Goal: Task Accomplishment & Management: Complete application form

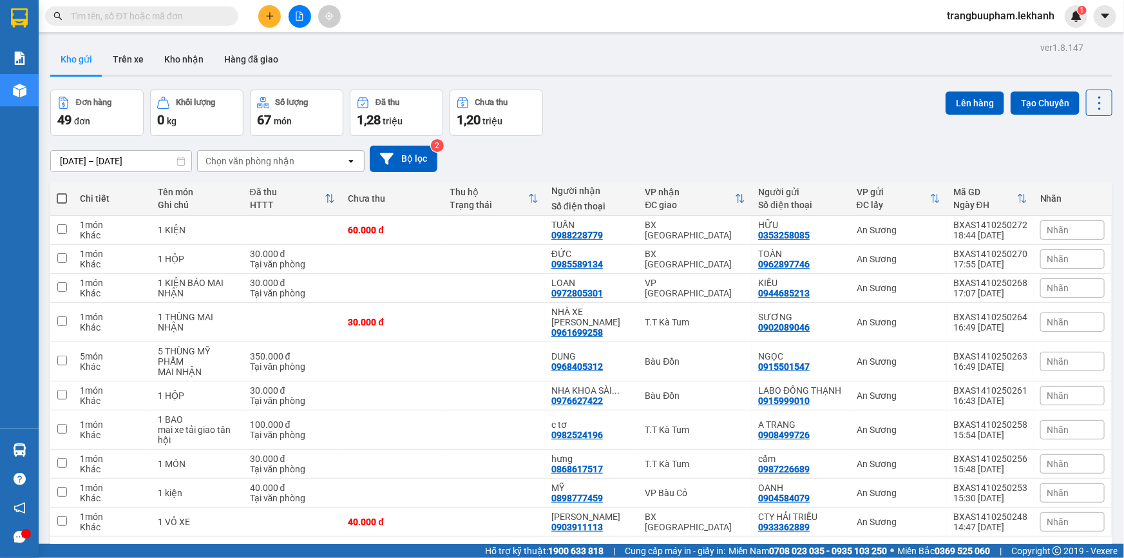
click at [98, 166] on div "ver 1.8.147 Kho gửi Trên xe Kho nhận Hàng đã giao Đơn hàng 49 đơn Khối lượng 0 …" at bounding box center [581, 318] width 1072 height 558
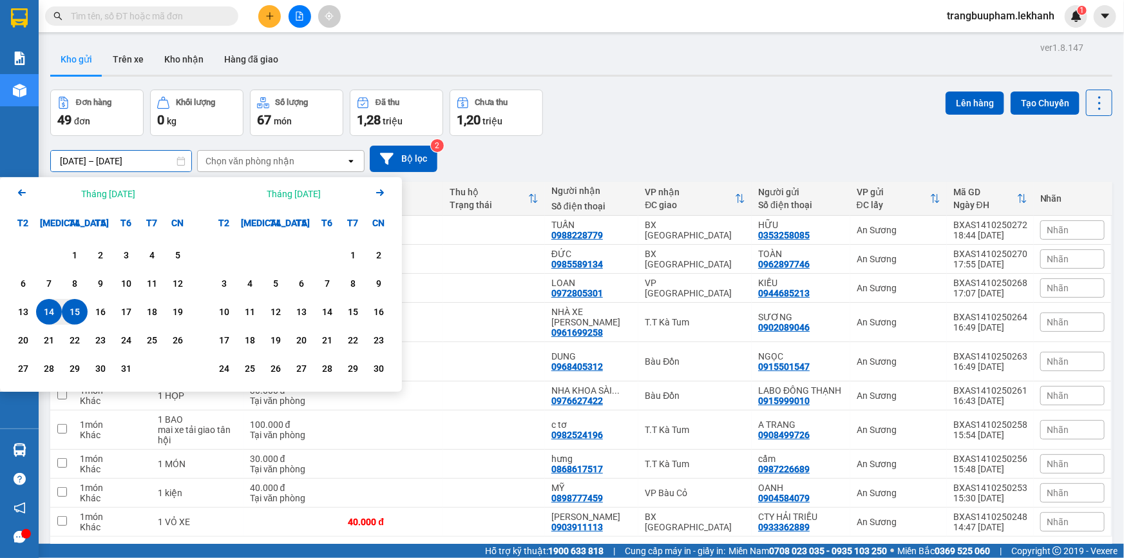
click at [81, 312] on div "15" at bounding box center [75, 311] width 18 height 15
click at [82, 312] on div "15" at bounding box center [75, 311] width 18 height 15
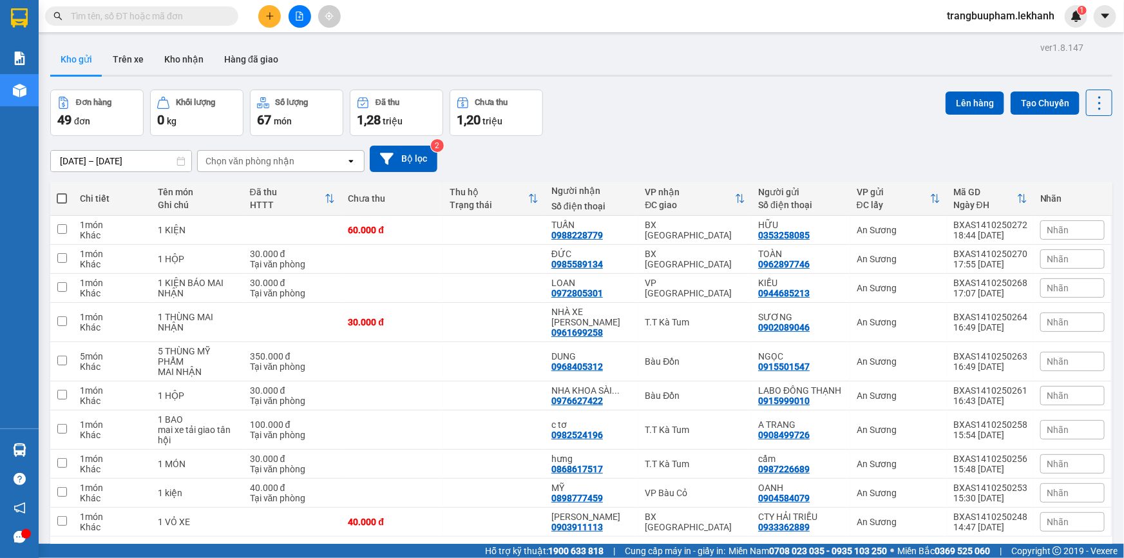
type input "[DATE] – [DATE]"
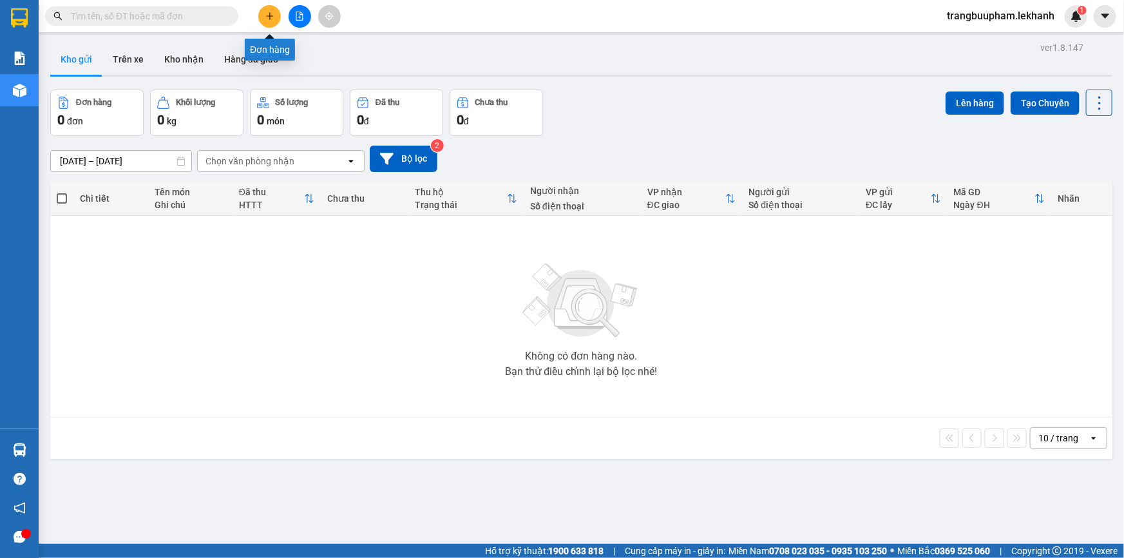
click at [265, 19] on icon "plus" at bounding box center [269, 16] width 9 height 9
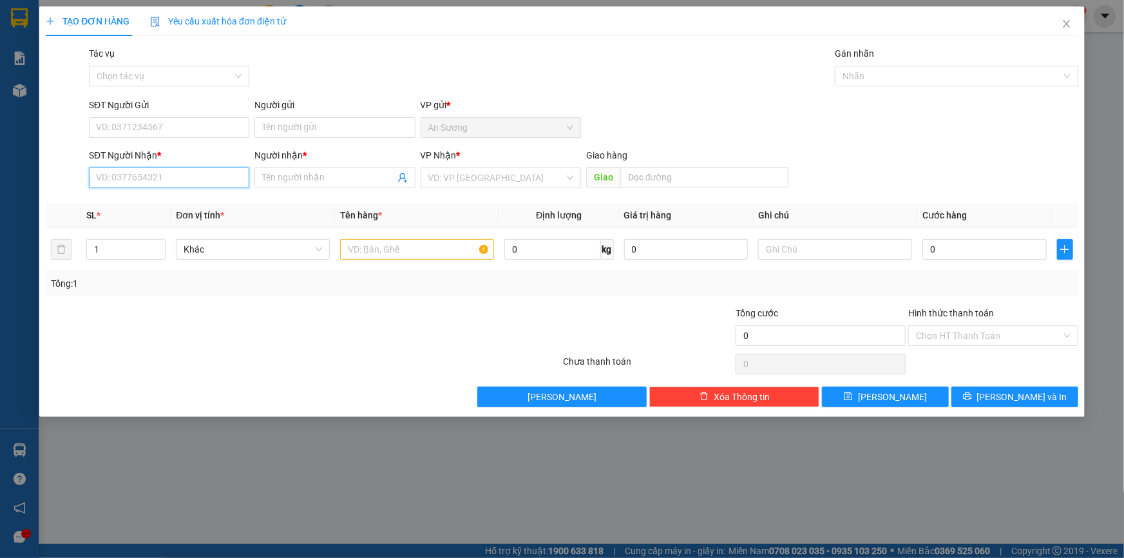
click at [180, 173] on input "SĐT Người Nhận *" at bounding box center [169, 177] width 160 height 21
type input "8"
click at [169, 206] on div "0913677801 - NG BÌNH NGUYÊN" at bounding box center [169, 203] width 145 height 14
type input "0913677801"
type input "NG BÌNH NGUYÊN"
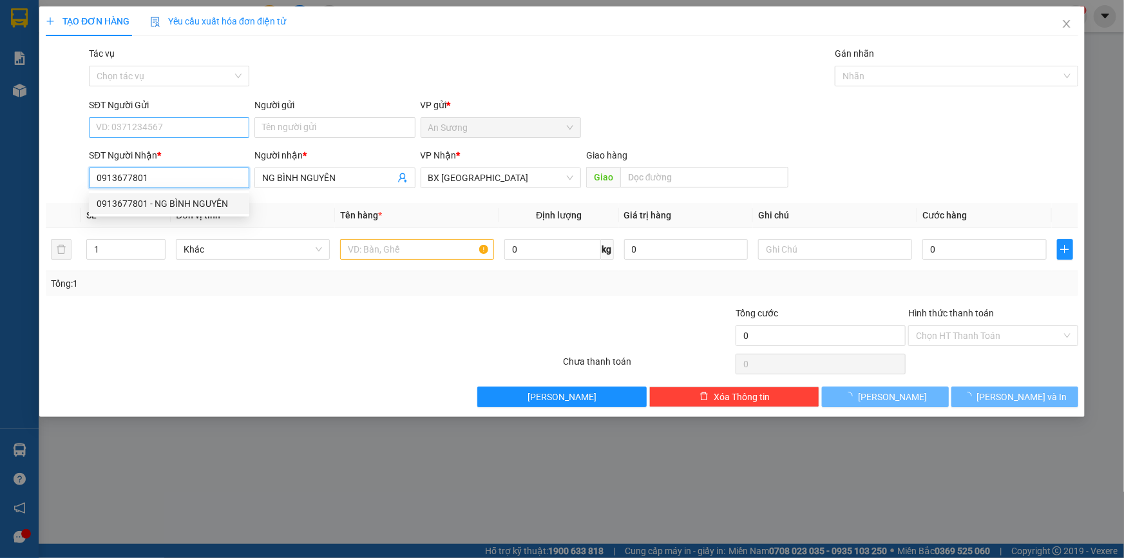
type input "30.000"
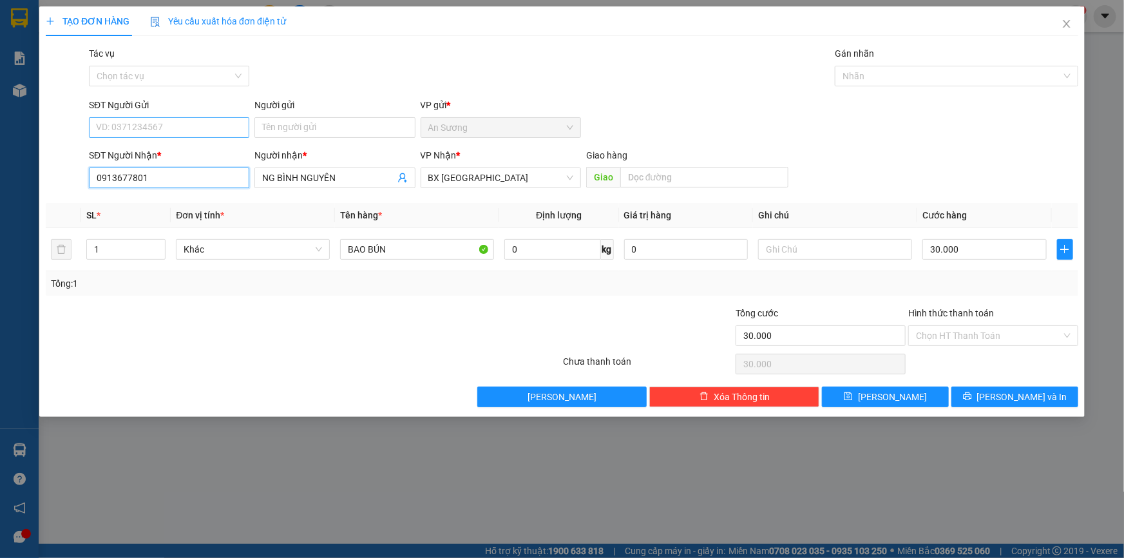
type input "0913677801"
click at [176, 118] on input "SĐT Người Gửi" at bounding box center [169, 127] width 160 height 21
click at [169, 177] on div "0917142338 - HƯNG" at bounding box center [169, 174] width 145 height 14
type input "0917142338"
type input "HƯNG"
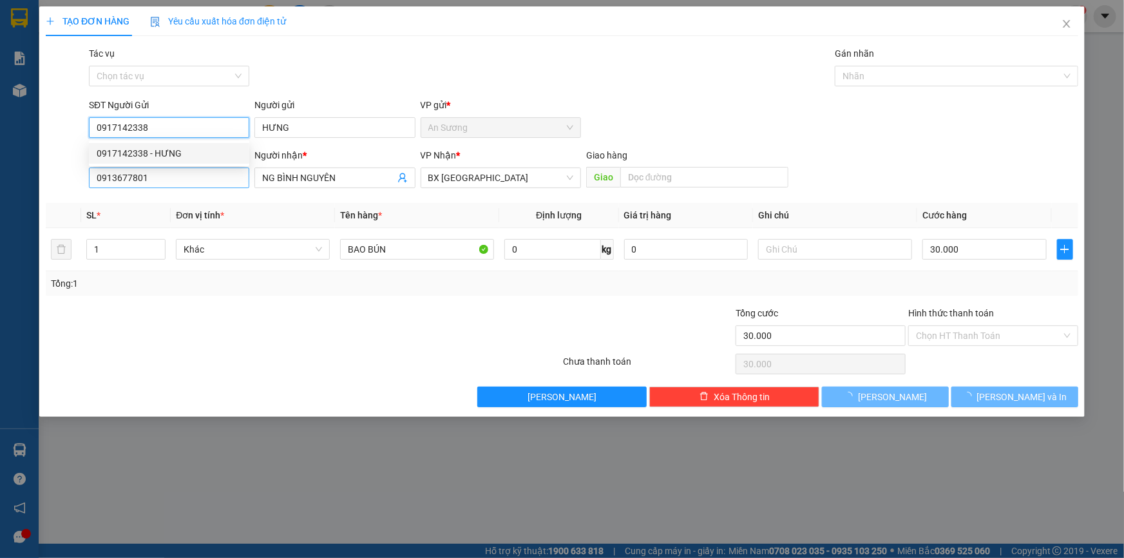
type input "40.000"
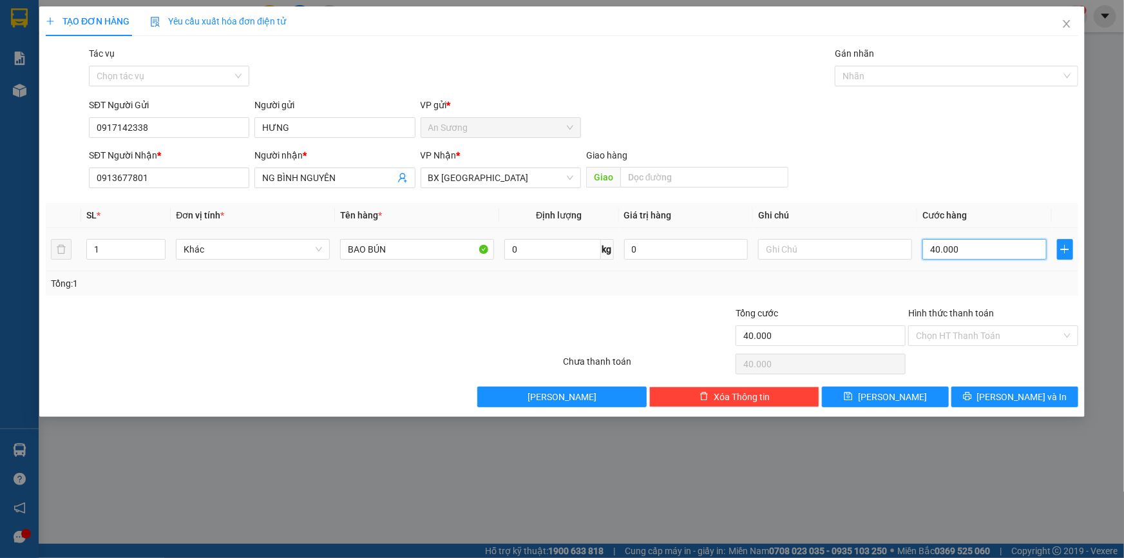
click at [972, 250] on input "40.000" at bounding box center [984, 249] width 124 height 21
type input "3"
type input "30"
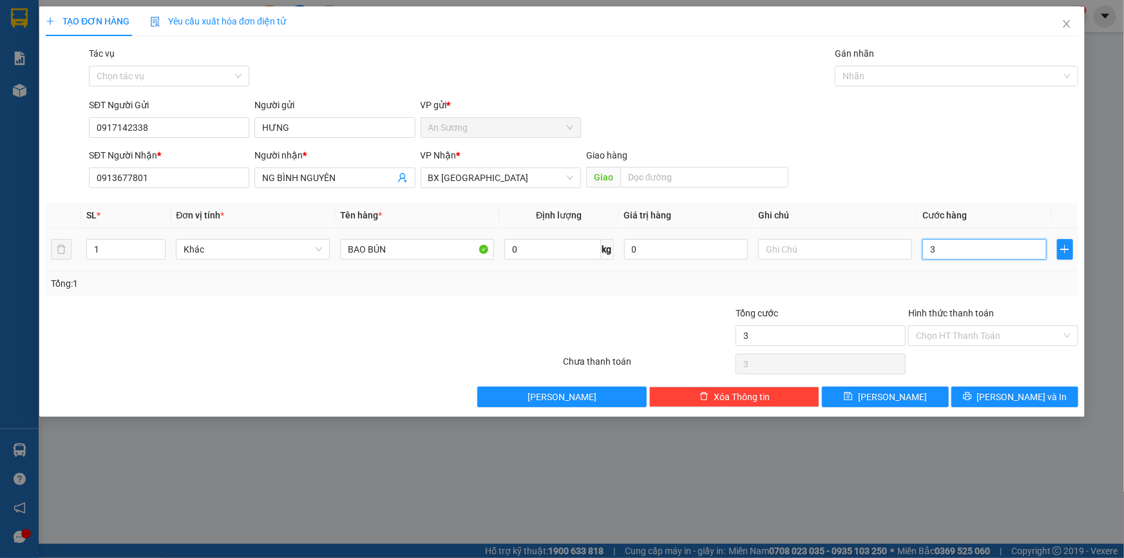
type input "30"
type input "30.000"
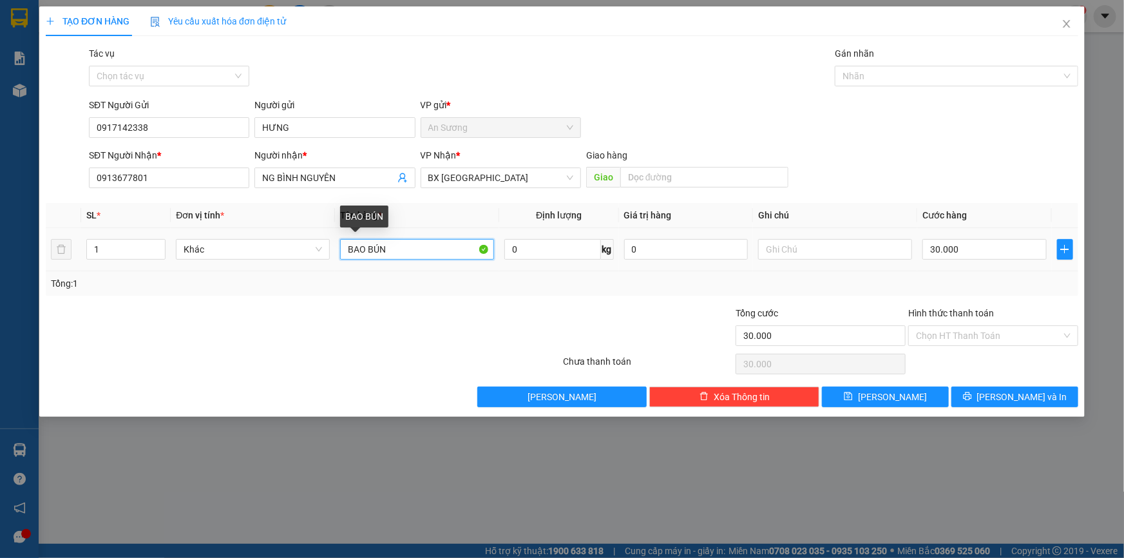
click at [409, 250] on input "BAO BÚN" at bounding box center [417, 249] width 154 height 21
type input "BAO BÚN nhỏ"
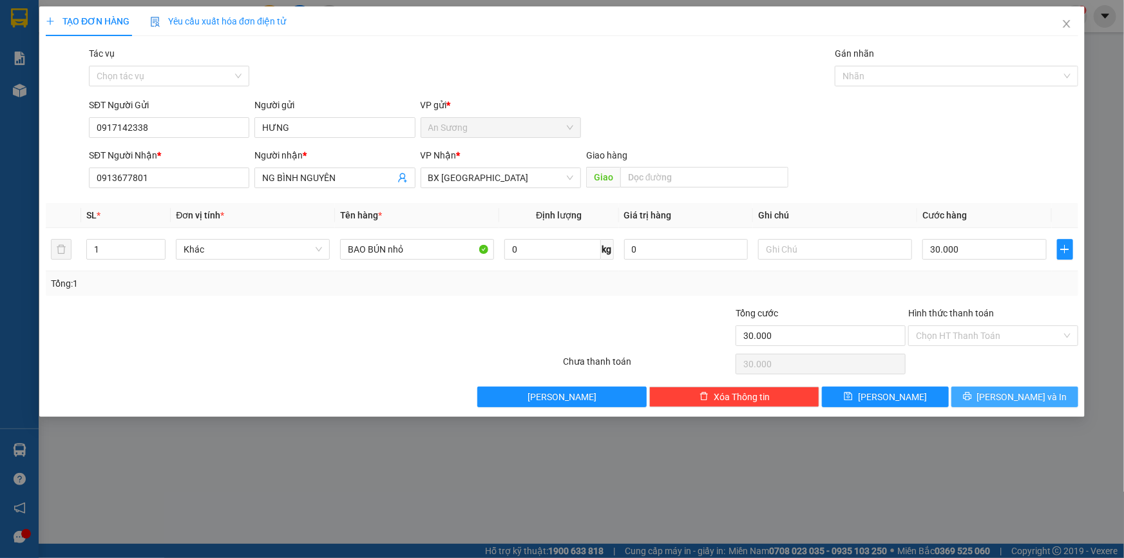
click at [972, 395] on icon "printer" at bounding box center [967, 396] width 9 height 9
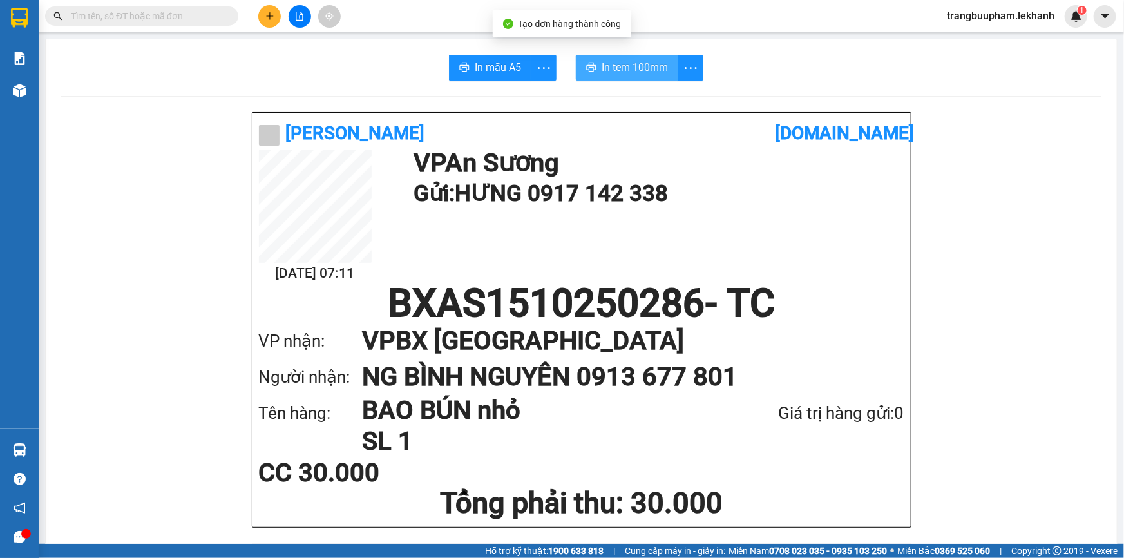
click at [647, 73] on span "In tem 100mm" at bounding box center [634, 67] width 66 height 16
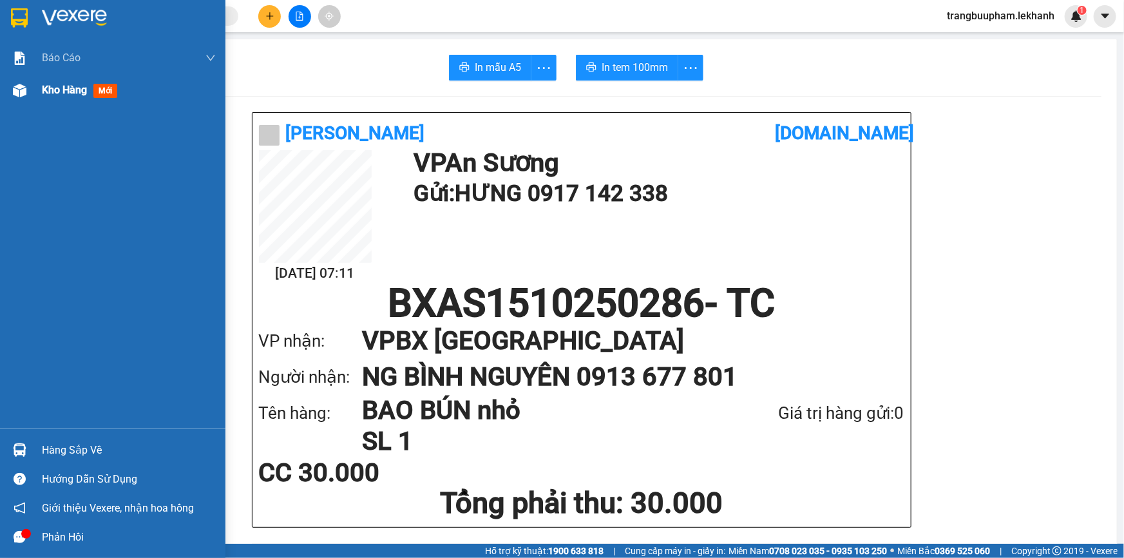
click at [37, 94] on div "Kho hàng mới" at bounding box center [112, 90] width 225 height 32
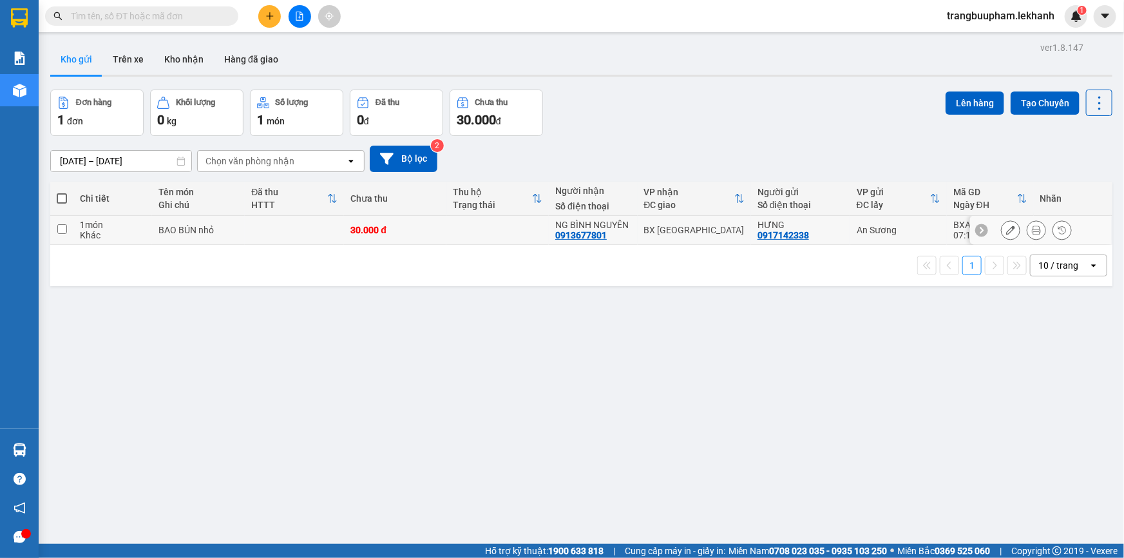
click at [424, 238] on td "30.000 đ" at bounding box center [395, 230] width 102 height 29
checkbox input "true"
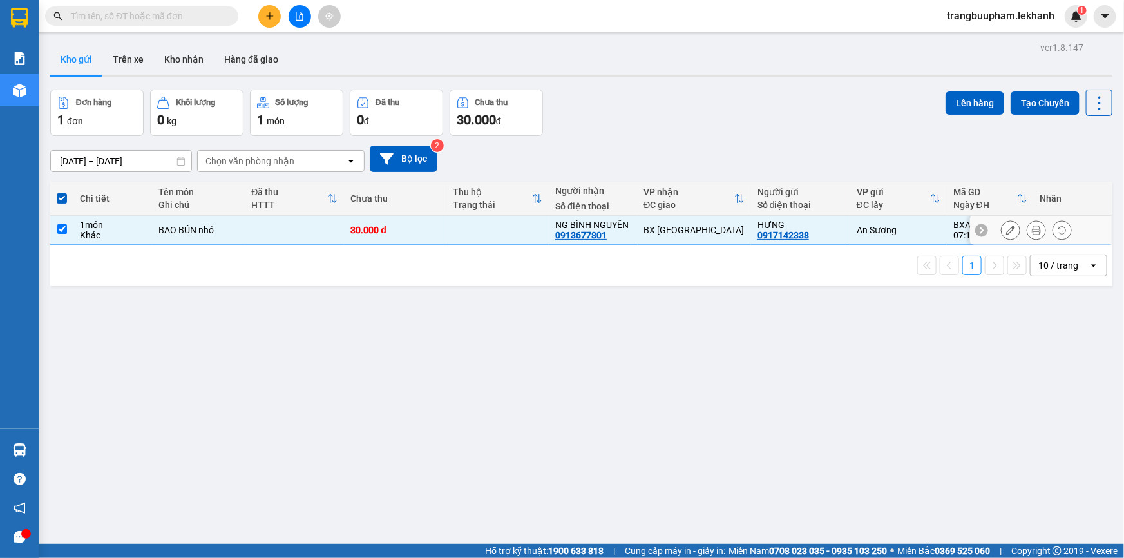
click at [1032, 230] on icon at bounding box center [1036, 229] width 9 height 9
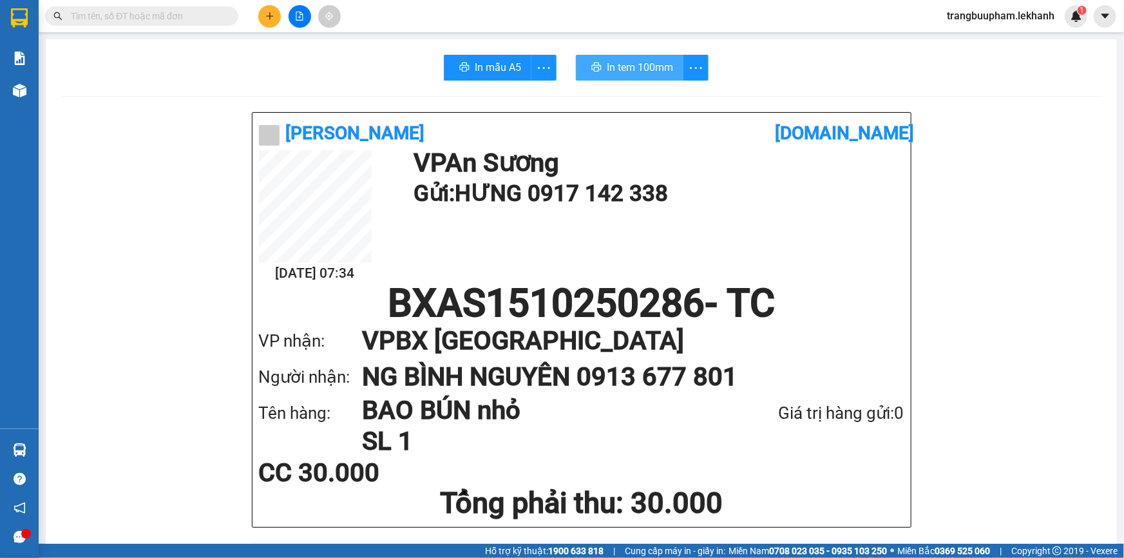
click at [629, 63] on button "In tem 100mm" at bounding box center [630, 68] width 108 height 26
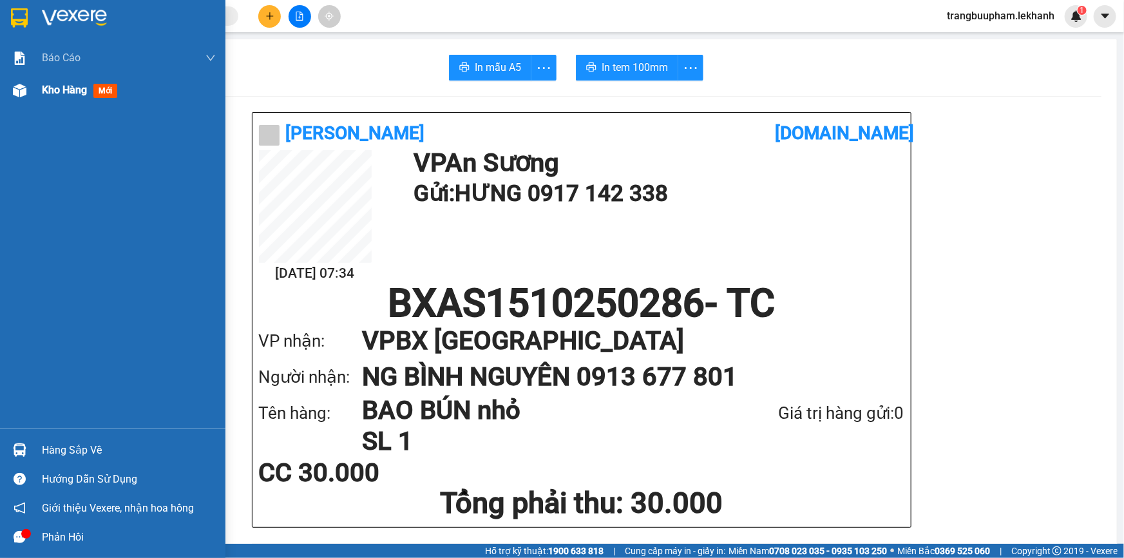
click at [79, 87] on span "Kho hàng" at bounding box center [64, 90] width 45 height 12
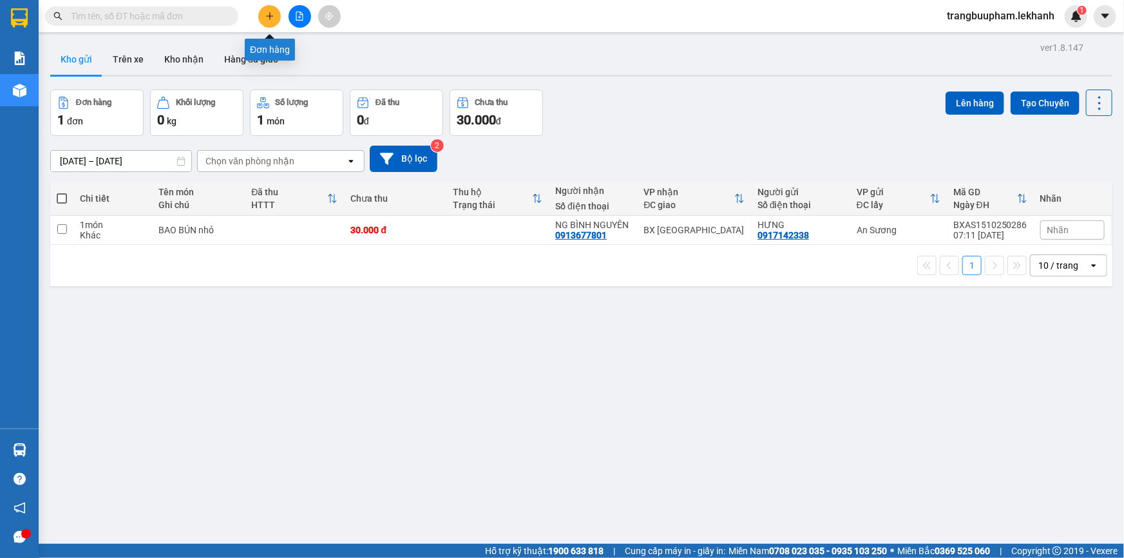
click at [264, 13] on button at bounding box center [269, 16] width 23 height 23
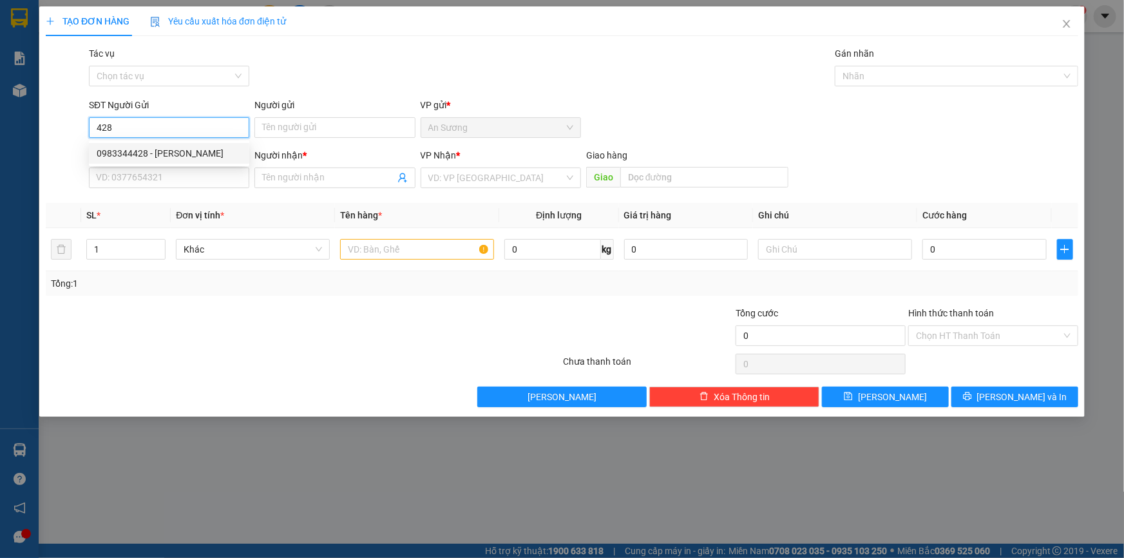
click at [193, 155] on div "0983344428 - [PERSON_NAME]" at bounding box center [169, 153] width 145 height 14
type input "0983344428"
type input "LABO ĐỨC PHÁT"
type input "0986590752"
type input "NHA KHOA HAPPY"
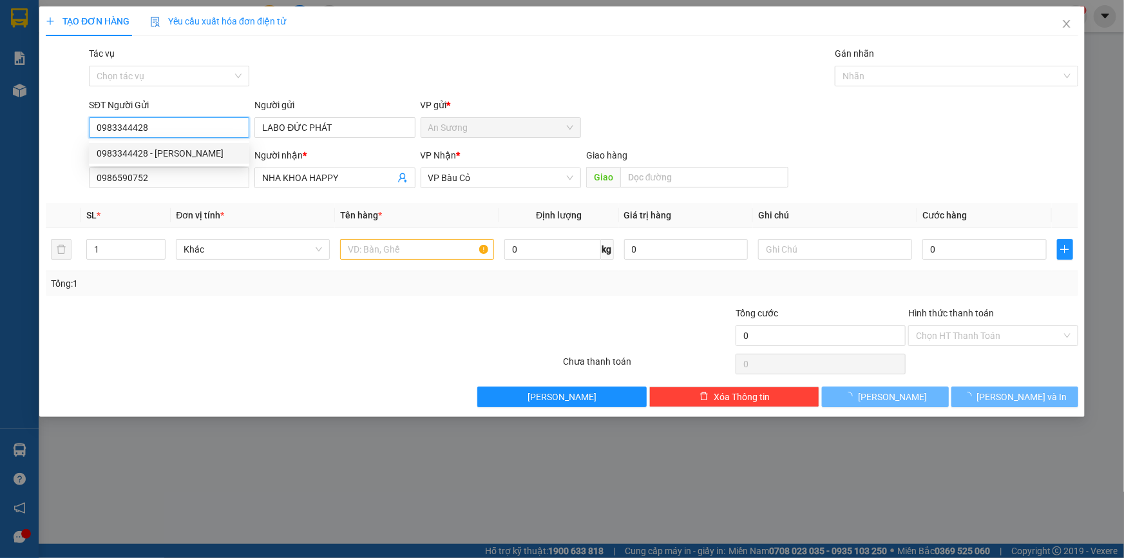
type input "30.000"
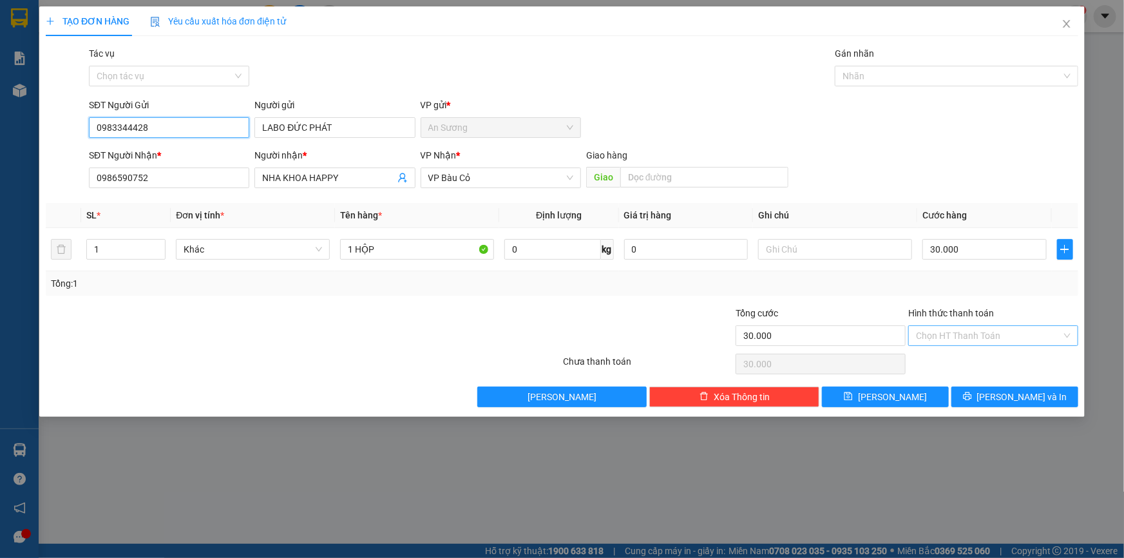
type input "0983344428"
click at [987, 333] on input "Hình thức thanh toán" at bounding box center [989, 335] width 146 height 19
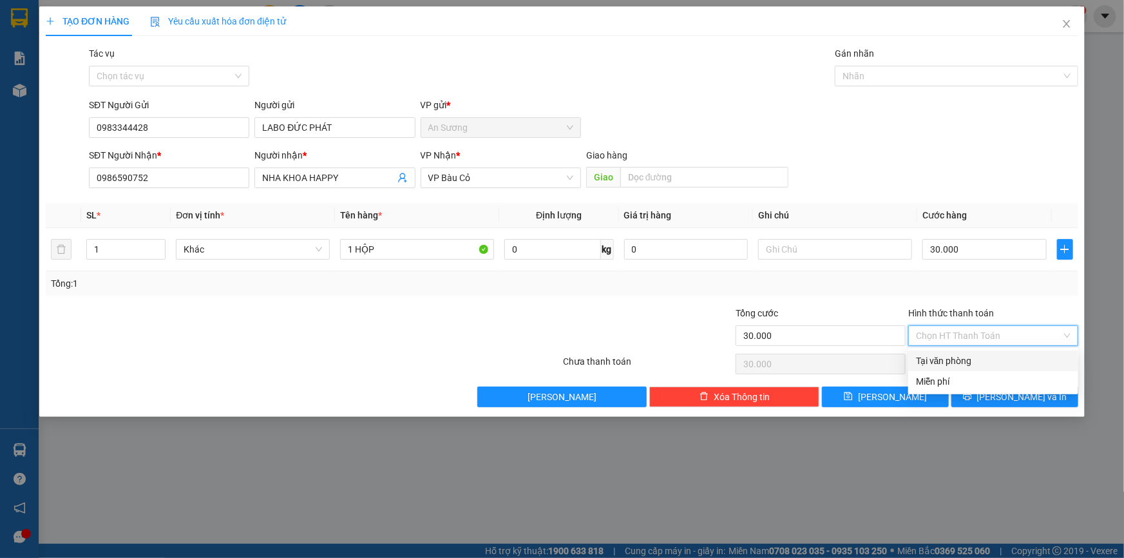
click at [979, 368] on div "Tại văn phòng" at bounding box center [993, 360] width 170 height 21
type input "0"
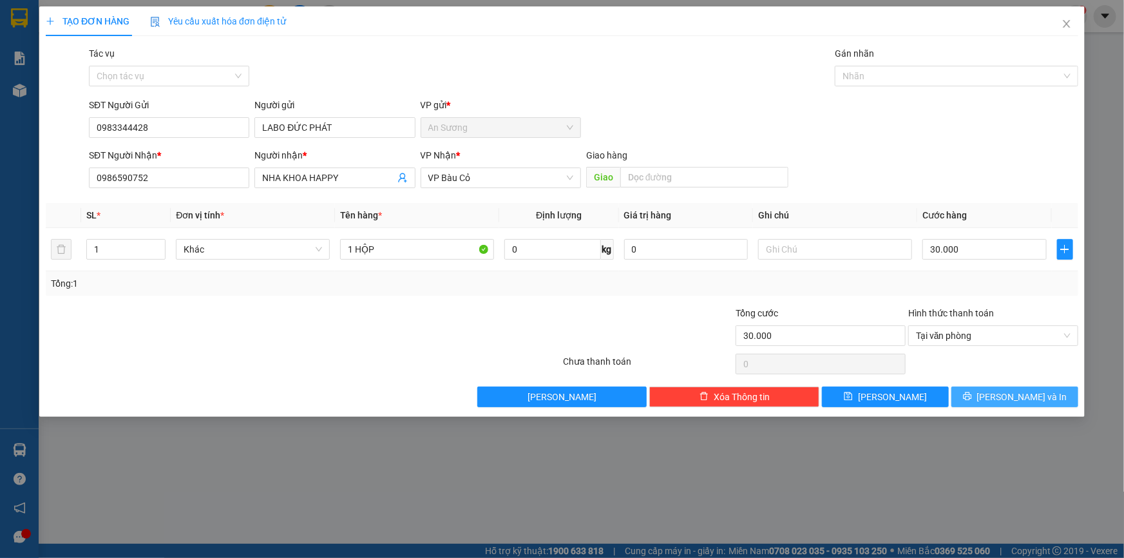
click at [1005, 392] on span "[PERSON_NAME] và In" at bounding box center [1022, 397] width 90 height 14
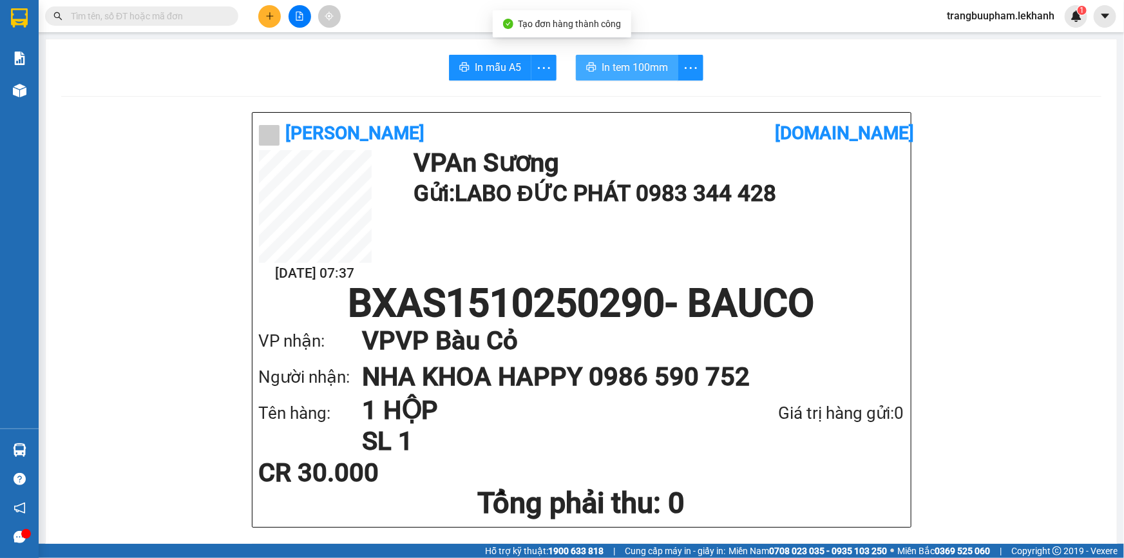
click at [636, 70] on span "In tem 100mm" at bounding box center [634, 67] width 66 height 16
click at [259, 19] on button at bounding box center [269, 16] width 23 height 23
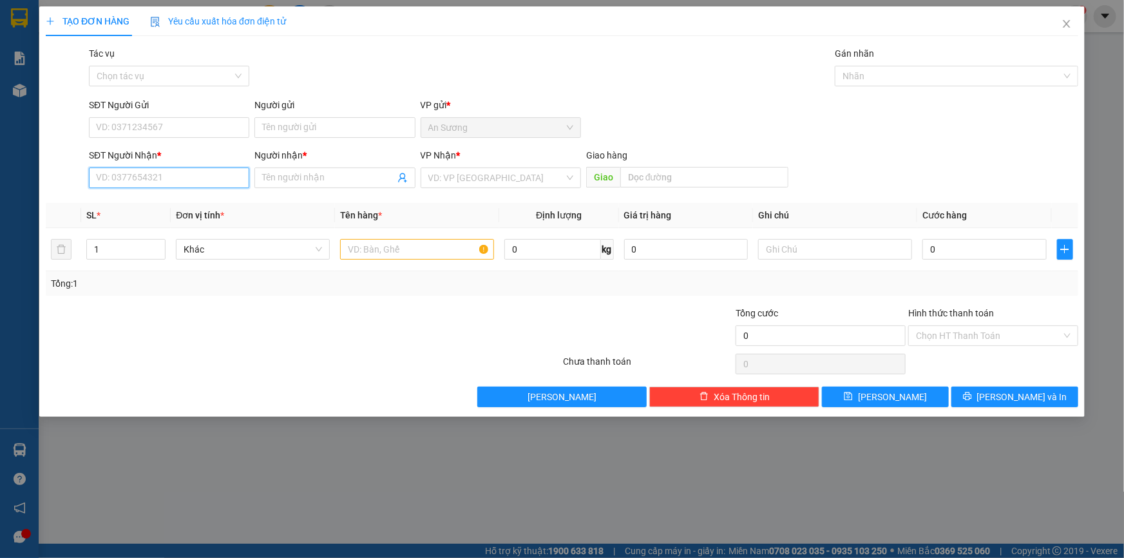
drag, startPoint x: 158, startPoint y: 184, endPoint x: 158, endPoint y: 175, distance: 9.0
click at [158, 181] on input "SĐT Người Nhận *" at bounding box center [169, 177] width 160 height 21
type input "0978033514"
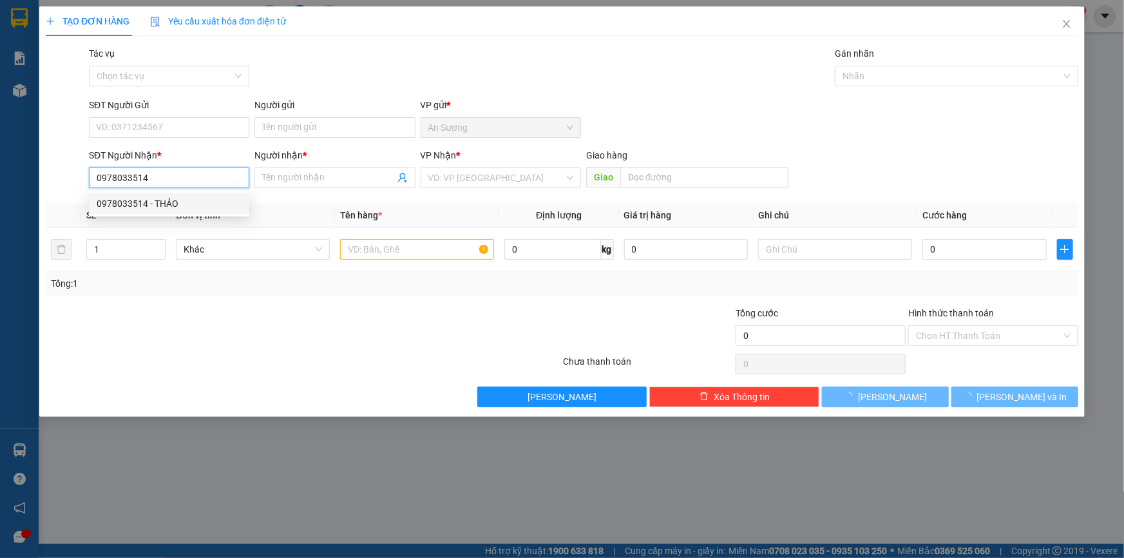
click at [174, 194] on div "0978033514 - THẢO" at bounding box center [169, 203] width 160 height 21
type input "THẢO"
type input "30.000"
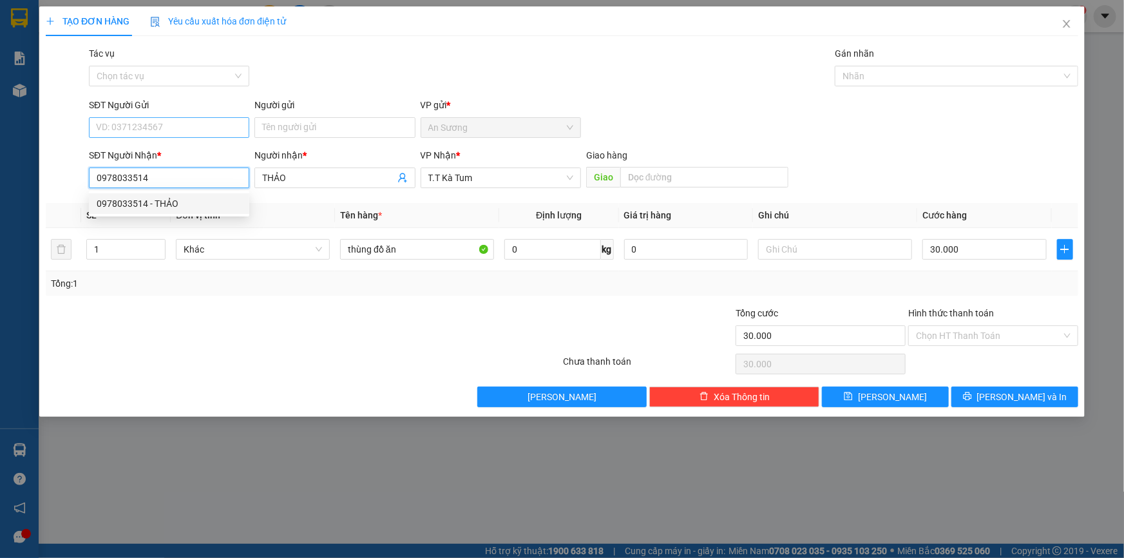
type input "0978033514"
click at [171, 137] on input "SĐT Người Gửi" at bounding box center [169, 127] width 160 height 21
click at [173, 128] on input "SĐT Người Gửi" at bounding box center [169, 127] width 160 height 21
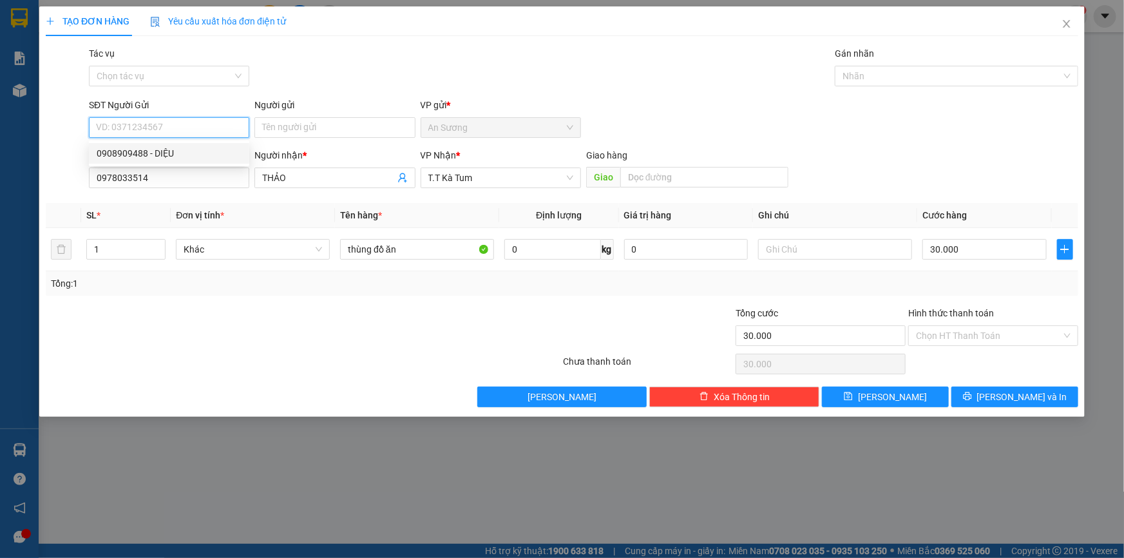
click at [178, 149] on div "0908909488 - DIỆU" at bounding box center [169, 153] width 145 height 14
type input "0908909488"
type input "DIỆU"
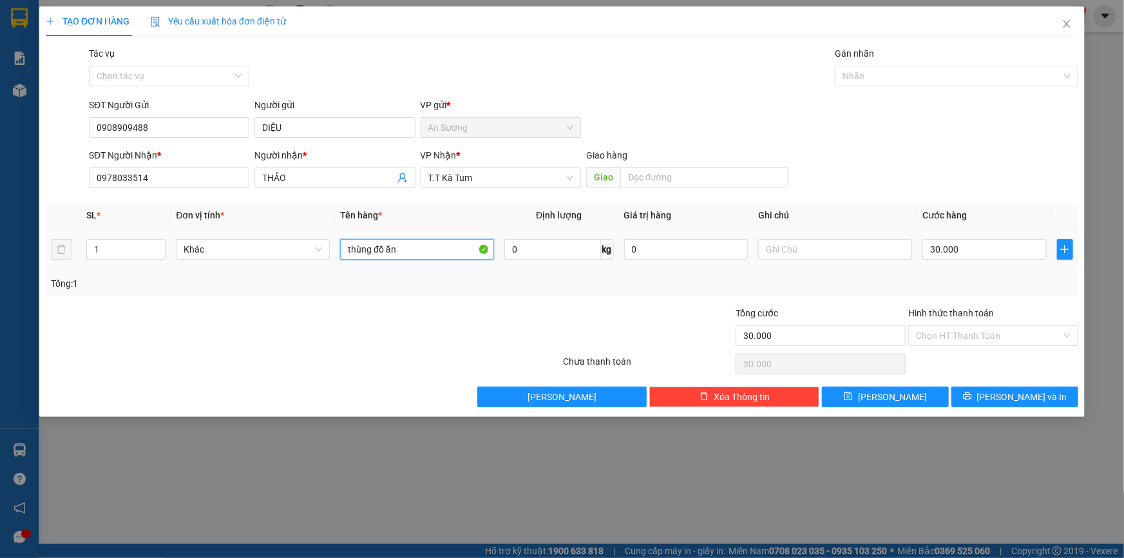
click at [447, 258] on input "thùng đồ ăn" at bounding box center [417, 249] width 154 height 21
click at [936, 342] on input "Hình thức thanh toán" at bounding box center [989, 335] width 146 height 19
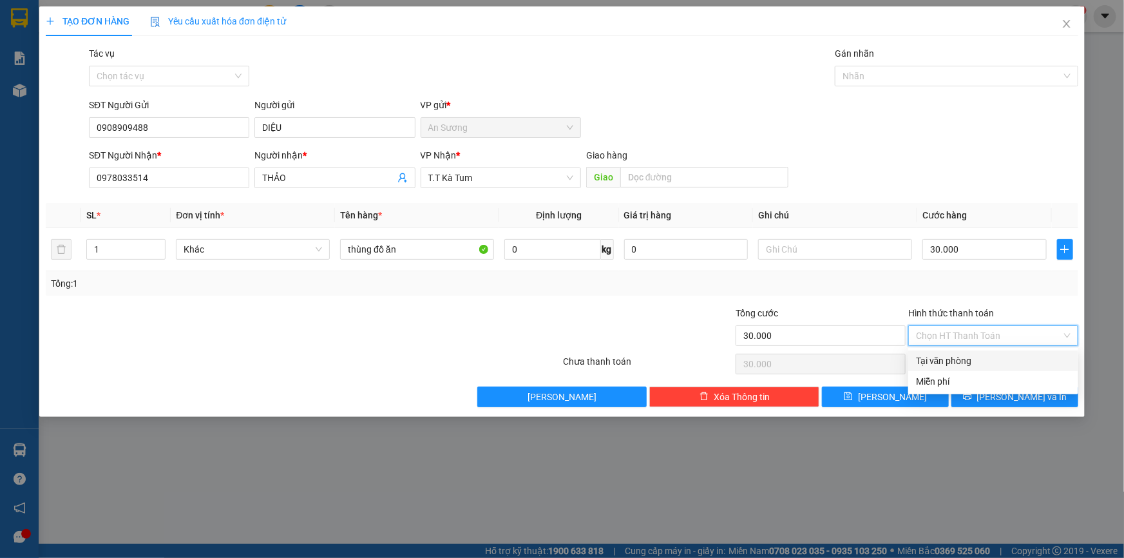
click at [951, 361] on div "Tại văn phòng" at bounding box center [993, 361] width 155 height 14
type input "0"
click at [1010, 397] on span "[PERSON_NAME] và In" at bounding box center [1022, 397] width 90 height 14
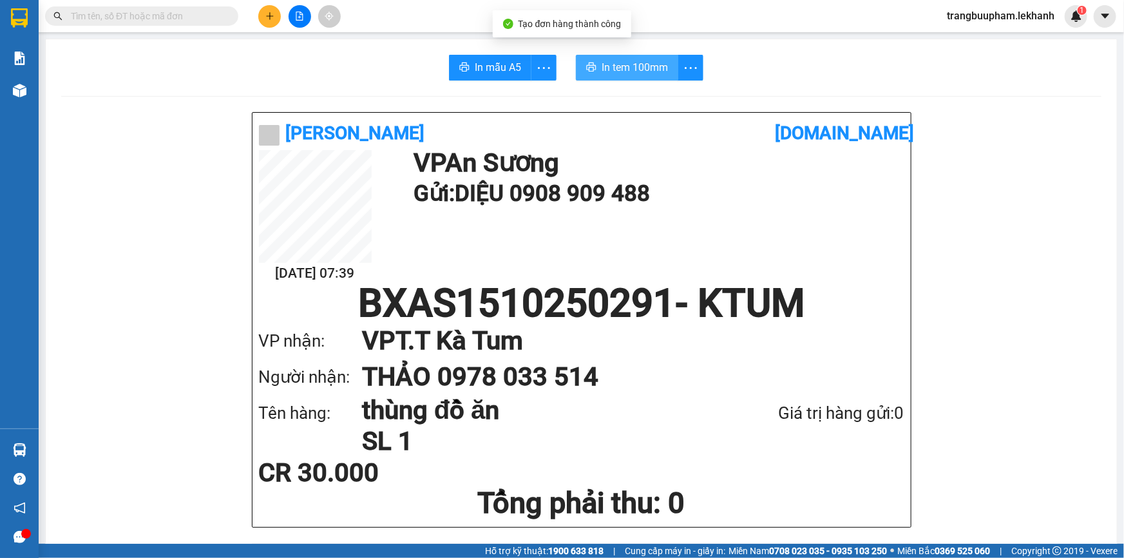
click at [648, 75] on span "In tem 100mm" at bounding box center [634, 67] width 66 height 16
click at [278, 17] on button at bounding box center [269, 16] width 23 height 23
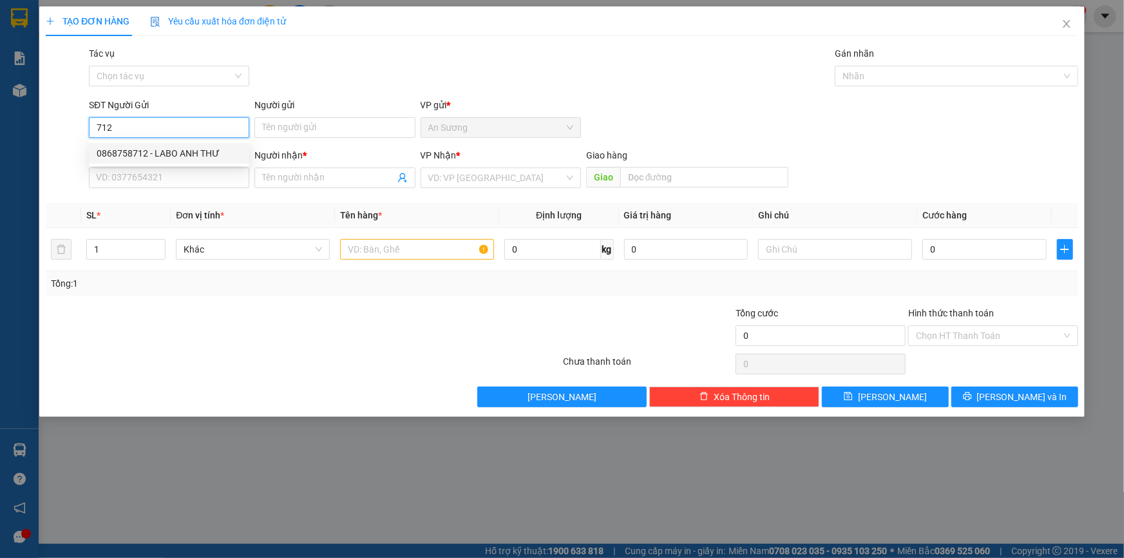
click at [203, 152] on div "0868758712 - LABO ANH THƯ" at bounding box center [169, 153] width 145 height 14
type input "0868758712"
type input "LABO ANH THƯ"
type input "0969029817"
type input "NK VIỆT ĐỨC"
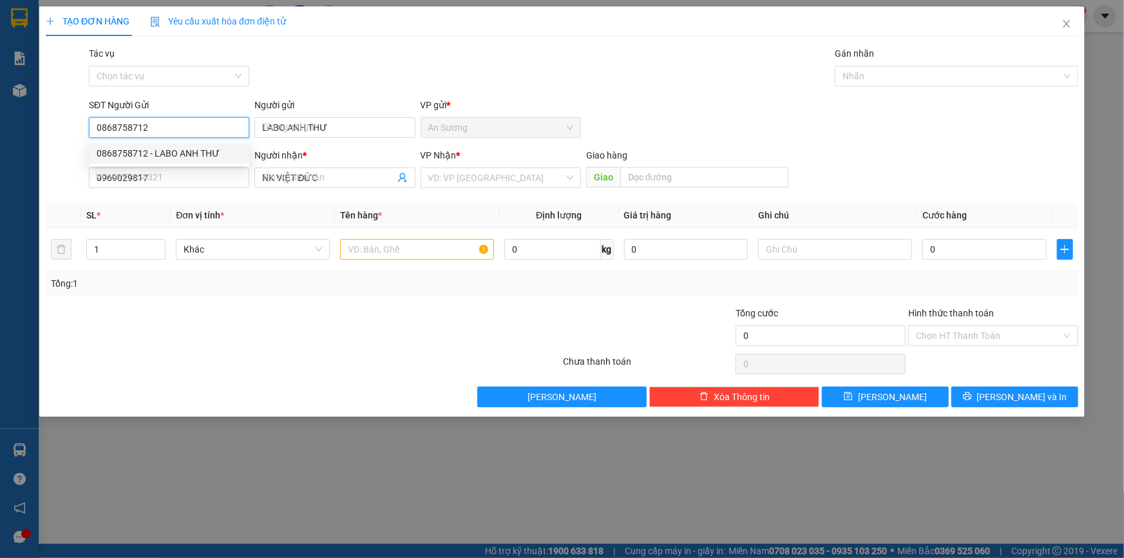
type input "30.000"
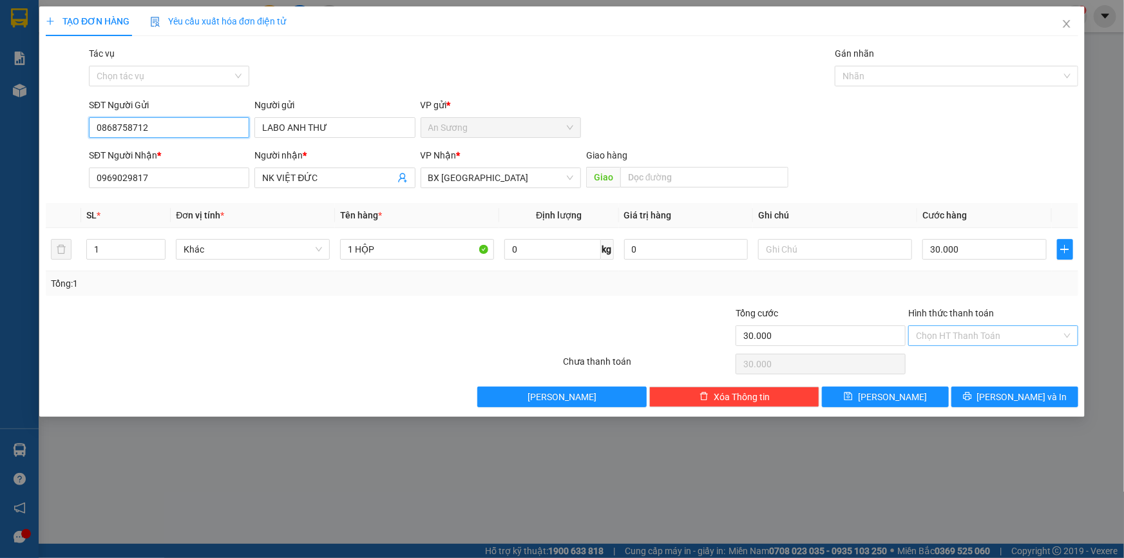
type input "0868758712"
click at [974, 337] on input "Hình thức thanh toán" at bounding box center [989, 335] width 146 height 19
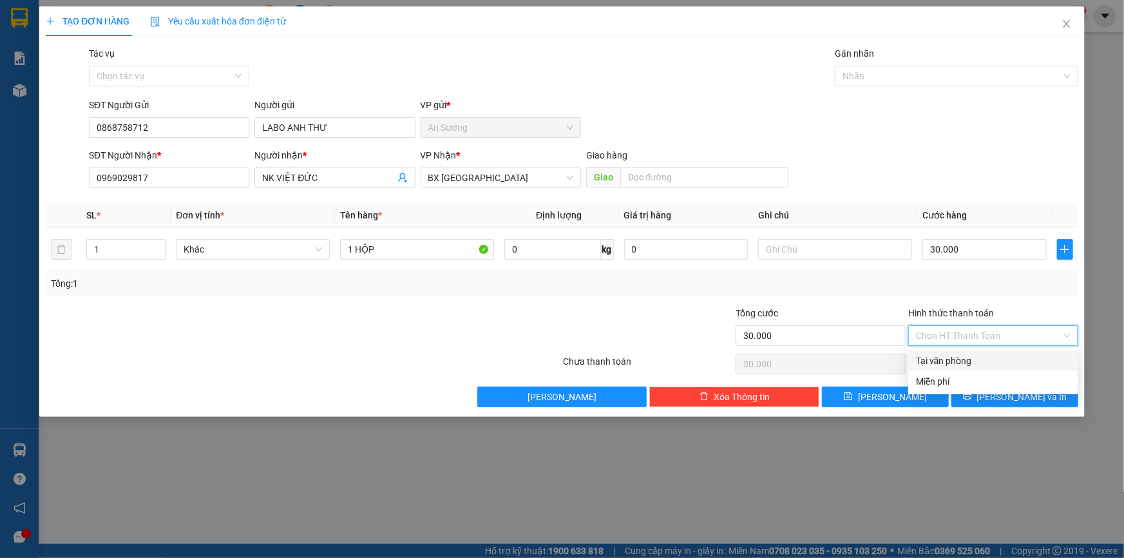
drag, startPoint x: 965, startPoint y: 360, endPoint x: 1012, endPoint y: 392, distance: 56.6
click at [965, 361] on div "Tại văn phòng" at bounding box center [993, 361] width 155 height 14
type input "0"
click at [1014, 393] on span "[PERSON_NAME] và In" at bounding box center [1022, 397] width 90 height 14
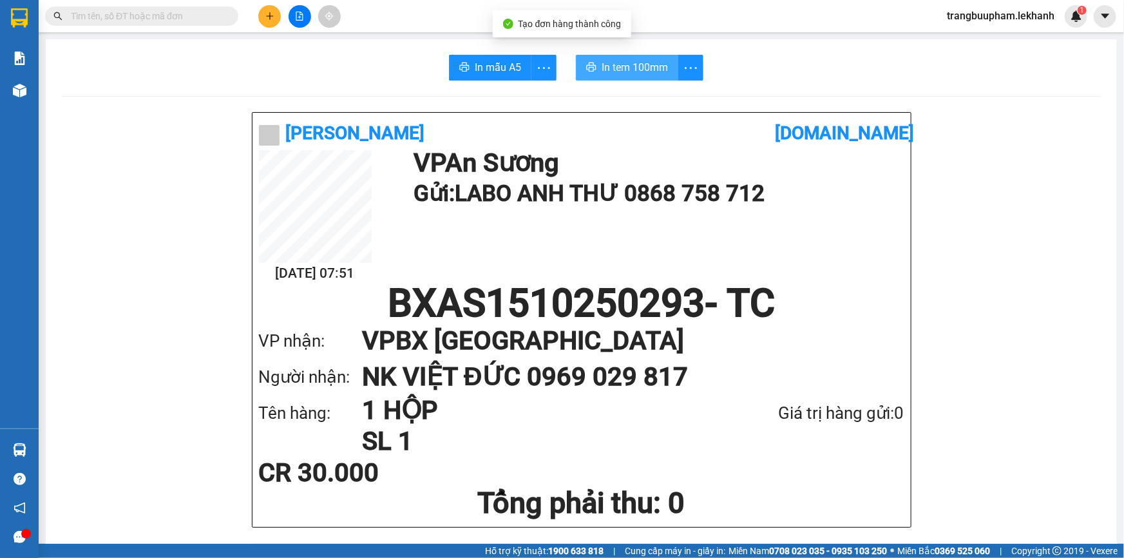
click at [622, 62] on span "In tem 100mm" at bounding box center [634, 67] width 66 height 16
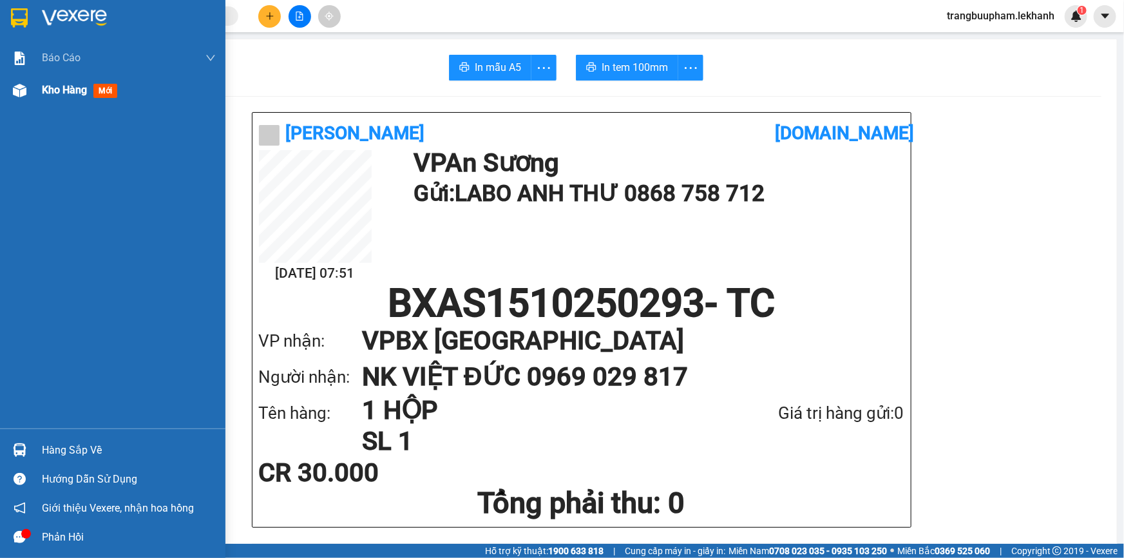
click at [58, 96] on span "Kho hàng" at bounding box center [64, 90] width 45 height 12
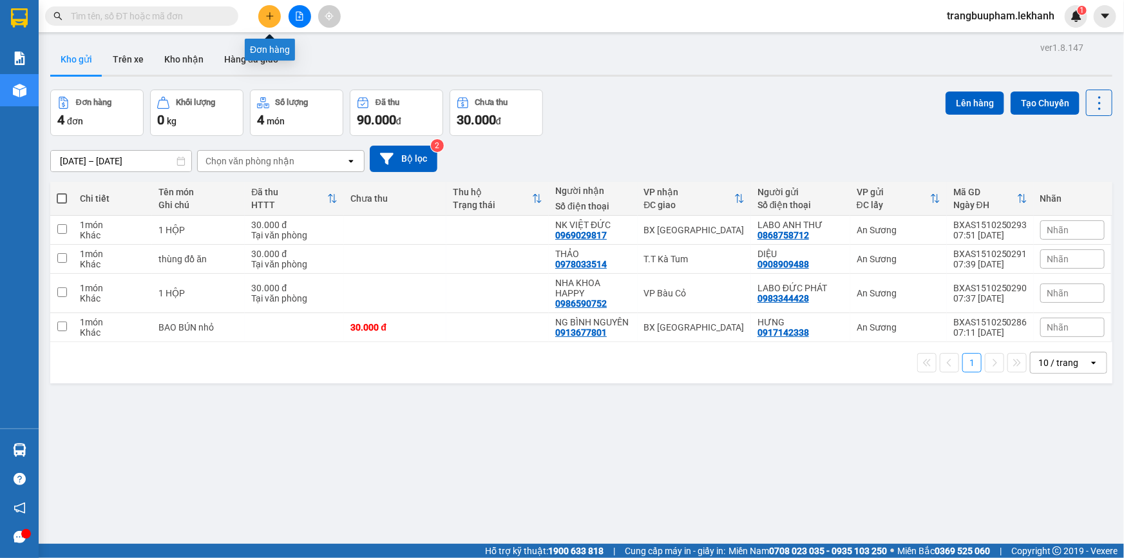
click at [265, 21] on button at bounding box center [269, 16] width 23 height 23
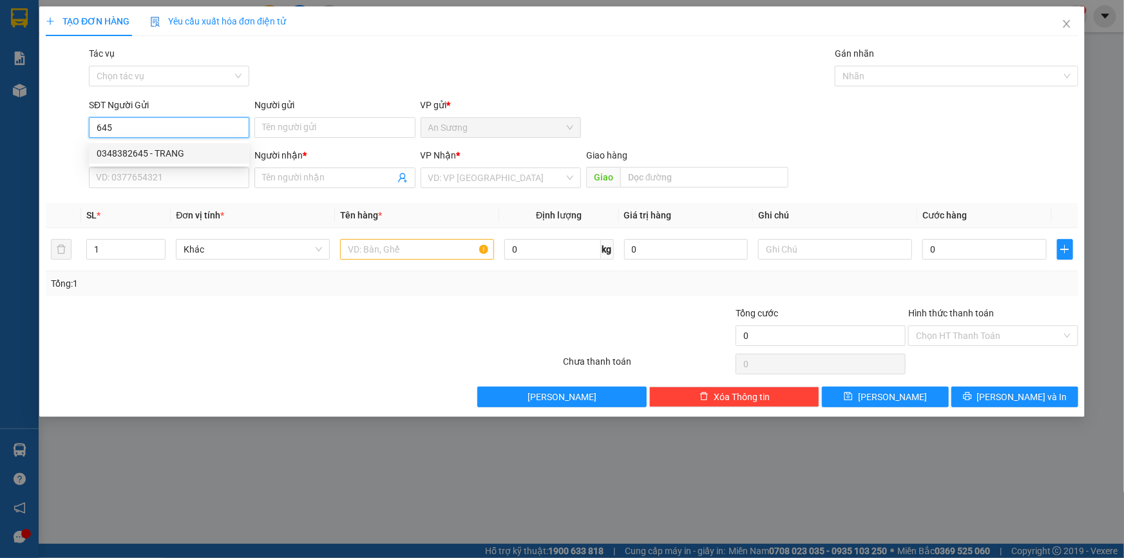
click at [187, 148] on div "0348382645 - TRANG" at bounding box center [169, 153] width 145 height 14
type input "0348382645"
type input "TRANG"
type input "0967863972"
type input "QUỐC ĐẠI"
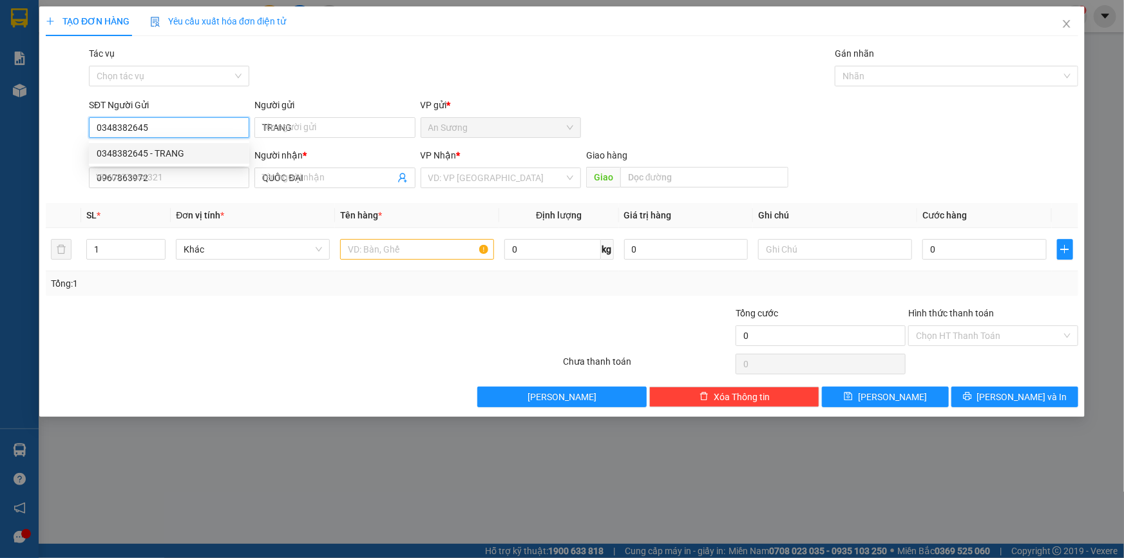
type input "30.000"
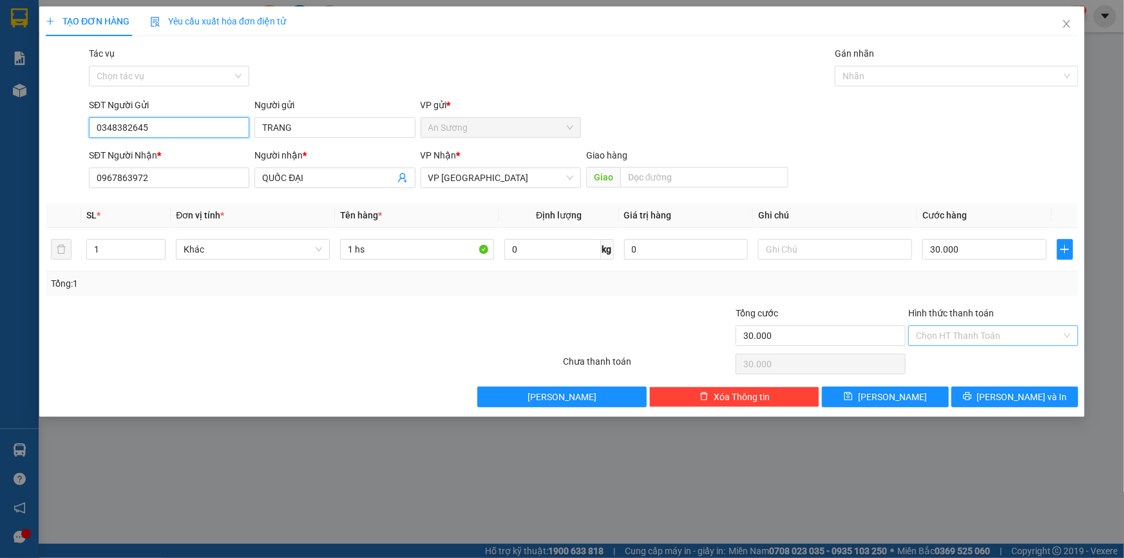
type input "0348382645"
click at [973, 326] on input "Hình thức thanh toán" at bounding box center [989, 335] width 146 height 19
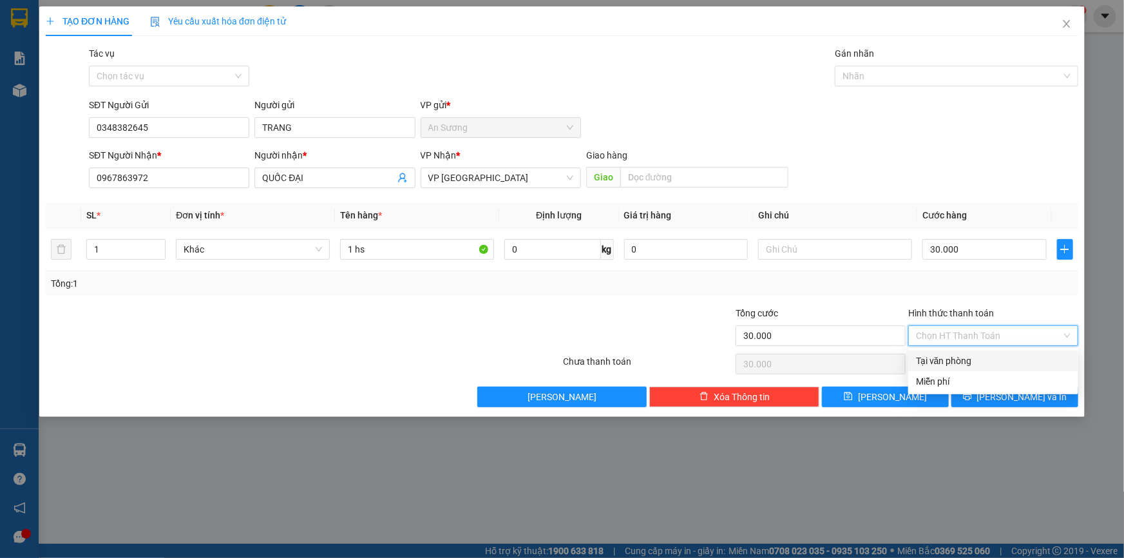
click at [972, 361] on div "Tại văn phòng" at bounding box center [993, 361] width 155 height 14
type input "0"
click at [1025, 404] on button "[PERSON_NAME] và In" at bounding box center [1014, 396] width 127 height 21
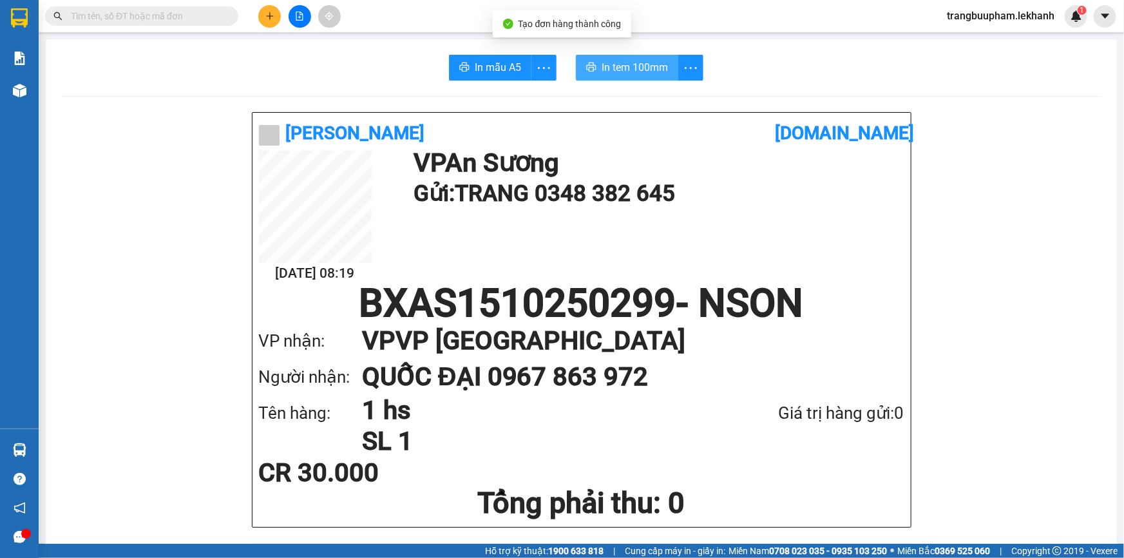
click at [634, 63] on span "In tem 100mm" at bounding box center [634, 67] width 66 height 16
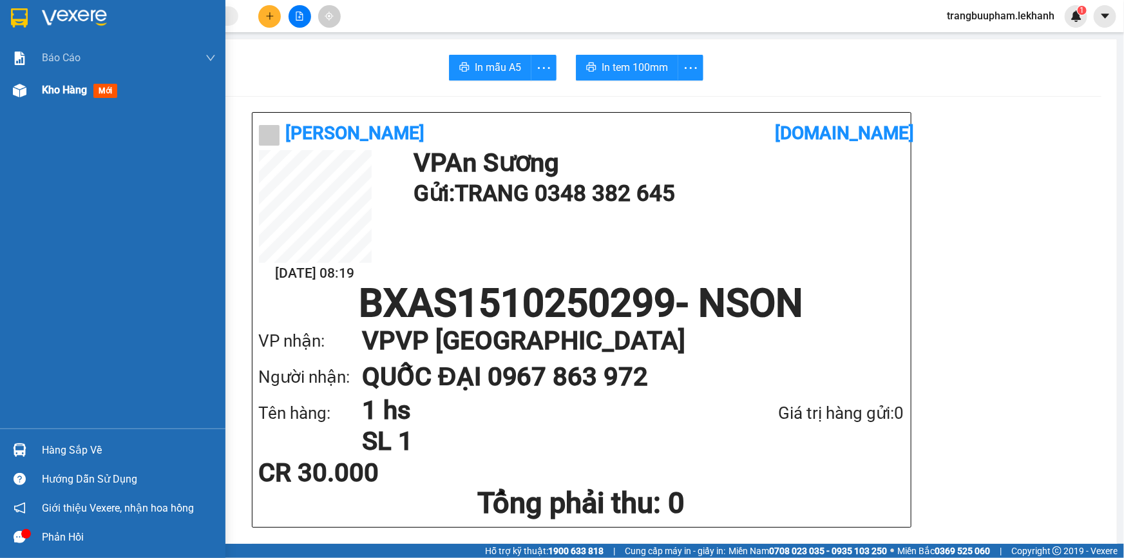
click at [44, 91] on span "Kho hàng" at bounding box center [64, 90] width 45 height 12
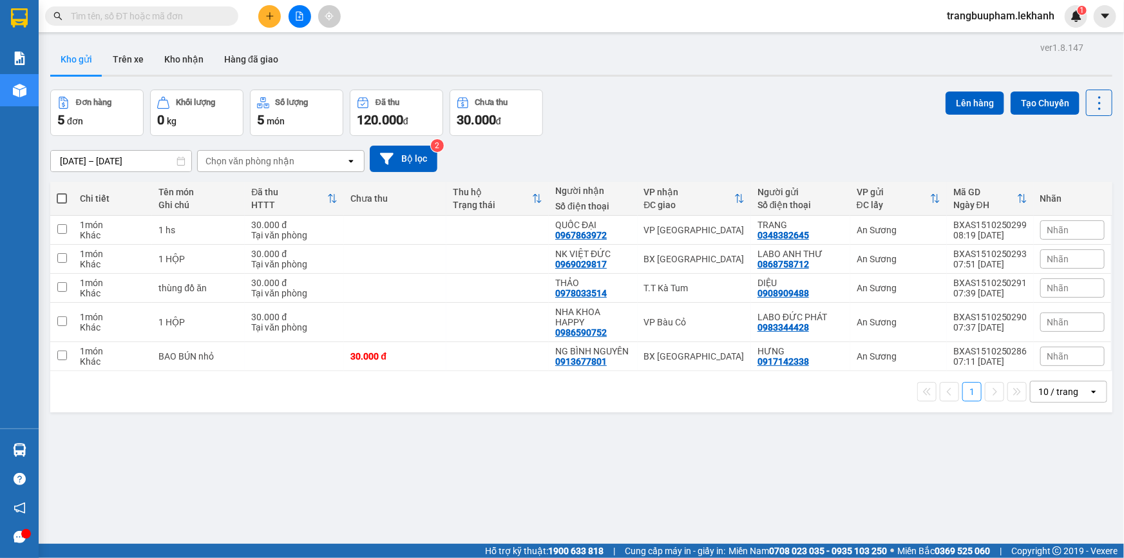
click at [265, 13] on icon "plus" at bounding box center [269, 16] width 9 height 9
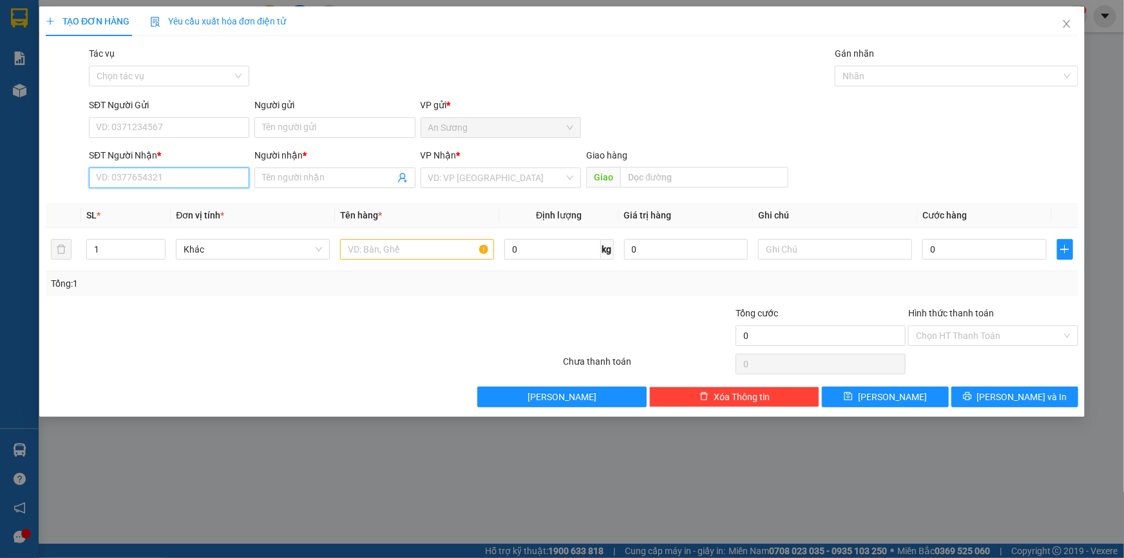
click at [149, 182] on input "SĐT Người Nhận *" at bounding box center [169, 177] width 160 height 21
drag, startPoint x: 116, startPoint y: 176, endPoint x: 28, endPoint y: 185, distance: 88.6
click at [29, 185] on div "TẠO ĐƠN HÀNG Yêu cầu xuất hóa đơn điện tử Transit Pickup Surcharge Ids Transit …" at bounding box center [562, 279] width 1124 height 558
type input "0979957209"
click at [104, 198] on div "0979957209 - HƯNG" at bounding box center [169, 203] width 145 height 14
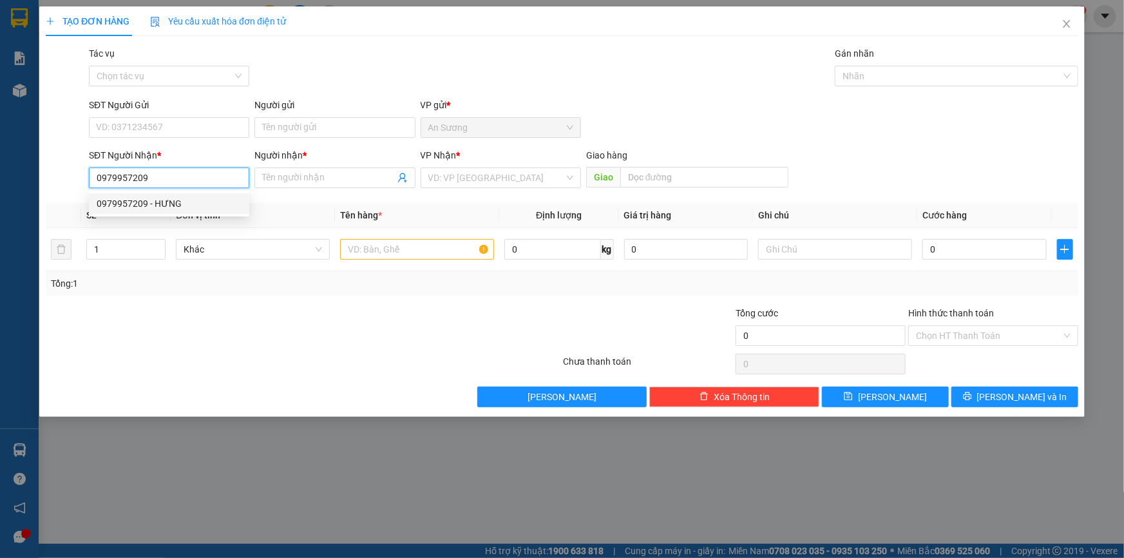
type input "HƯNG"
type input "80.000"
type input "0979957209"
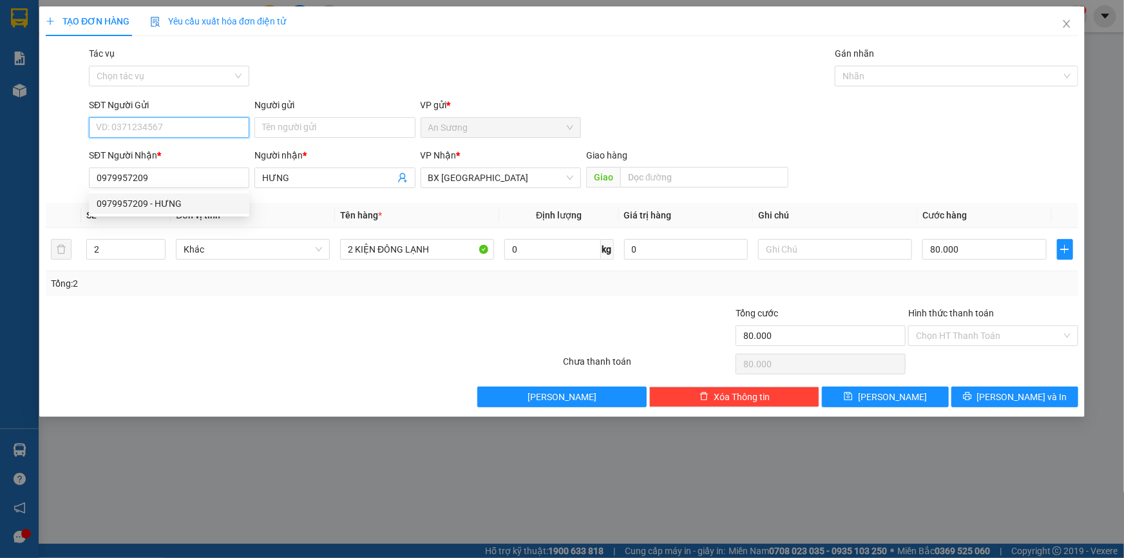
click at [154, 125] on input "SĐT Người Gửi" at bounding box center [169, 127] width 160 height 21
click at [180, 146] on div "0902535392 - HỒNG PHÁT" at bounding box center [169, 153] width 145 height 14
type input "0902535392"
type input "HỒNG PHÁT"
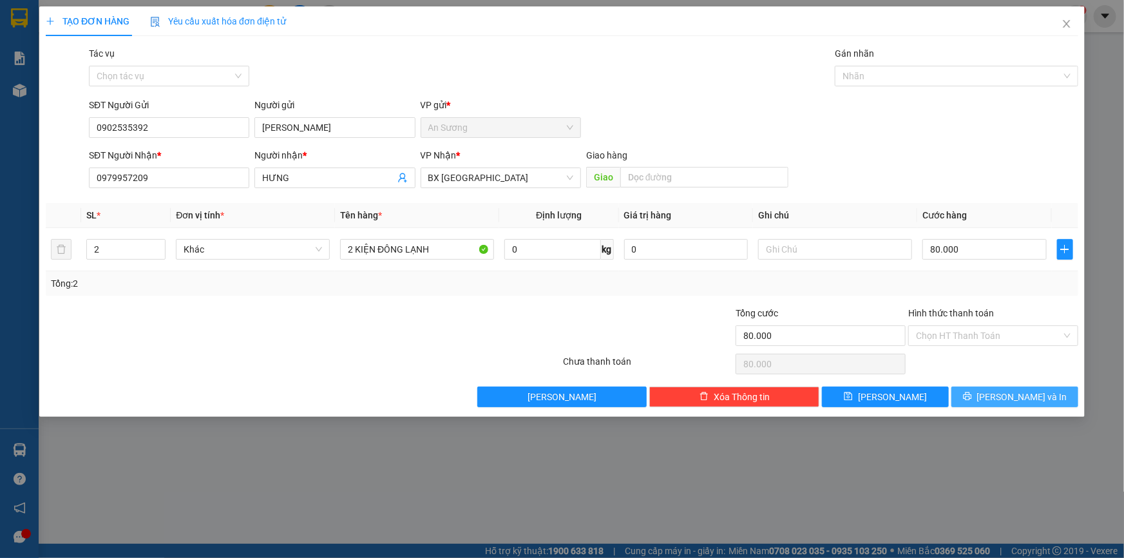
click at [1010, 401] on span "[PERSON_NAME] và In" at bounding box center [1022, 397] width 90 height 14
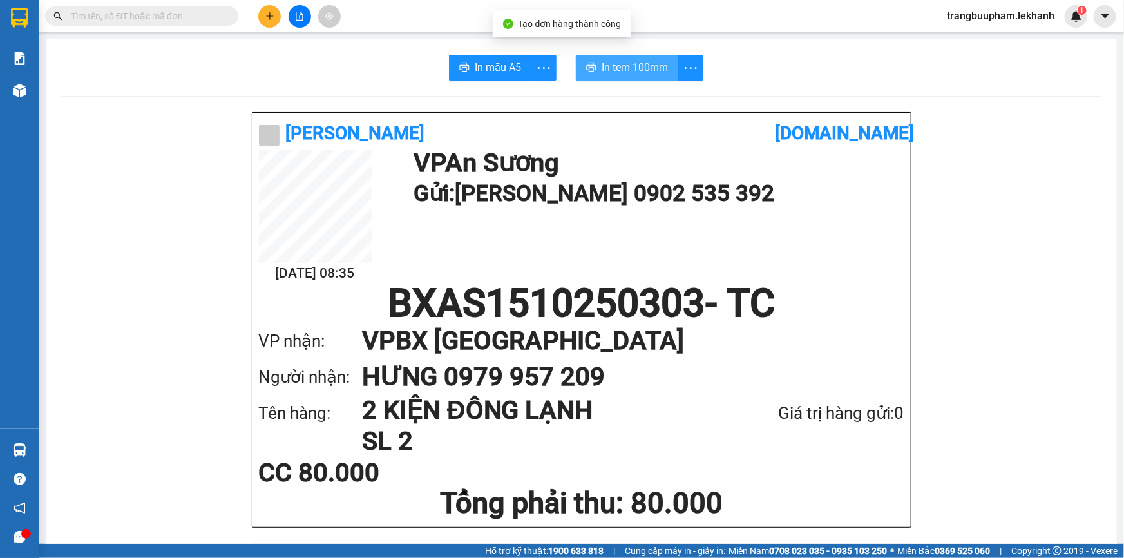
click at [630, 71] on span "In tem 100mm" at bounding box center [634, 67] width 66 height 16
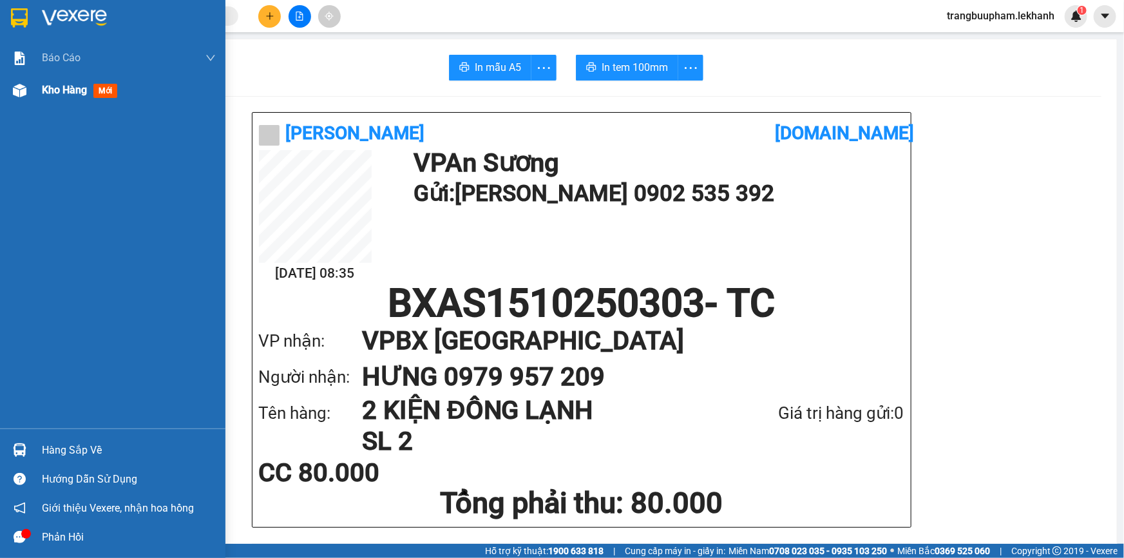
click at [73, 91] on span "Kho hàng" at bounding box center [64, 90] width 45 height 12
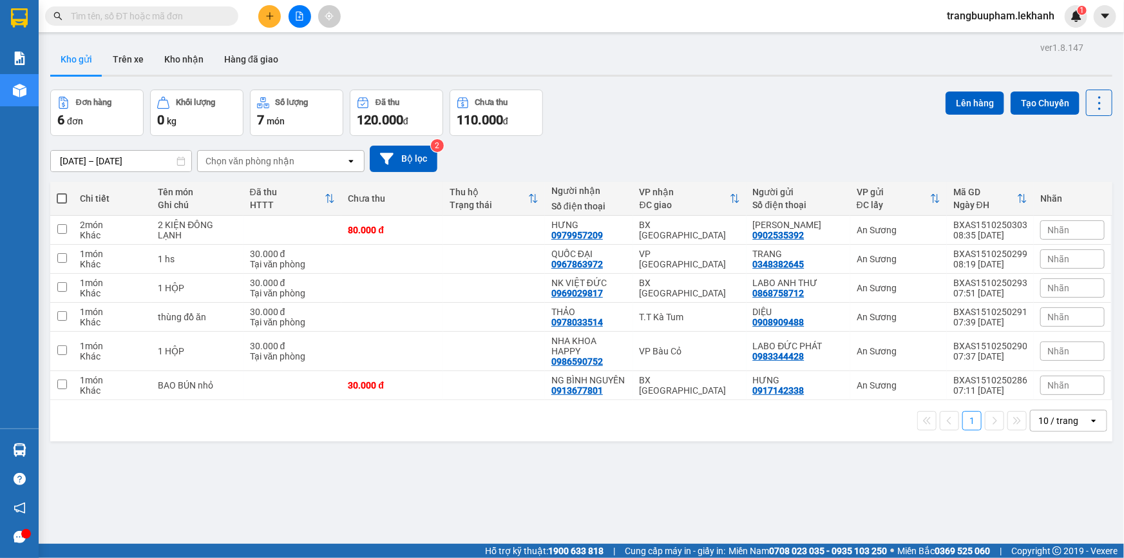
click at [182, 18] on input "text" at bounding box center [147, 16] width 152 height 14
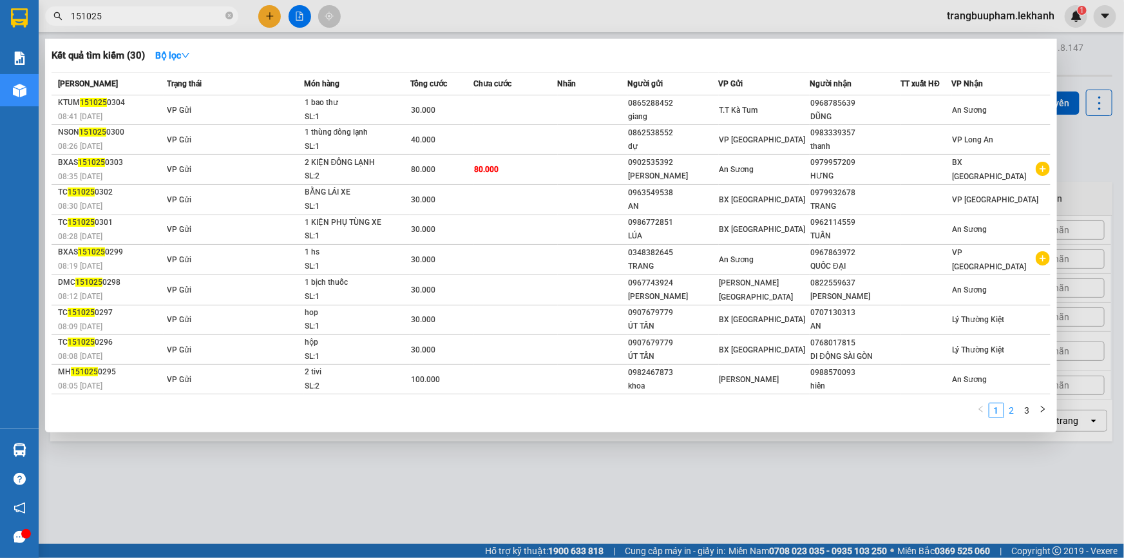
type input "151025"
click at [1012, 410] on link "2" at bounding box center [1012, 410] width 14 height 14
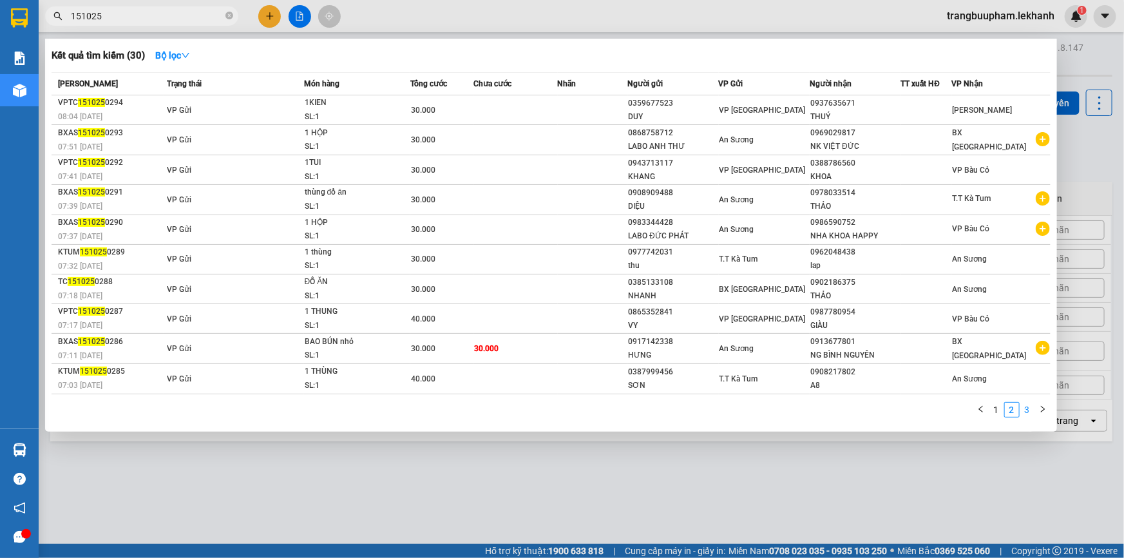
click at [1025, 410] on link "3" at bounding box center [1027, 409] width 14 height 14
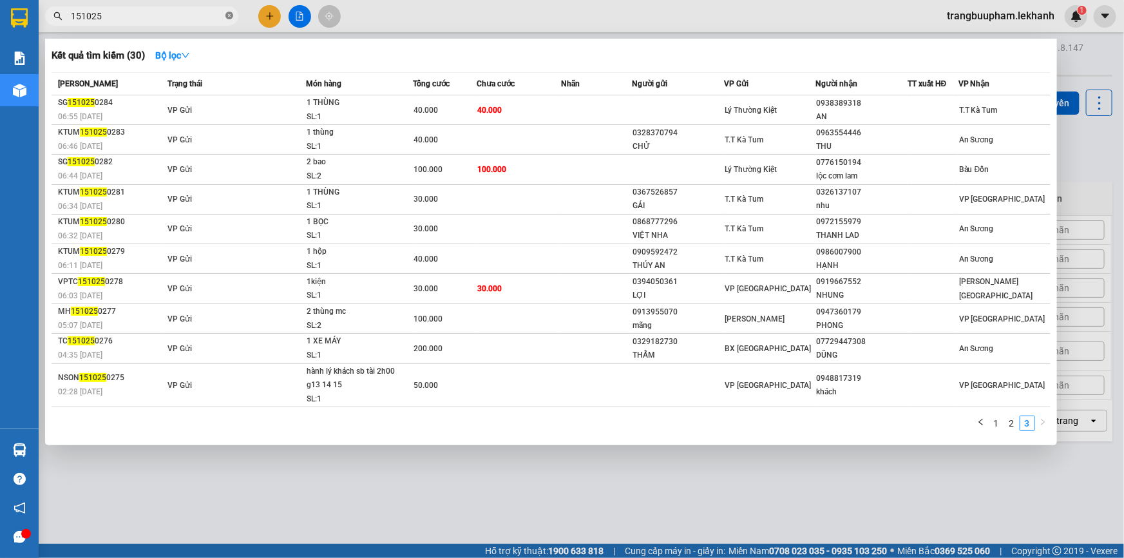
click at [228, 19] on span at bounding box center [229, 16] width 8 height 12
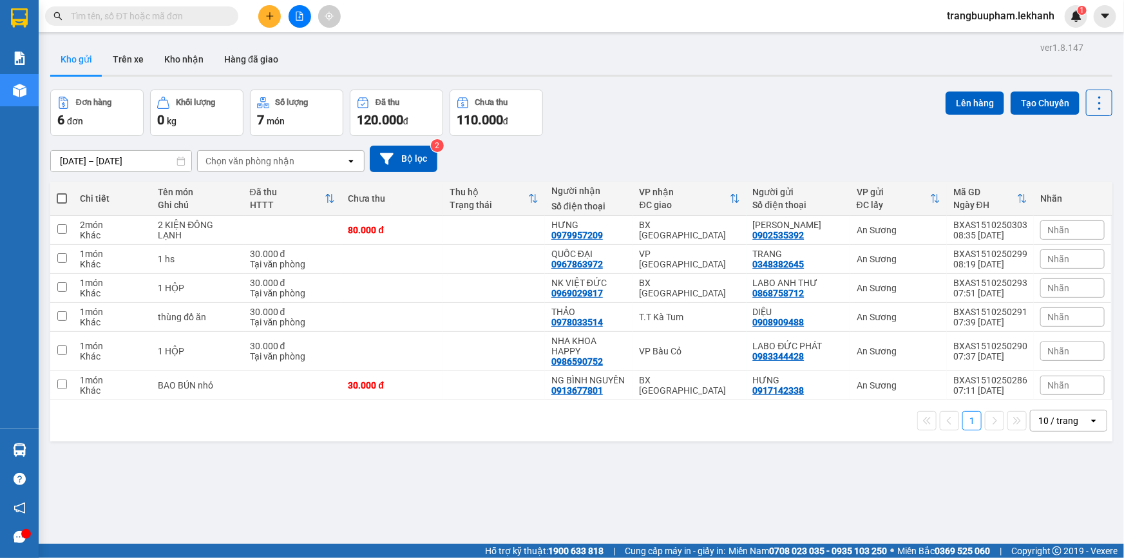
click at [258, 21] on div at bounding box center [299, 16] width 97 height 23
click at [260, 21] on button at bounding box center [269, 16] width 23 height 23
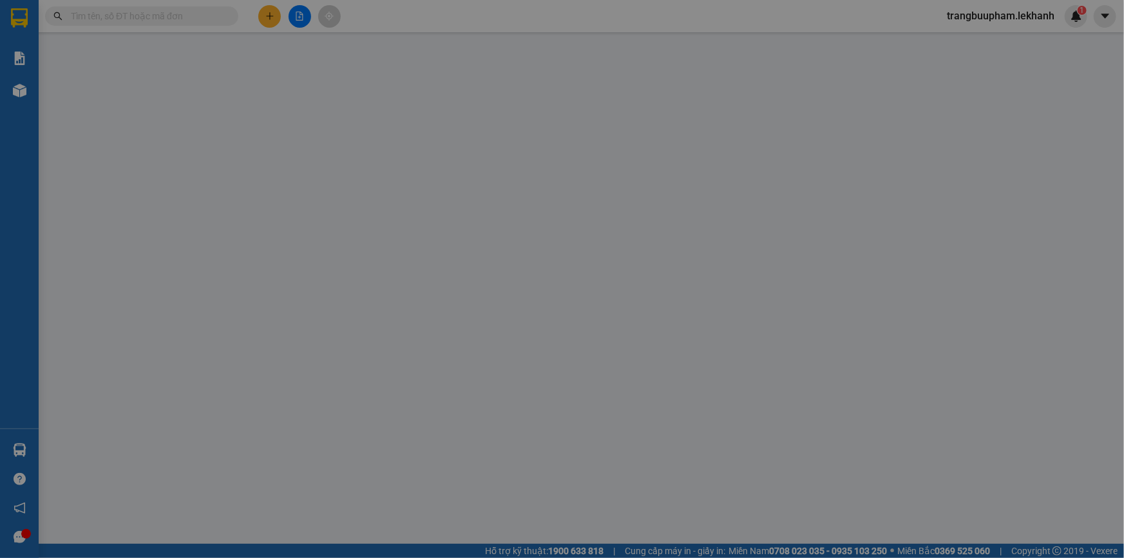
click at [262, 19] on span "Yêu cầu xuất hóa đơn điện tử" at bounding box center [218, 21] width 136 height 10
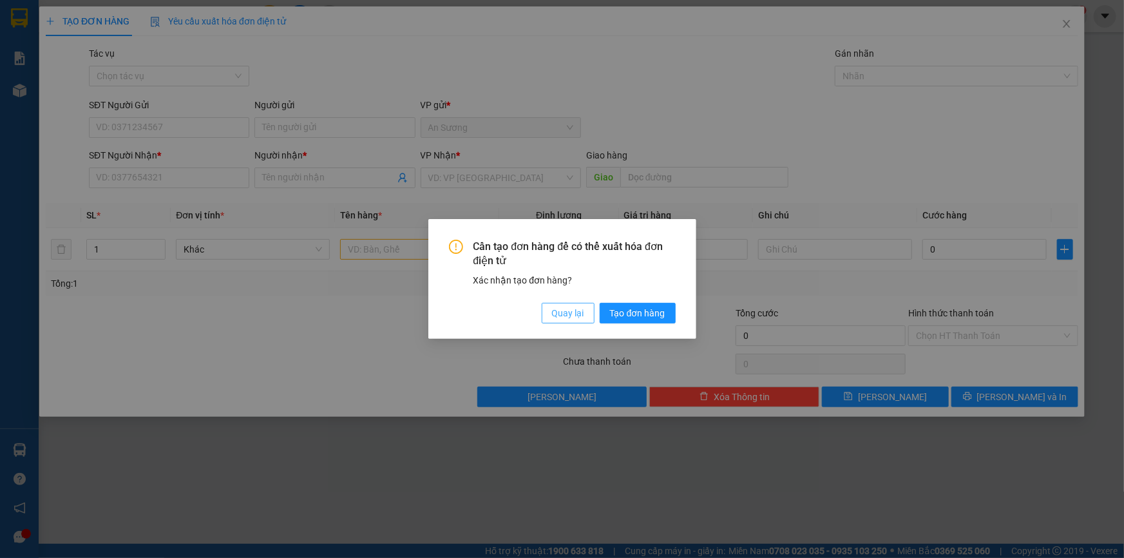
click at [573, 319] on span "Quay lại" at bounding box center [568, 313] width 32 height 14
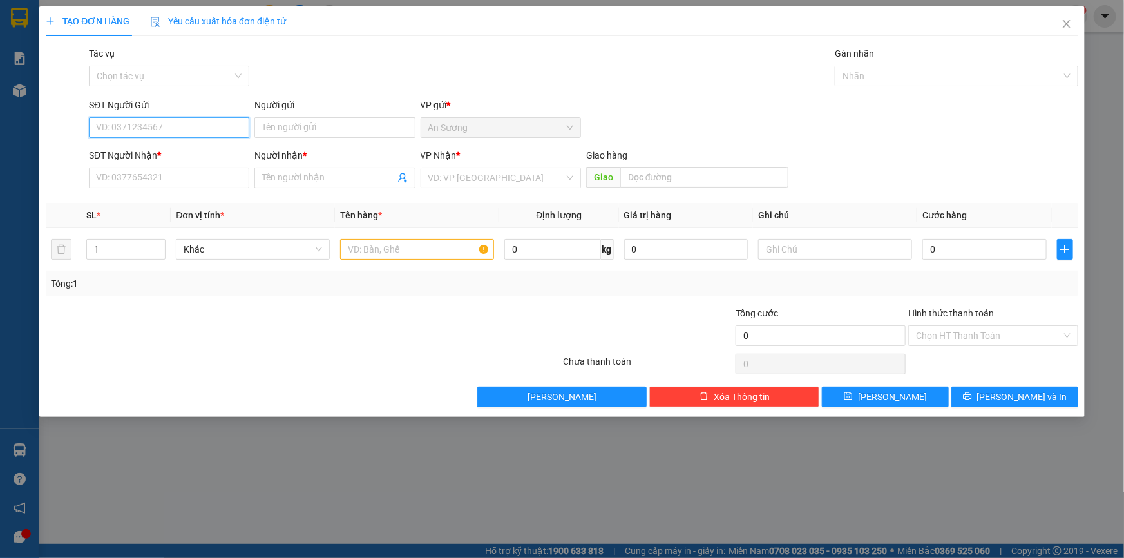
click at [216, 124] on input "SĐT Người Gửi" at bounding box center [169, 127] width 160 height 21
type input "0979963959"
click at [160, 189] on div "SĐT Người Nhận * VD: 0377654321" at bounding box center [169, 170] width 160 height 45
click at [163, 177] on input "SĐT Người Nhận *" at bounding box center [169, 177] width 160 height 21
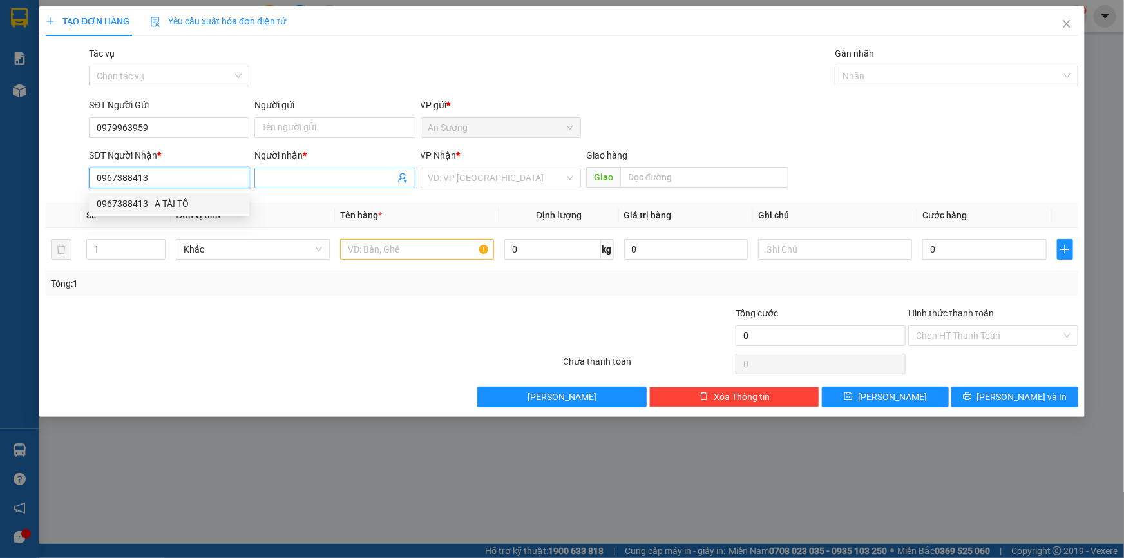
type input "0967388413"
drag, startPoint x: 300, startPoint y: 182, endPoint x: 299, endPoint y: 171, distance: 10.3
click at [299, 181] on input "Người nhận *" at bounding box center [328, 178] width 132 height 14
click at [181, 175] on input "0967388413" at bounding box center [169, 177] width 160 height 21
drag, startPoint x: 177, startPoint y: 210, endPoint x: 241, endPoint y: 160, distance: 81.7
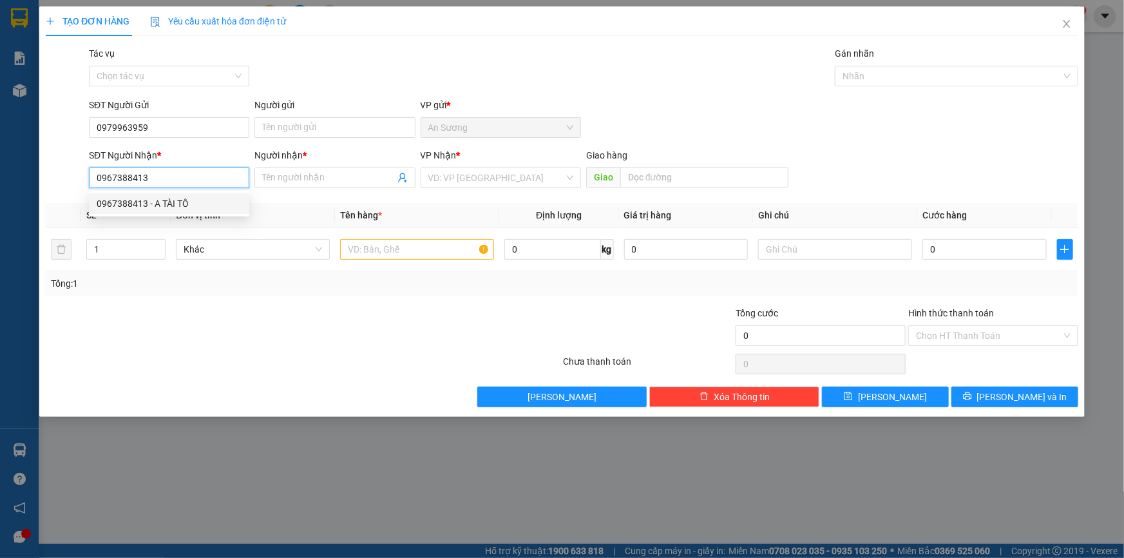
click at [178, 209] on div "0967388413 - A TÀI TÔ" at bounding box center [169, 203] width 145 height 14
type input "A TÀI TÔ"
type input "60.000"
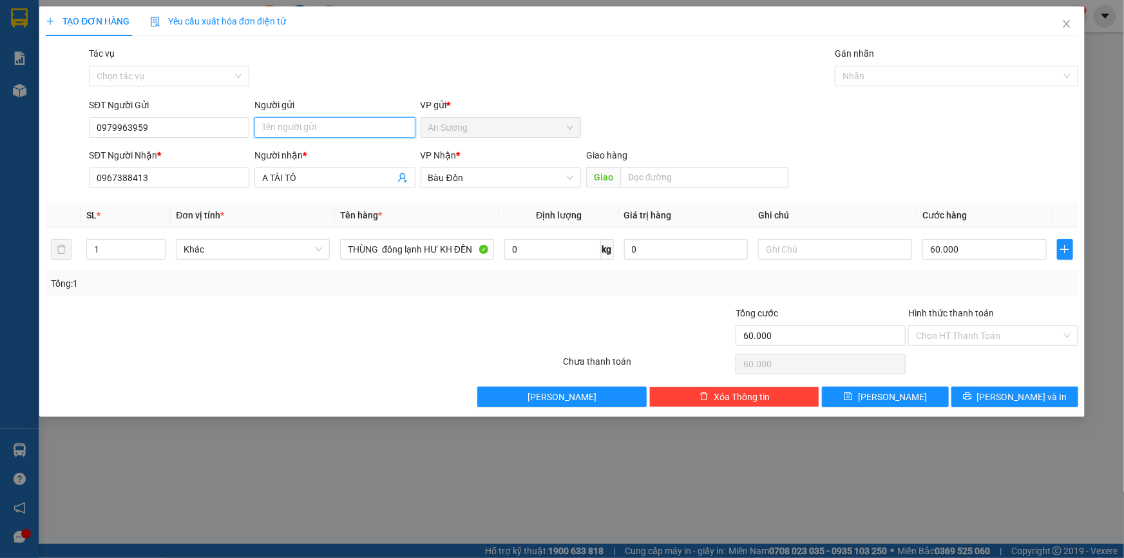
click at [300, 128] on input "Người gửi" at bounding box center [334, 127] width 160 height 21
click at [1034, 386] on button "[PERSON_NAME] và In" at bounding box center [1014, 396] width 127 height 21
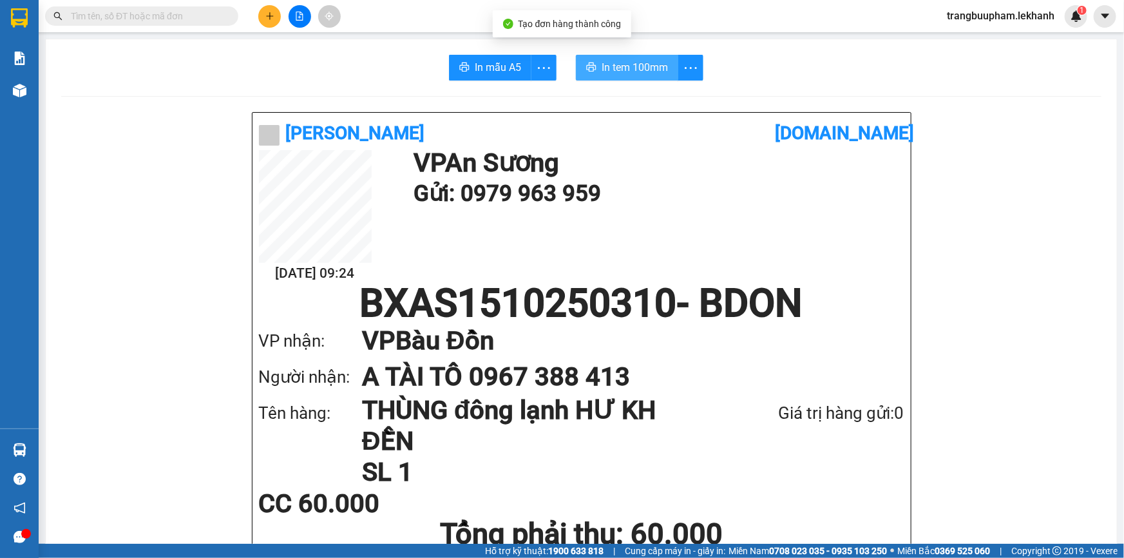
click at [641, 71] on span "In tem 100mm" at bounding box center [634, 67] width 66 height 16
click at [275, 20] on button at bounding box center [269, 16] width 23 height 23
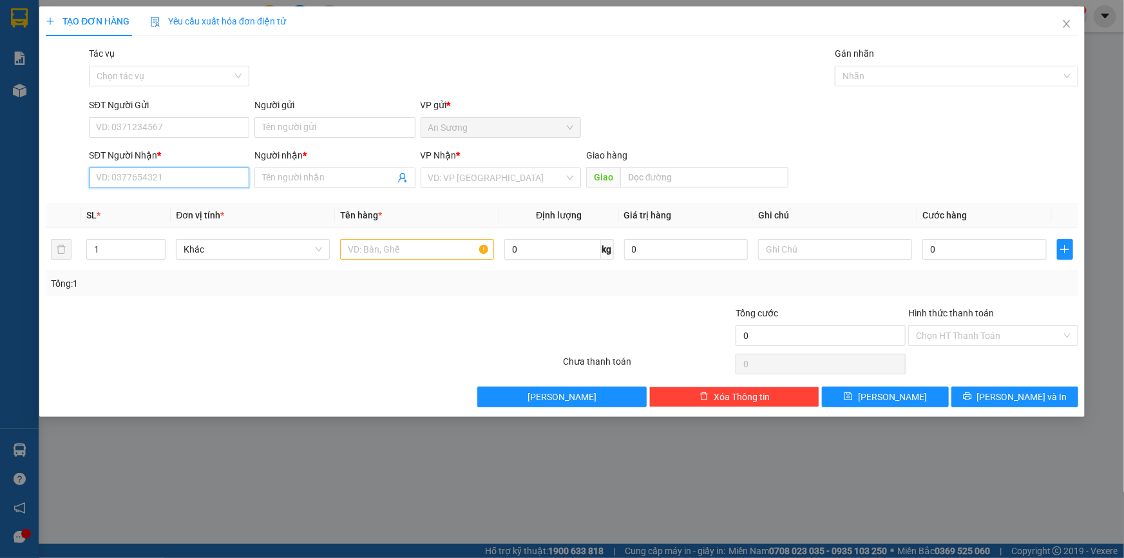
click at [174, 175] on input "SĐT Người Nhận *" at bounding box center [169, 177] width 160 height 21
click at [173, 207] on div "0977013870 - THOA" at bounding box center [169, 203] width 145 height 14
type input "0977013870"
type input "THOA"
type input "80.000"
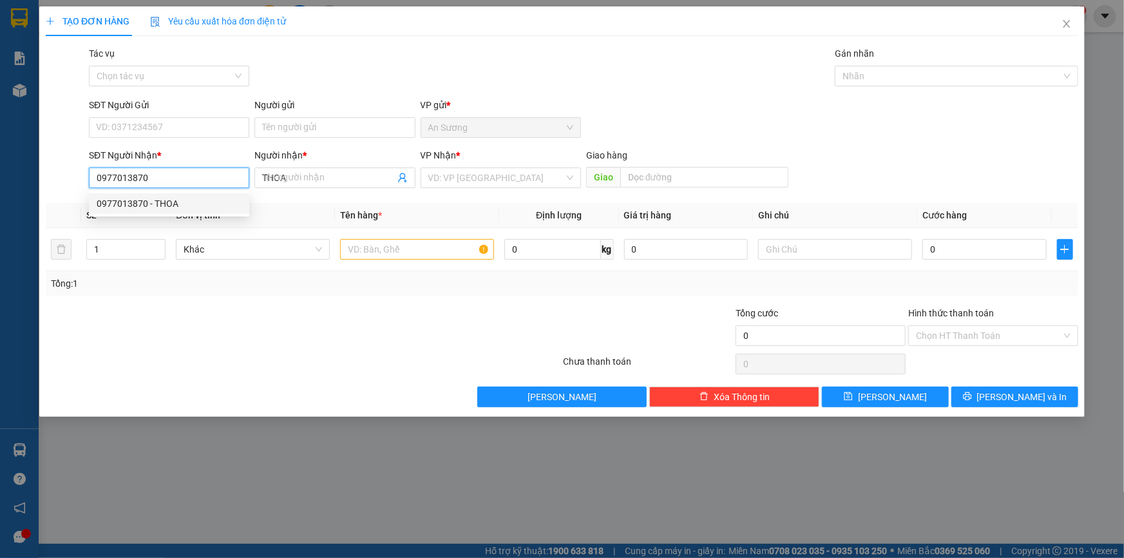
type input "80.000"
type input "0977013870"
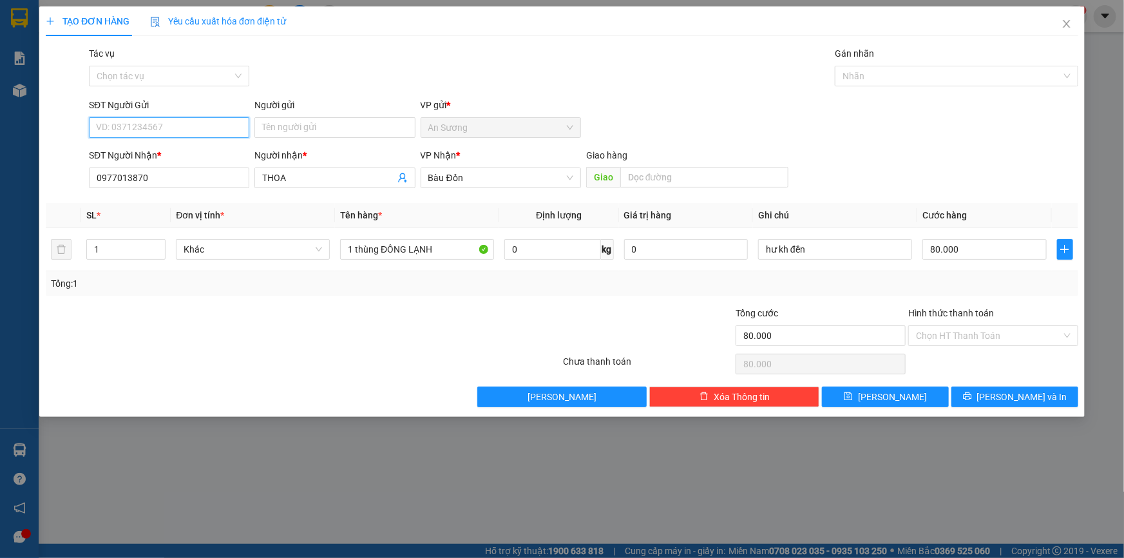
click at [175, 131] on input "SĐT Người Gửi" at bounding box center [169, 127] width 160 height 21
click at [187, 147] on div "0933778399 - HUYỀN" at bounding box center [169, 153] width 145 height 14
type input "0933778399"
type input "HUYỀN"
click at [952, 254] on input "80.000" at bounding box center [984, 249] width 124 height 21
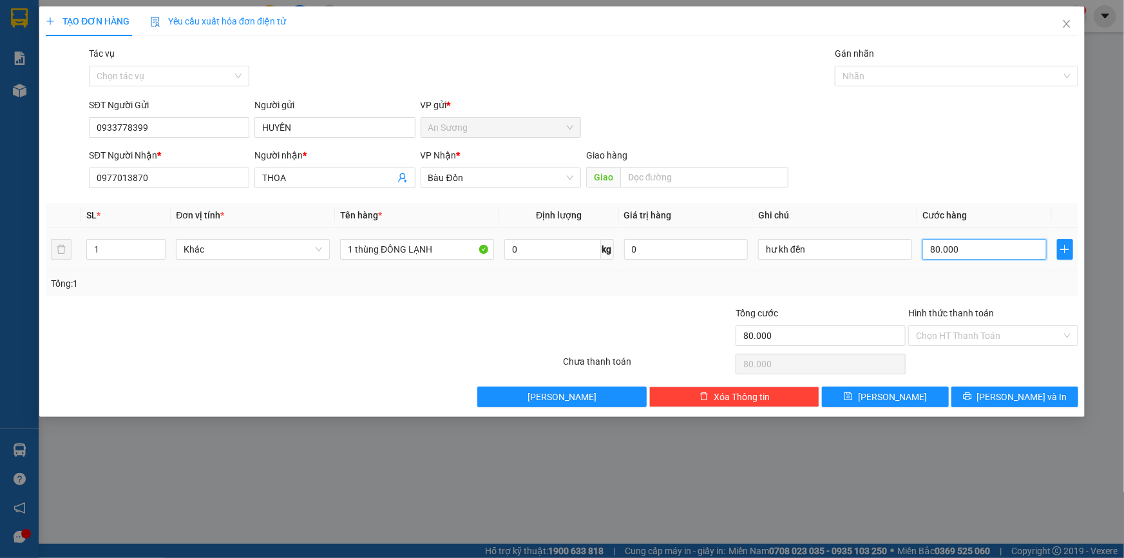
type input "5"
type input "50"
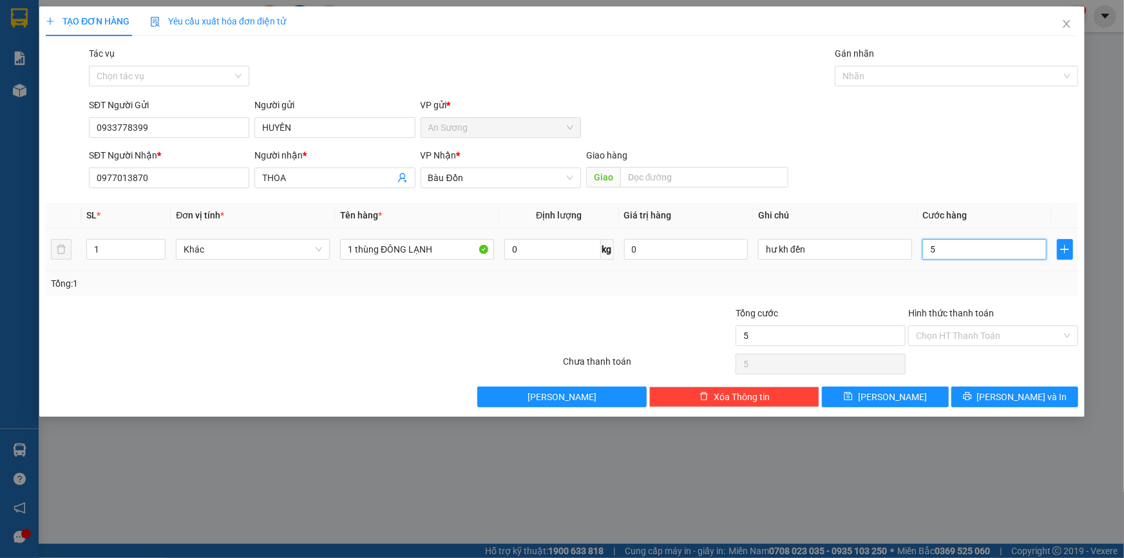
type input "50"
click at [1001, 389] on button "[PERSON_NAME] và In" at bounding box center [1014, 396] width 127 height 21
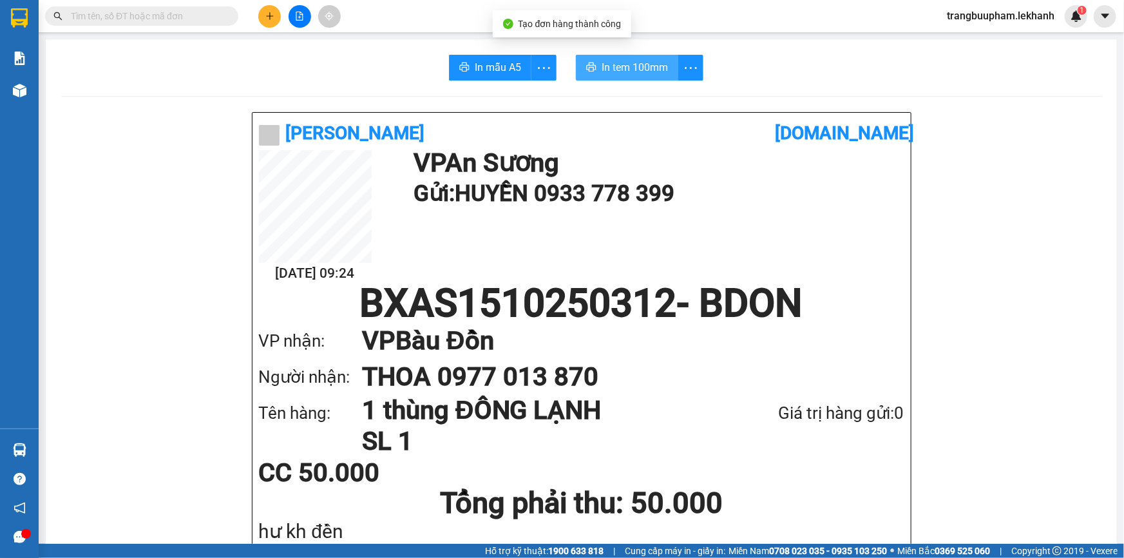
click at [636, 62] on span "In tem 100mm" at bounding box center [634, 67] width 66 height 16
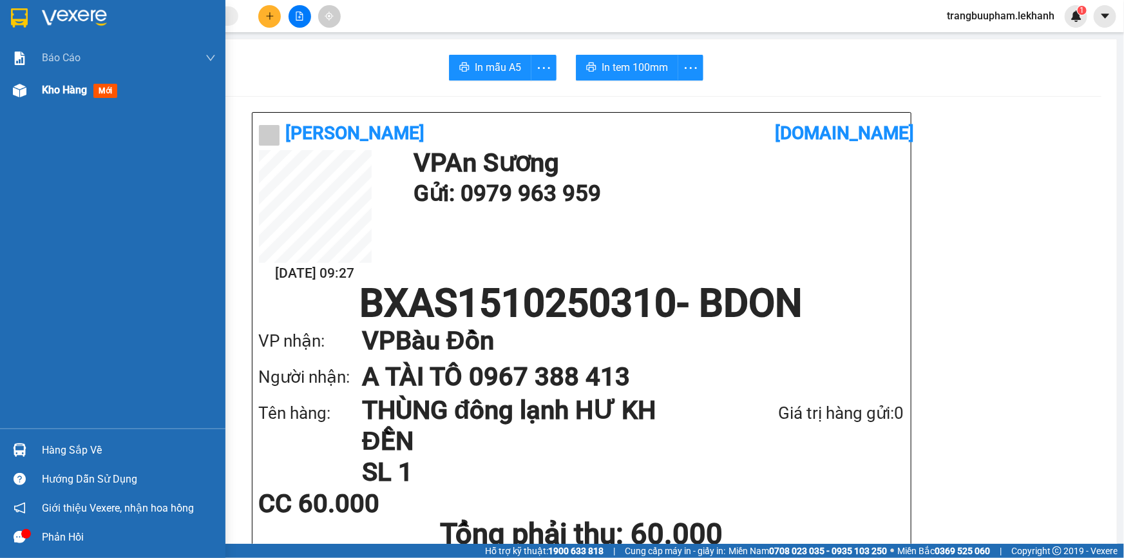
click at [63, 93] on span "Kho hàng" at bounding box center [64, 90] width 45 height 12
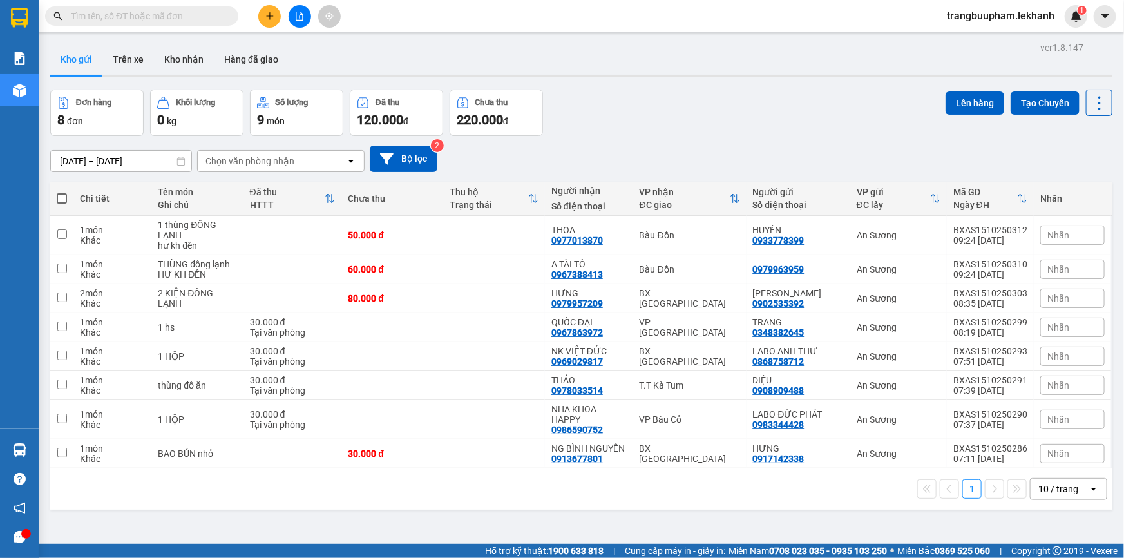
click at [272, 17] on icon "plus" at bounding box center [269, 16] width 9 height 9
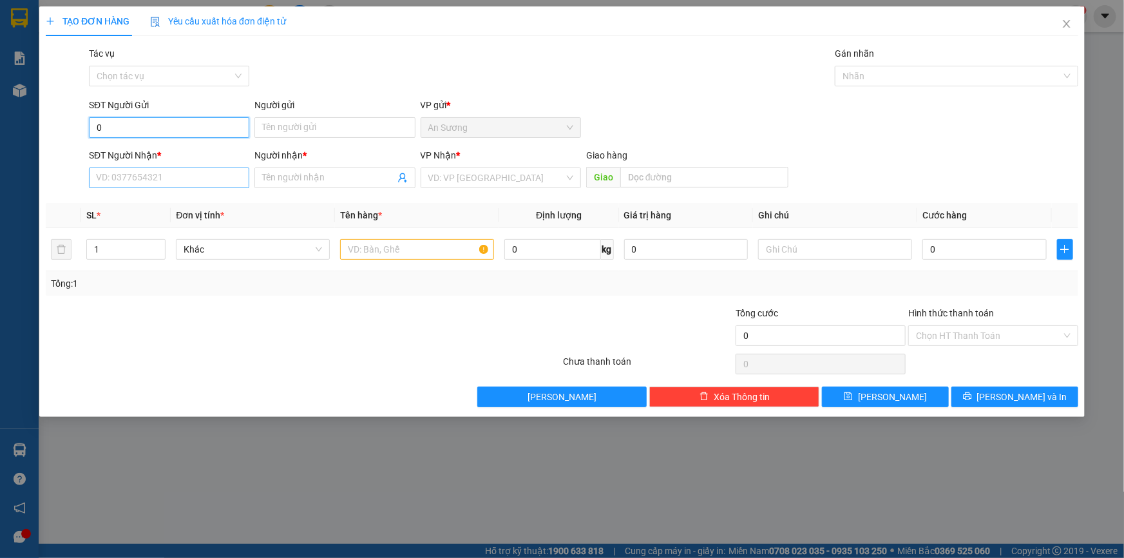
type input "0"
drag, startPoint x: 192, startPoint y: 179, endPoint x: 195, endPoint y: 169, distance: 10.2
click at [191, 179] on input "SĐT Người Nhận *" at bounding box center [169, 177] width 160 height 21
type input "033902164"
drag, startPoint x: 352, startPoint y: 179, endPoint x: 345, endPoint y: 174, distance: 8.2
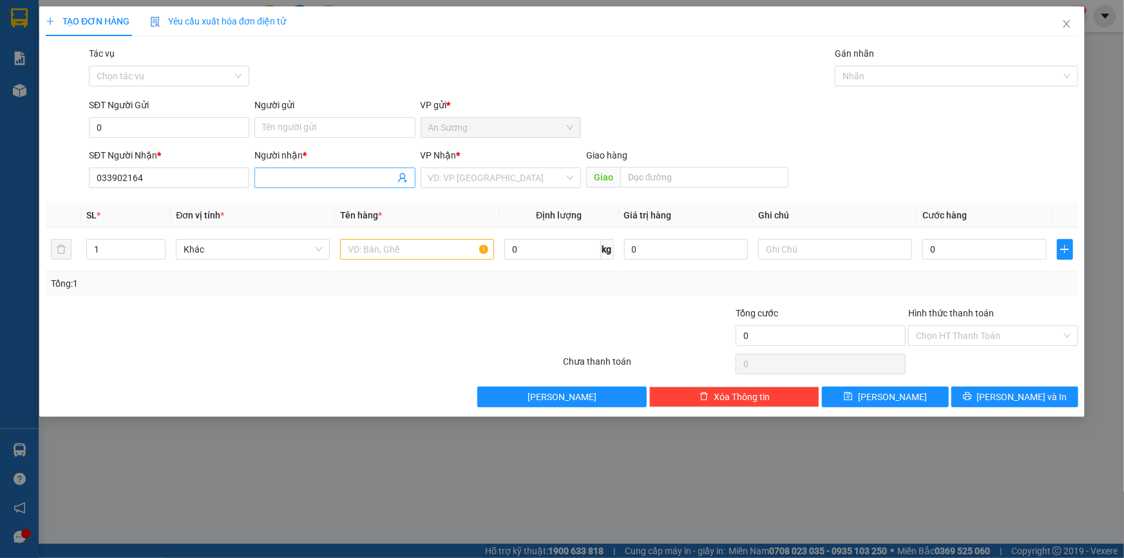
click at [348, 177] on input "Người nhận *" at bounding box center [328, 178] width 132 height 14
type input "c lý"
click at [457, 184] on input "search" at bounding box center [496, 177] width 136 height 19
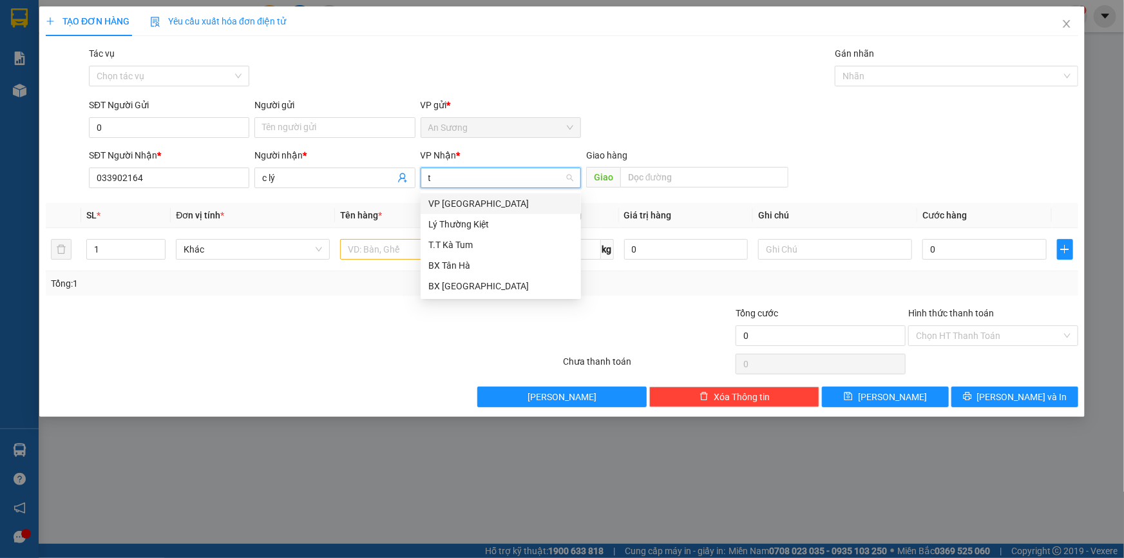
type input "tc"
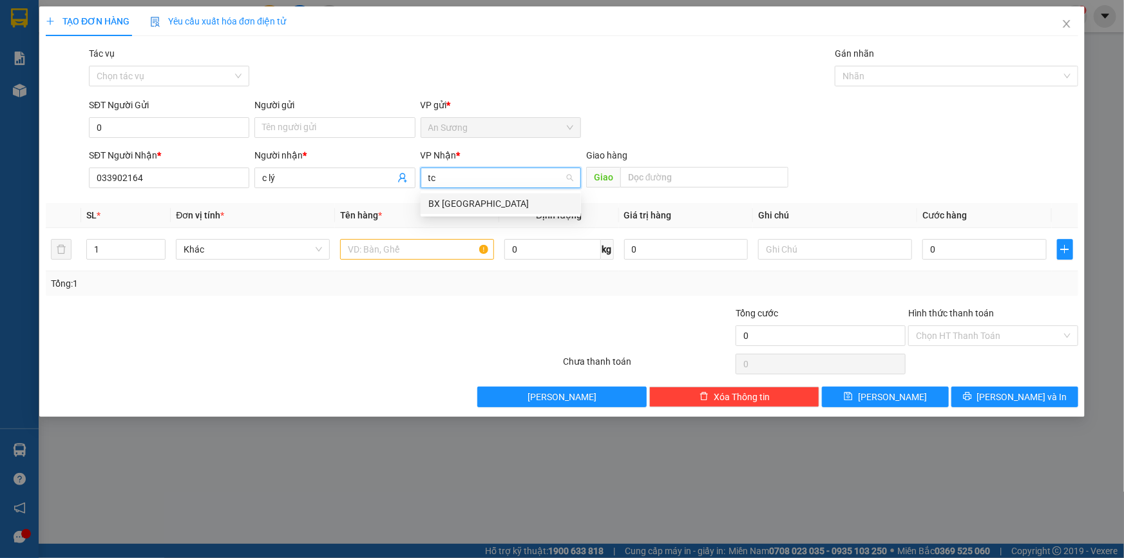
click at [446, 200] on div "BX [GEOGRAPHIC_DATA]" at bounding box center [501, 203] width 160 height 21
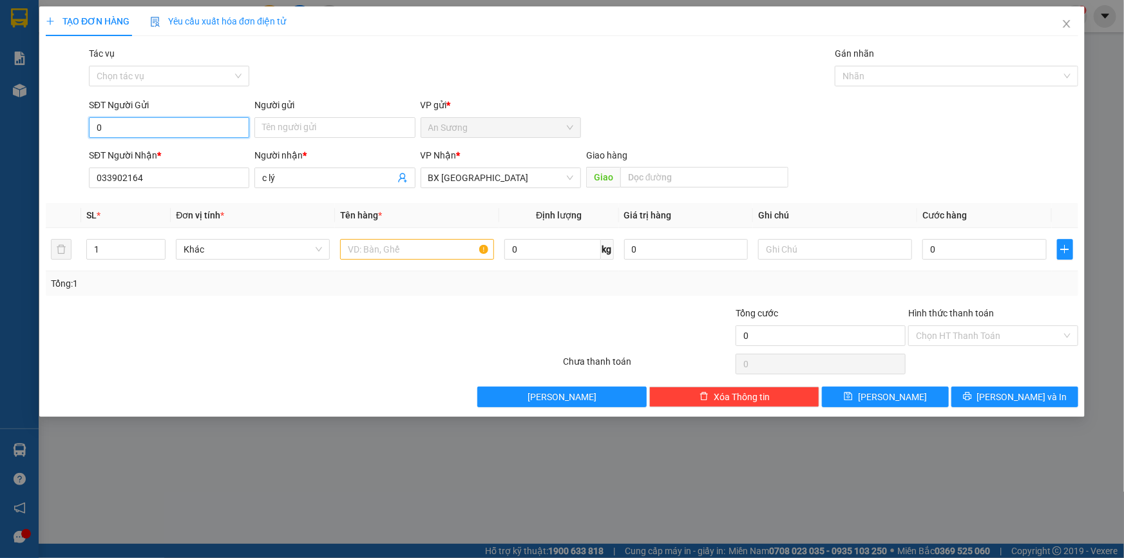
click at [203, 135] on input "0" at bounding box center [169, 127] width 160 height 21
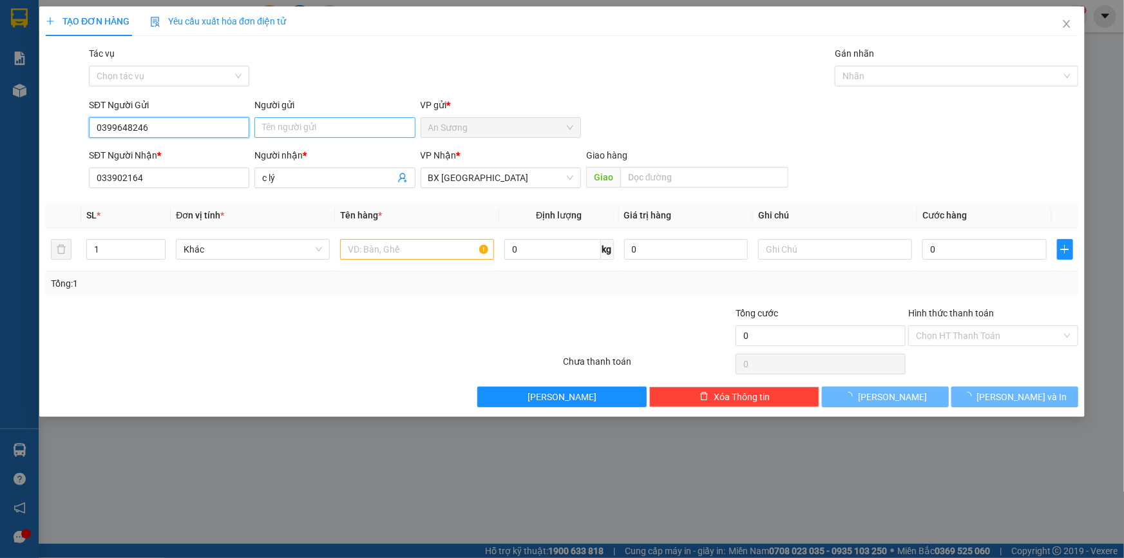
type input "0399648246"
click at [290, 129] on input "Người gửi" at bounding box center [334, 127] width 160 height 21
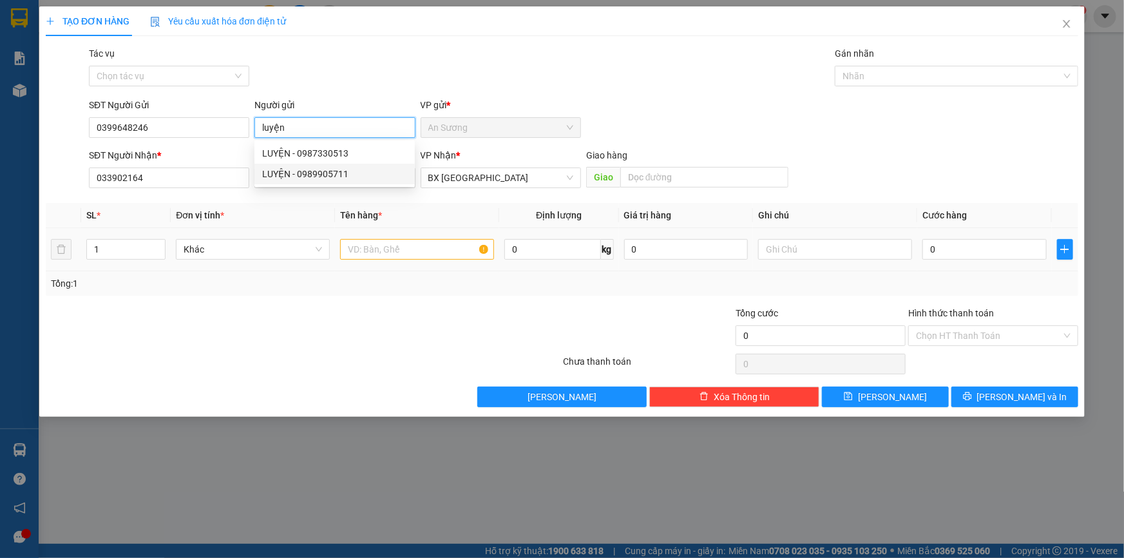
type input "luyện"
click at [425, 256] on input "text" at bounding box center [417, 249] width 154 height 21
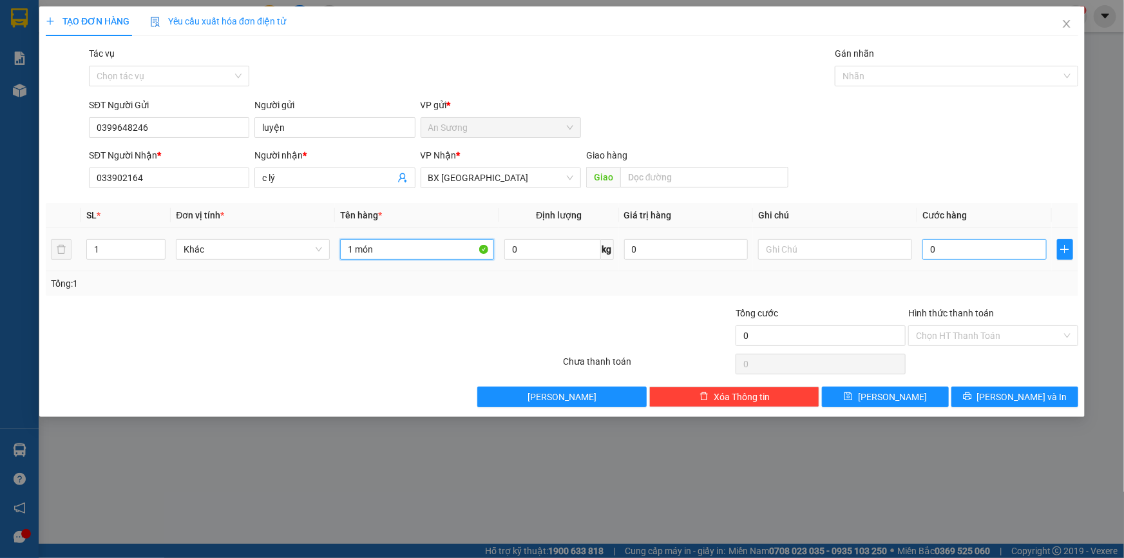
type input "1 món"
type input "3"
type input "30"
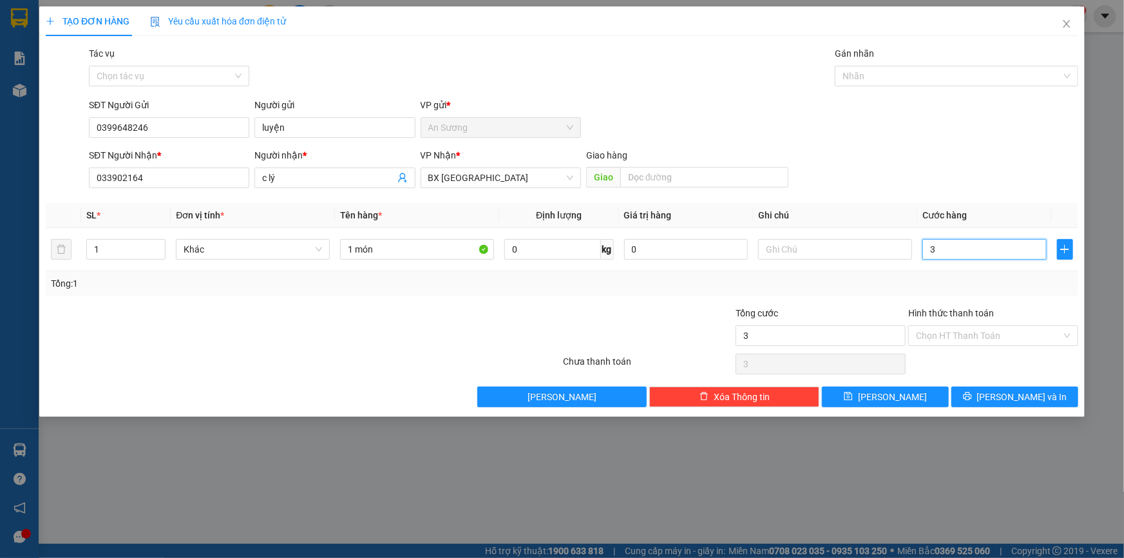
type input "30"
click at [959, 341] on input "Hình thức thanh toán" at bounding box center [989, 335] width 146 height 19
type input "30.000"
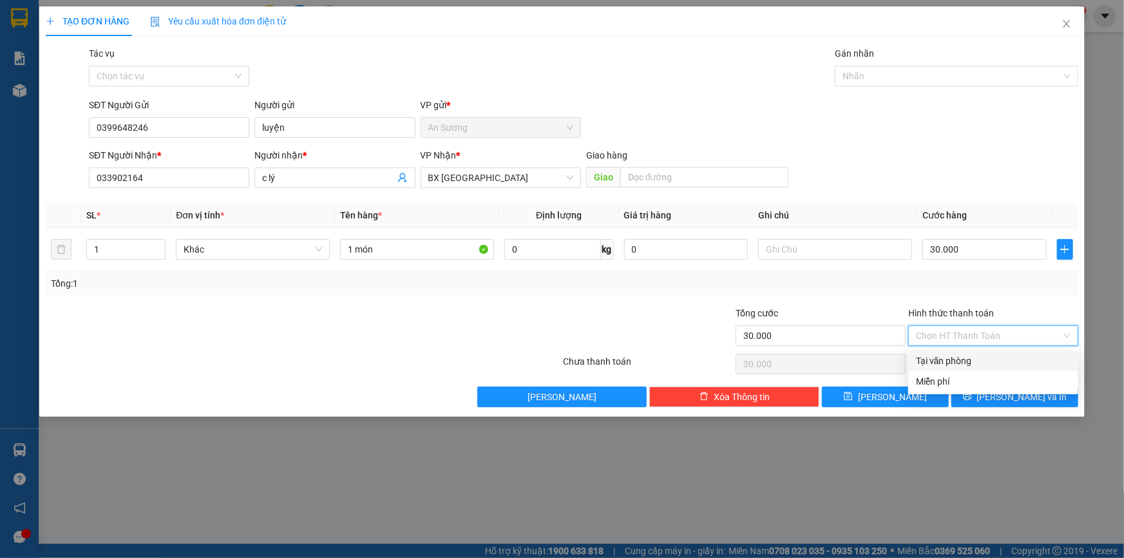
click at [971, 363] on div "Tại văn phòng" at bounding box center [993, 361] width 155 height 14
type input "0"
click at [1017, 399] on span "[PERSON_NAME] và In" at bounding box center [1022, 397] width 90 height 14
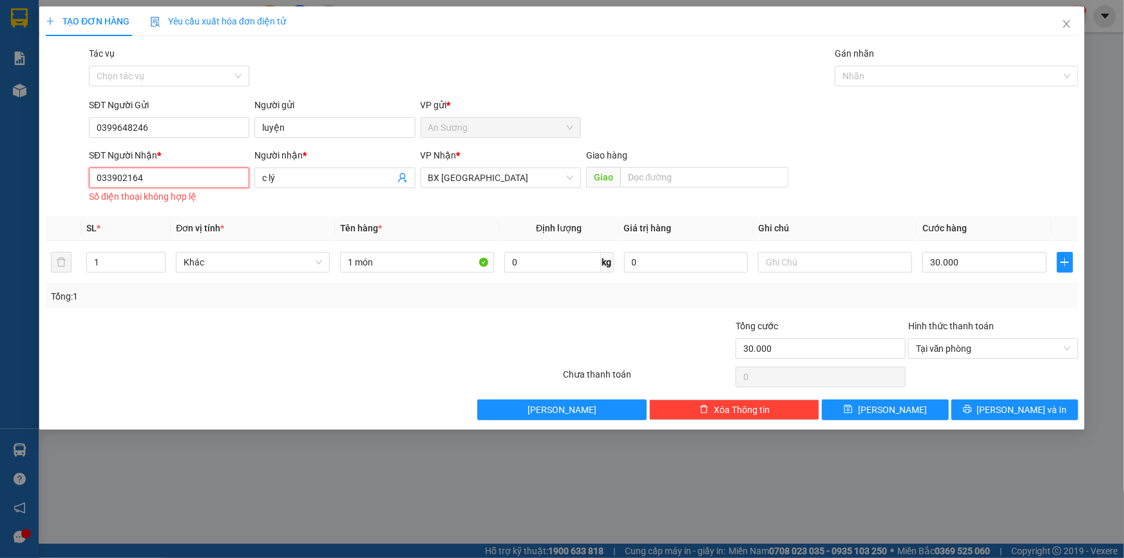
click at [129, 176] on input "033902164" at bounding box center [169, 177] width 160 height 21
type input "0339021164"
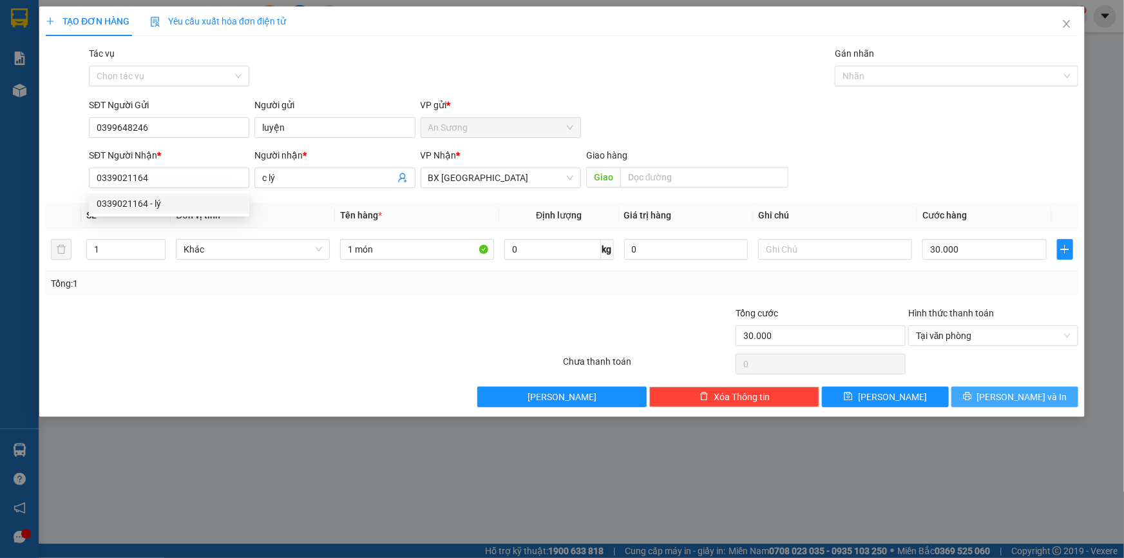
click at [988, 402] on button "[PERSON_NAME] và In" at bounding box center [1014, 396] width 127 height 21
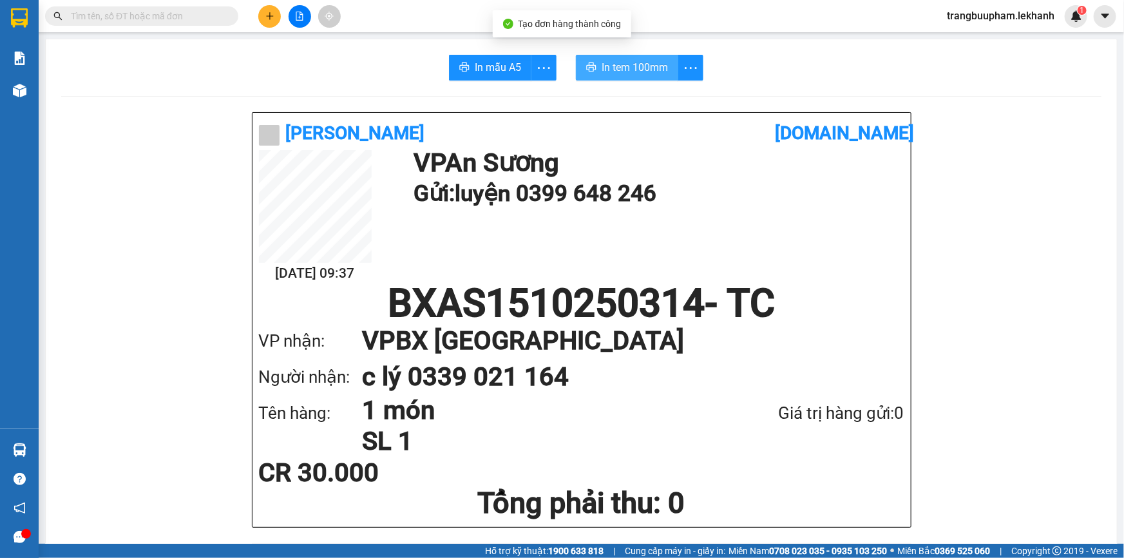
click at [639, 75] on span "In tem 100mm" at bounding box center [634, 67] width 66 height 16
click at [258, 26] on div at bounding box center [299, 16] width 97 height 23
click at [272, 18] on icon "plus" at bounding box center [269, 16] width 9 height 9
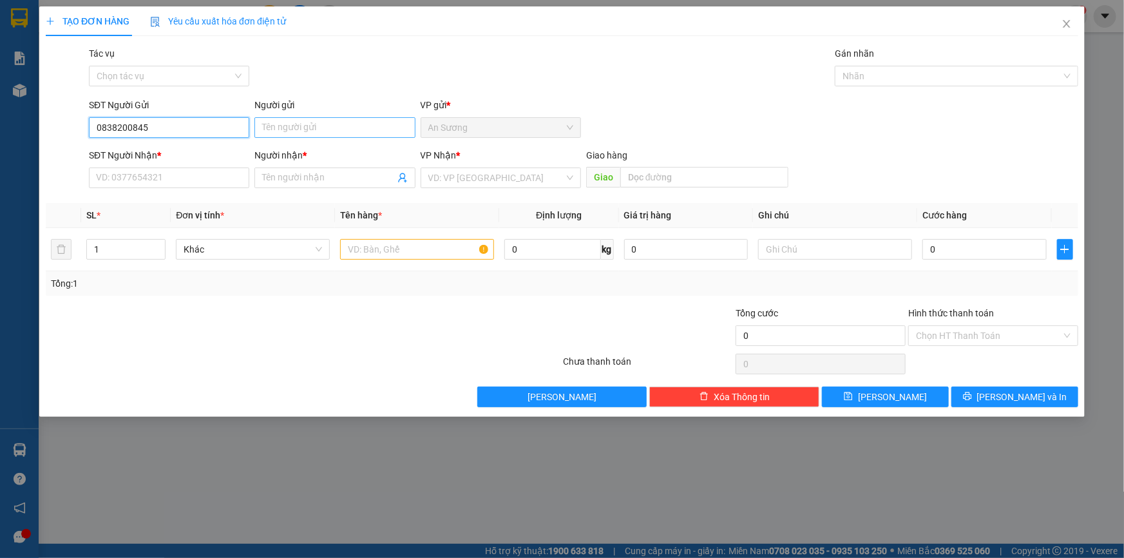
type input "0838200845"
click at [297, 134] on input "Người gửi" at bounding box center [334, 127] width 160 height 21
click at [172, 135] on input "0838200845" at bounding box center [169, 127] width 160 height 21
click at [298, 131] on input "Người gửi" at bounding box center [334, 127] width 160 height 21
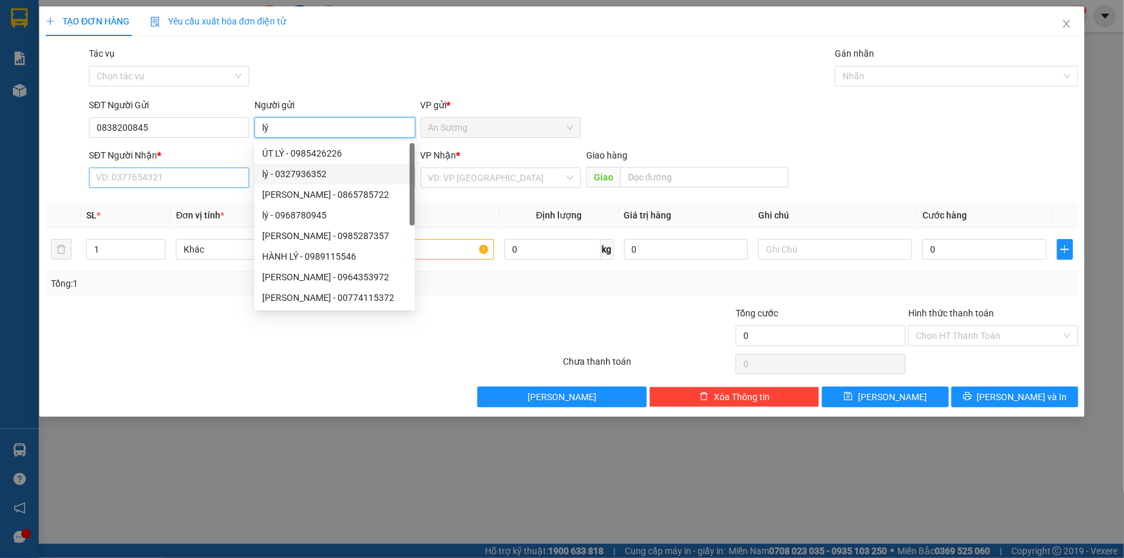
type input "lý"
click at [200, 179] on input "SĐT Người Nhận *" at bounding box center [169, 177] width 160 height 21
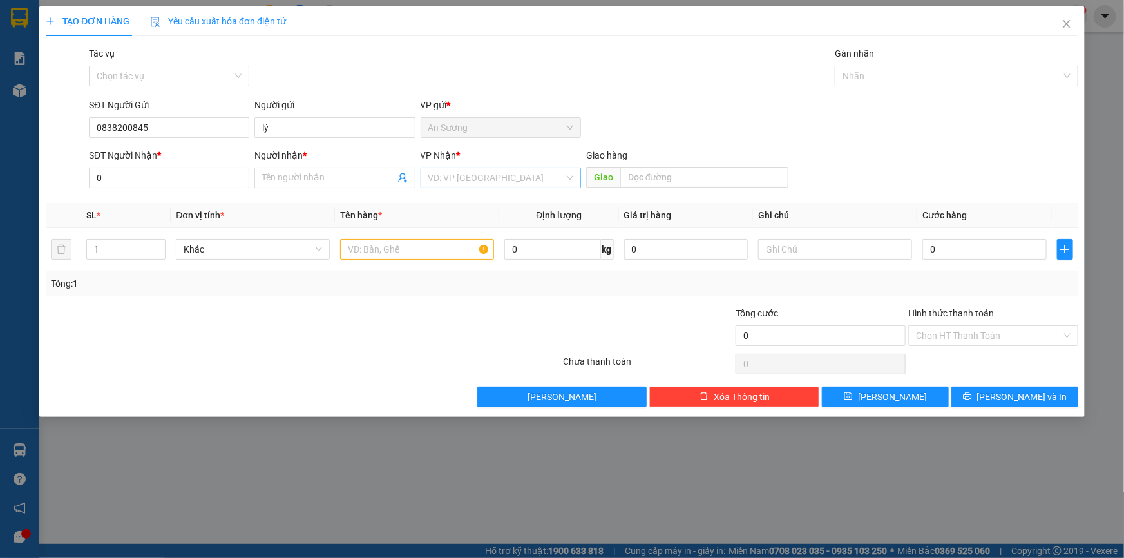
click at [453, 170] on input "search" at bounding box center [496, 177] width 136 height 19
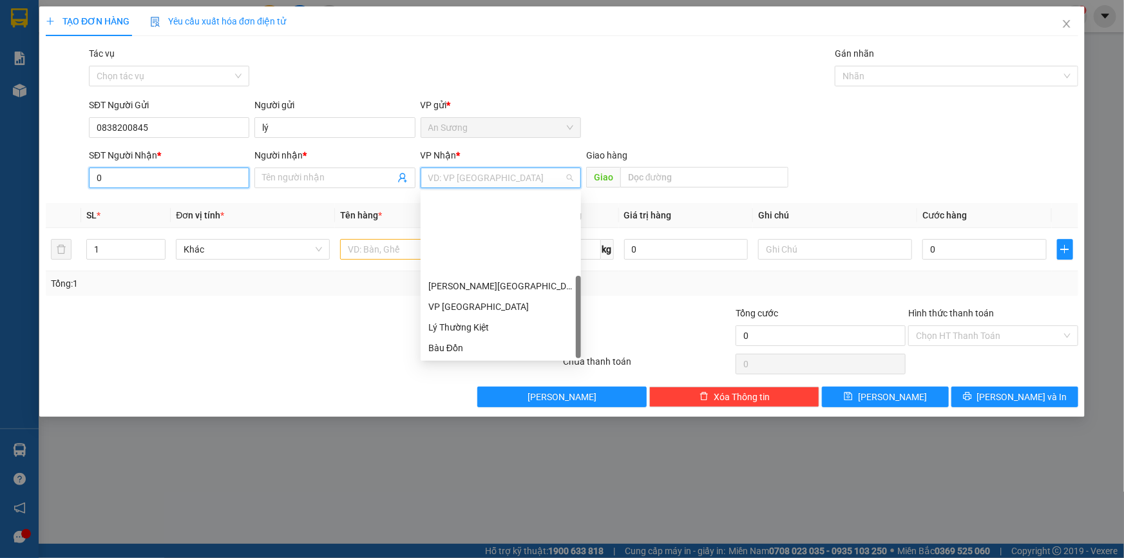
click at [185, 175] on input "0" at bounding box center [169, 177] width 160 height 21
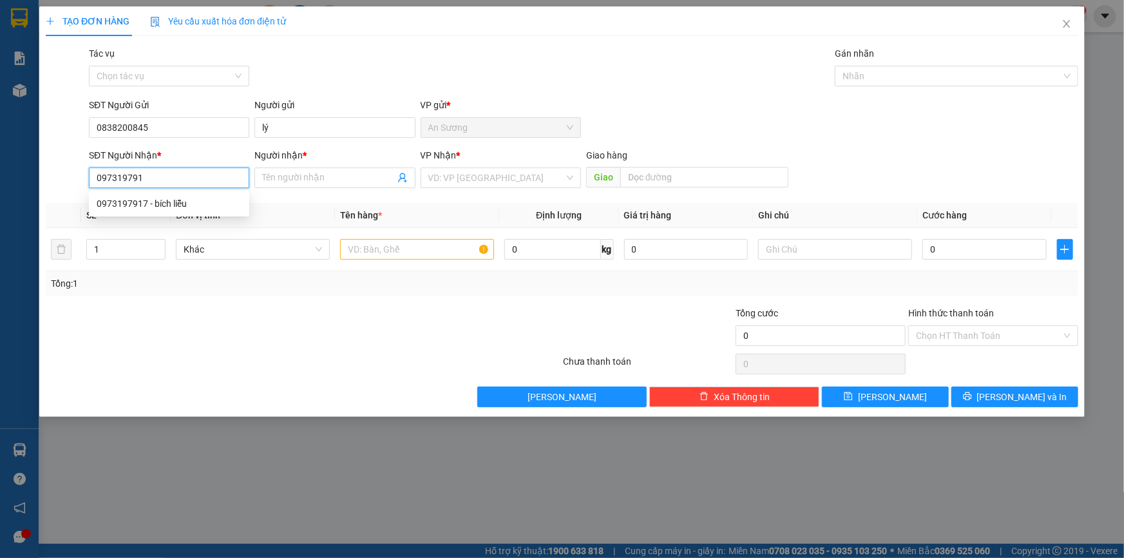
type input "0973197917"
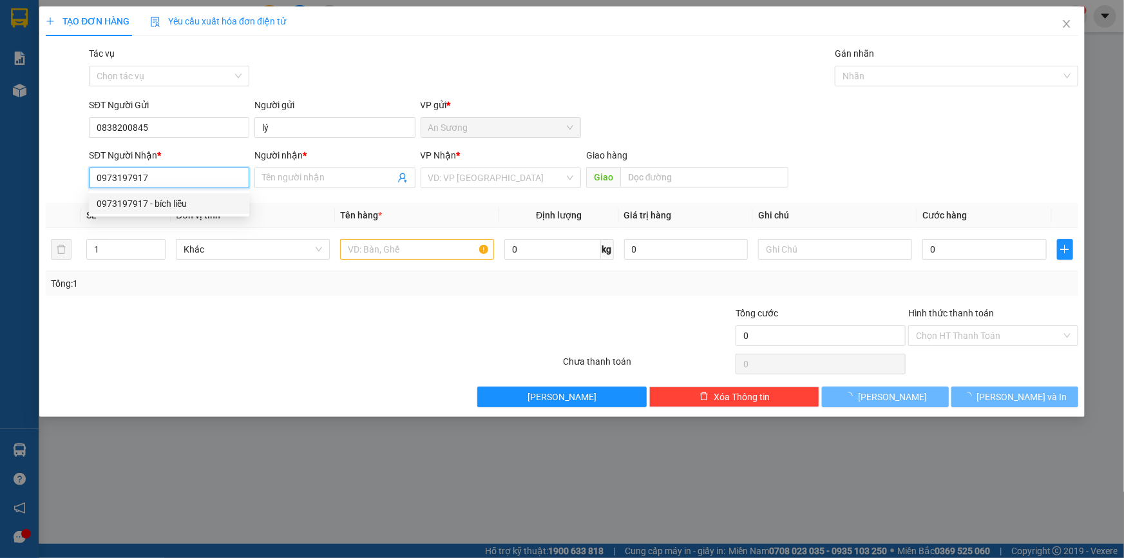
click at [189, 195] on div "0973197917 - bích liễu" at bounding box center [169, 203] width 160 height 21
type input "bích liễu"
type input "30.000"
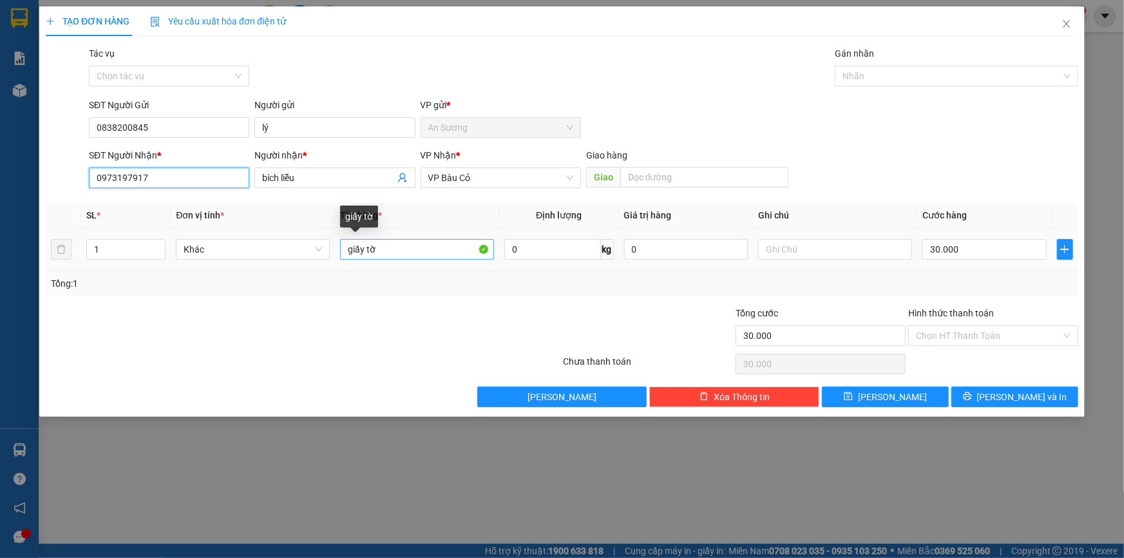
type input "0973197917"
drag, startPoint x: 423, startPoint y: 249, endPoint x: 286, endPoint y: 252, distance: 137.2
click at [286, 252] on tr "1 Khác giấy tờ 0 kg 0 30.000" at bounding box center [562, 249] width 1032 height 43
type input "1 bịch"
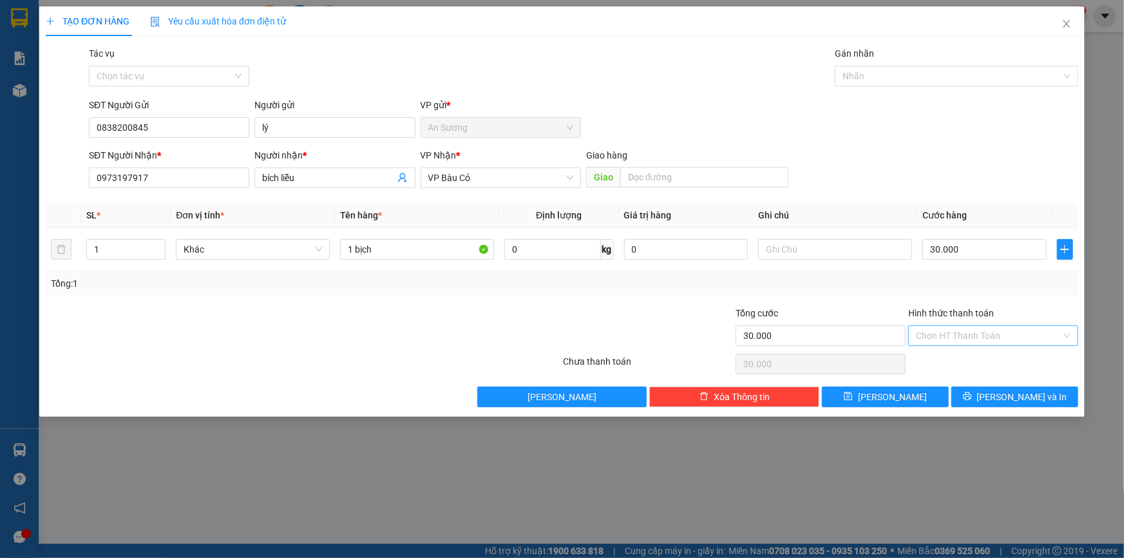
click at [948, 336] on input "Hình thức thanh toán" at bounding box center [989, 335] width 146 height 19
click at [951, 373] on div "Miễn phí" at bounding box center [993, 381] width 170 height 21
type input "0"
click at [963, 334] on span "Miễn phí" at bounding box center [993, 335] width 155 height 19
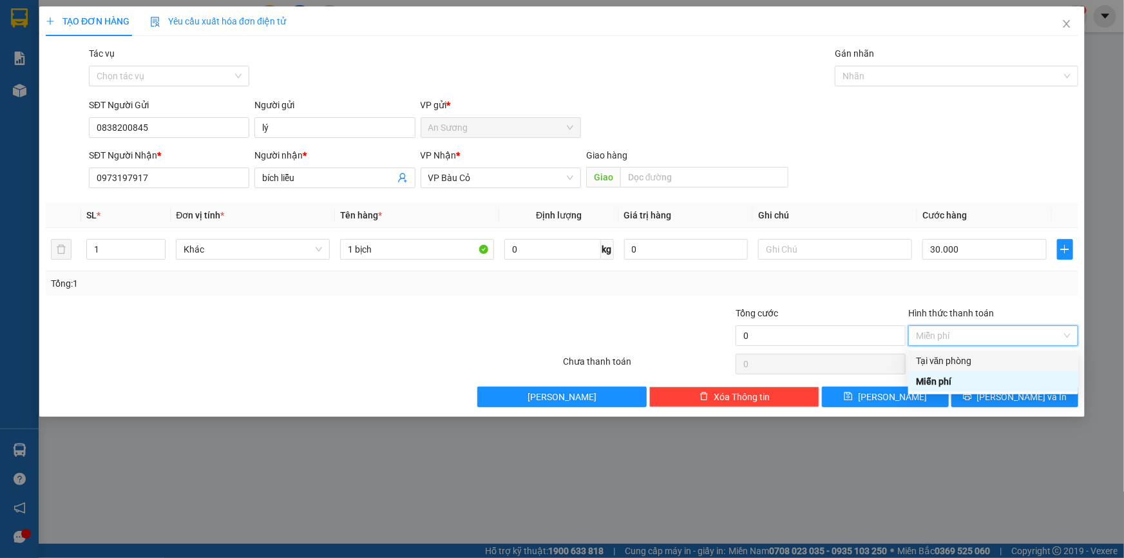
click at [958, 364] on div "Tại văn phòng" at bounding box center [993, 361] width 155 height 14
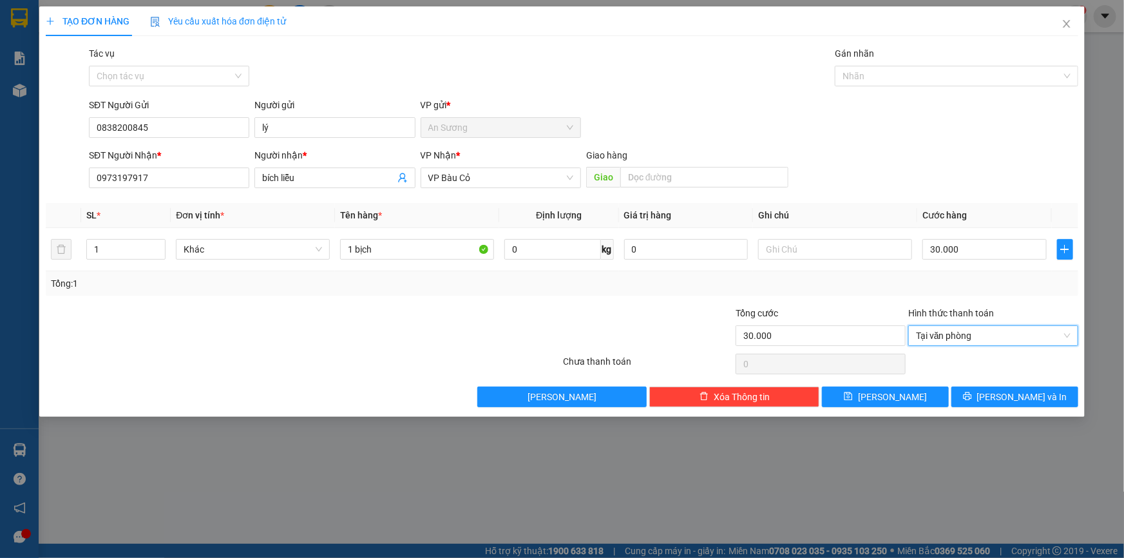
click at [1017, 409] on div "TẠO ĐƠN HÀNG Yêu cầu xuất hóa đơn điện tử Transit Pickup Surcharge Ids Transit …" at bounding box center [561, 211] width 1045 height 410
click at [1015, 393] on span "[PERSON_NAME] và In" at bounding box center [1022, 397] width 90 height 14
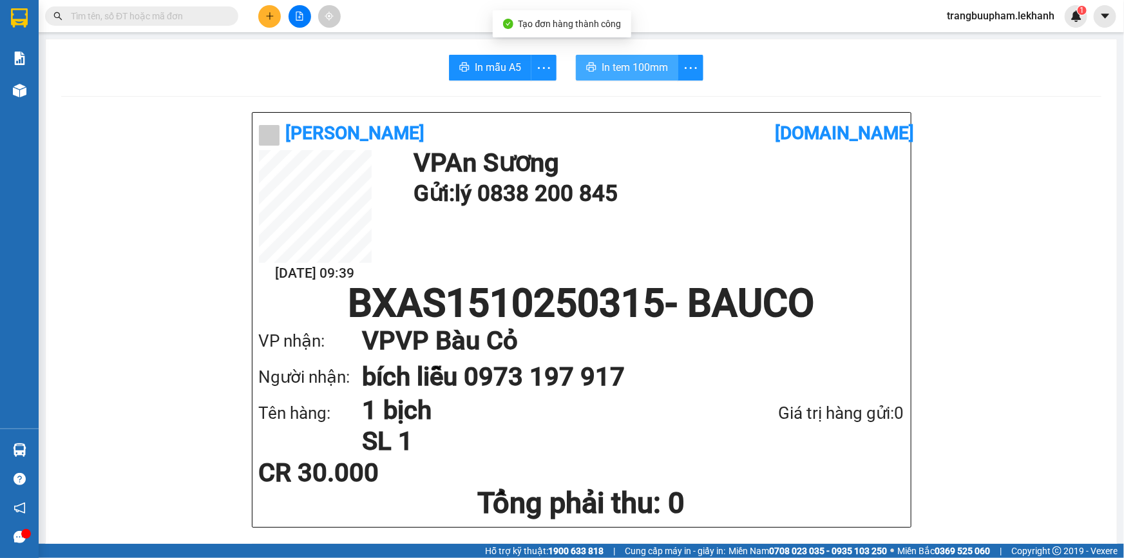
click at [643, 70] on span "In tem 100mm" at bounding box center [634, 67] width 66 height 16
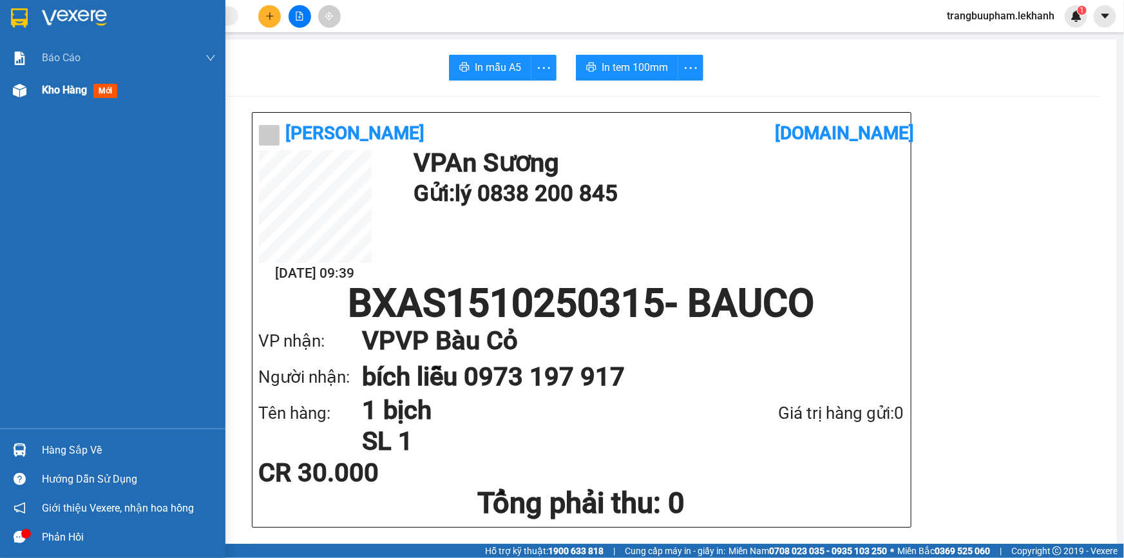
click at [39, 97] on div "Kho hàng mới" at bounding box center [112, 90] width 225 height 32
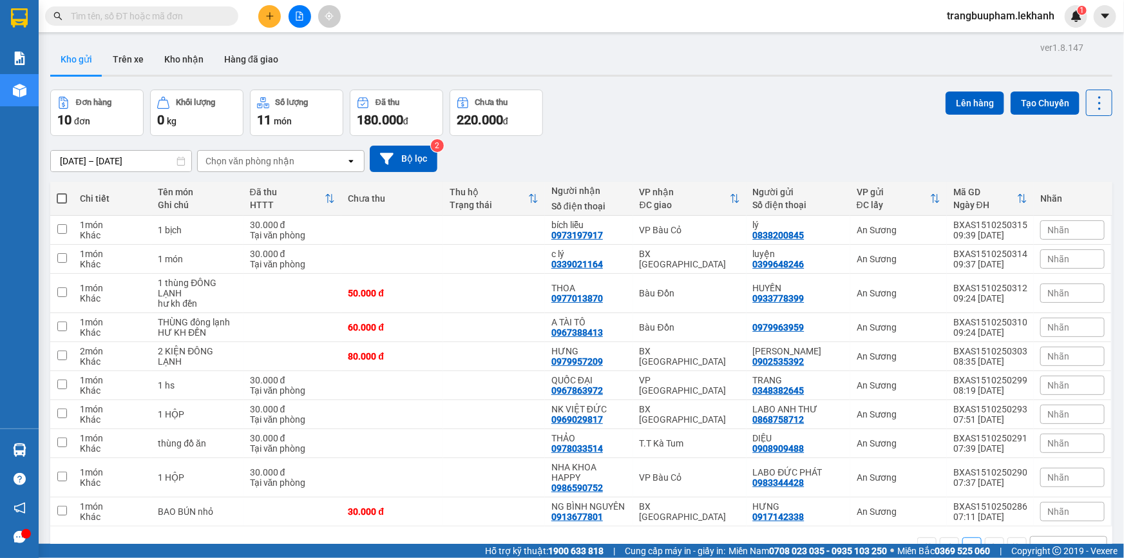
click at [269, 19] on icon "plus" at bounding box center [269, 16] width 9 height 9
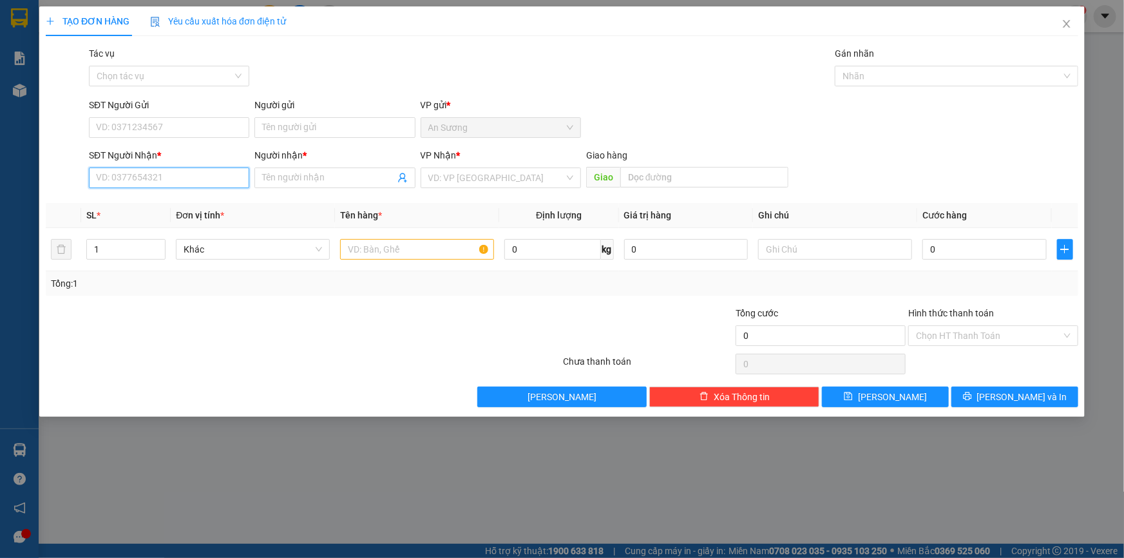
click at [140, 177] on input "SĐT Người Nhận *" at bounding box center [169, 177] width 160 height 21
type input "0982227064"
click at [459, 175] on input "search" at bounding box center [496, 177] width 136 height 19
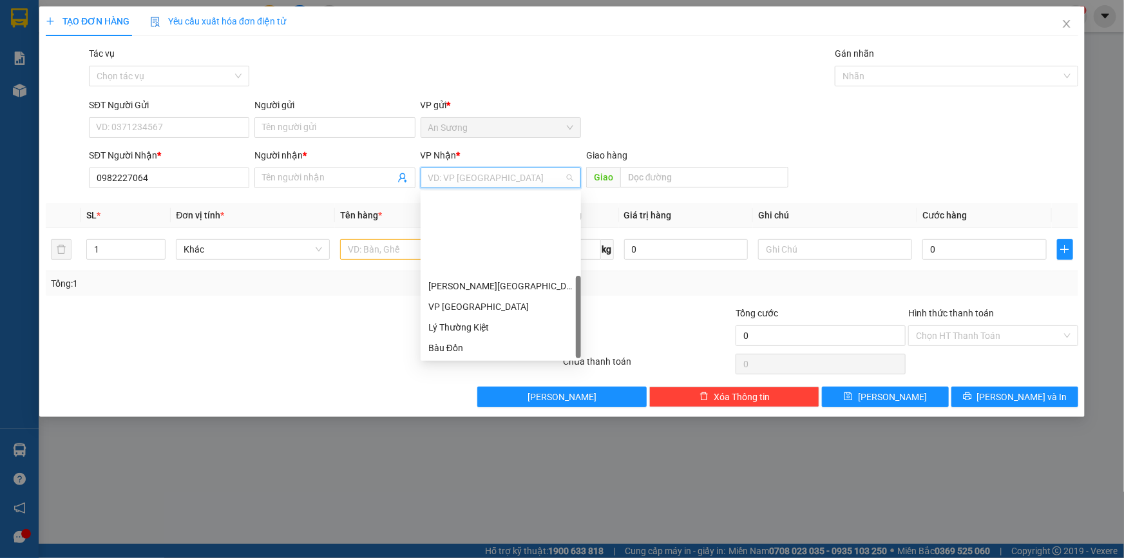
click at [468, 361] on div "T.T Kà Tum" at bounding box center [500, 368] width 145 height 14
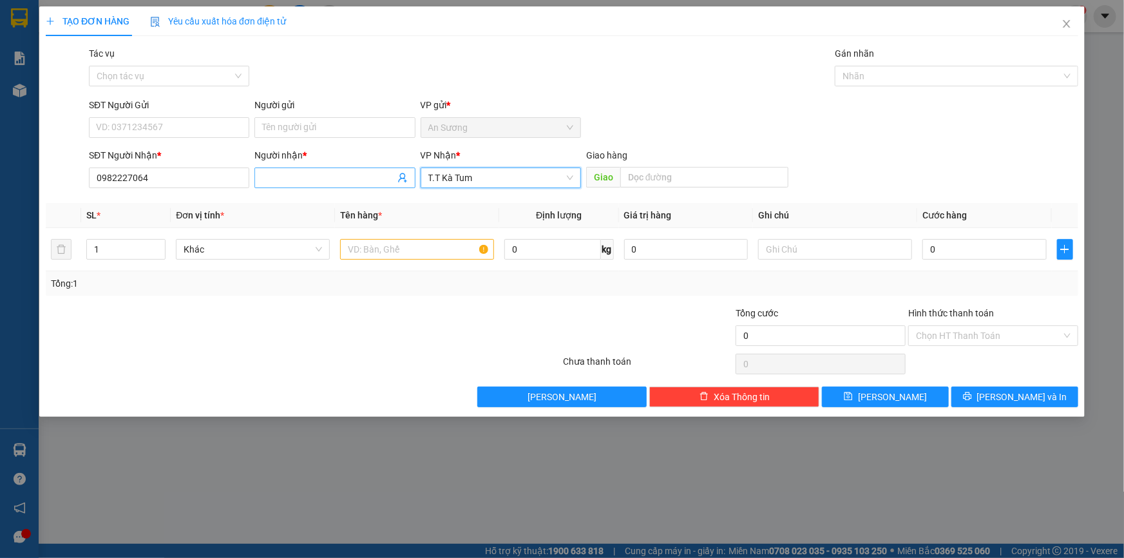
click at [267, 184] on input "Người nhận *" at bounding box center [328, 178] width 132 height 14
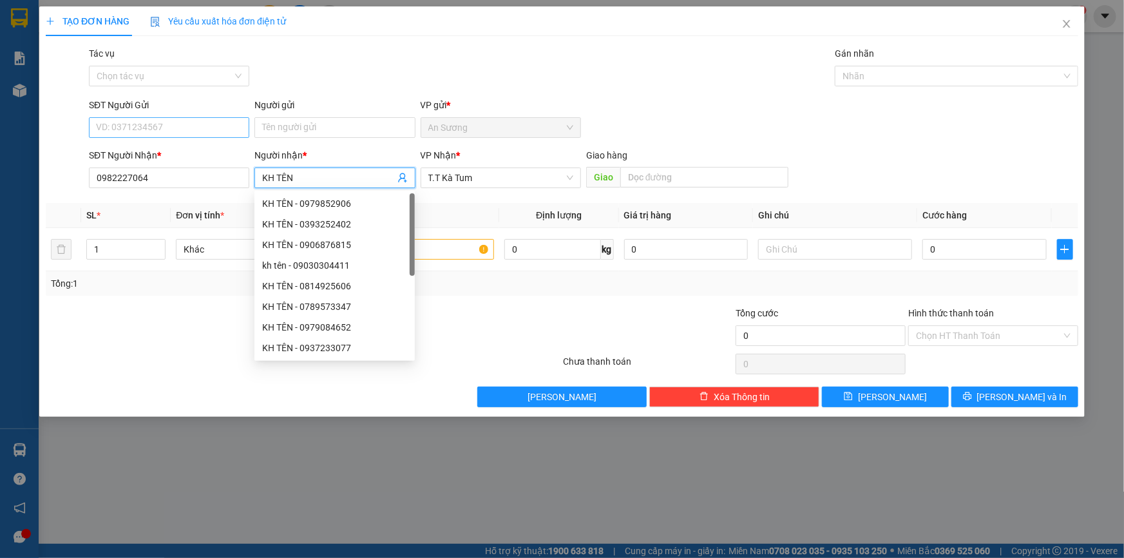
type input "KH TÊN"
click at [193, 119] on input "SĐT Người Gửi" at bounding box center [169, 127] width 160 height 21
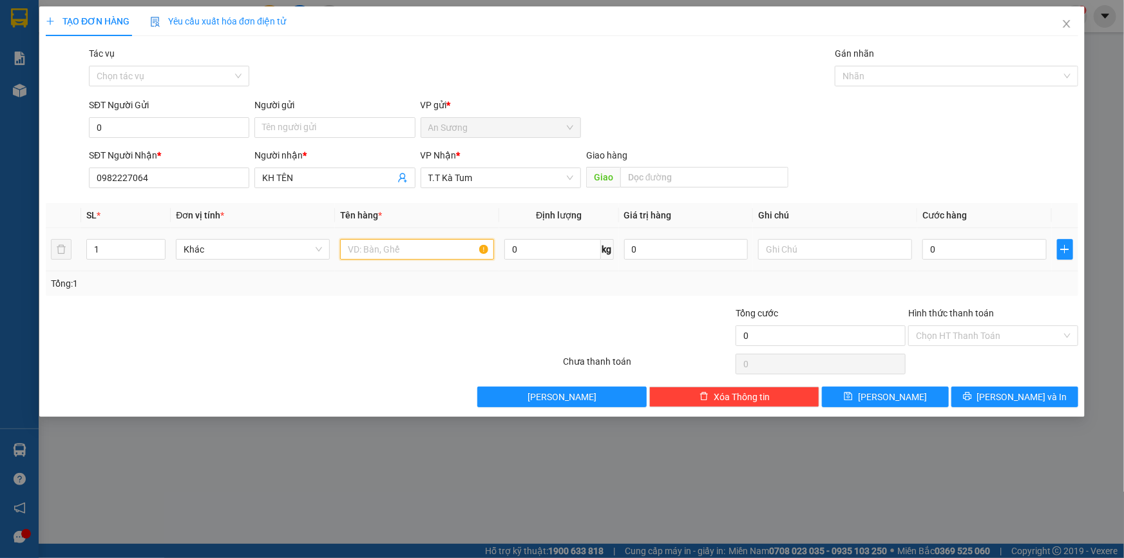
click at [431, 252] on input "text" at bounding box center [417, 249] width 154 height 21
click at [165, 123] on input "0" at bounding box center [169, 127] width 160 height 21
drag, startPoint x: 213, startPoint y: 164, endPoint x: 212, endPoint y: 151, distance: 12.9
click at [213, 162] on div "0945226191 0945226191 - THÀNH LUÂN" at bounding box center [169, 153] width 160 height 26
click at [216, 144] on form "SĐT Người Gửi 0945226 Người gửi Tên người gửi VP gửi * An Sương SĐT Người Nhận …" at bounding box center [562, 145] width 1032 height 95
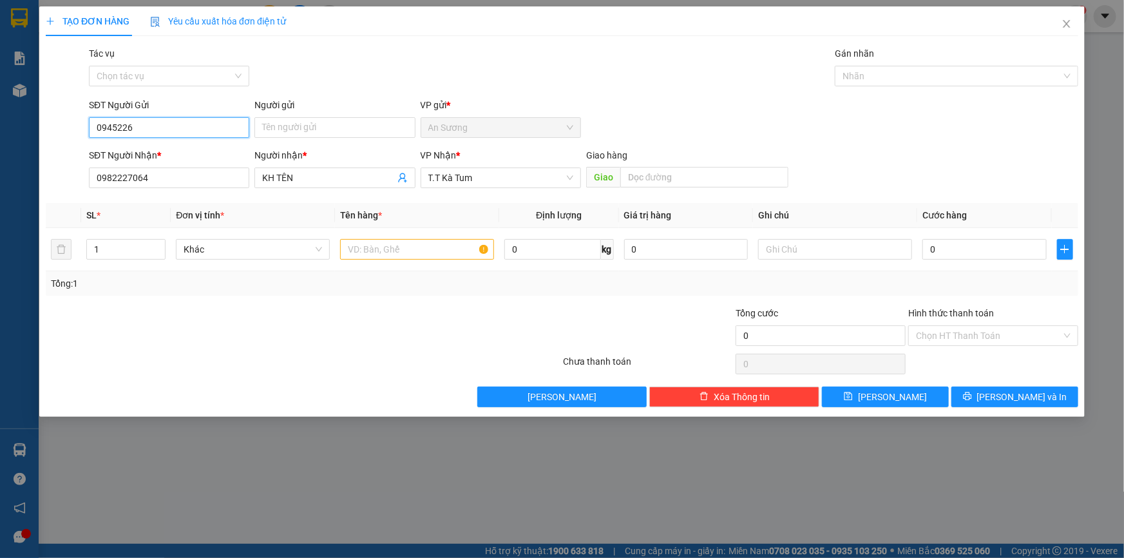
click at [172, 128] on input "0945226" at bounding box center [169, 127] width 160 height 21
click at [170, 154] on div "0945226191 - THÀNH LUÂN" at bounding box center [169, 153] width 145 height 14
type input "0945226191"
type input "THÀNH LUÂN"
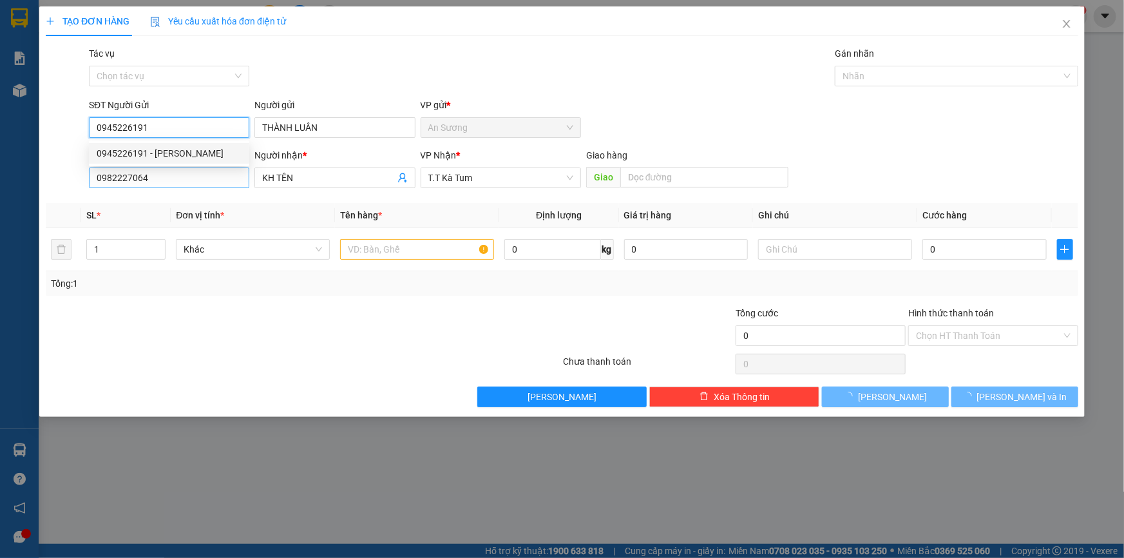
type input "200.000"
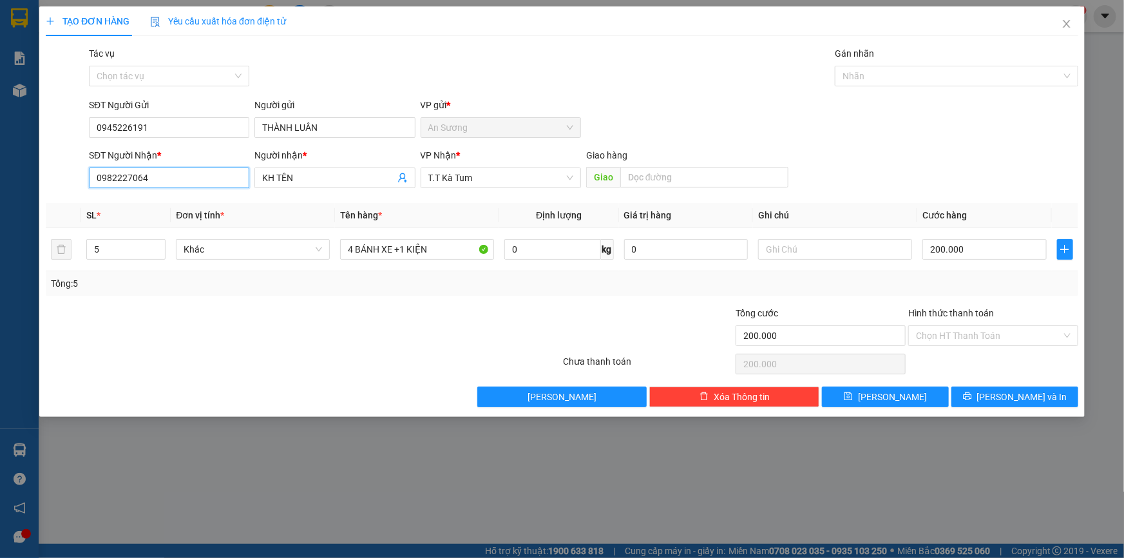
click at [175, 176] on input "0982227064" at bounding box center [169, 177] width 160 height 21
drag, startPoint x: 109, startPoint y: 244, endPoint x: 78, endPoint y: 253, distance: 32.8
click at [78, 253] on tr "5 Khác 4 BÁNH XE +1 KIỆN 0 kg 0 200.000" at bounding box center [562, 249] width 1032 height 43
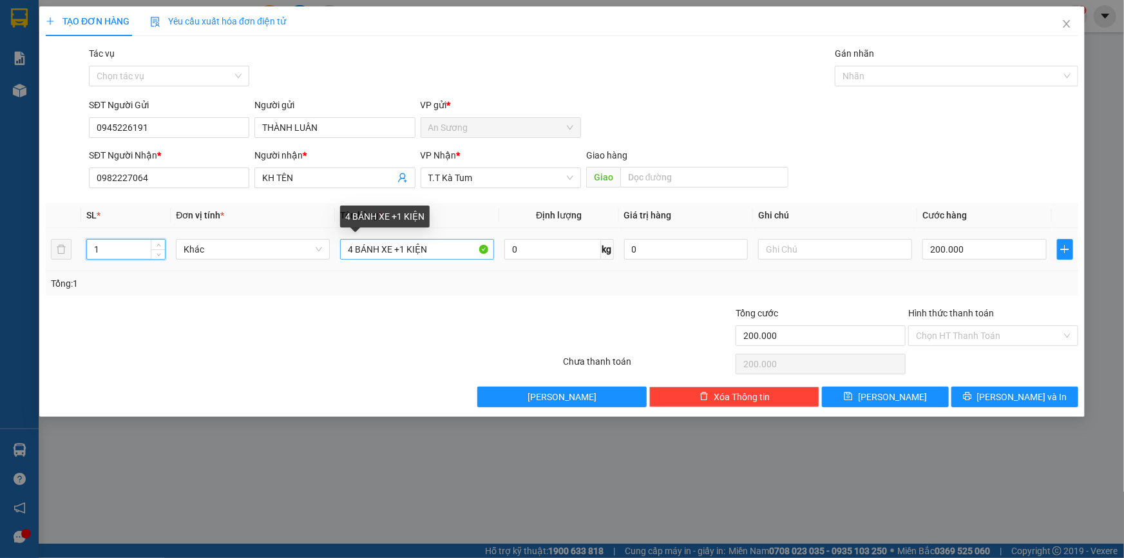
type input "1"
drag, startPoint x: 435, startPoint y: 252, endPoint x: 245, endPoint y: 232, distance: 191.1
click at [239, 253] on tr "1 Khác 4 BÁNH XE +1 KIỆN 0 kg 0 200.000" at bounding box center [562, 249] width 1032 height 43
type input "1 KIỆN"
click at [1008, 234] on td "200.000" at bounding box center [984, 249] width 135 height 43
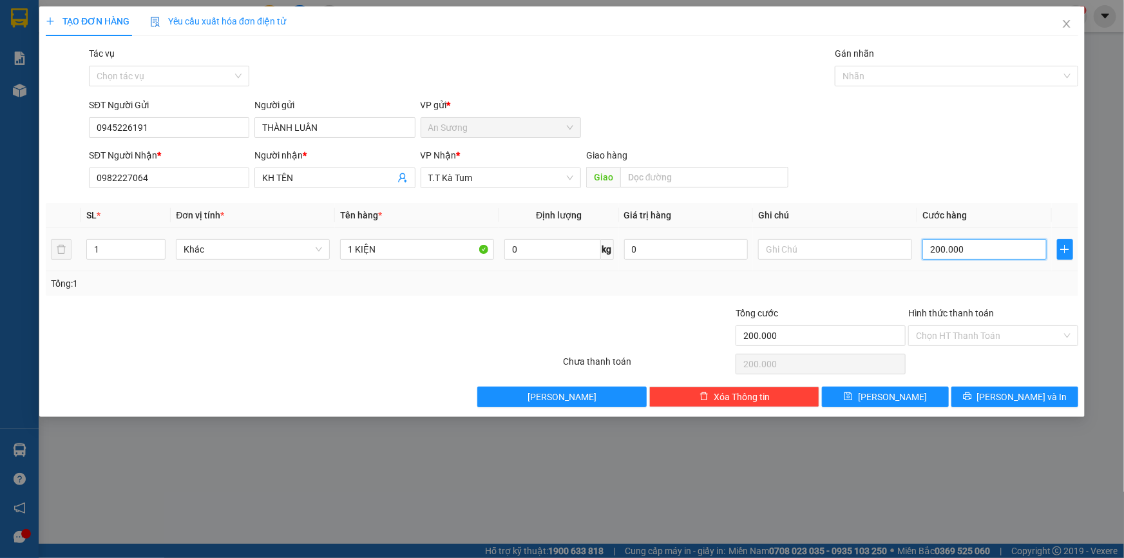
click at [993, 247] on input "200.000" at bounding box center [984, 249] width 124 height 21
type input "3"
type input "30"
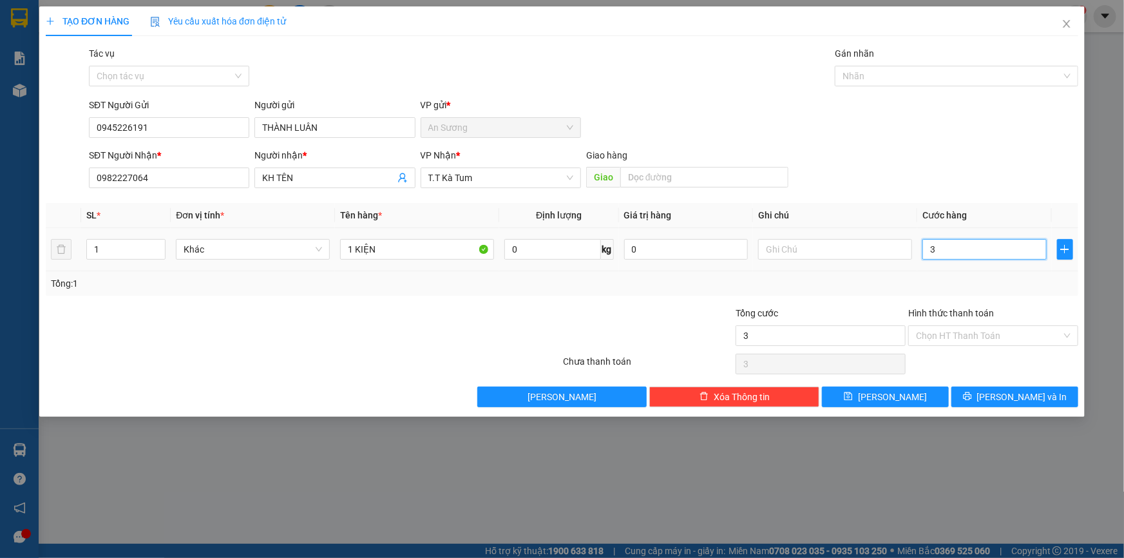
type input "30"
click at [1016, 393] on span "[PERSON_NAME] và In" at bounding box center [1022, 397] width 90 height 14
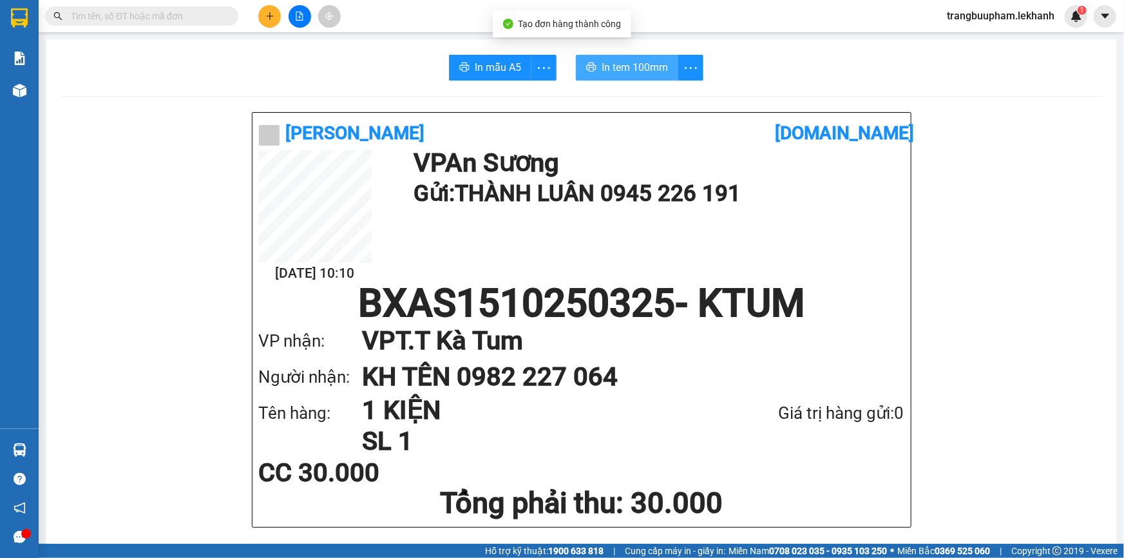
click at [630, 64] on span "In tem 100mm" at bounding box center [634, 67] width 66 height 16
click at [270, 25] on button at bounding box center [269, 16] width 23 height 23
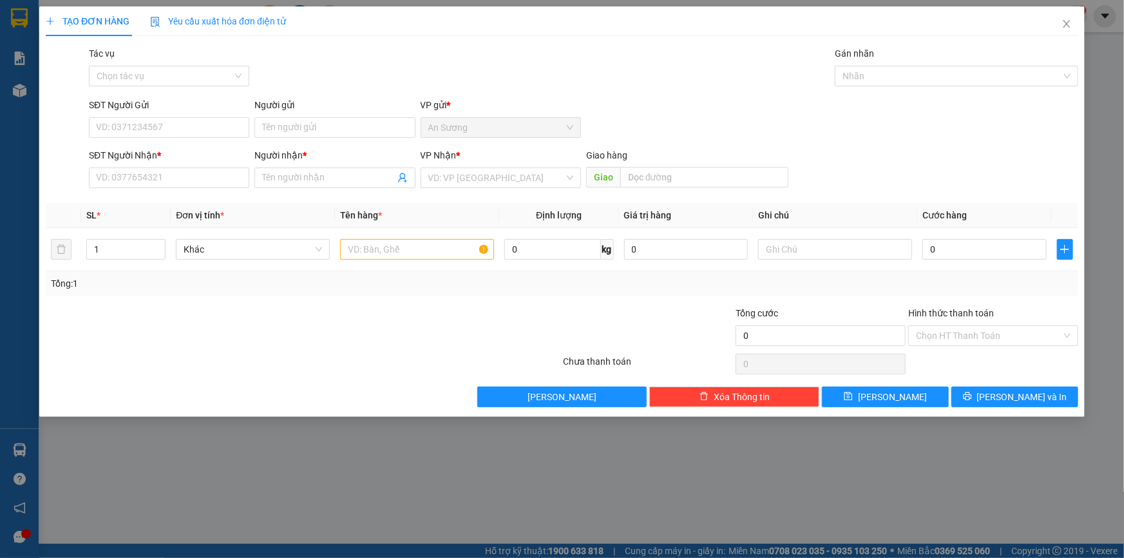
click at [477, 190] on div "VP Nhận * VD: VP Sài Gòn" at bounding box center [501, 170] width 160 height 45
click at [189, 182] on input "SĐT Người Nhận *" at bounding box center [169, 177] width 160 height 21
click at [135, 185] on input "113" at bounding box center [169, 177] width 160 height 21
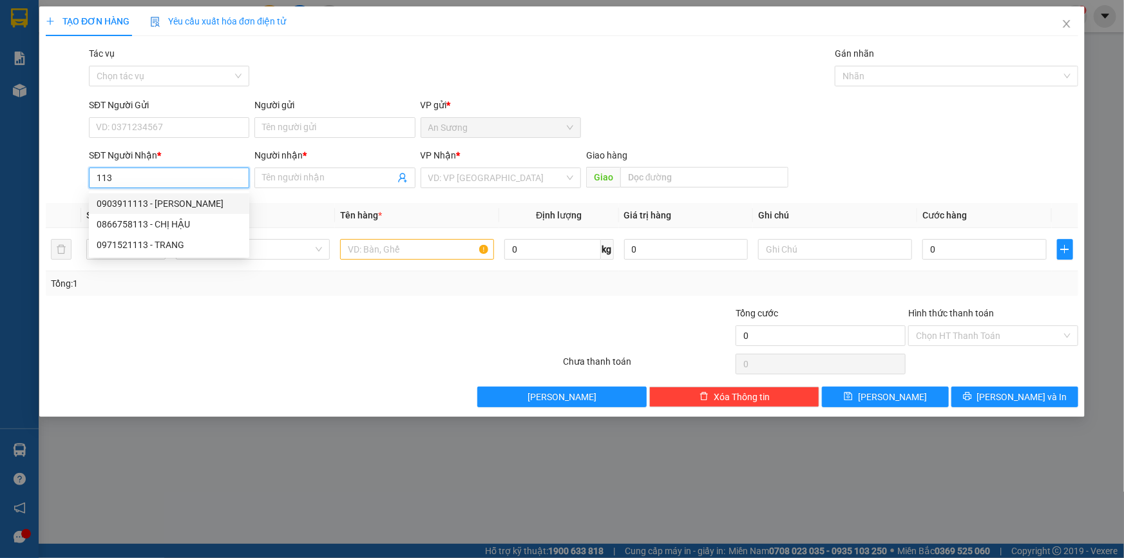
click at [187, 199] on div "0903911113 - duy thanh" at bounding box center [169, 203] width 145 height 14
type input "0903911113"
type input "[PERSON_NAME]"
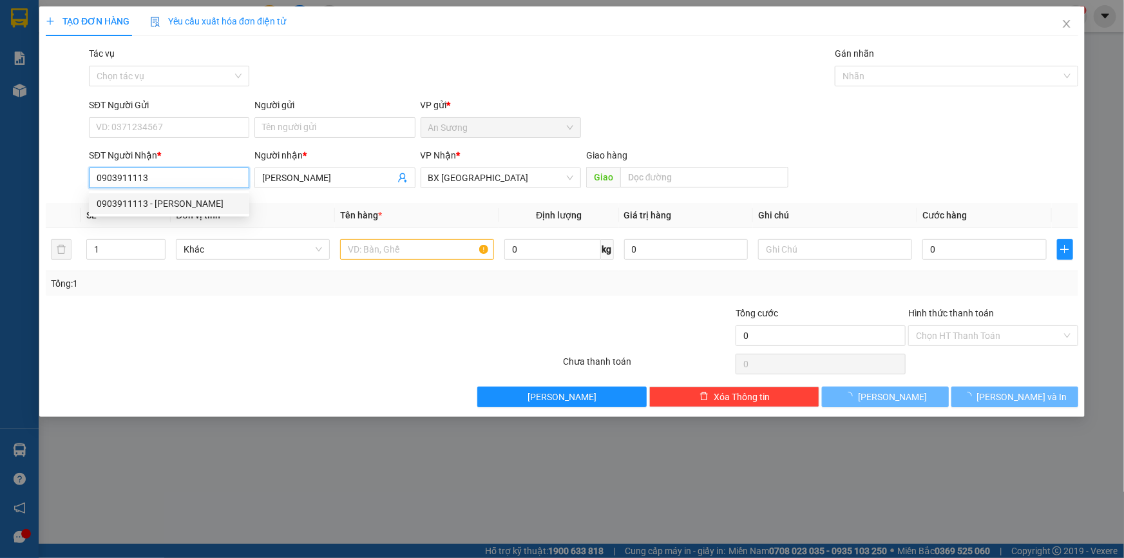
type input "40.000"
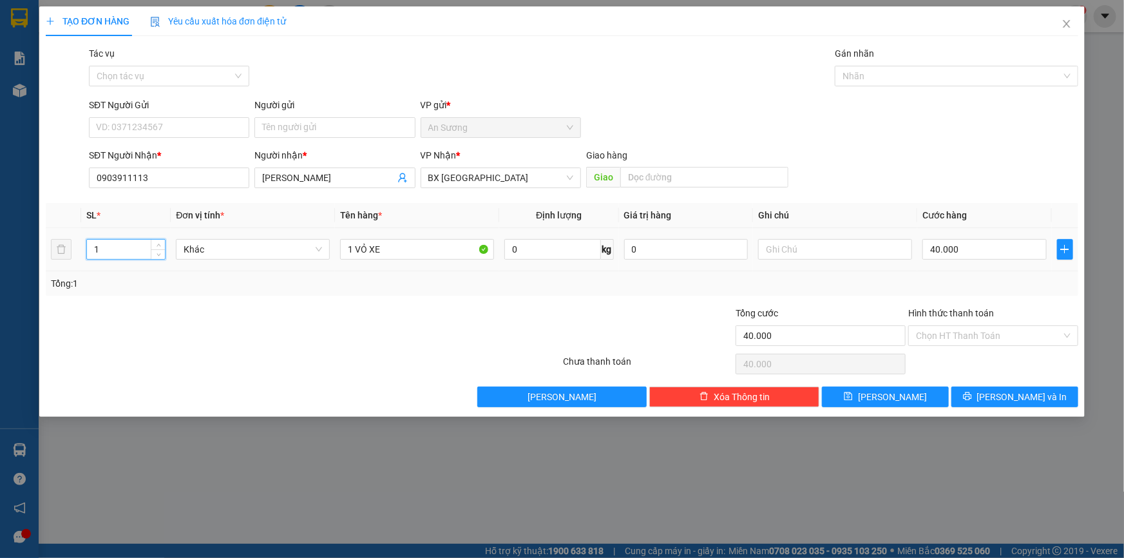
drag, startPoint x: 110, startPoint y: 247, endPoint x: 64, endPoint y: 243, distance: 45.9
click at [56, 260] on tr "1 Khác 1 VỎ XE 0 kg 0 40.000" at bounding box center [562, 249] width 1032 height 43
type input "2"
drag, startPoint x: 353, startPoint y: 245, endPoint x: 343, endPoint y: 233, distance: 16.0
click at [343, 246] on input "1 VỎ XE" at bounding box center [417, 249] width 154 height 21
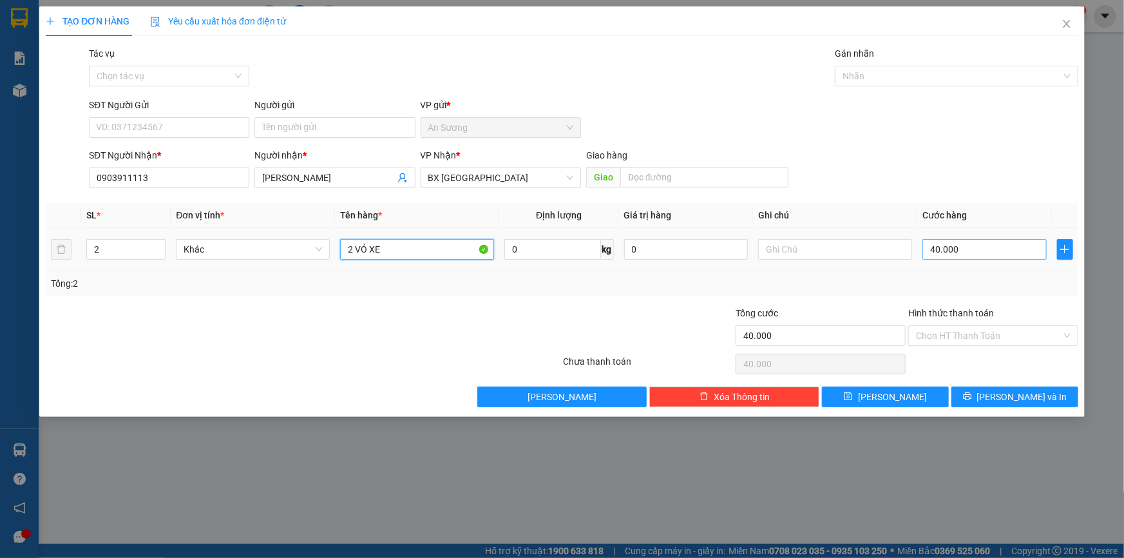
type input "2 VỎ XE"
click at [979, 248] on input "40.000" at bounding box center [984, 249] width 124 height 21
type input "8"
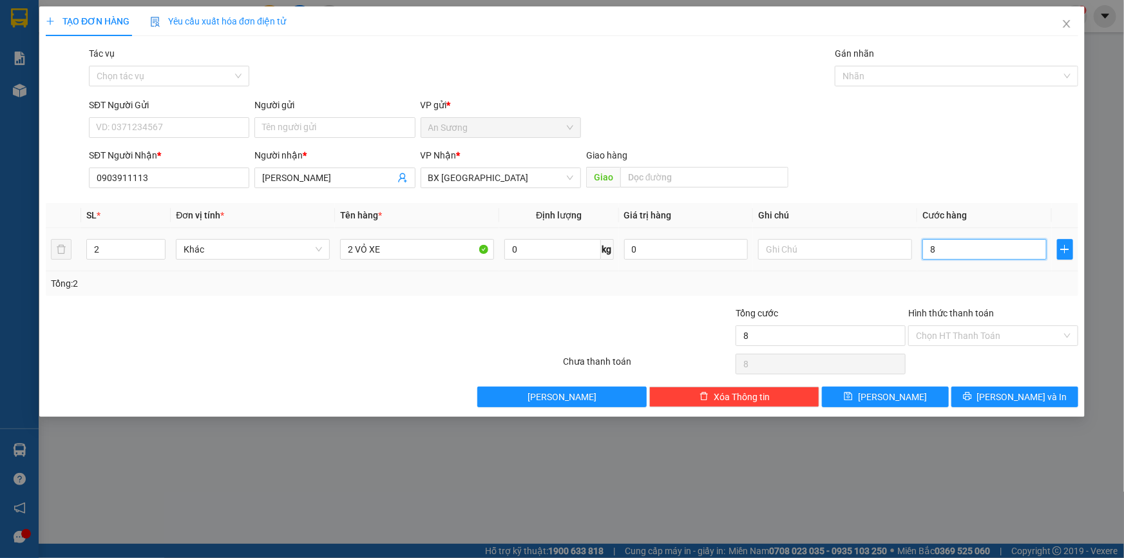
type input "80"
click at [488, 175] on span "BX [GEOGRAPHIC_DATA]" at bounding box center [500, 177] width 145 height 19
type input "80"
type input "80.000"
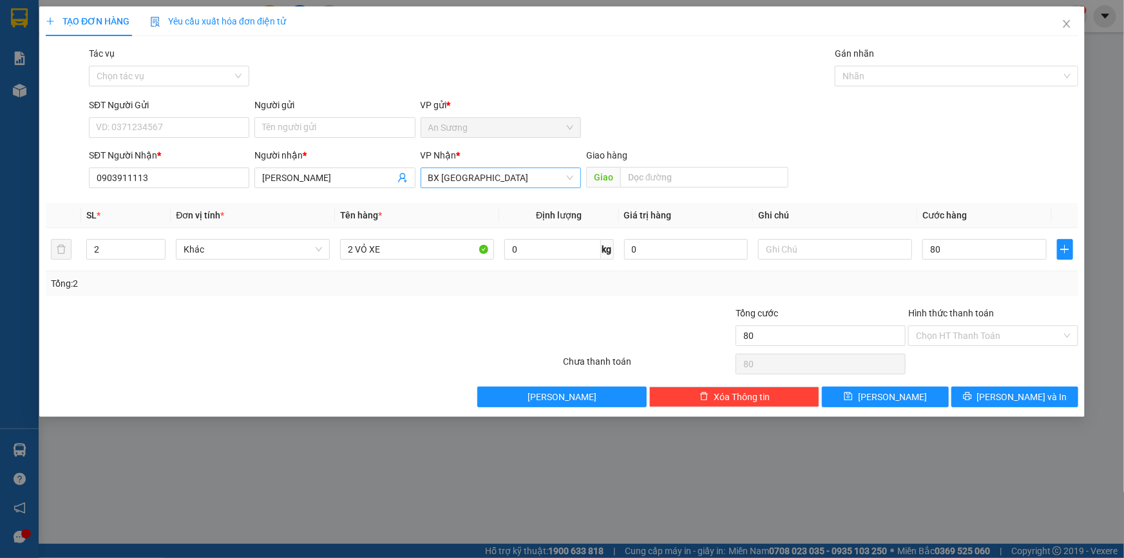
type input "80.000"
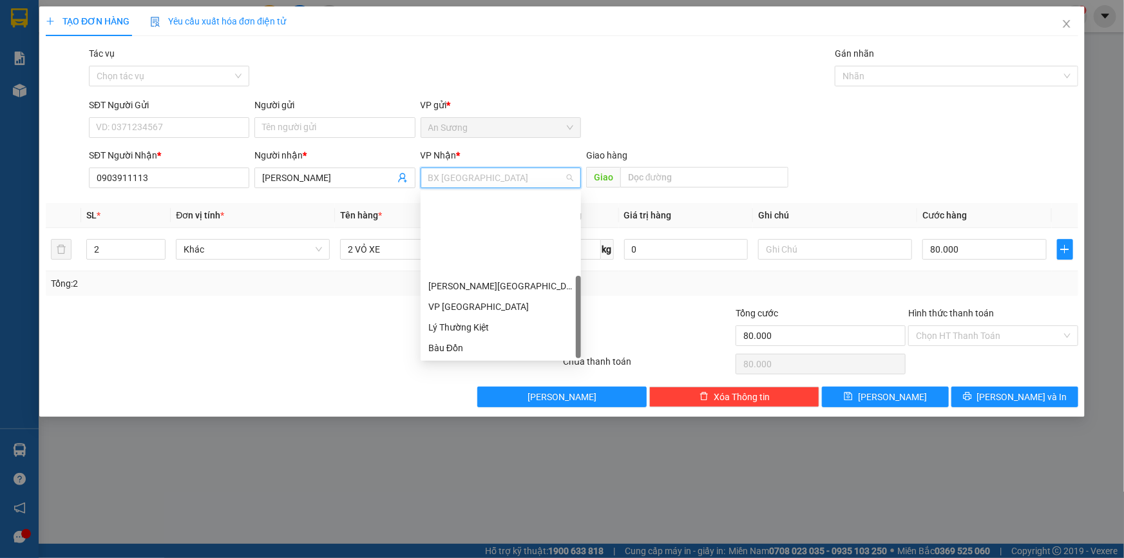
click at [487, 444] on div "VP [GEOGRAPHIC_DATA]" at bounding box center [500, 451] width 145 height 14
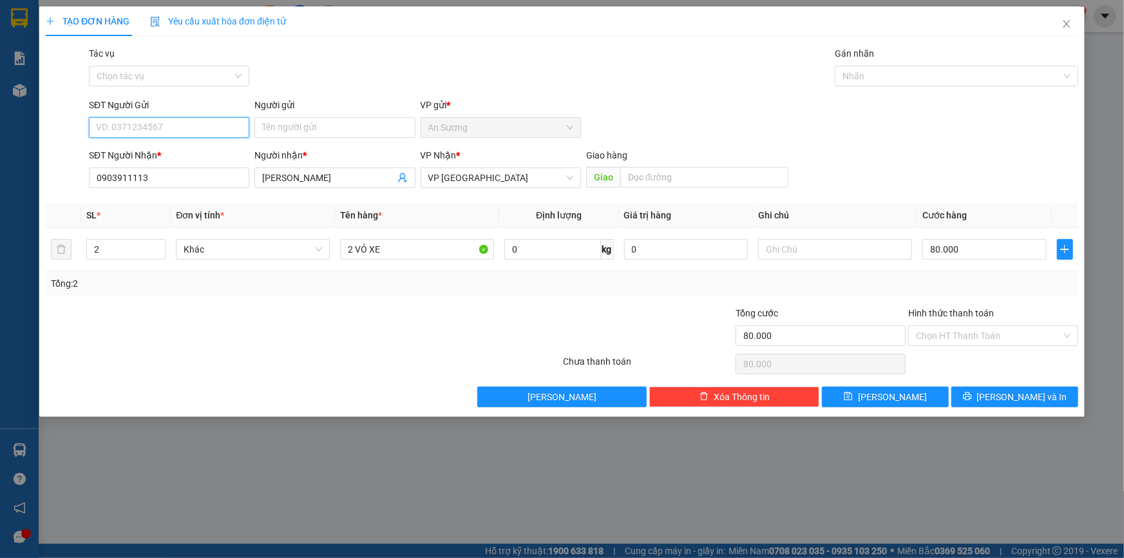
click at [167, 129] on input "SĐT Người Gửi" at bounding box center [169, 127] width 160 height 21
click at [187, 121] on input "SĐT Người Gửi" at bounding box center [169, 127] width 160 height 21
drag, startPoint x: 147, startPoint y: 158, endPoint x: 156, endPoint y: 149, distance: 12.3
click at [149, 158] on div "0933362889 - CTY HẢI TRIỀU" at bounding box center [169, 153] width 145 height 14
type input "0933362889"
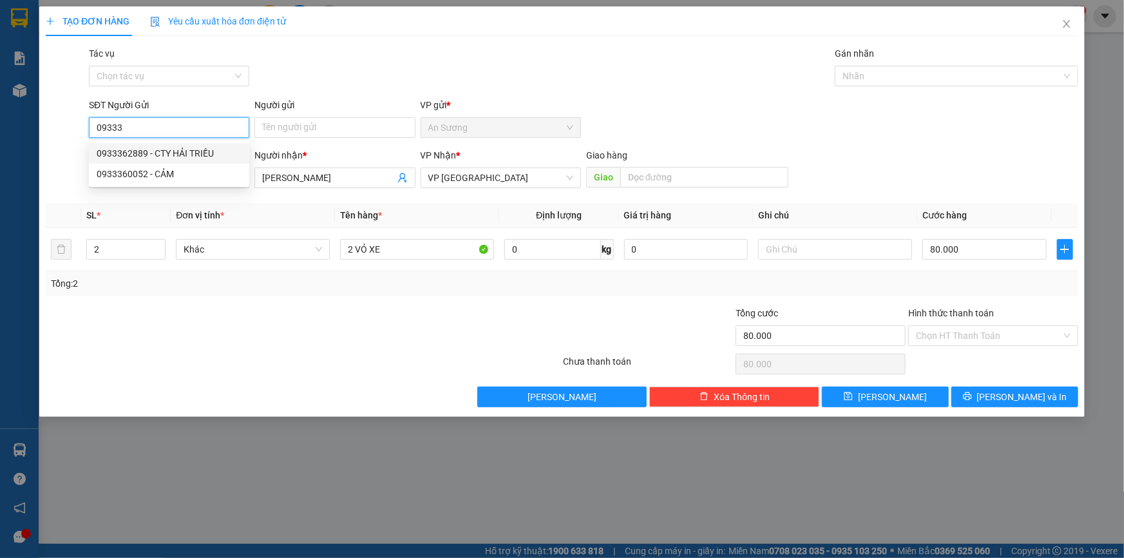
type input "CTY HẢI TRIỀU"
type input "40.000"
type input "1"
type input "1 VỎ XE"
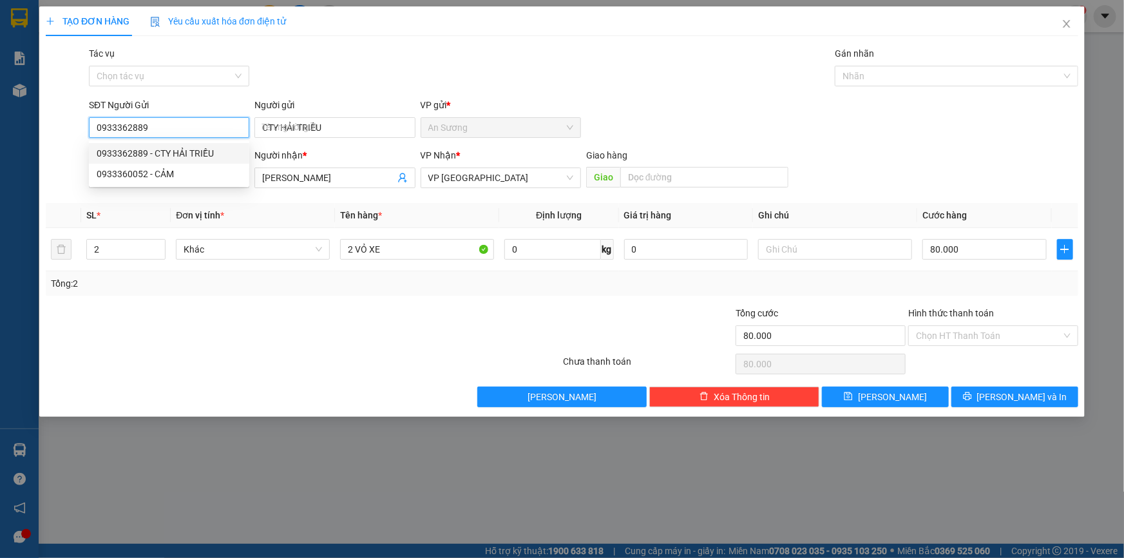
type input "40.000"
type input "0933362889"
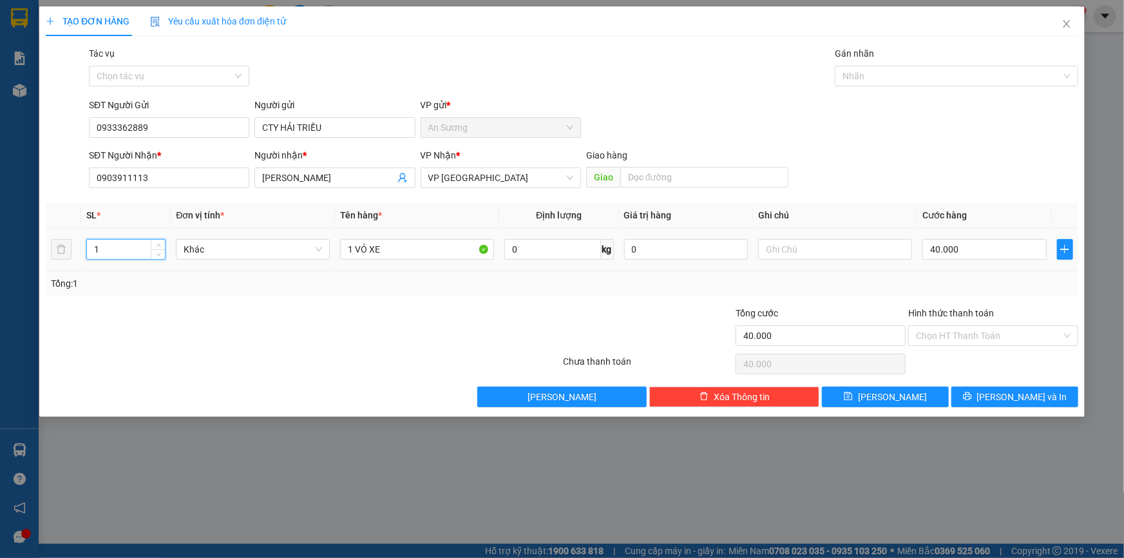
drag, startPoint x: 125, startPoint y: 250, endPoint x: 82, endPoint y: 261, distance: 43.7
click at [82, 261] on td "1" at bounding box center [126, 249] width 90 height 43
type input "2"
drag, startPoint x: 357, startPoint y: 244, endPoint x: 326, endPoint y: 256, distance: 32.4
click at [326, 256] on tr "2 Khác 1 VỎ XE 0 kg 0 40.000" at bounding box center [562, 249] width 1032 height 43
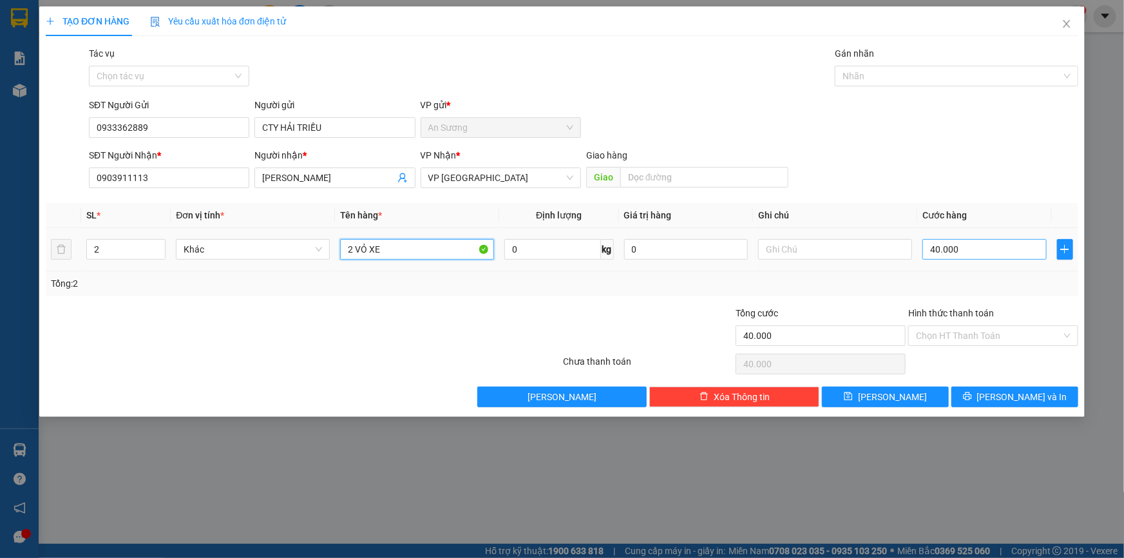
type input "2 VỎ XE"
type input "8"
type input "80"
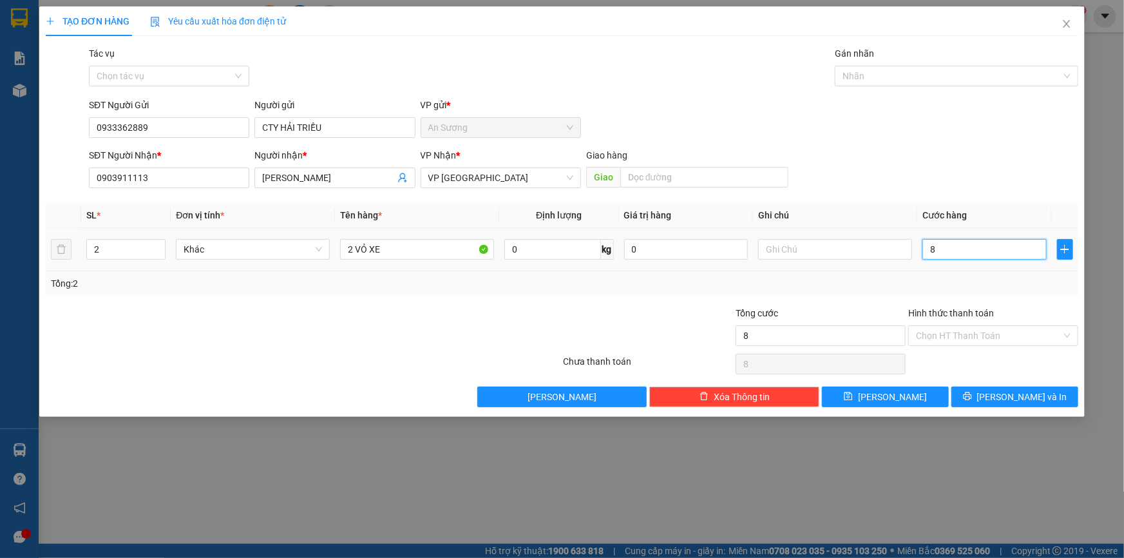
type input "80"
click at [1030, 407] on div "TẠO ĐƠN HÀNG Yêu cầu xuất hóa đơn điện tử Transit Pickup Surcharge Ids Transit …" at bounding box center [561, 211] width 1045 height 410
click at [1024, 397] on span "[PERSON_NAME] và In" at bounding box center [1022, 397] width 90 height 14
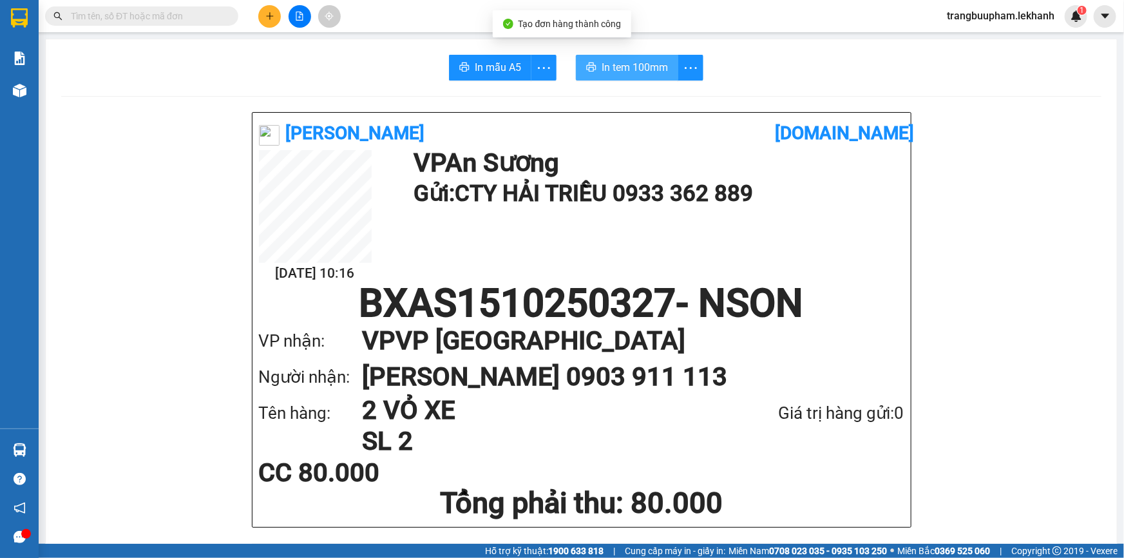
click at [659, 77] on button "In tem 100mm" at bounding box center [627, 68] width 102 height 26
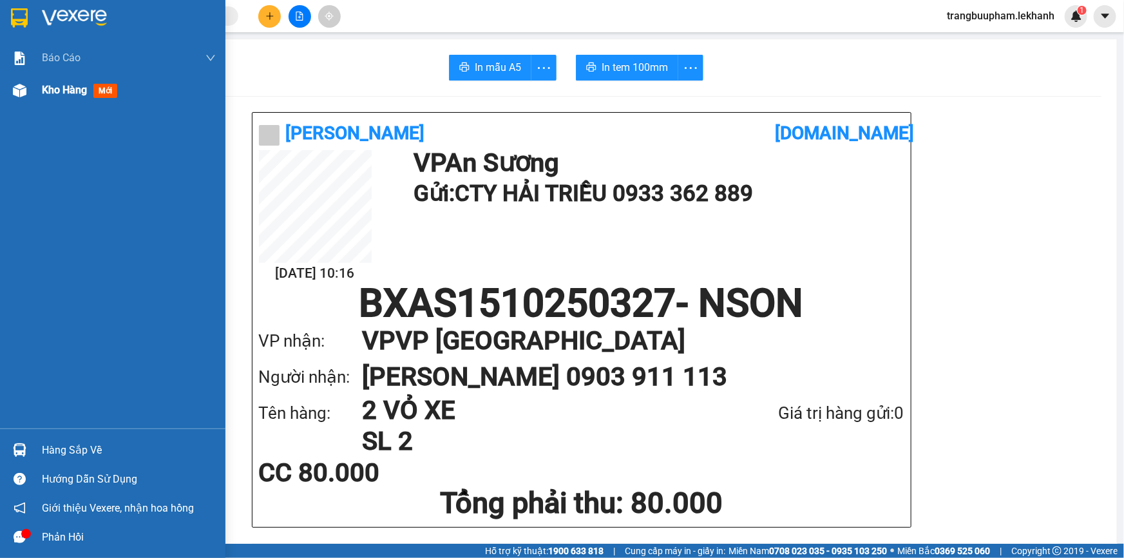
click at [71, 95] on span "Kho hàng" at bounding box center [64, 90] width 45 height 12
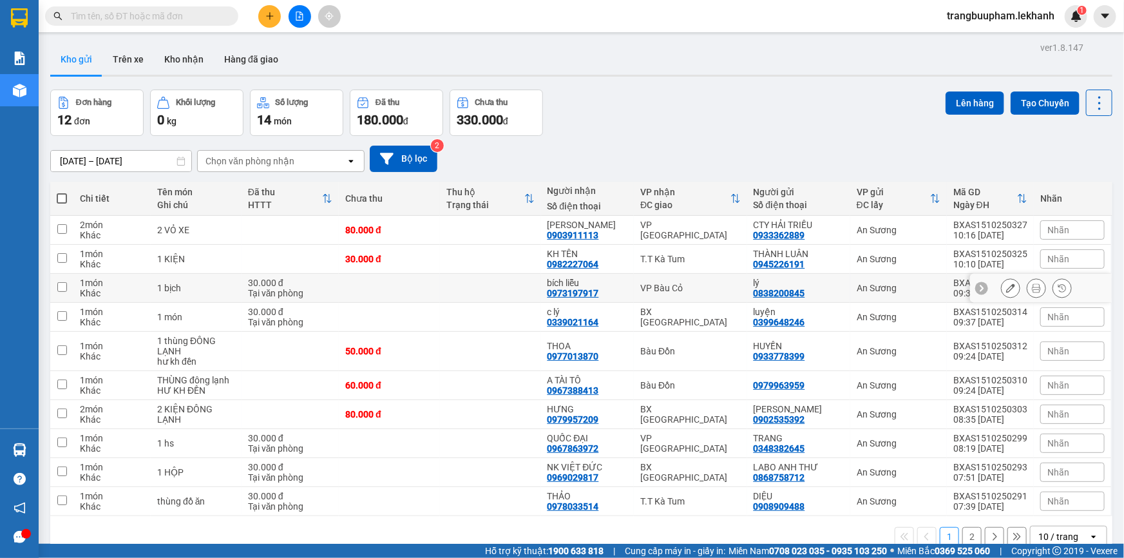
drag, startPoint x: 488, startPoint y: 289, endPoint x: 500, endPoint y: 278, distance: 16.9
click at [489, 289] on td at bounding box center [490, 288] width 101 height 29
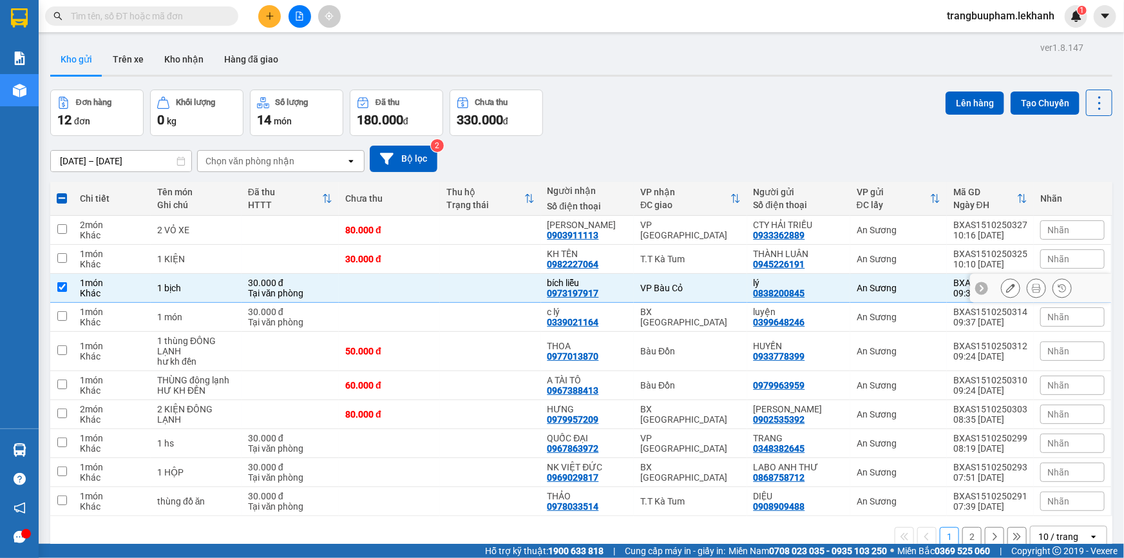
click at [1032, 287] on icon at bounding box center [1036, 287] width 9 height 9
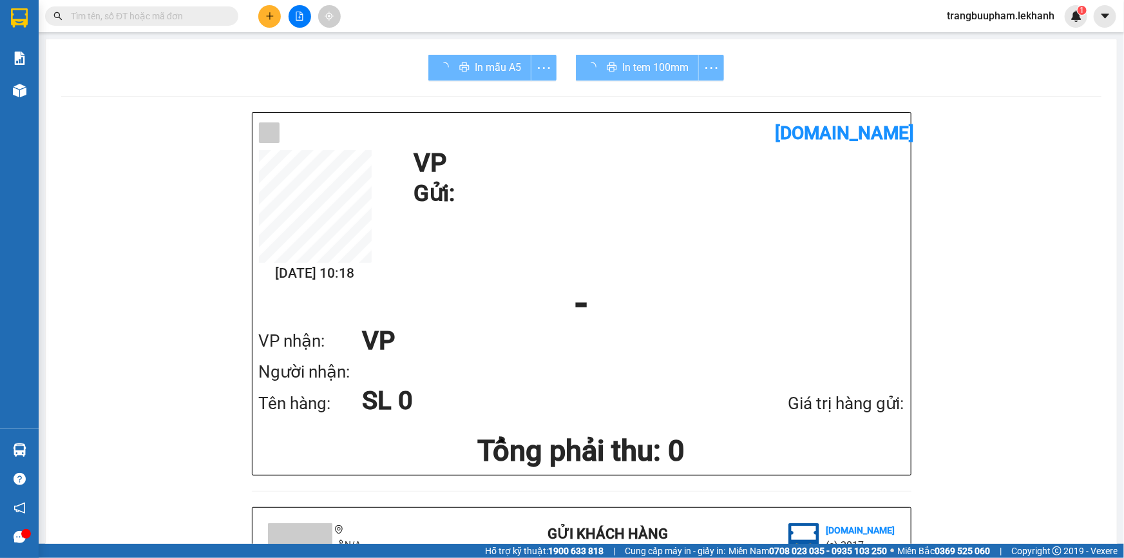
click at [641, 75] on div "In tem 100mm" at bounding box center [650, 68] width 148 height 26
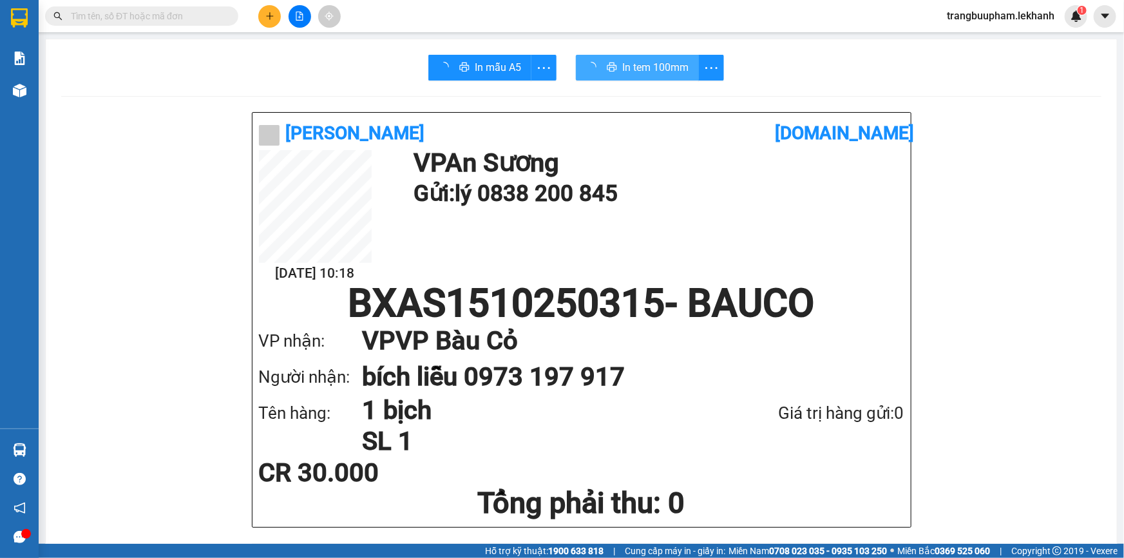
click at [645, 70] on span "In tem 100mm" at bounding box center [655, 67] width 66 height 16
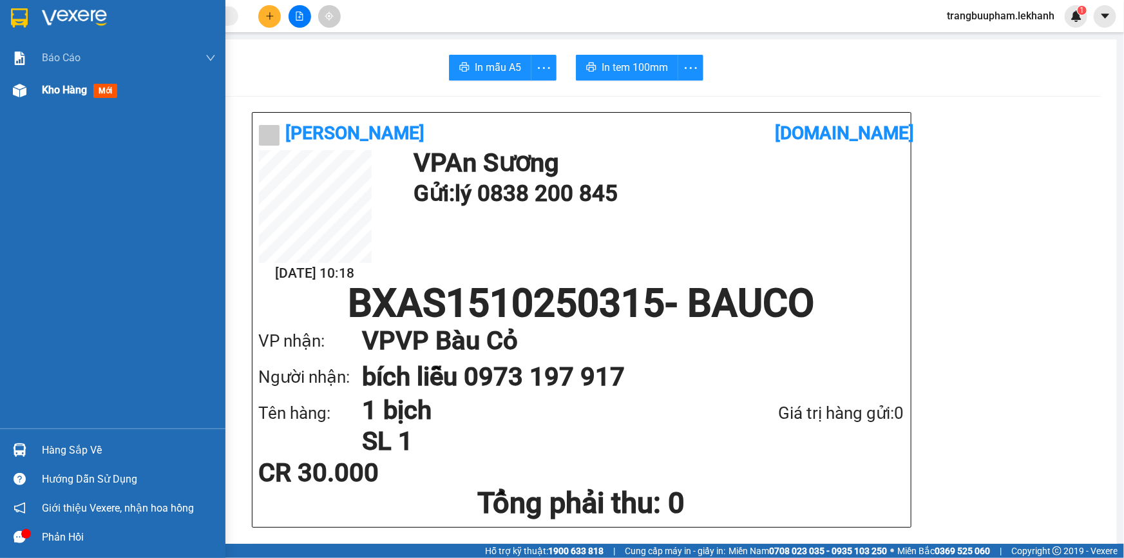
click at [36, 97] on div "Kho hàng mới" at bounding box center [112, 90] width 225 height 32
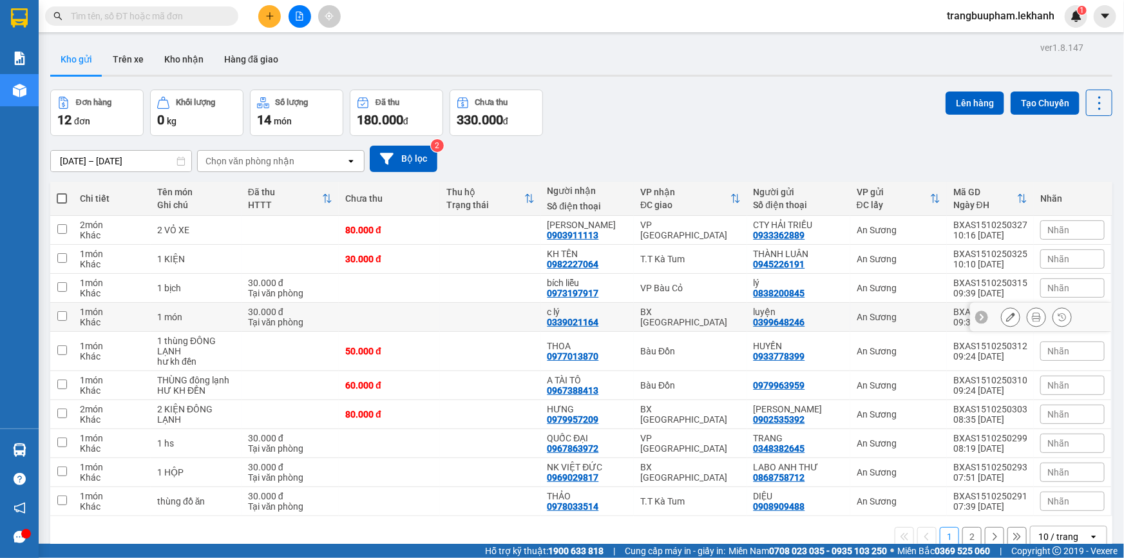
click at [418, 309] on td at bounding box center [389, 317] width 101 height 29
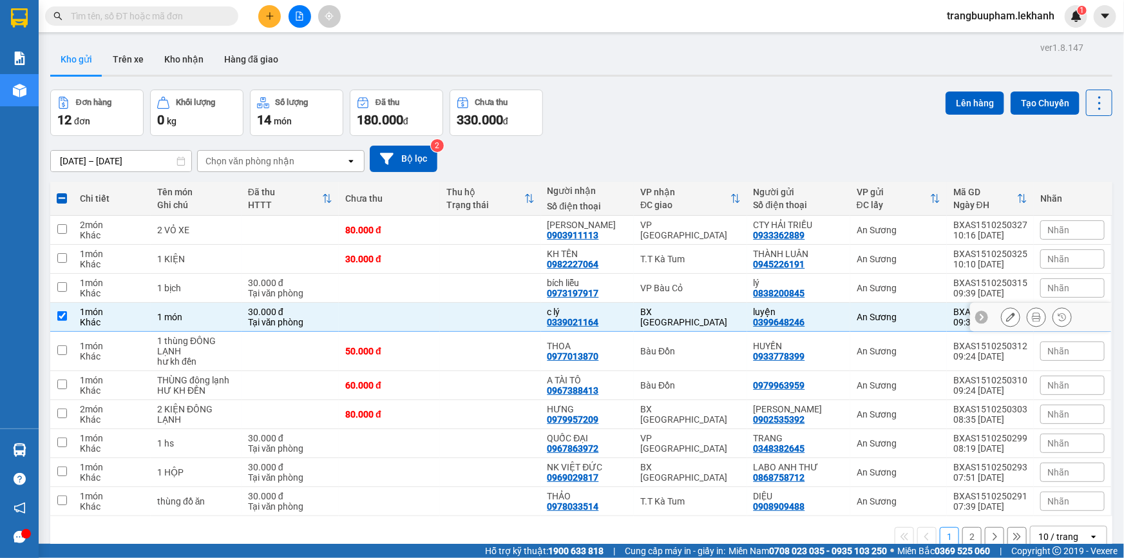
click at [1032, 317] on icon at bounding box center [1036, 316] width 9 height 9
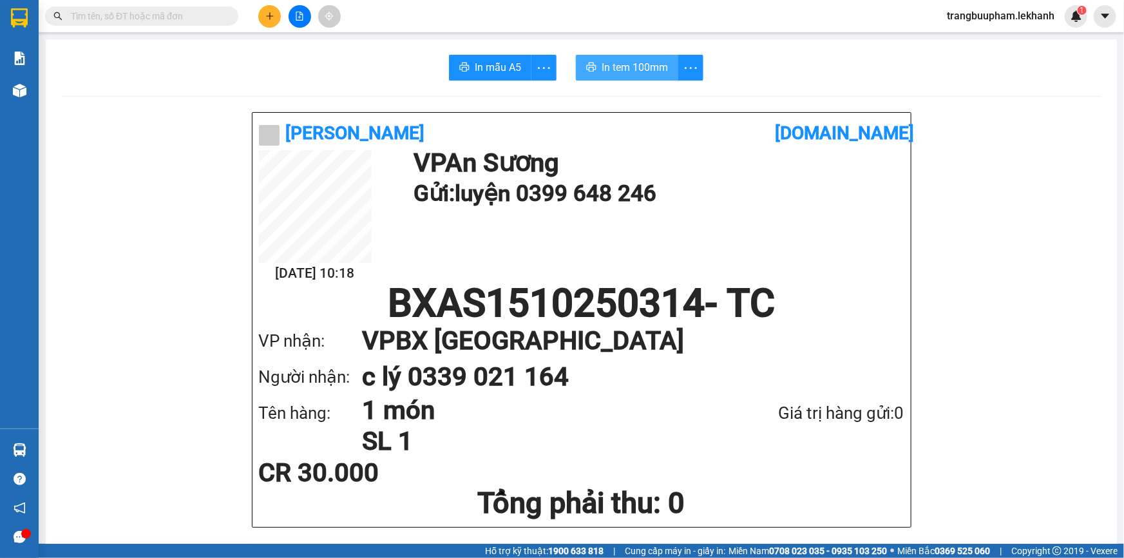
drag, startPoint x: 650, startPoint y: 67, endPoint x: 634, endPoint y: 59, distance: 18.1
click at [645, 66] on span "In tem 100mm" at bounding box center [634, 67] width 66 height 16
click at [264, 13] on button at bounding box center [269, 16] width 23 height 23
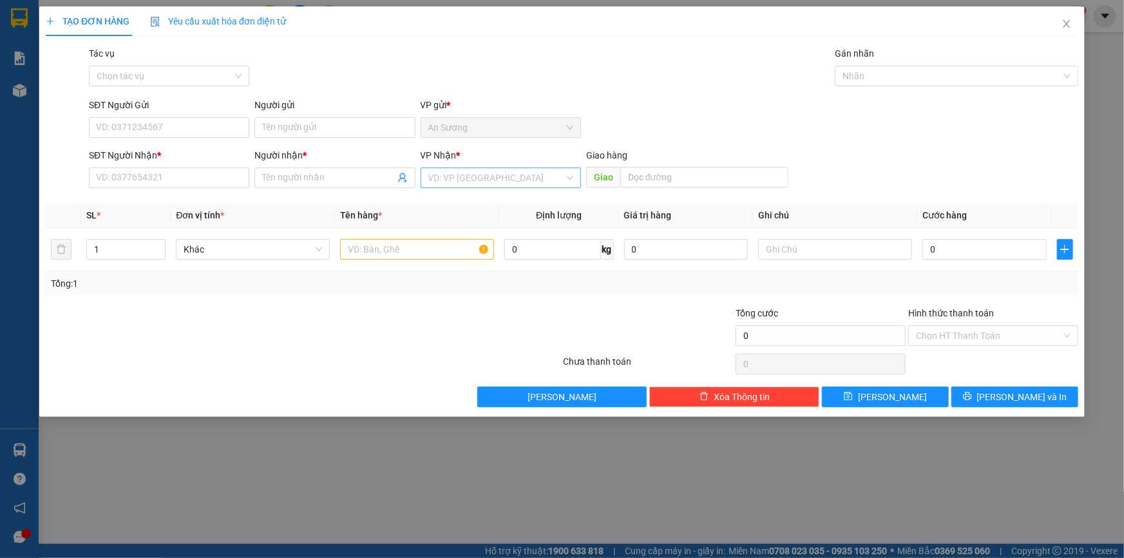
drag, startPoint x: 515, startPoint y: 182, endPoint x: 497, endPoint y: 184, distance: 18.2
click at [515, 182] on input "search" at bounding box center [496, 177] width 136 height 19
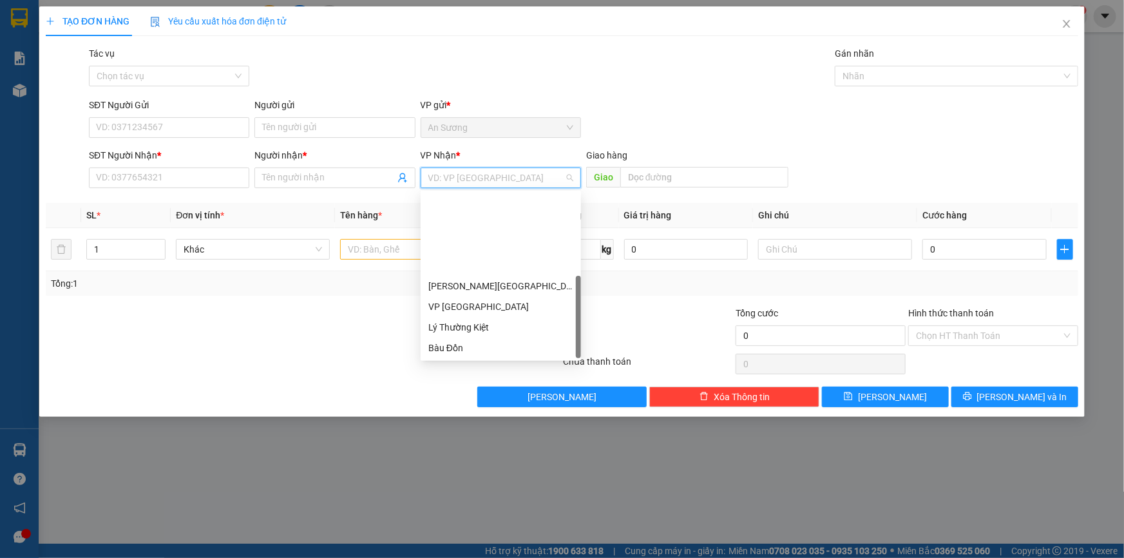
click at [502, 423] on div "BX [GEOGRAPHIC_DATA]" at bounding box center [500, 430] width 145 height 14
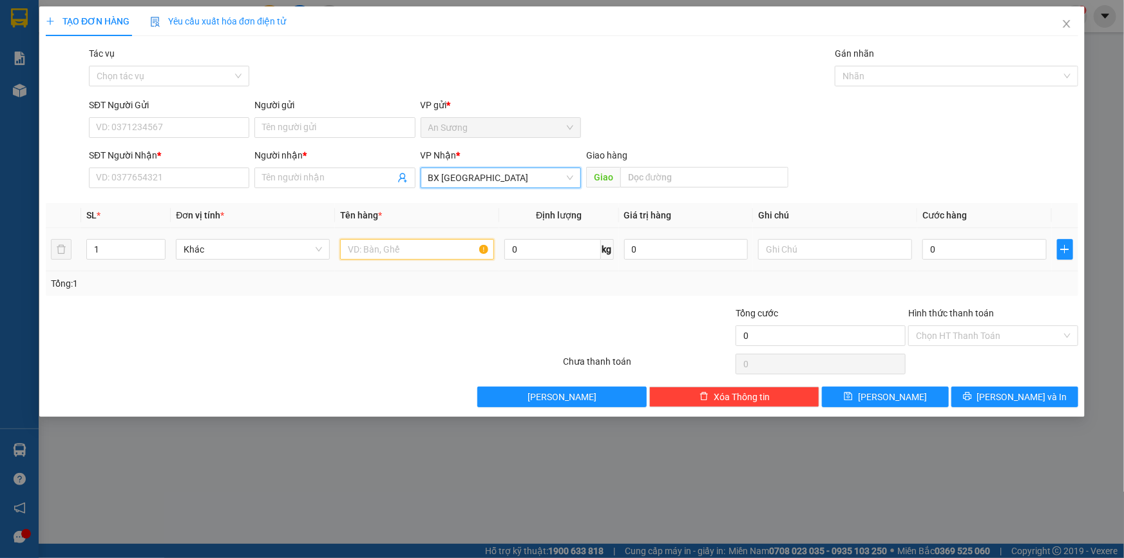
drag, startPoint x: 400, startPoint y: 251, endPoint x: 399, endPoint y: 236, distance: 15.5
click at [402, 249] on input "text" at bounding box center [417, 249] width 154 height 21
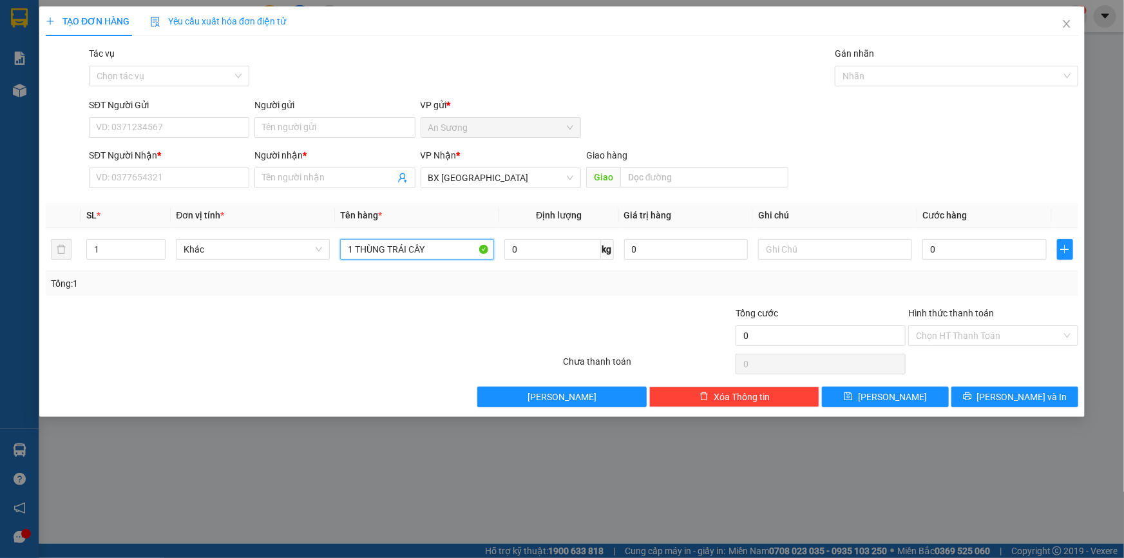
type input "1 THÙNG TRÁI CÂY"
drag, startPoint x: 167, startPoint y: 187, endPoint x: 167, endPoint y: 167, distance: 20.6
click at [171, 185] on div "SĐT Người Nhận * VD: 0377654321" at bounding box center [169, 170] width 160 height 45
drag, startPoint x: 180, startPoint y: 178, endPoint x: 173, endPoint y: 144, distance: 34.9
click at [179, 176] on input "SĐT Người Nhận *" at bounding box center [169, 177] width 160 height 21
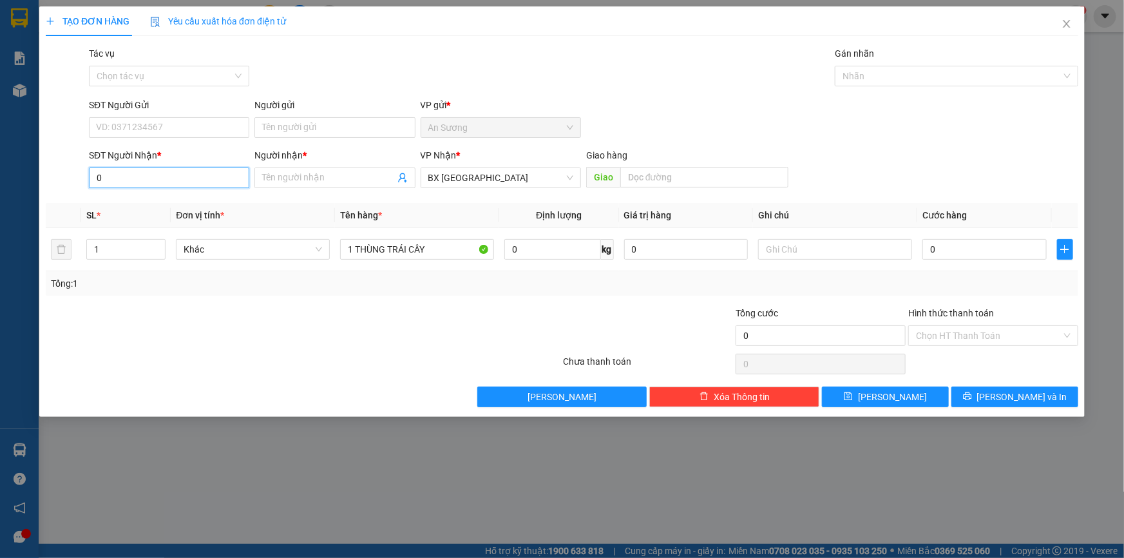
click at [193, 179] on input "0" at bounding box center [169, 177] width 160 height 21
type input "0965599339"
drag, startPoint x: 328, startPoint y: 179, endPoint x: 325, endPoint y: 172, distance: 7.8
click at [326, 178] on input "Người nhận *" at bounding box center [328, 178] width 132 height 14
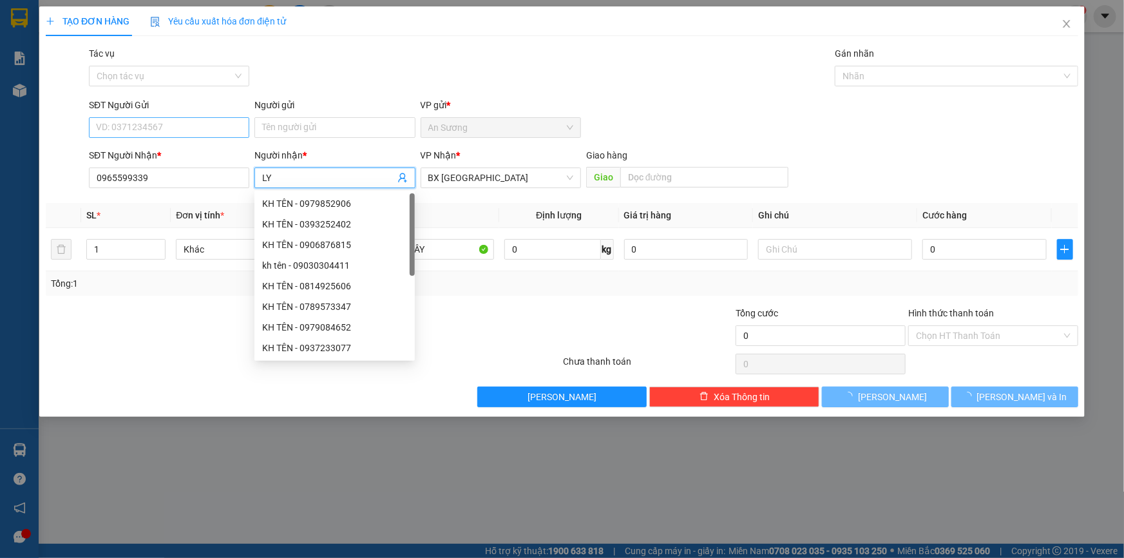
type input "LY"
click at [200, 122] on input "SĐT Người Gửi" at bounding box center [169, 127] width 160 height 21
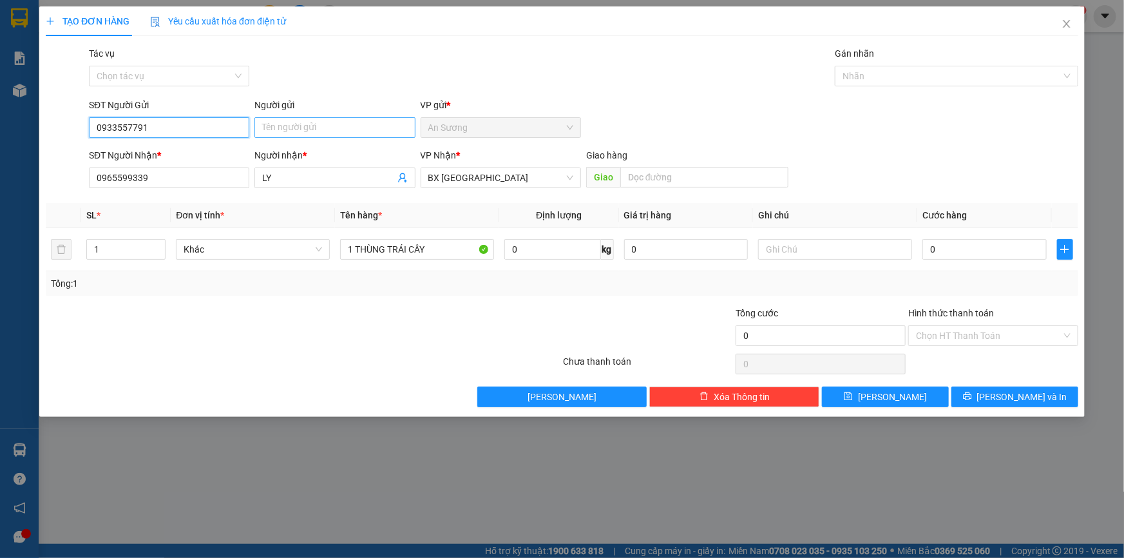
type input "0933557791"
click at [301, 122] on input "Người gửi" at bounding box center [334, 127] width 160 height 21
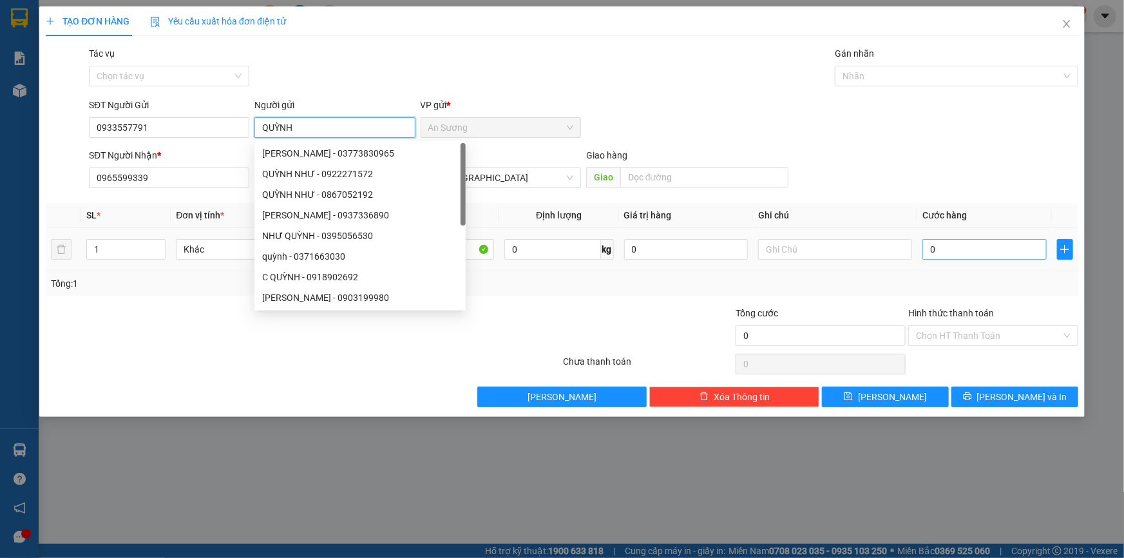
type input "QUỲNH"
click at [959, 245] on input "0" at bounding box center [984, 249] width 124 height 21
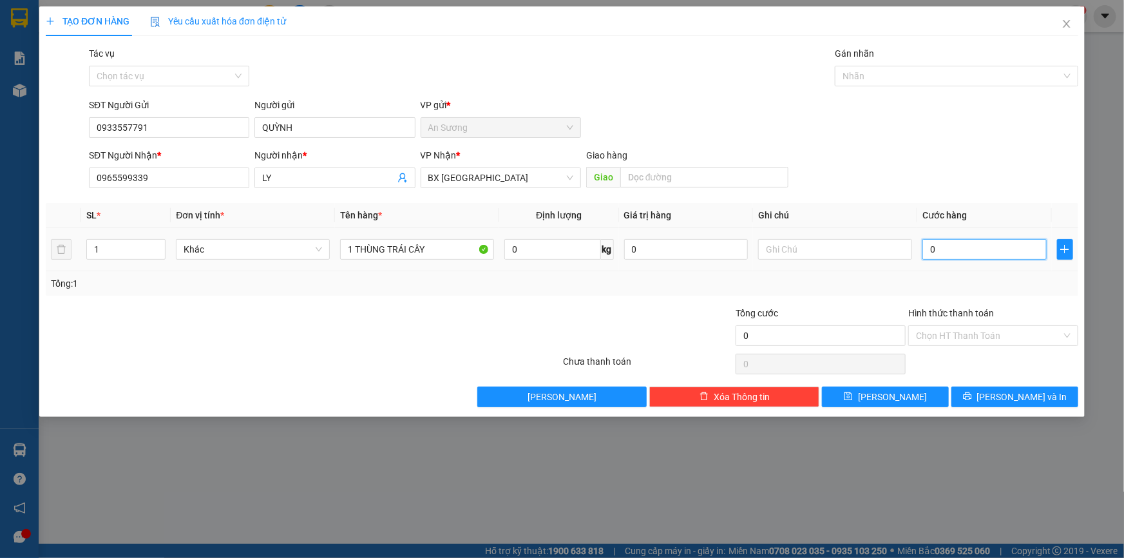
type input "3"
type input "30"
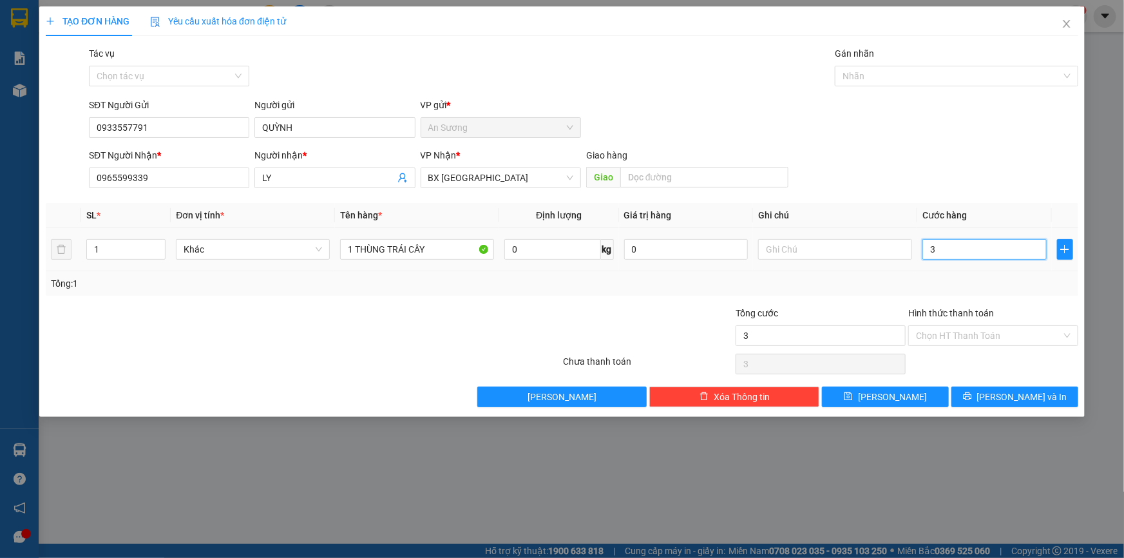
type input "30"
type input "30.000"
click at [972, 341] on input "Hình thức thanh toán" at bounding box center [989, 335] width 146 height 19
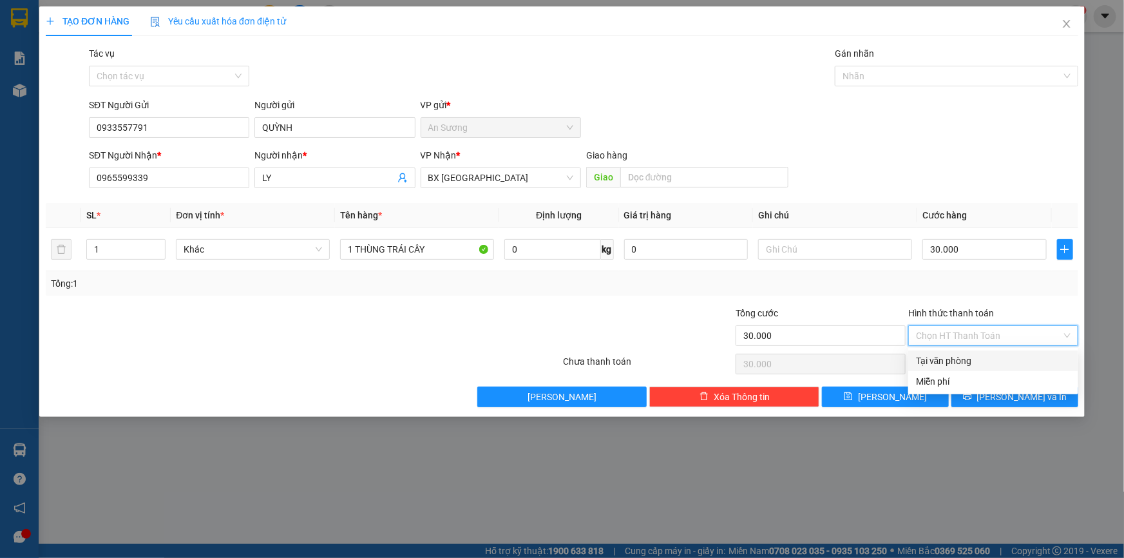
click at [975, 364] on div "Tại văn phòng" at bounding box center [993, 361] width 155 height 14
type input "0"
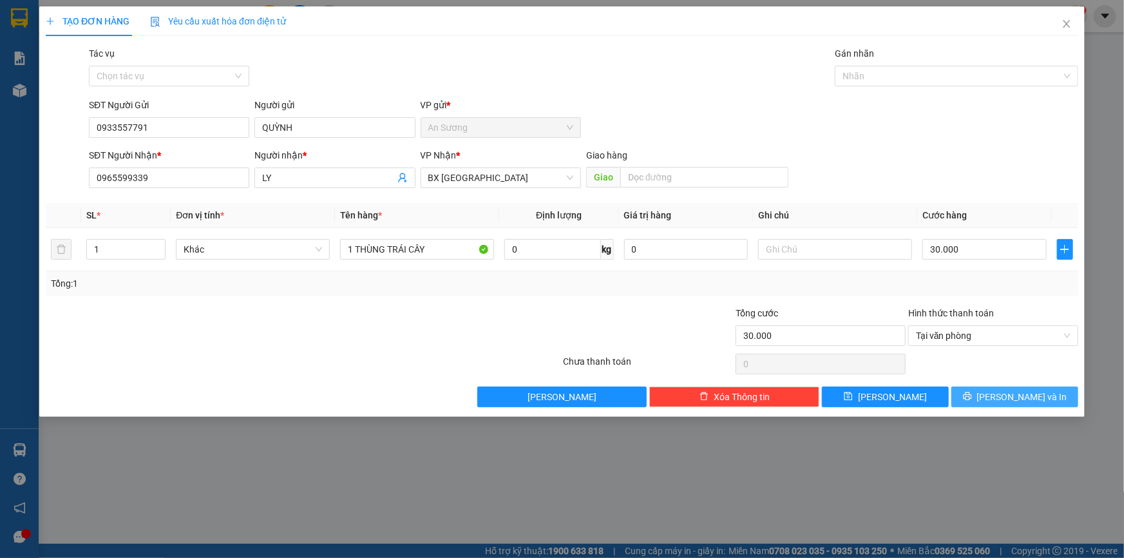
drag, startPoint x: 1017, startPoint y: 391, endPoint x: 1017, endPoint y: 383, distance: 7.7
click at [1017, 391] on span "[PERSON_NAME] và In" at bounding box center [1022, 397] width 90 height 14
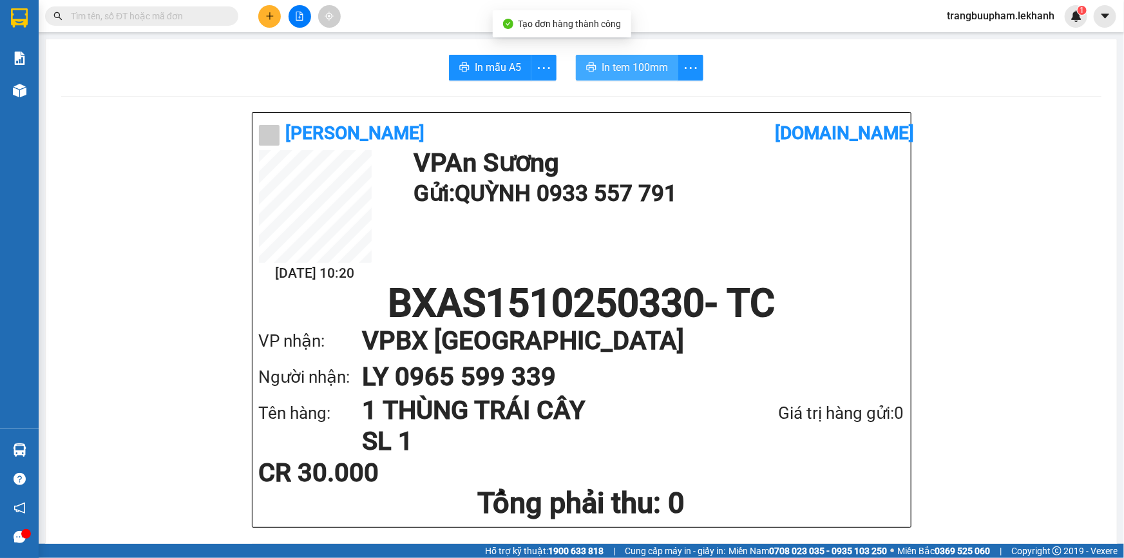
click at [630, 64] on span "In tem 100mm" at bounding box center [634, 67] width 66 height 16
click at [273, 16] on icon "plus" at bounding box center [269, 16] width 9 height 9
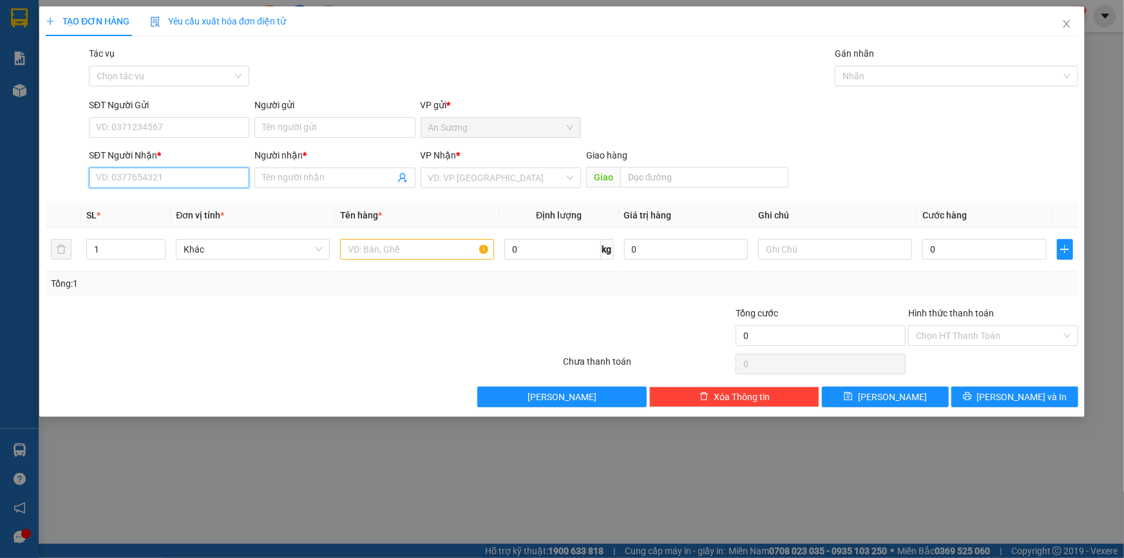
click at [179, 186] on input "SĐT Người Nhận *" at bounding box center [169, 177] width 160 height 21
click at [158, 205] on div "0762592208 - TRANG" at bounding box center [169, 203] width 145 height 14
type input "0762592208"
type input "TRANG"
type input "30.000"
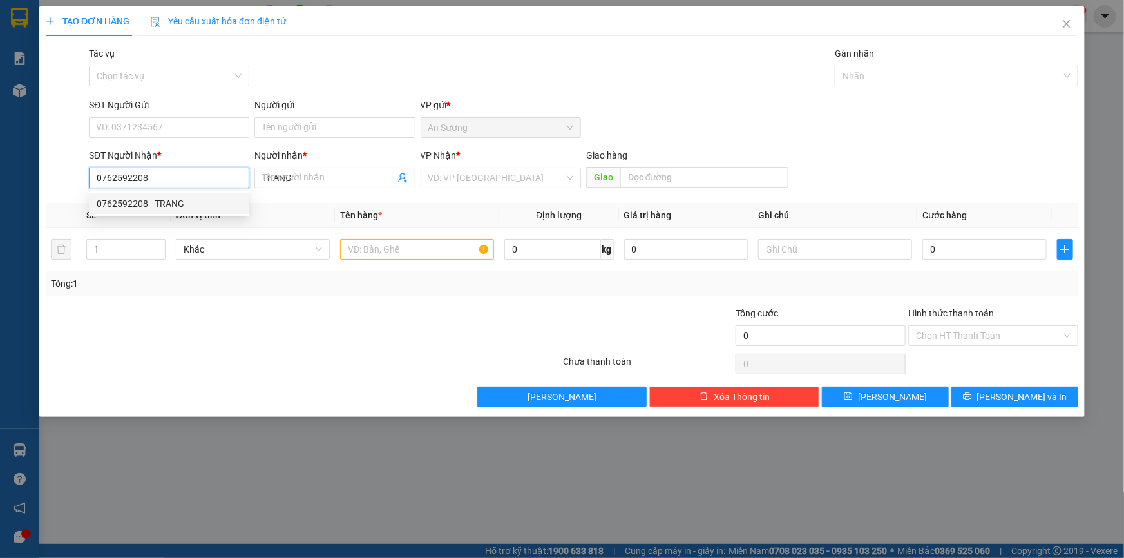
type input "30.000"
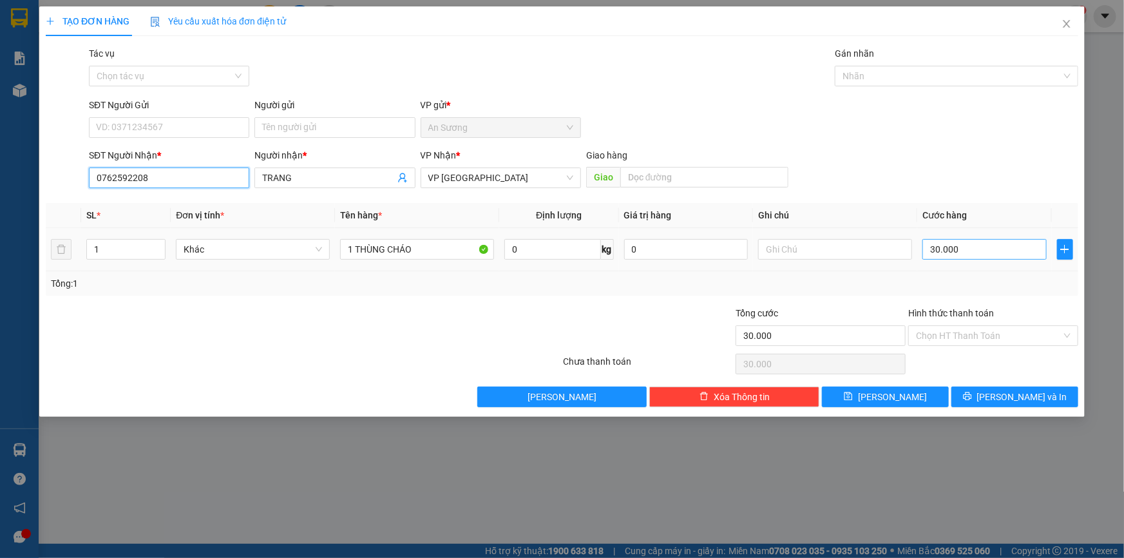
type input "0762592208"
click at [990, 245] on input "30.000" at bounding box center [984, 249] width 124 height 21
type input "5"
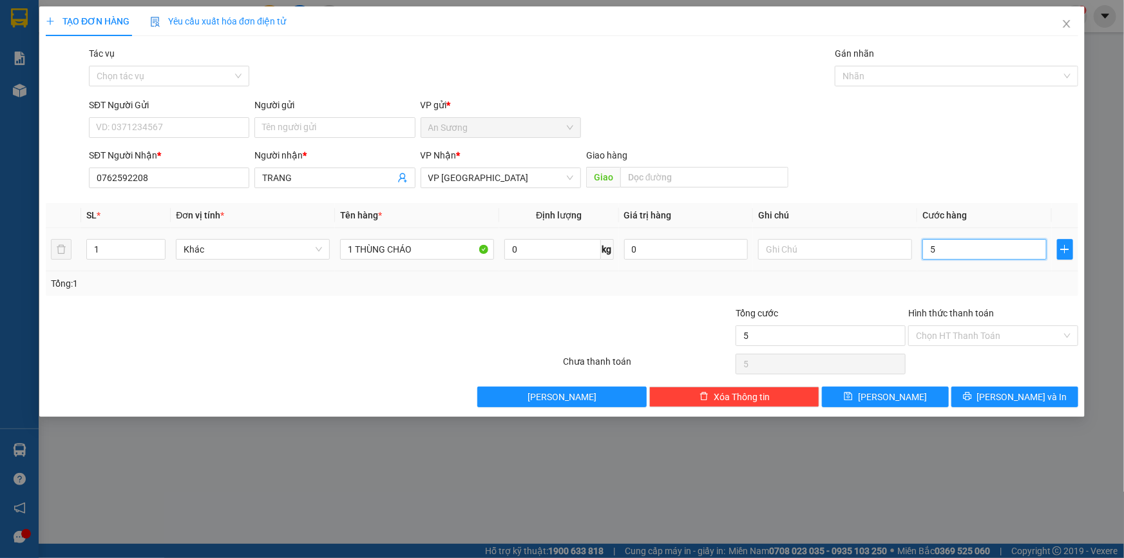
type input "50"
type input "50.000"
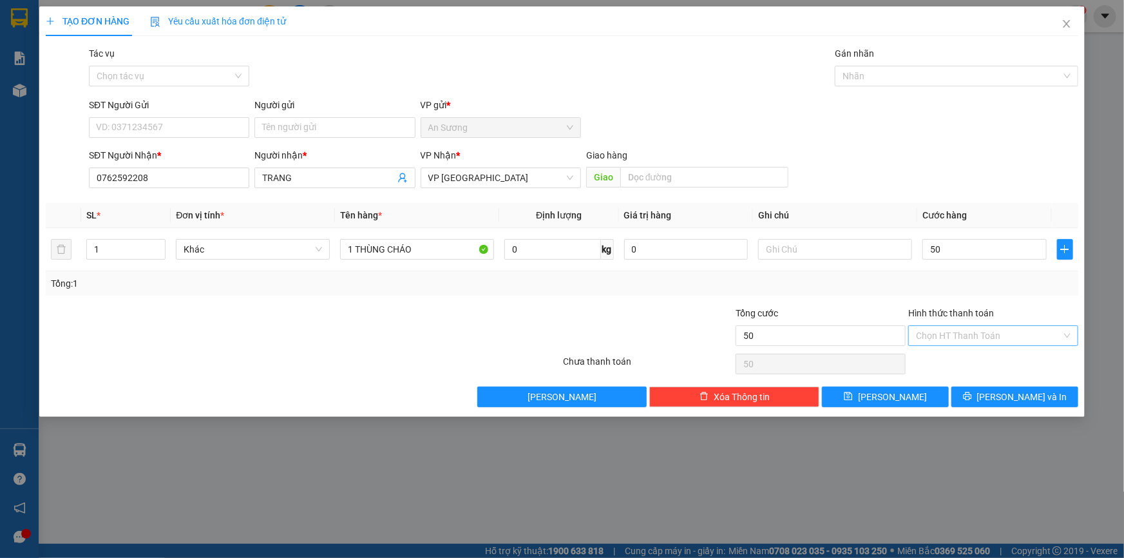
type input "50.000"
click at [974, 341] on input "Hình thức thanh toán" at bounding box center [989, 335] width 146 height 19
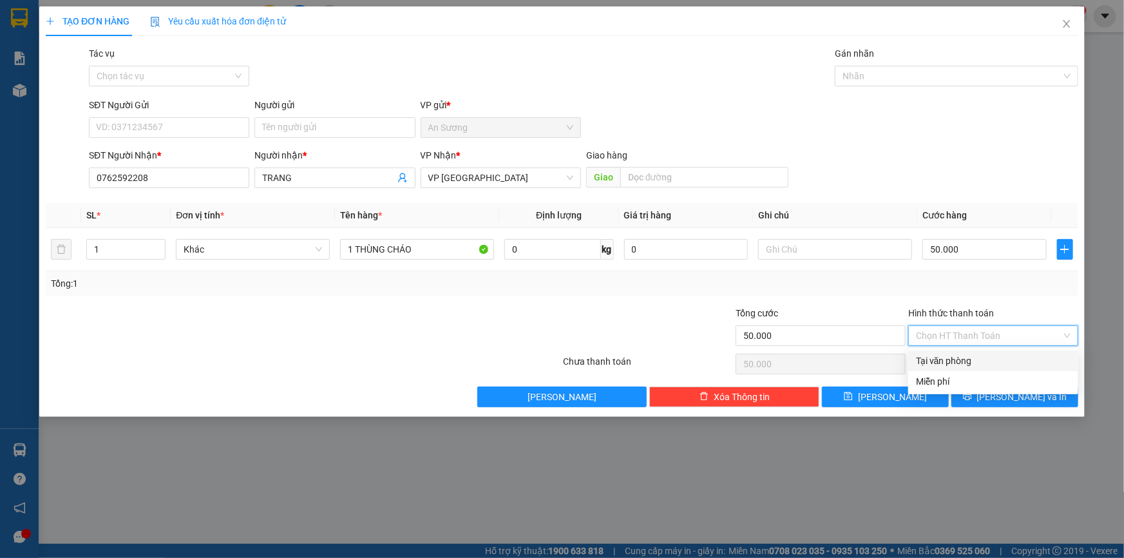
click at [959, 361] on div "Tại văn phòng" at bounding box center [993, 361] width 155 height 14
type input "0"
click at [1021, 399] on span "[PERSON_NAME] và In" at bounding box center [1022, 397] width 90 height 14
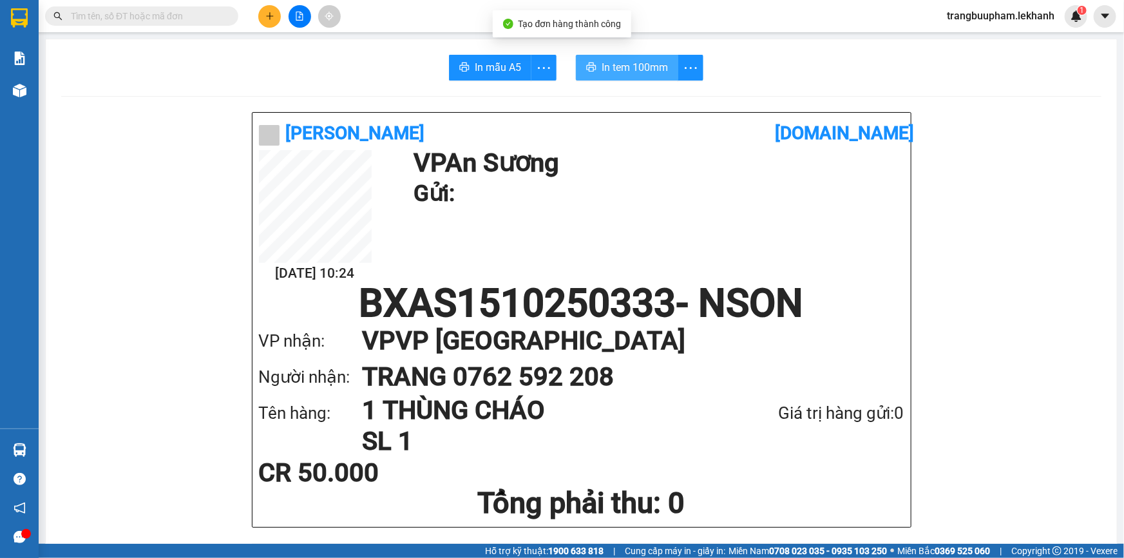
click at [622, 71] on span "In tem 100mm" at bounding box center [634, 67] width 66 height 16
click at [264, 19] on button at bounding box center [269, 16] width 23 height 23
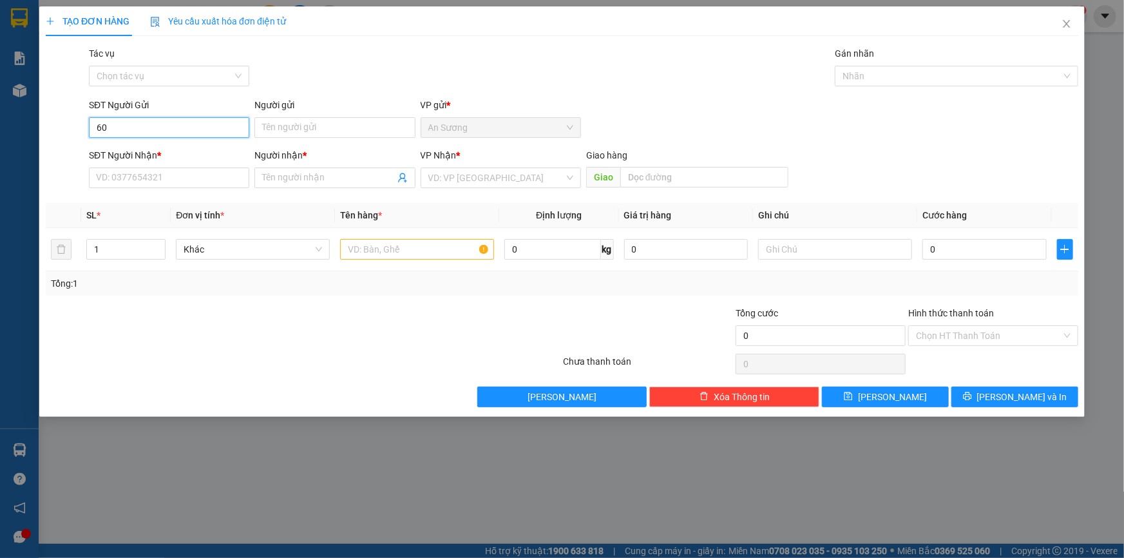
type input "602"
drag, startPoint x: 146, startPoint y: 151, endPoint x: 154, endPoint y: 148, distance: 8.4
click at [147, 151] on div "0988010602 - THÀNH LAB" at bounding box center [169, 153] width 145 height 14
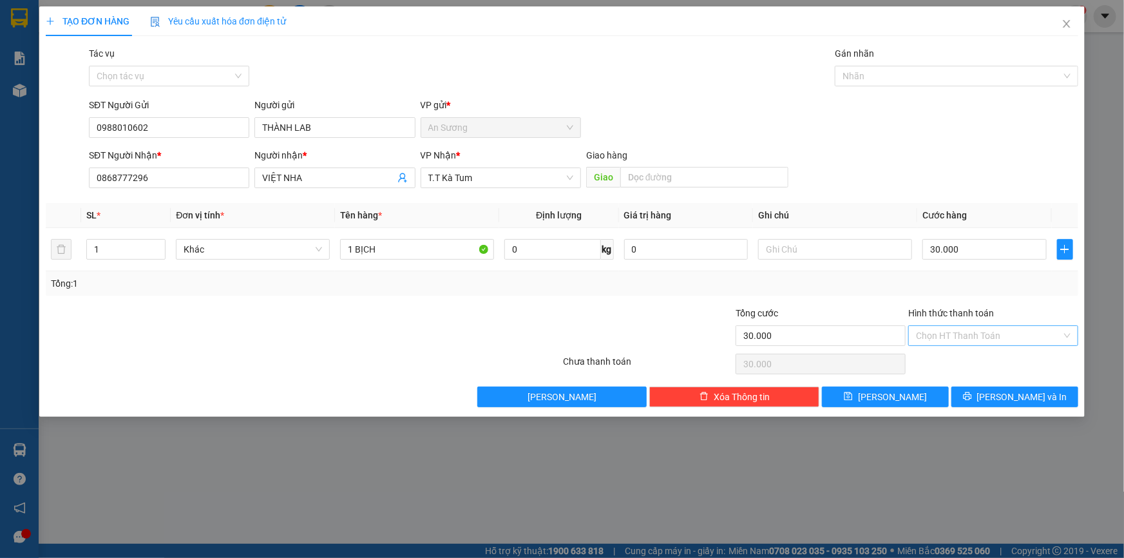
click at [993, 334] on input "Hình thức thanh toán" at bounding box center [989, 335] width 146 height 19
click at [971, 354] on div "Tại văn phòng" at bounding box center [993, 361] width 155 height 14
click at [1003, 395] on span "[PERSON_NAME] và In" at bounding box center [1022, 397] width 90 height 14
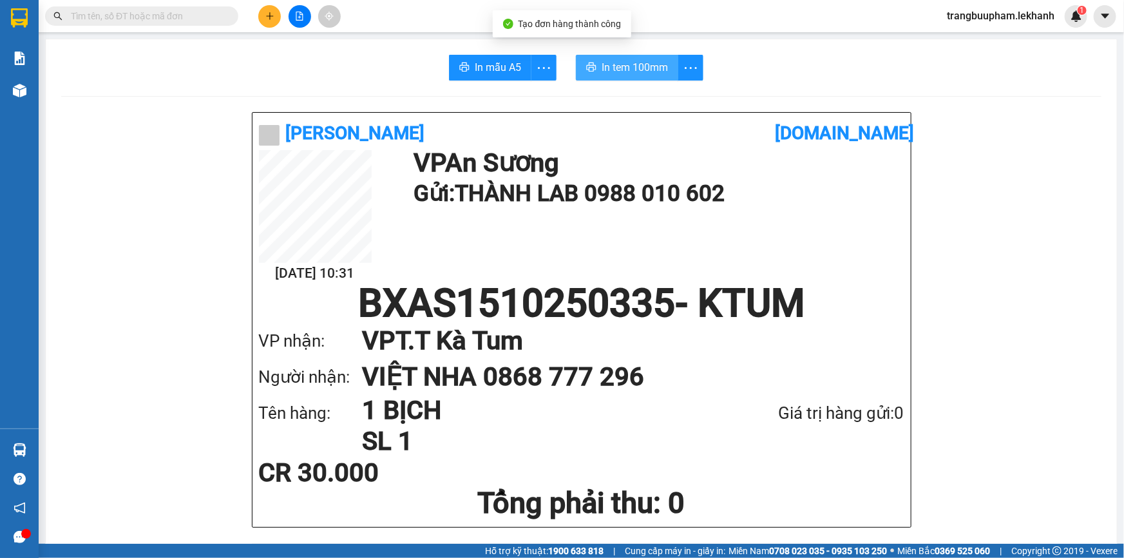
click at [605, 59] on span "In tem 100mm" at bounding box center [634, 67] width 66 height 16
click at [184, 10] on input "text" at bounding box center [147, 16] width 152 height 14
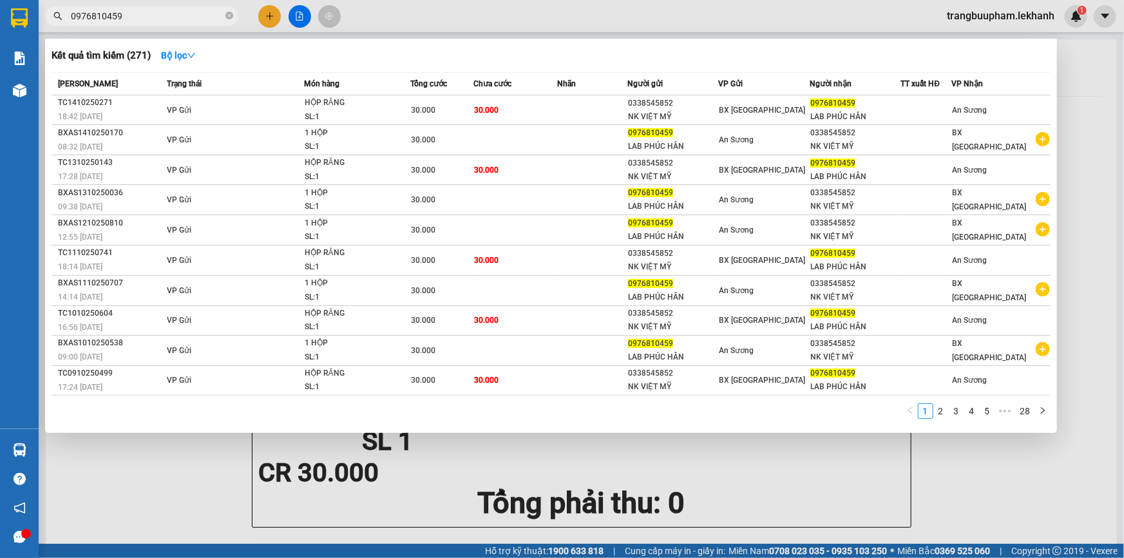
type input "0976810459"
click at [268, 15] on div at bounding box center [562, 279] width 1124 height 558
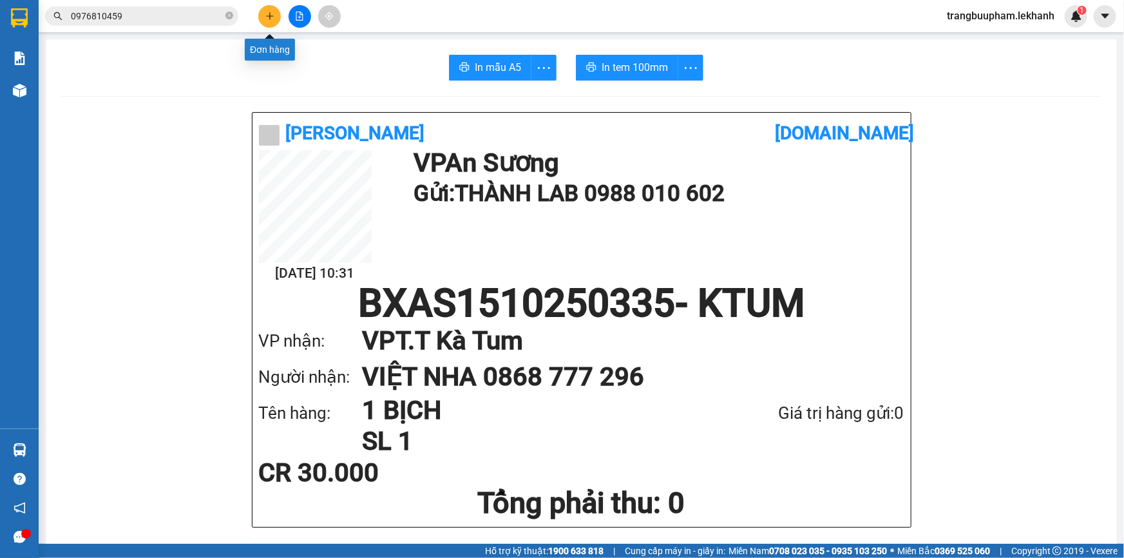
click at [273, 18] on icon "plus" at bounding box center [269, 16] width 9 height 9
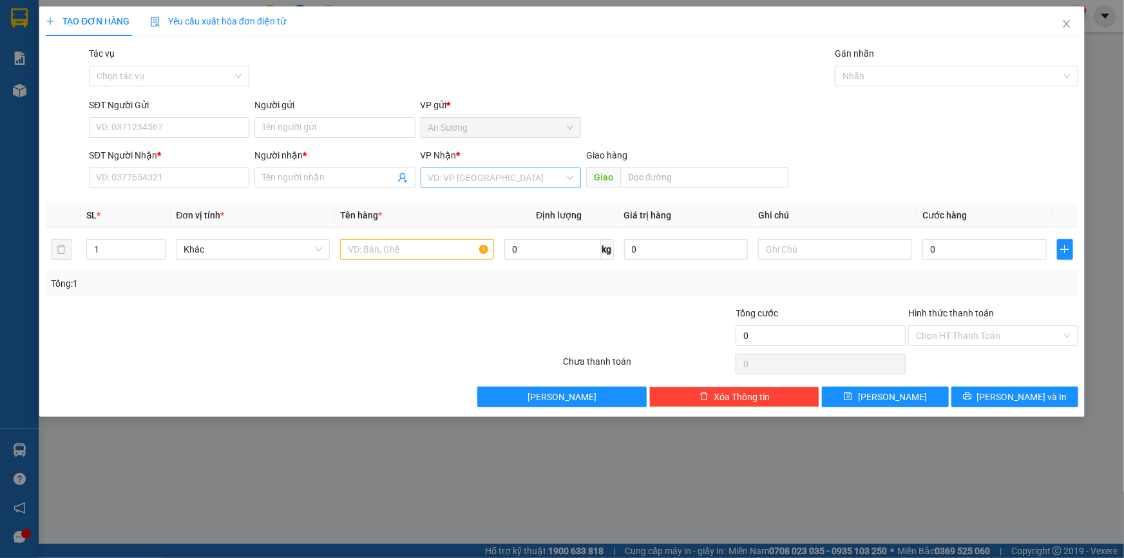
click at [495, 176] on input "search" at bounding box center [496, 177] width 136 height 19
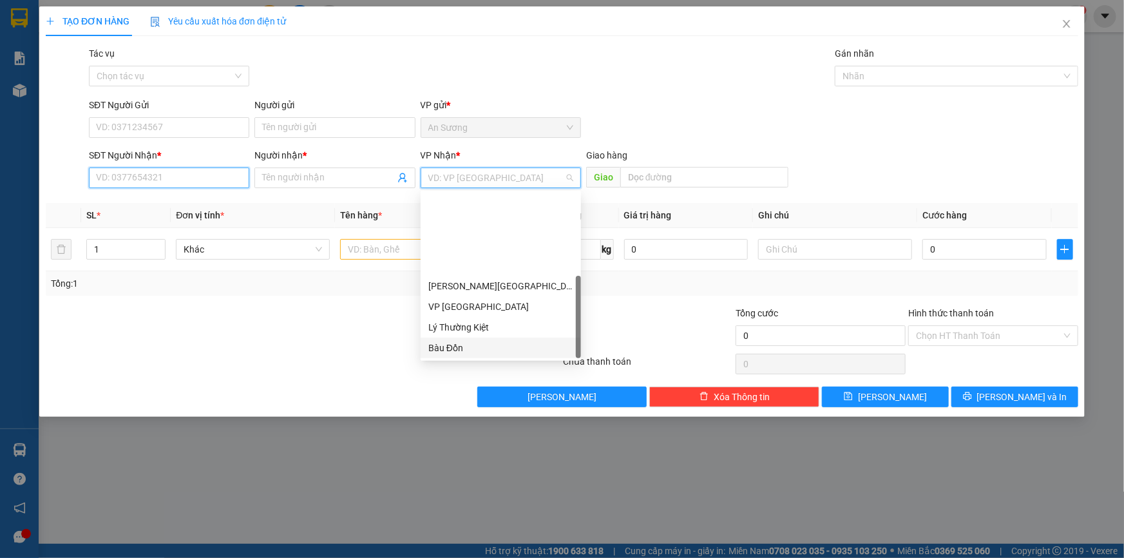
drag, startPoint x: 219, startPoint y: 179, endPoint x: 213, endPoint y: 171, distance: 10.1
click at [217, 176] on input "SĐT Người Nhận *" at bounding box center [169, 177] width 160 height 21
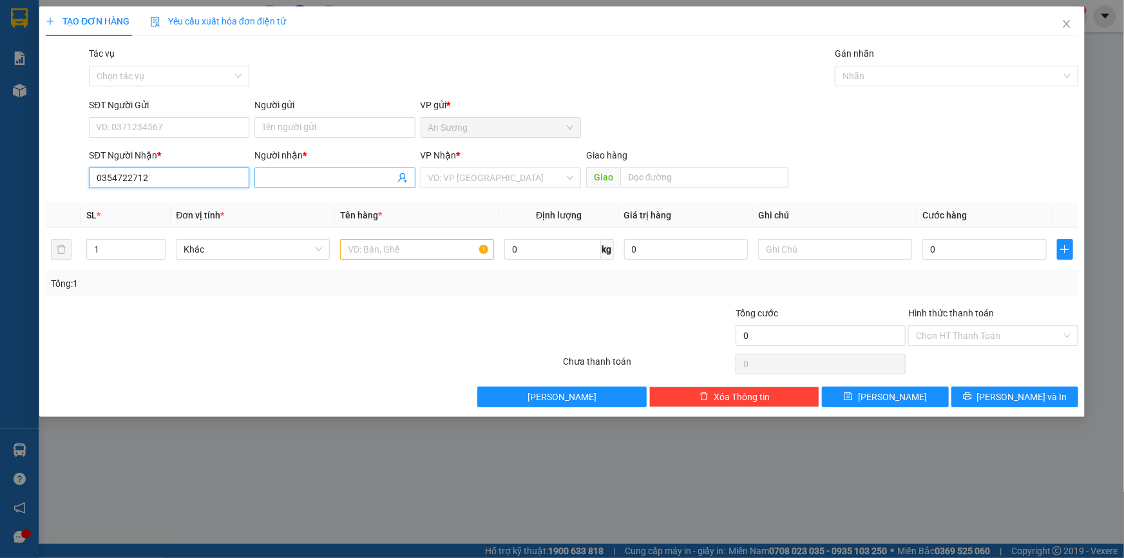
type input "0354722712"
click at [278, 175] on input "Người nhận *" at bounding box center [328, 178] width 132 height 14
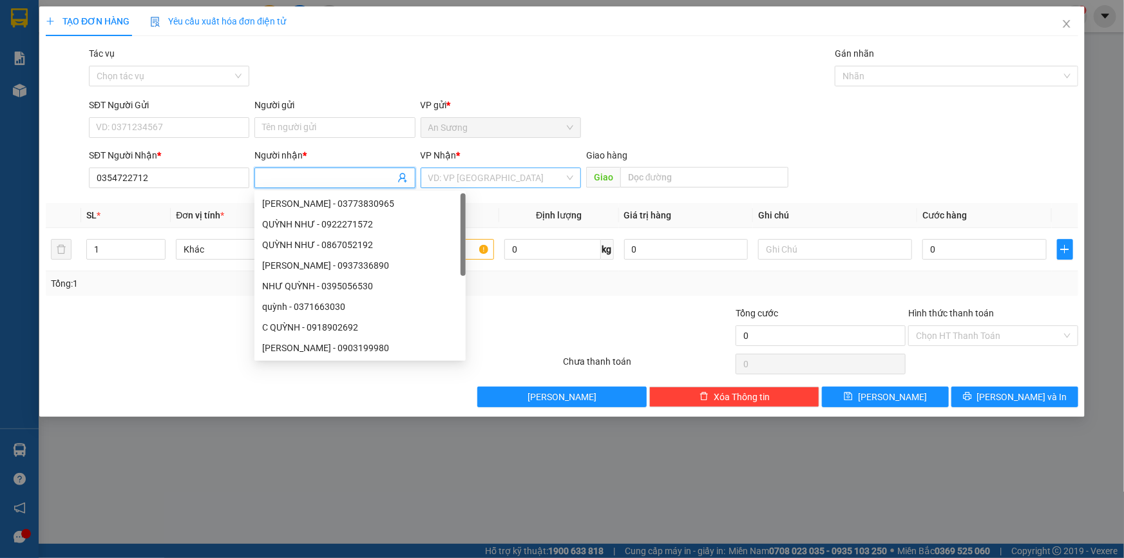
click at [439, 175] on input "search" at bounding box center [496, 177] width 136 height 19
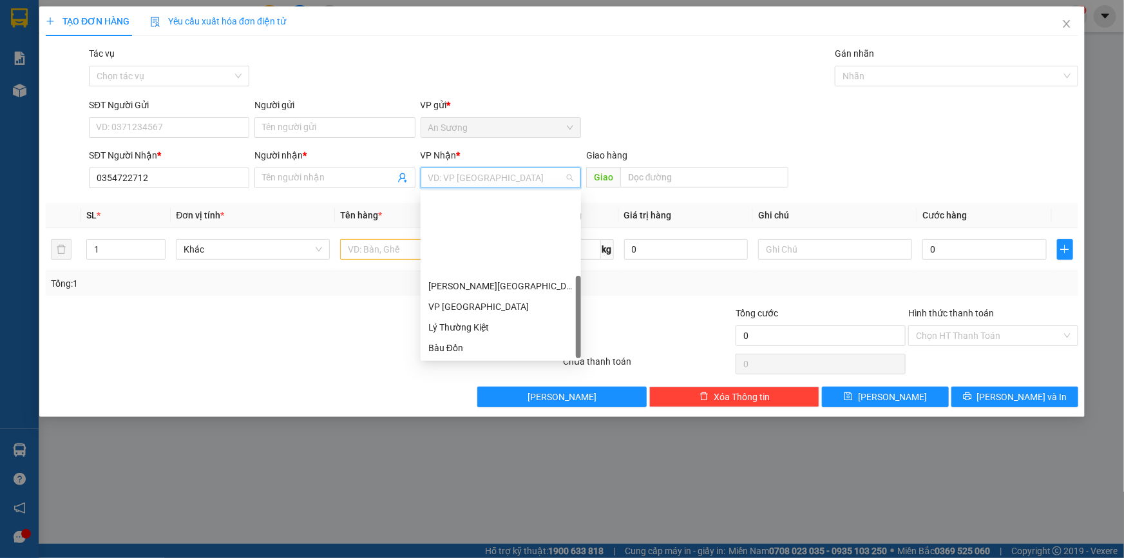
drag, startPoint x: 473, startPoint y: 289, endPoint x: 272, endPoint y: 140, distance: 250.4
click at [471, 382] on div "VP Bàu Cỏ" at bounding box center [500, 389] width 145 height 14
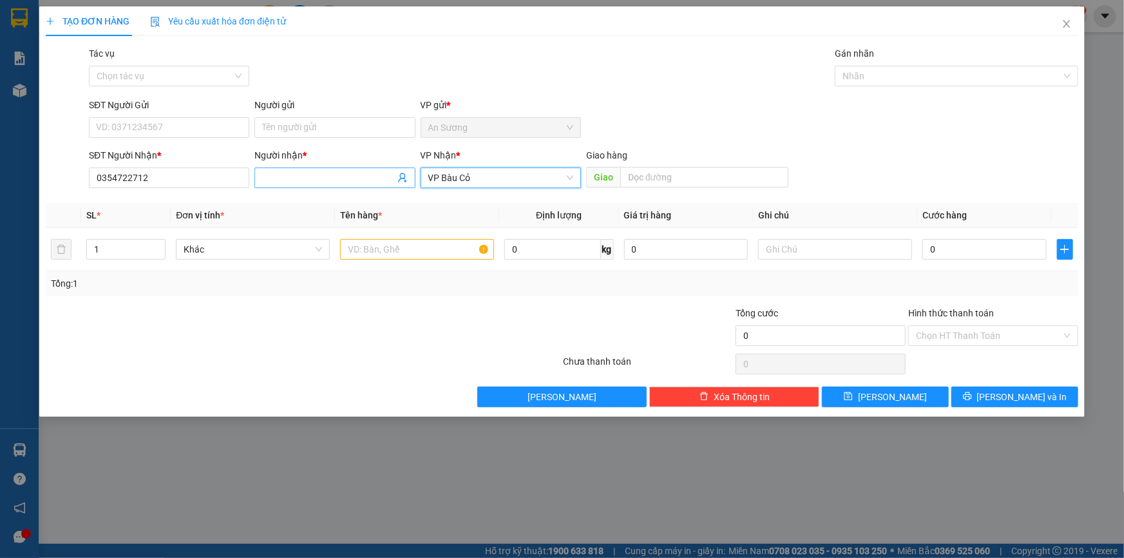
click at [305, 182] on input "Người nhận *" at bounding box center [328, 178] width 132 height 14
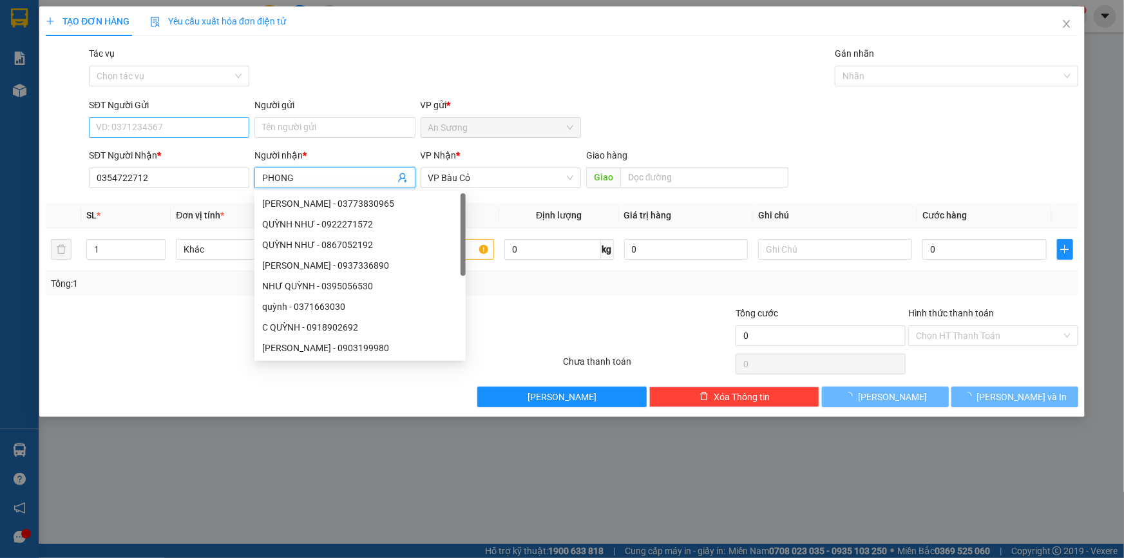
type input "PHONG"
click at [193, 132] on input "SĐT Người Gửi" at bounding box center [169, 127] width 160 height 21
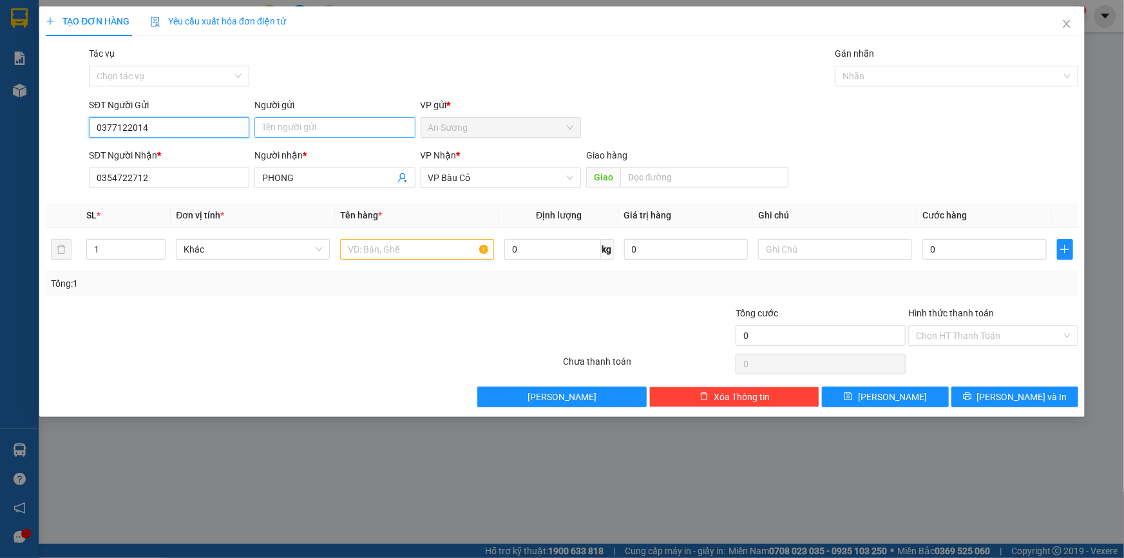
type input "0377122014"
click at [271, 123] on input "Người gửi" at bounding box center [334, 127] width 160 height 21
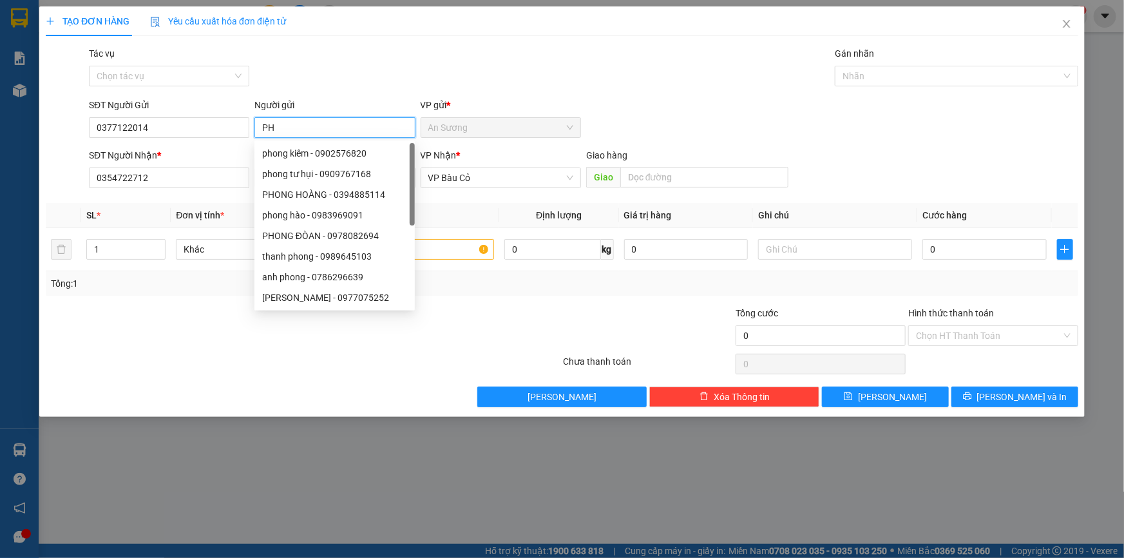
type input "P"
type input "PHỤNG"
click at [470, 251] on input "text" at bounding box center [417, 249] width 154 height 21
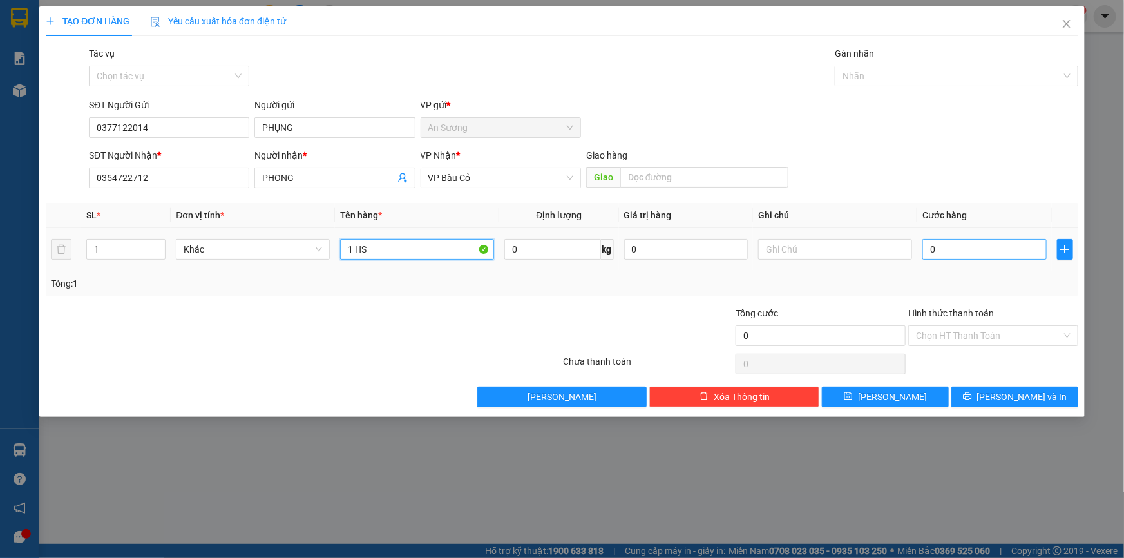
type input "1 HS"
click at [929, 246] on input "0" at bounding box center [984, 249] width 124 height 21
type input "3"
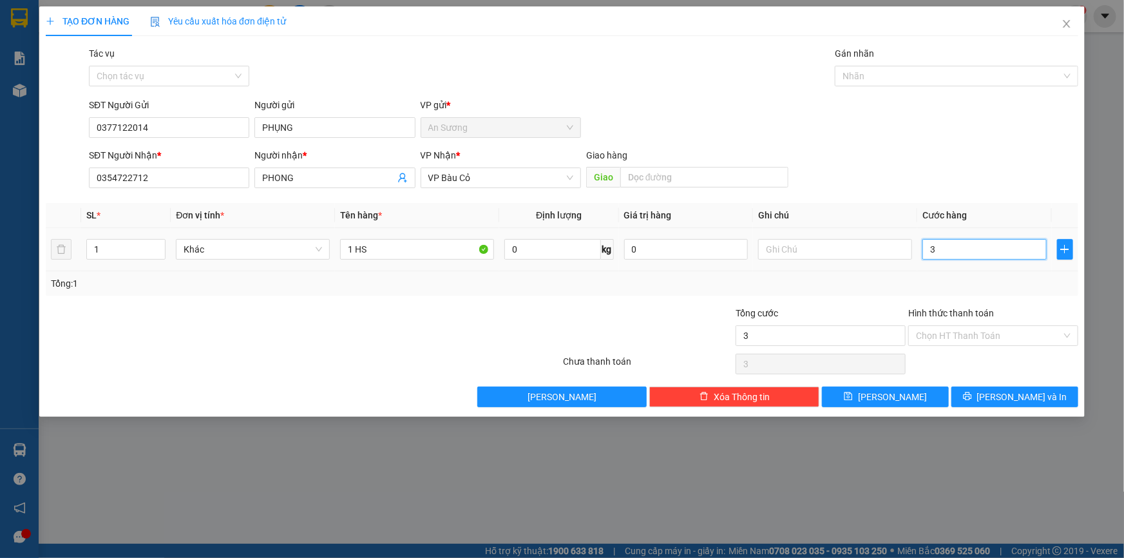
type input "30"
click at [999, 395] on button "[PERSON_NAME] và In" at bounding box center [1014, 396] width 127 height 21
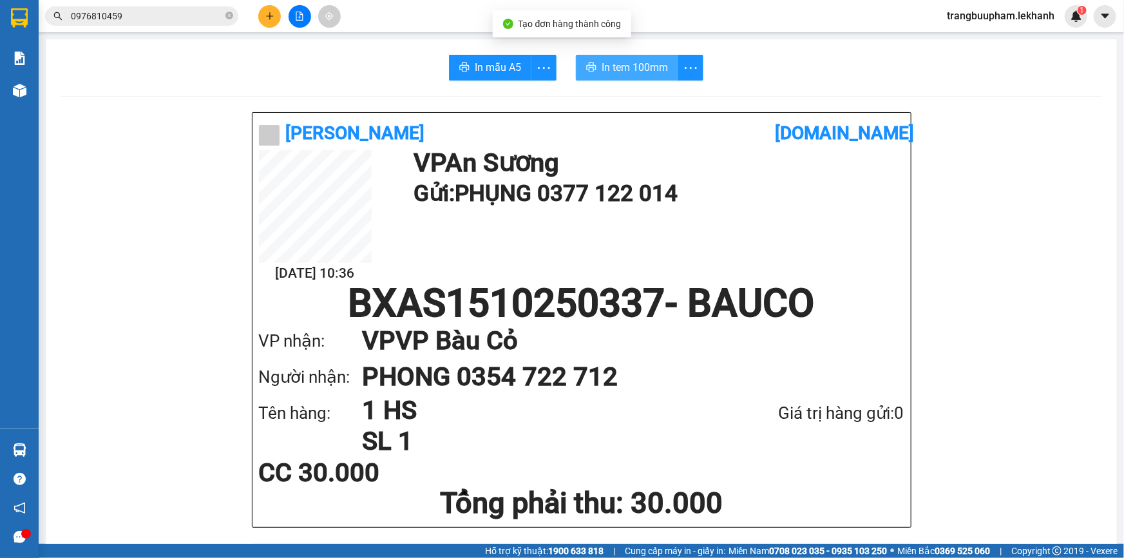
click at [645, 58] on button "In tem 100mm" at bounding box center [627, 68] width 102 height 26
click at [267, 17] on icon "plus" at bounding box center [269, 16] width 9 height 9
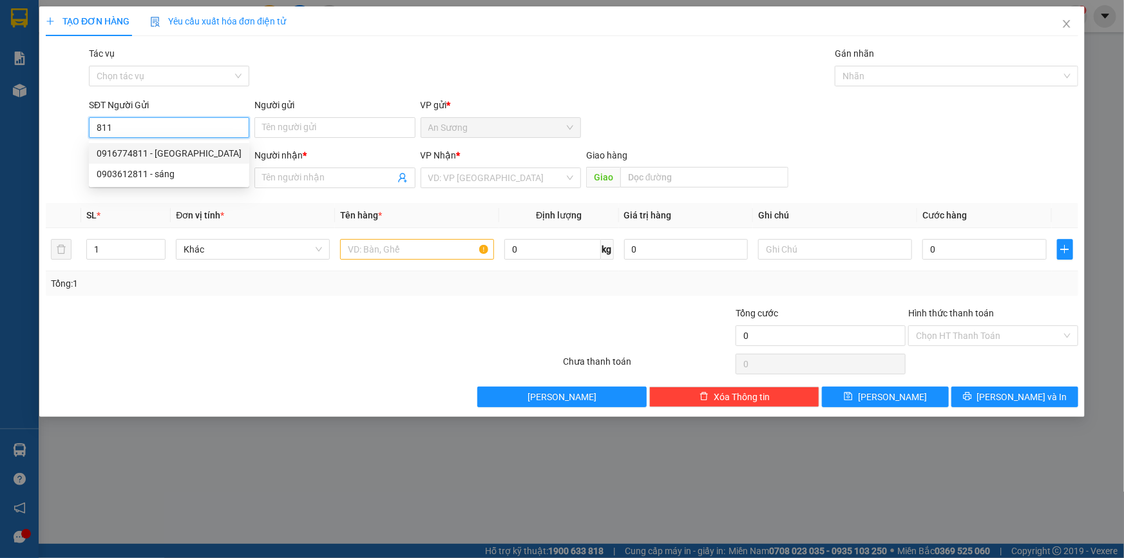
drag, startPoint x: 166, startPoint y: 156, endPoint x: 180, endPoint y: 182, distance: 29.4
click at [166, 155] on div "0916774811 - ĐỨC" at bounding box center [169, 153] width 145 height 14
type input "0916774811"
type input "ĐỨC"
type input "0963052839"
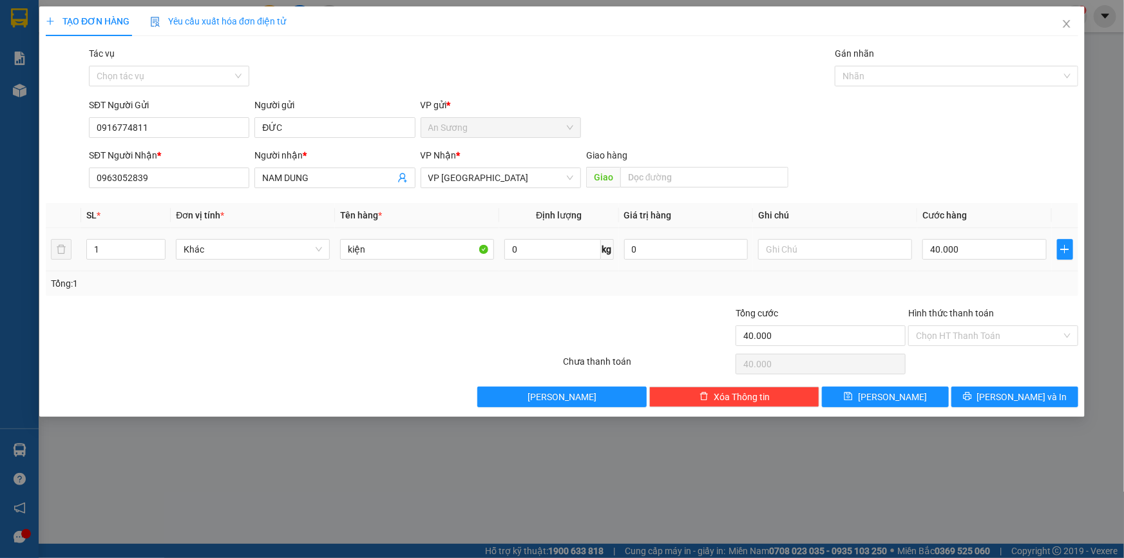
drag, startPoint x: 994, startPoint y: 260, endPoint x: 979, endPoint y: 255, distance: 16.3
click at [994, 260] on div "40.000" at bounding box center [984, 249] width 124 height 26
click at [978, 254] on input "40.000" at bounding box center [984, 249] width 124 height 21
click at [1017, 403] on button "[PERSON_NAME] và In" at bounding box center [1014, 396] width 127 height 21
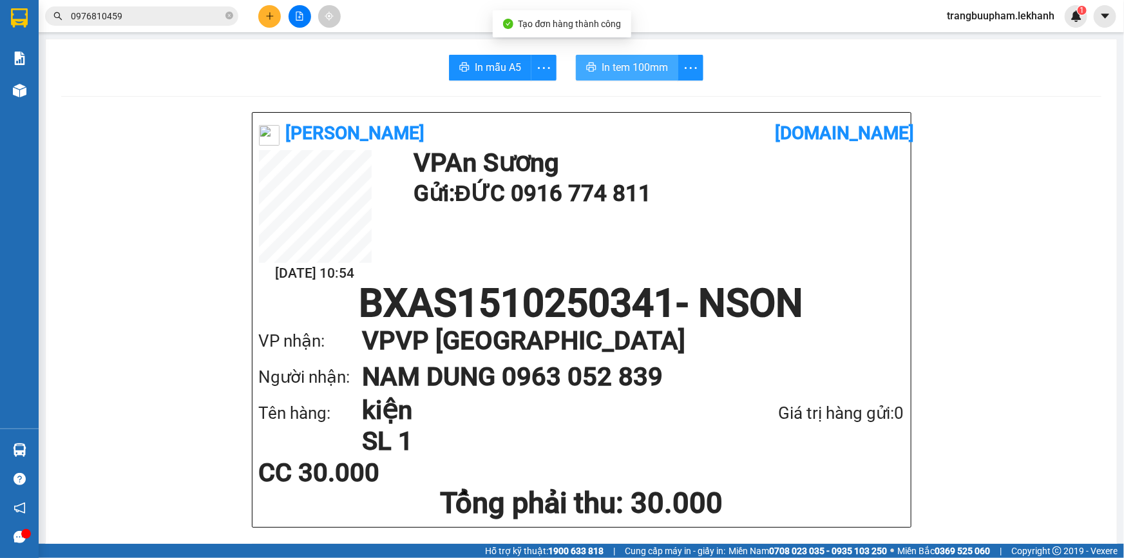
click at [618, 68] on span "In tem 100mm" at bounding box center [634, 67] width 66 height 16
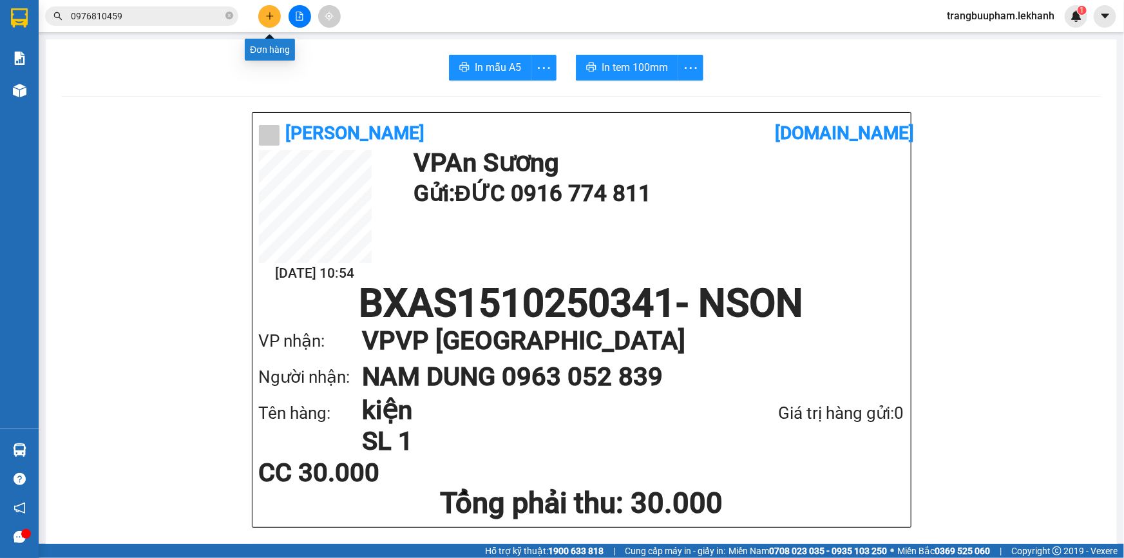
click at [270, 20] on icon "plus" at bounding box center [269, 16] width 9 height 9
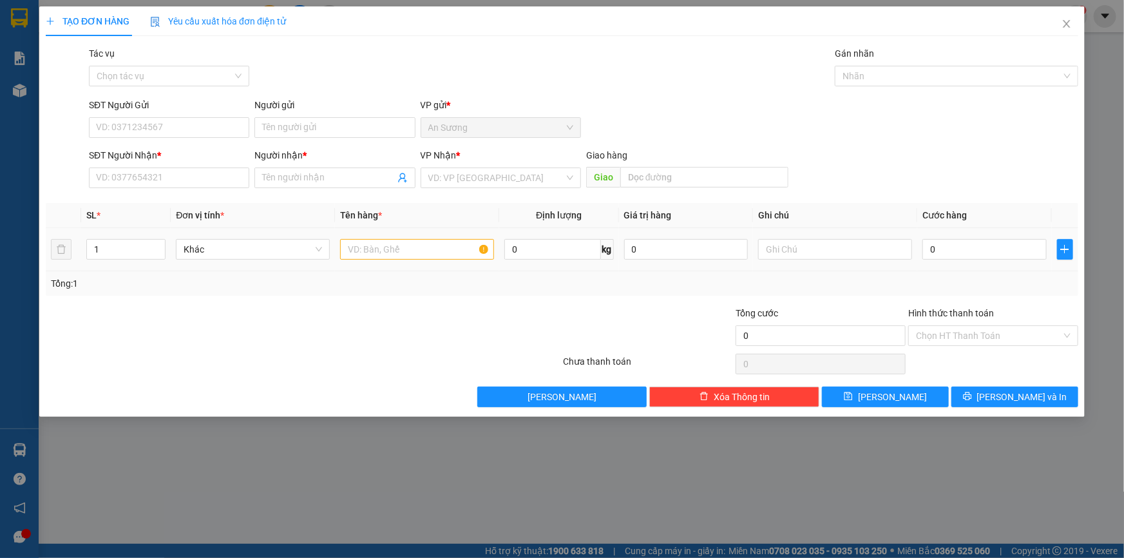
click at [366, 262] on td at bounding box center [417, 249] width 164 height 43
click at [373, 255] on input "text" at bounding box center [417, 249] width 154 height 21
click at [486, 180] on input "search" at bounding box center [496, 177] width 136 height 19
drag, startPoint x: 375, startPoint y: 240, endPoint x: 393, endPoint y: 231, distance: 19.6
click at [375, 241] on input "text" at bounding box center [417, 249] width 154 height 21
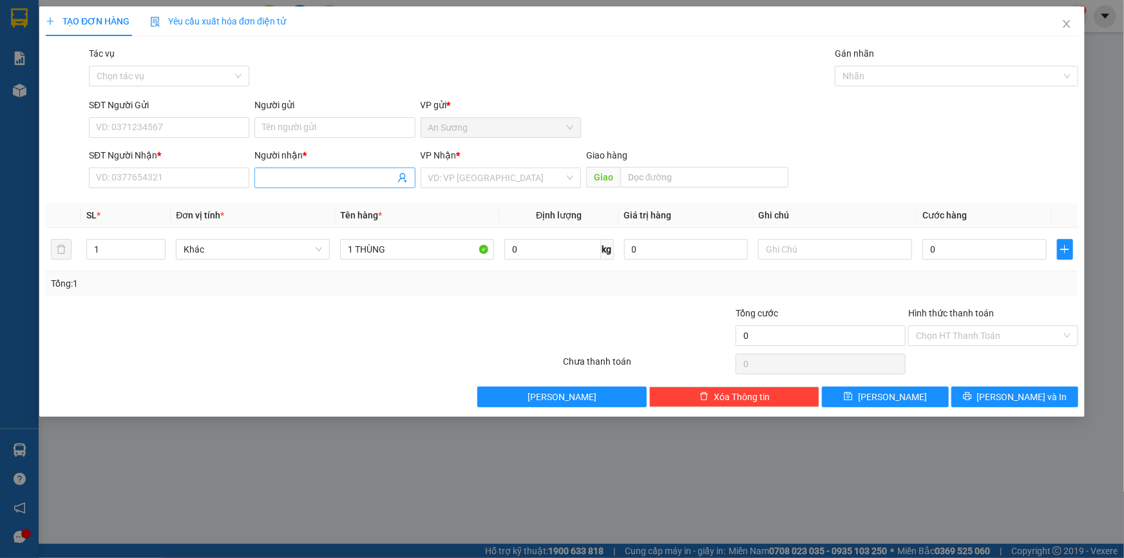
click at [276, 175] on input "Người nhận *" at bounding box center [328, 178] width 132 height 14
click at [140, 174] on input "SĐT Người Nhận *" at bounding box center [169, 177] width 160 height 21
click at [174, 200] on div "0913960557 - MINH" at bounding box center [169, 203] width 145 height 14
click at [200, 141] on div "SĐT Người Gửi VD: 0371234567" at bounding box center [169, 120] width 160 height 45
click at [188, 127] on input "SĐT Người Gửi" at bounding box center [169, 127] width 160 height 21
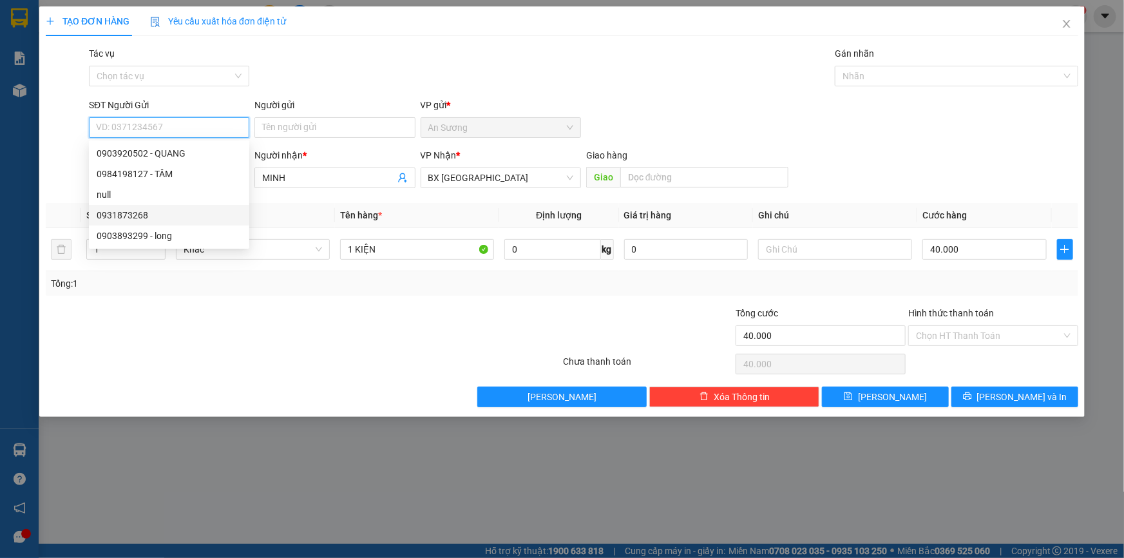
click at [160, 213] on div "0931873268" at bounding box center [169, 215] width 145 height 14
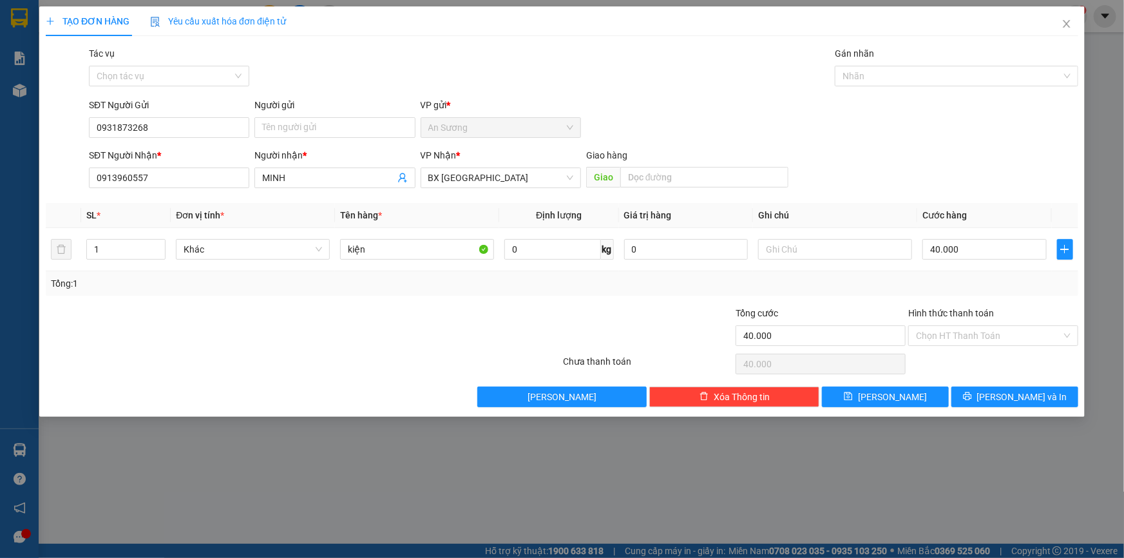
click at [310, 111] on div "Người gửi" at bounding box center [334, 107] width 160 height 19
click at [302, 120] on input "Người gửi" at bounding box center [334, 127] width 160 height 21
drag, startPoint x: 329, startPoint y: 237, endPoint x: 222, endPoint y: 232, distance: 107.6
click at [222, 232] on tr "1 Khác kiện 0 kg 0 40.000" at bounding box center [562, 249] width 1032 height 43
click at [1035, 390] on span "[PERSON_NAME] và In" at bounding box center [1022, 397] width 90 height 14
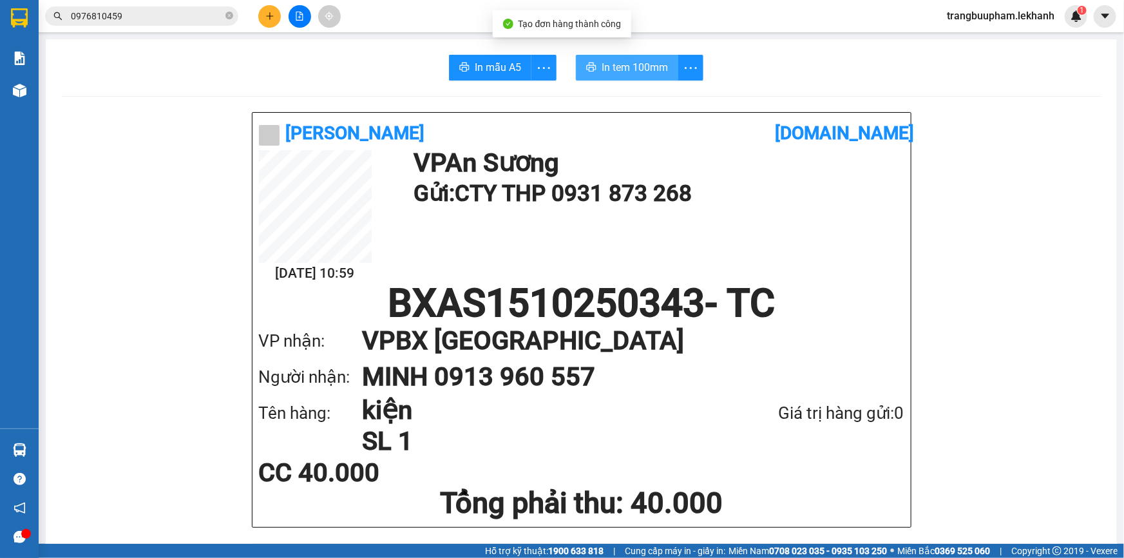
click at [624, 79] on button "In tem 100mm" at bounding box center [627, 68] width 102 height 26
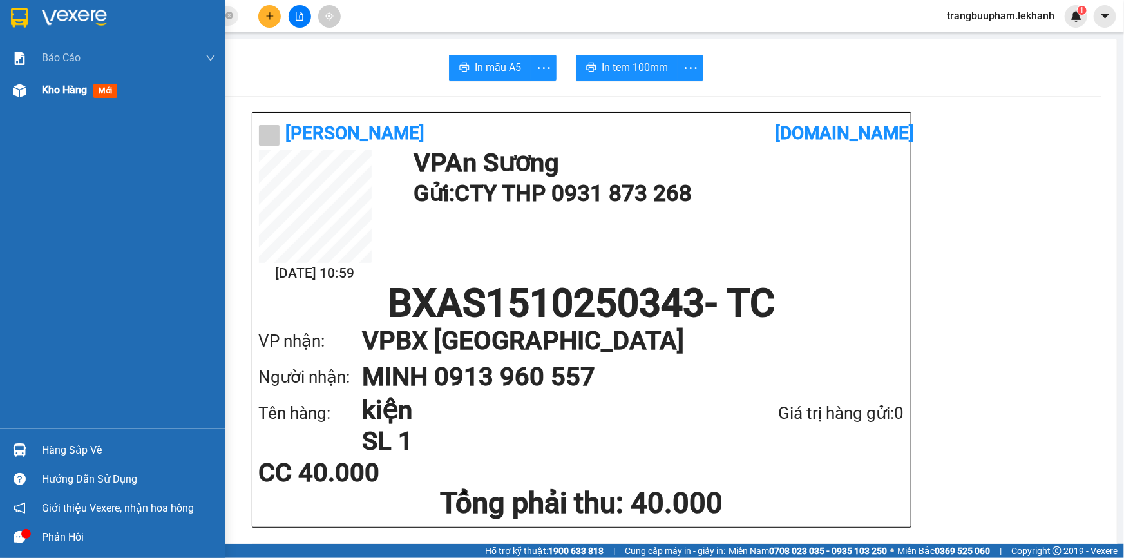
click at [35, 95] on div "Kho hàng mới" at bounding box center [112, 90] width 225 height 32
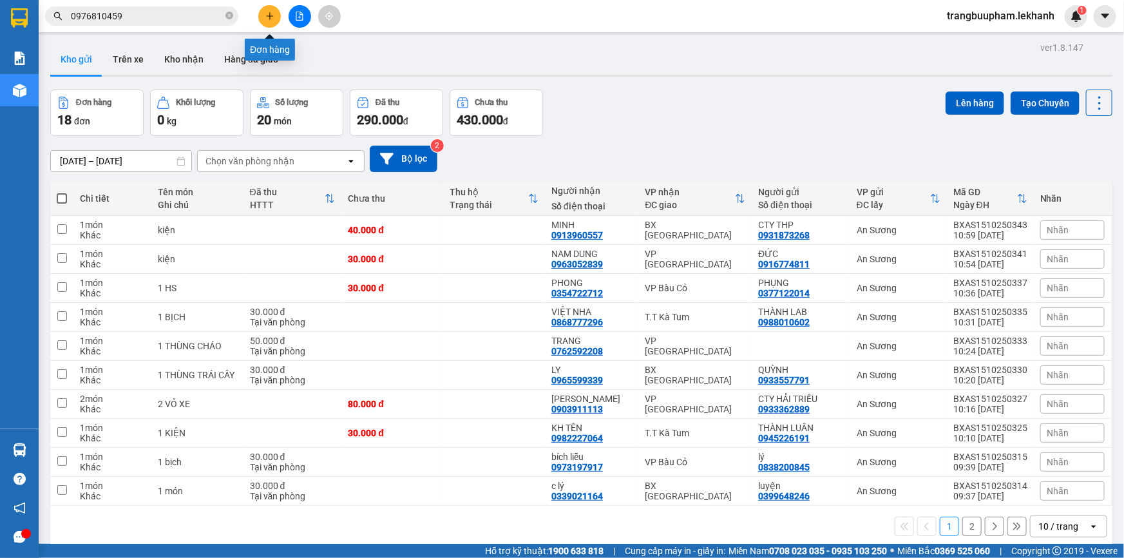
click at [265, 19] on button at bounding box center [269, 16] width 23 height 23
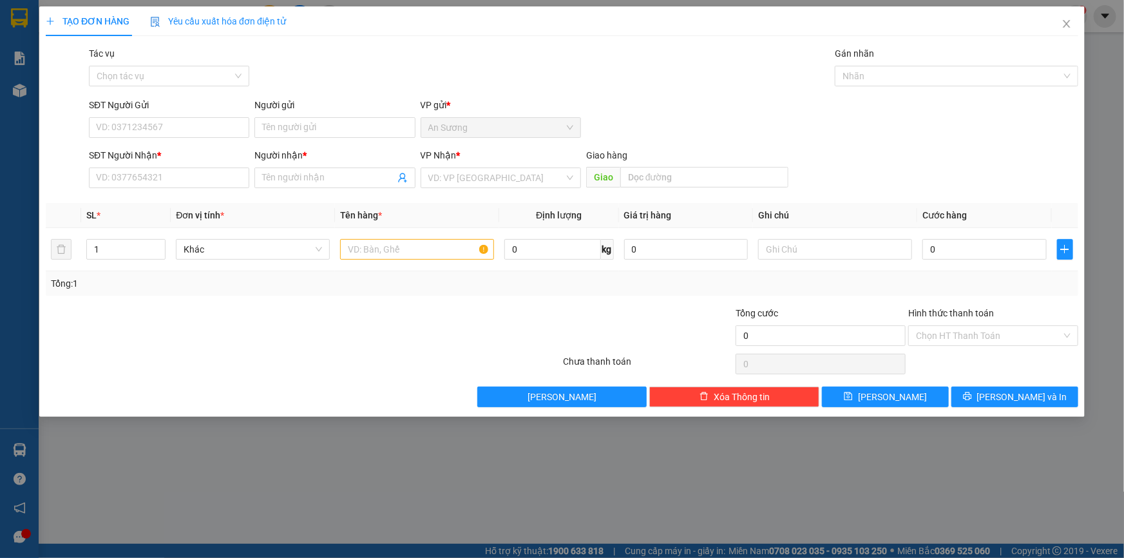
drag, startPoint x: 497, startPoint y: 176, endPoint x: 484, endPoint y: 190, distance: 19.1
click at [496, 176] on input "search" at bounding box center [496, 177] width 136 height 19
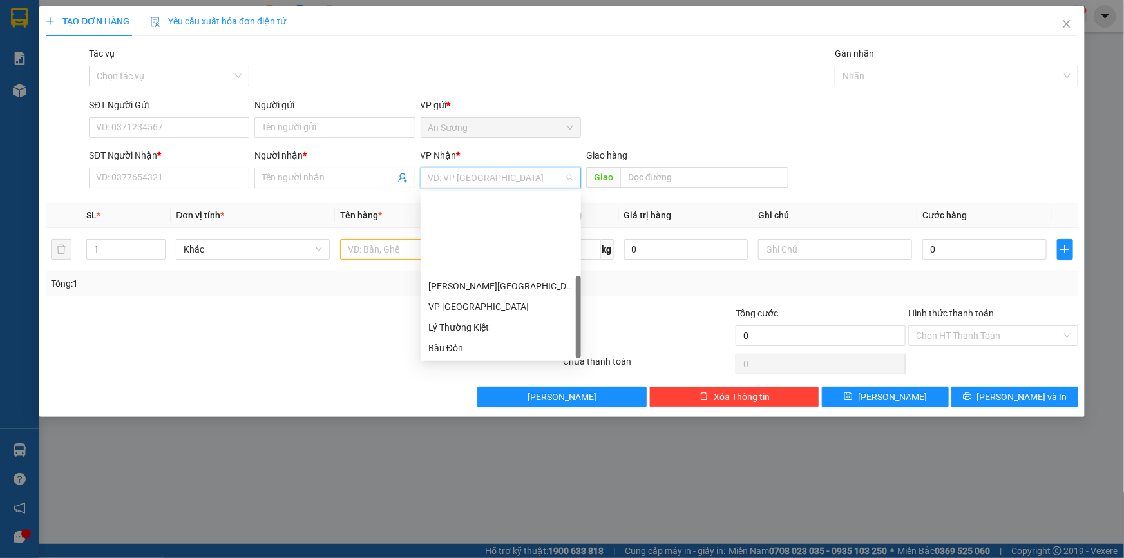
click at [471, 423] on div "BX [GEOGRAPHIC_DATA]" at bounding box center [500, 430] width 145 height 14
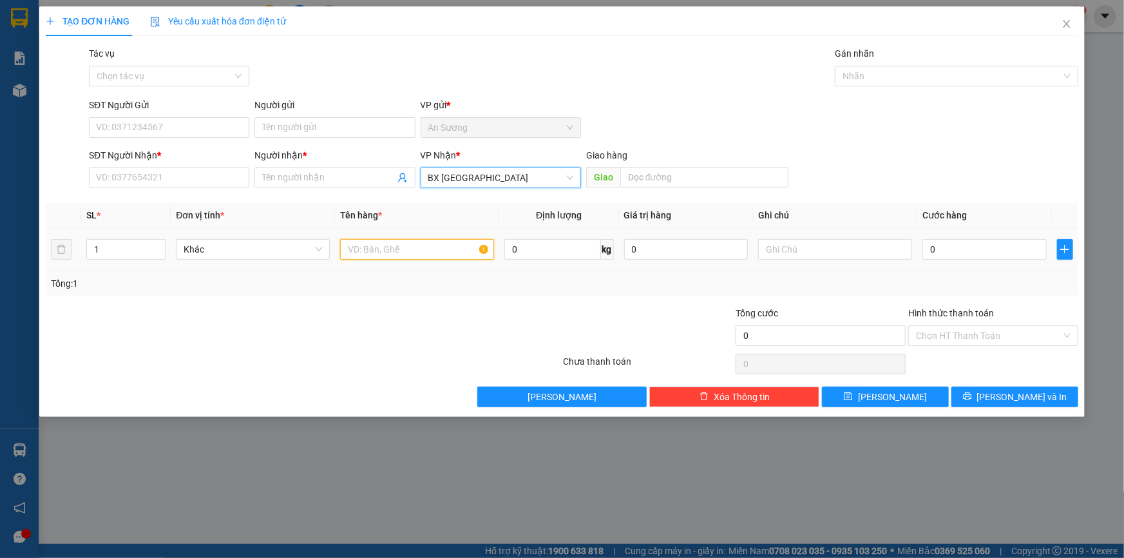
click at [397, 254] on input "text" at bounding box center [417, 249] width 154 height 21
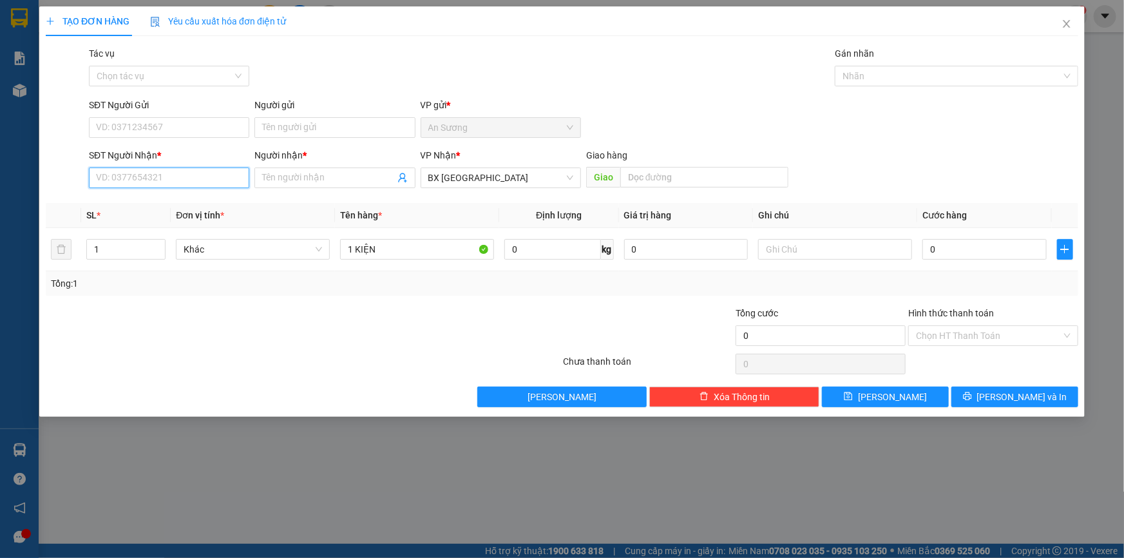
click at [209, 178] on input "SĐT Người Nhận *" at bounding box center [169, 177] width 160 height 21
drag, startPoint x: 222, startPoint y: 204, endPoint x: 201, endPoint y: 133, distance: 74.4
click at [220, 203] on div "0399219960 - CHUNG" at bounding box center [169, 203] width 145 height 14
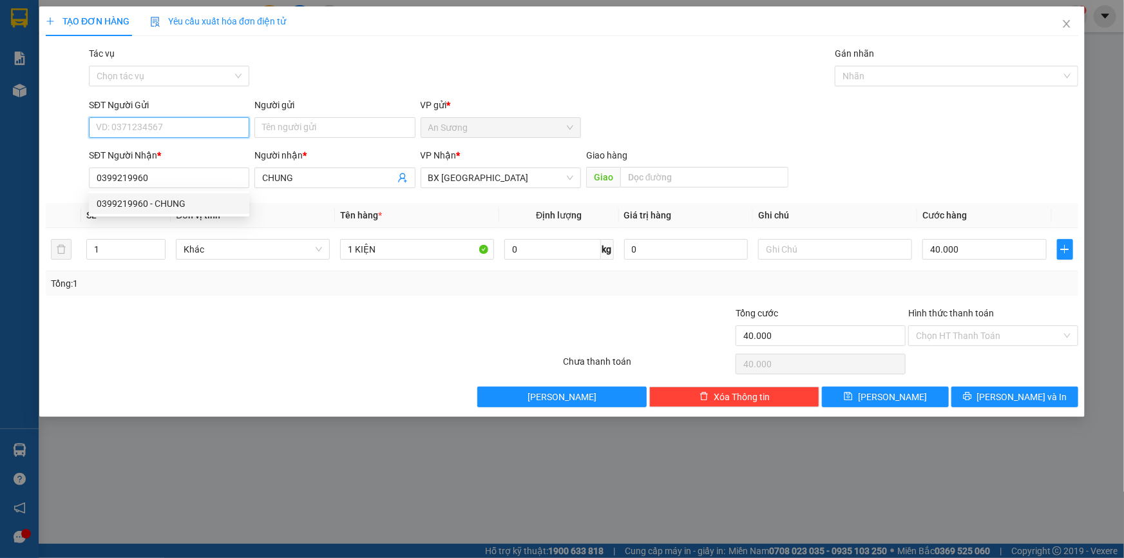
click at [201, 133] on input "SĐT Người Gửi" at bounding box center [169, 127] width 160 height 21
click at [173, 169] on div "0979971306 - TÂM" at bounding box center [169, 174] width 145 height 14
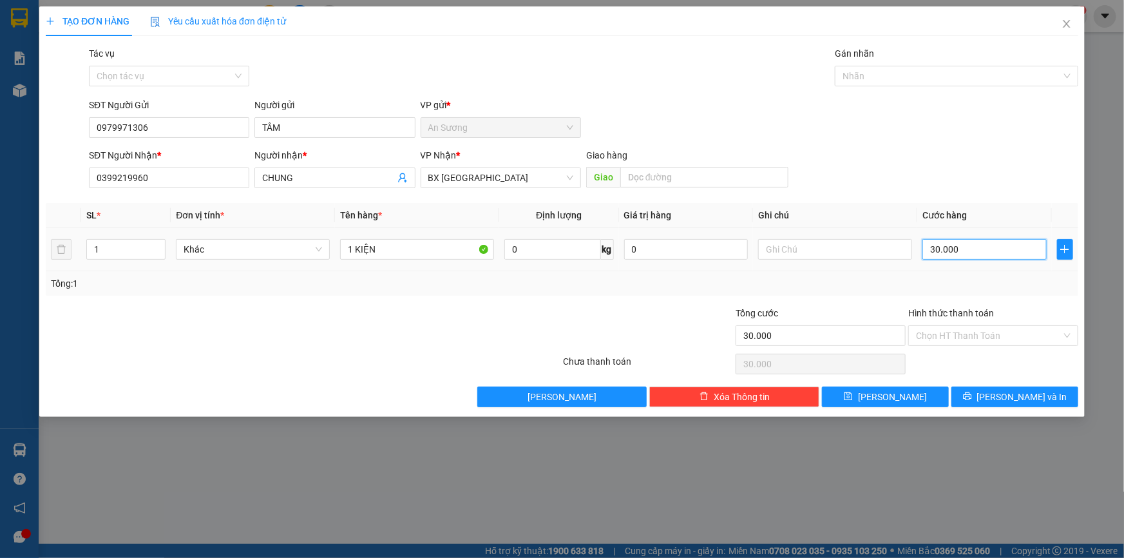
click at [982, 252] on input "30.000" at bounding box center [984, 249] width 124 height 21
click at [424, 250] on input "1 KIỆN" at bounding box center [417, 249] width 154 height 21
click at [1026, 400] on span "[PERSON_NAME] và In" at bounding box center [1022, 397] width 90 height 14
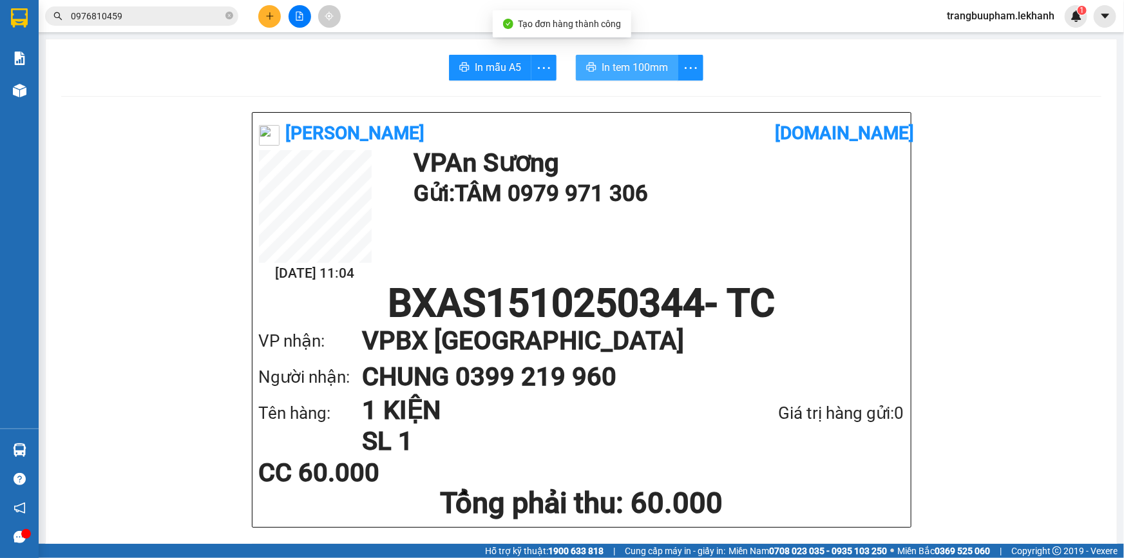
click at [640, 73] on span "In tem 100mm" at bounding box center [634, 67] width 66 height 16
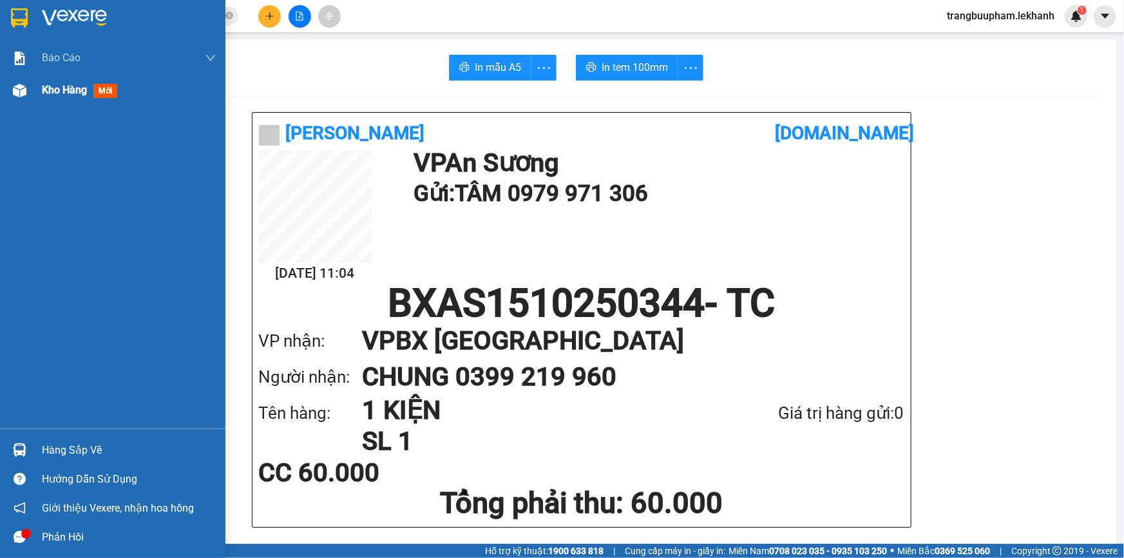
click at [43, 85] on span "Kho hàng" at bounding box center [64, 90] width 45 height 12
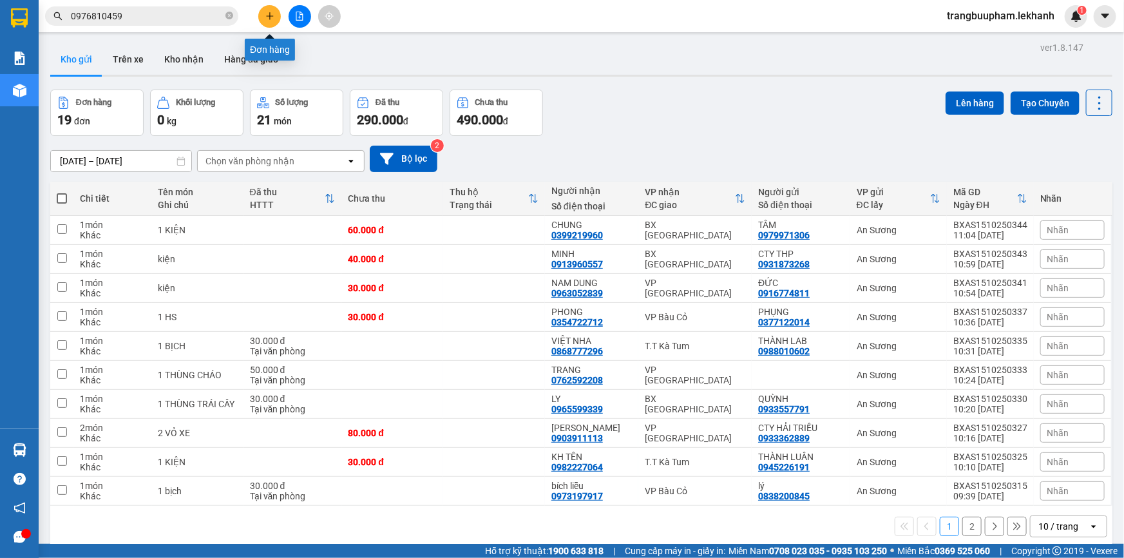
click at [268, 19] on icon "plus" at bounding box center [269, 16] width 9 height 9
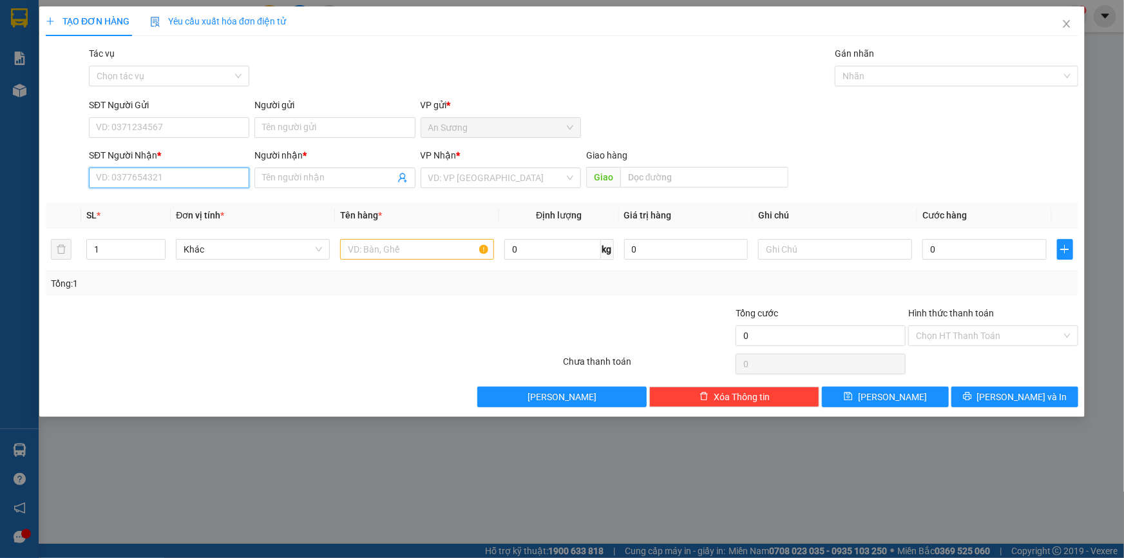
click at [142, 179] on input "SĐT Người Nhận *" at bounding box center [169, 177] width 160 height 21
click at [279, 180] on input "Người nhận *" at bounding box center [328, 178] width 132 height 14
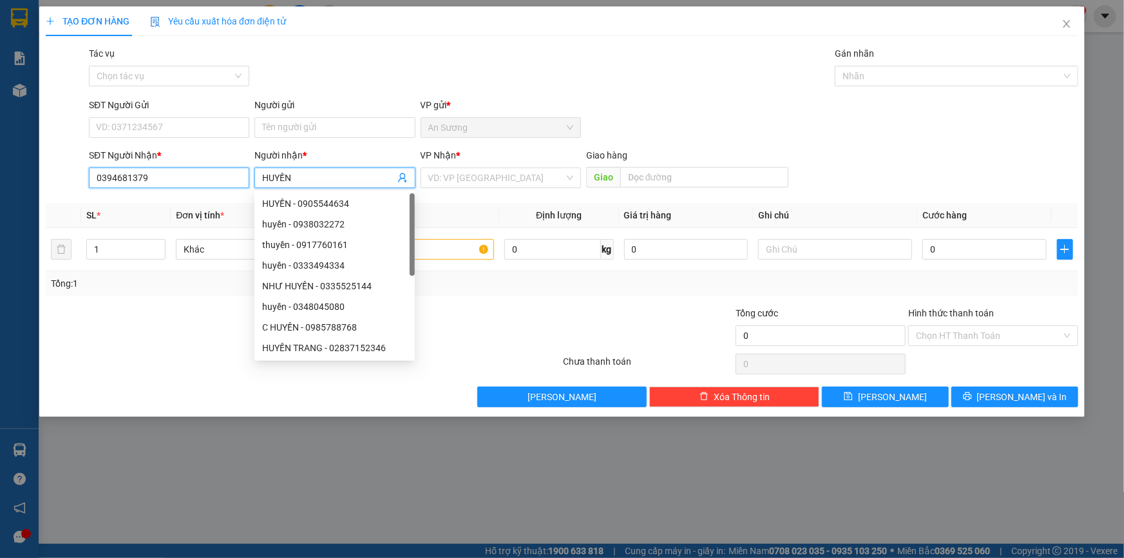
click at [156, 180] on input "0394681379" at bounding box center [169, 177] width 160 height 21
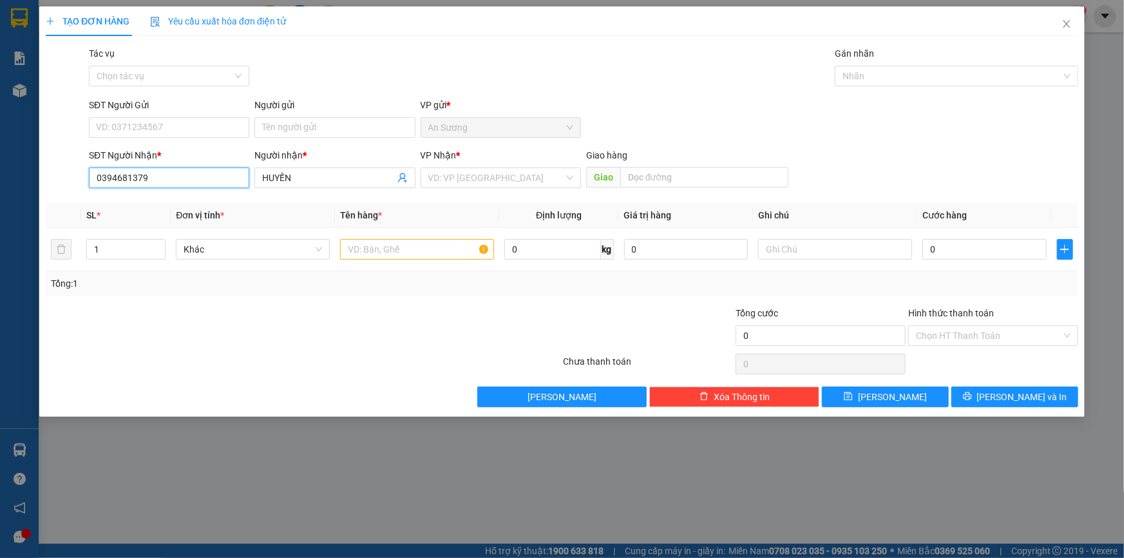
drag, startPoint x: 116, startPoint y: 175, endPoint x: 103, endPoint y: 178, distance: 13.1
click at [103, 178] on input "0394681379" at bounding box center [169, 177] width 160 height 21
click at [160, 207] on div "0934681379 - huyền" at bounding box center [169, 203] width 145 height 14
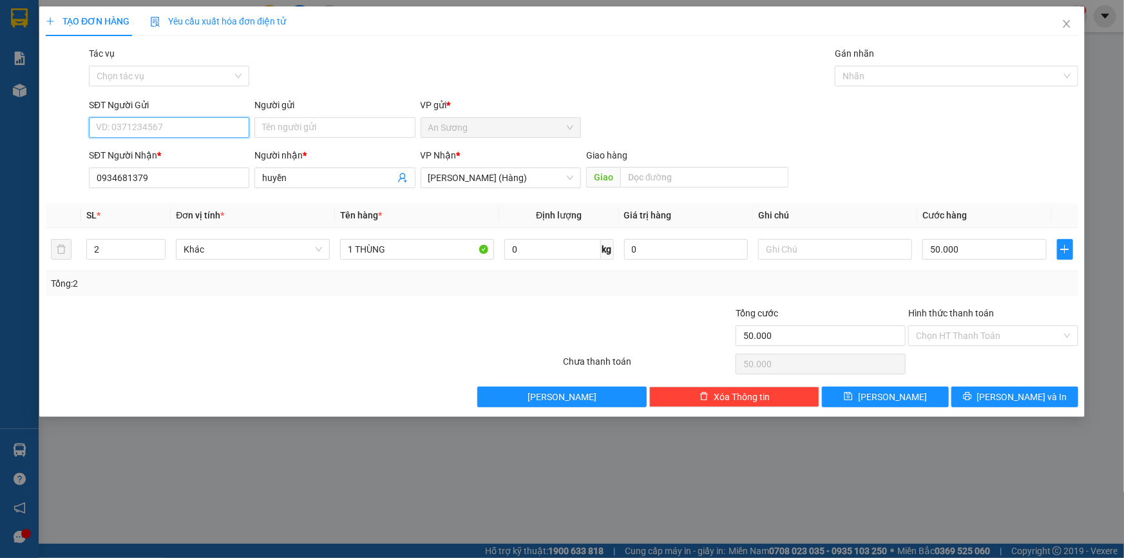
click at [176, 127] on input "SĐT Người Gửi" at bounding box center [169, 127] width 160 height 21
click at [175, 154] on div "0777152699 - c sáu" at bounding box center [169, 153] width 145 height 14
drag, startPoint x: 103, startPoint y: 252, endPoint x: 77, endPoint y: 262, distance: 28.3
click at [77, 262] on tr "2 Khác 1 THÙNG 0 kg 0 50.000" at bounding box center [562, 249] width 1032 height 43
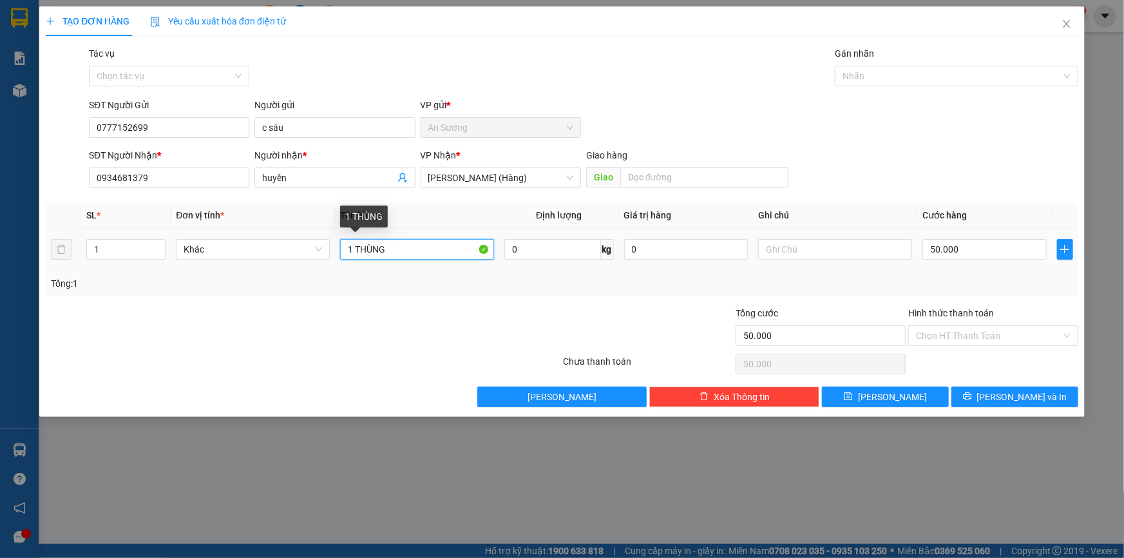
drag, startPoint x: 393, startPoint y: 260, endPoint x: 288, endPoint y: 260, distance: 105.0
click at [288, 260] on tr "1 Khác 1 THÙNG 0 kg 0 50.000" at bounding box center [562, 249] width 1032 height 43
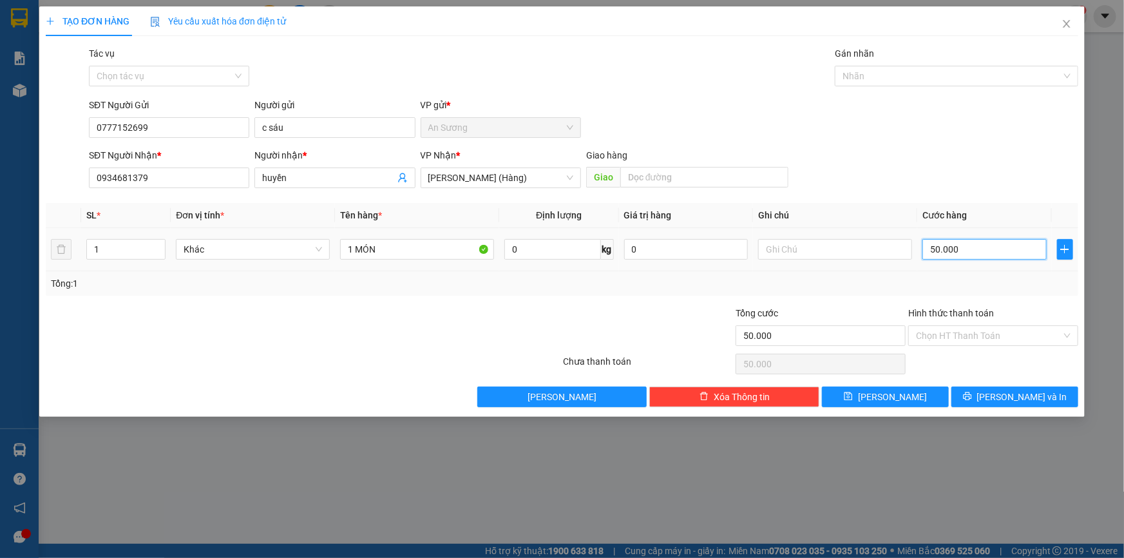
click at [961, 249] on input "50.000" at bounding box center [984, 249] width 124 height 21
click at [1001, 334] on input "Hình thức thanh toán" at bounding box center [989, 335] width 146 height 19
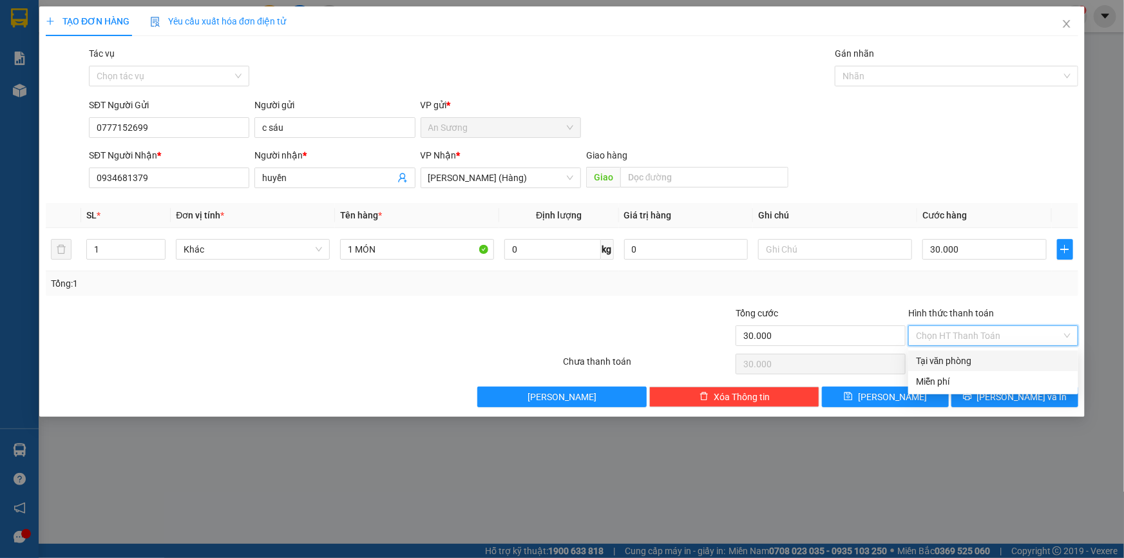
click at [980, 367] on div "Tại văn phòng" at bounding box center [993, 361] width 155 height 14
click at [1017, 397] on span "[PERSON_NAME] và In" at bounding box center [1022, 397] width 90 height 14
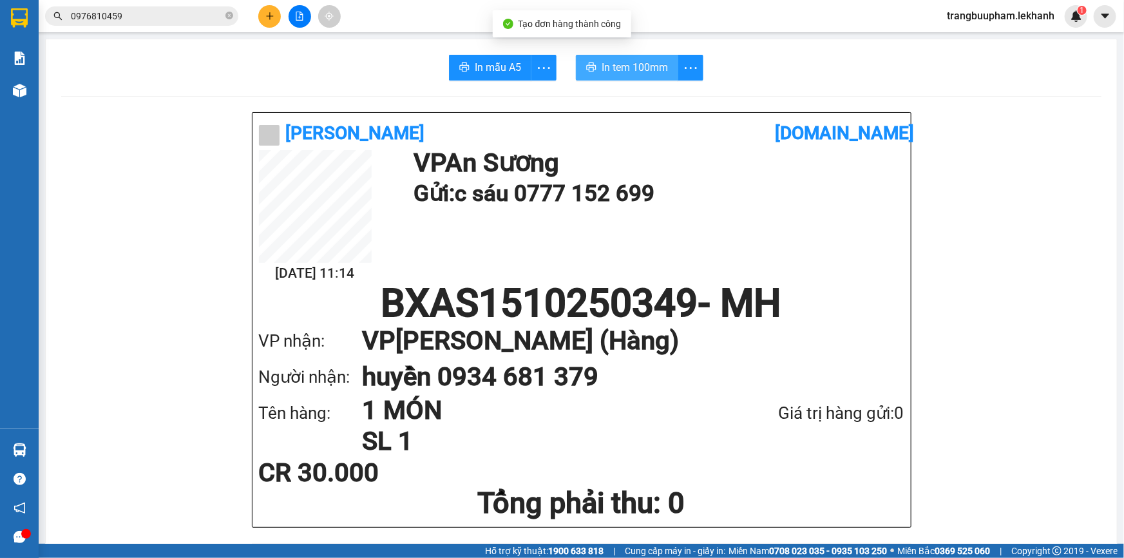
click at [636, 69] on span "In tem 100mm" at bounding box center [634, 67] width 66 height 16
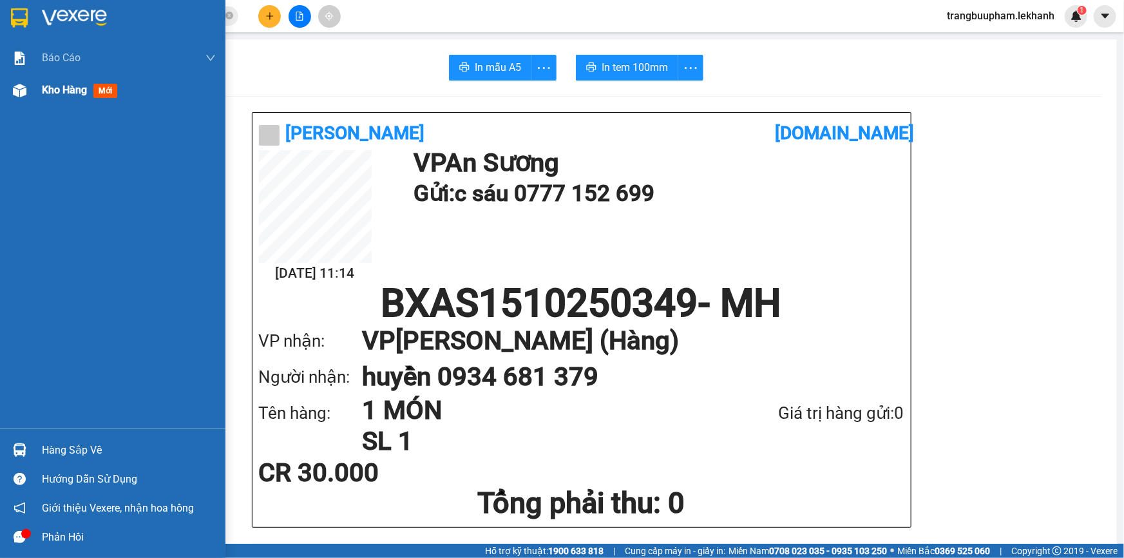
click at [106, 101] on div "Kho hàng mới" at bounding box center [129, 90] width 174 height 32
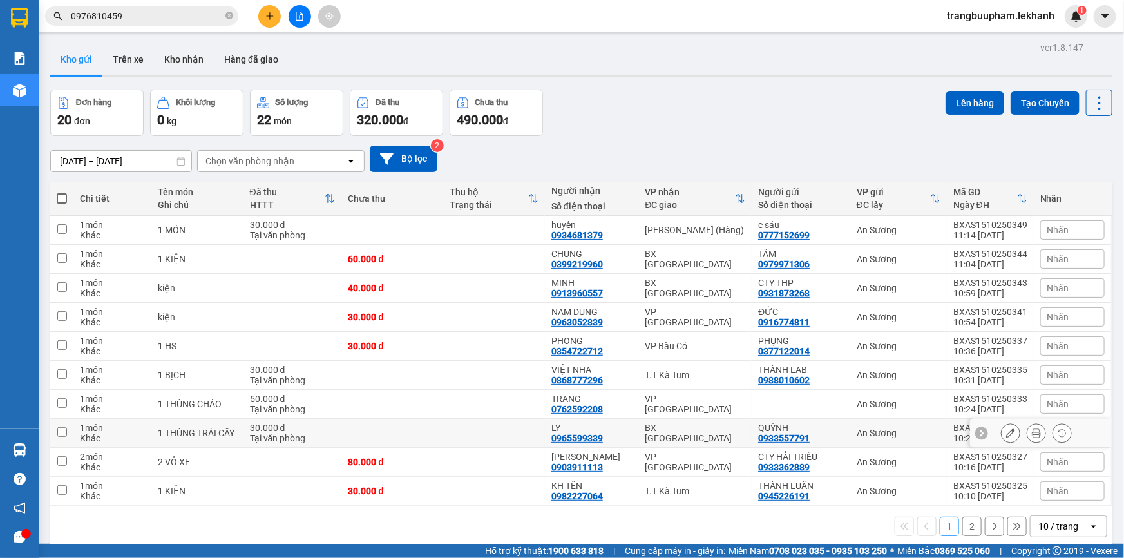
click at [562, 433] on div "0965599339" at bounding box center [577, 438] width 52 height 10
drag, startPoint x: 367, startPoint y: 371, endPoint x: 389, endPoint y: 366, distance: 22.5
click at [368, 419] on td at bounding box center [392, 433] width 102 height 29
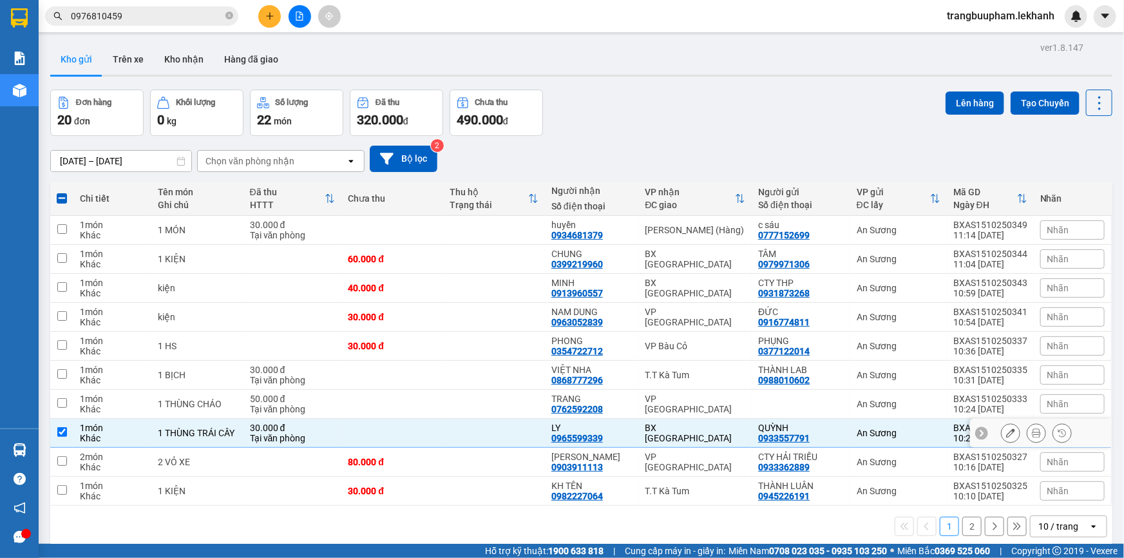
click at [1032, 428] on icon at bounding box center [1036, 432] width 9 height 9
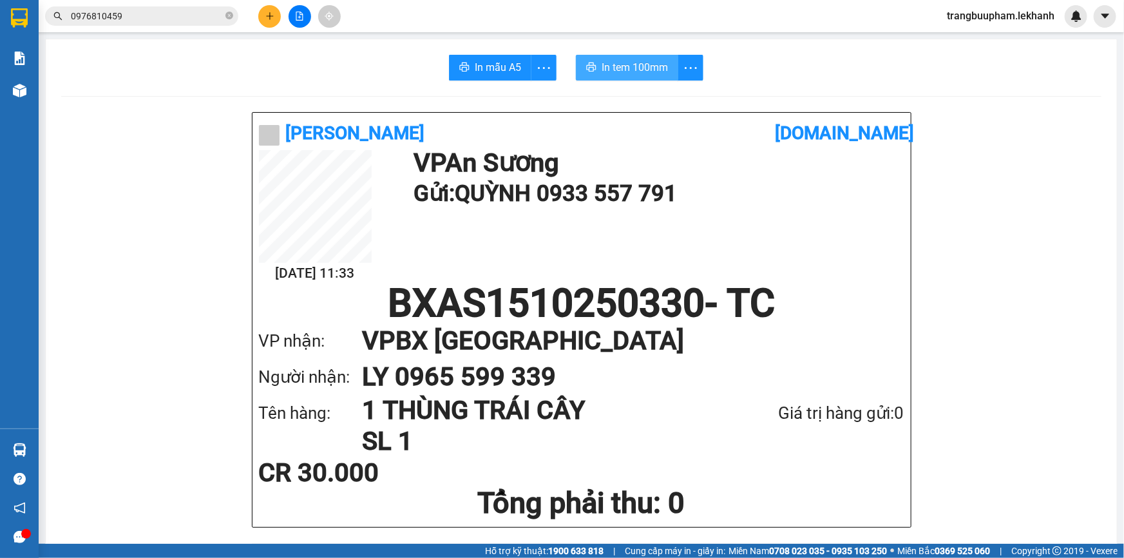
click at [626, 74] on span "In tem 100mm" at bounding box center [634, 67] width 66 height 16
click at [272, 17] on icon "plus" at bounding box center [269, 16] width 9 height 9
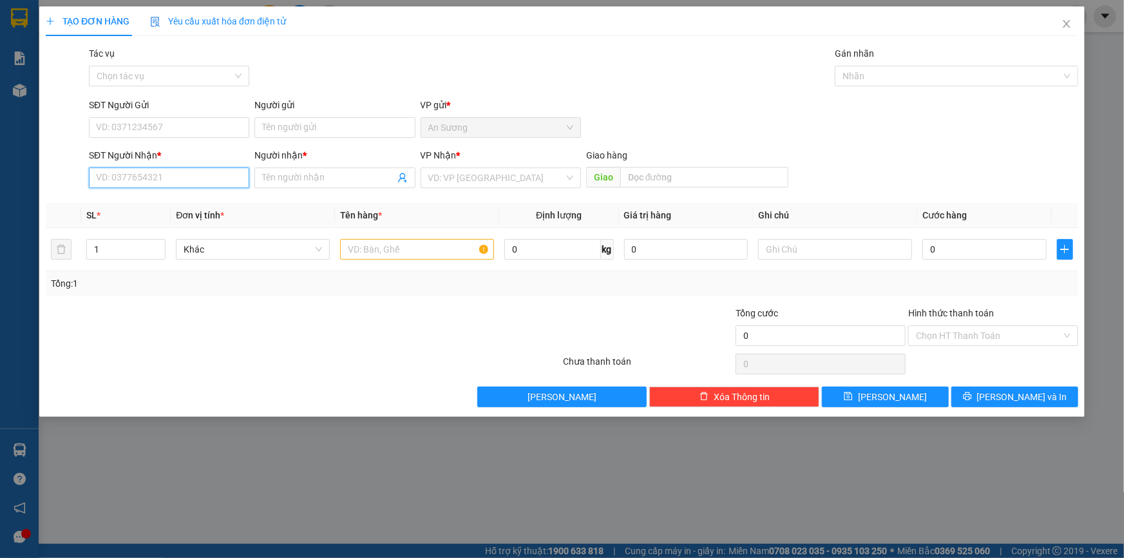
click at [146, 185] on input "SĐT Người Nhận *" at bounding box center [169, 177] width 160 height 21
click at [151, 184] on input "SĐT Người Nhận *" at bounding box center [169, 177] width 160 height 21
drag, startPoint x: 301, startPoint y: 180, endPoint x: 302, endPoint y: 169, distance: 11.6
click at [301, 180] on input "Người nhận *" at bounding box center [328, 178] width 132 height 14
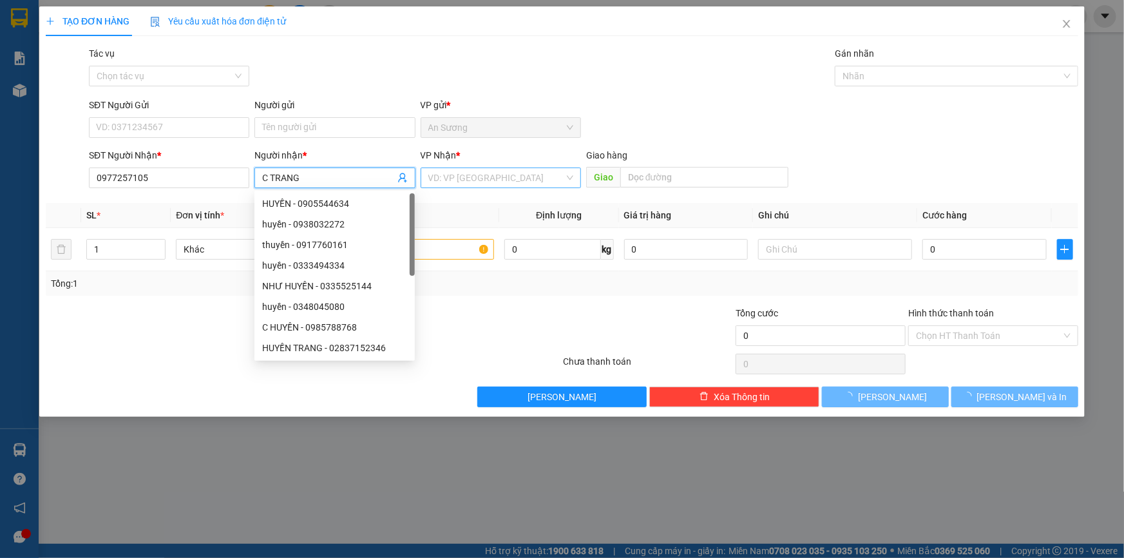
click at [451, 185] on input "search" at bounding box center [496, 177] width 136 height 19
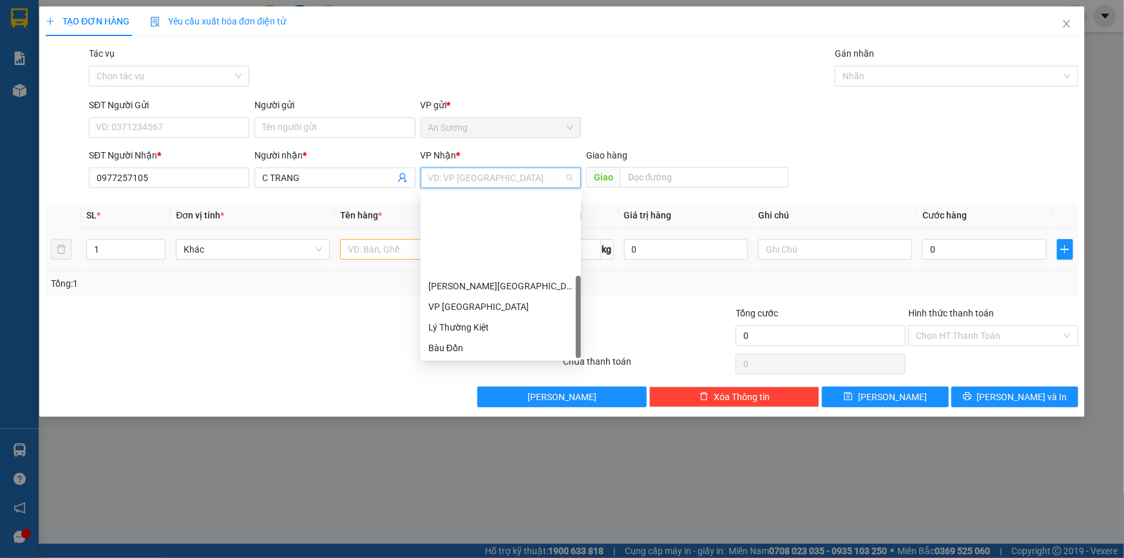
click at [470, 361] on div "T.T Kà Tum" at bounding box center [500, 368] width 145 height 14
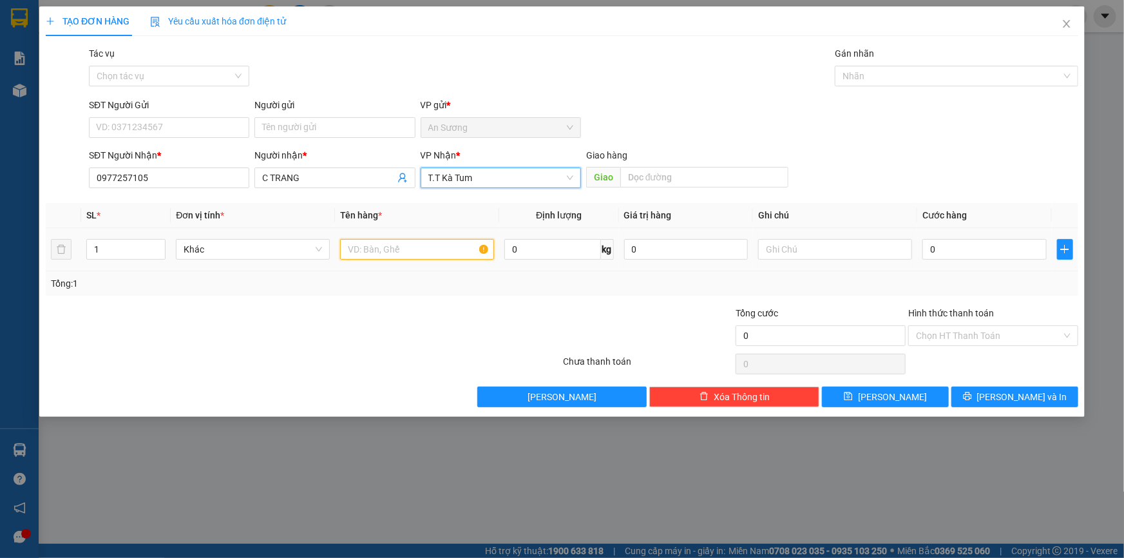
click at [395, 245] on input "text" at bounding box center [417, 249] width 154 height 21
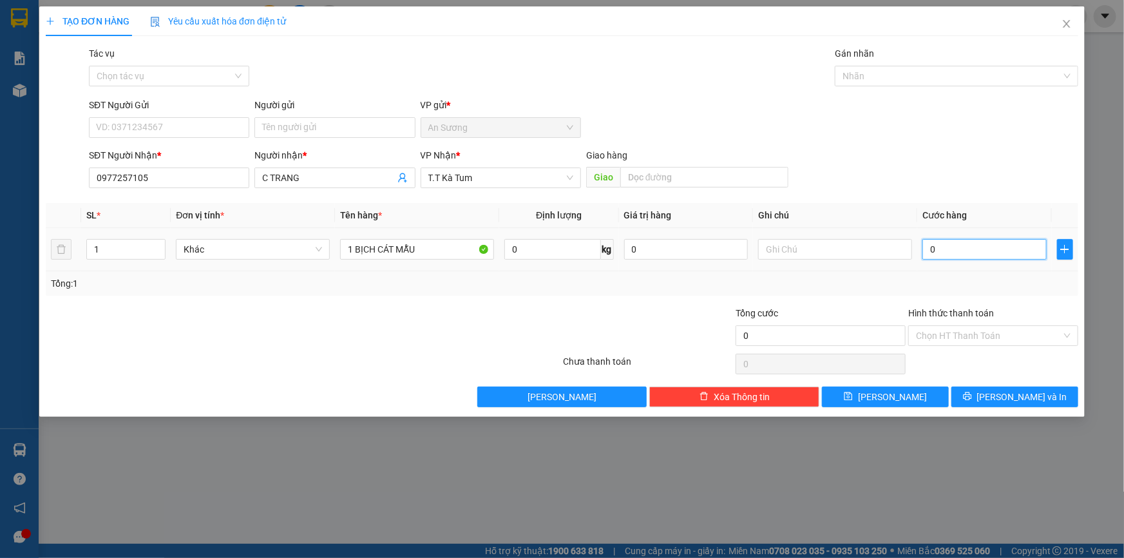
click at [993, 242] on input "0" at bounding box center [984, 249] width 124 height 21
click at [1021, 383] on div "Transit Pickup Surcharge Ids Transit Deliver Surcharge Ids Transit Deliver Surc…" at bounding box center [562, 226] width 1032 height 361
click at [1018, 393] on span "[PERSON_NAME] và In" at bounding box center [1022, 397] width 90 height 14
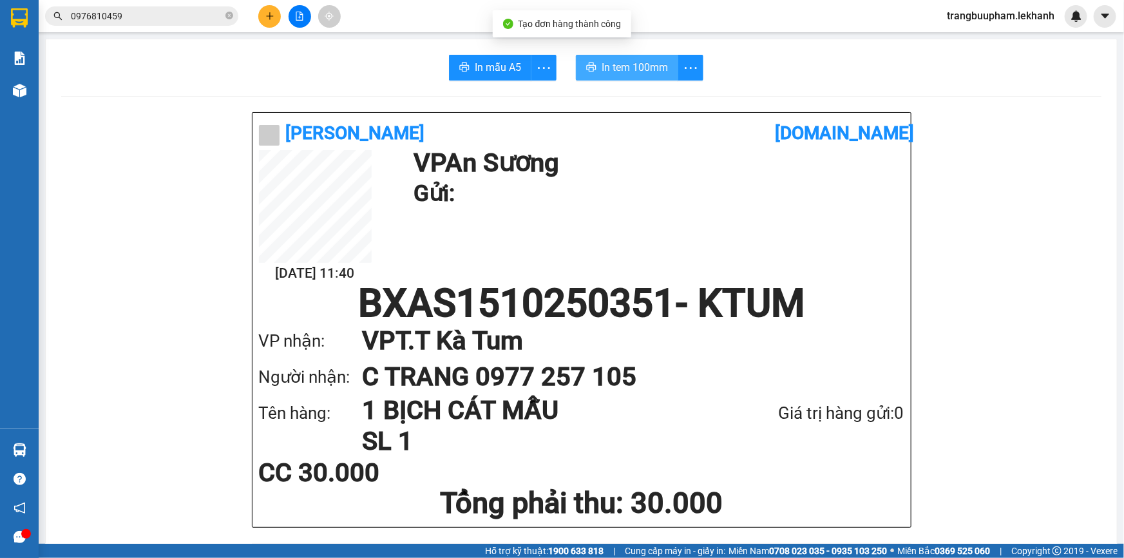
click at [650, 73] on span "In tem 100mm" at bounding box center [634, 67] width 66 height 16
click at [266, 16] on icon "plus" at bounding box center [269, 15] width 7 height 1
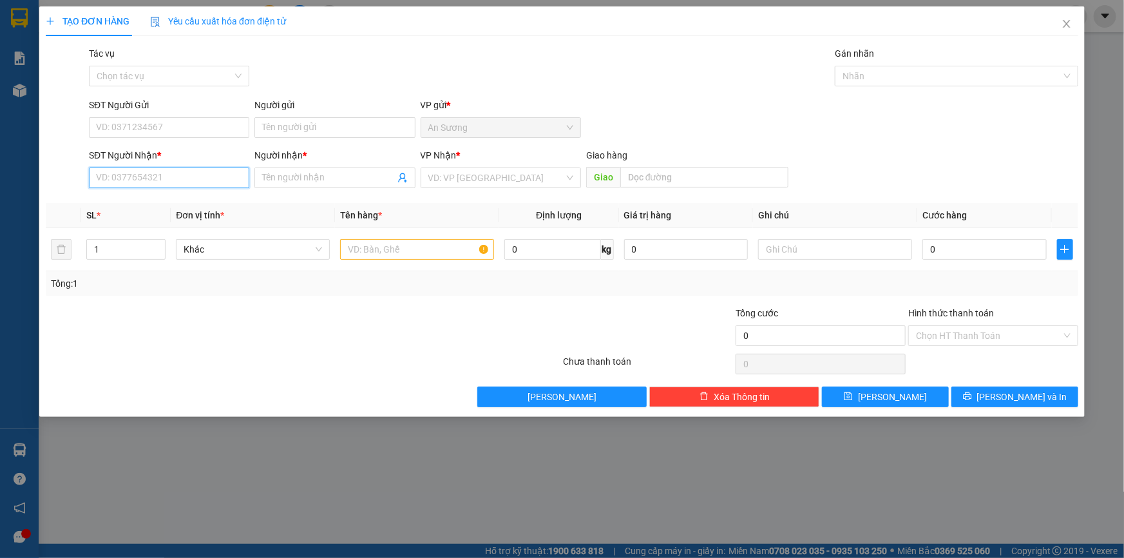
click at [186, 180] on input "SĐT Người Nhận *" at bounding box center [169, 177] width 160 height 21
click at [184, 200] on div "0933567663 - long" at bounding box center [169, 203] width 145 height 14
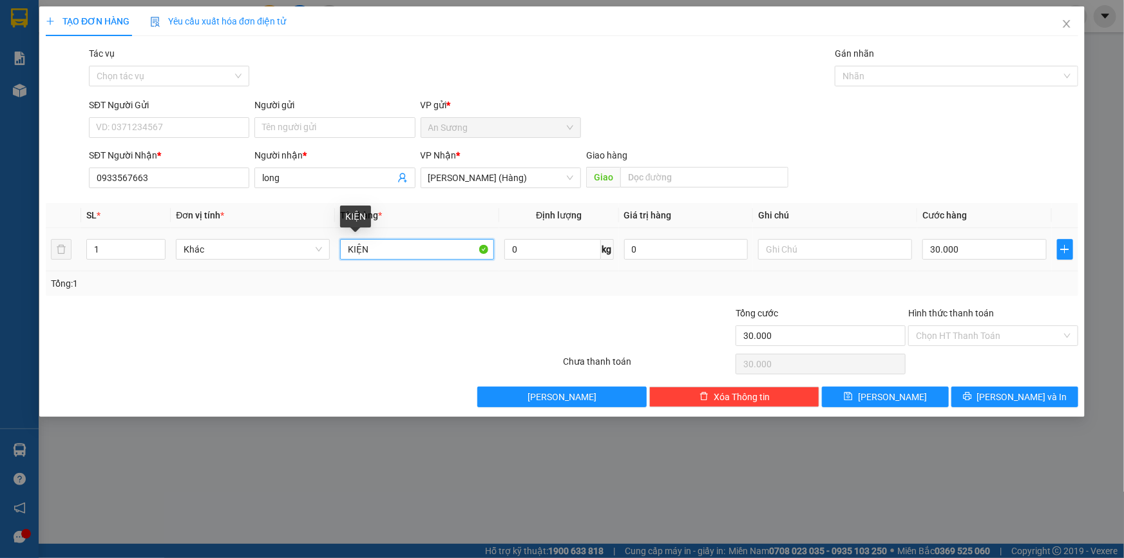
drag, startPoint x: 388, startPoint y: 245, endPoint x: 194, endPoint y: 226, distance: 194.7
click at [194, 226] on table "SL * Đơn vị tính * Tên hàng * Định lượng Giá trị hàng Ghi chú Cước hàng 1 Khác …" at bounding box center [562, 237] width 1032 height 68
click at [1034, 404] on button "[PERSON_NAME] và In" at bounding box center [1014, 396] width 127 height 21
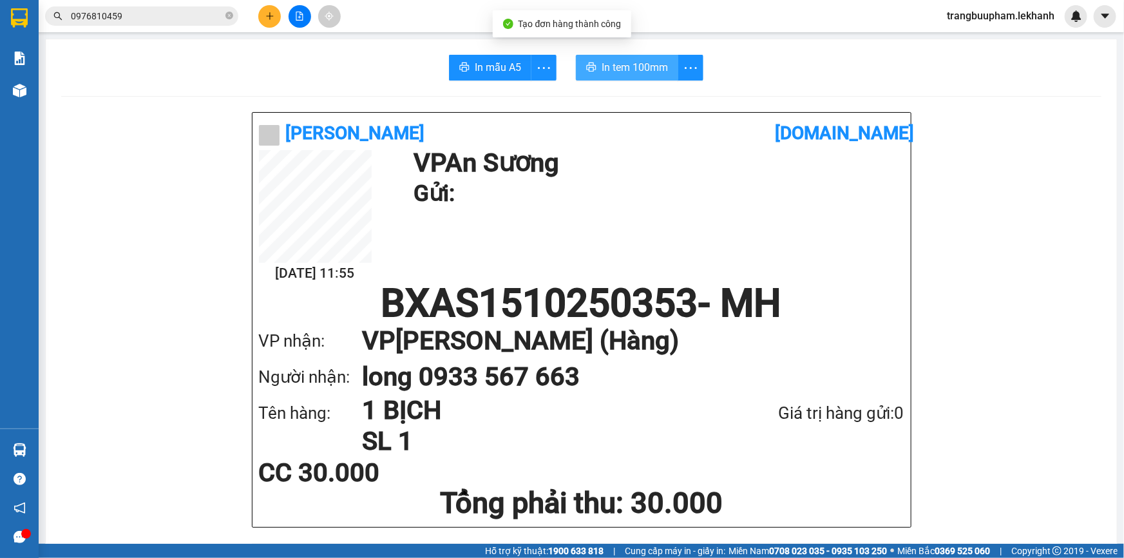
click at [605, 72] on span "In tem 100mm" at bounding box center [634, 67] width 66 height 16
click at [266, 14] on icon "plus" at bounding box center [269, 16] width 9 height 9
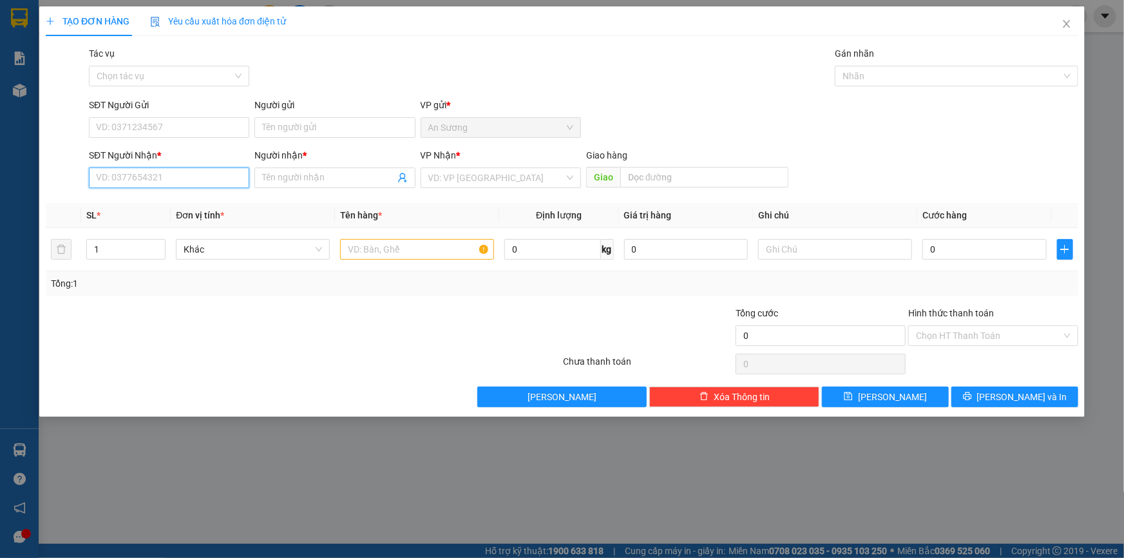
click at [135, 183] on input "SĐT Người Nhận *" at bounding box center [169, 177] width 160 height 21
click at [165, 203] on div "0966994223 - ANH PHÚC" at bounding box center [169, 203] width 145 height 14
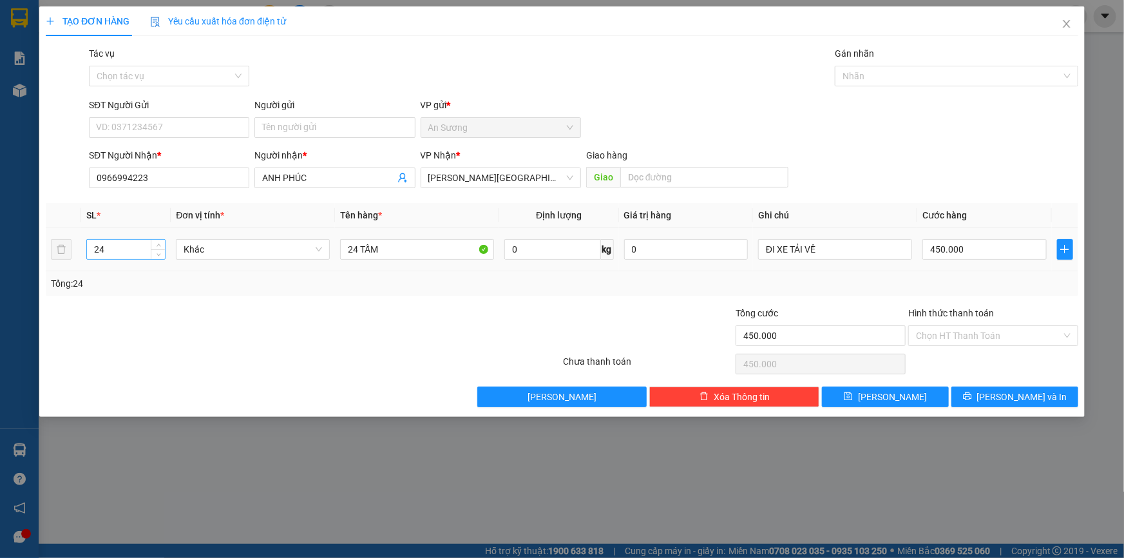
click at [100, 254] on input "24" at bounding box center [126, 249] width 78 height 19
drag, startPoint x: 113, startPoint y: 247, endPoint x: 90, endPoint y: 229, distance: 28.9
click at [94, 251] on input "24" at bounding box center [126, 249] width 78 height 19
drag, startPoint x: 421, startPoint y: 250, endPoint x: 237, endPoint y: 263, distance: 184.6
click at [240, 269] on tr "1 Khác 24 TẤM 0 kg 0 ĐI XE TẢI VỀ 450.000" at bounding box center [562, 249] width 1032 height 43
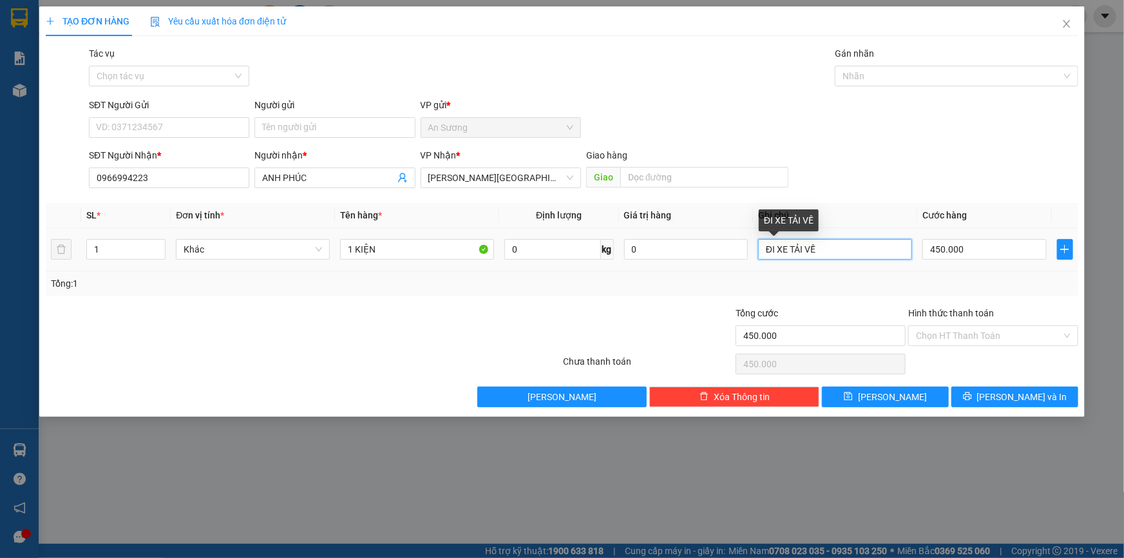
drag, startPoint x: 835, startPoint y: 249, endPoint x: 739, endPoint y: 265, distance: 97.8
click at [739, 265] on tr "1 Khác 1 KIỆN 0 kg 0 ĐI XE TẢI VỀ 450.000" at bounding box center [562, 249] width 1032 height 43
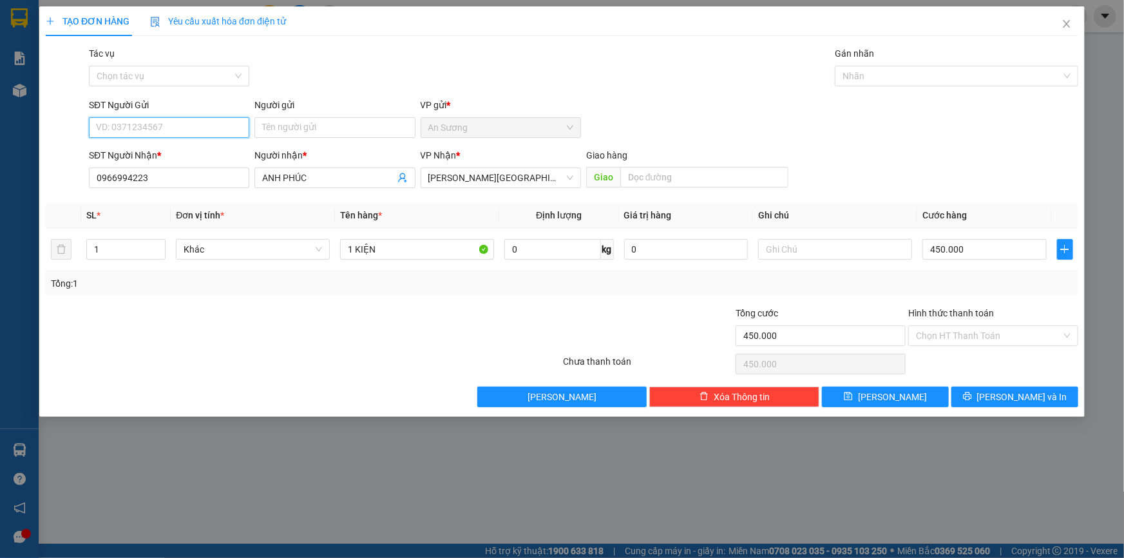
click at [202, 133] on input "SĐT Người Gửi" at bounding box center [169, 127] width 160 height 21
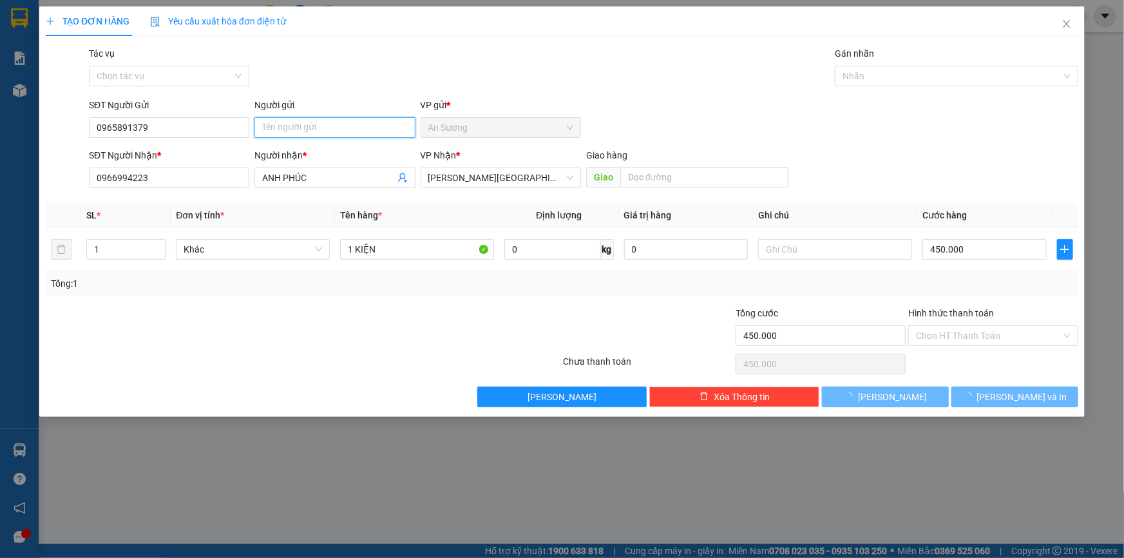
click at [300, 120] on input "Người gửi" at bounding box center [334, 127] width 160 height 21
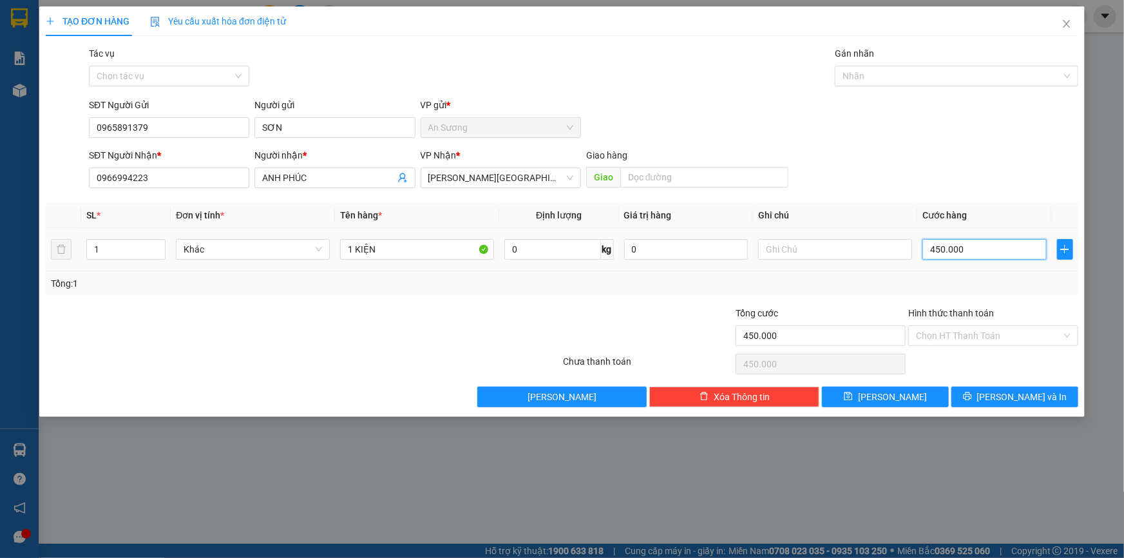
click at [1017, 258] on input "450.000" at bounding box center [984, 249] width 124 height 21
click at [972, 397] on icon "printer" at bounding box center [967, 396] width 9 height 9
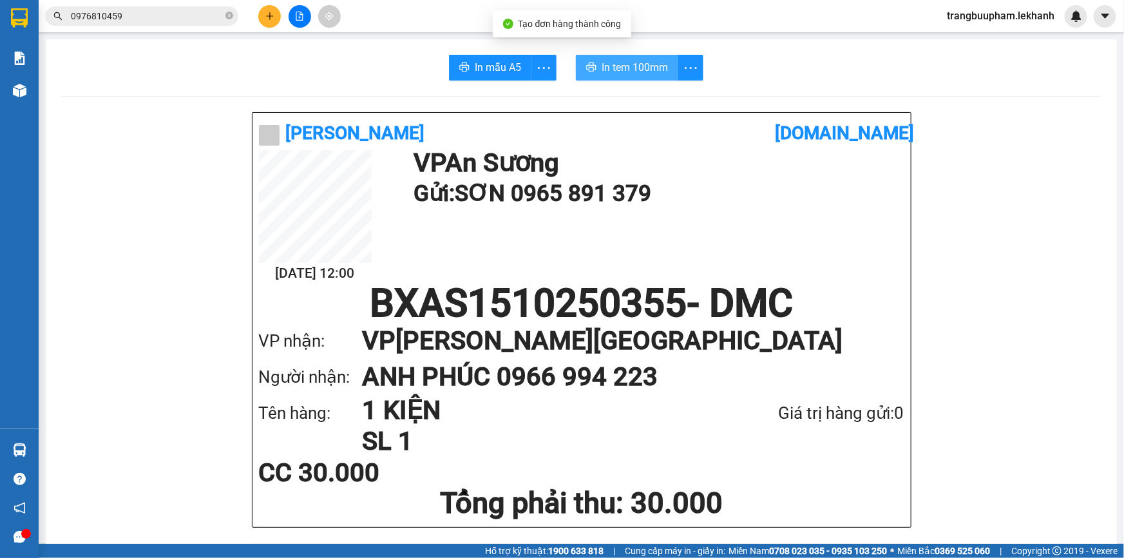
click at [596, 70] on button "In tem 100mm" at bounding box center [627, 68] width 102 height 26
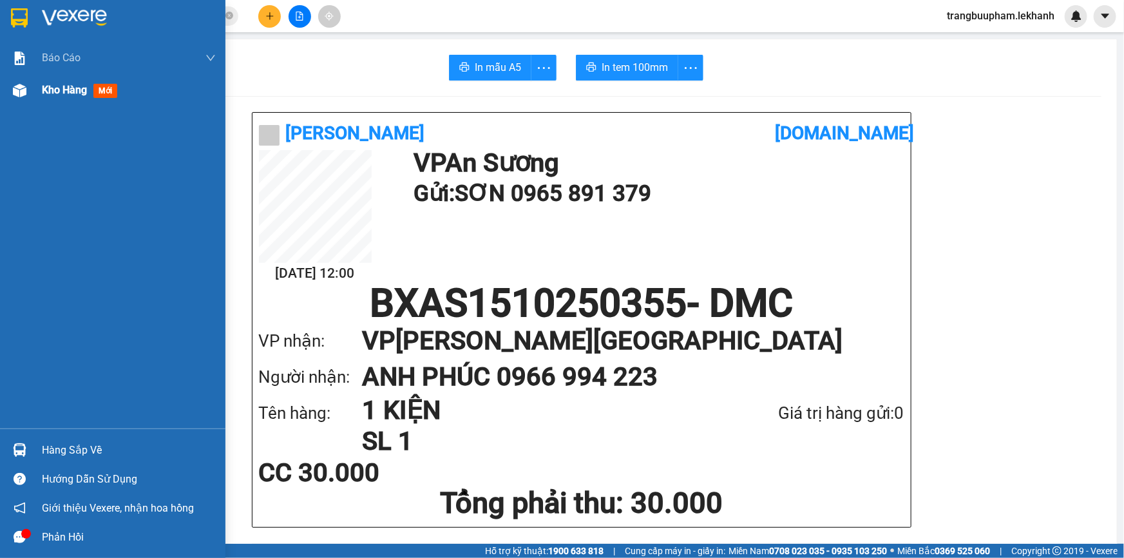
click at [54, 91] on span "Kho hàng" at bounding box center [64, 90] width 45 height 12
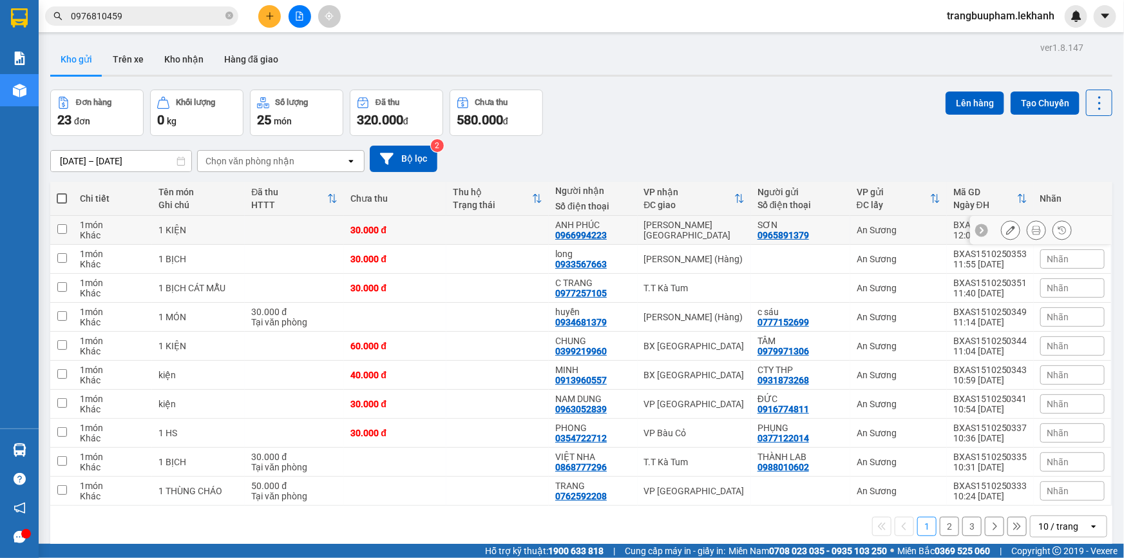
click at [522, 230] on td at bounding box center [497, 230] width 102 height 29
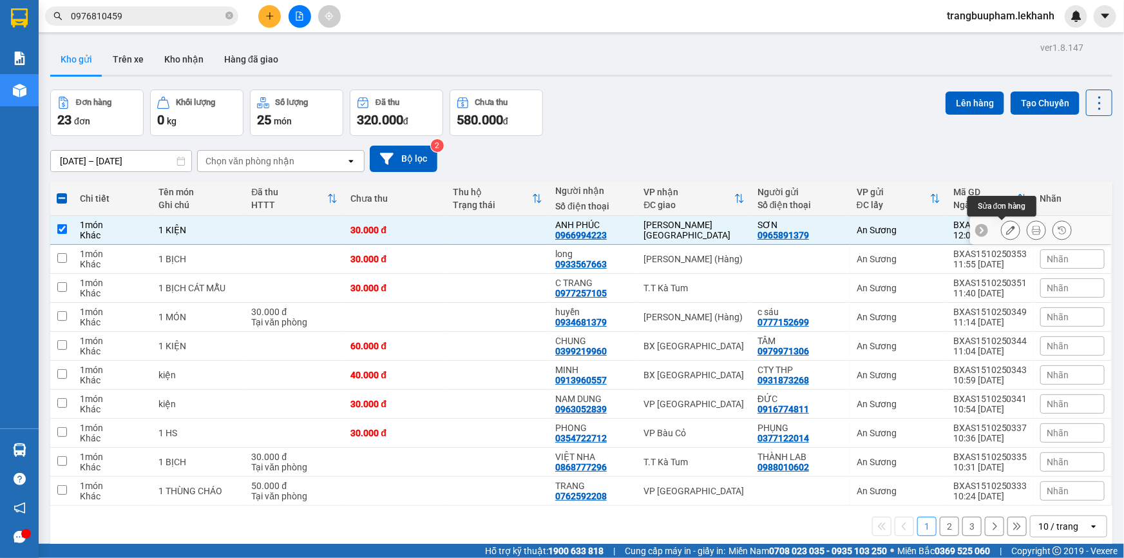
click at [1009, 232] on button at bounding box center [1010, 230] width 18 height 23
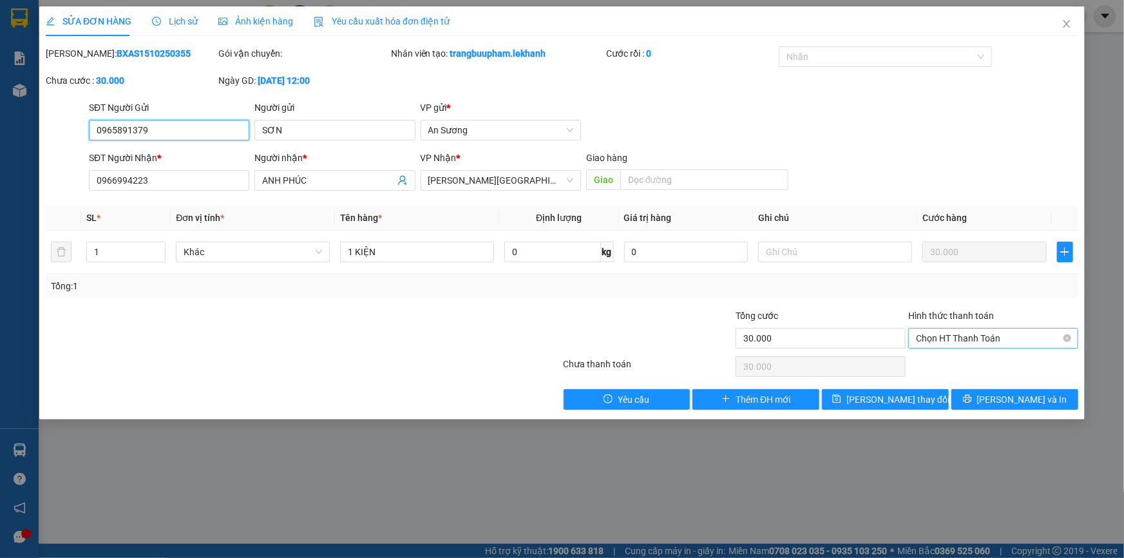
click at [970, 328] on div "Chọn HT Thanh Toán" at bounding box center [993, 338] width 170 height 21
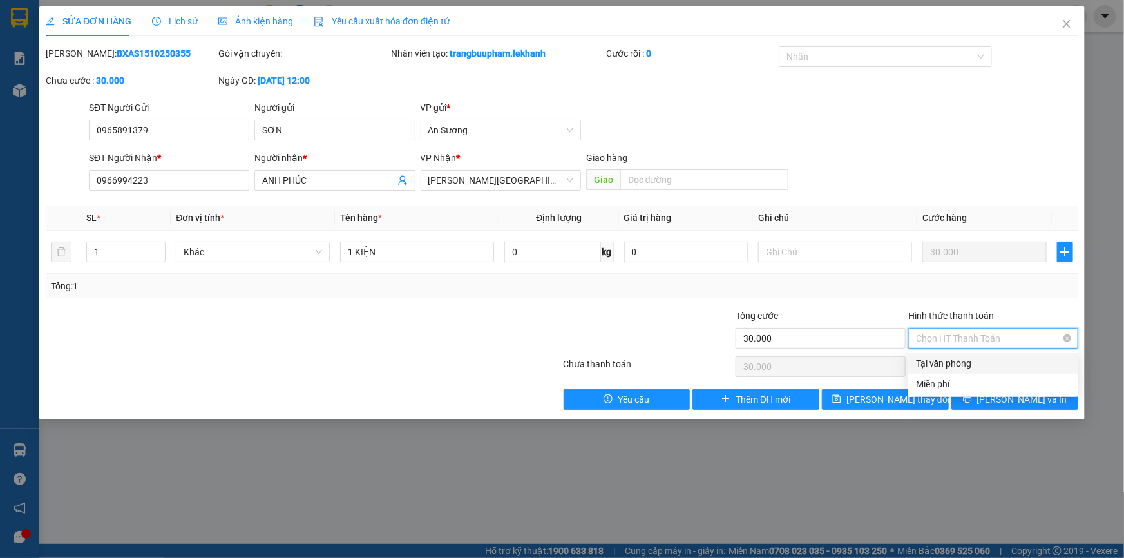
click at [971, 339] on span "Chọn HT Thanh Toán" at bounding box center [993, 337] width 155 height 19
click at [963, 363] on div "Tại văn phòng" at bounding box center [993, 363] width 155 height 14
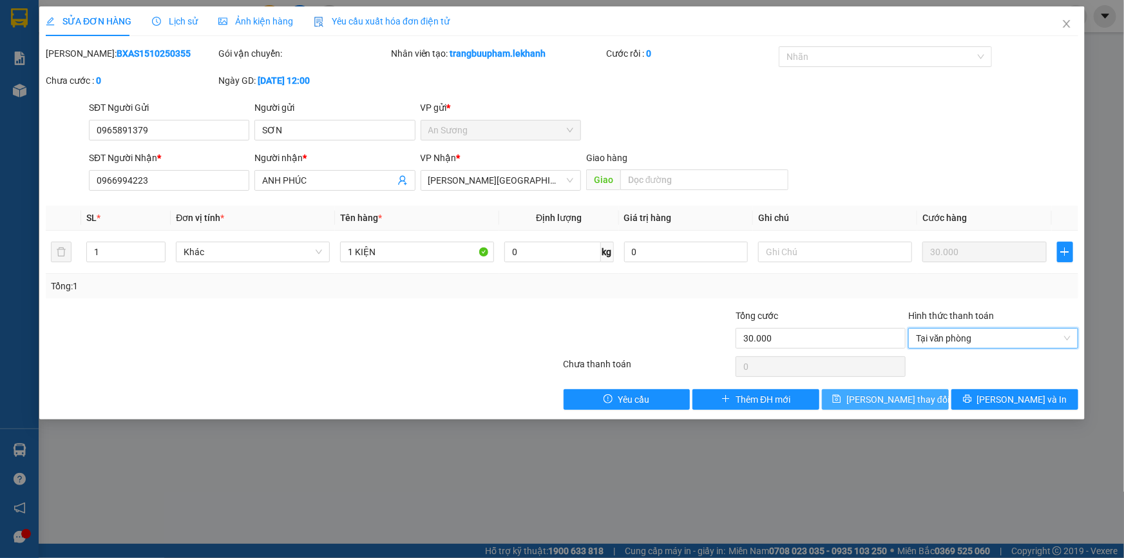
click at [889, 399] on span "[PERSON_NAME] thay đổi" at bounding box center [897, 399] width 103 height 14
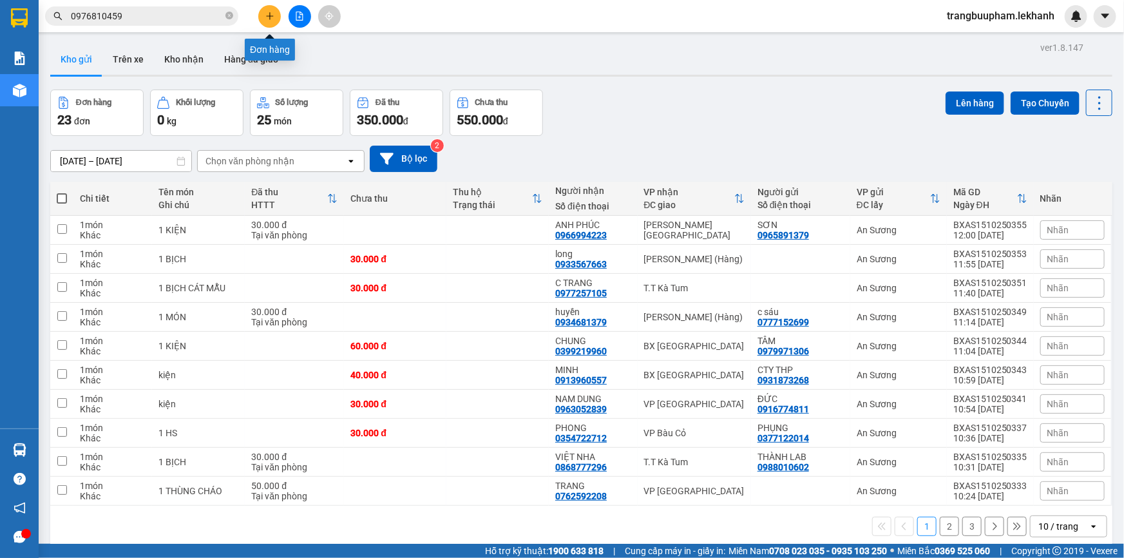
click at [278, 12] on button at bounding box center [269, 16] width 23 height 23
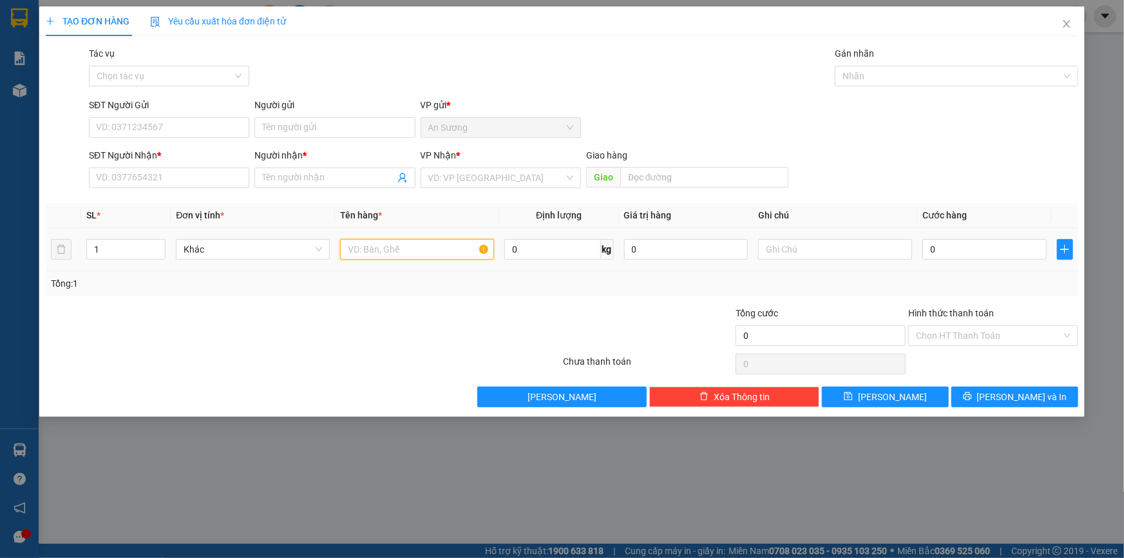
click at [392, 257] on input "text" at bounding box center [417, 249] width 154 height 21
click at [468, 185] on input "search" at bounding box center [496, 177] width 136 height 19
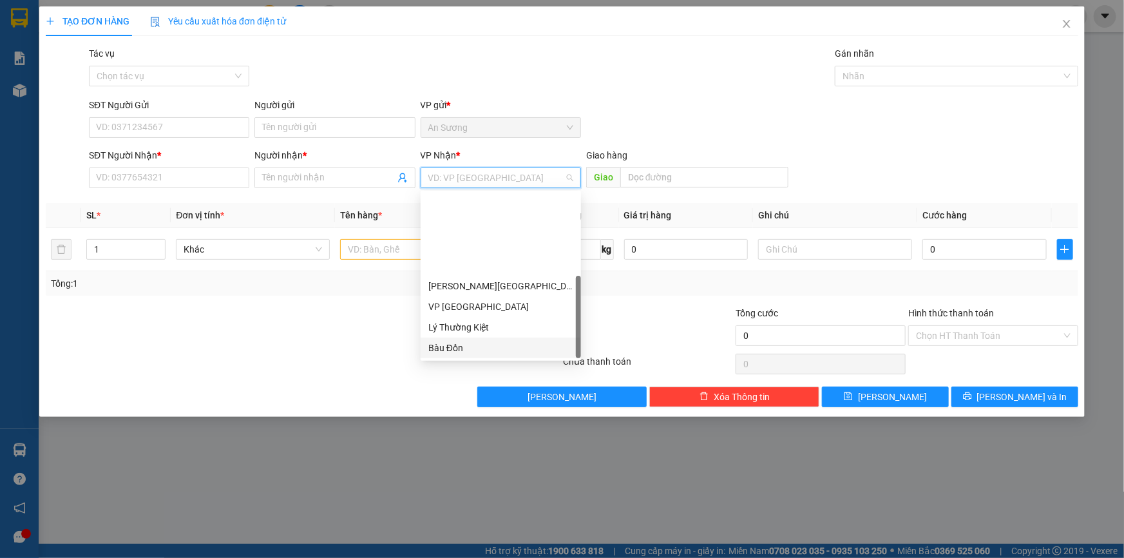
click at [467, 341] on div "Bàu Đồn" at bounding box center [500, 348] width 145 height 14
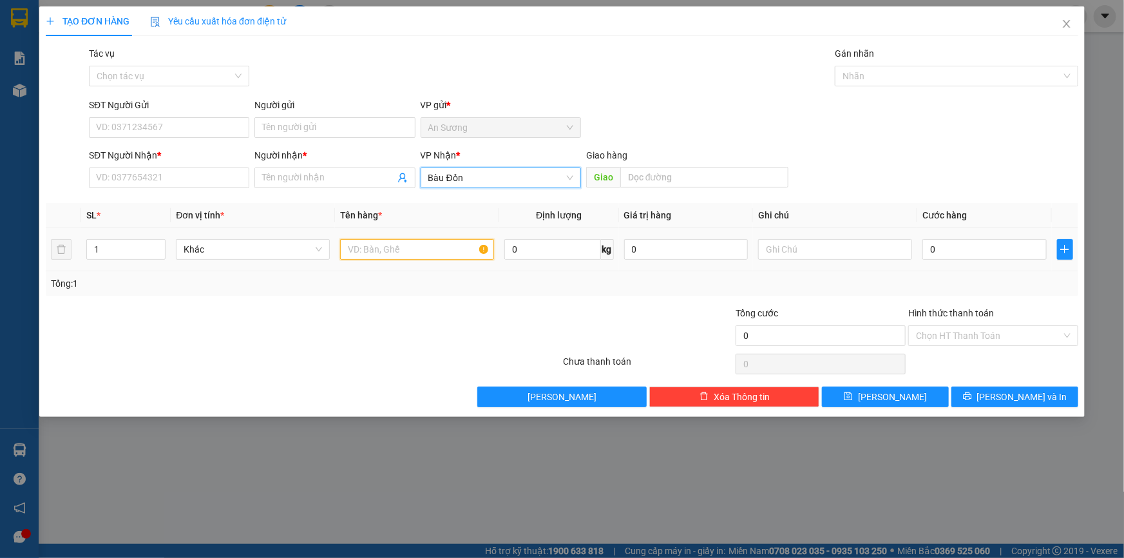
click at [379, 258] on input "text" at bounding box center [417, 249] width 154 height 21
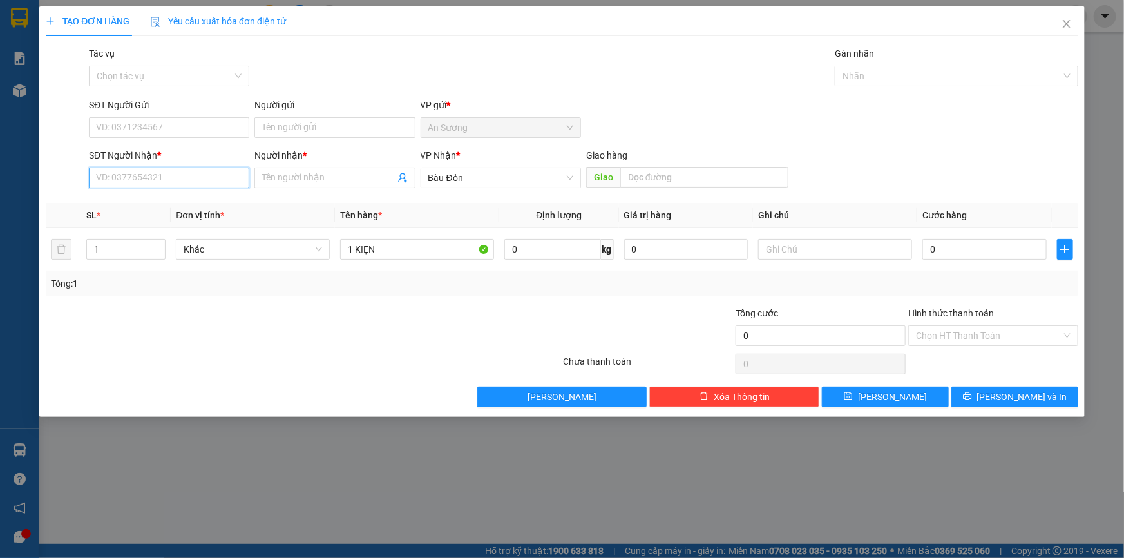
click at [118, 174] on input "SĐT Người Nhận *" at bounding box center [169, 177] width 160 height 21
click at [281, 178] on input "Người nhận *" at bounding box center [328, 178] width 132 height 14
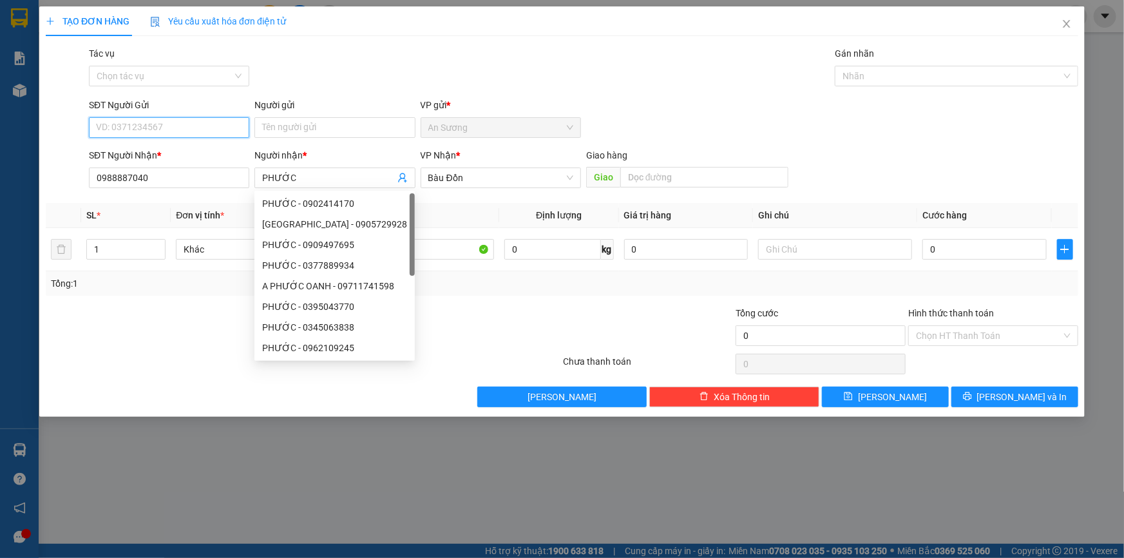
click at [207, 119] on input "SĐT Người Gửi" at bounding box center [169, 127] width 160 height 21
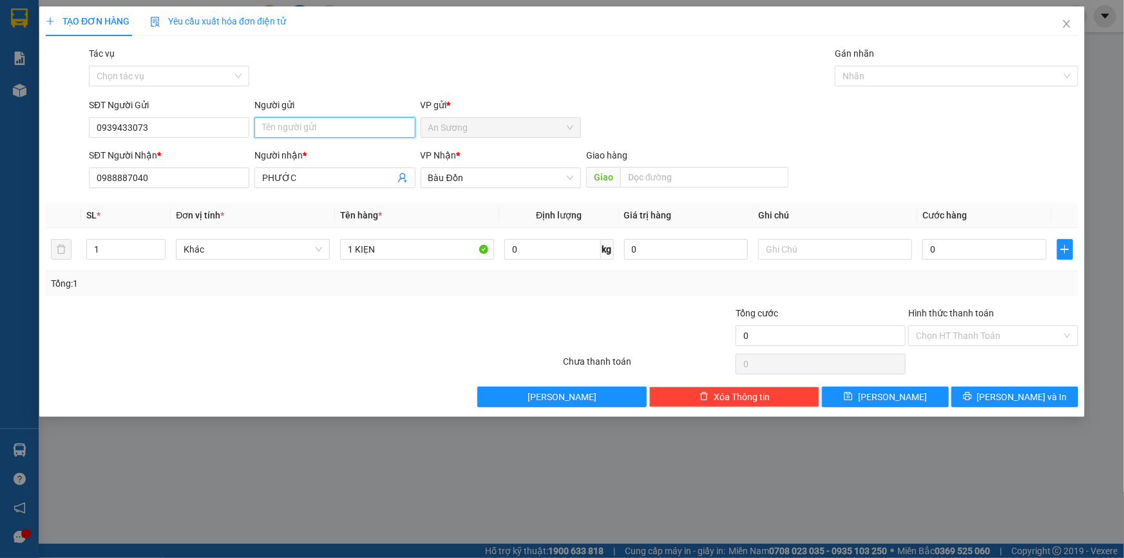
click at [287, 122] on input "Người gửi" at bounding box center [334, 127] width 160 height 21
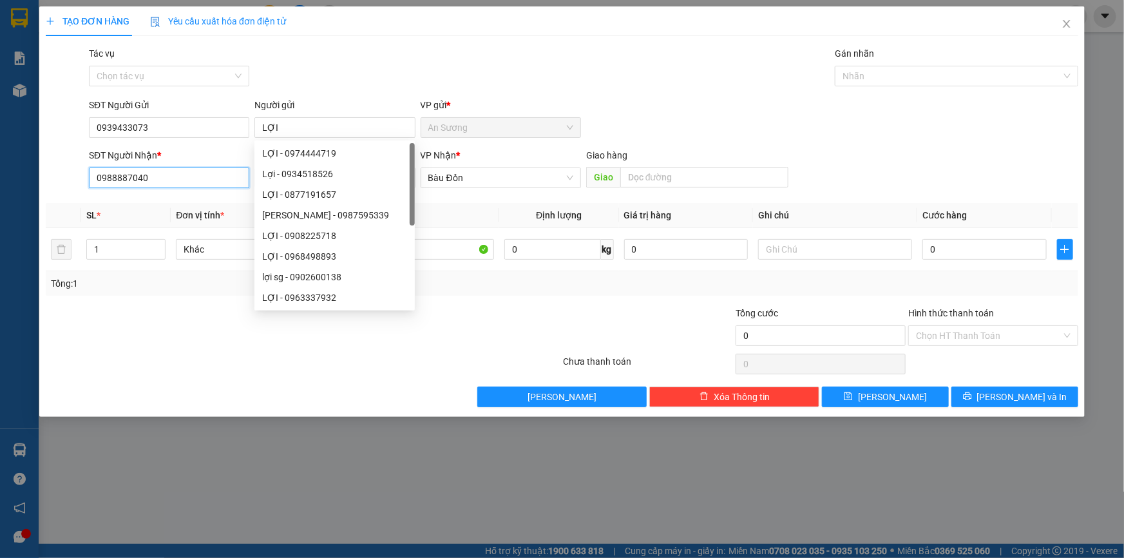
click at [145, 176] on input "0988887040" at bounding box center [169, 177] width 160 height 21
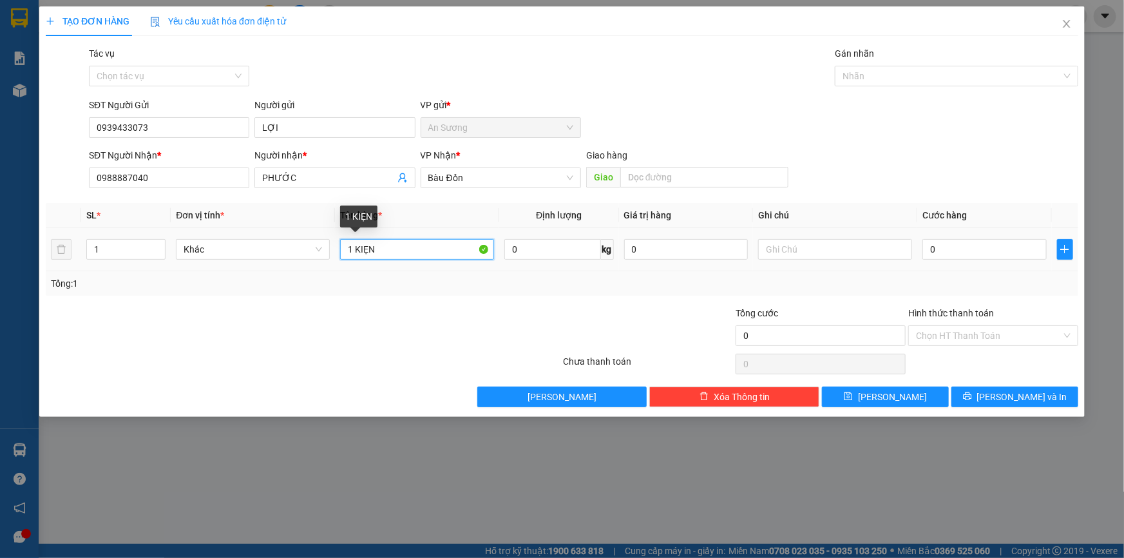
click at [402, 252] on input "1 KIẸN" at bounding box center [417, 249] width 154 height 21
drag, startPoint x: 402, startPoint y: 252, endPoint x: 265, endPoint y: 269, distance: 138.2
click at [265, 269] on tr "1 Khác 1 KIẸN 0 kg 0 0" at bounding box center [562, 249] width 1032 height 43
click at [950, 258] on input "0" at bounding box center [984, 249] width 124 height 21
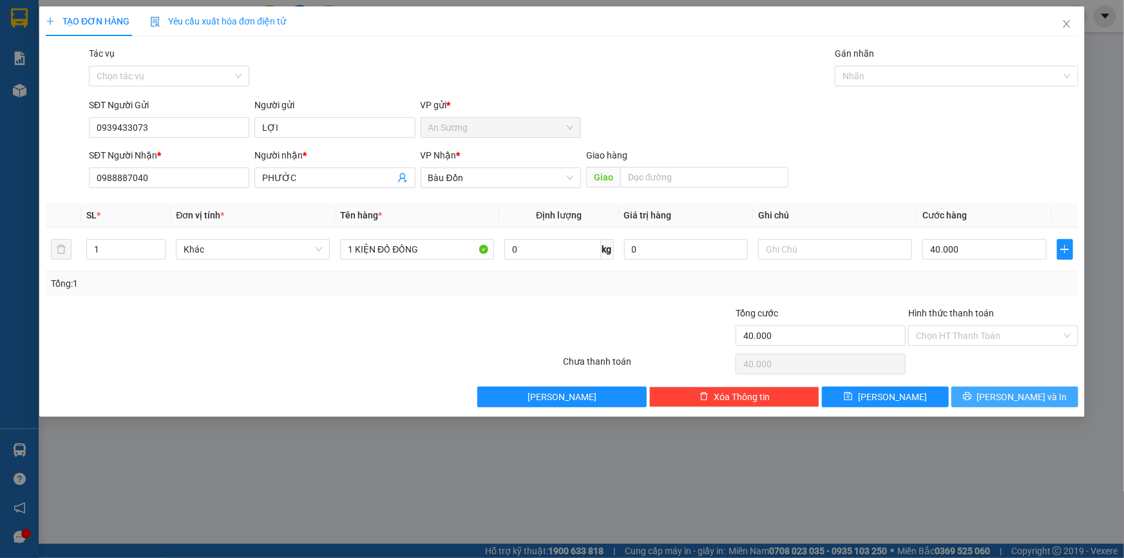
click at [1036, 392] on span "[PERSON_NAME] và In" at bounding box center [1022, 397] width 90 height 14
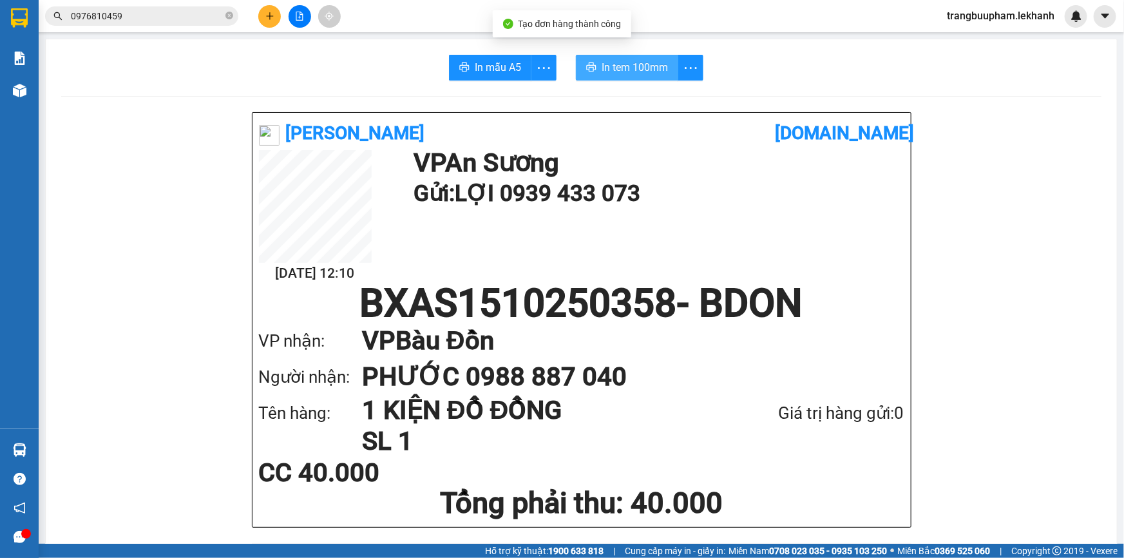
click at [623, 67] on span "In tem 100mm" at bounding box center [634, 67] width 66 height 16
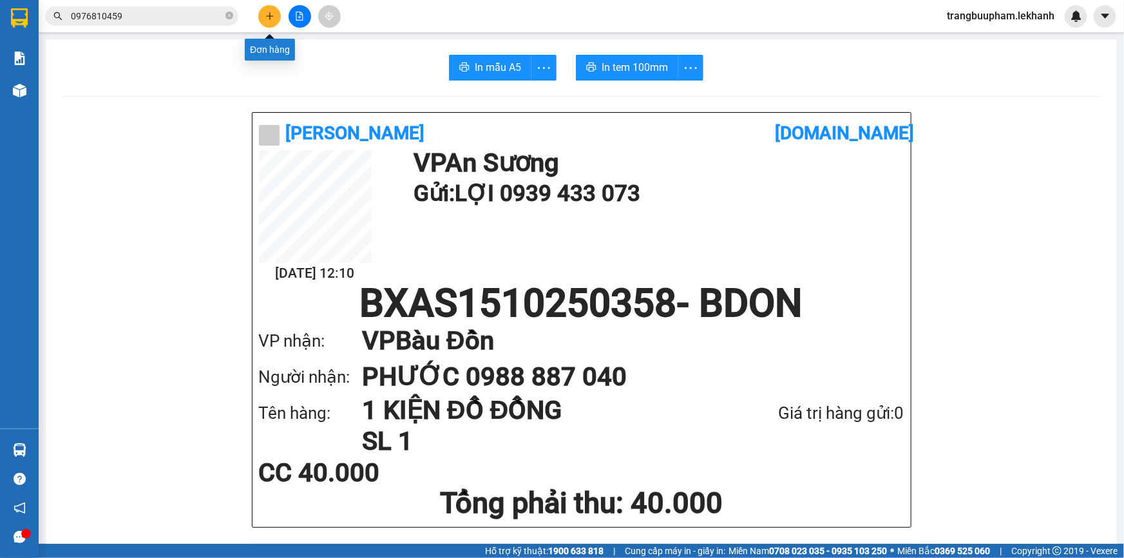
click at [264, 10] on button at bounding box center [269, 16] width 23 height 23
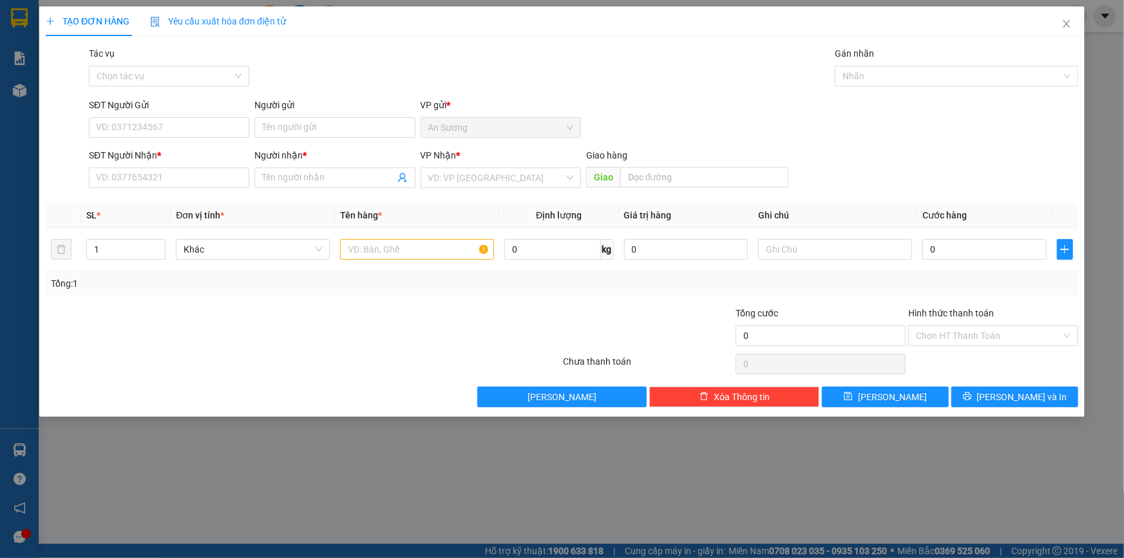
click at [173, 162] on div "SĐT Người Nhận *" at bounding box center [169, 157] width 160 height 19
click at [173, 167] on input "SĐT Người Nhận *" at bounding box center [169, 177] width 160 height 21
drag, startPoint x: 258, startPoint y: 180, endPoint x: 265, endPoint y: 183, distance: 7.5
click at [262, 183] on span at bounding box center [334, 177] width 160 height 21
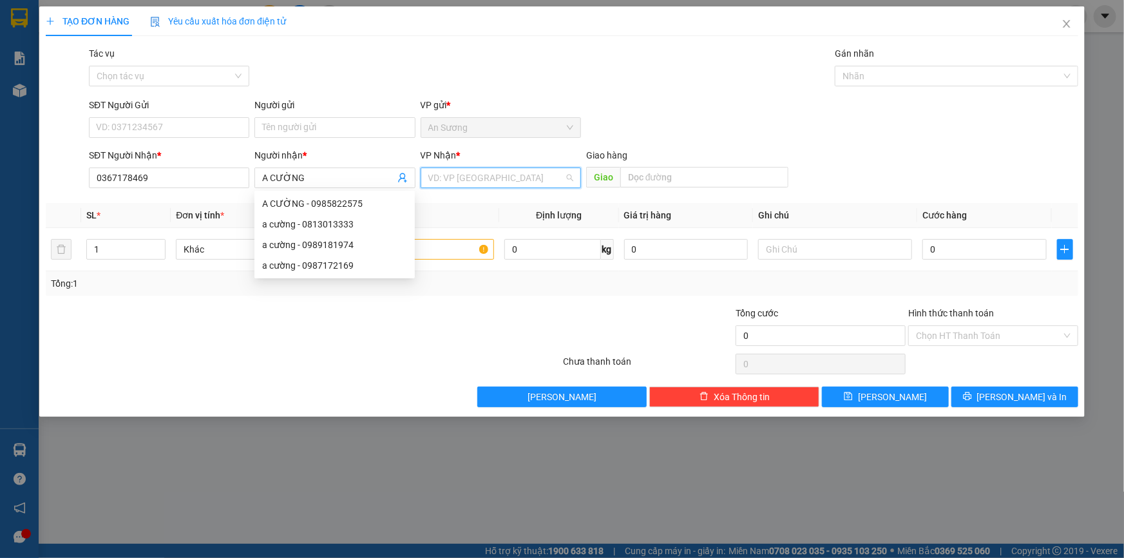
click at [454, 180] on input "search" at bounding box center [496, 177] width 136 height 19
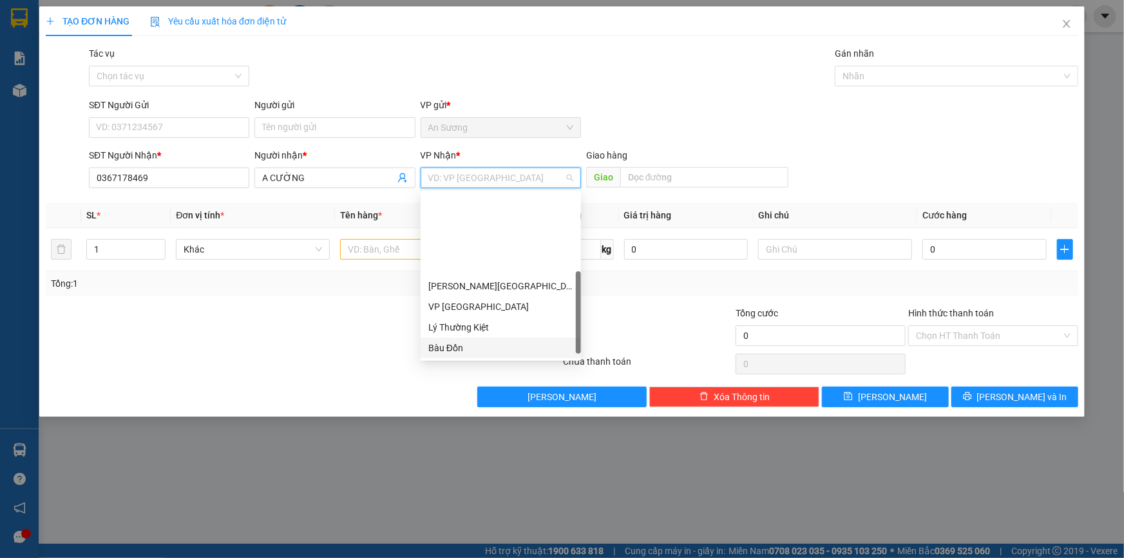
click at [466, 341] on div "Bàu Đồn" at bounding box center [500, 348] width 145 height 14
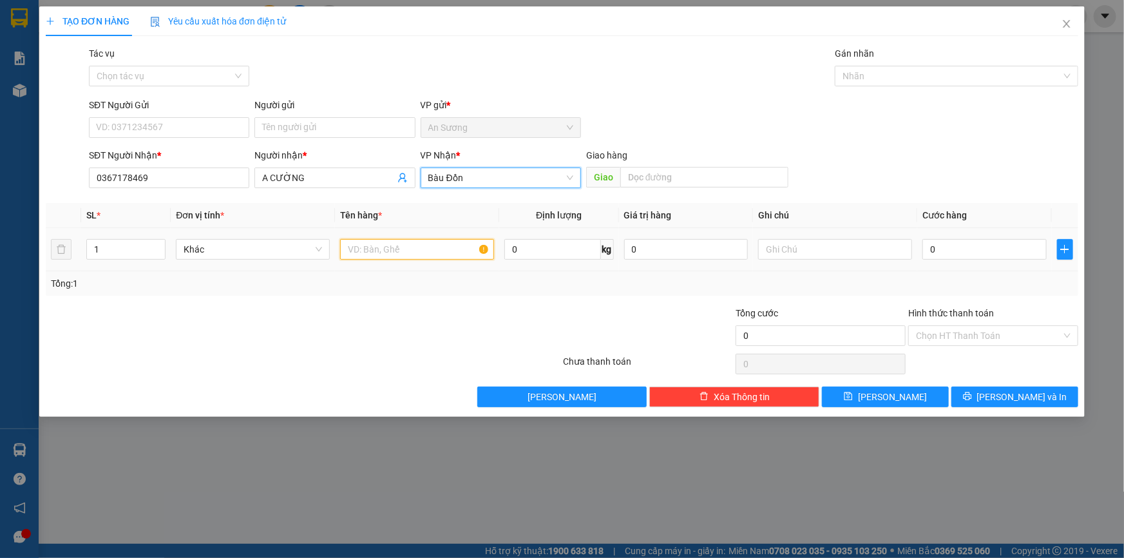
click at [397, 254] on input "text" at bounding box center [417, 249] width 154 height 21
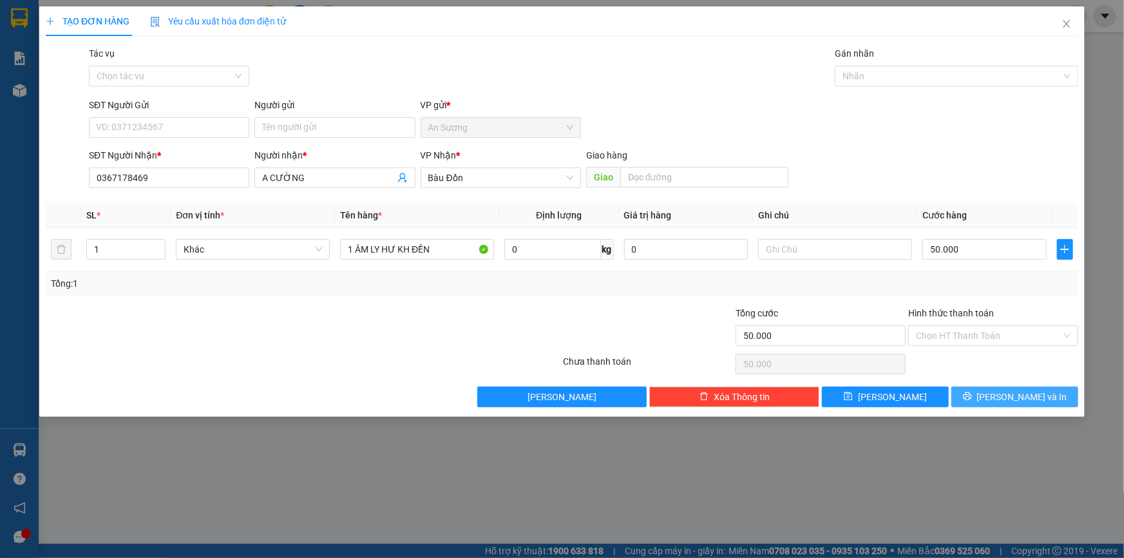
click at [983, 405] on button "[PERSON_NAME] và In" at bounding box center [1014, 396] width 127 height 21
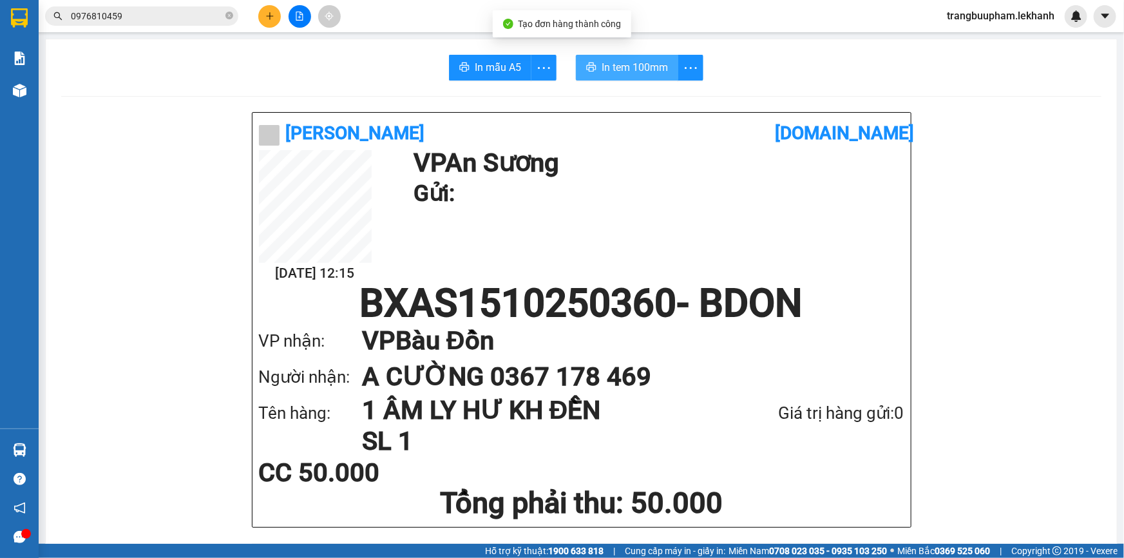
click at [627, 61] on span "In tem 100mm" at bounding box center [634, 67] width 66 height 16
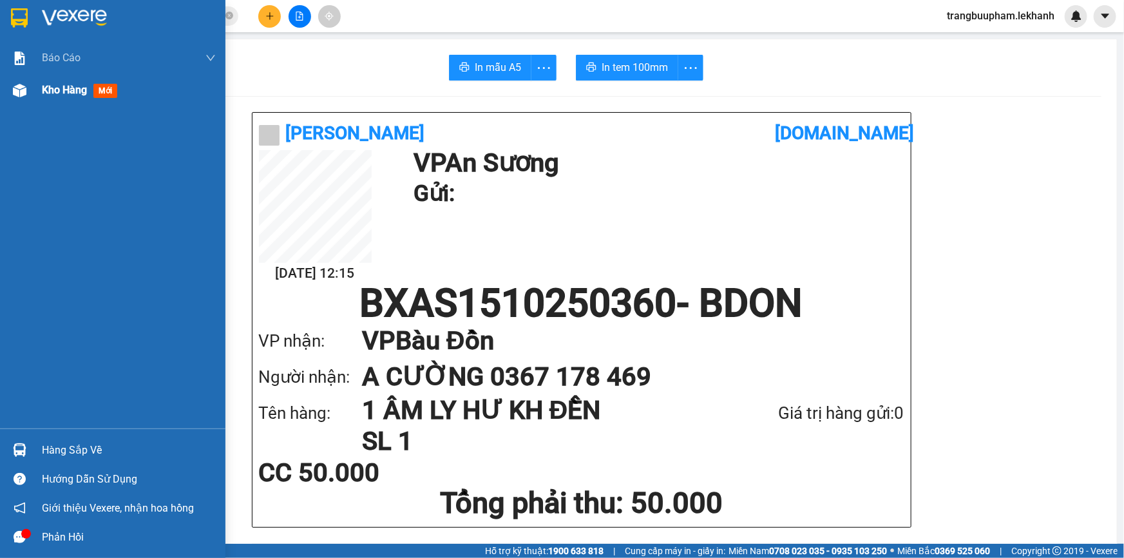
click at [65, 102] on div "Kho hàng mới" at bounding box center [129, 90] width 174 height 32
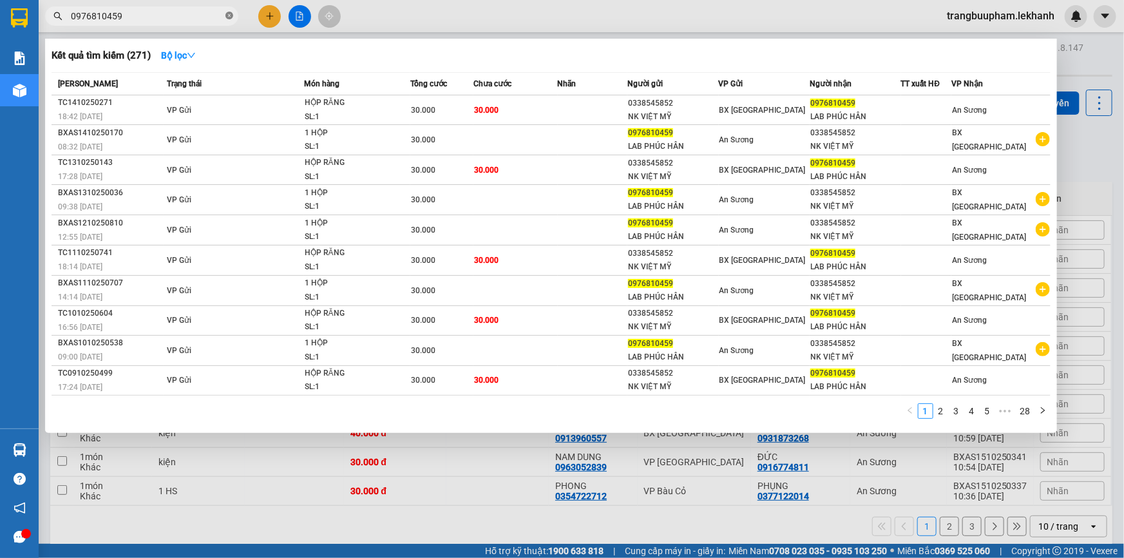
click at [225, 17] on icon "close-circle" at bounding box center [229, 16] width 8 height 8
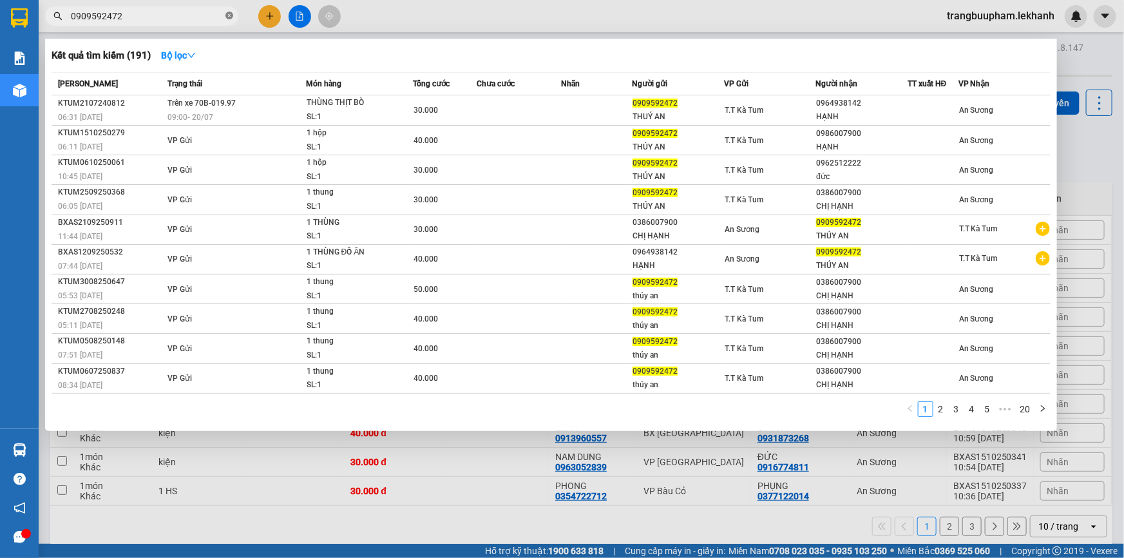
click at [228, 19] on icon "close-circle" at bounding box center [229, 16] width 8 height 8
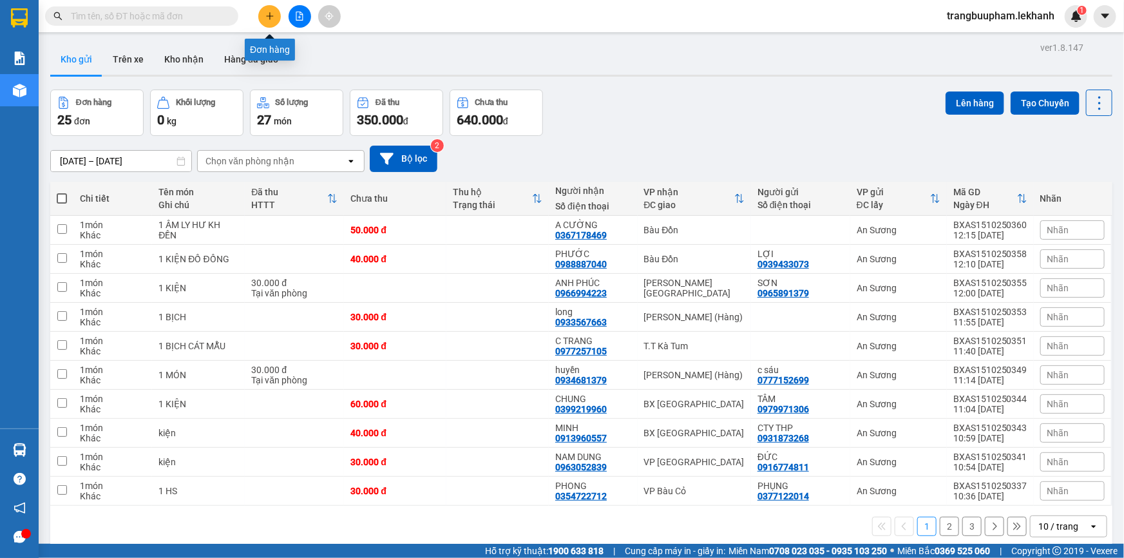
click at [274, 17] on icon "plus" at bounding box center [269, 16] width 9 height 9
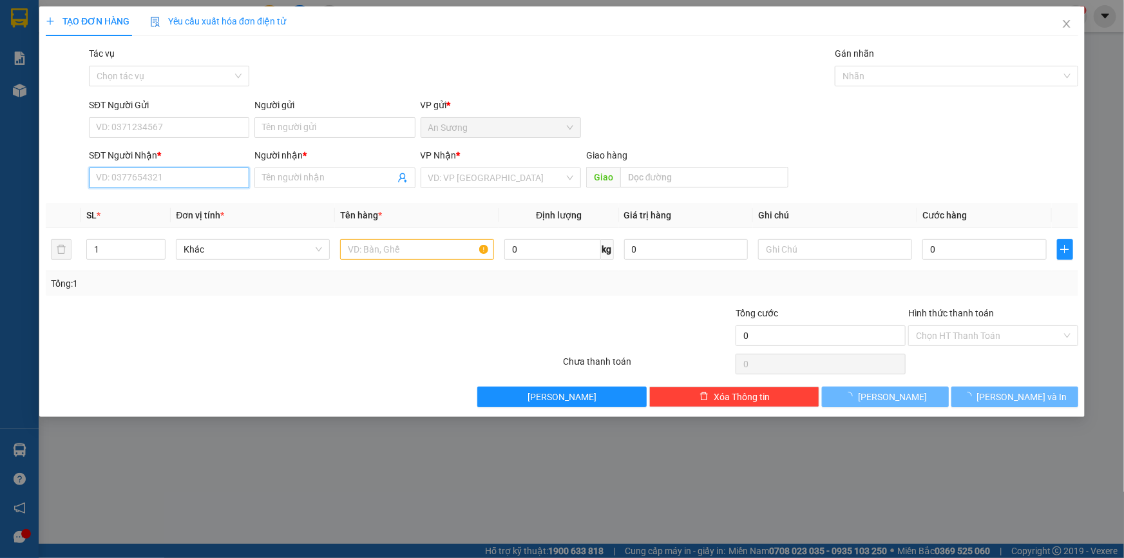
click at [164, 173] on input "SĐT Người Nhận *" at bounding box center [169, 177] width 160 height 21
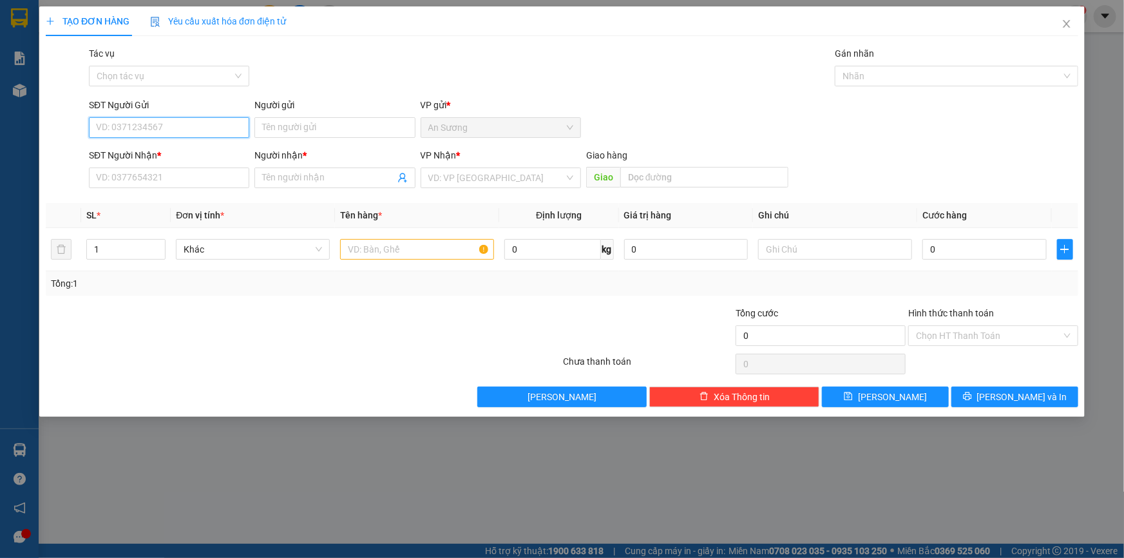
click at [191, 126] on input "SĐT Người Gửi" at bounding box center [169, 127] width 160 height 21
click at [184, 176] on input "SĐT Người Nhận *" at bounding box center [169, 177] width 160 height 21
click at [377, 254] on input "text" at bounding box center [417, 249] width 154 height 21
click at [196, 174] on input "SĐT Người Nhận *" at bounding box center [169, 177] width 160 height 21
type input "0909430419"
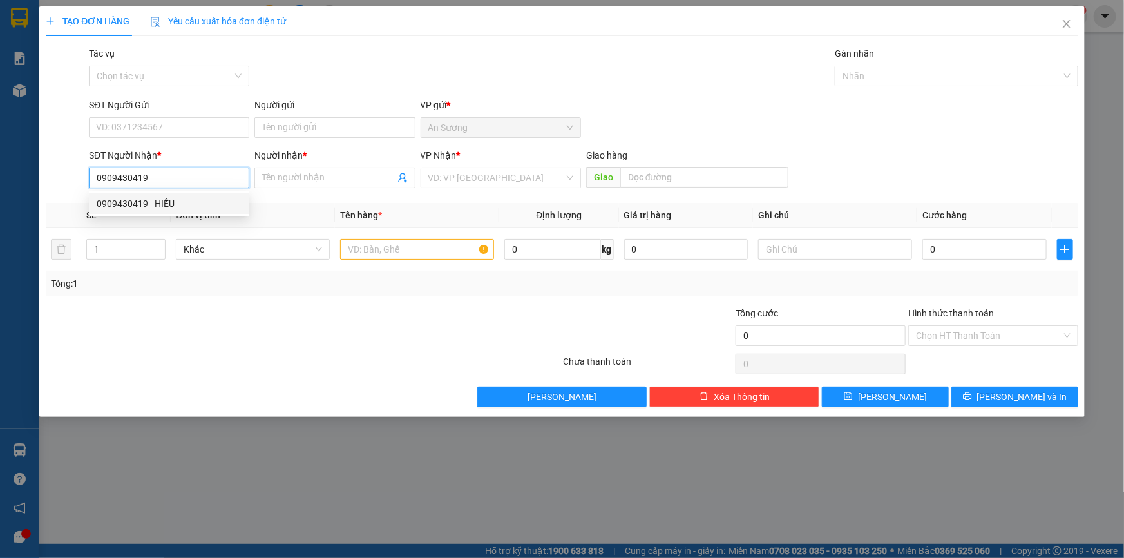
click at [191, 204] on div "0909430419 - HIẾU" at bounding box center [169, 203] width 145 height 14
type input "HIẾU"
type input "30.000"
type input "0909430419"
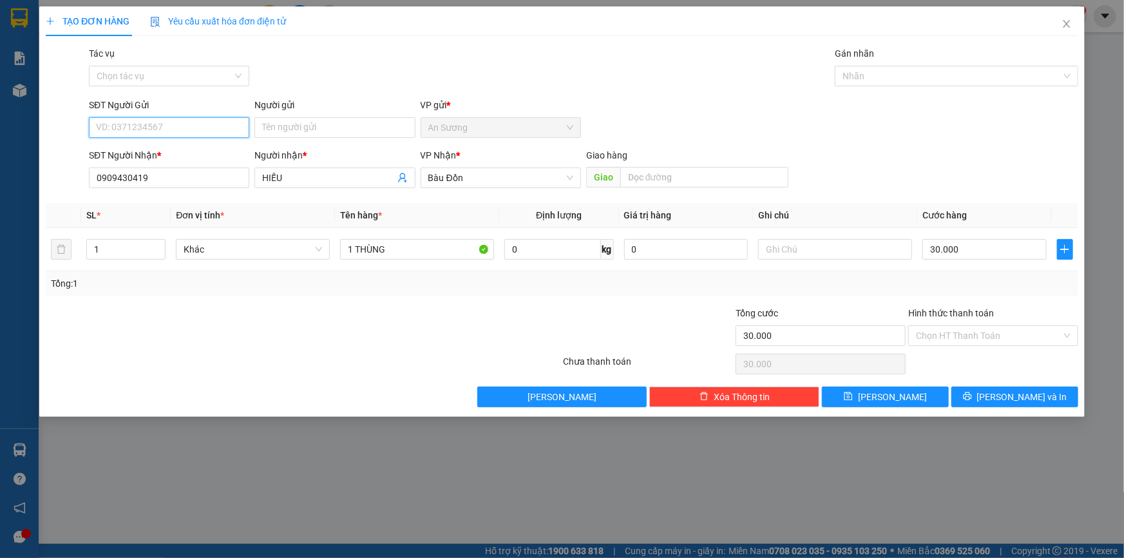
click at [194, 133] on input "SĐT Người Gửi" at bounding box center [169, 127] width 160 height 21
click at [178, 171] on div "0909650225 - KHANH" at bounding box center [169, 174] width 145 height 14
type input "0909650225"
type input "KHANH"
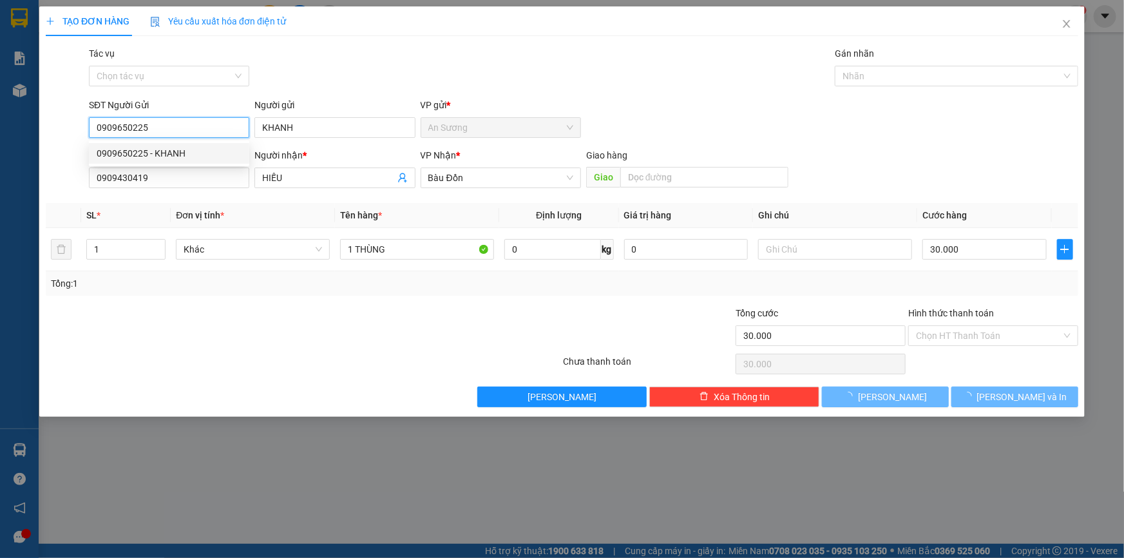
type input "50.000"
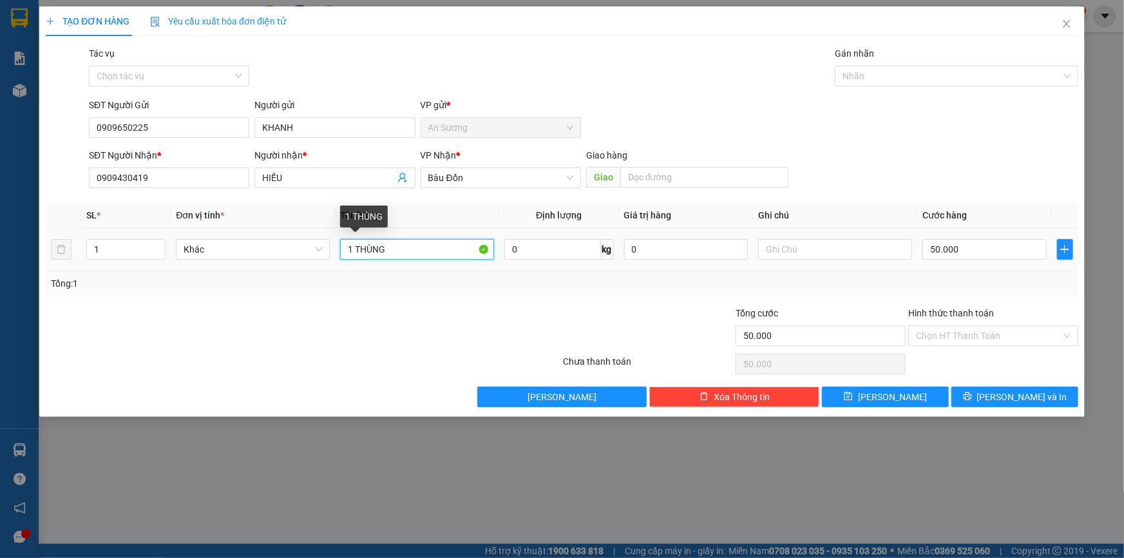
click at [395, 254] on input "1 THÙNG" at bounding box center [417, 249] width 154 height 21
click at [441, 257] on input "1 THÙNG" at bounding box center [417, 249] width 154 height 21
click at [437, 250] on input "1 THÙNG" at bounding box center [417, 249] width 154 height 21
type input "1"
type input "1 THÙNG"
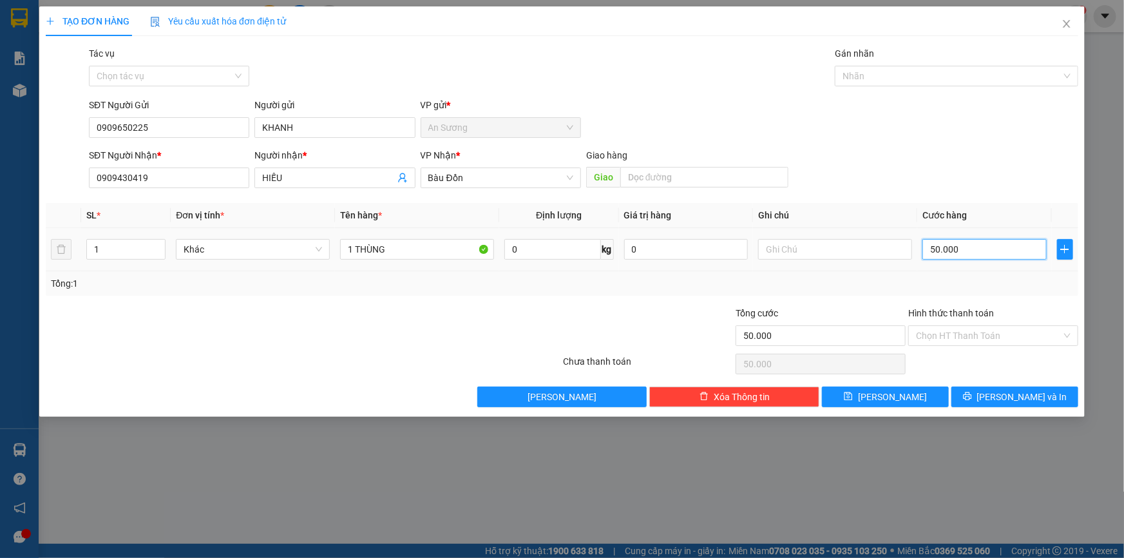
click at [972, 249] on input "50.000" at bounding box center [984, 249] width 124 height 21
click at [970, 250] on input "50.000" at bounding box center [984, 249] width 124 height 21
type input "7"
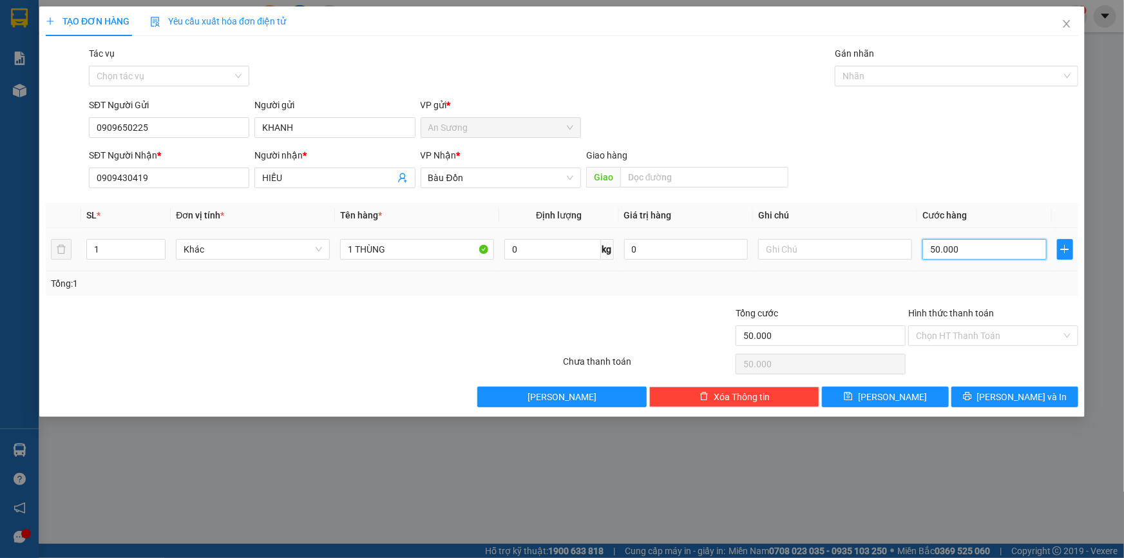
type input "7"
type input "70"
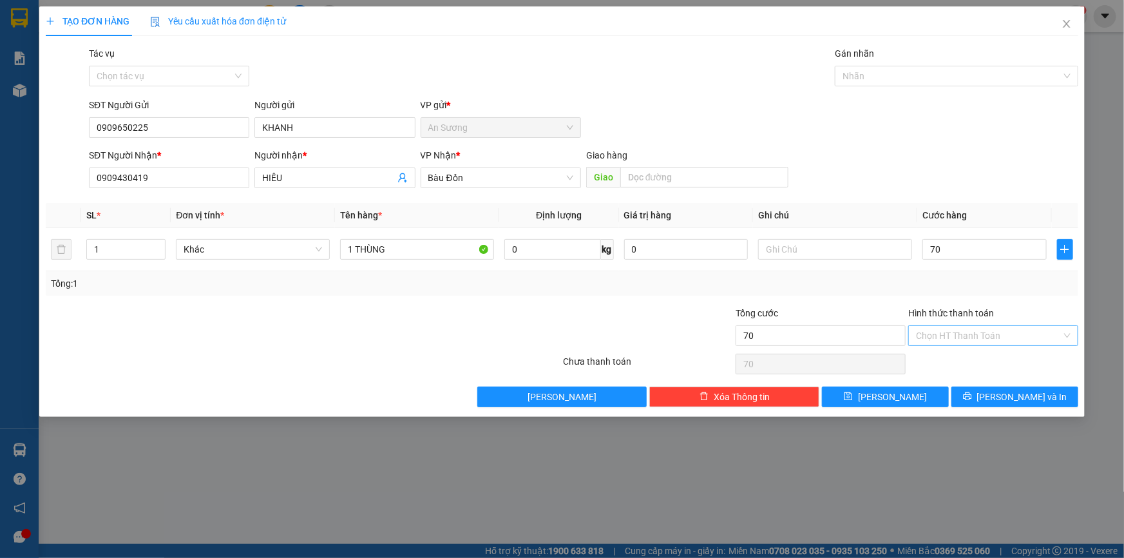
type input "70.000"
click at [992, 339] on input "Hình thức thanh toán" at bounding box center [989, 335] width 146 height 19
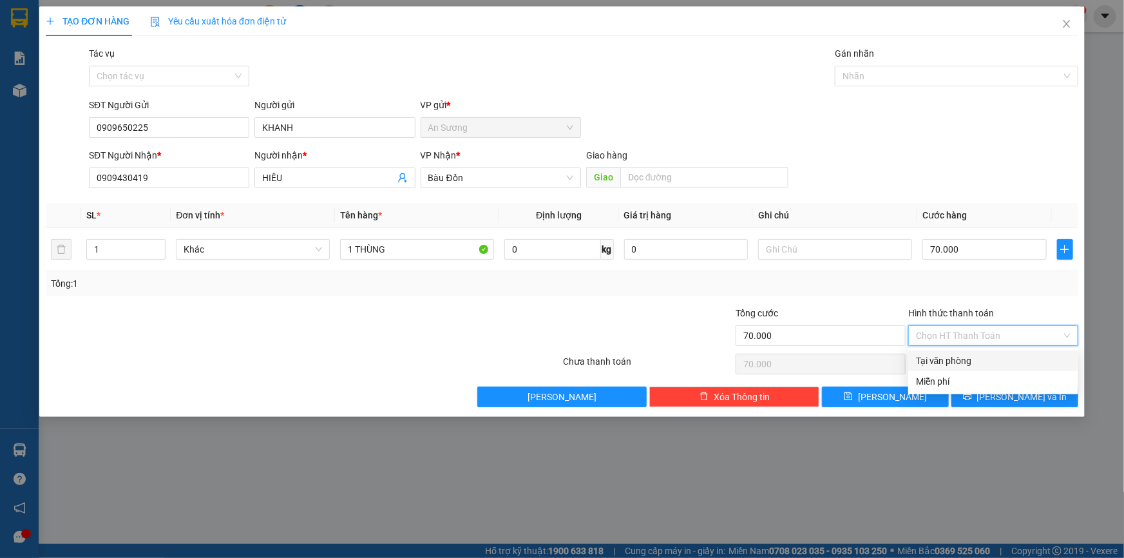
click at [966, 362] on div "Tại văn phòng" at bounding box center [993, 361] width 155 height 14
type input "0"
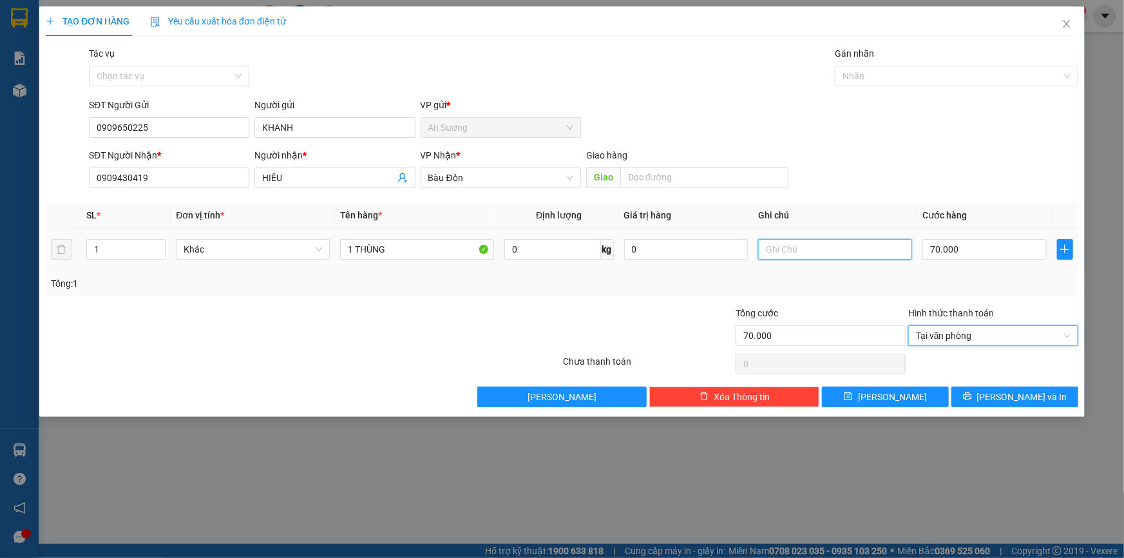
click at [812, 246] on input "text" at bounding box center [835, 249] width 154 height 21
type input "D"
type input "ĐI XE TẢI"
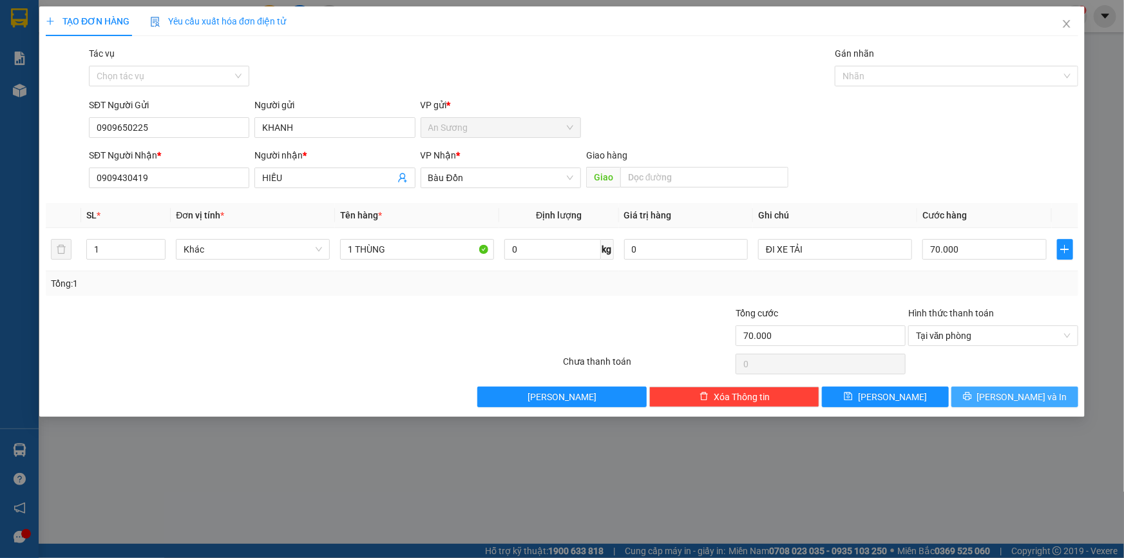
click at [1023, 399] on span "[PERSON_NAME] và In" at bounding box center [1022, 397] width 90 height 14
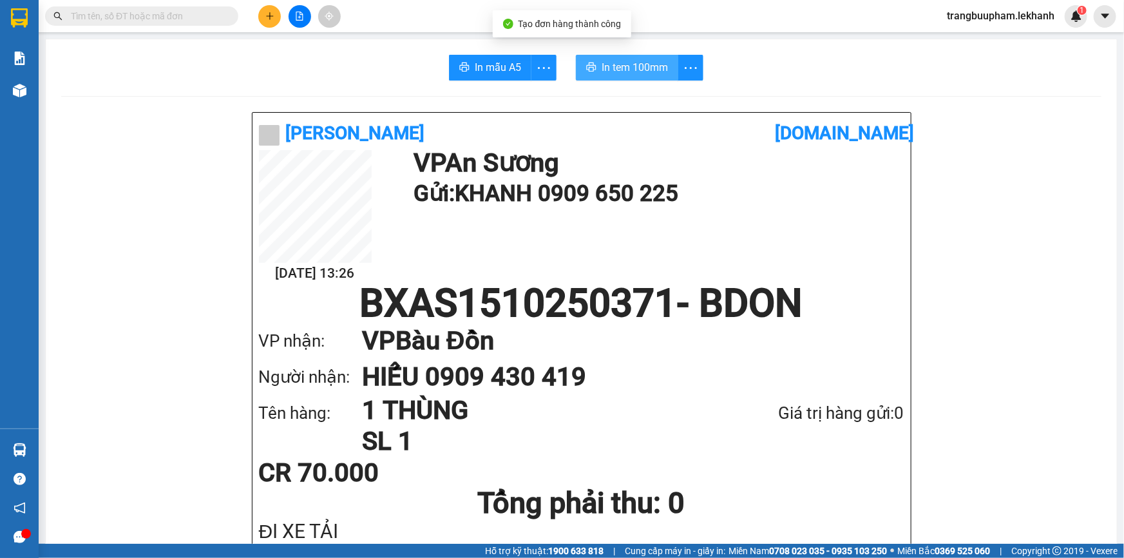
click at [630, 66] on span "In tem 100mm" at bounding box center [634, 67] width 66 height 16
click at [113, 12] on input "text" at bounding box center [147, 16] width 152 height 14
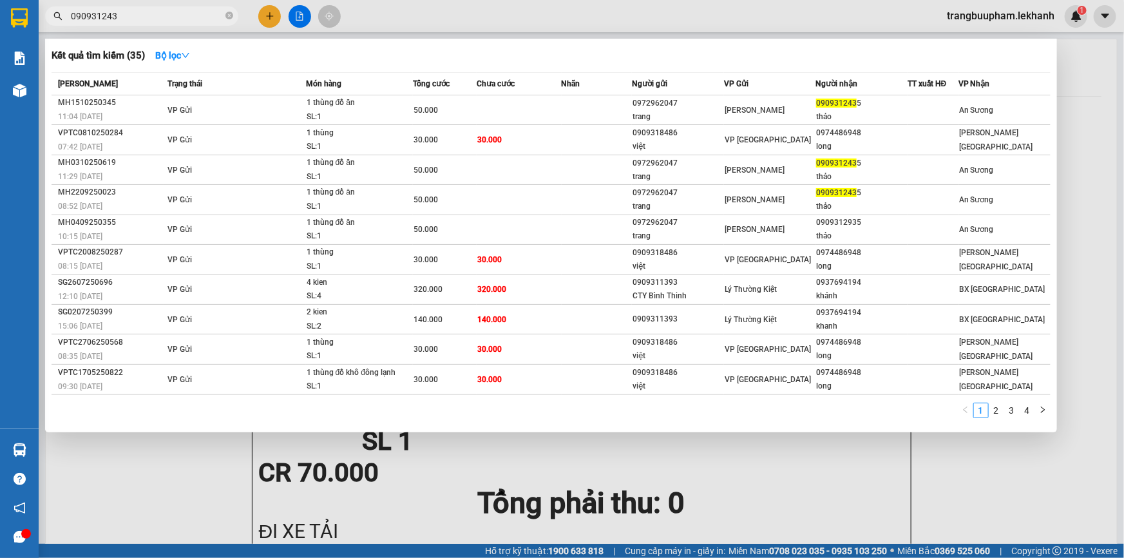
type input "0909312435"
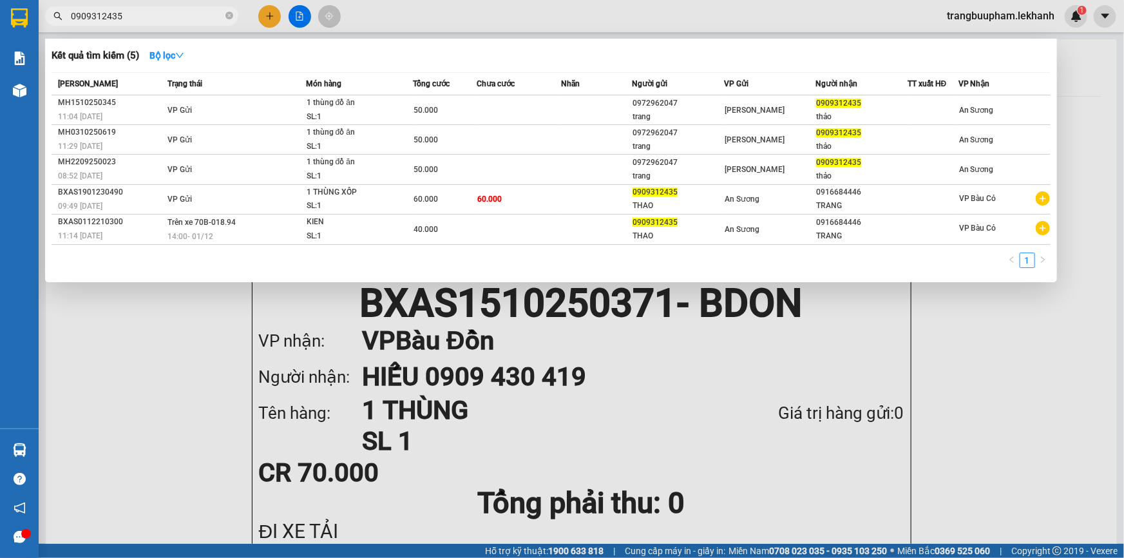
drag, startPoint x: 229, startPoint y: 19, endPoint x: 225, endPoint y: 5, distance: 14.5
click at [229, 18] on icon "close-circle" at bounding box center [229, 16] width 8 height 8
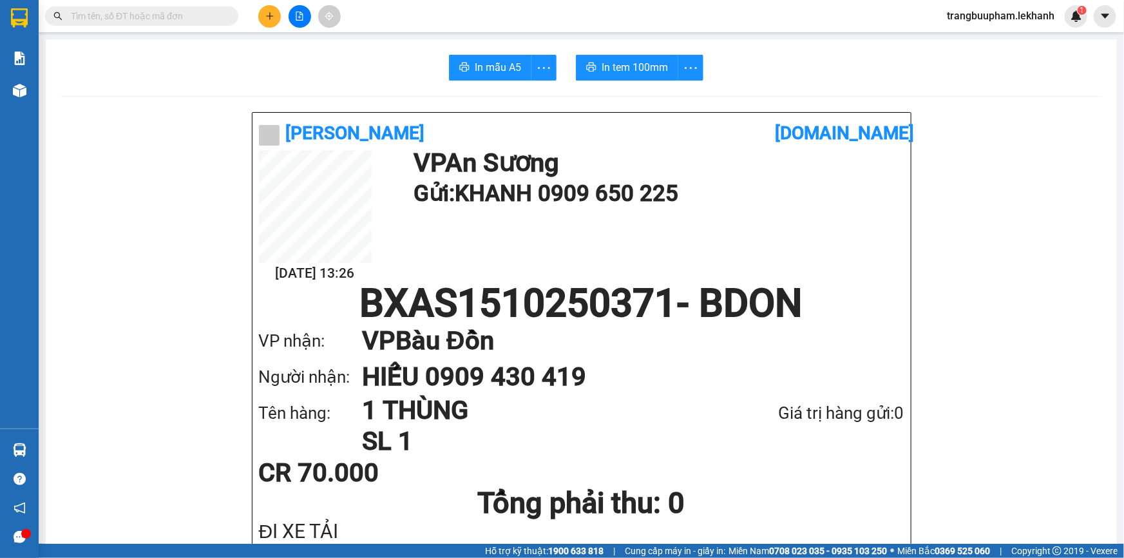
drag, startPoint x: 200, startPoint y: 19, endPoint x: 193, endPoint y: 3, distance: 17.3
click at [199, 18] on input "text" at bounding box center [147, 16] width 152 height 14
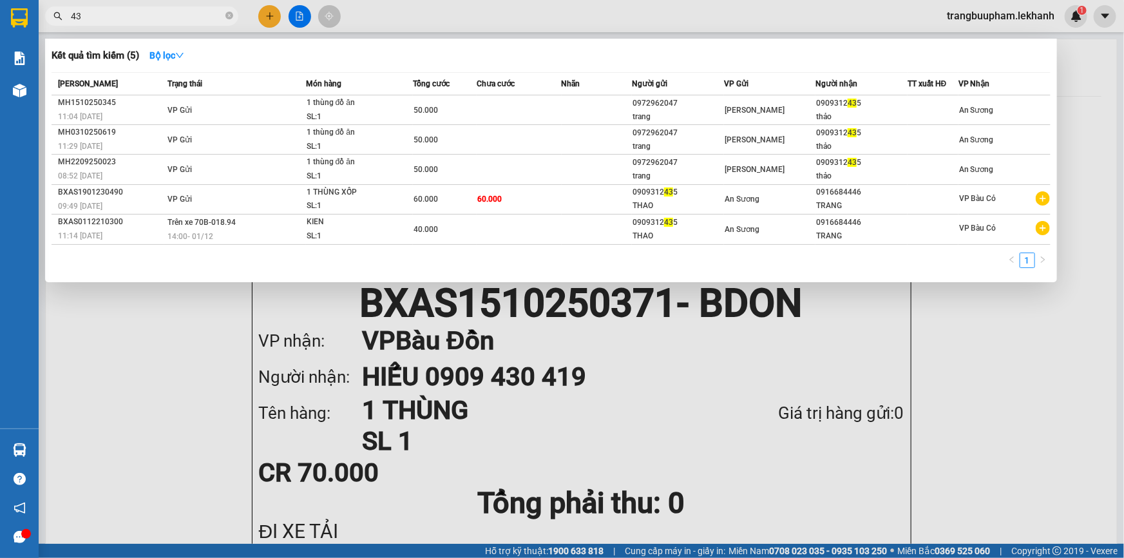
type input "435"
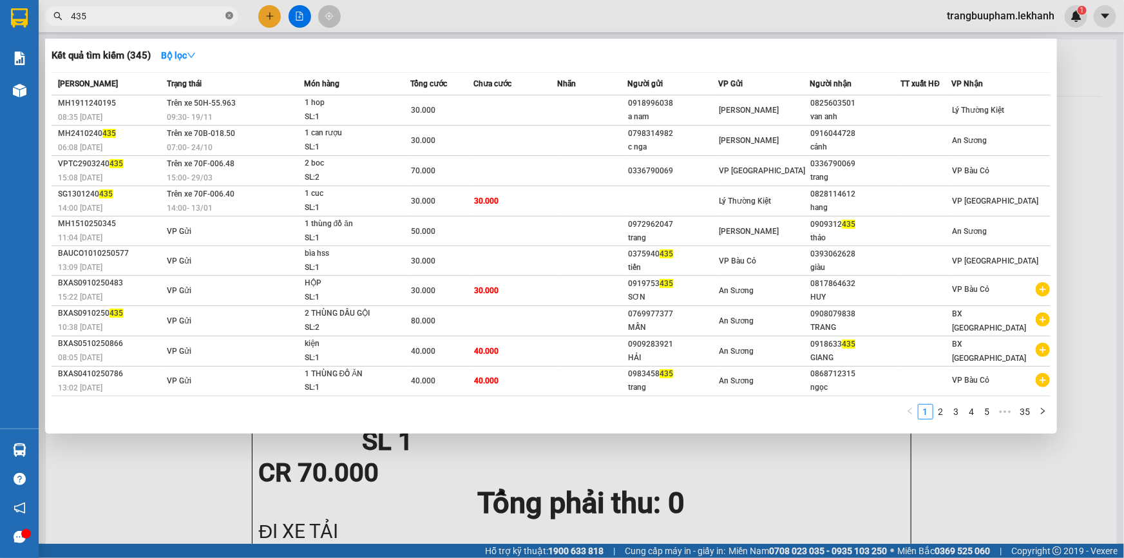
click at [230, 17] on icon "close-circle" at bounding box center [229, 16] width 8 height 8
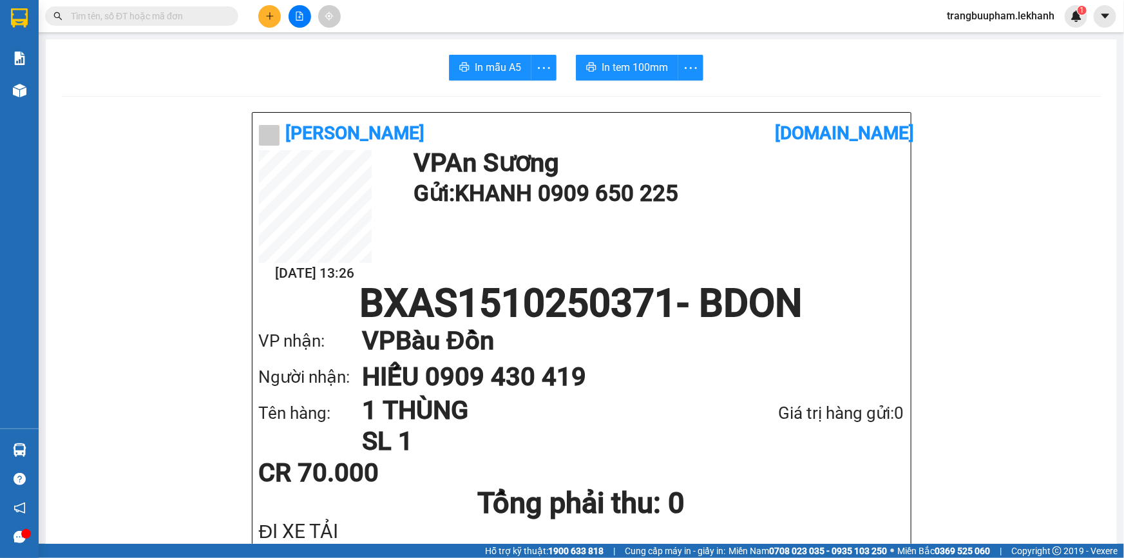
click at [136, 21] on input "text" at bounding box center [147, 16] width 152 height 14
click at [154, 17] on input "text" at bounding box center [147, 16] width 152 height 14
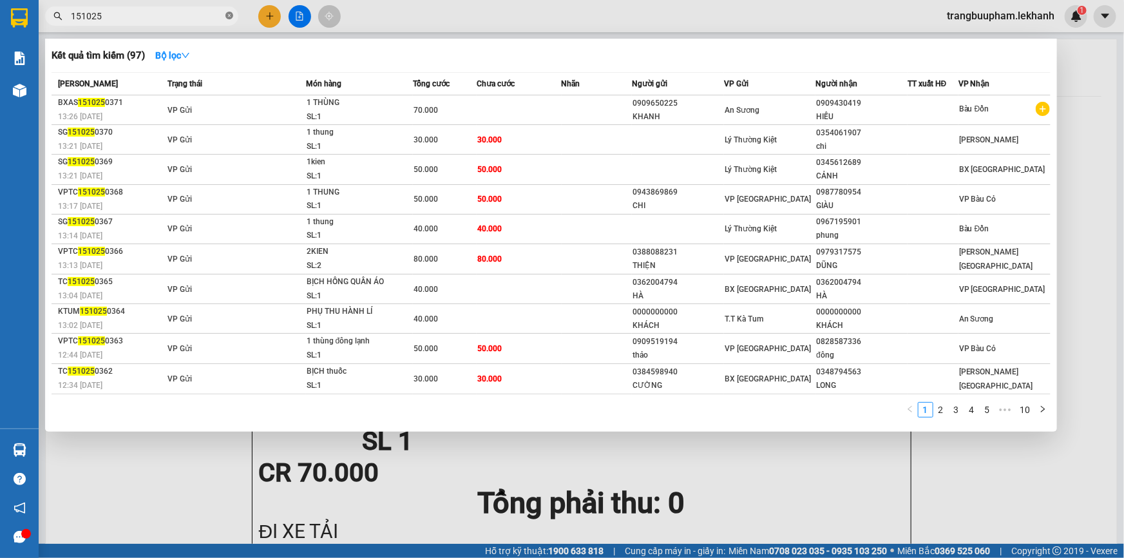
click at [225, 18] on span "151025" at bounding box center [141, 15] width 193 height 19
type input "151025"
click at [941, 416] on div "1 2 3 4 5 ••• 10" at bounding box center [551, 413] width 999 height 23
click at [942, 412] on link "2" at bounding box center [941, 409] width 14 height 14
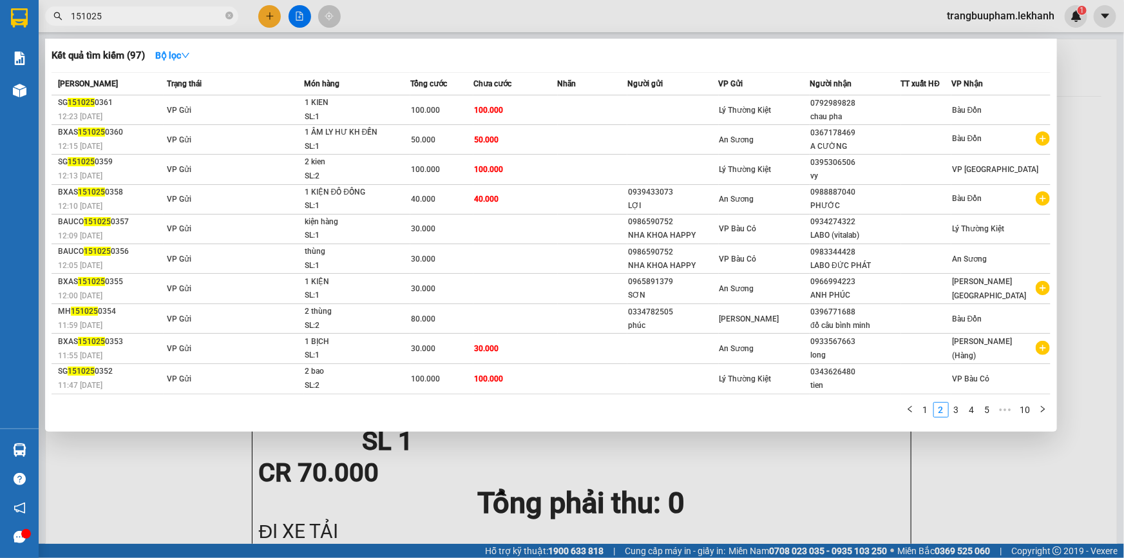
click at [230, 16] on icon "close-circle" at bounding box center [229, 16] width 8 height 8
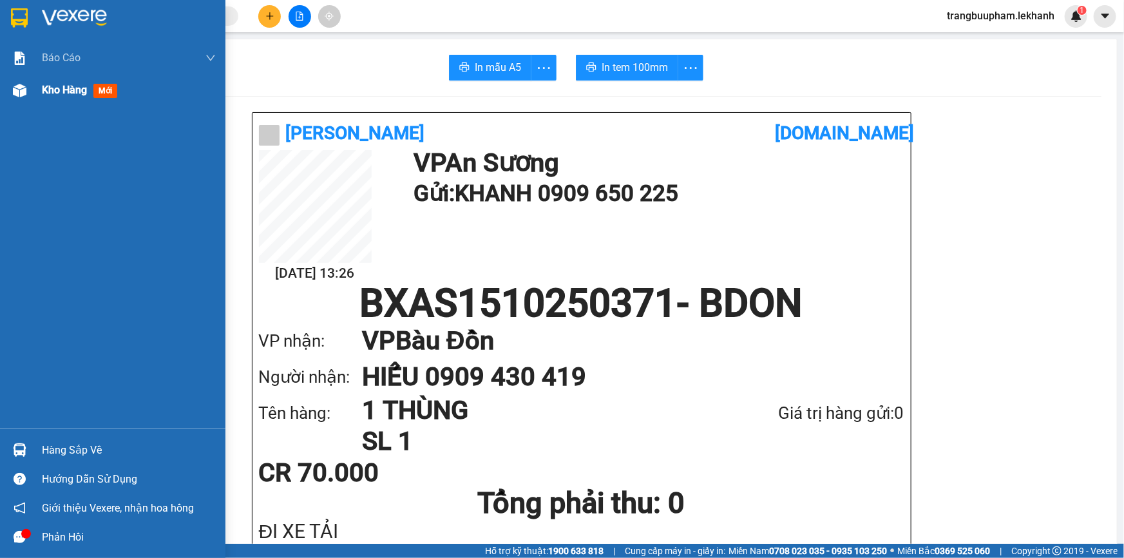
click at [82, 87] on span "Kho hàng" at bounding box center [64, 90] width 45 height 12
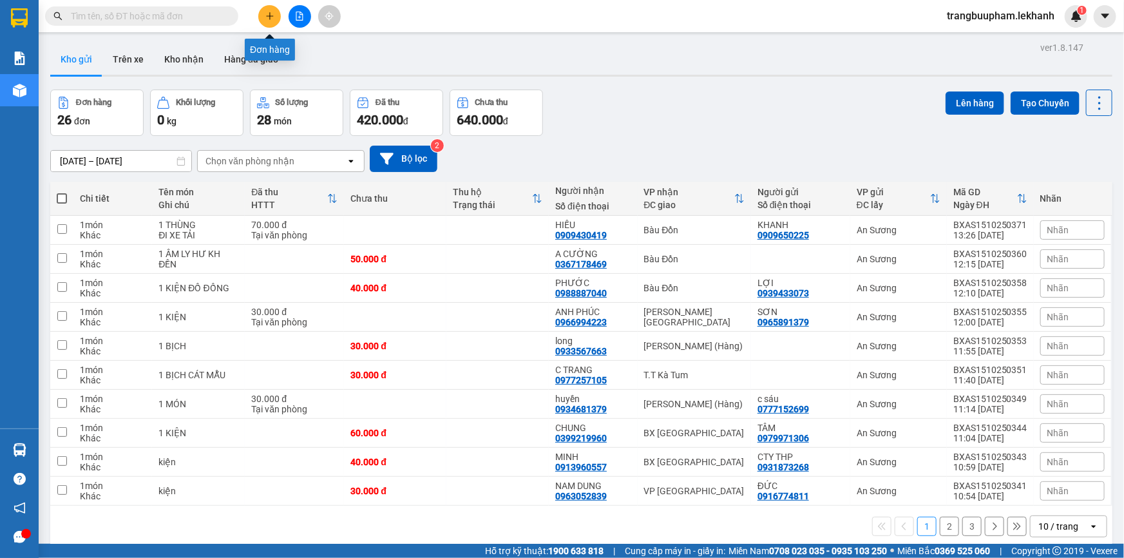
click at [272, 21] on button at bounding box center [269, 16] width 23 height 23
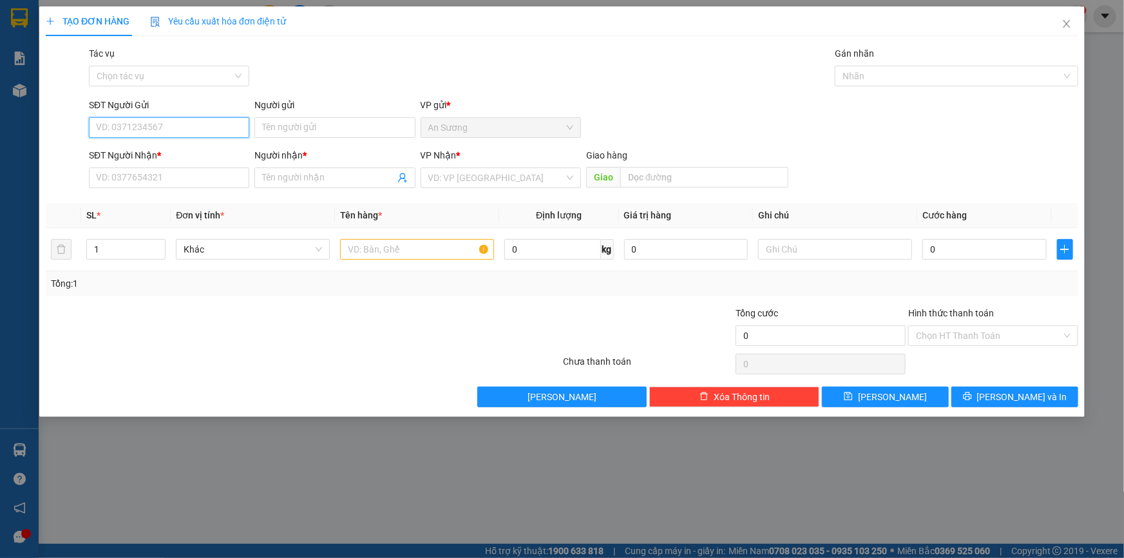
click at [181, 131] on input "SĐT Người Gửi" at bounding box center [169, 127] width 160 height 21
type input "422"
click at [153, 183] on input "SĐT Người Nhận *" at bounding box center [169, 177] width 160 height 21
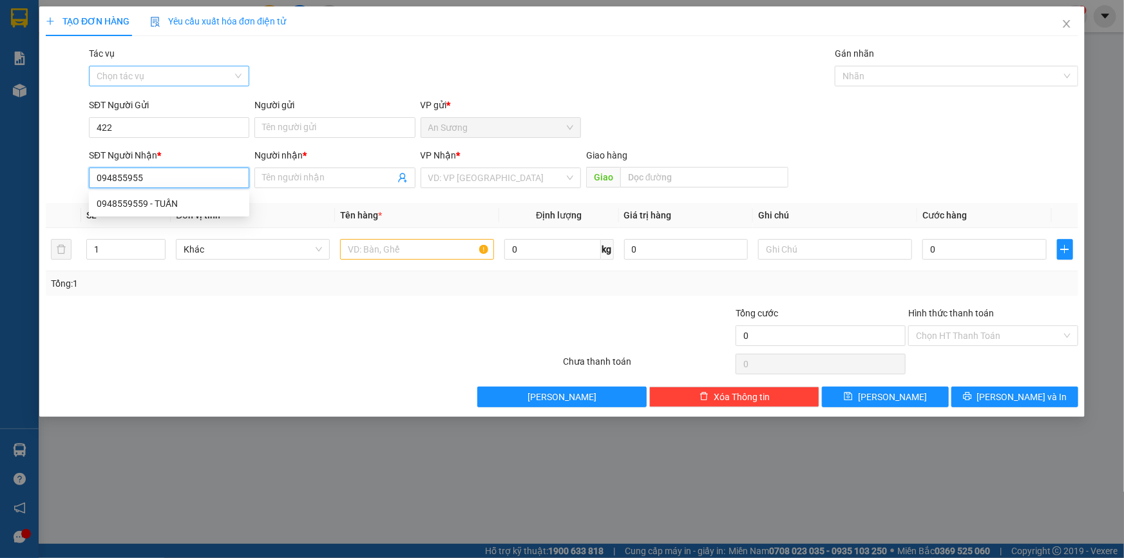
type input "0948559559"
click at [159, 204] on div "0948559559 - TUẤN" at bounding box center [169, 203] width 145 height 14
type input "TUẤN"
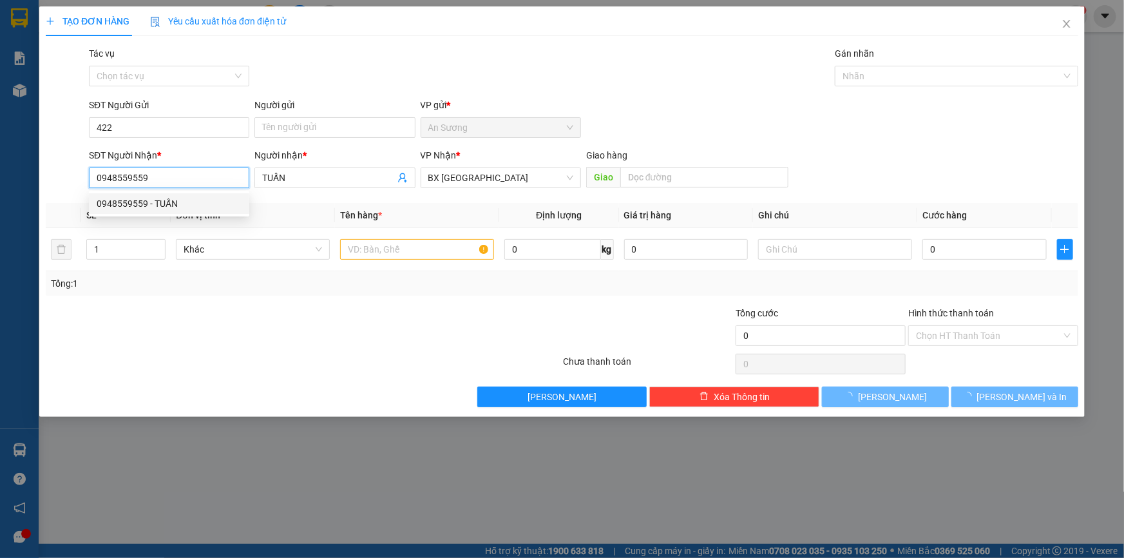
type input "30.000"
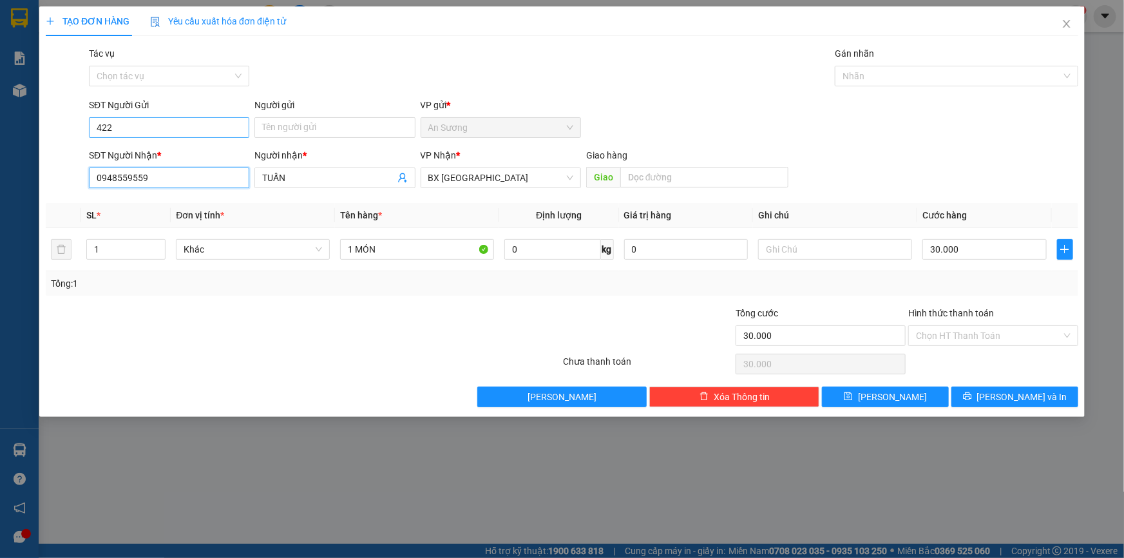
type input "0948559559"
click at [166, 123] on input "422" at bounding box center [169, 127] width 160 height 21
drag, startPoint x: 138, startPoint y: 133, endPoint x: 0, endPoint y: 149, distance: 138.8
click at [0, 160] on div "TẠO ĐƠN HÀNG Yêu cầu xuất hóa đơn điện tử Transit Pickup Surcharge Ids Transit …" at bounding box center [562, 279] width 1124 height 558
click at [222, 129] on input "SĐT Người Gửi" at bounding box center [169, 127] width 160 height 21
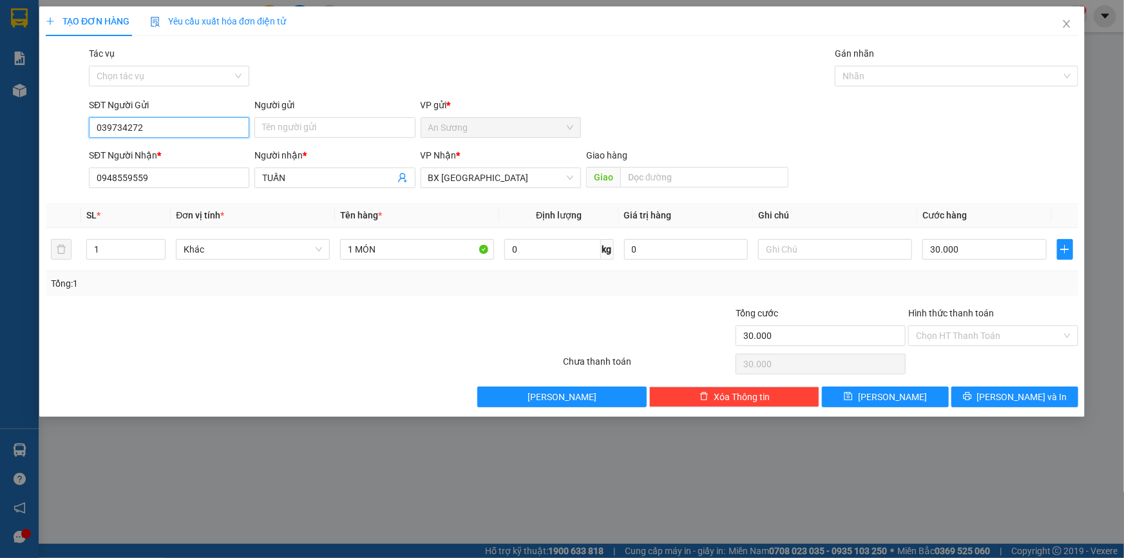
type input "0397342722"
click at [203, 158] on div "0397342722 - LINH" at bounding box center [169, 153] width 145 height 14
type input "LINH"
type input "0397342722"
click at [998, 336] on input "Hình thức thanh toán" at bounding box center [989, 335] width 146 height 19
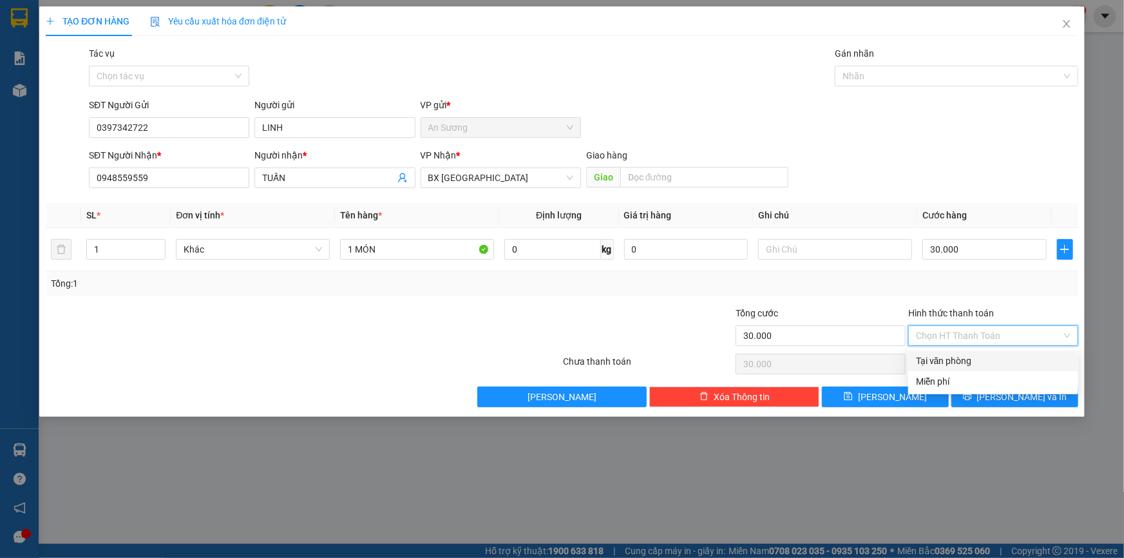
click at [963, 358] on div "Tại văn phòng" at bounding box center [993, 361] width 155 height 14
type input "0"
click at [1002, 393] on button "[PERSON_NAME] và In" at bounding box center [1014, 396] width 127 height 21
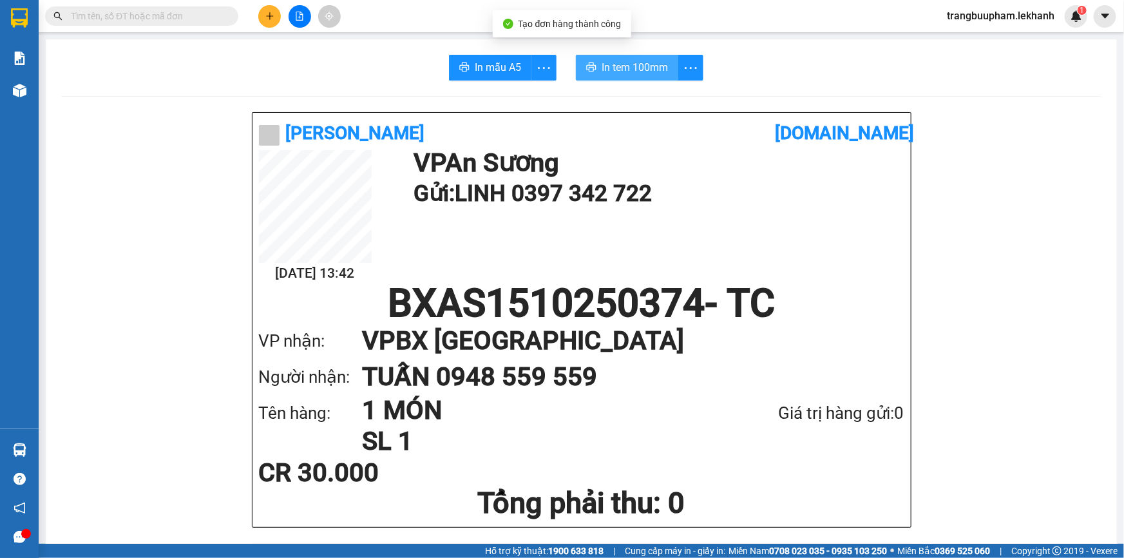
drag, startPoint x: 611, startPoint y: 68, endPoint x: 777, endPoint y: 102, distance: 168.9
click at [611, 70] on span "In tem 100mm" at bounding box center [634, 67] width 66 height 16
click at [269, 18] on icon "plus" at bounding box center [269, 16] width 9 height 9
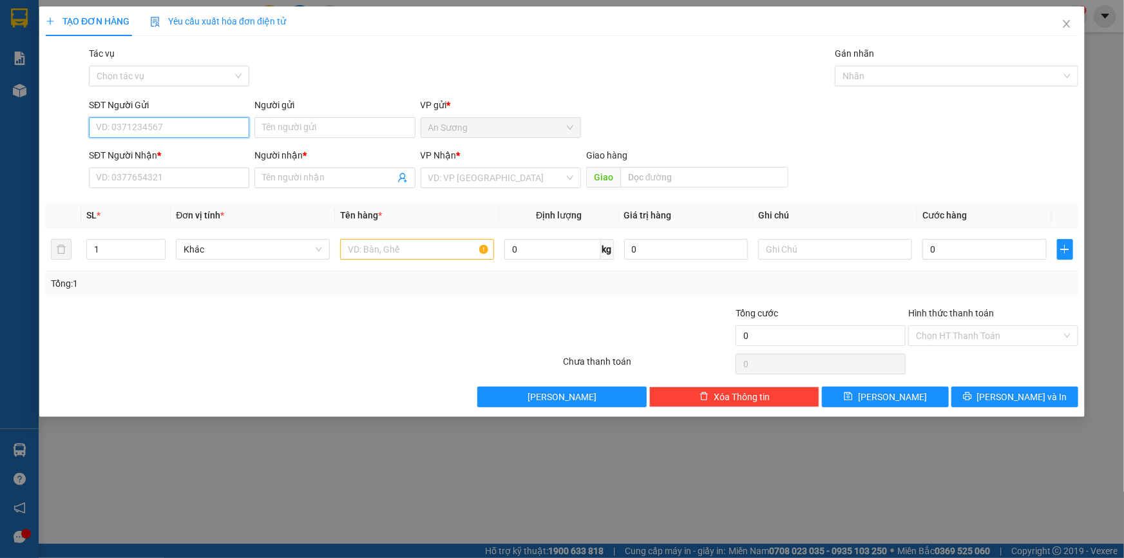
click at [171, 127] on input "SĐT Người Gửi" at bounding box center [169, 127] width 160 height 21
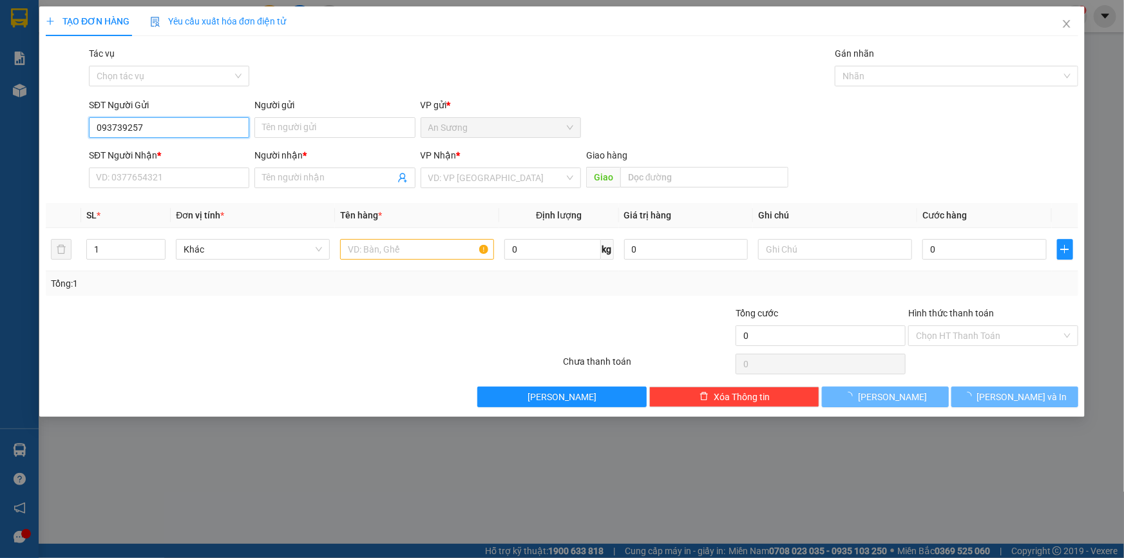
type input "0937392574"
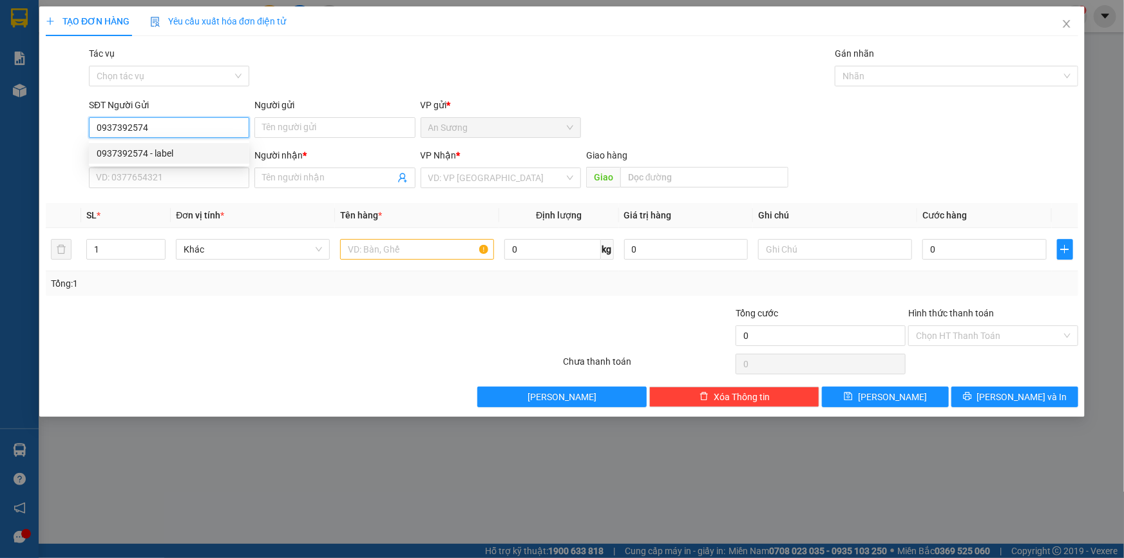
click at [172, 157] on div "0937392574 - label" at bounding box center [169, 153] width 145 height 14
type input "label"
type input "0986894224"
type input "trang"
type input "80.000"
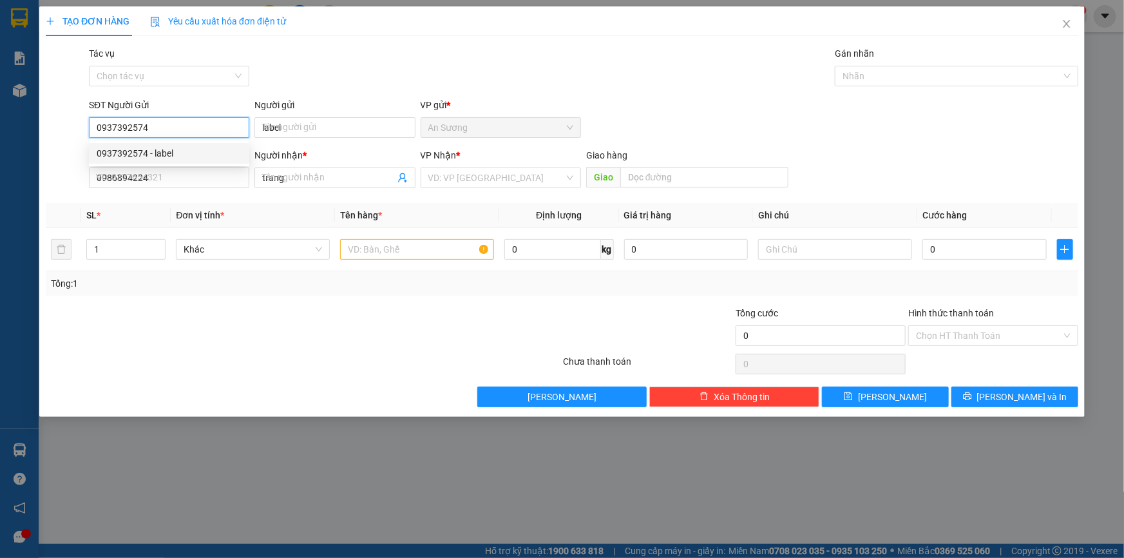
type input "80.000"
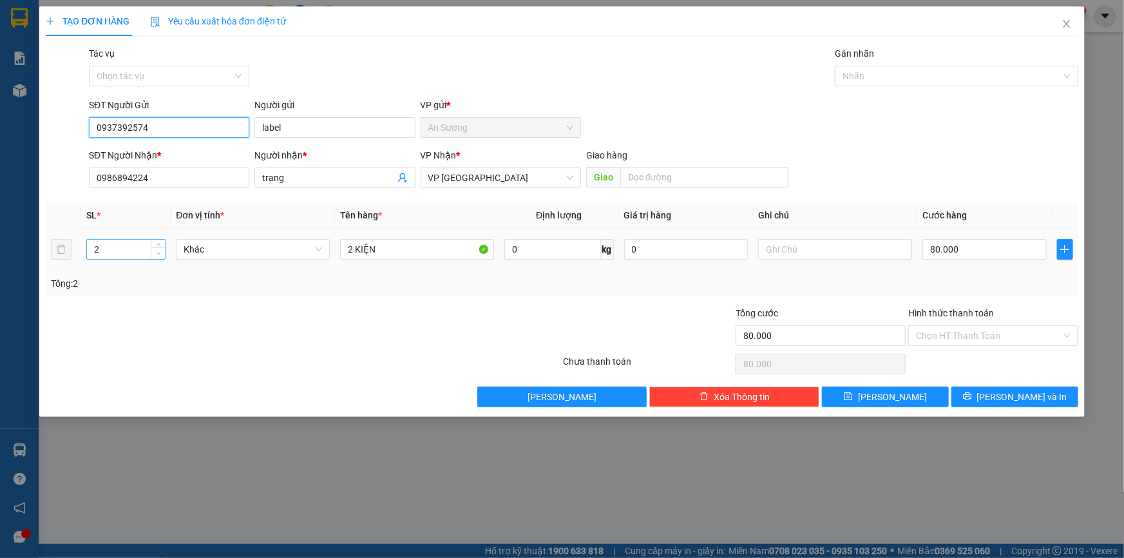
type input "0937392574"
type input "1"
click at [162, 257] on span "Decrease Value" at bounding box center [158, 253] width 14 height 12
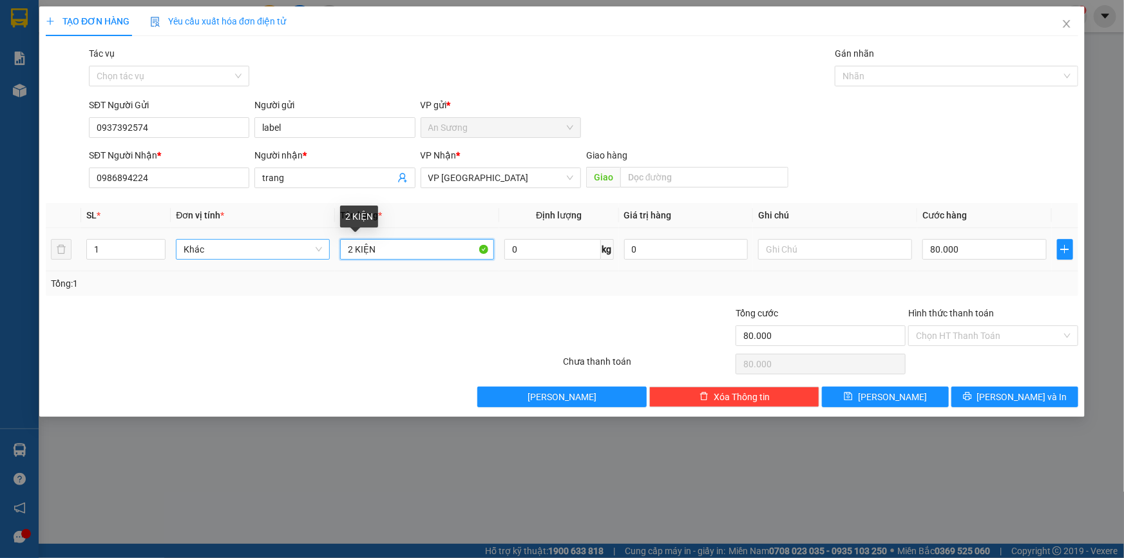
drag, startPoint x: 399, startPoint y: 250, endPoint x: 236, endPoint y: 244, distance: 163.0
click at [236, 244] on tr "1 Khác 2 KIỆN 0 kg 0 80.000" at bounding box center [562, 249] width 1032 height 43
type input "1 KIỆN"
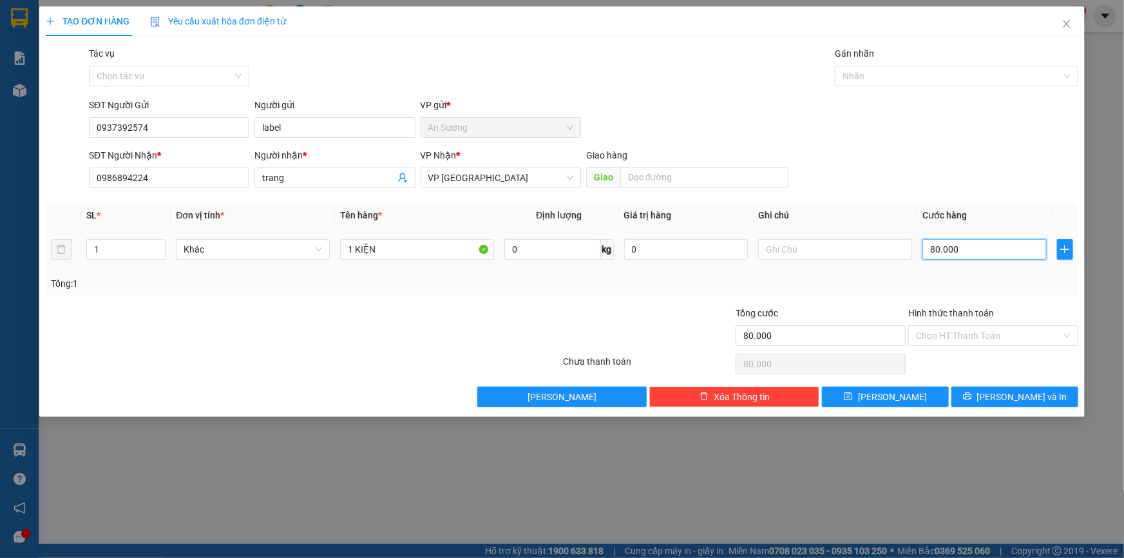
click at [966, 254] on input "80.000" at bounding box center [984, 249] width 124 height 21
type input "4"
type input "40"
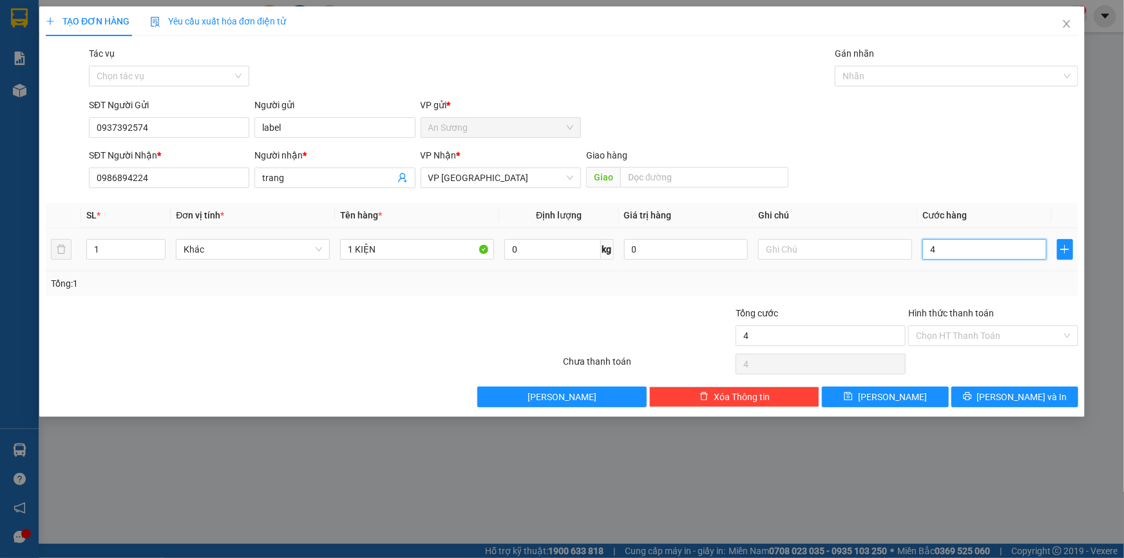
type input "40"
type input "40.000"
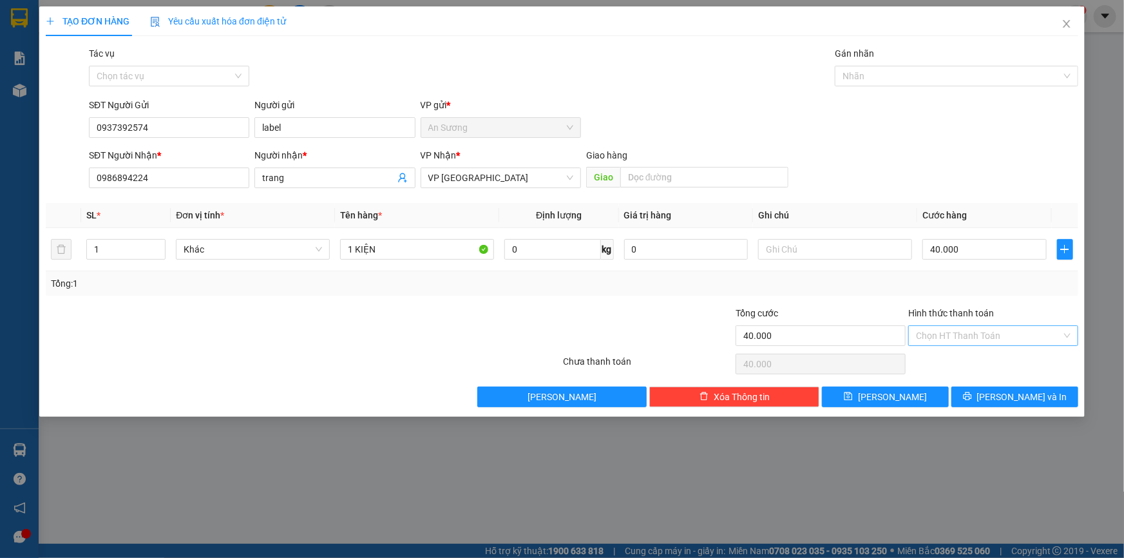
click at [1003, 332] on input "Hình thức thanh toán" at bounding box center [989, 335] width 146 height 19
click at [959, 359] on div "Tại văn phòng" at bounding box center [993, 361] width 155 height 14
type input "0"
click at [1016, 399] on span "[PERSON_NAME] và In" at bounding box center [1022, 397] width 90 height 14
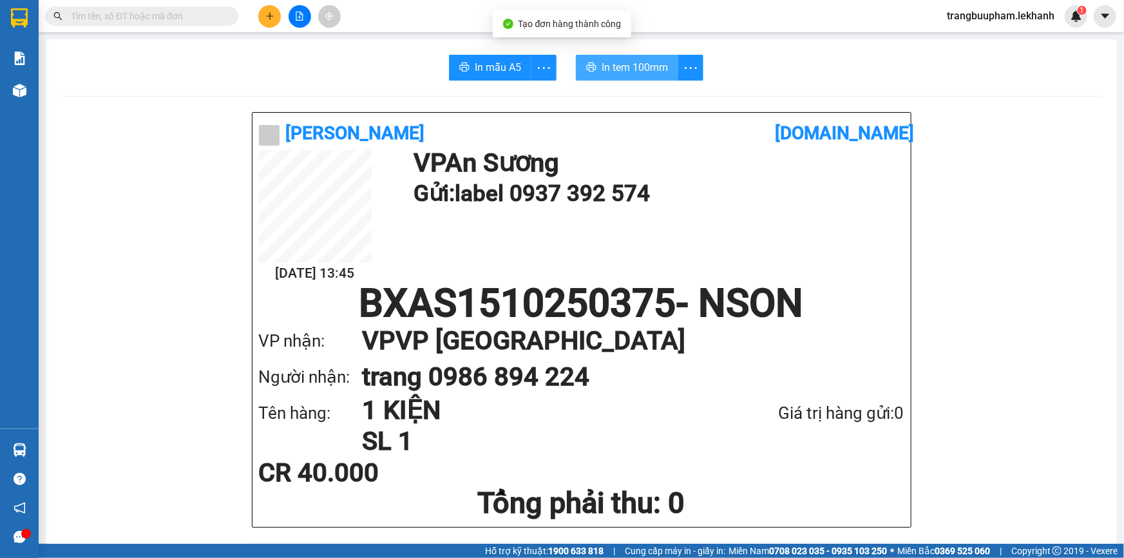
click at [652, 62] on span "In tem 100mm" at bounding box center [634, 67] width 66 height 16
click at [225, 14] on span at bounding box center [229, 16] width 8 height 14
click at [222, 14] on input "text" at bounding box center [147, 16] width 152 height 14
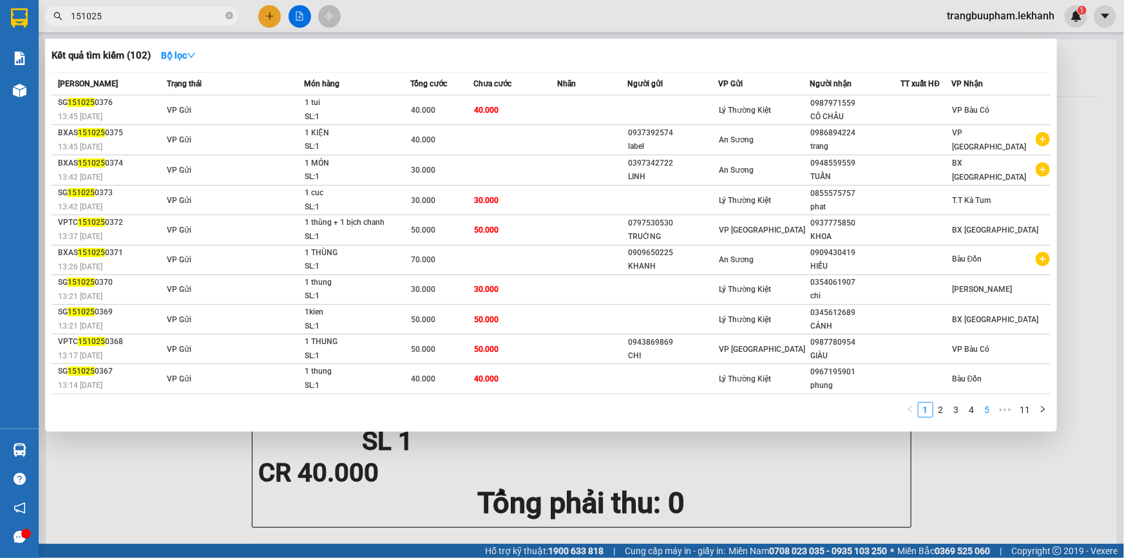
type input "151025"
click at [992, 406] on link "5" at bounding box center [987, 409] width 14 height 14
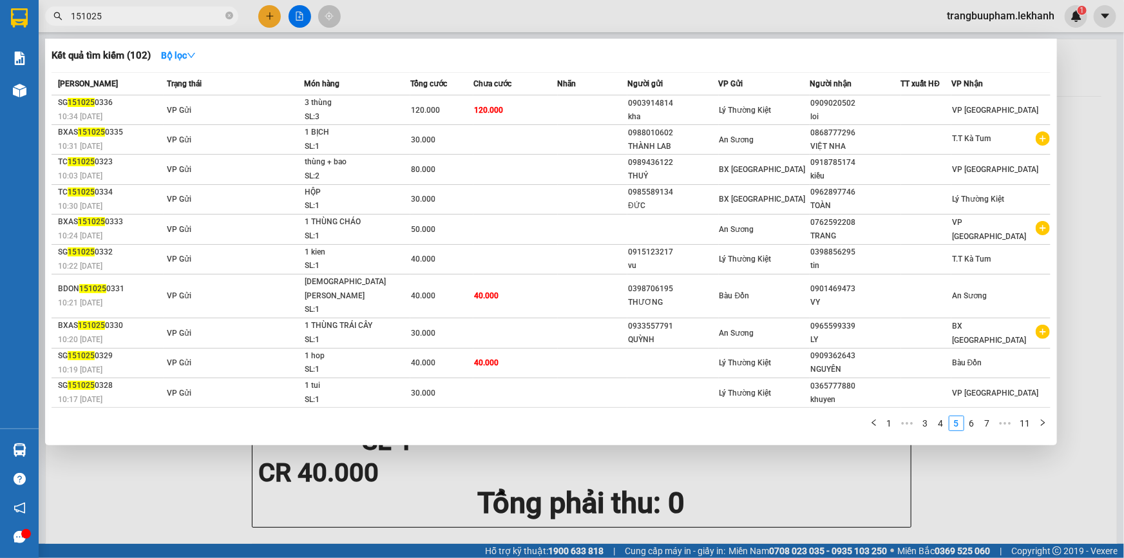
click at [1022, 416] on link "11" at bounding box center [1025, 423] width 18 height 14
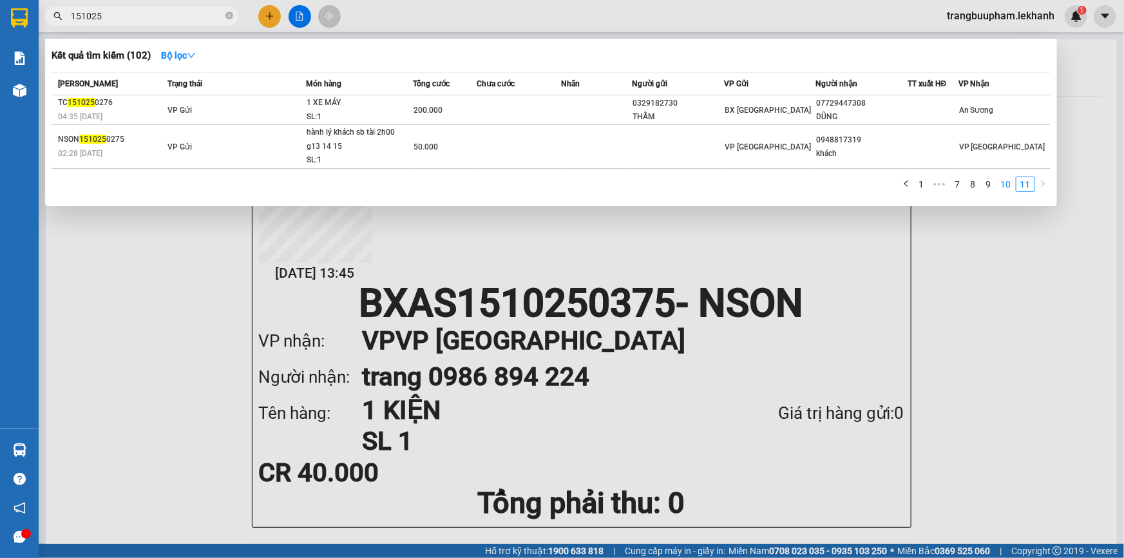
click at [1005, 187] on link "10" at bounding box center [1006, 184] width 18 height 14
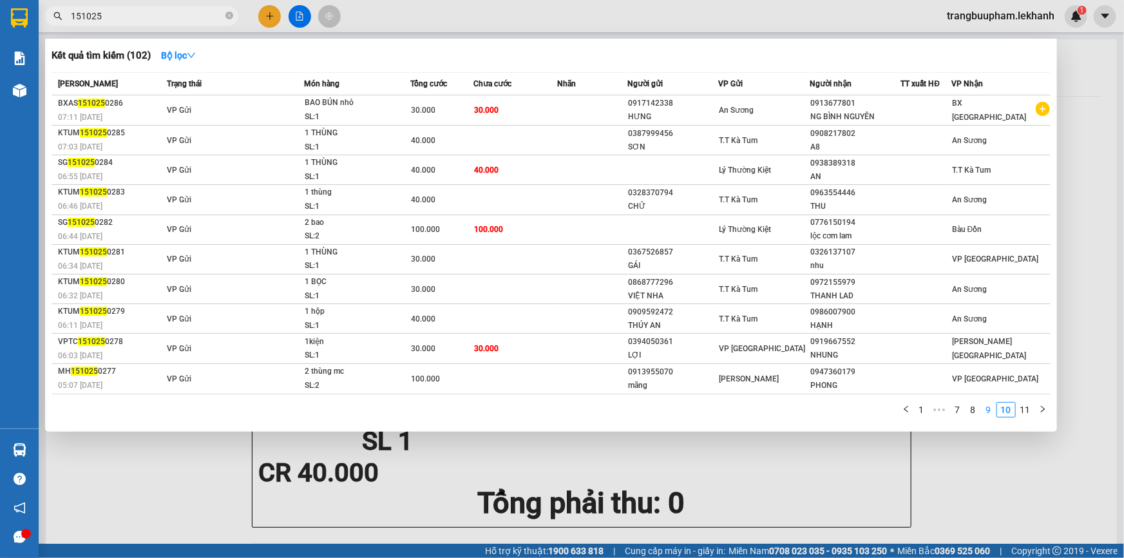
click at [983, 408] on link "9" at bounding box center [988, 409] width 14 height 14
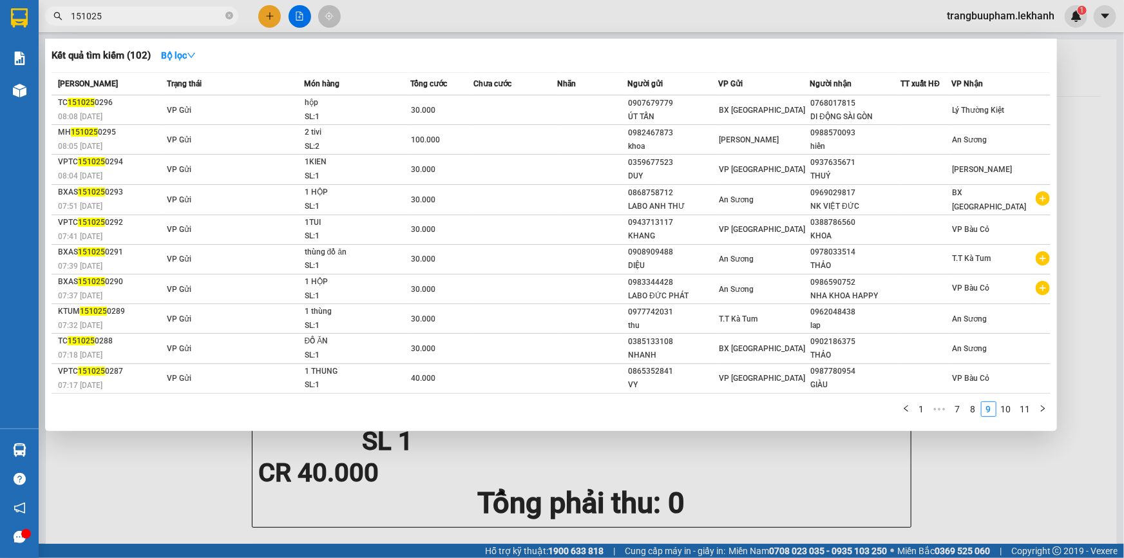
click at [1009, 417] on div "1 ••• 7 8 9 10 11" at bounding box center [551, 412] width 999 height 23
click at [1009, 413] on link "10" at bounding box center [1006, 409] width 18 height 14
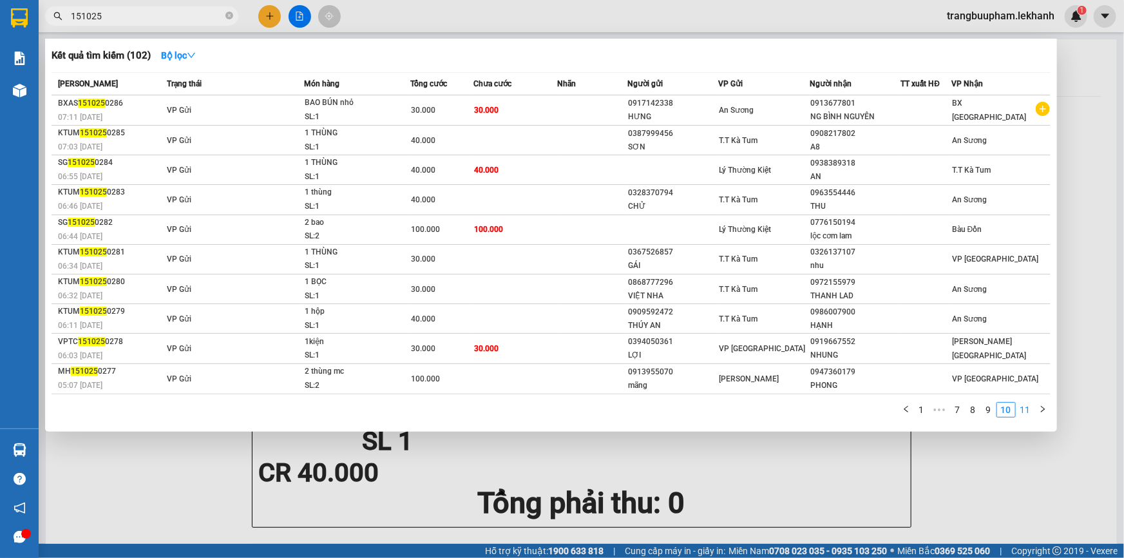
click at [1025, 411] on link "11" at bounding box center [1025, 409] width 18 height 14
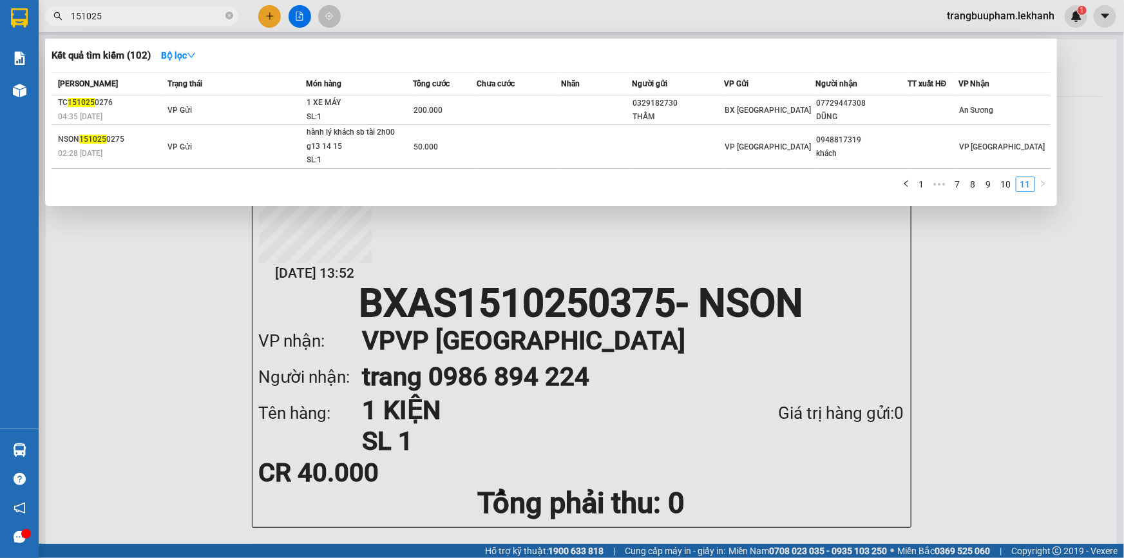
click at [223, 15] on span "151025" at bounding box center [141, 15] width 193 height 19
click at [225, 15] on span "151025" at bounding box center [141, 15] width 193 height 19
click at [232, 18] on icon "close-circle" at bounding box center [229, 16] width 8 height 8
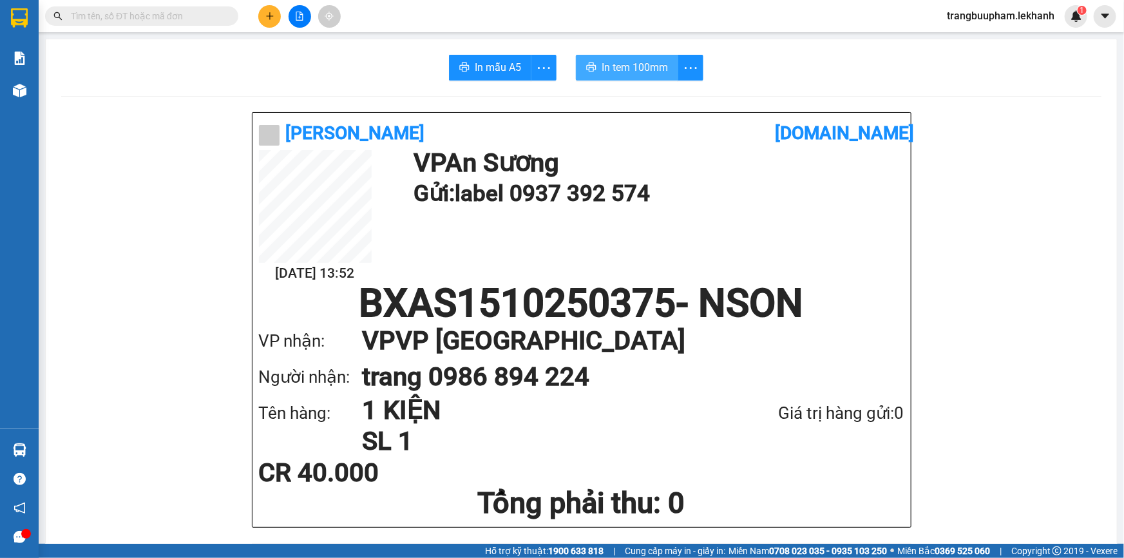
click at [628, 70] on span "In tem 100mm" at bounding box center [634, 67] width 66 height 16
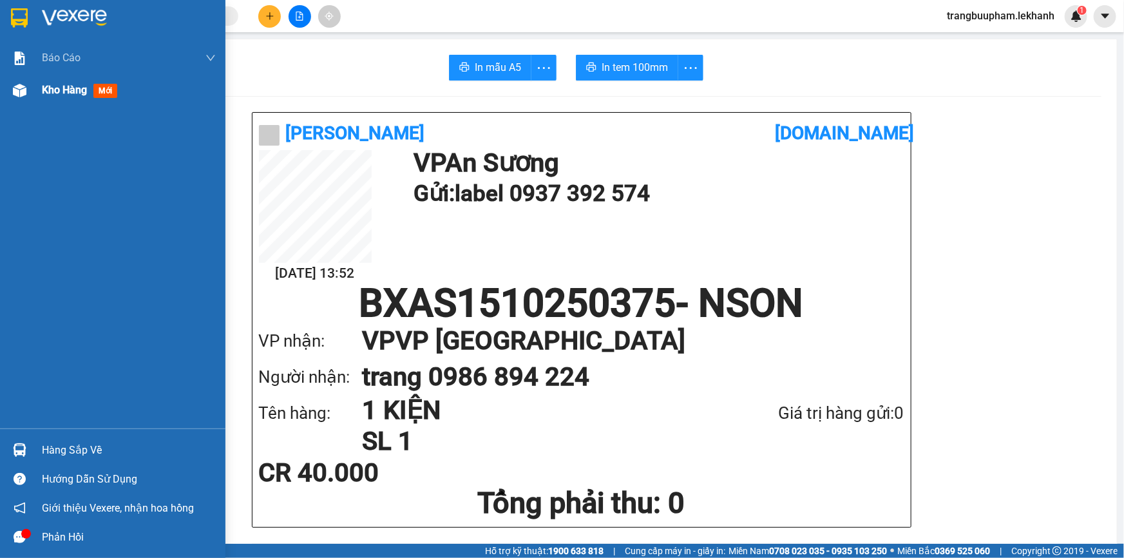
drag, startPoint x: 59, startPoint y: 108, endPoint x: 53, endPoint y: 88, distance: 21.0
click at [59, 103] on div "Báo cáo Báo cáo dòng tiền (nhân viên) Doanh số tạo đơn theo VP gửi (nhân viên) …" at bounding box center [112, 235] width 225 height 386
click at [53, 88] on span "Kho hàng" at bounding box center [64, 90] width 45 height 12
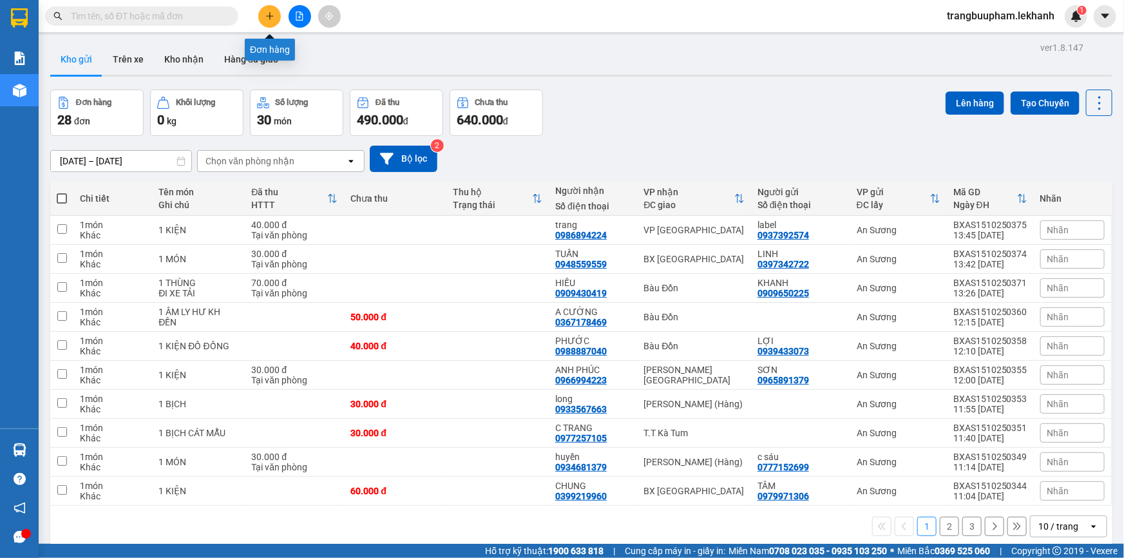
click at [262, 16] on button at bounding box center [269, 16] width 23 height 23
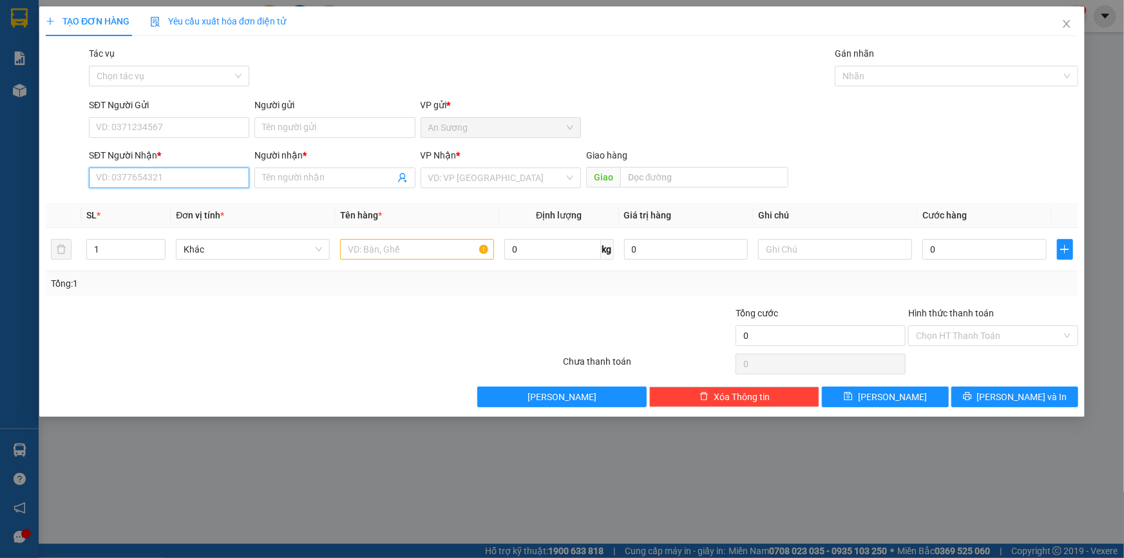
click at [141, 178] on input "SĐT Người Nhận *" at bounding box center [169, 177] width 160 height 21
drag, startPoint x: 180, startPoint y: 200, endPoint x: 161, endPoint y: 130, distance: 72.2
click at [180, 200] on div "0936999171 - HOÀNG" at bounding box center [169, 203] width 145 height 14
type input "0936999171"
type input "HOÀNG"
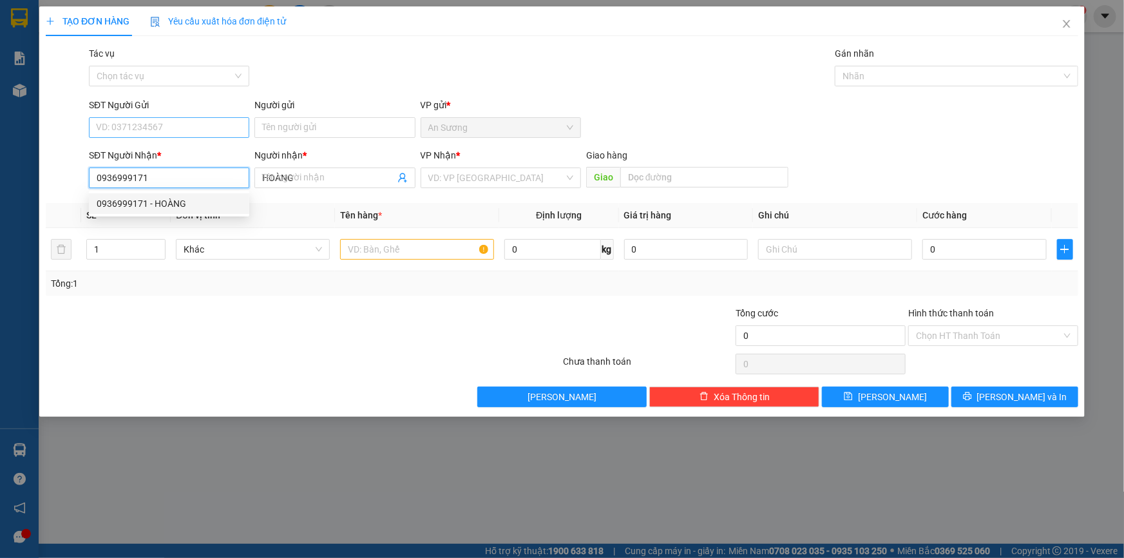
type input "30.000"
type input "0936999171"
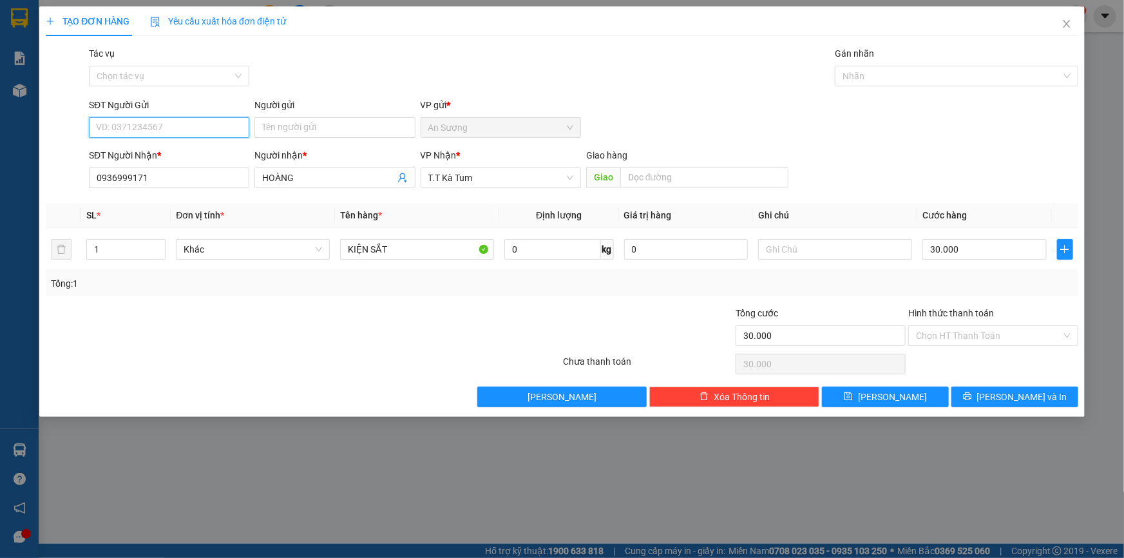
click at [159, 122] on input "SĐT Người Gửi" at bounding box center [169, 127] width 160 height 21
click at [162, 171] on div "0867586305 - [PERSON_NAME]" at bounding box center [169, 174] width 145 height 14
type input "0867586305"
type input "MINH"
drag, startPoint x: 974, startPoint y: 260, endPoint x: 974, endPoint y: 252, distance: 7.8
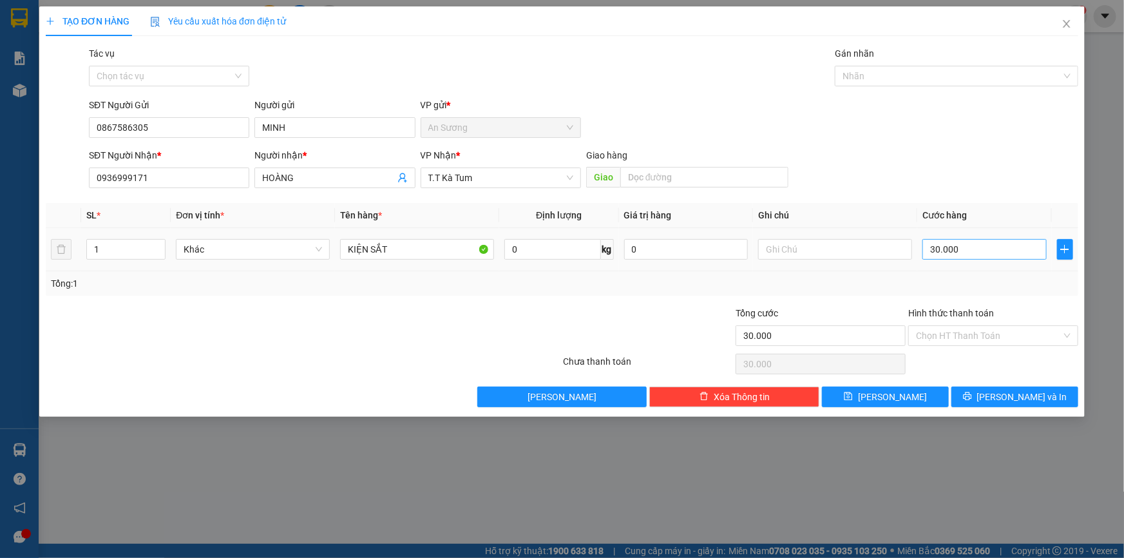
click at [974, 258] on div "30.000" at bounding box center [984, 249] width 124 height 26
click at [974, 252] on input "30.000" at bounding box center [984, 249] width 124 height 21
type input "4"
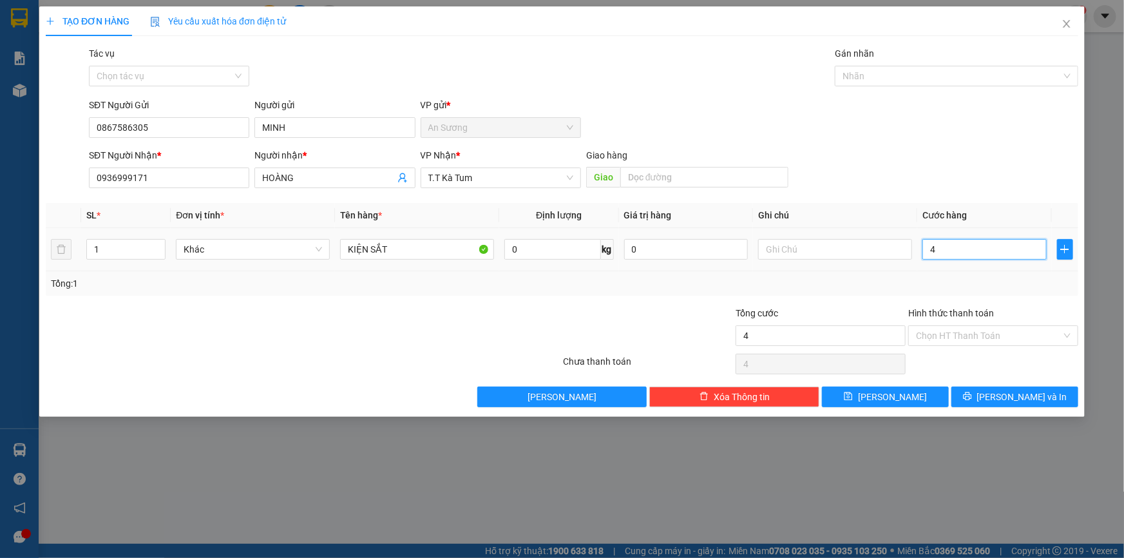
type input "40"
type input "40.000"
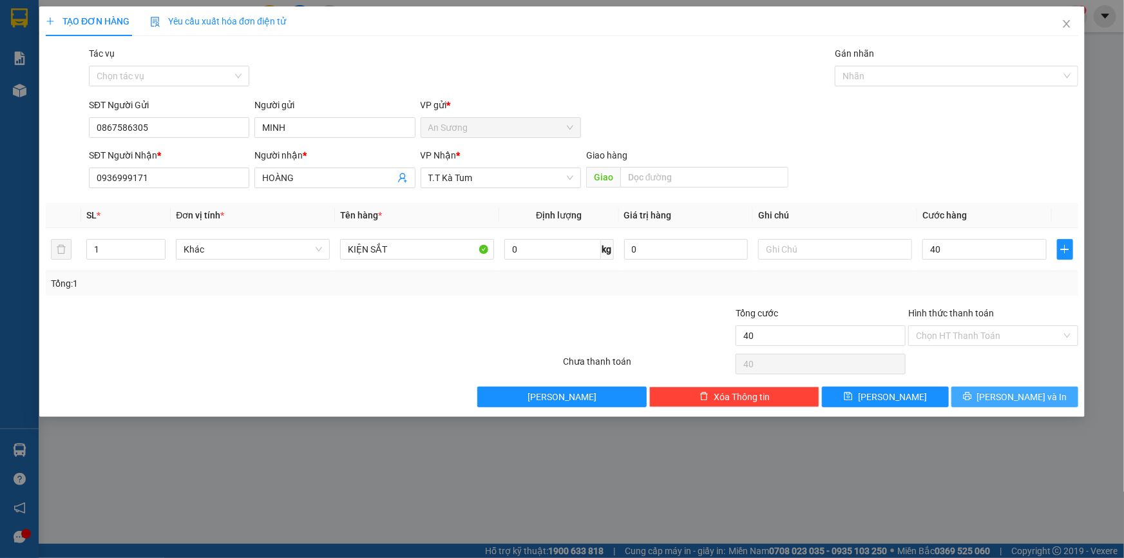
type input "40.000"
click at [1010, 395] on button "[PERSON_NAME] và In" at bounding box center [1014, 396] width 127 height 21
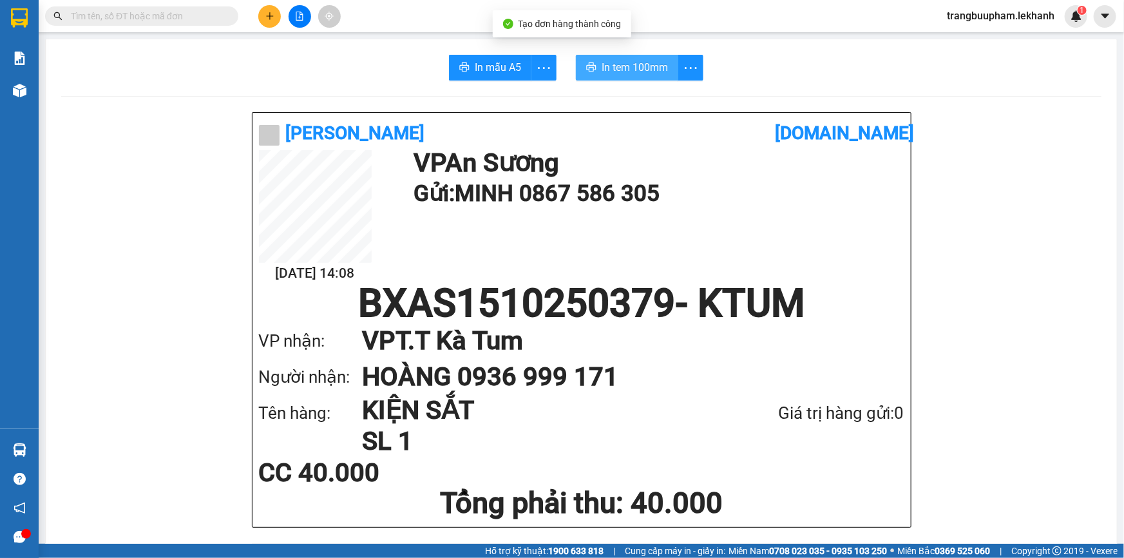
click at [645, 68] on span "In tem 100mm" at bounding box center [634, 67] width 66 height 16
click at [271, 17] on icon "plus" at bounding box center [269, 16] width 9 height 9
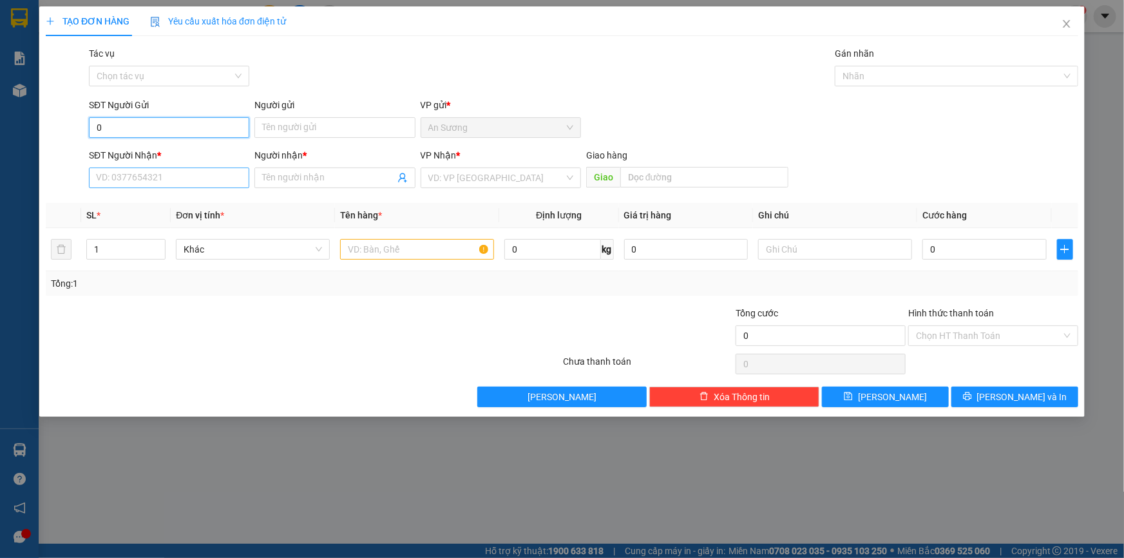
type input "0"
click at [122, 177] on input "SĐT Người Nhận *" at bounding box center [169, 177] width 160 height 21
type input "0976868155"
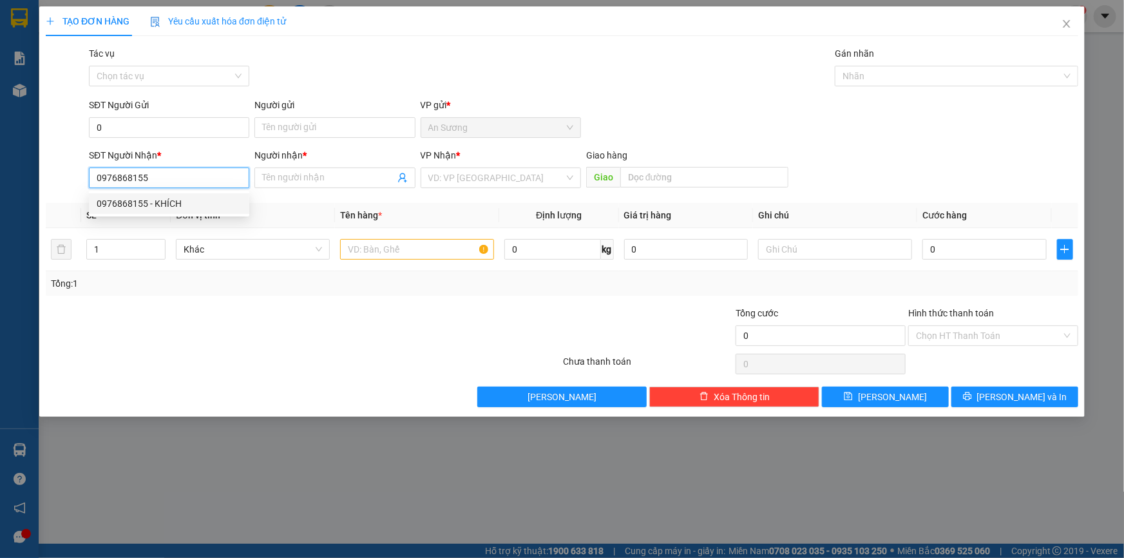
click at [144, 202] on div "0976868155 - KHÍCH" at bounding box center [169, 203] width 145 height 14
type input "KHÍCH"
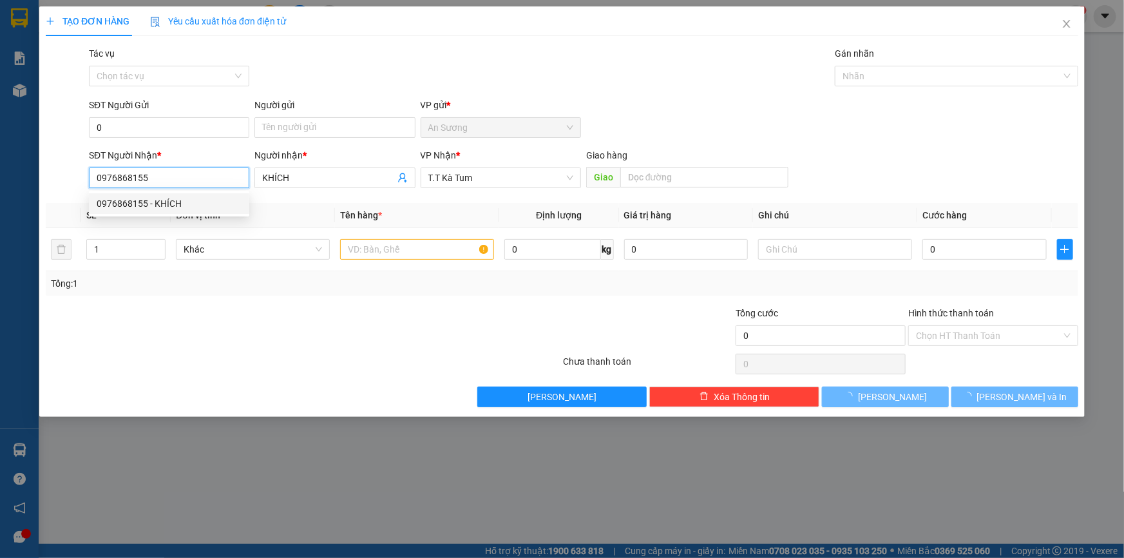
type input "30.000"
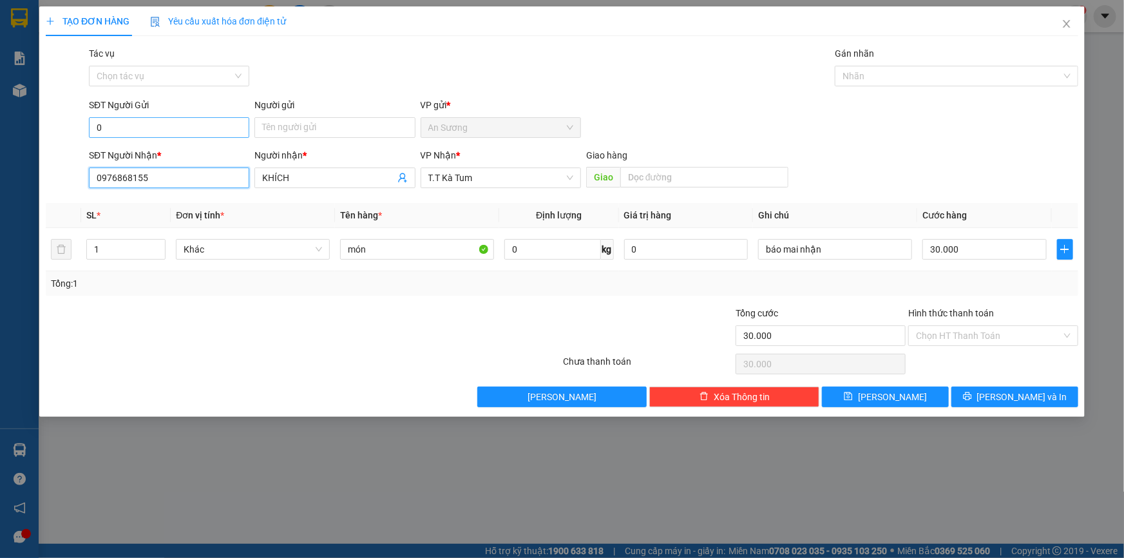
type input "0976868155"
click at [202, 130] on input "0" at bounding box center [169, 127] width 160 height 21
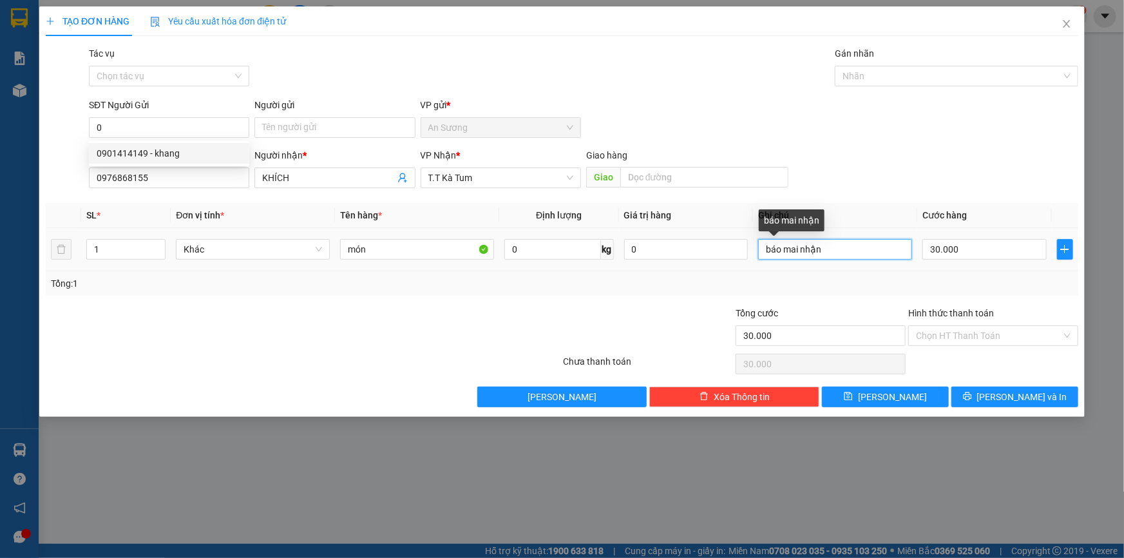
drag, startPoint x: 858, startPoint y: 252, endPoint x: 656, endPoint y: 272, distance: 203.2
click at [656, 272] on div "SL * Đơn vị tính * Tên hàng * Định lượng Giá trị hàng Ghi chú Cước hàng 1 Khác …" at bounding box center [562, 249] width 1032 height 93
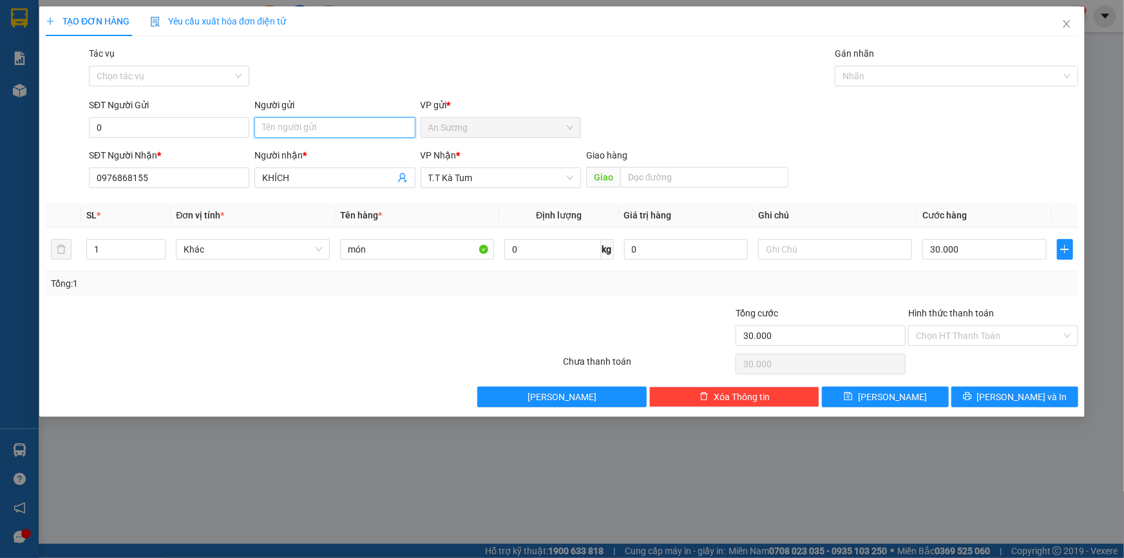
click at [290, 123] on input "Người gửi" at bounding box center [334, 127] width 160 height 21
click at [200, 129] on input "0" at bounding box center [169, 127] width 160 height 21
type input "0977144942"
click at [330, 137] on input "Người gửi" at bounding box center [334, 127] width 160 height 21
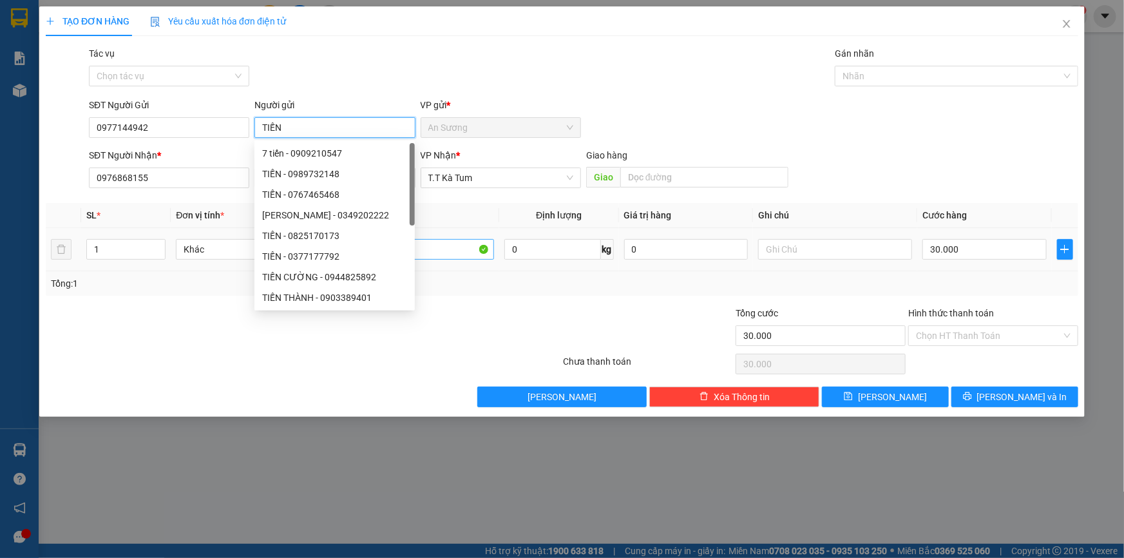
type input "TIẾN"
drag, startPoint x: 459, startPoint y: 252, endPoint x: 458, endPoint y: 245, distance: 6.5
click at [458, 251] on input "món" at bounding box center [417, 249] width 154 height 21
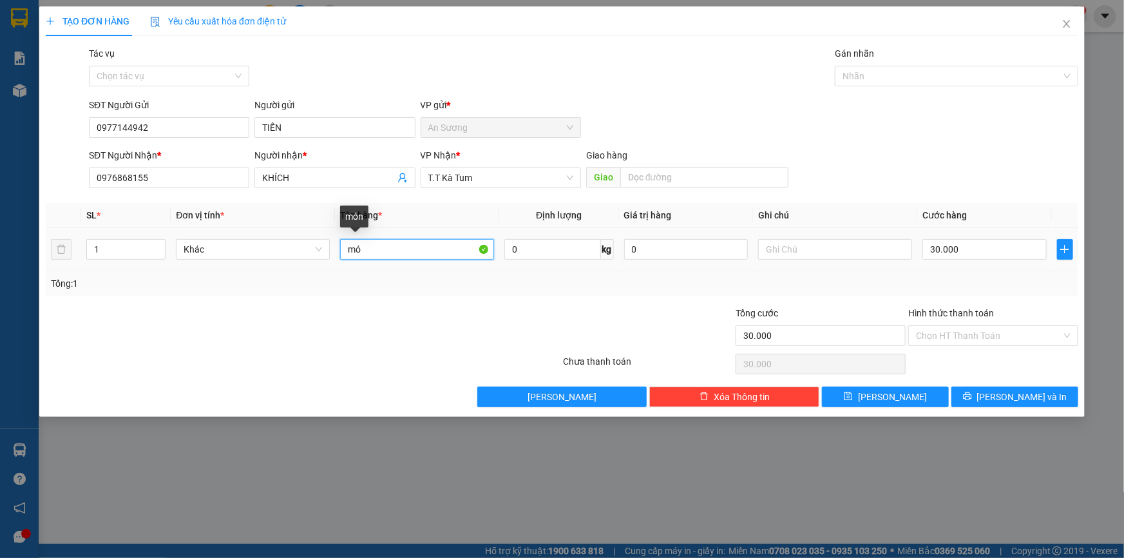
type input "m"
type input "1 KIỆN DÀN ÁO XE"
click at [958, 254] on input "30.000" at bounding box center [984, 249] width 124 height 21
type input "4"
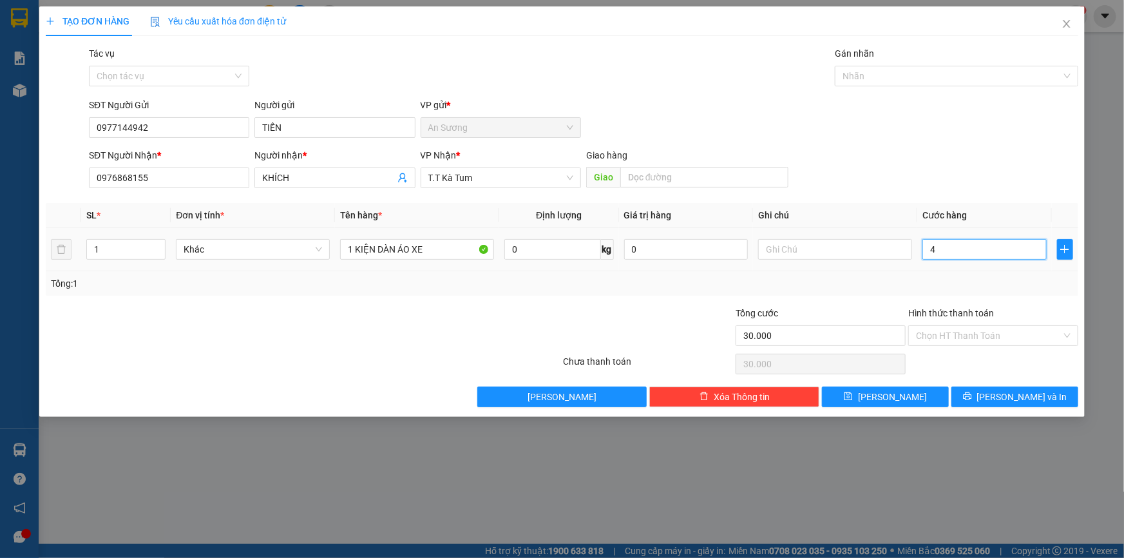
type input "4"
type input "40"
type input "40.000"
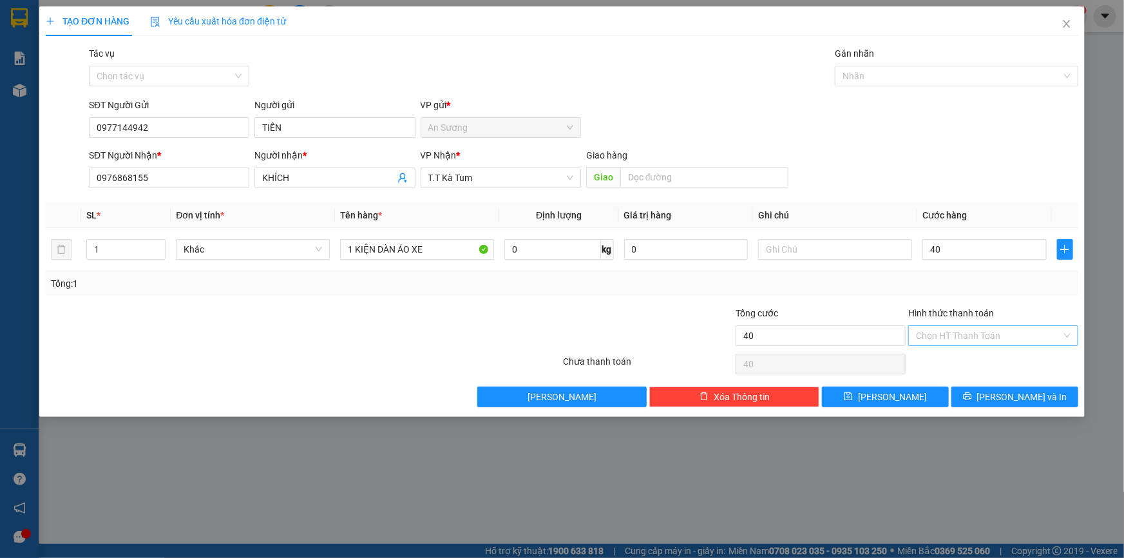
type input "40.000"
click at [987, 339] on input "Hình thức thanh toán" at bounding box center [989, 335] width 146 height 19
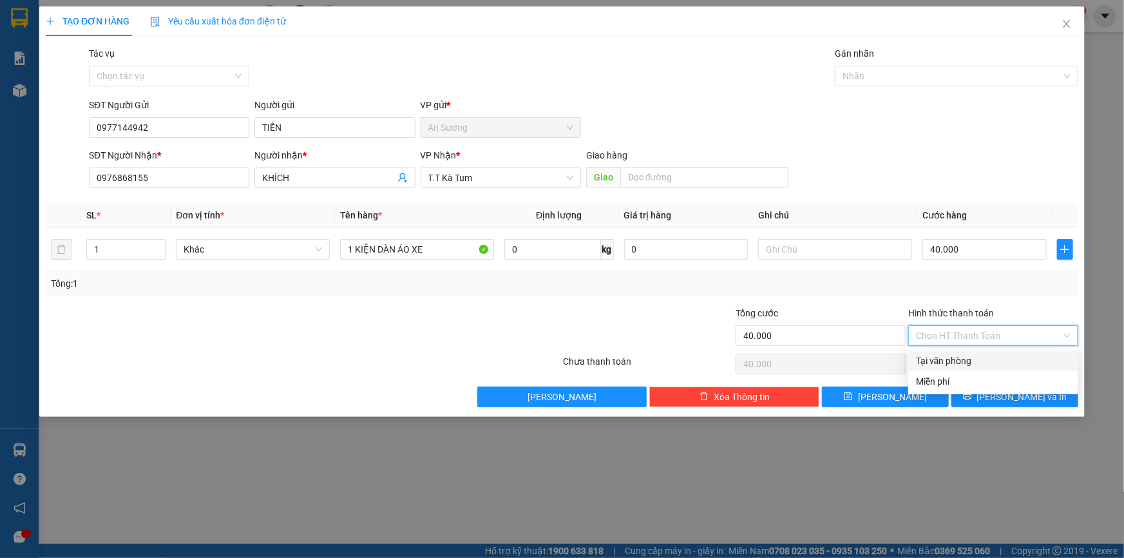
drag, startPoint x: 969, startPoint y: 361, endPoint x: 976, endPoint y: 370, distance: 11.6
click at [969, 364] on div "Tại văn phòng" at bounding box center [993, 361] width 155 height 14
type input "0"
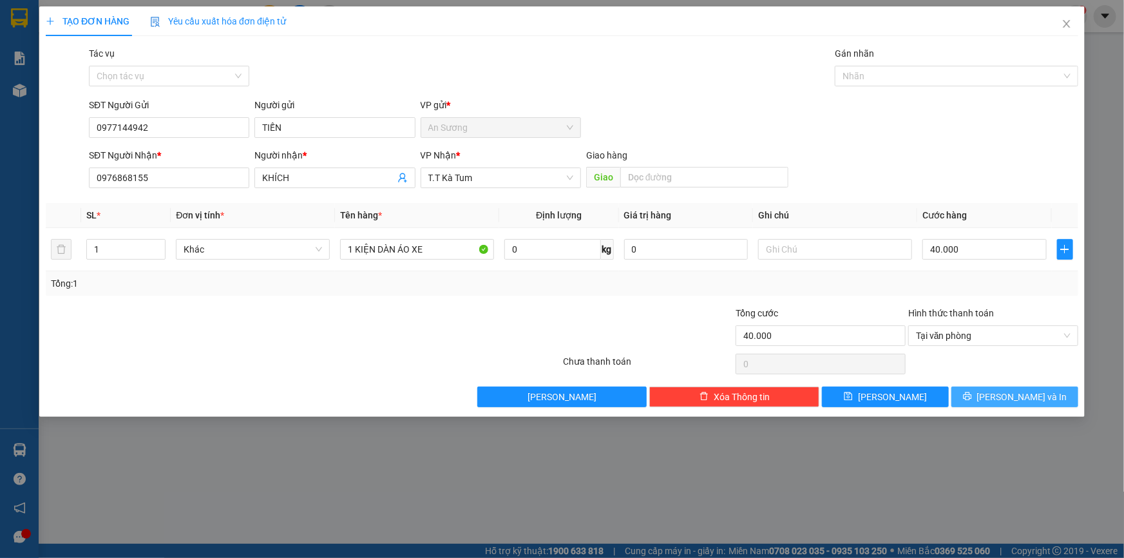
click at [1003, 394] on span "[PERSON_NAME] và In" at bounding box center [1022, 397] width 90 height 14
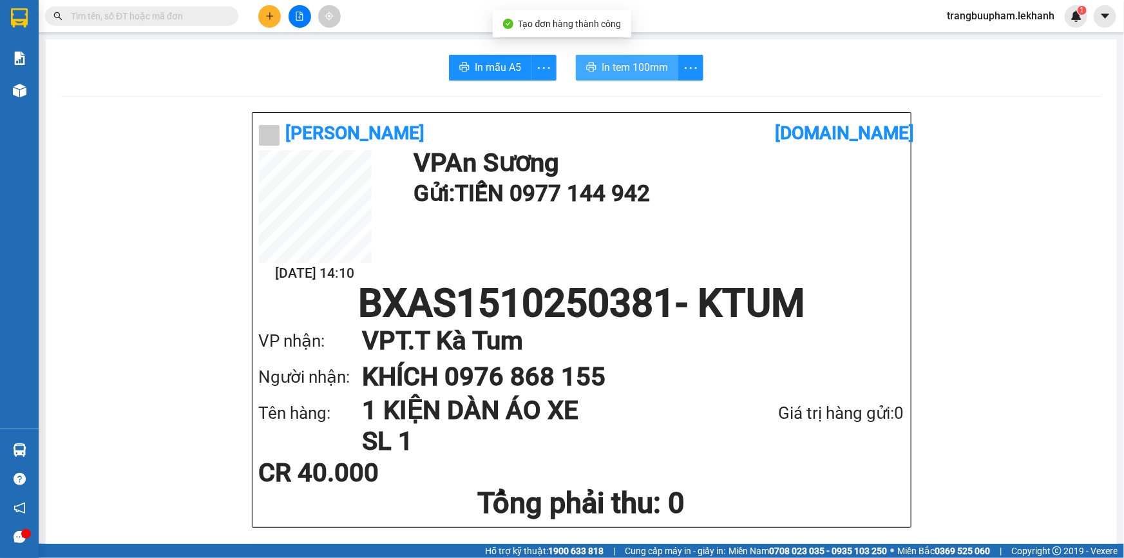
click at [608, 68] on span "In tem 100mm" at bounding box center [634, 67] width 66 height 16
click at [274, 19] on icon "plus" at bounding box center [269, 16] width 9 height 9
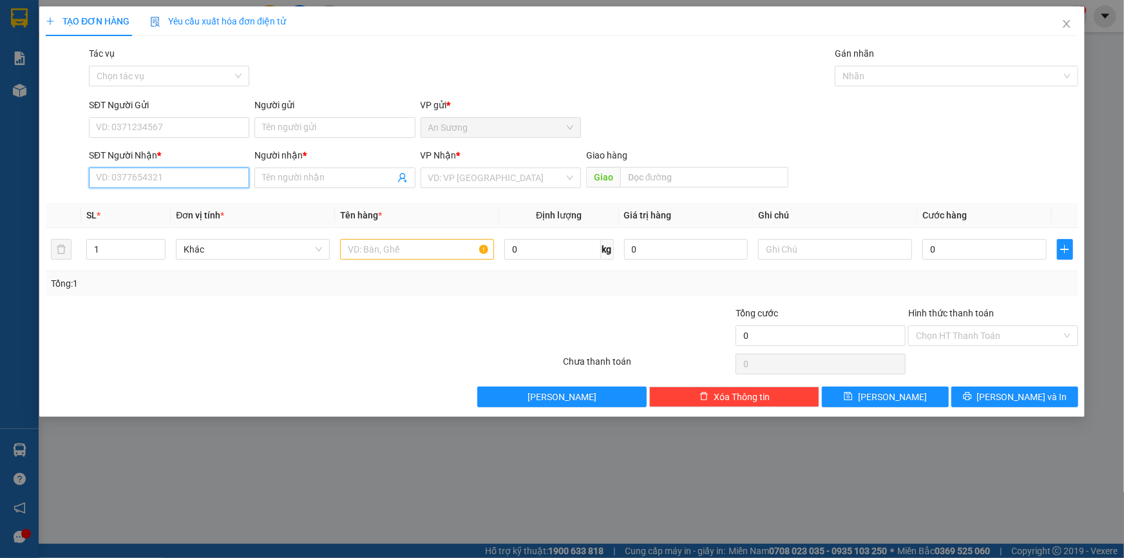
click at [149, 175] on input "SĐT Người Nhận *" at bounding box center [169, 177] width 160 height 21
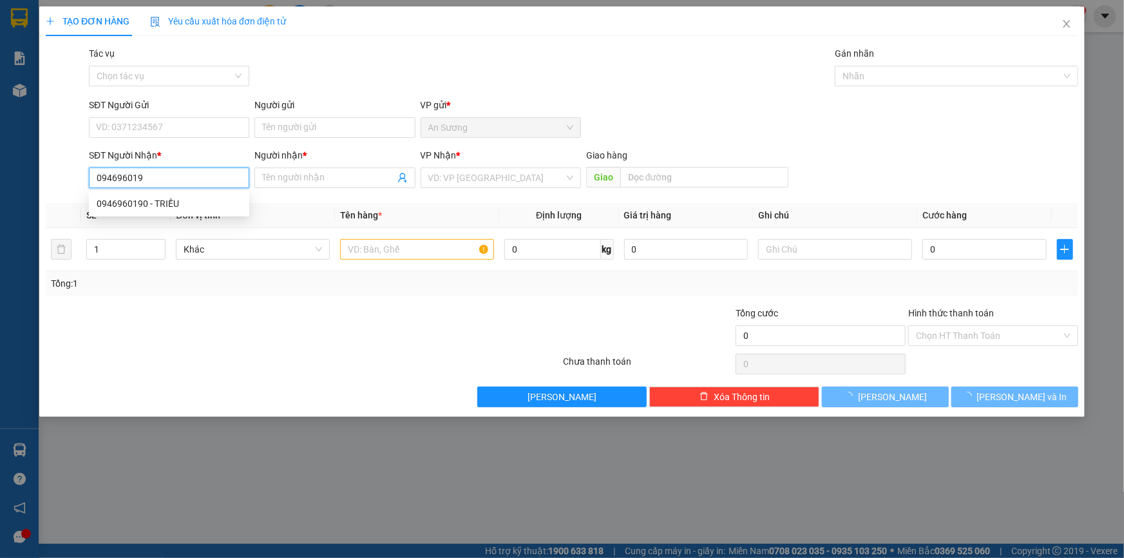
type input "0946960190"
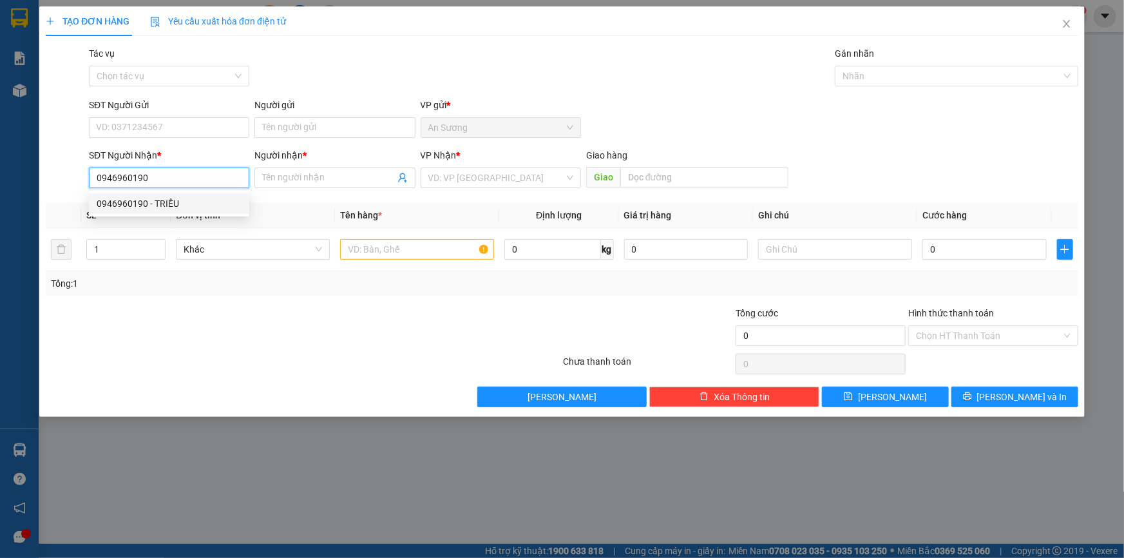
click at [147, 202] on div "0946960190 - TRIỀU" at bounding box center [169, 203] width 145 height 14
type input "TRIỀU"
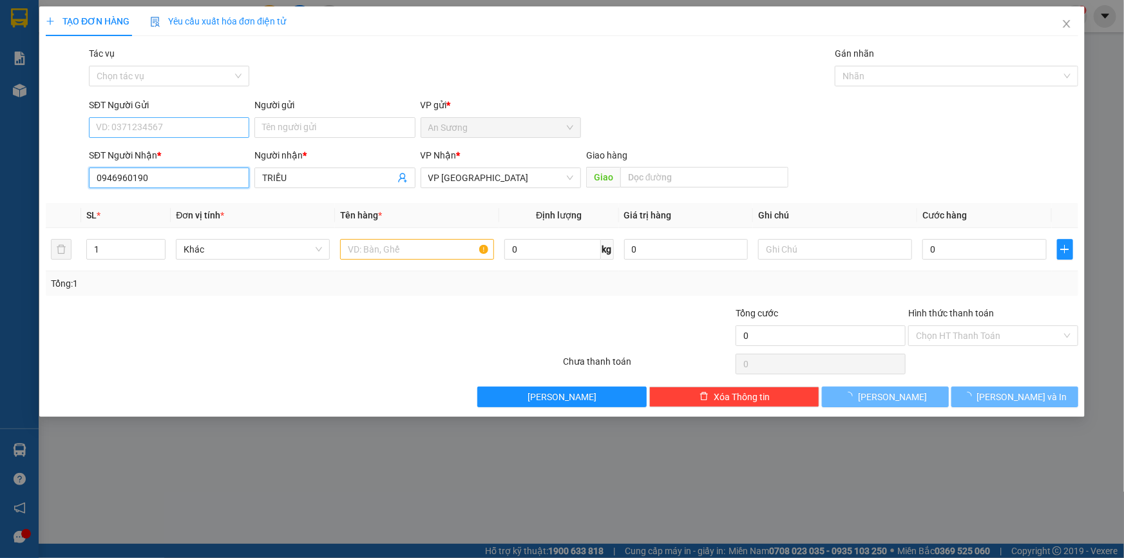
type input "30.000"
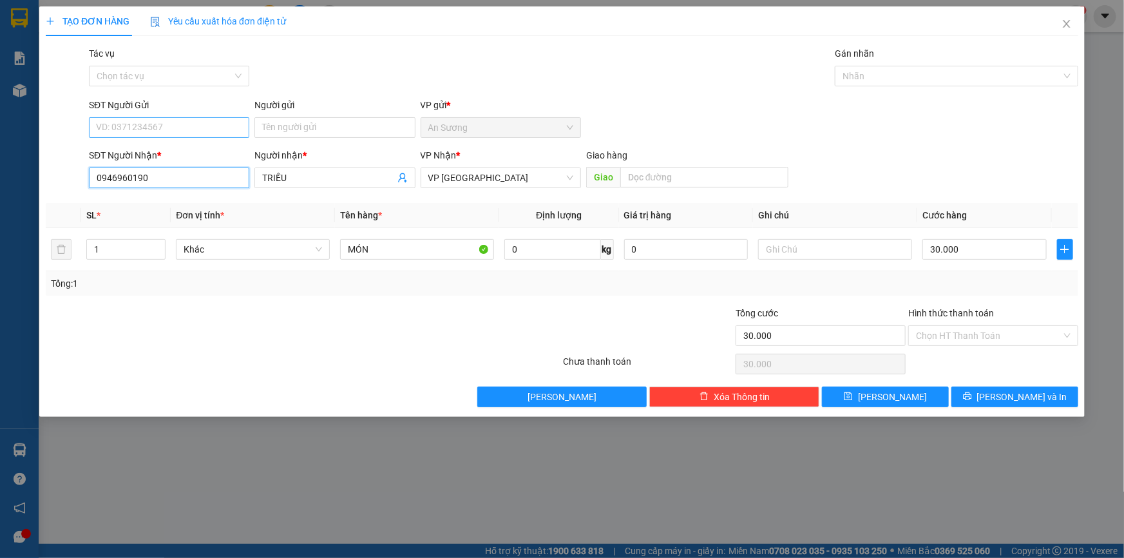
type input "0946960190"
click at [185, 129] on input "SĐT Người Gửi" at bounding box center [169, 127] width 160 height 21
type input "0983888792"
click at [283, 134] on input "Người gửi" at bounding box center [334, 127] width 160 height 21
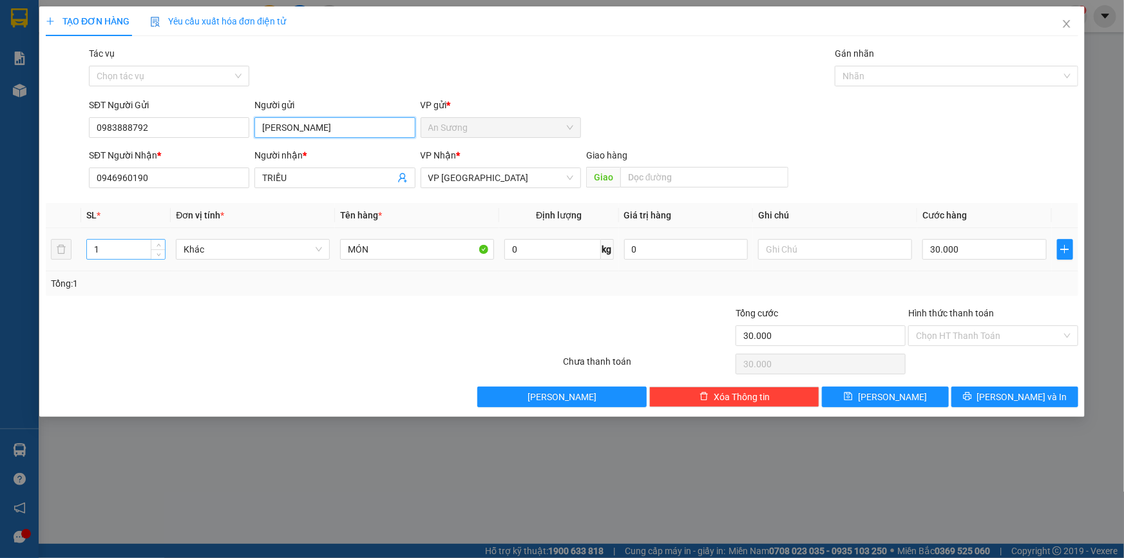
type input "[PERSON_NAME]"
click at [128, 252] on input "1" at bounding box center [126, 249] width 78 height 19
type input "10"
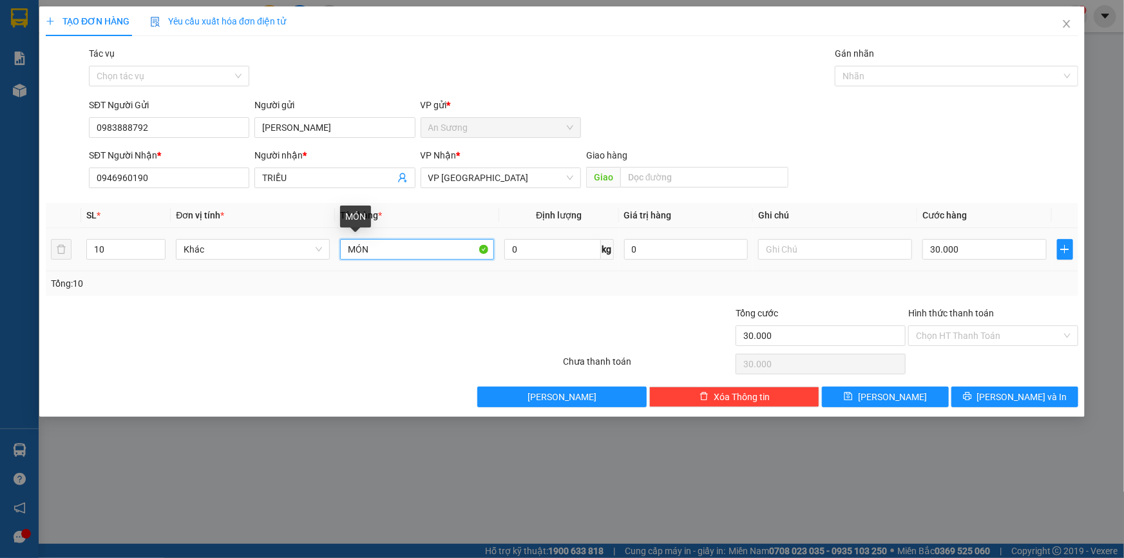
drag, startPoint x: 396, startPoint y: 245, endPoint x: 321, endPoint y: 219, distance: 79.0
click at [341, 263] on td "MÓN" at bounding box center [417, 249] width 164 height 43
type input "10 [PERSON_NAME]"
click at [791, 251] on input "text" at bounding box center [835, 249] width 154 height 21
type input "D"
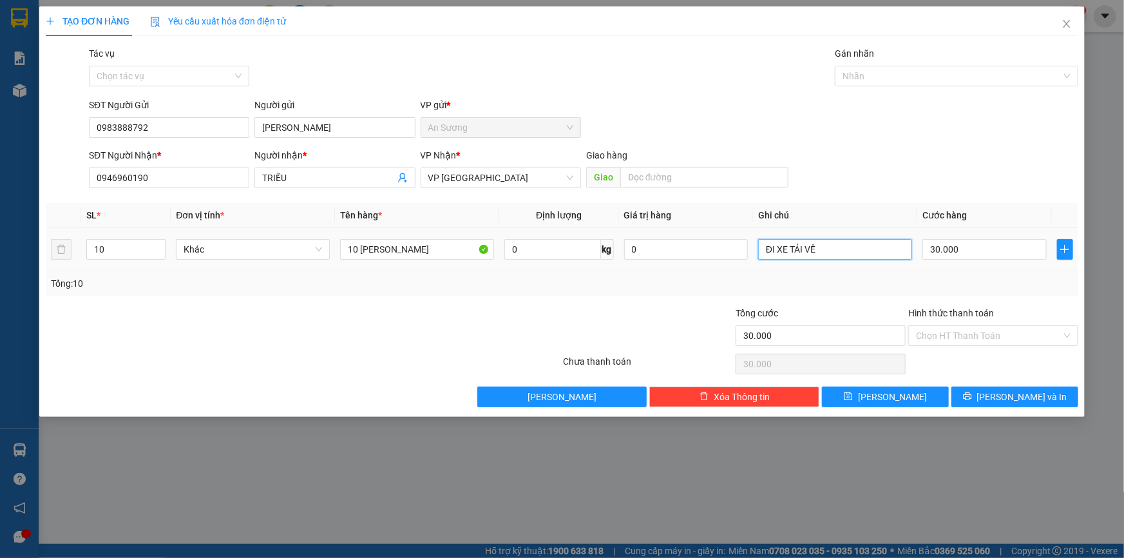
type input "ĐI XE TẢI VỀ"
type input "4"
type input "40"
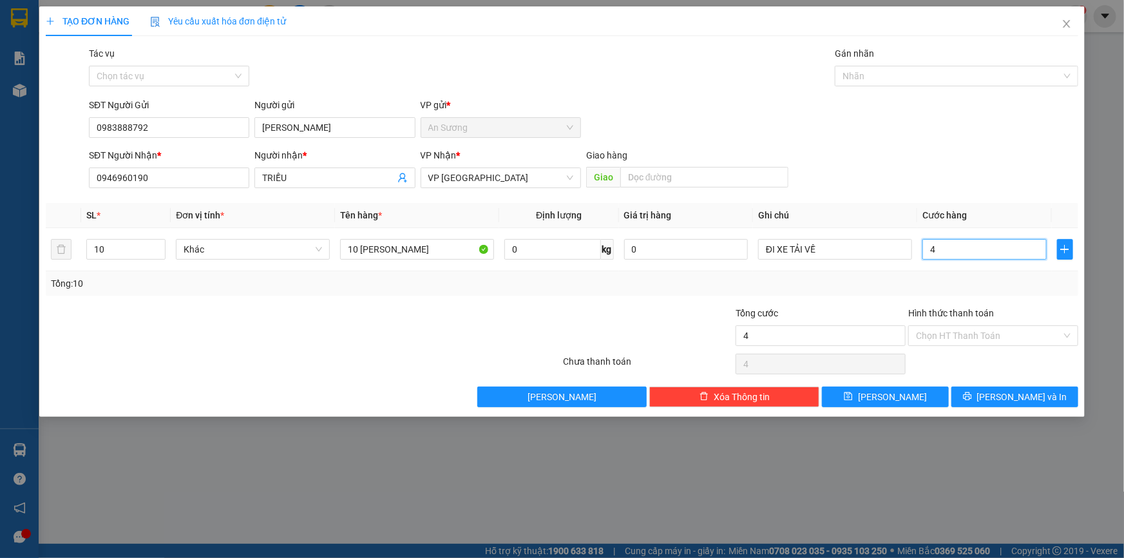
type input "40"
type input "400"
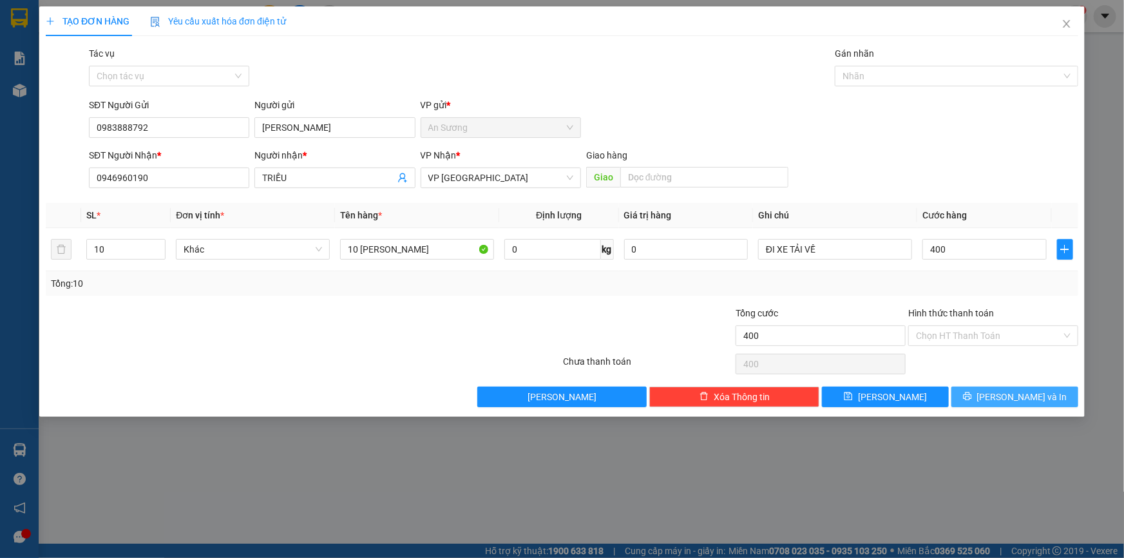
type input "400.000"
click at [1017, 399] on span "[PERSON_NAME] và In" at bounding box center [1022, 397] width 90 height 14
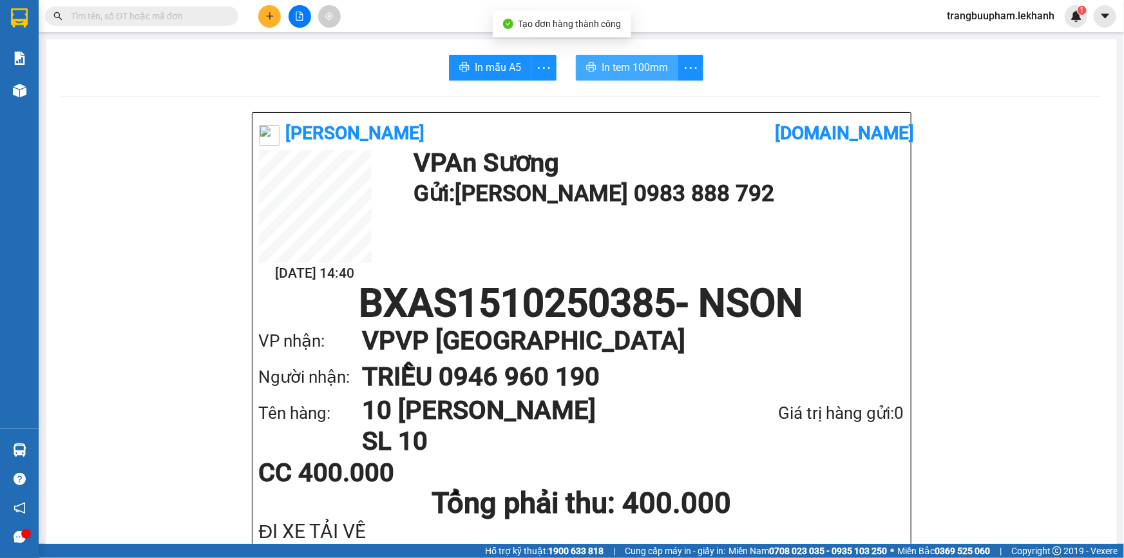
click at [643, 79] on button "In tem 100mm" at bounding box center [627, 68] width 102 height 26
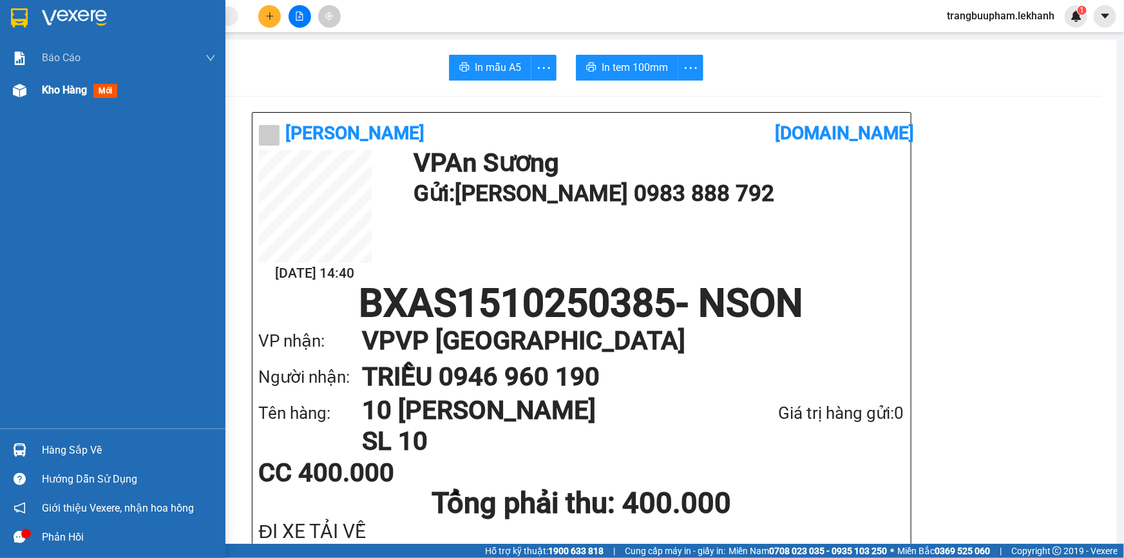
click at [58, 84] on span "Kho hàng" at bounding box center [64, 90] width 45 height 12
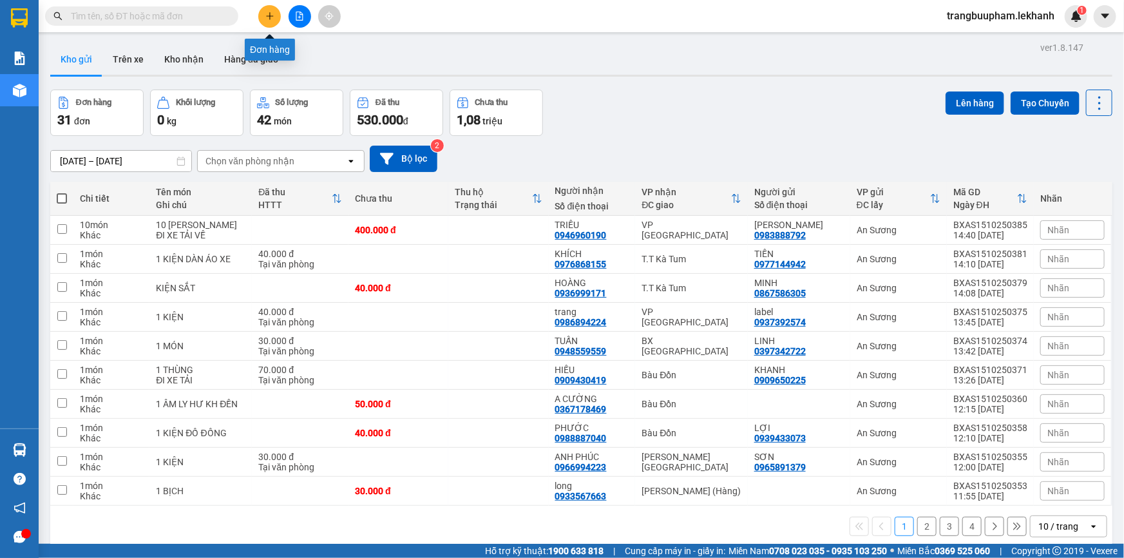
click at [269, 15] on icon "plus" at bounding box center [269, 15] width 1 height 7
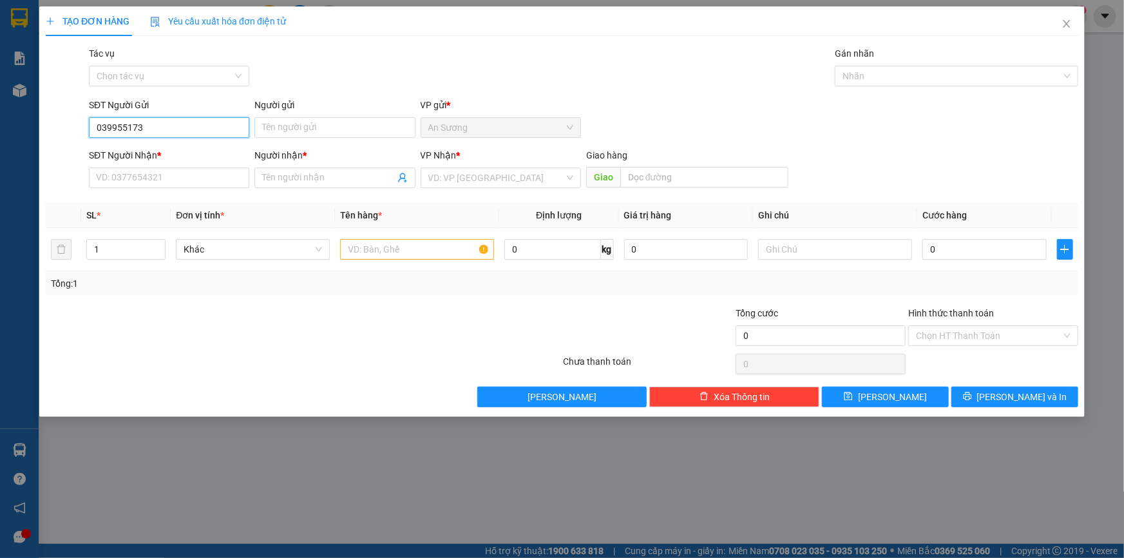
type input "0399551737"
click at [196, 155] on div "0399551737 - TỪ" at bounding box center [169, 153] width 145 height 14
type input "TỪ"
type input "0961964052"
type input "ĐỨC"
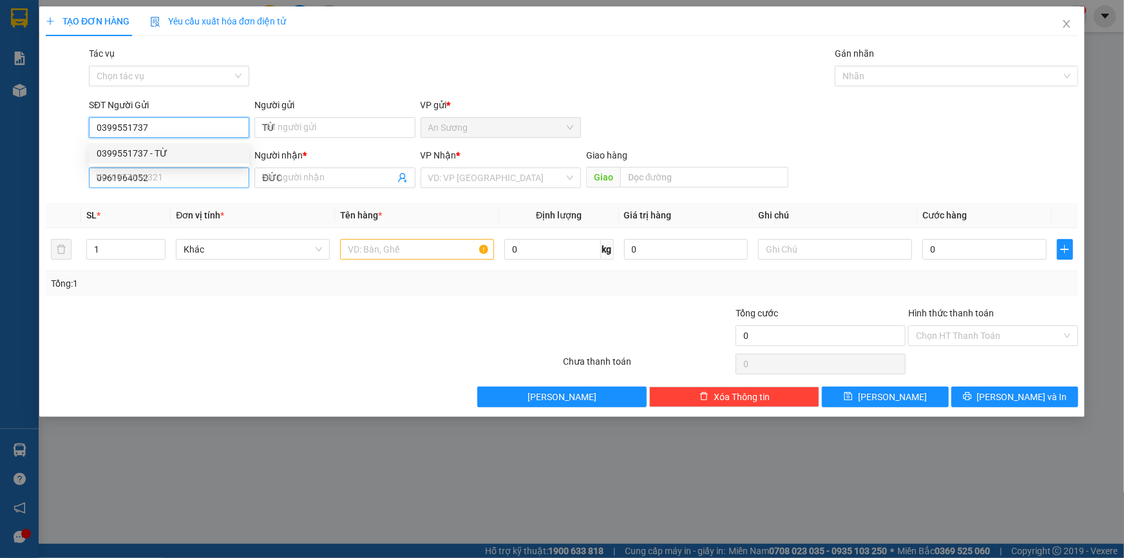
type input "30.000"
type input "0399551737"
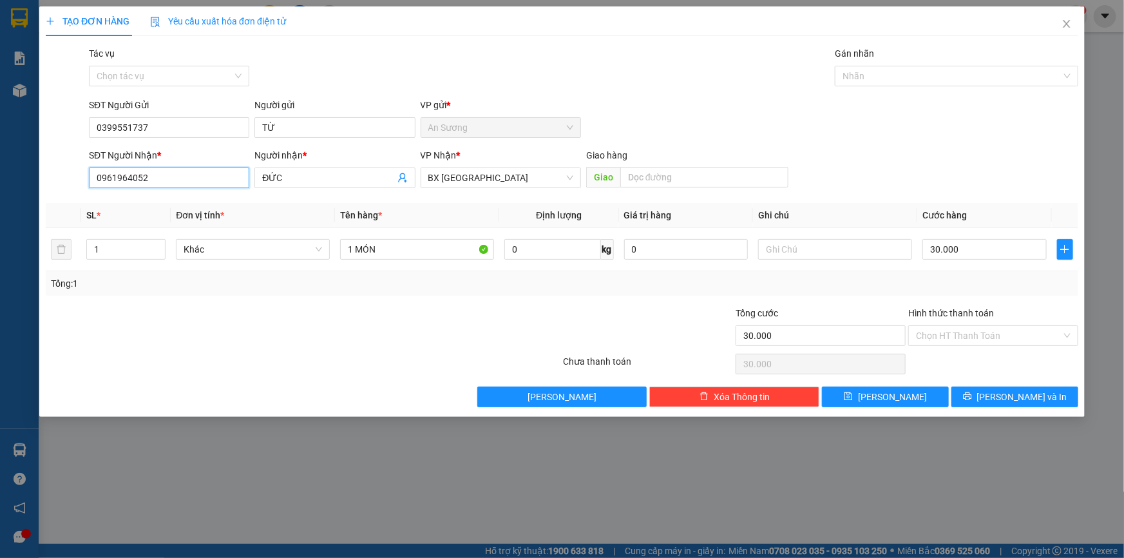
click at [190, 182] on input "0961964052" at bounding box center [169, 177] width 160 height 21
drag, startPoint x: 45, startPoint y: 158, endPoint x: 3, endPoint y: 150, distance: 42.6
click at [3, 150] on div "TẠO ĐƠN HÀNG Yêu cầu xuất hóa đơn điện tử Transit Pickup Surcharge Ids Transit …" at bounding box center [562, 279] width 1124 height 558
drag, startPoint x: 187, startPoint y: 225, endPoint x: 194, endPoint y: 210, distance: 16.4
click at [187, 225] on div "0917616844 - [PERSON_NAME]" at bounding box center [169, 224] width 145 height 14
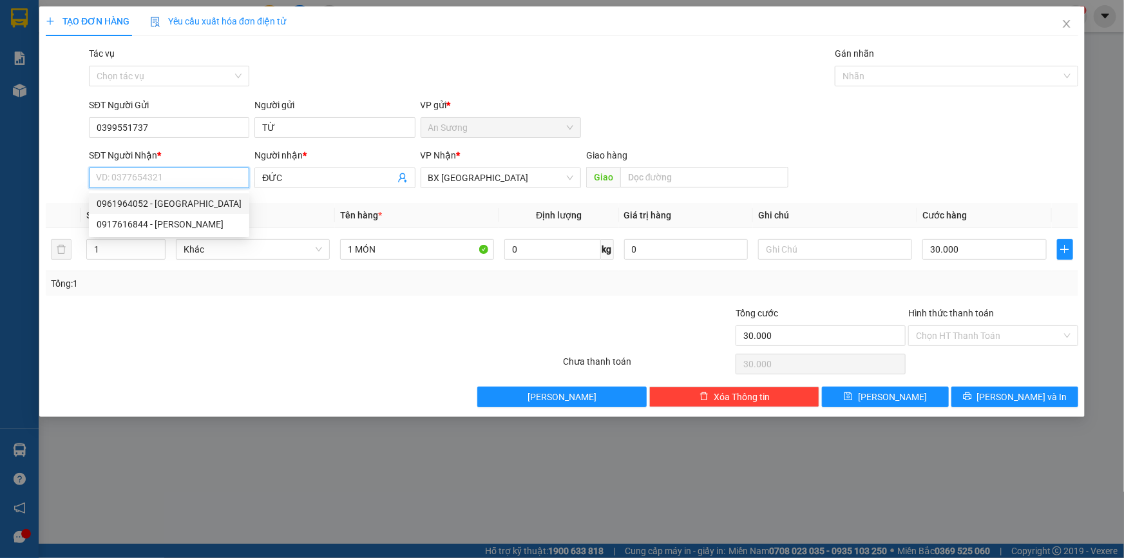
type input "0917616844"
type input "ĐĂNG"
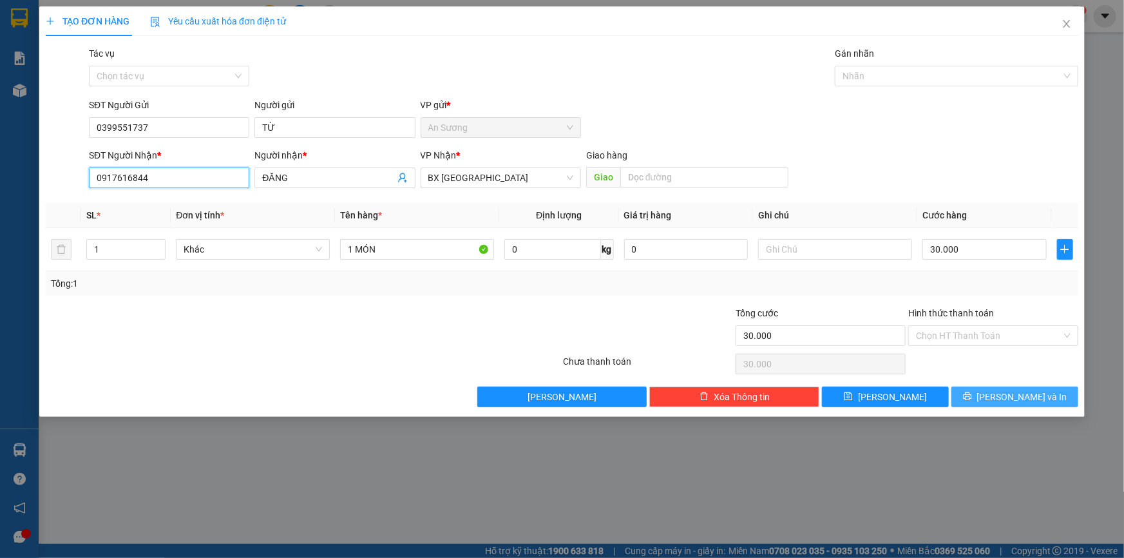
type input "0917616844"
click at [999, 400] on button "[PERSON_NAME] và In" at bounding box center [1014, 396] width 127 height 21
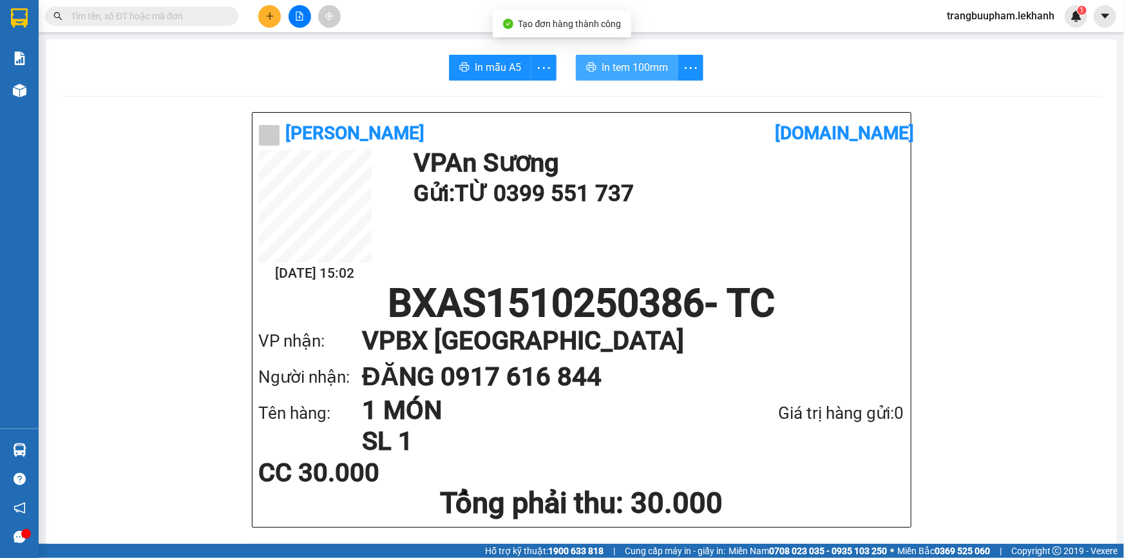
click at [635, 66] on span "In tem 100mm" at bounding box center [634, 67] width 66 height 16
click at [605, 71] on span "In tem 100mm" at bounding box center [634, 67] width 66 height 16
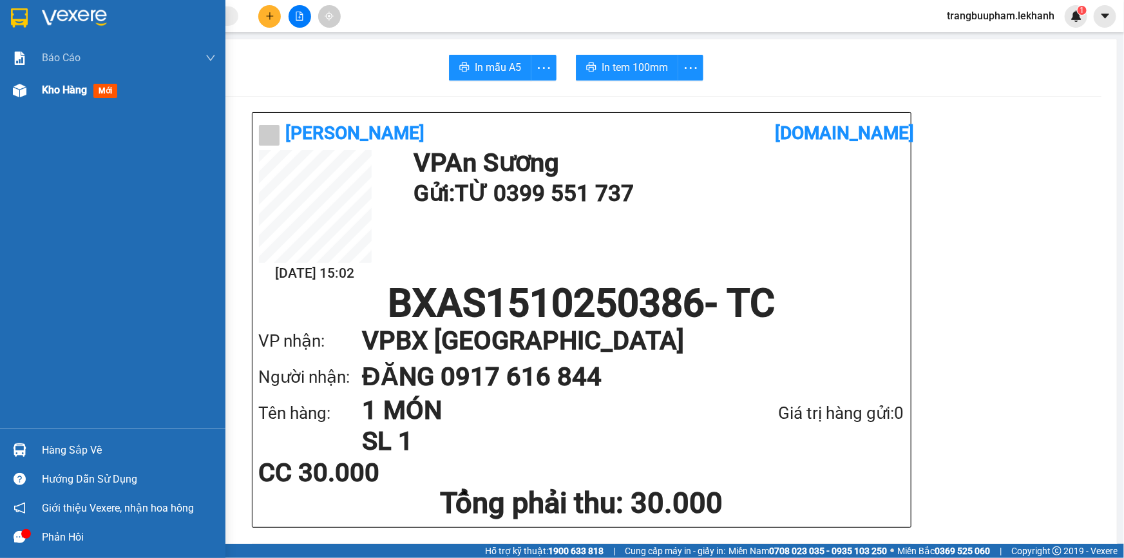
click at [70, 95] on span "Kho hàng" at bounding box center [64, 90] width 45 height 12
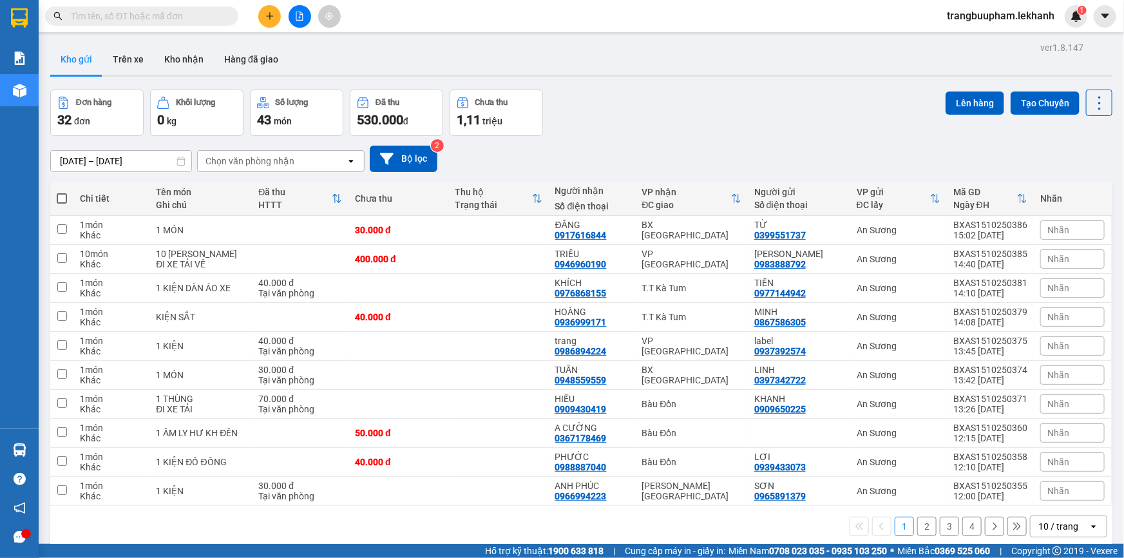
click at [267, 19] on icon "plus" at bounding box center [269, 16] width 9 height 9
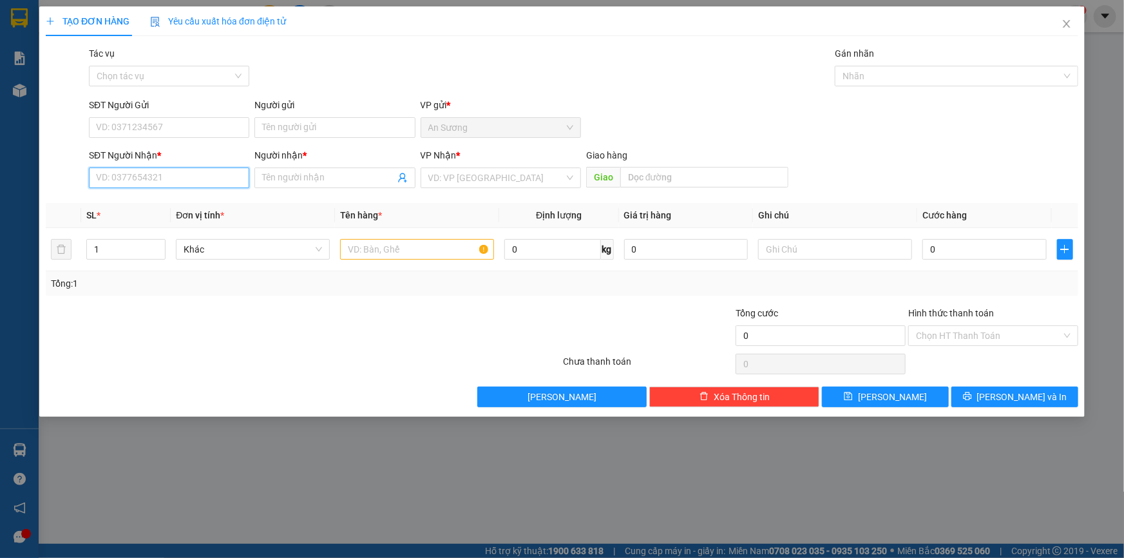
drag, startPoint x: 138, startPoint y: 173, endPoint x: 131, endPoint y: 150, distance: 24.2
click at [138, 173] on input "SĐT Người Nhận *" at bounding box center [169, 177] width 160 height 21
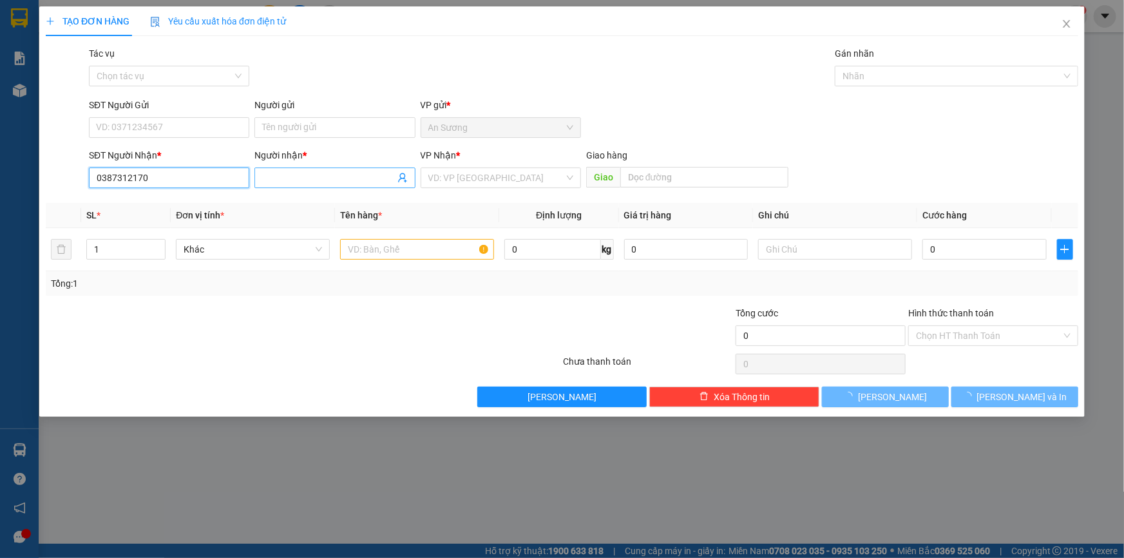
type input "0387312170"
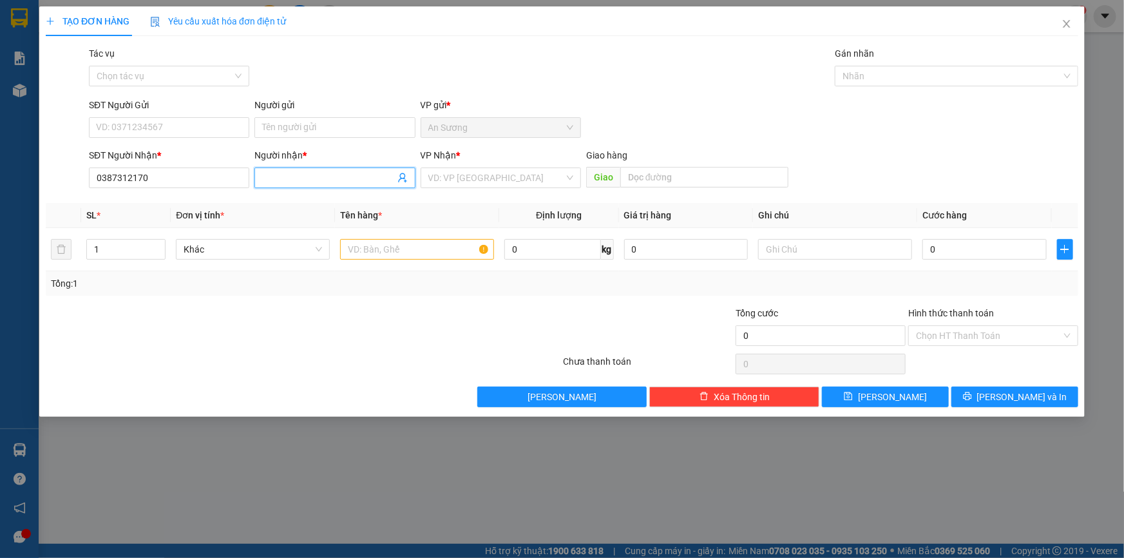
drag, startPoint x: 303, startPoint y: 176, endPoint x: 301, endPoint y: 159, distance: 17.5
click at [303, 175] on input "Người nhận *" at bounding box center [328, 178] width 132 height 14
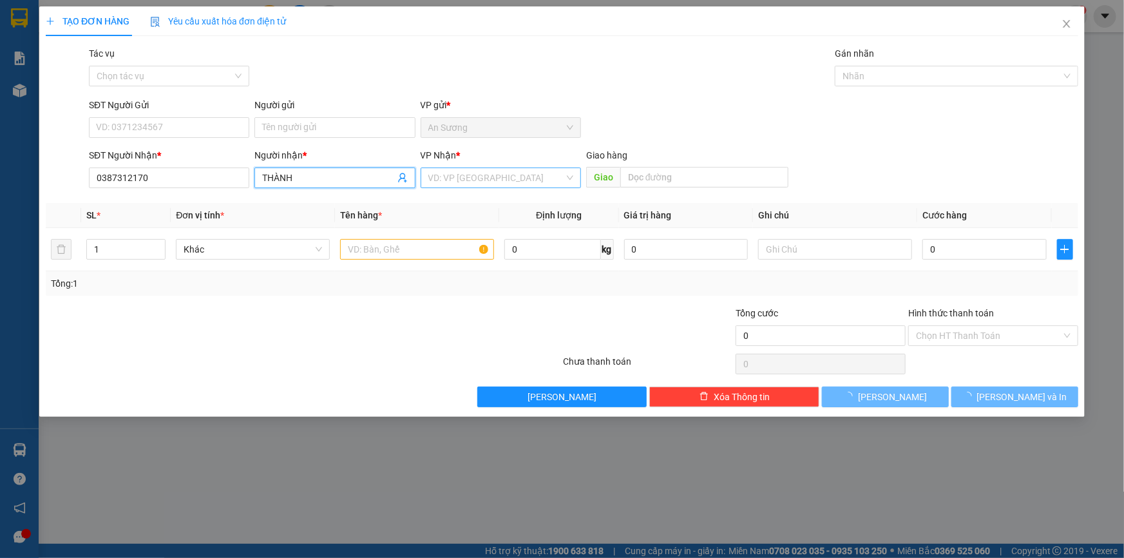
type input "THÀNH"
drag, startPoint x: 468, startPoint y: 177, endPoint x: 471, endPoint y: 171, distance: 7.5
click at [468, 176] on input "search" at bounding box center [496, 177] width 136 height 19
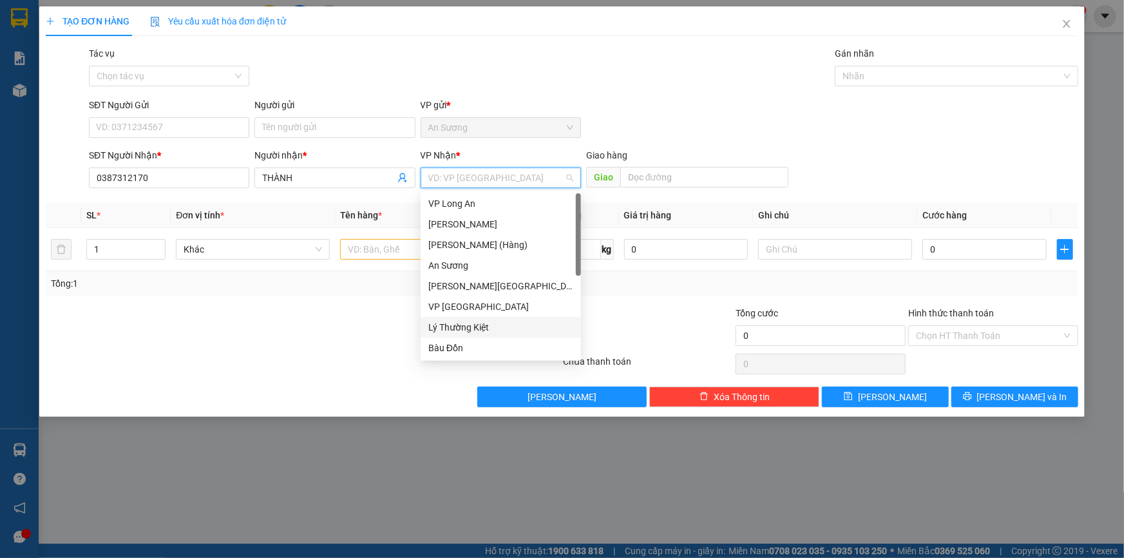
scroll to position [103, 0]
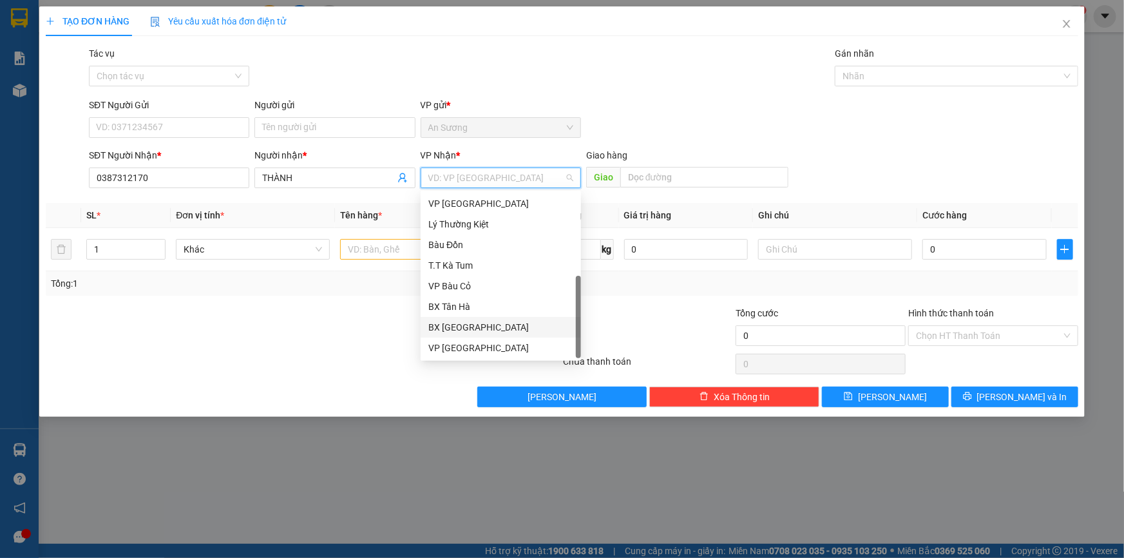
click at [487, 323] on div "BX [GEOGRAPHIC_DATA]" at bounding box center [500, 327] width 145 height 14
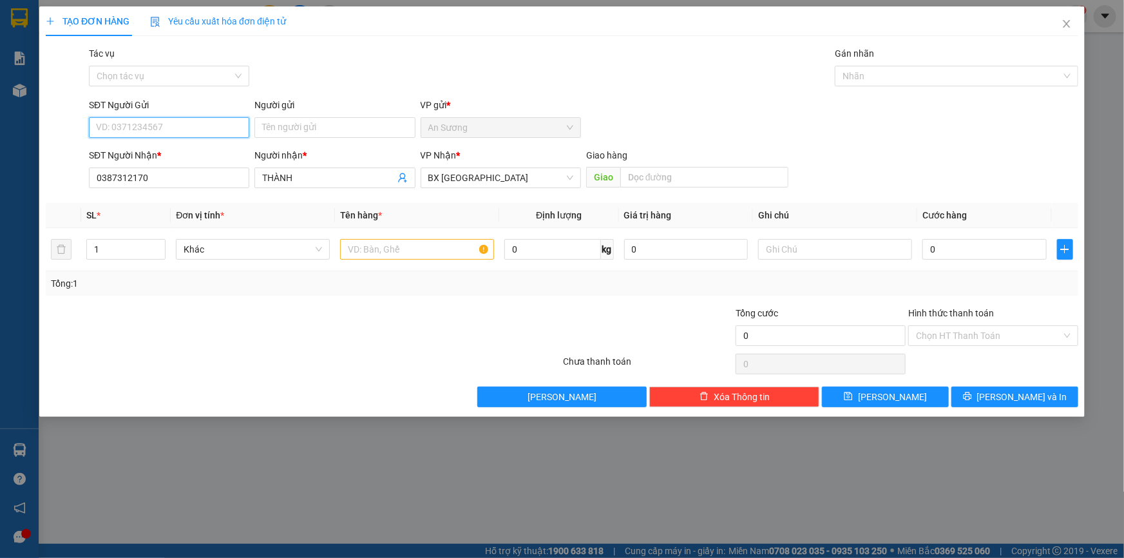
click at [203, 129] on input "SĐT Người Gửi" at bounding box center [169, 127] width 160 height 21
type input "03873121170"
drag, startPoint x: 156, startPoint y: 181, endPoint x: 0, endPoint y: 161, distance: 157.1
click at [0, 161] on div "TẠO ĐƠN HÀNG Yêu cầu xuất hóa đơn điện tử Transit Pickup Surcharge Ids Transit …" at bounding box center [562, 279] width 1124 height 558
type input "0382444130"
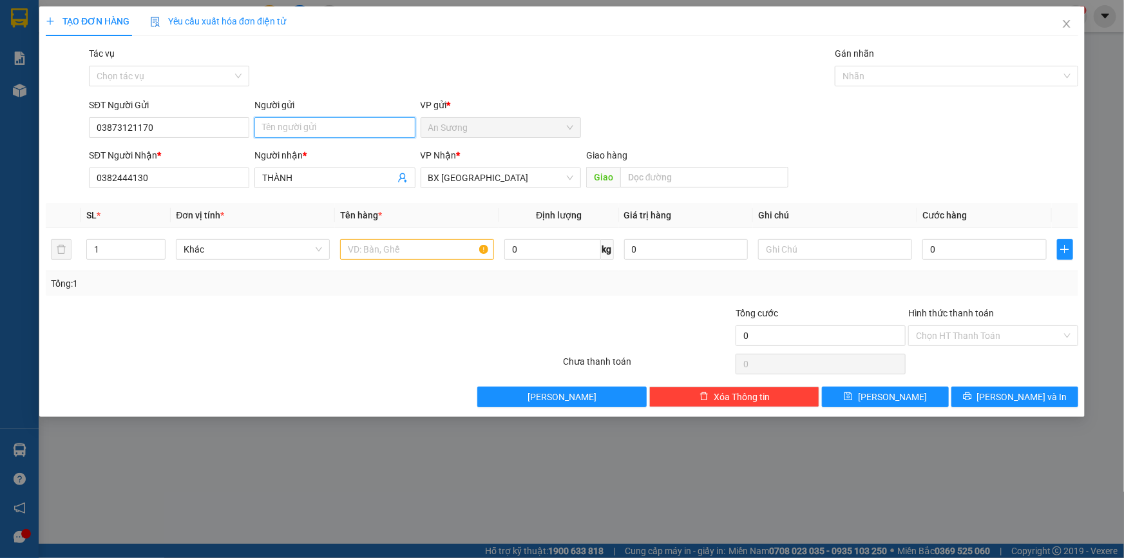
click at [307, 118] on input "Người gửi" at bounding box center [334, 127] width 160 height 21
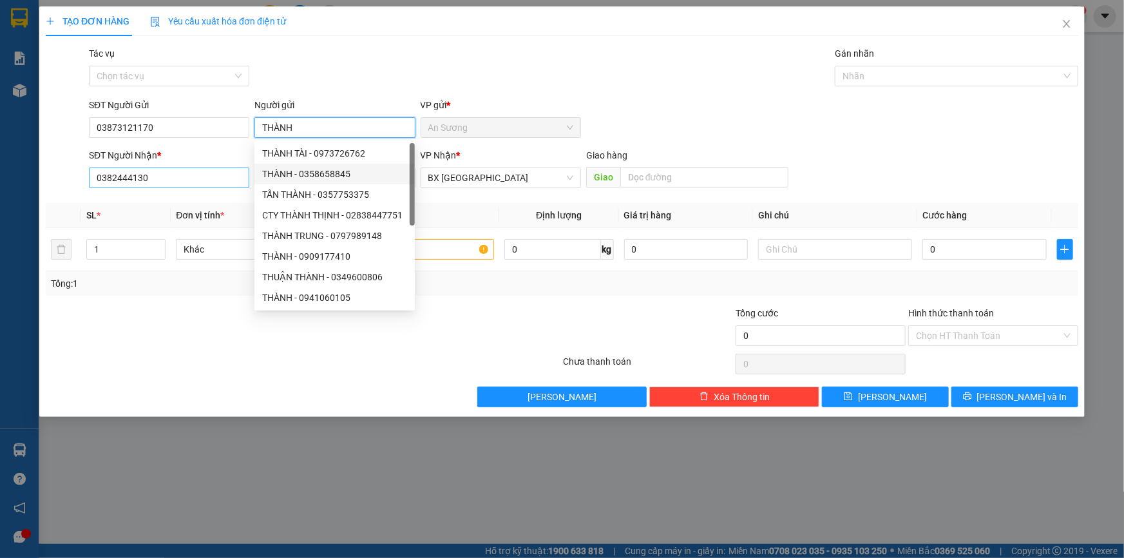
type input "THÀNH"
click at [215, 172] on input "0382444130" at bounding box center [169, 177] width 160 height 21
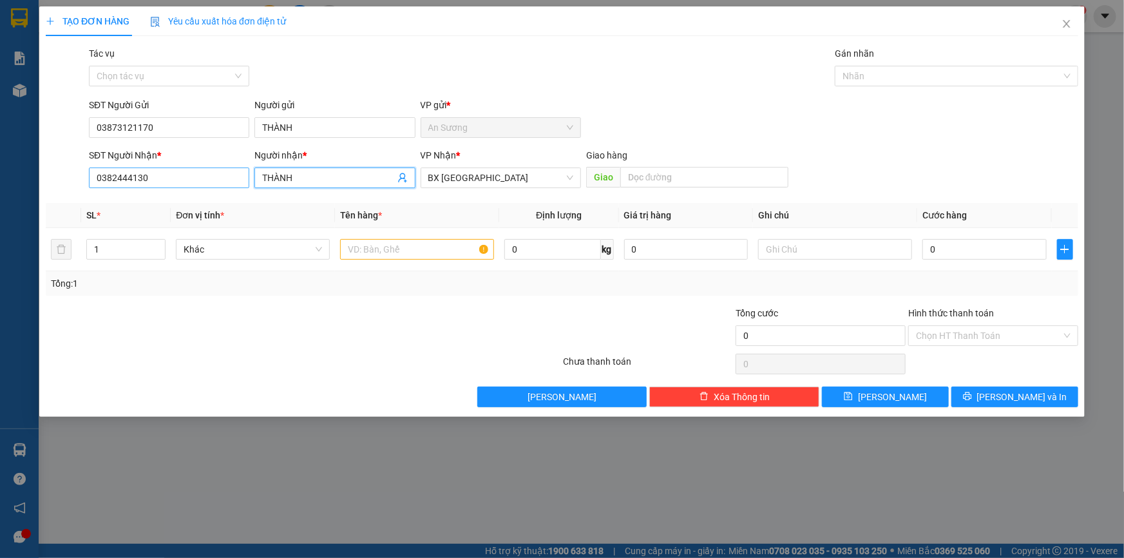
drag, startPoint x: 321, startPoint y: 175, endPoint x: 201, endPoint y: 156, distance: 122.0
click at [216, 172] on div "SĐT Người Nhận * 0382444130 Người nhận * THÀNH THÀNH VP Nhận * BX Tân Châu Giao…" at bounding box center [583, 170] width 994 height 45
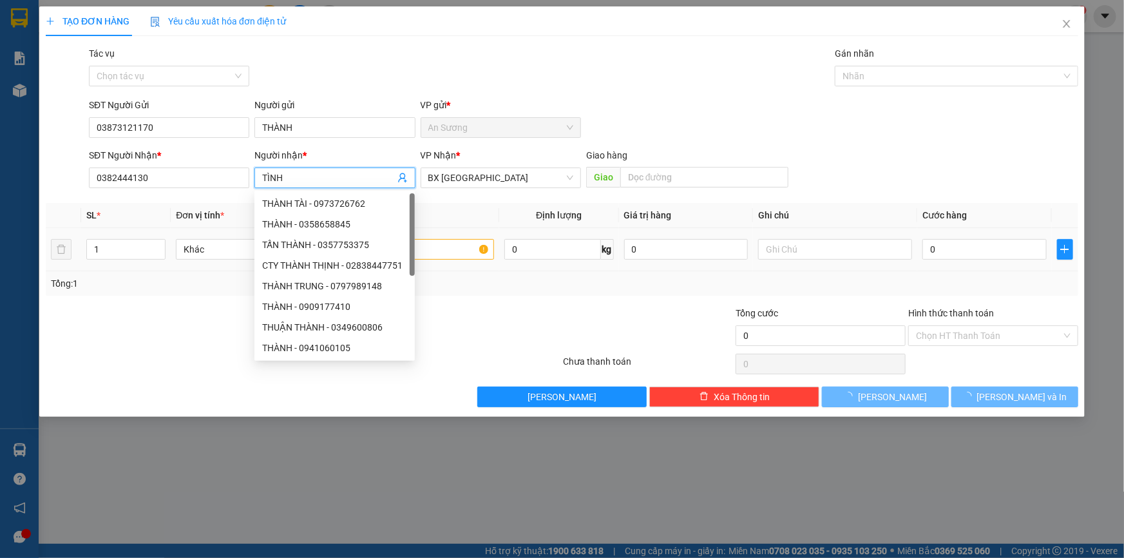
type input "TÌNH"
drag, startPoint x: 457, startPoint y: 243, endPoint x: 452, endPoint y: 220, distance: 23.6
click at [457, 243] on input "text" at bounding box center [417, 249] width 154 height 21
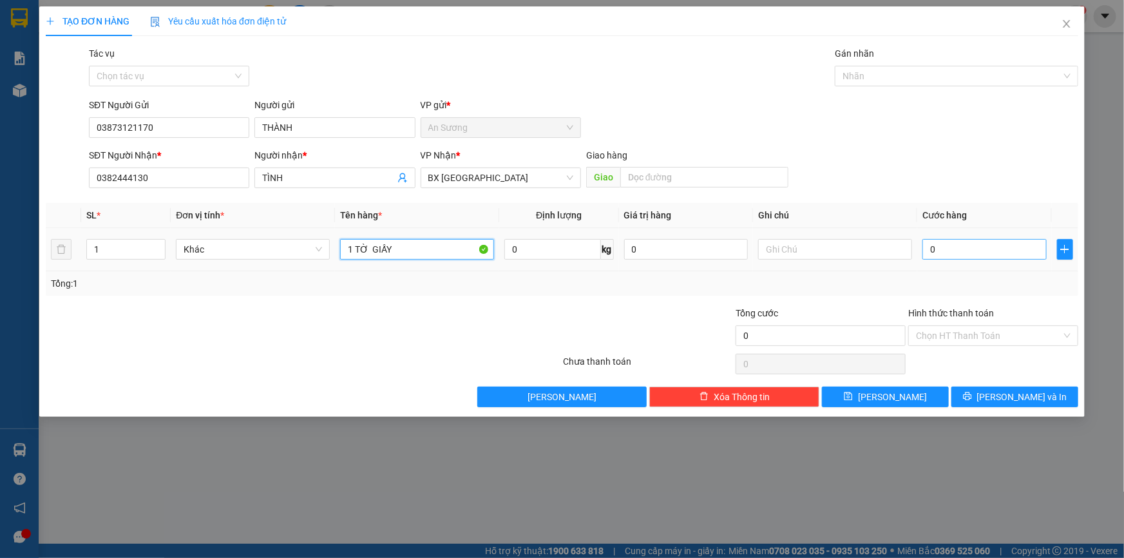
type input "1 TỜ GIẤY"
type input "3"
type input "30"
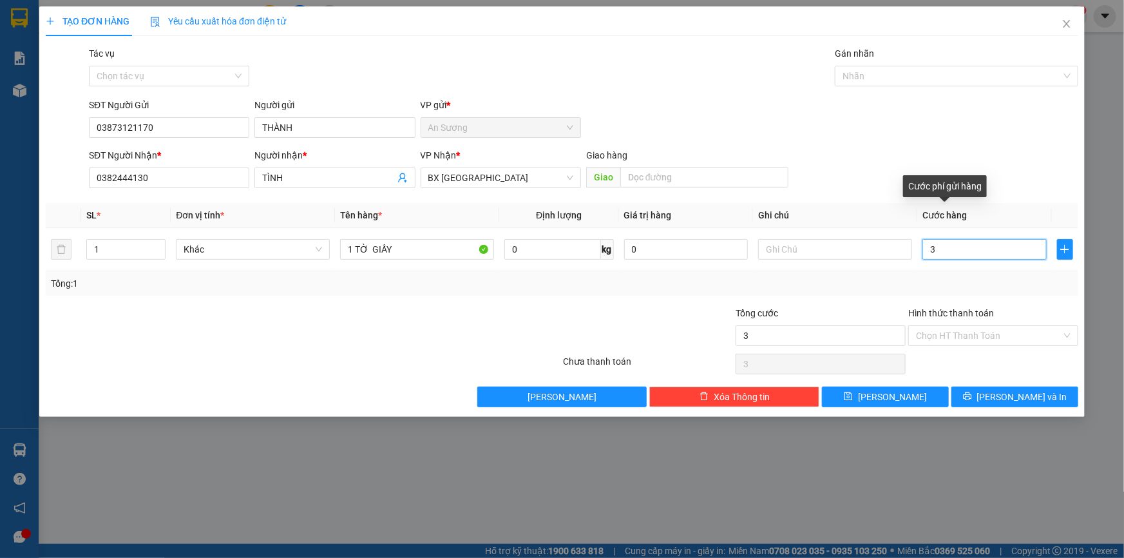
type input "30"
type input "30.000"
click at [999, 335] on input "Hình thức thanh toán" at bounding box center [989, 335] width 146 height 19
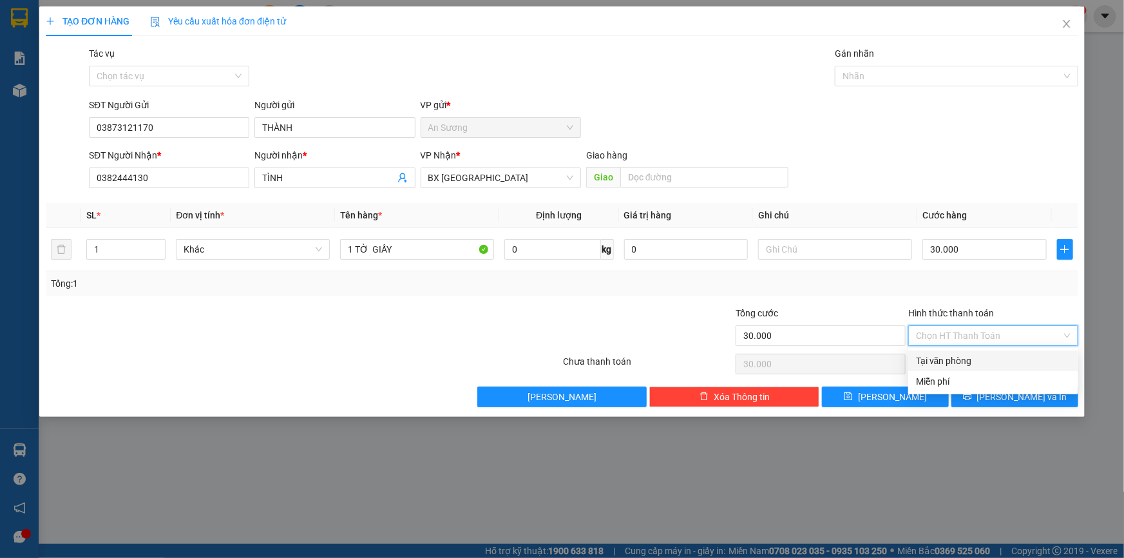
click at [961, 360] on div "Tại văn phòng" at bounding box center [993, 361] width 155 height 14
type input "0"
click at [985, 372] on div at bounding box center [993, 364] width 173 height 26
click at [985, 373] on div at bounding box center [993, 364] width 173 height 26
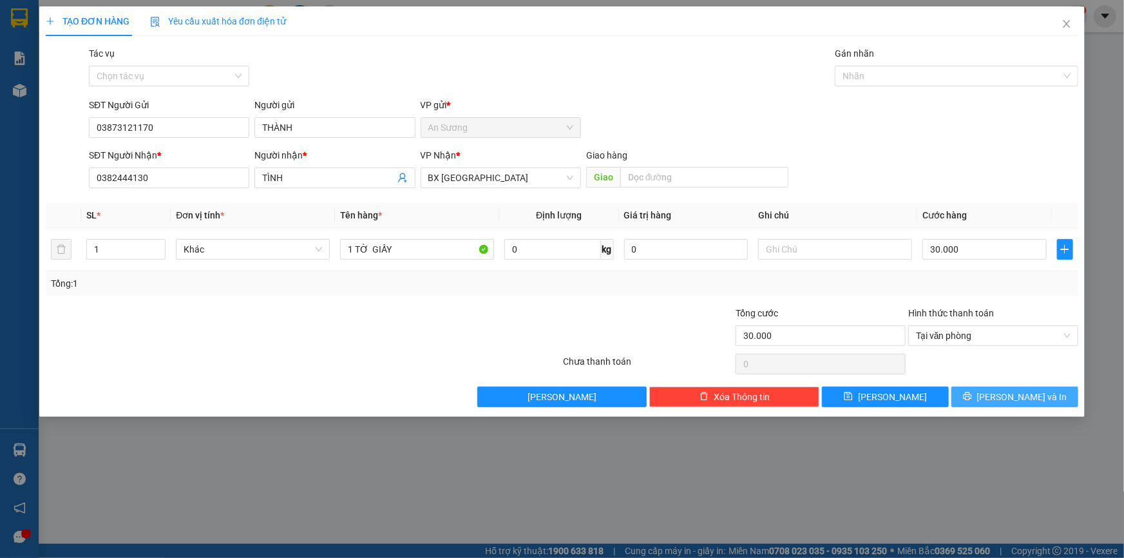
click at [996, 390] on button "[PERSON_NAME] và In" at bounding box center [1014, 396] width 127 height 21
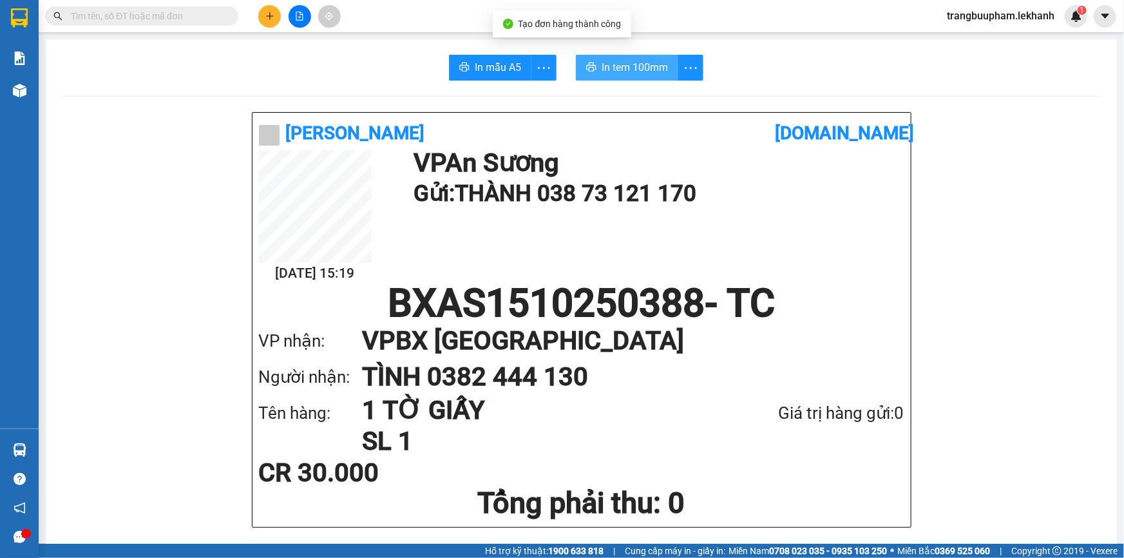
click at [624, 75] on span "In tem 100mm" at bounding box center [634, 67] width 66 height 16
click at [270, 24] on button at bounding box center [269, 16] width 23 height 23
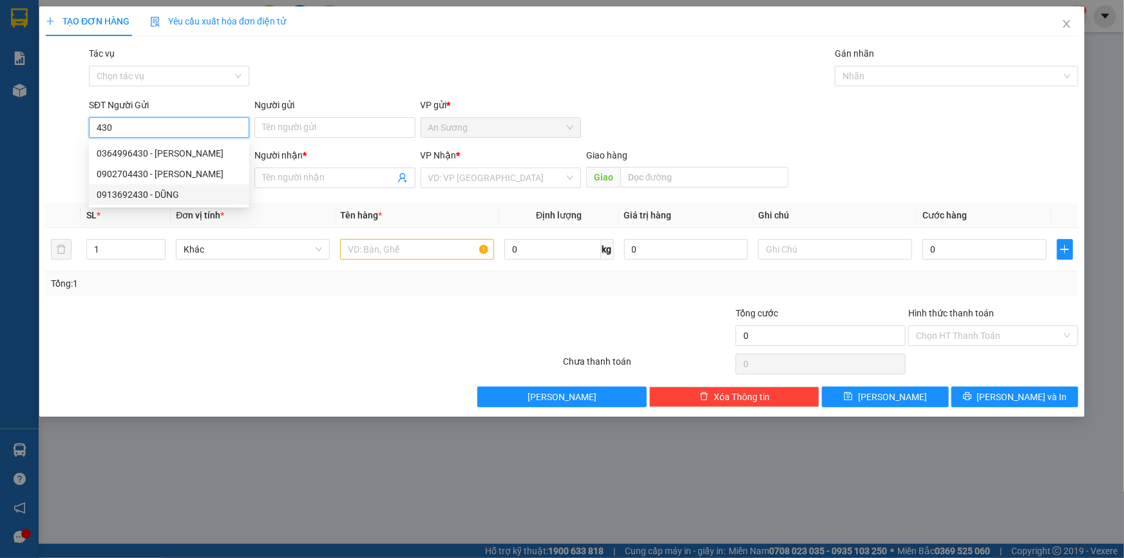
click at [182, 192] on div "0913692430 - DŨNG" at bounding box center [169, 194] width 145 height 14
type input "0913692430"
type input "DŨNG"
type input "0987505050"
type input "TUẤN"
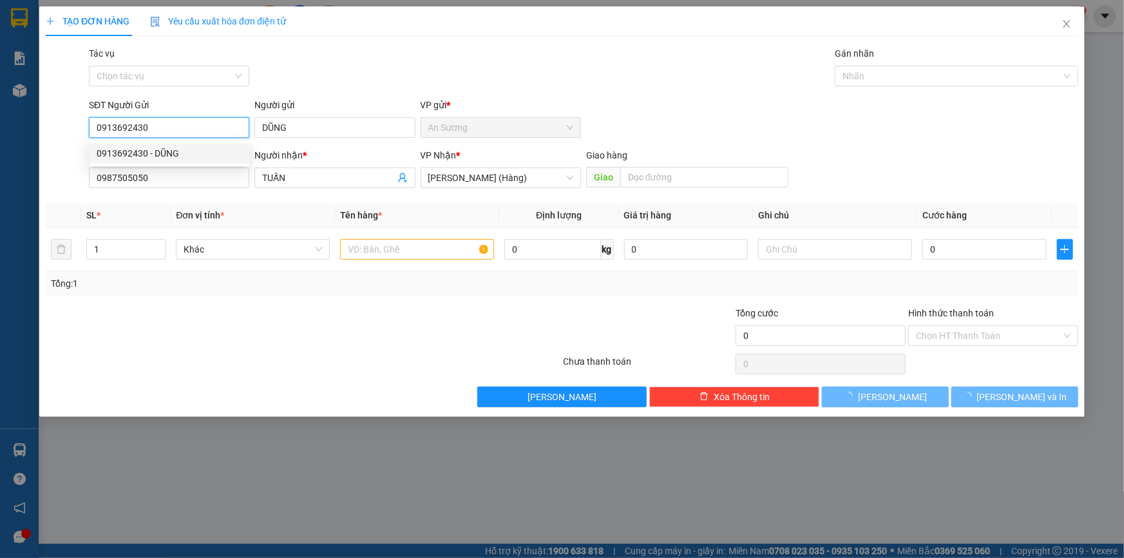
type input "30.000"
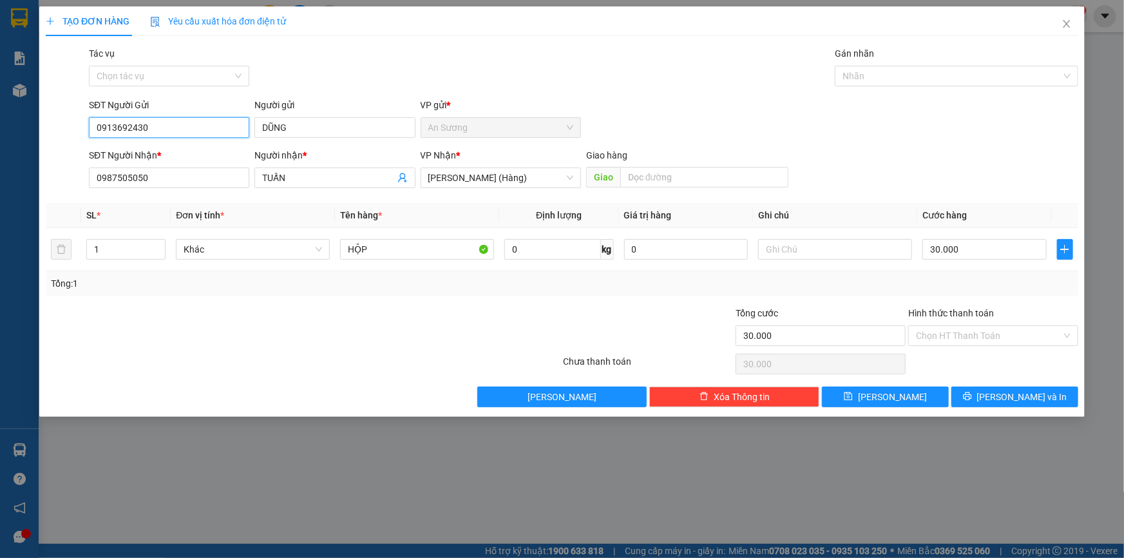
type input "0913692430"
drag, startPoint x: 135, startPoint y: 162, endPoint x: 0, endPoint y: 151, distance: 135.7
click at [6, 155] on div "TẠO ĐƠN HÀNG Yêu cầu xuất hóa đơn điện tử Transit Pickup Surcharge Ids Transit …" at bounding box center [562, 279] width 1124 height 558
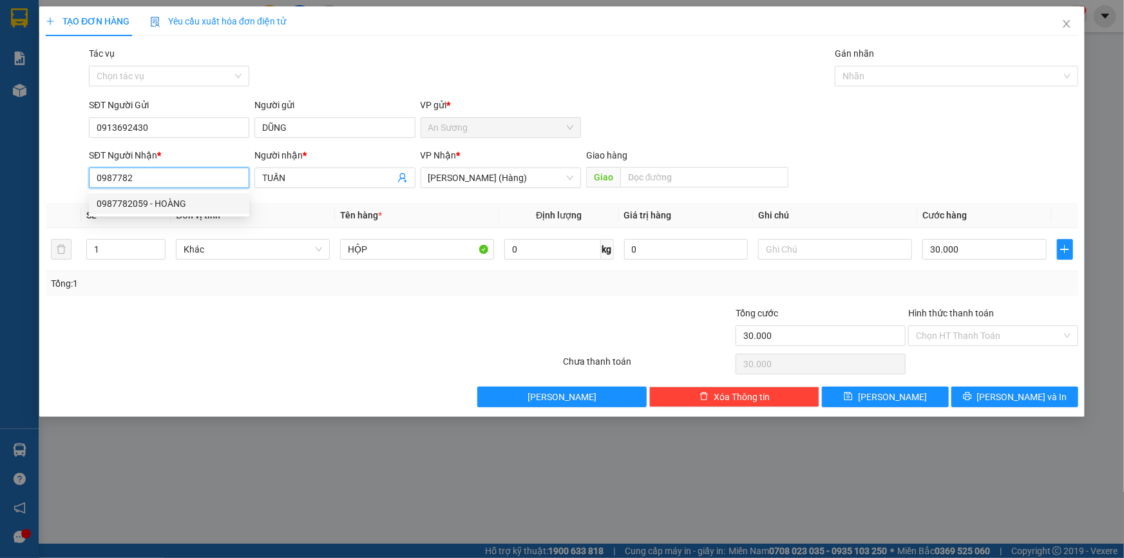
click at [196, 200] on div "0987782059 - HOÀNG" at bounding box center [169, 203] width 145 height 14
type input "0987782059"
type input "HOÀNG"
type input "100.000"
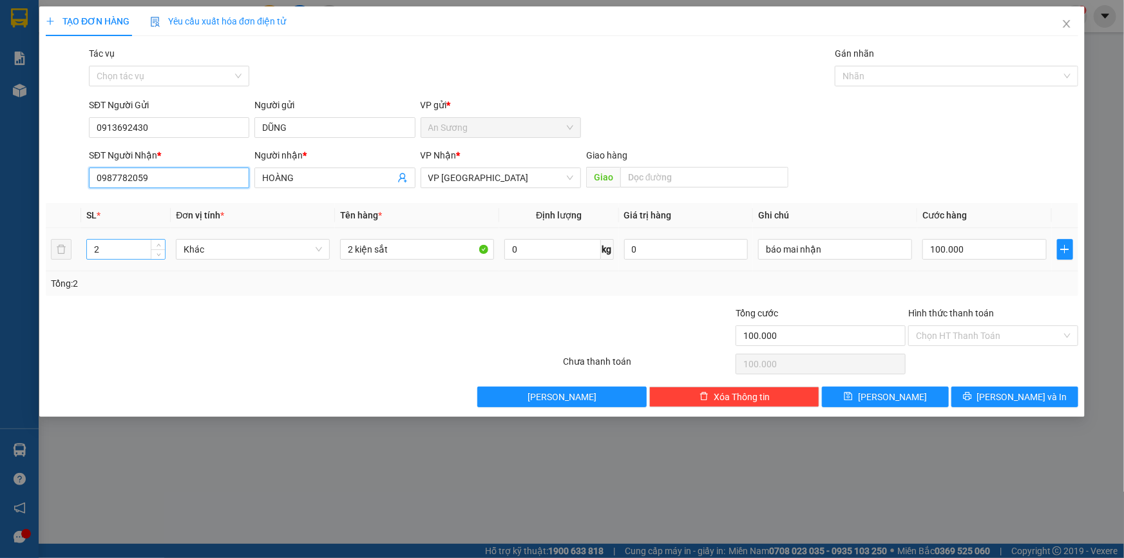
type input "0987782059"
drag, startPoint x: 101, startPoint y: 249, endPoint x: 81, endPoint y: 253, distance: 20.3
click at [81, 253] on td "2" at bounding box center [126, 249] width 90 height 43
type input "1"
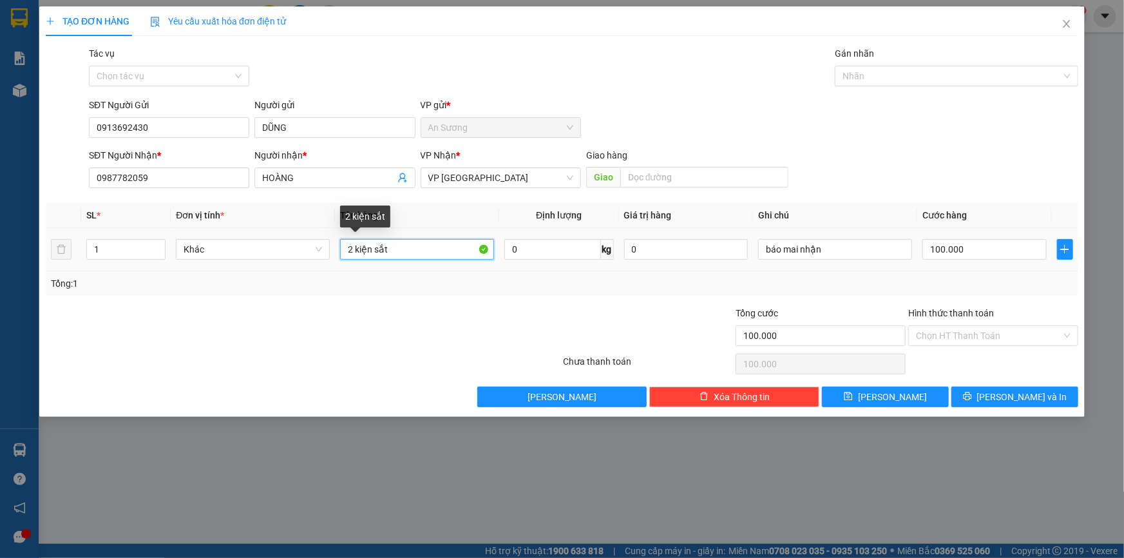
drag, startPoint x: 378, startPoint y: 251, endPoint x: 250, endPoint y: 232, distance: 128.9
click at [277, 253] on tr "1 Khác 2 kiện sắt 0 kg 0 báo mai nhận 100.000" at bounding box center [562, 249] width 1032 height 43
type input "1"
type input "KIỆN"
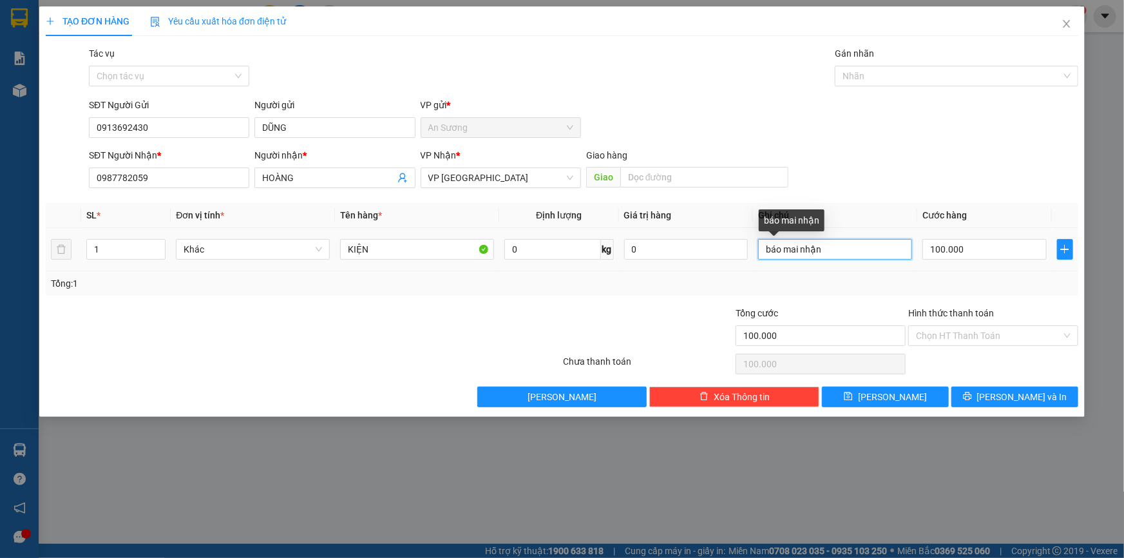
drag, startPoint x: 836, startPoint y: 251, endPoint x: 668, endPoint y: 266, distance: 168.7
click at [668, 266] on tr "1 Khác KIỆN 0 kg 0 báo mai nhận 100.000" at bounding box center [562, 249] width 1032 height 43
click at [956, 225] on th "Cước hàng" at bounding box center [984, 215] width 135 height 25
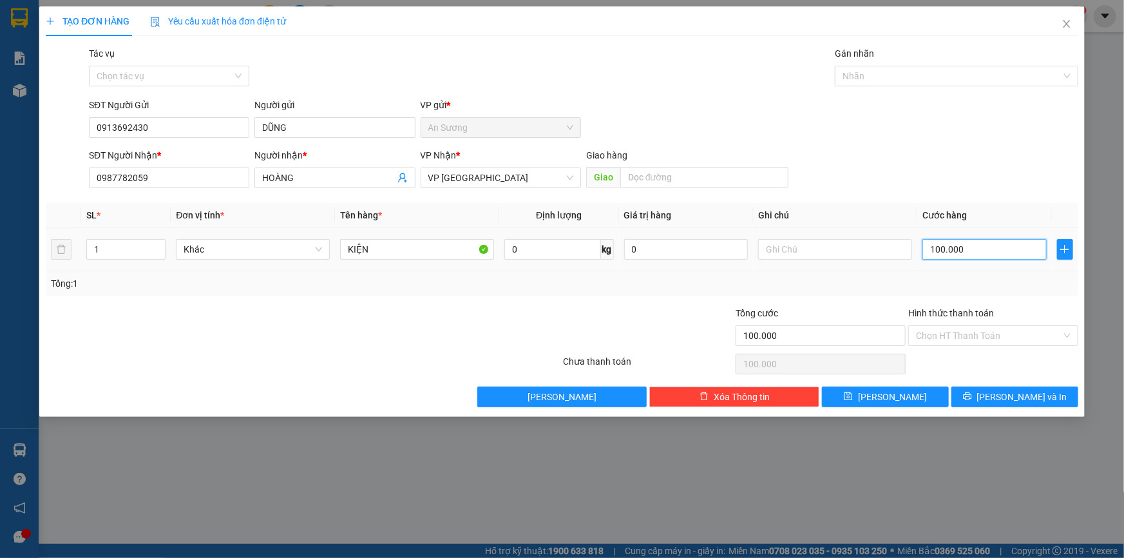
click at [974, 240] on input "100.000" at bounding box center [984, 249] width 124 height 21
type input "3"
type input "30"
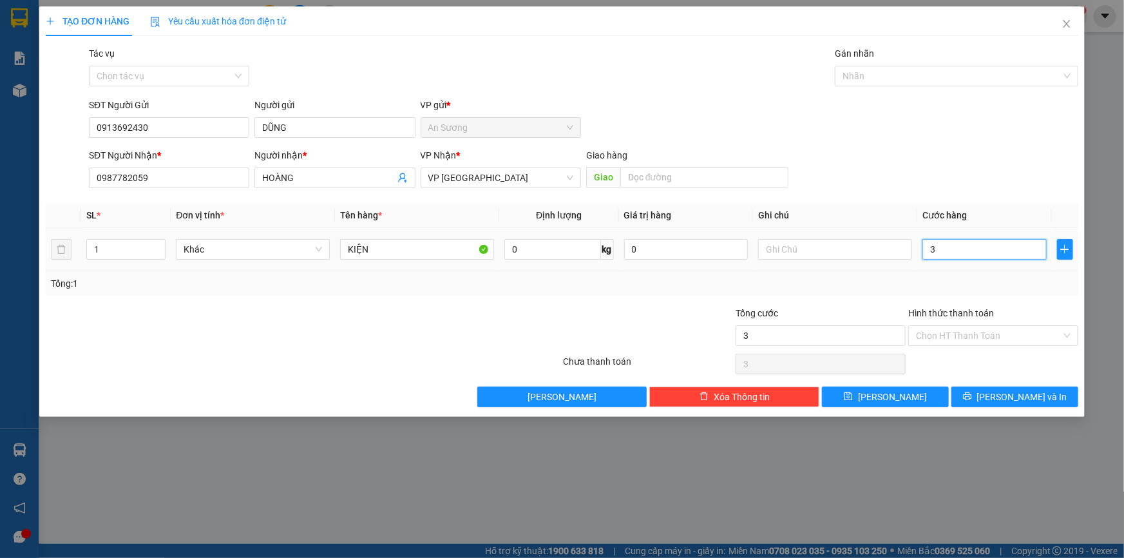
type input "30"
type input "30.000"
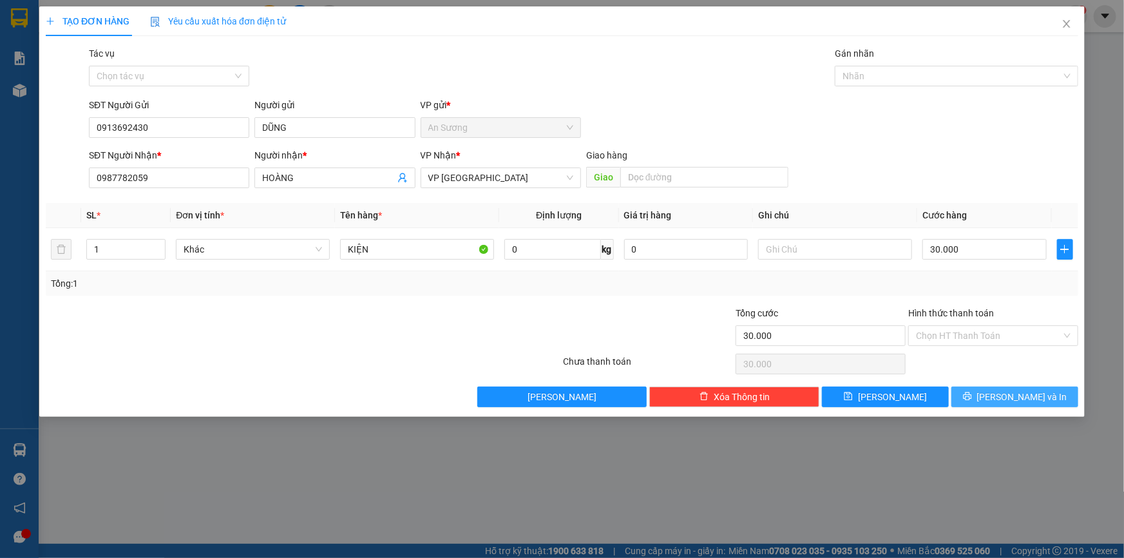
click at [1024, 390] on span "[PERSON_NAME] và In" at bounding box center [1022, 397] width 90 height 14
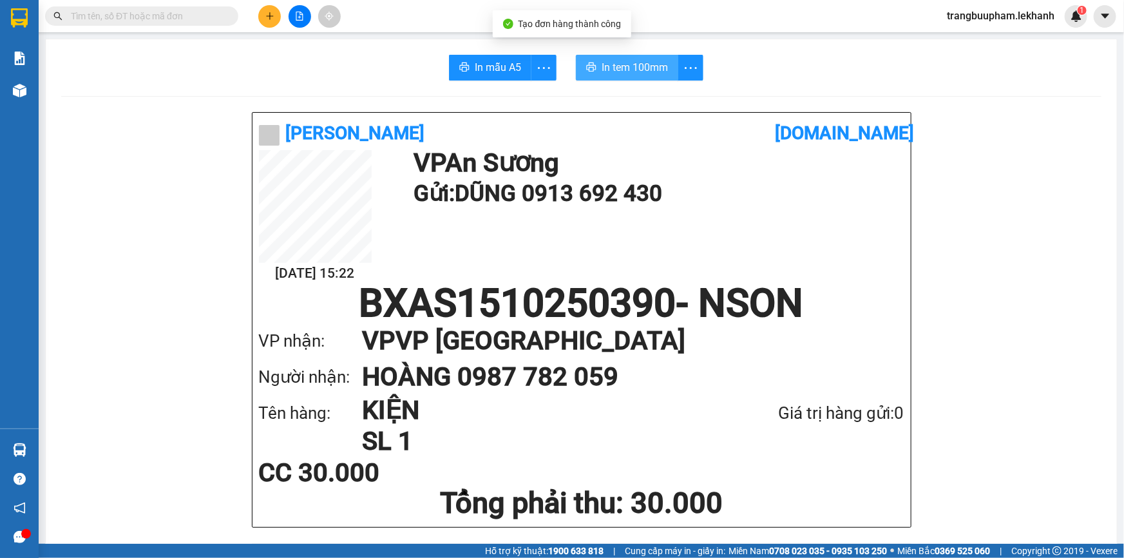
click at [622, 66] on span "In tem 100mm" at bounding box center [634, 67] width 66 height 16
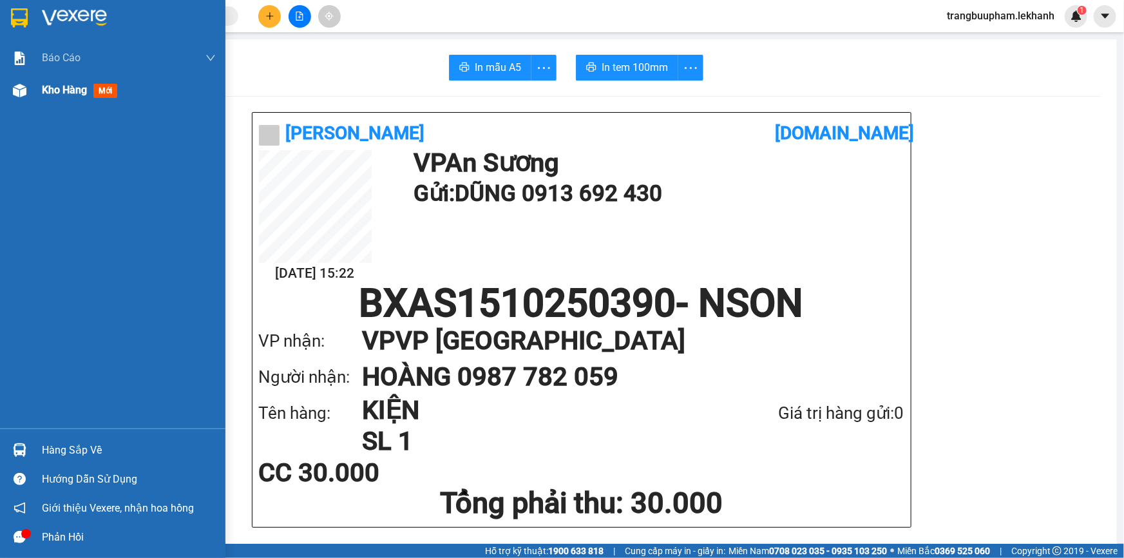
click at [59, 81] on div "Kho hàng mới" at bounding box center [129, 90] width 174 height 32
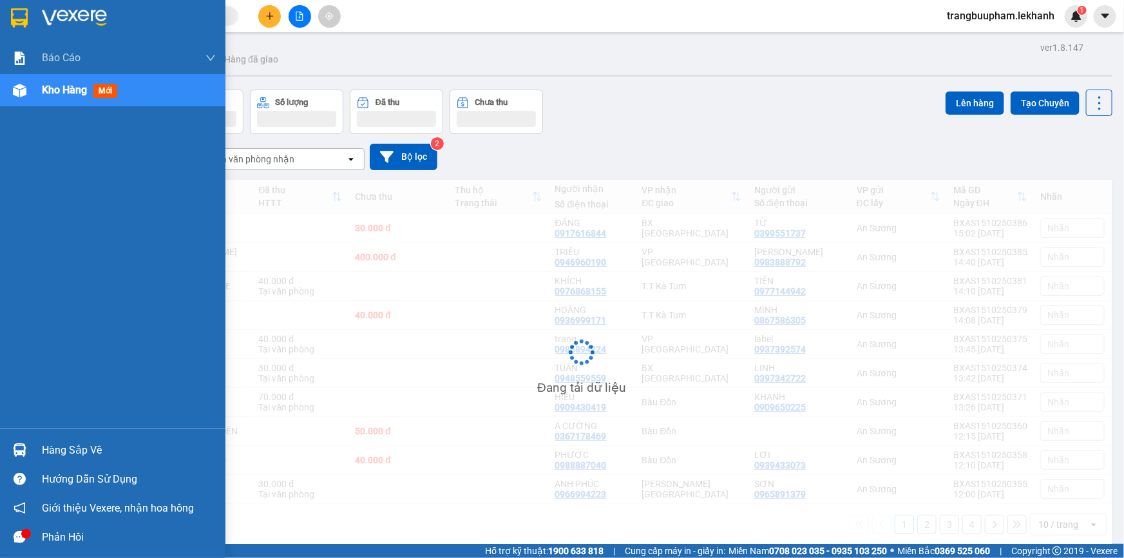
click at [78, 90] on span "Kho hàng" at bounding box center [64, 90] width 45 height 12
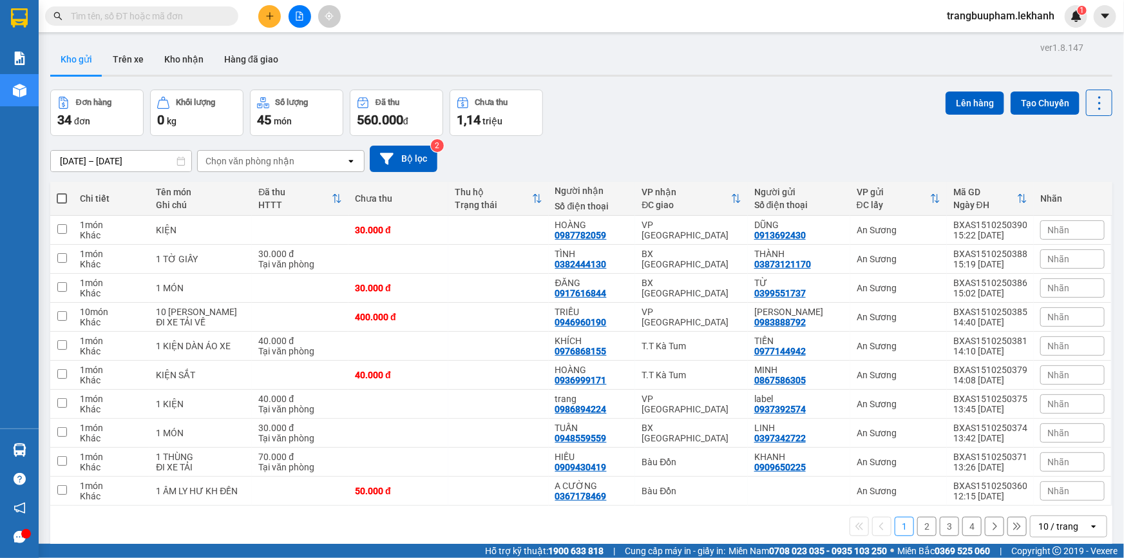
click at [144, 158] on input "[DATE] – [DATE]" at bounding box center [121, 161] width 140 height 21
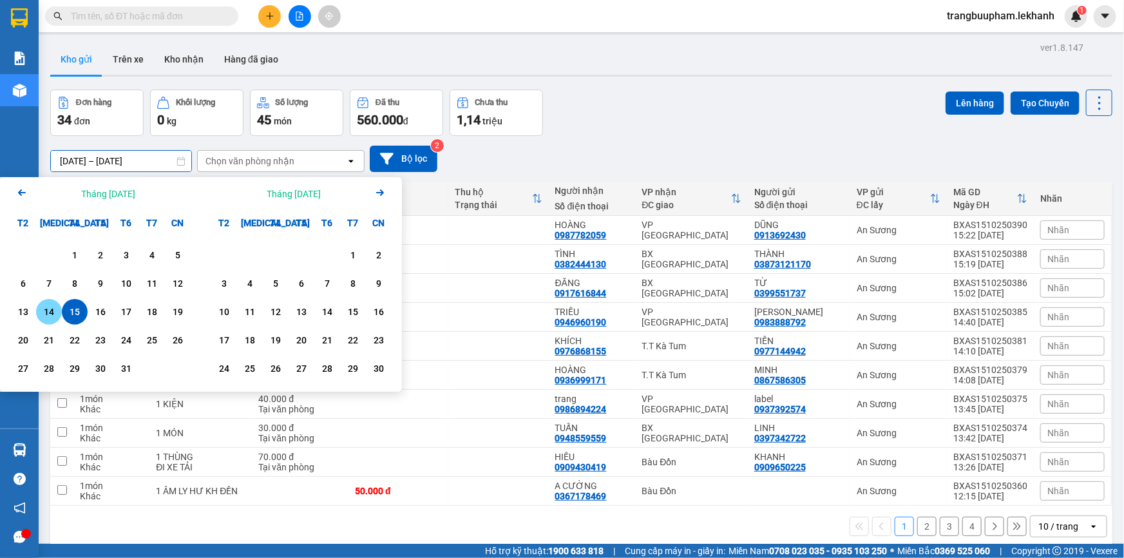
click at [55, 308] on div "14" at bounding box center [49, 311] width 18 height 15
click at [54, 308] on div "14" at bounding box center [49, 311] width 18 height 15
type input "[DATE] – [DATE]"
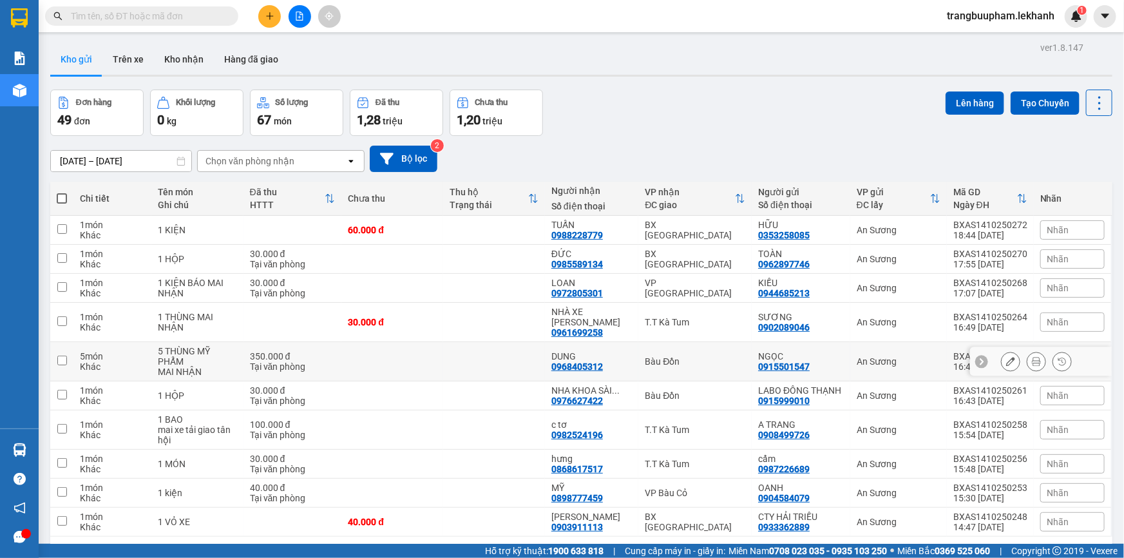
click at [507, 354] on td at bounding box center [494, 361] width 102 height 39
checkbox input "true"
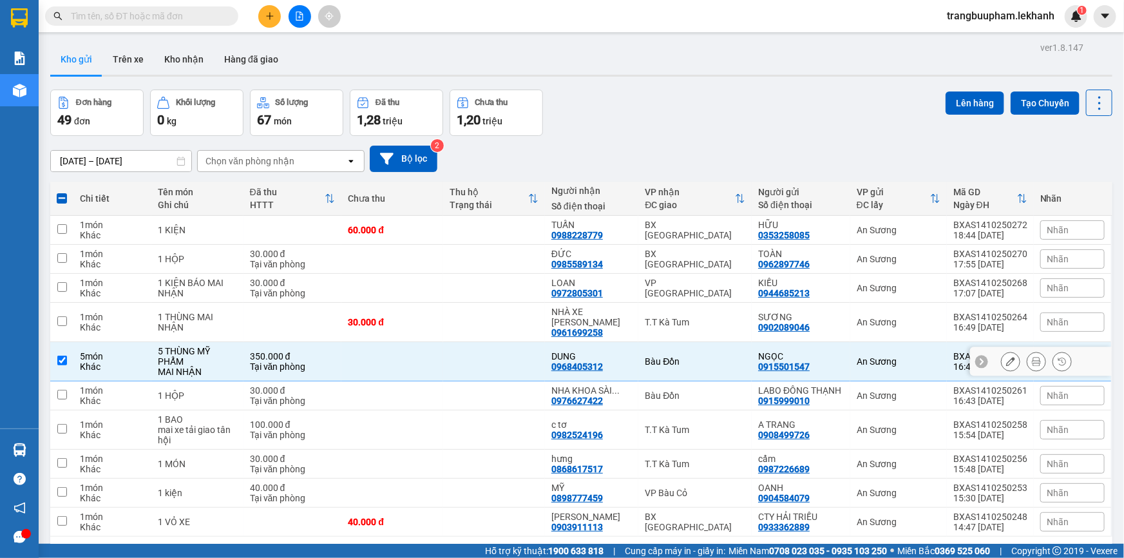
click at [1032, 357] on icon at bounding box center [1036, 361] width 9 height 9
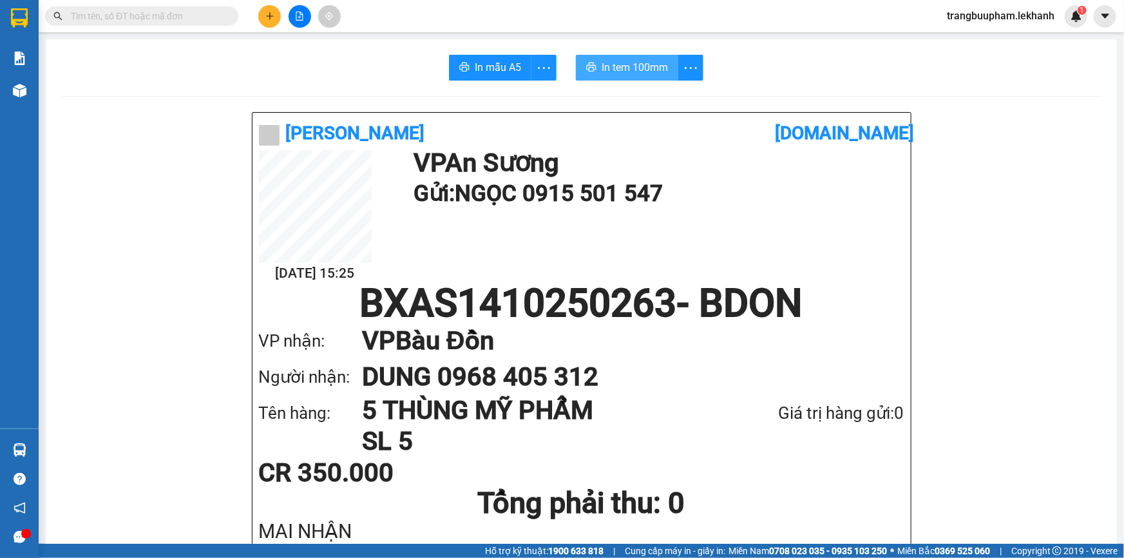
click at [661, 64] on span "In tem 100mm" at bounding box center [634, 67] width 66 height 16
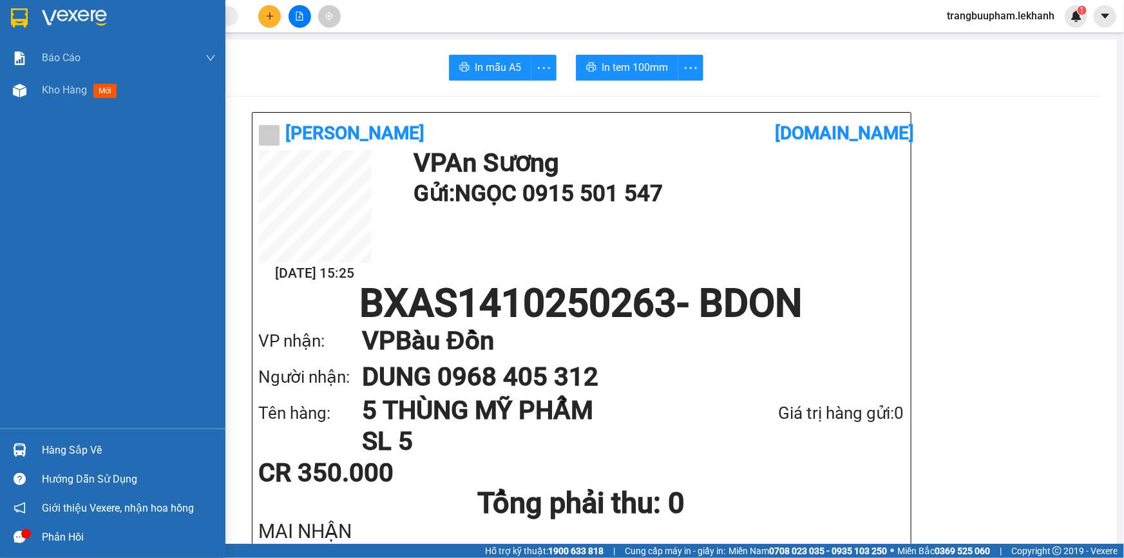
click at [45, 99] on div "Kho hàng mới" at bounding box center [129, 90] width 174 height 32
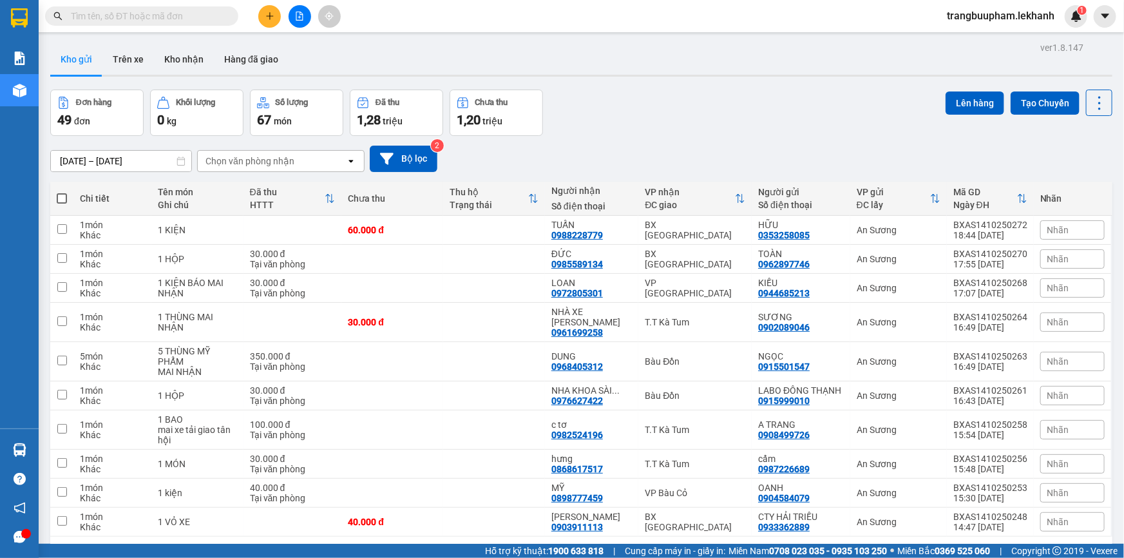
click at [126, 158] on input "[DATE] – [DATE]" at bounding box center [121, 161] width 140 height 21
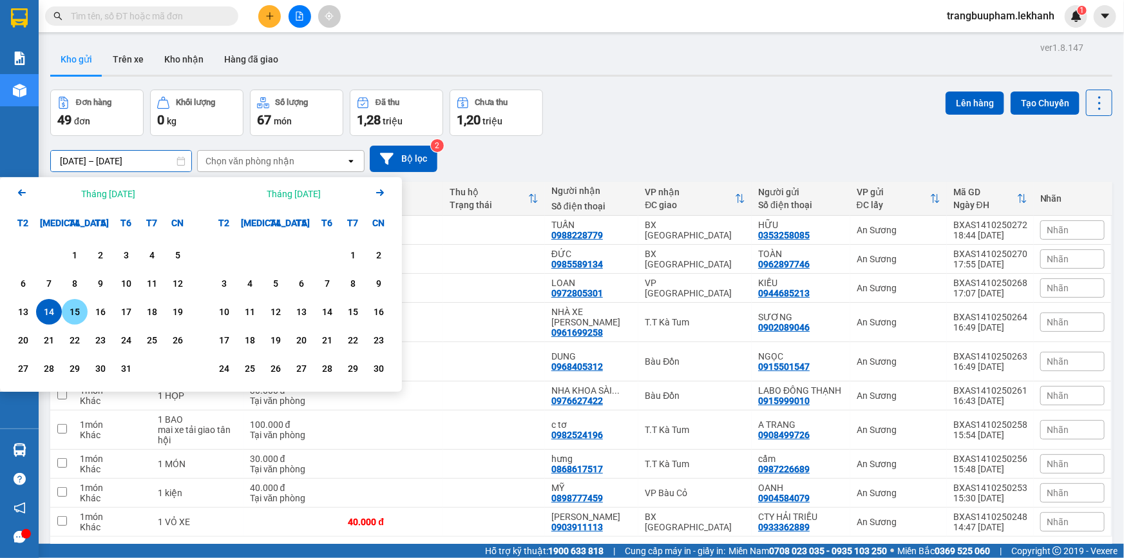
click at [80, 308] on div "15" at bounding box center [75, 311] width 18 height 15
type input "[DATE] – [DATE]"
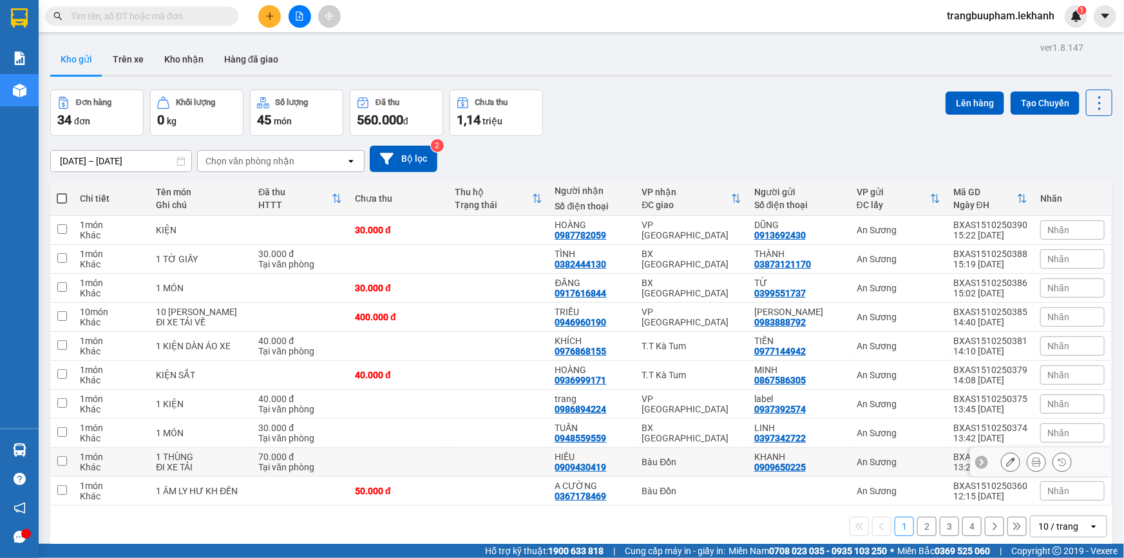
click at [505, 466] on td at bounding box center [498, 462] width 100 height 29
checkbox input "true"
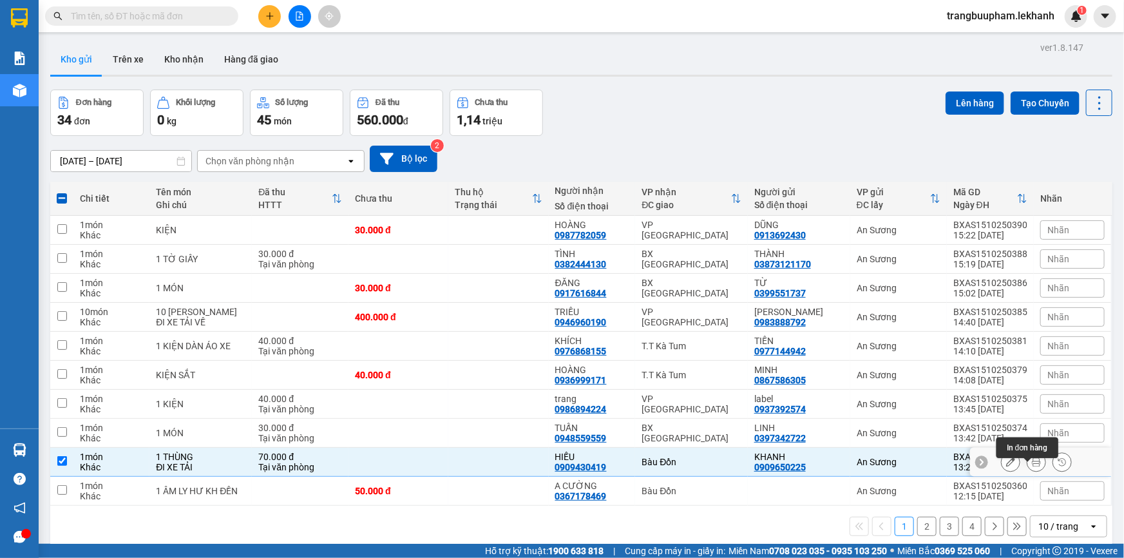
drag, startPoint x: 1035, startPoint y: 469, endPoint x: 1026, endPoint y: 471, distance: 9.2
click at [1028, 471] on button at bounding box center [1036, 462] width 18 height 23
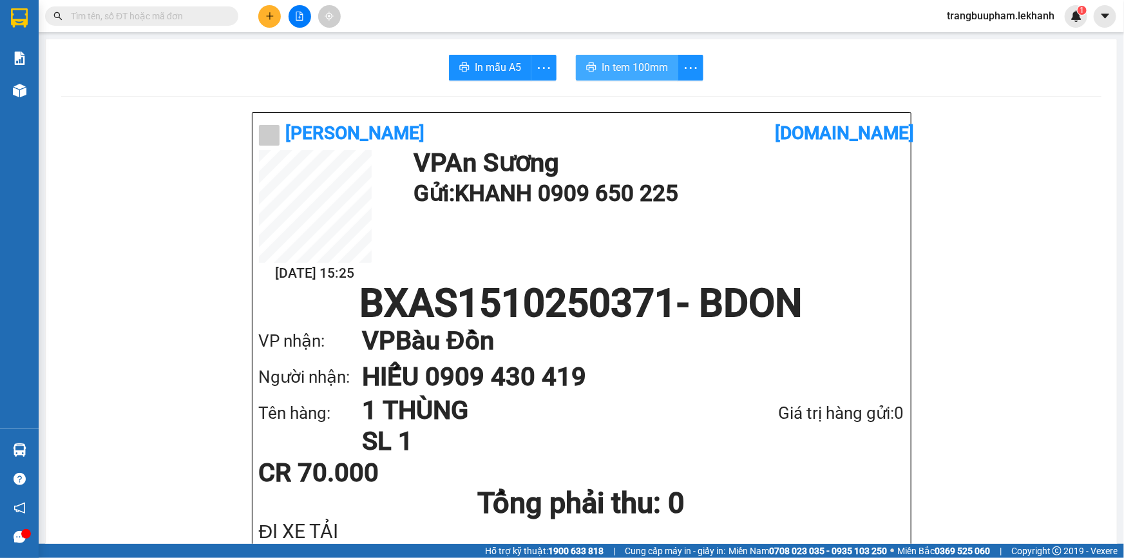
click at [649, 67] on span "In tem 100mm" at bounding box center [634, 67] width 66 height 16
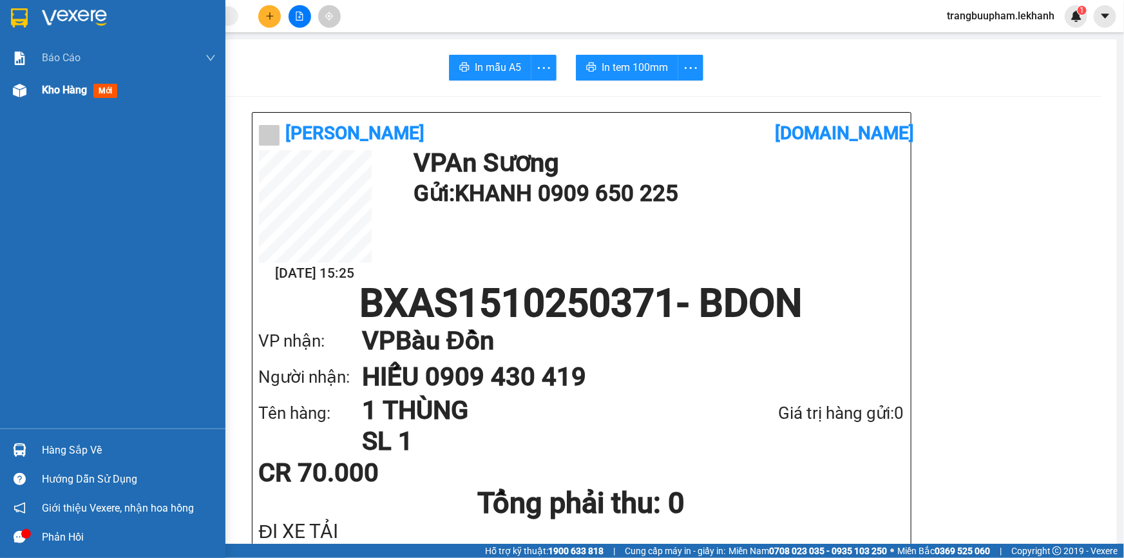
click at [74, 90] on span "Kho hàng" at bounding box center [64, 90] width 45 height 12
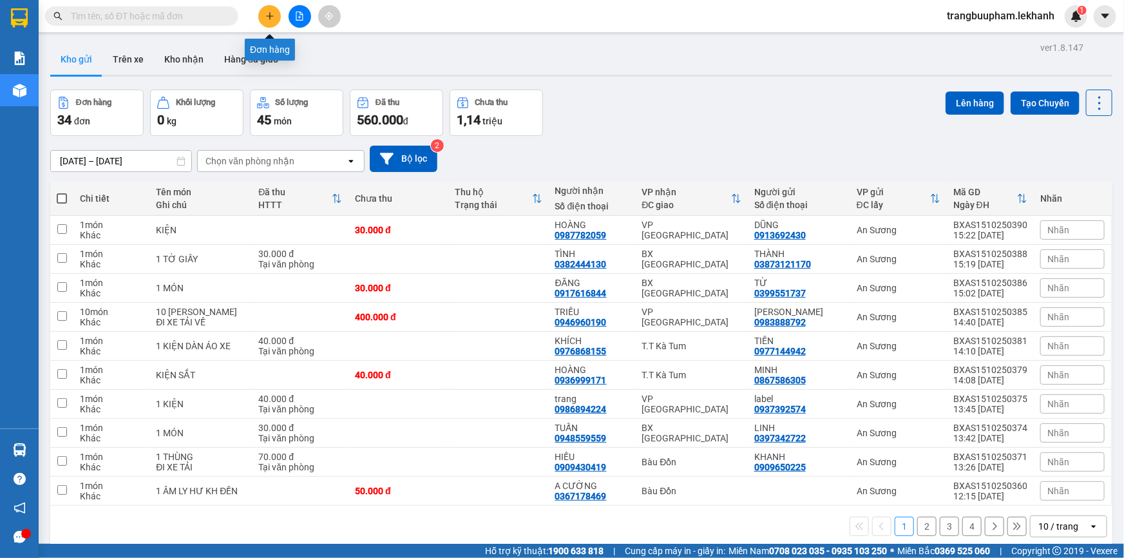
click at [270, 18] on icon "plus" at bounding box center [269, 16] width 9 height 9
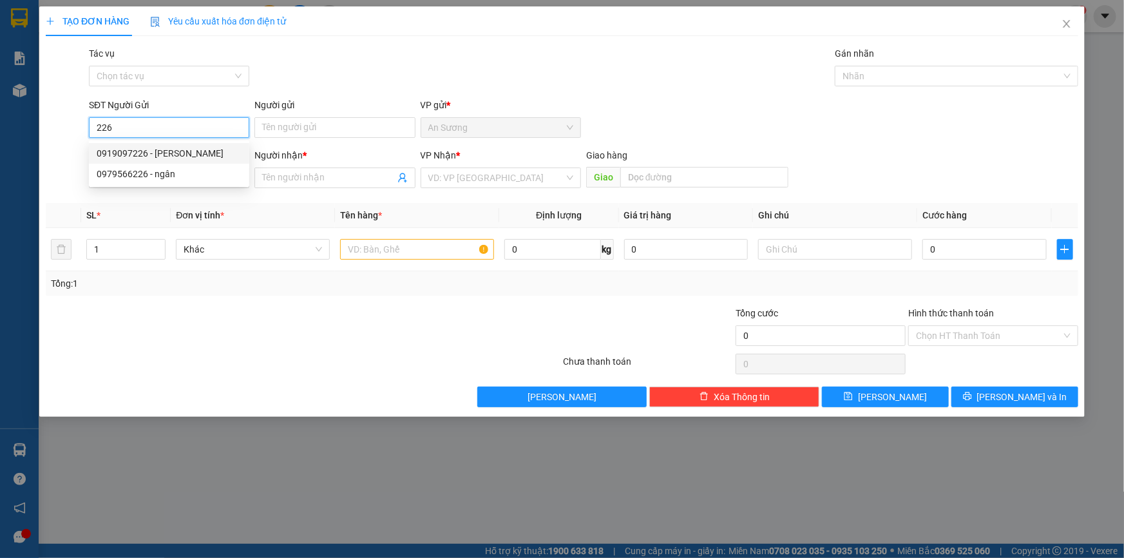
click at [187, 150] on div "0919097226 - [PERSON_NAME]" at bounding box center [169, 153] width 145 height 14
type input "0919097226"
type input "[PERSON_NAME]"
type input "0902322633"
type input "HƯNG"
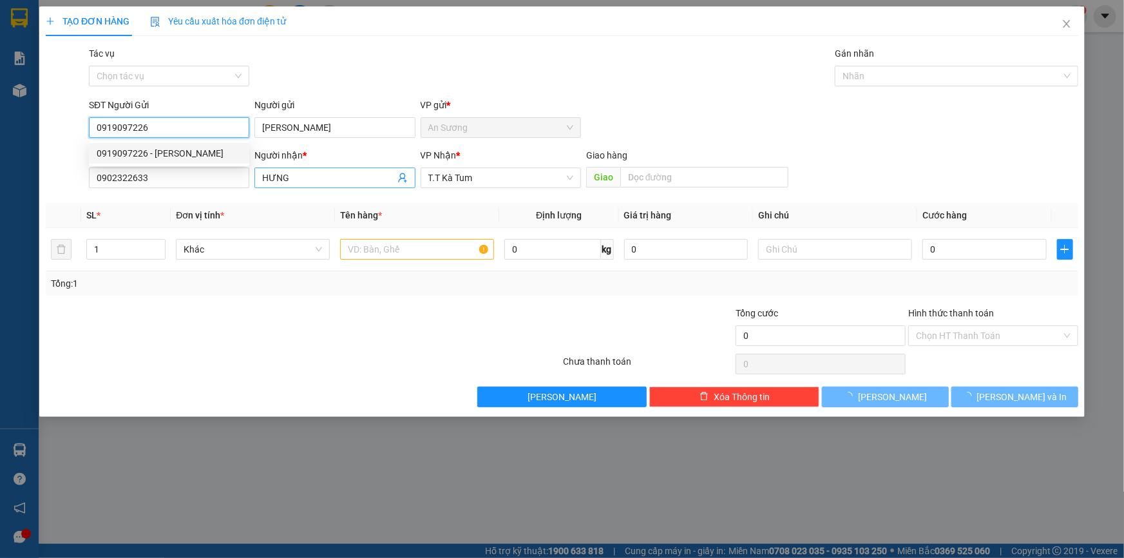
type input "30.000"
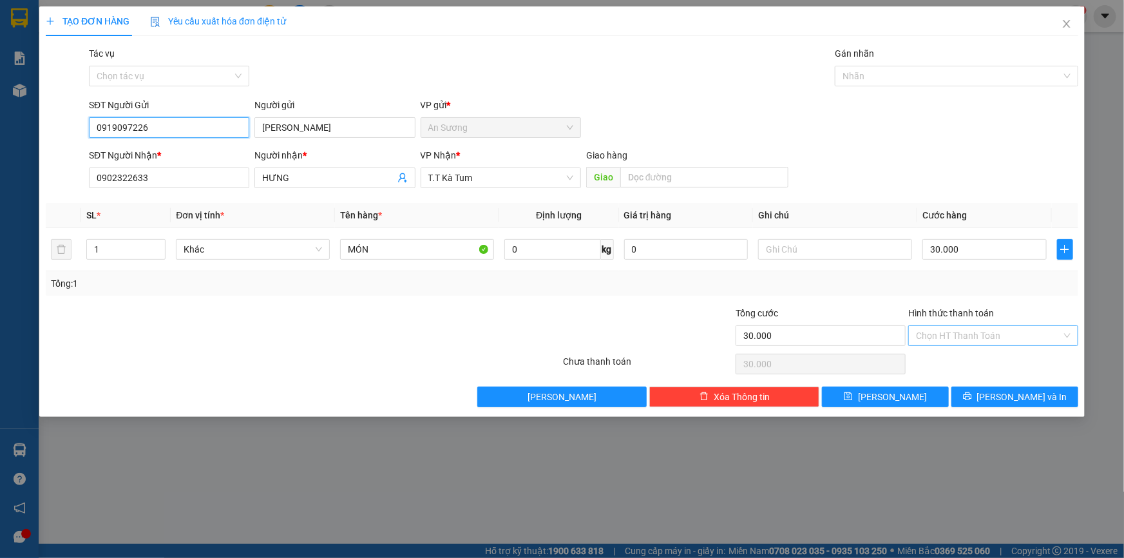
type input "0919097226"
click at [972, 336] on input "Hình thức thanh toán" at bounding box center [989, 335] width 146 height 19
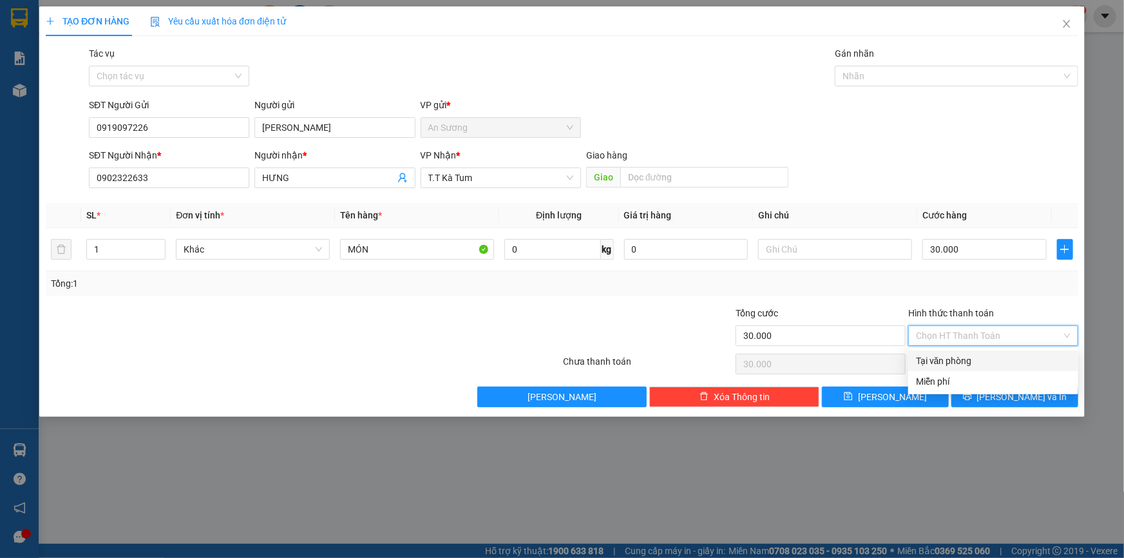
drag, startPoint x: 974, startPoint y: 364, endPoint x: 1003, endPoint y: 376, distance: 31.2
click at [975, 364] on div "Tại văn phòng" at bounding box center [993, 361] width 155 height 14
type input "0"
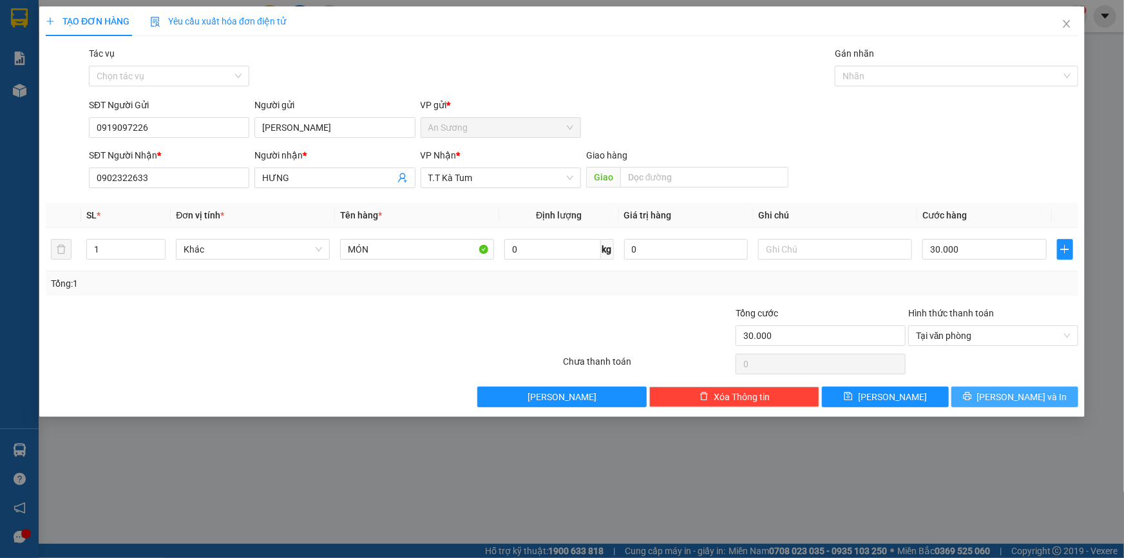
click at [1016, 395] on span "[PERSON_NAME] và In" at bounding box center [1022, 397] width 90 height 14
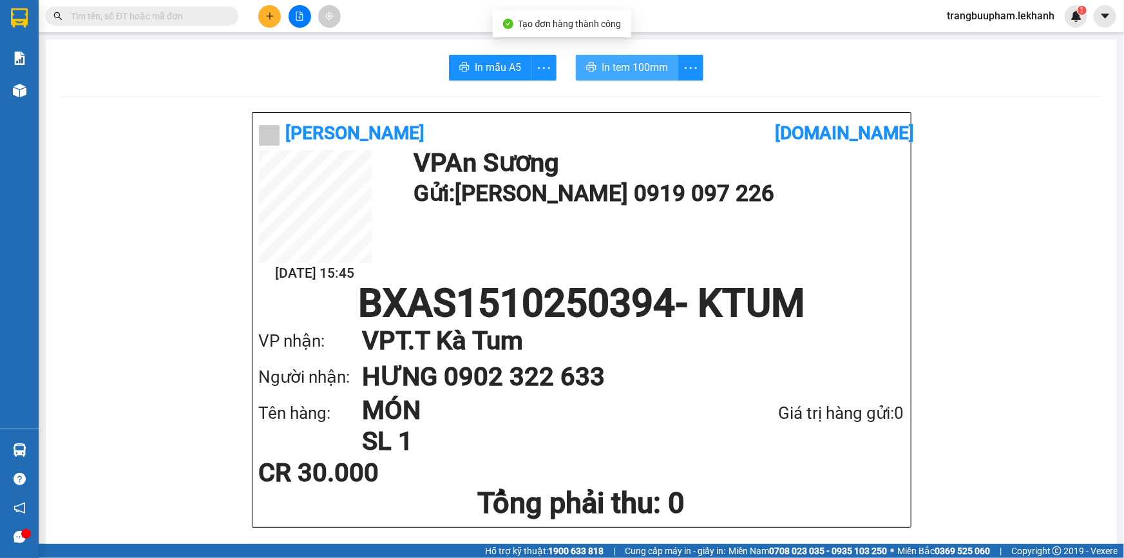
click at [576, 66] on button "In tem 100mm" at bounding box center [627, 68] width 102 height 26
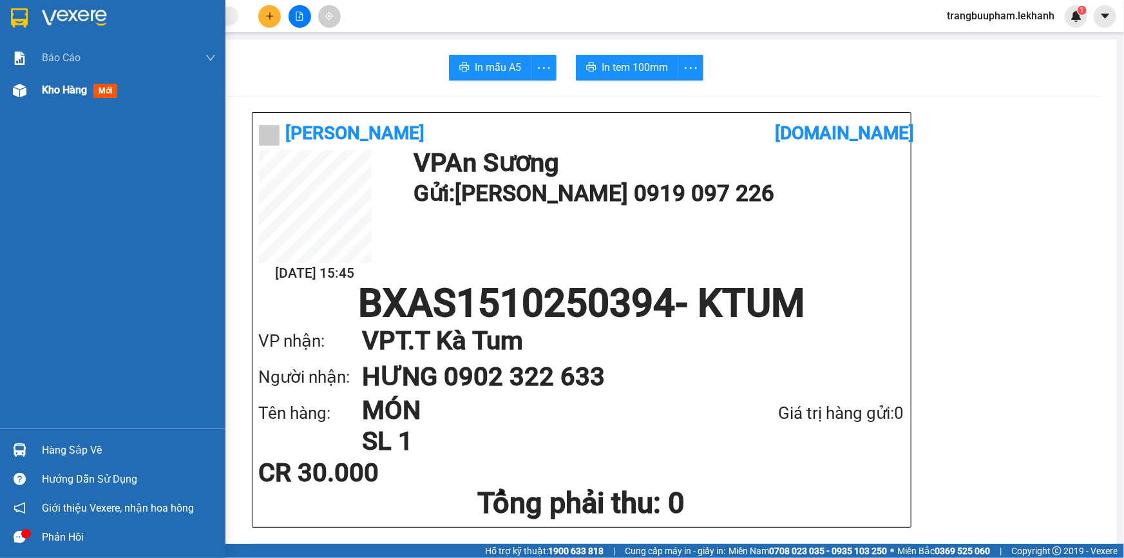
click at [48, 97] on div "Kho hàng mới" at bounding box center [82, 90] width 80 height 16
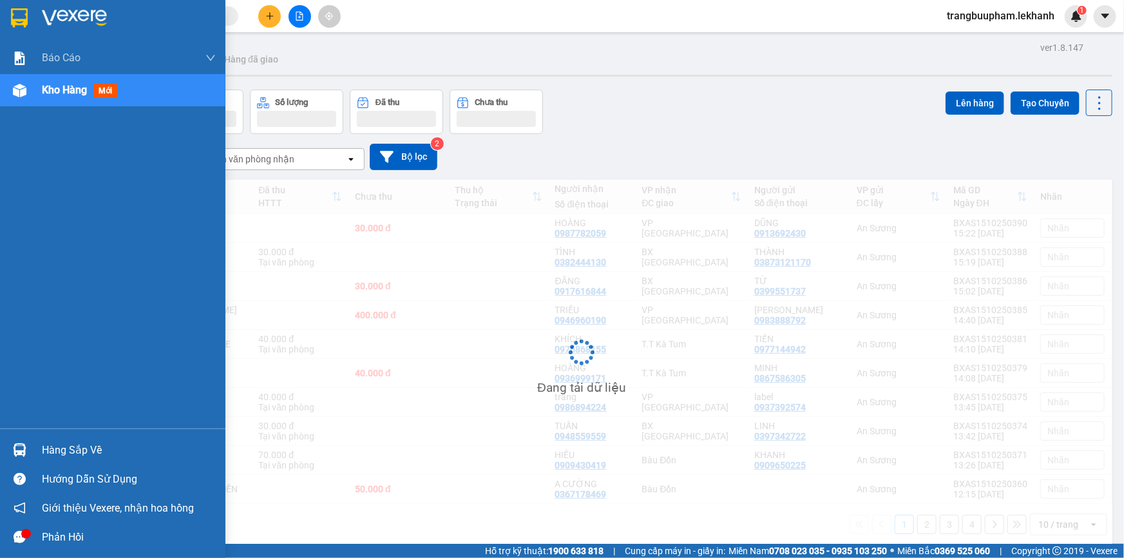
click at [77, 102] on div "Kho hàng mới" at bounding box center [129, 90] width 174 height 32
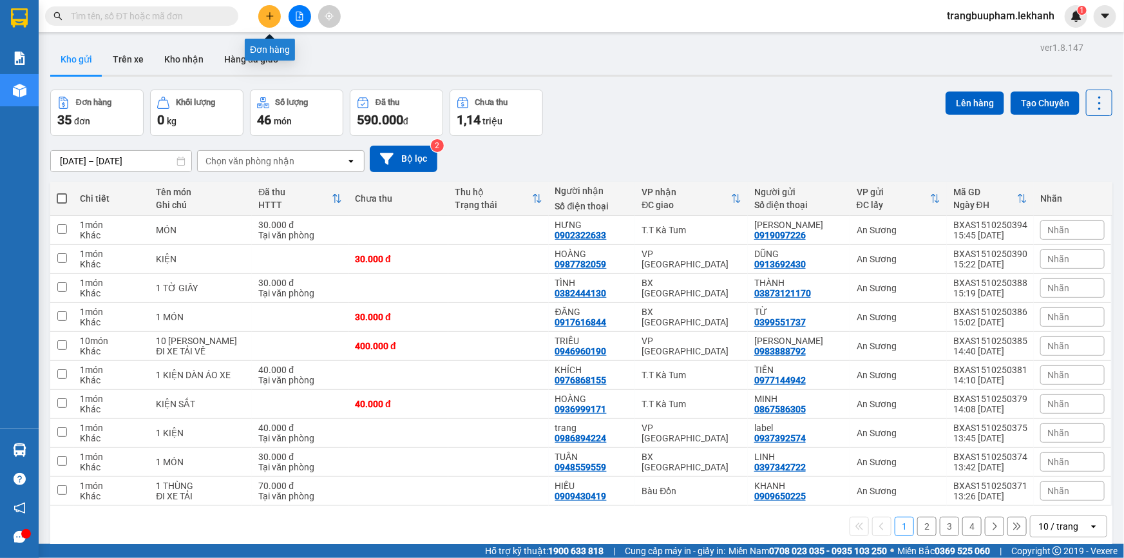
click at [263, 16] on button at bounding box center [269, 16] width 23 height 23
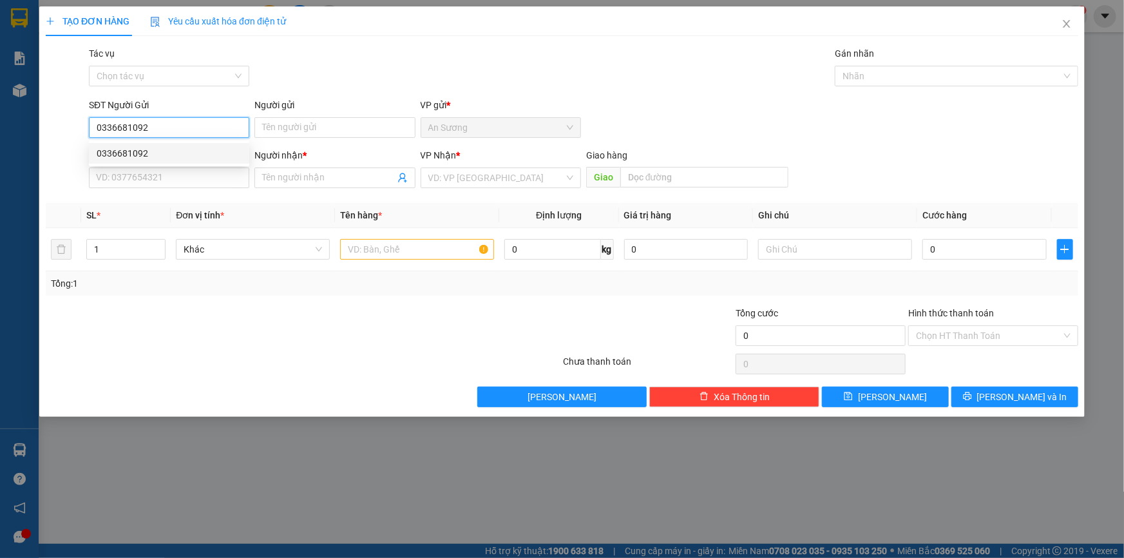
drag, startPoint x: 182, startPoint y: 128, endPoint x: 52, endPoint y: 95, distance: 134.3
click at [49, 103] on div "SĐT Người Gửi 0336681092 Người gửi Tên người gửi VP gửi * [PERSON_NAME]" at bounding box center [561, 120] width 1035 height 45
click at [185, 152] on div "0929256441 - [PERSON_NAME]" at bounding box center [169, 153] width 145 height 14
type input "0929256441"
type input "NAM HÀ"
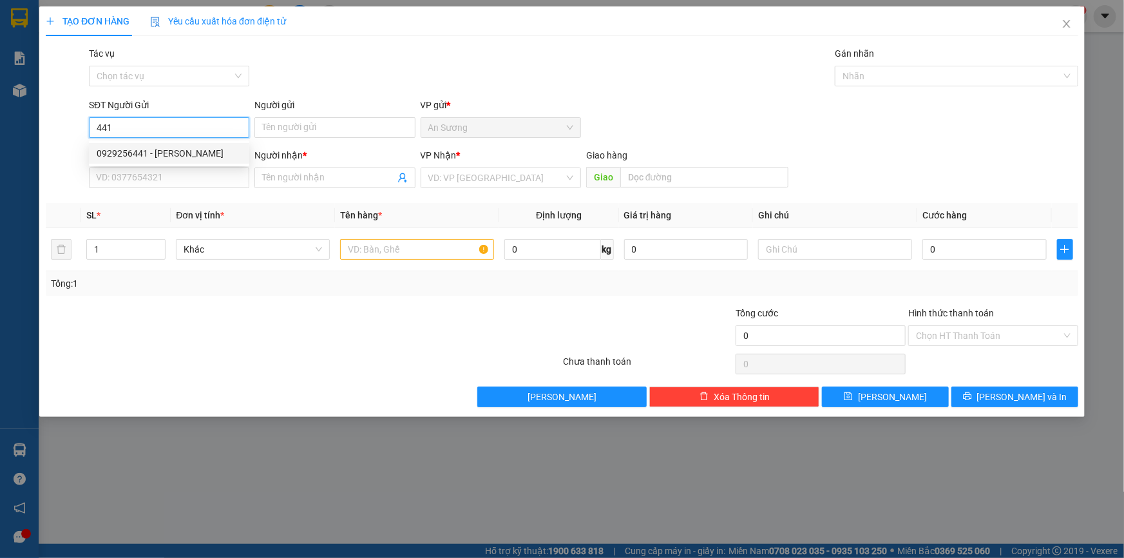
type input "0901200265"
type input "ANH ĐẠT"
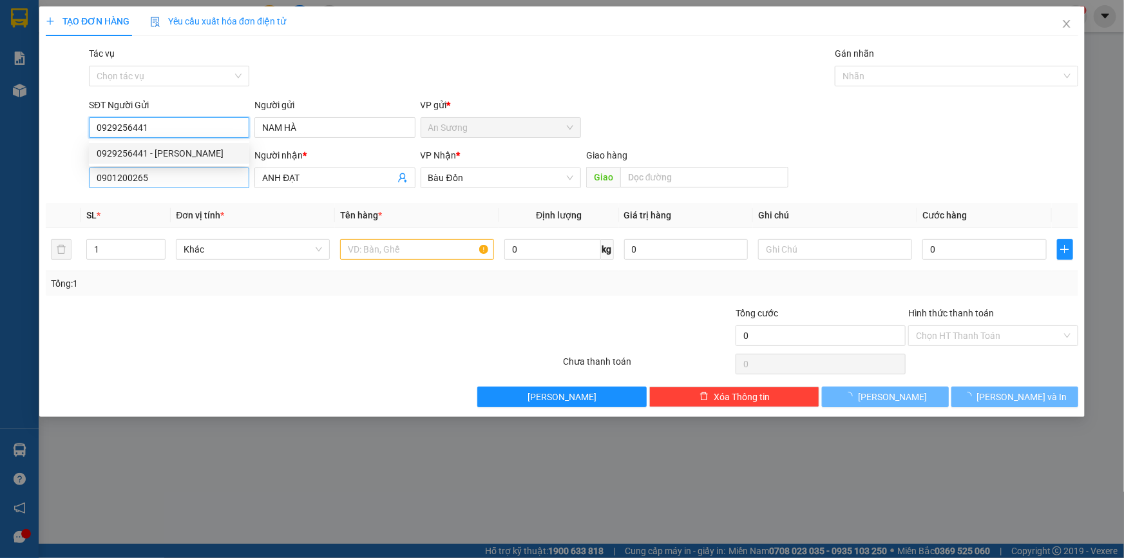
type input "30.000"
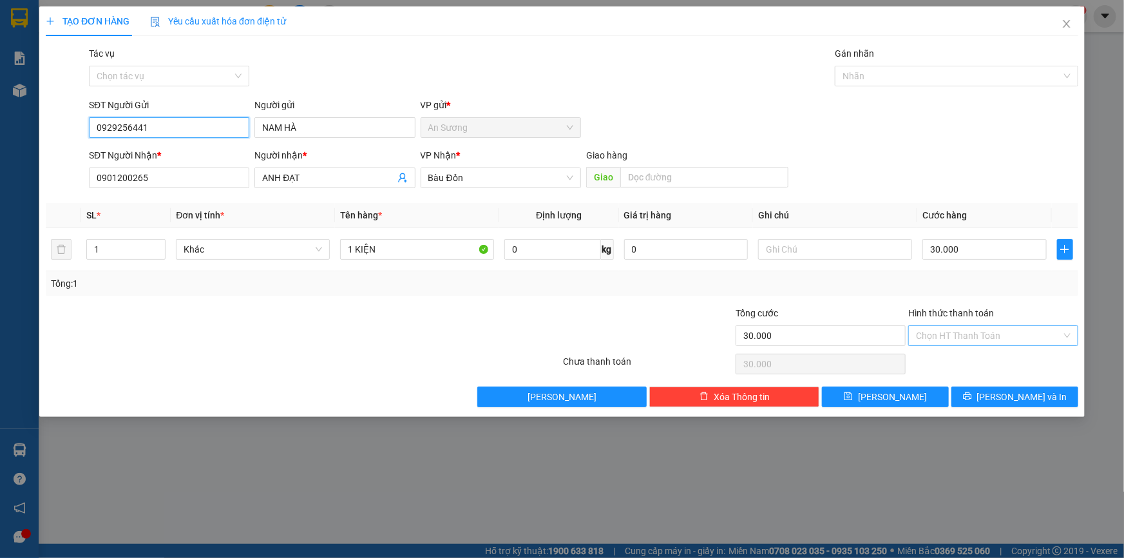
type input "0929256441"
click at [971, 336] on input "Hình thức thanh toán" at bounding box center [989, 335] width 146 height 19
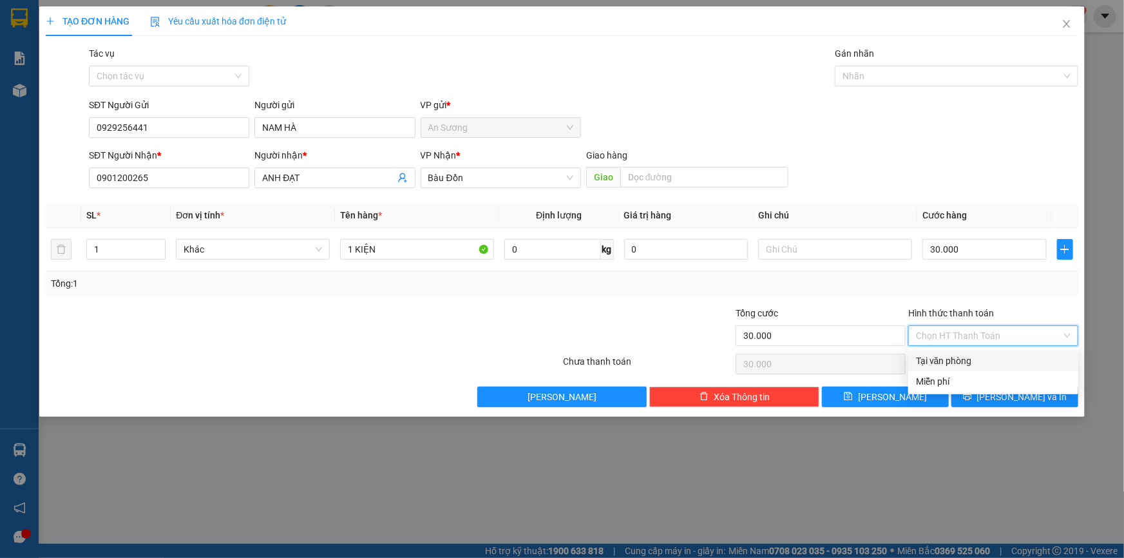
click at [969, 364] on div "Tại văn phòng" at bounding box center [993, 361] width 155 height 14
type input "0"
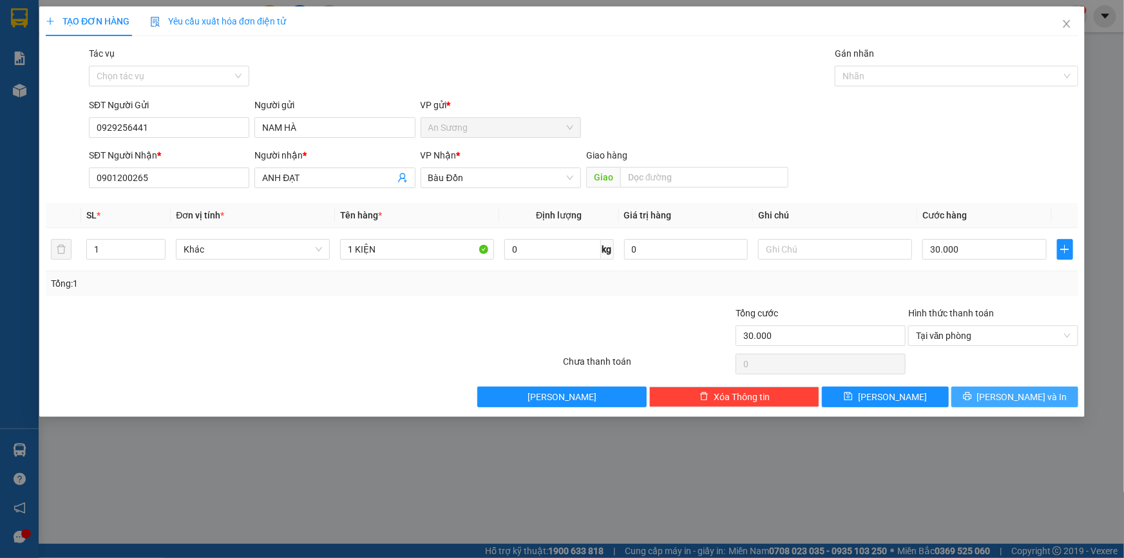
click at [1024, 393] on span "[PERSON_NAME] và In" at bounding box center [1022, 397] width 90 height 14
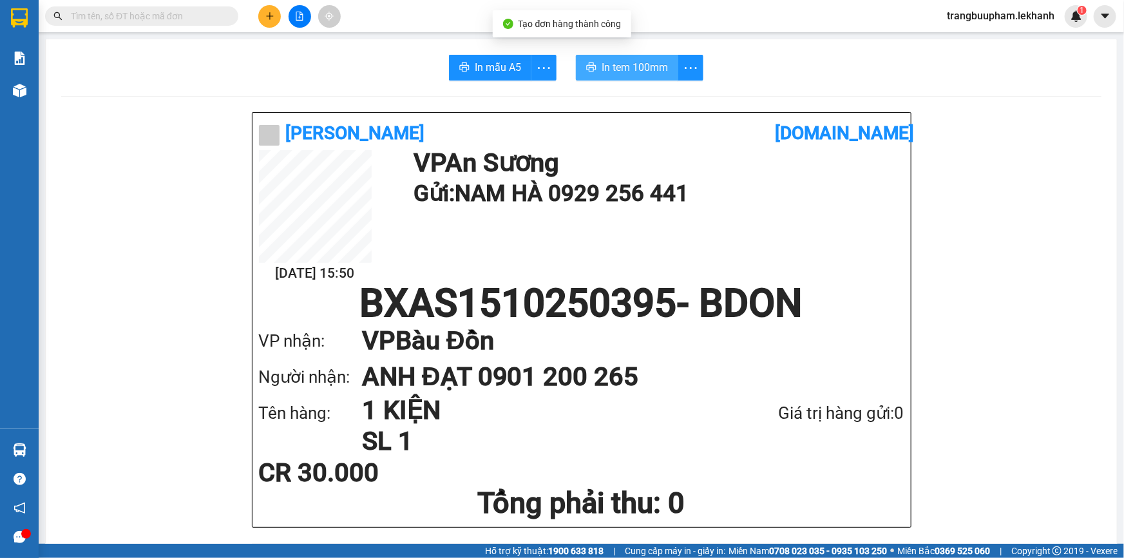
click at [641, 69] on span "In tem 100mm" at bounding box center [634, 67] width 66 height 16
click at [267, 12] on icon "plus" at bounding box center [269, 16] width 9 height 9
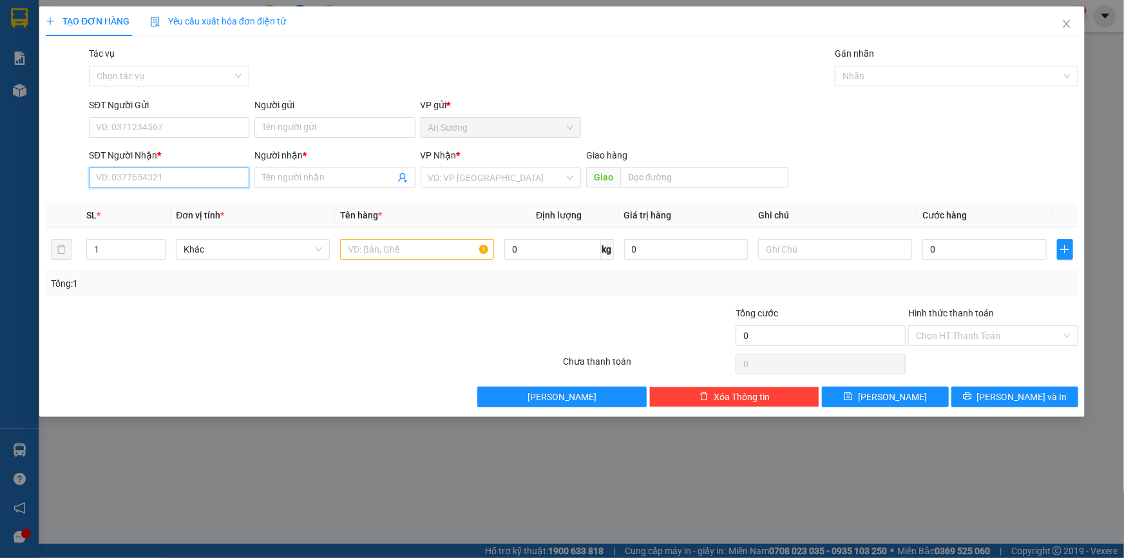
click at [161, 180] on input "SĐT Người Nhận *" at bounding box center [169, 177] width 160 height 21
click at [175, 210] on div "0971741313 - [GEOGRAPHIC_DATA]" at bounding box center [169, 203] width 145 height 14
type input "0971741313"
type input "baga đồ khách"
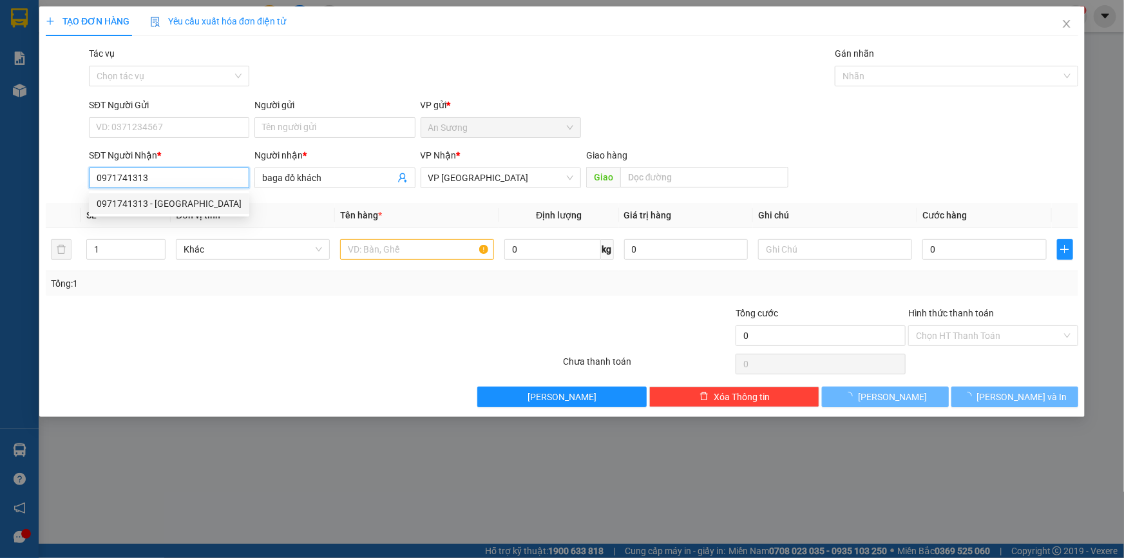
type input "70.000"
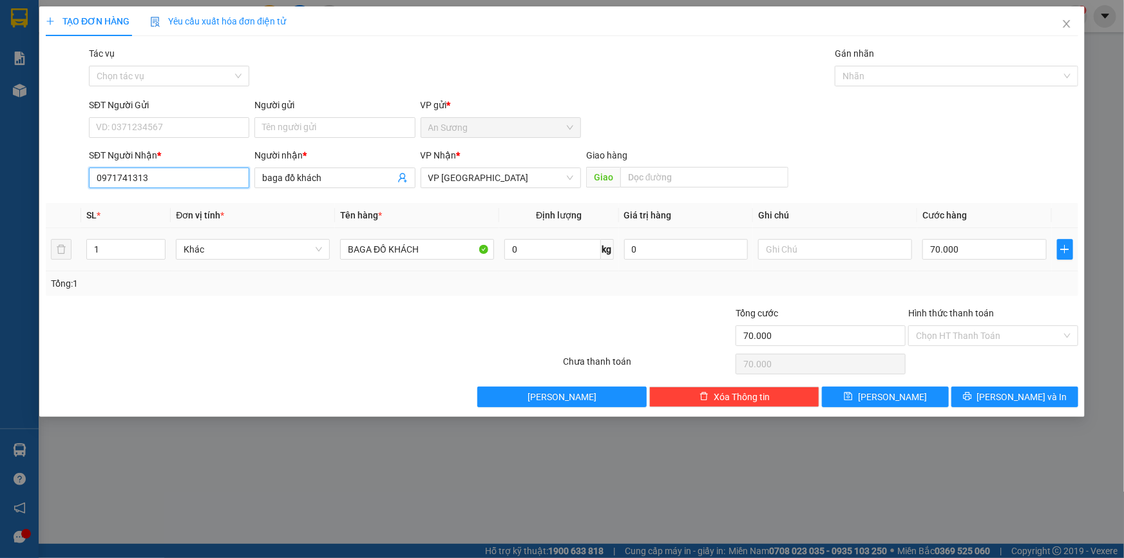
type input "0971741313"
type input "5"
type input "50"
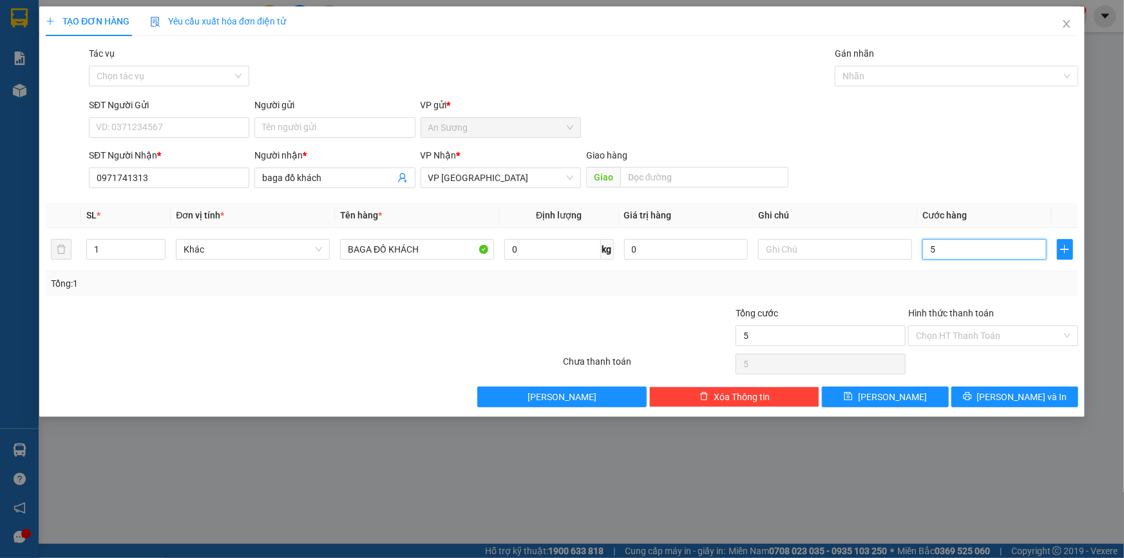
type input "50"
click at [457, 178] on span "VP [GEOGRAPHIC_DATA]" at bounding box center [500, 177] width 145 height 19
type input "50"
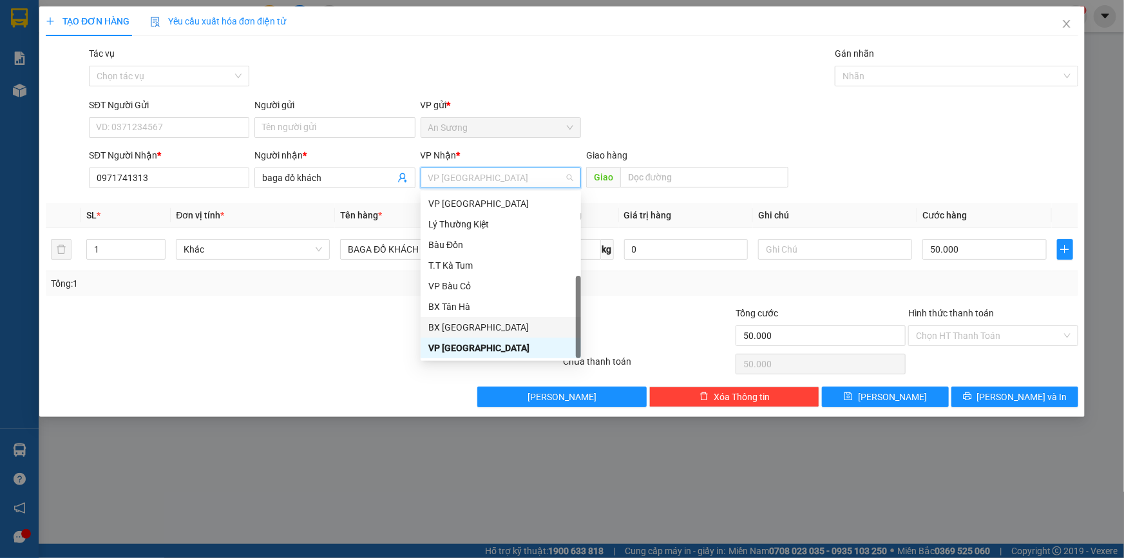
click at [494, 325] on div "BX [GEOGRAPHIC_DATA]" at bounding box center [500, 327] width 145 height 14
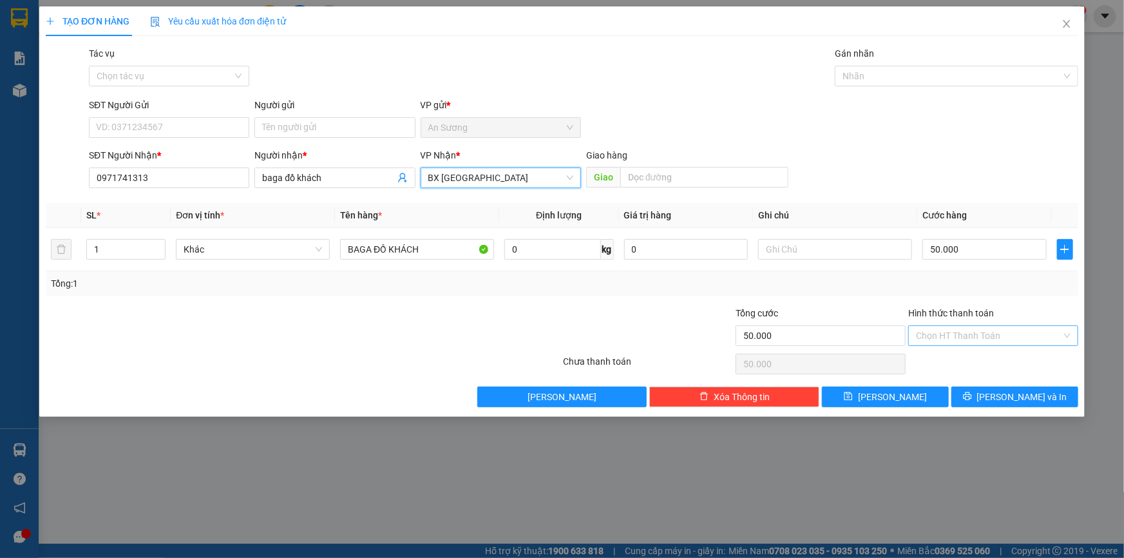
click at [999, 335] on input "Hình thức thanh toán" at bounding box center [989, 335] width 146 height 19
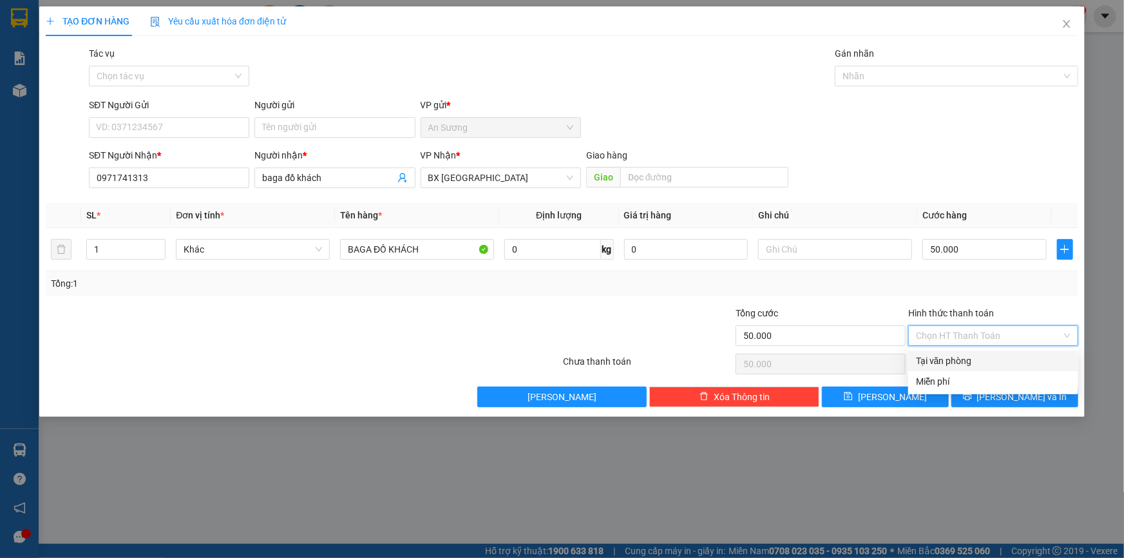
click at [968, 363] on div "Tại văn phòng" at bounding box center [993, 361] width 155 height 14
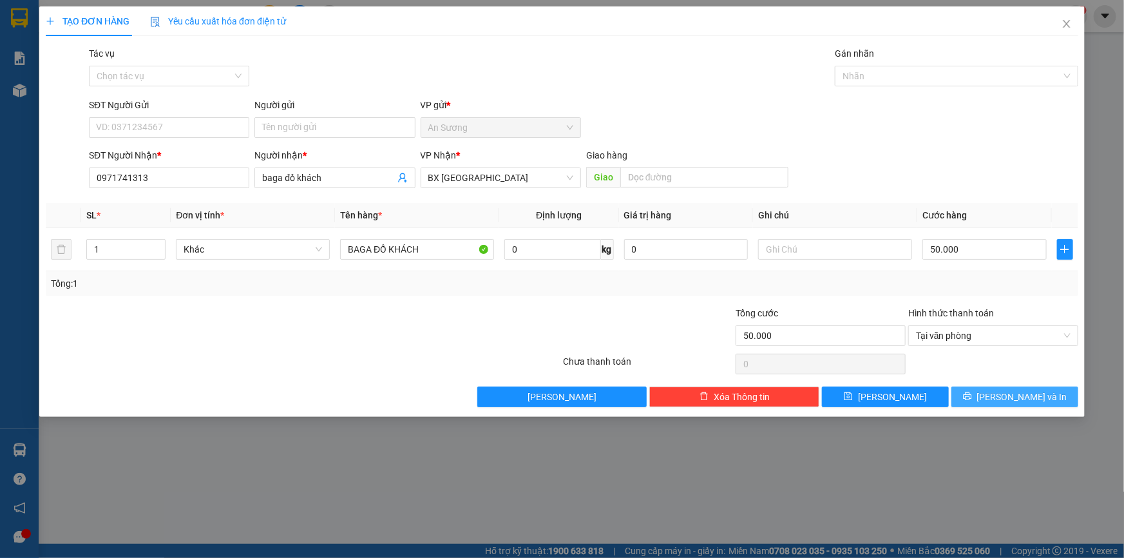
click at [1024, 404] on button "[PERSON_NAME] và In" at bounding box center [1014, 396] width 127 height 21
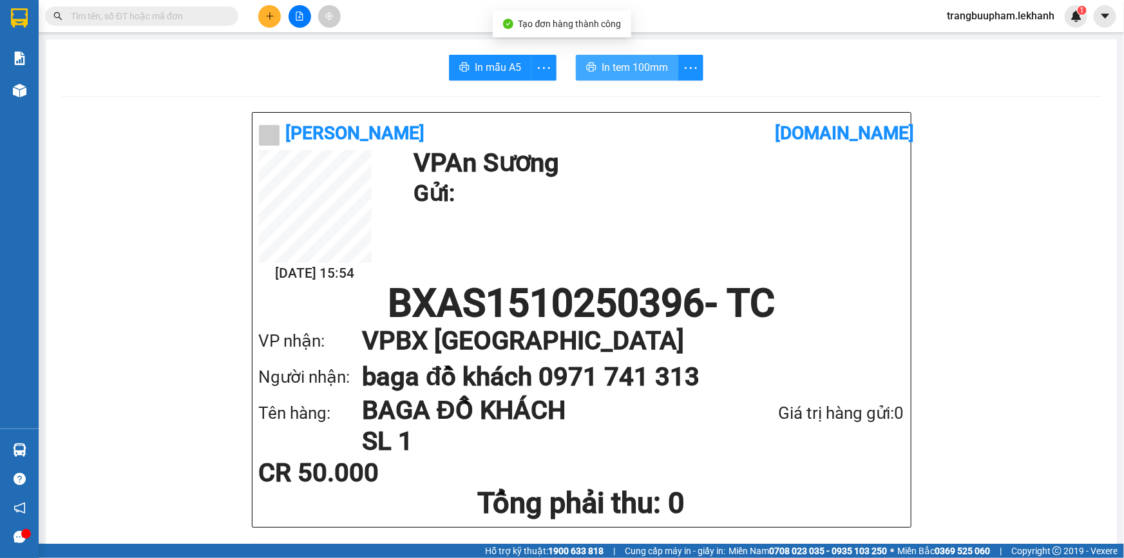
click at [647, 74] on span "In tem 100mm" at bounding box center [634, 67] width 66 height 16
click at [270, 12] on icon "plus" at bounding box center [269, 16] width 9 height 9
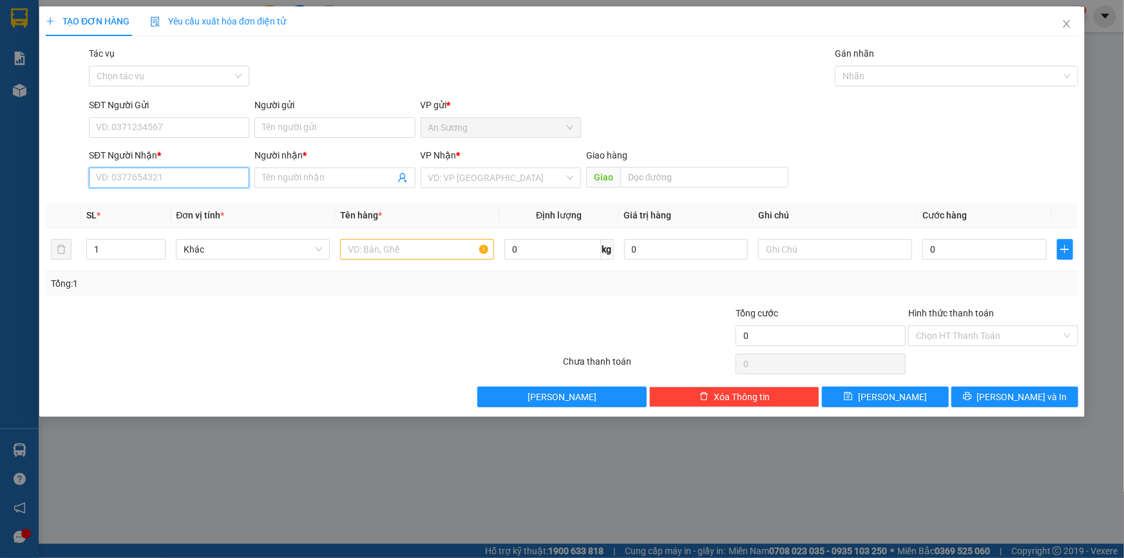
click at [187, 180] on input "SĐT Người Nhận *" at bounding box center [169, 177] width 160 height 21
drag, startPoint x: 182, startPoint y: 200, endPoint x: 193, endPoint y: 141, distance: 59.7
click at [182, 200] on div "0912018215 - VINH" at bounding box center [169, 203] width 145 height 14
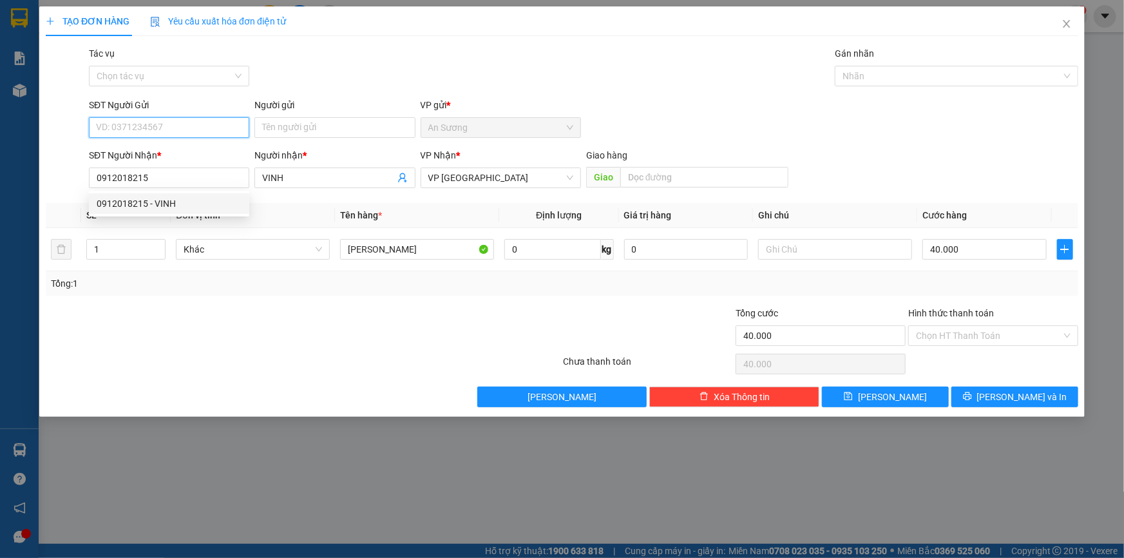
click at [200, 130] on input "SĐT Người Gửi" at bounding box center [169, 127] width 160 height 21
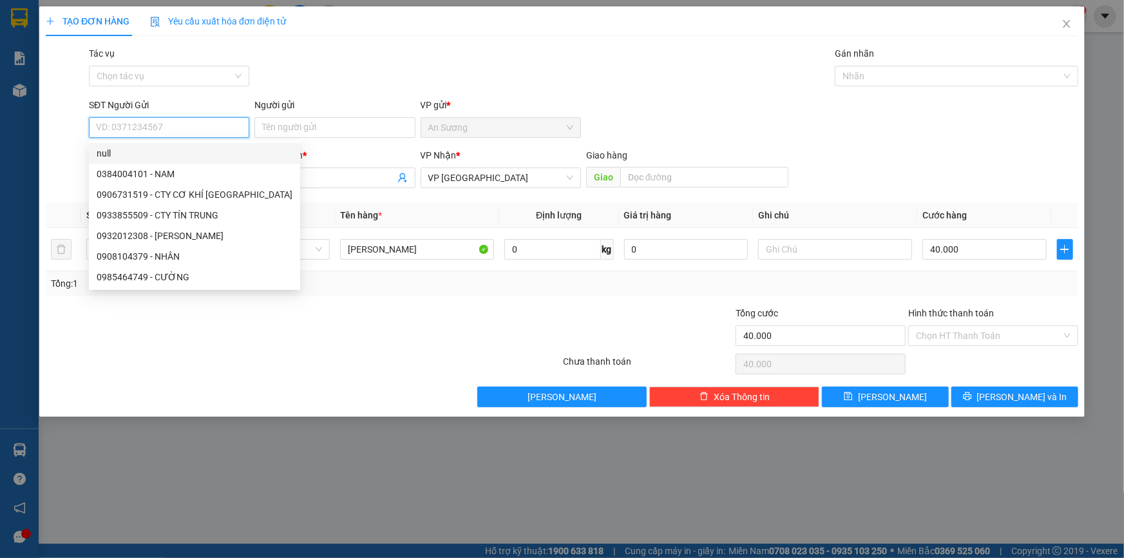
click at [218, 131] on input "SĐT Người Gửi" at bounding box center [169, 127] width 160 height 21
click at [286, 122] on input "Người gửi" at bounding box center [334, 127] width 160 height 21
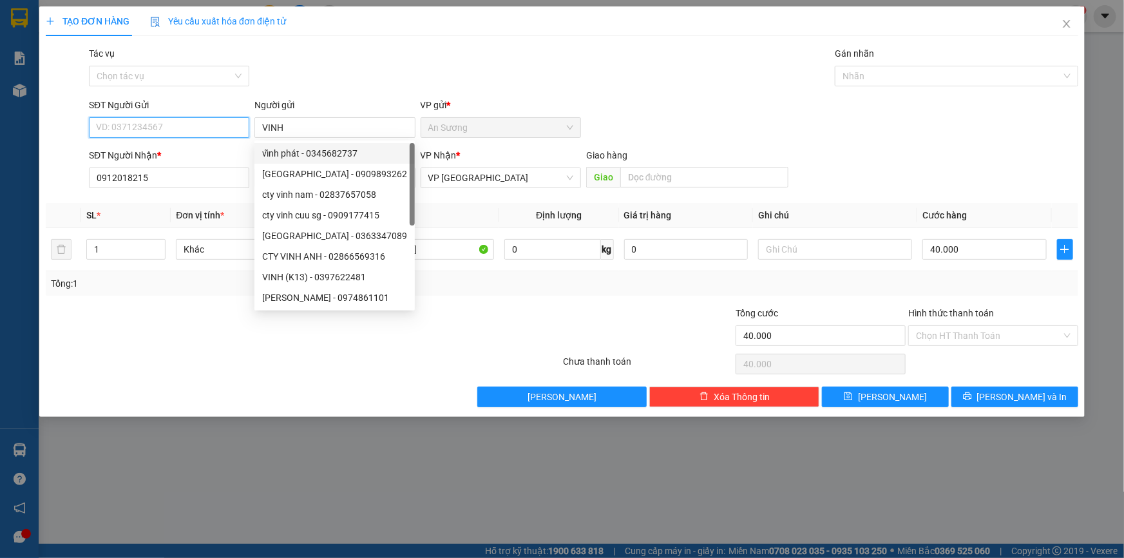
drag, startPoint x: 165, startPoint y: 126, endPoint x: 168, endPoint y: 120, distance: 7.2
click at [165, 125] on input "SĐT Người Gửi" at bounding box center [169, 127] width 160 height 21
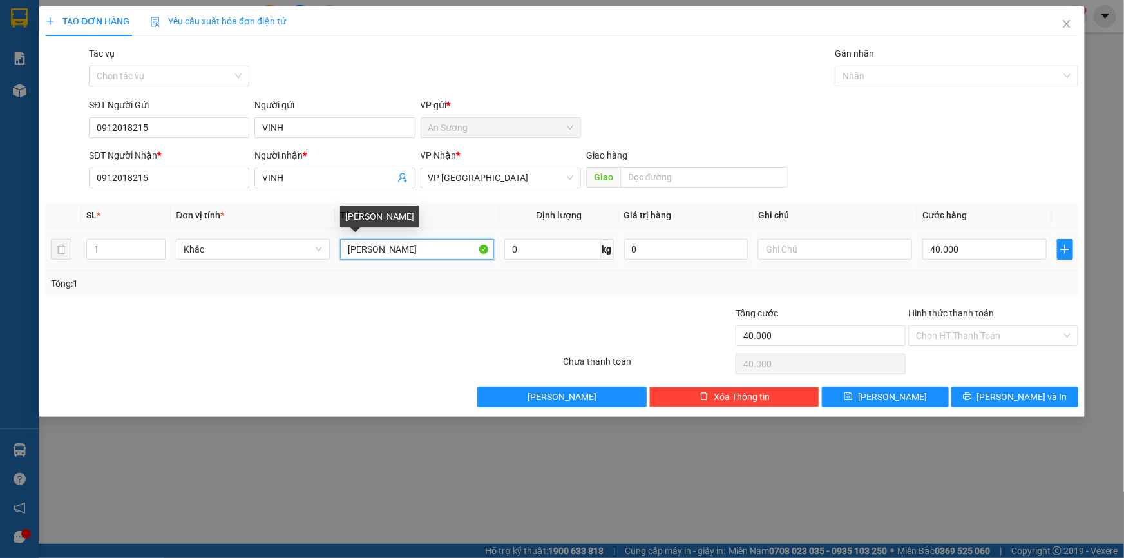
drag, startPoint x: 431, startPoint y: 252, endPoint x: 134, endPoint y: 216, distance: 299.7
click at [143, 254] on tr "1 Khác THÙNG SƠN 0 kg 0 40.000" at bounding box center [562, 249] width 1032 height 43
drag, startPoint x: 968, startPoint y: 335, endPoint x: 968, endPoint y: 347, distance: 12.2
click at [968, 336] on input "Hình thức thanh toán" at bounding box center [989, 335] width 146 height 19
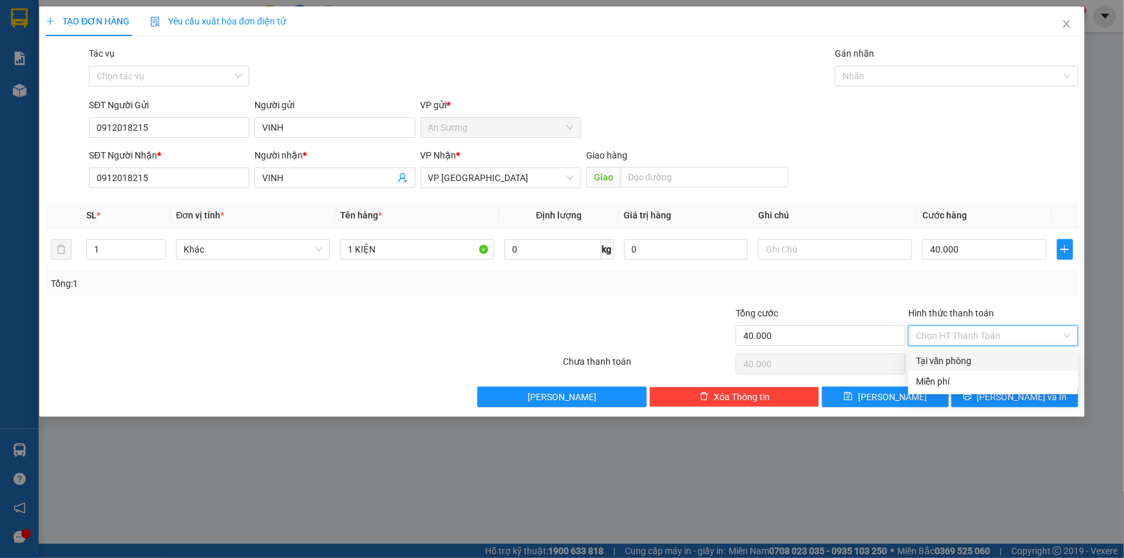
click at [968, 361] on div "Tại văn phòng" at bounding box center [993, 361] width 155 height 14
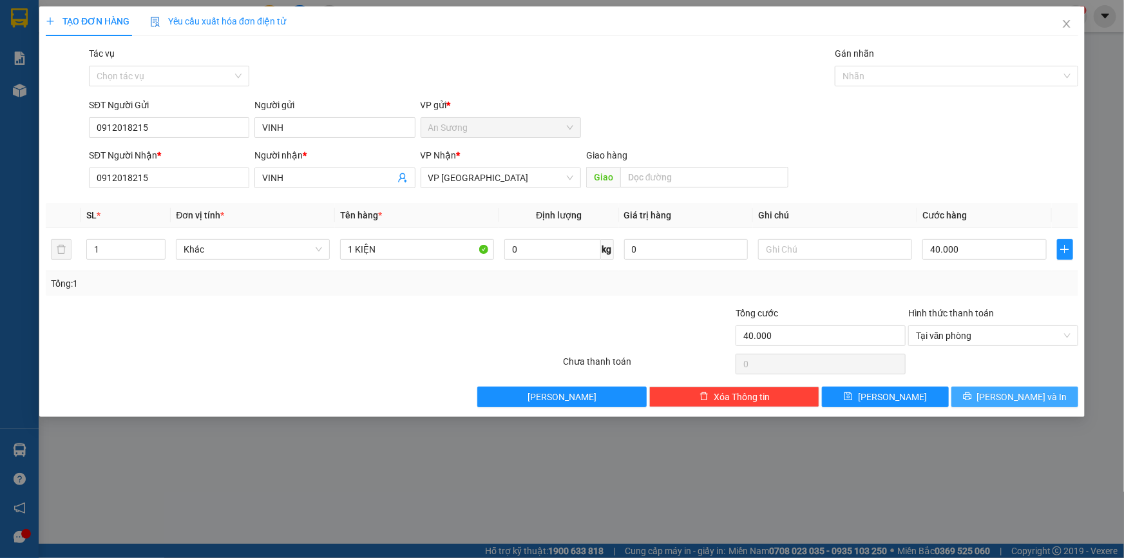
click at [1010, 395] on span "[PERSON_NAME] và In" at bounding box center [1022, 397] width 90 height 14
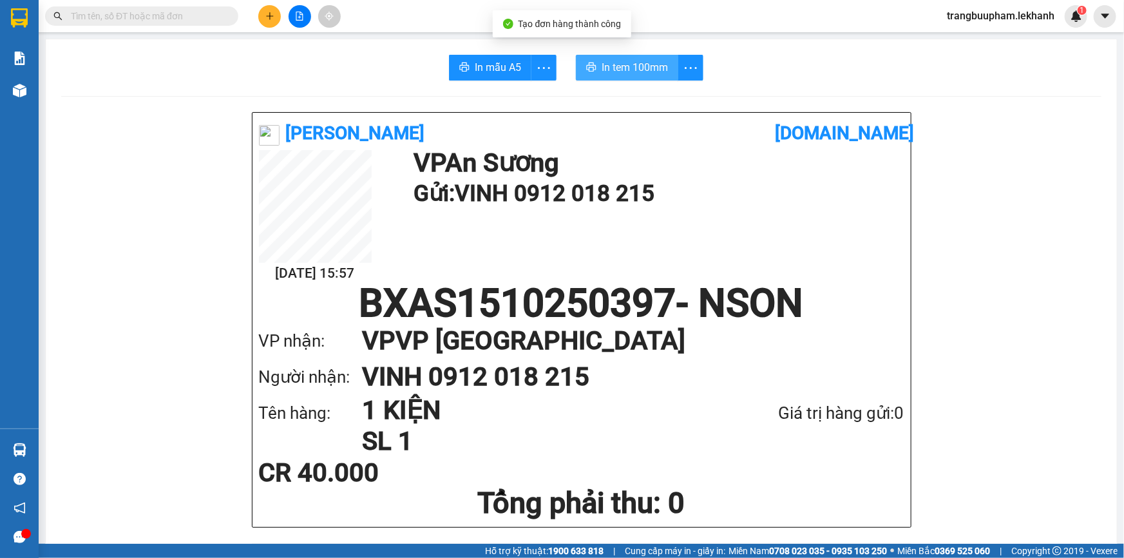
drag, startPoint x: 638, startPoint y: 64, endPoint x: 656, endPoint y: 77, distance: 21.3
click at [639, 66] on span "In tem 100mm" at bounding box center [634, 67] width 66 height 16
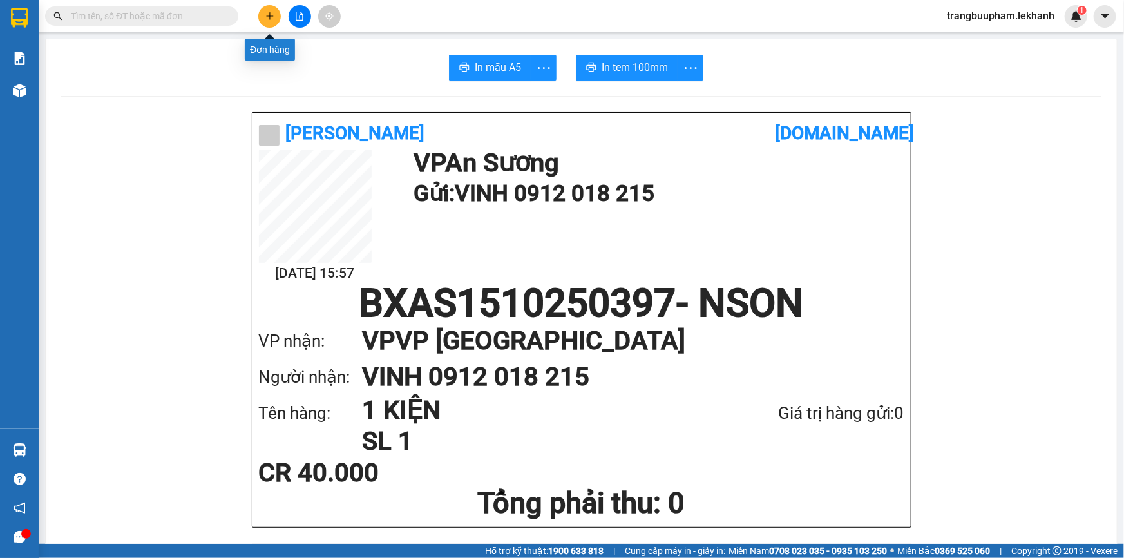
click at [267, 21] on button at bounding box center [269, 16] width 23 height 23
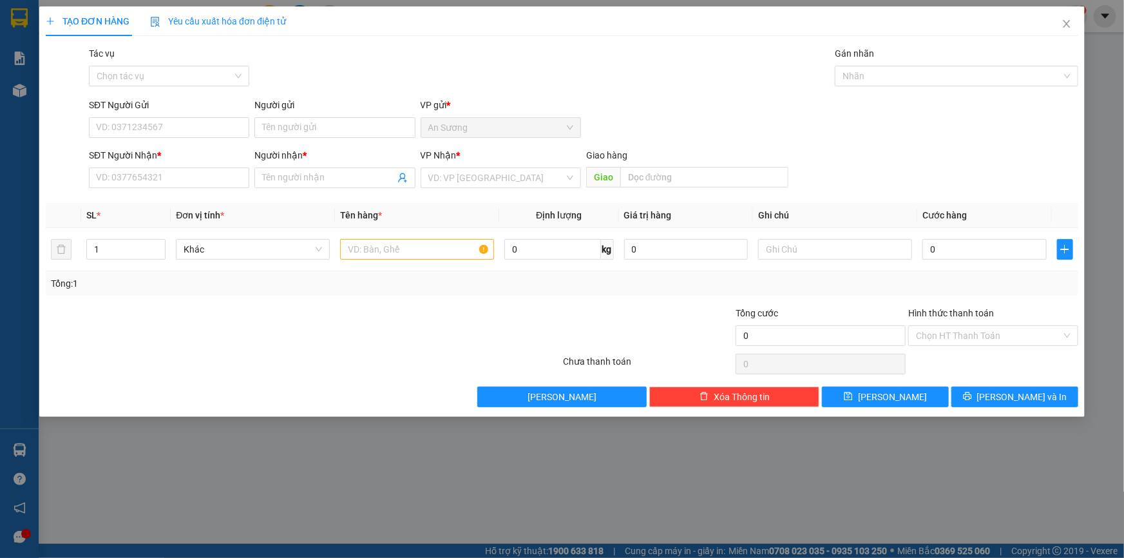
click at [128, 187] on div "SĐT Người Nhận * VD: 0377654321" at bounding box center [169, 170] width 160 height 45
click at [153, 126] on input "SĐT Người Gửi" at bounding box center [169, 127] width 160 height 21
click at [173, 158] on div "0983344428 - [PERSON_NAME]" at bounding box center [169, 153] width 145 height 14
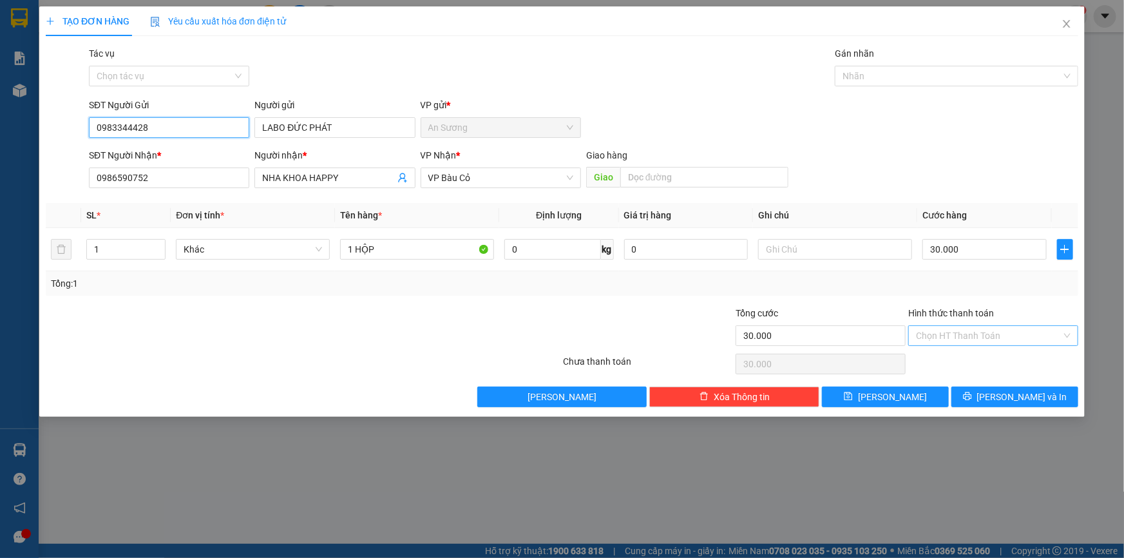
drag, startPoint x: 966, startPoint y: 324, endPoint x: 967, endPoint y: 338, distance: 14.2
click at [966, 333] on div "Chọn HT Thanh Toán" at bounding box center [993, 335] width 170 height 21
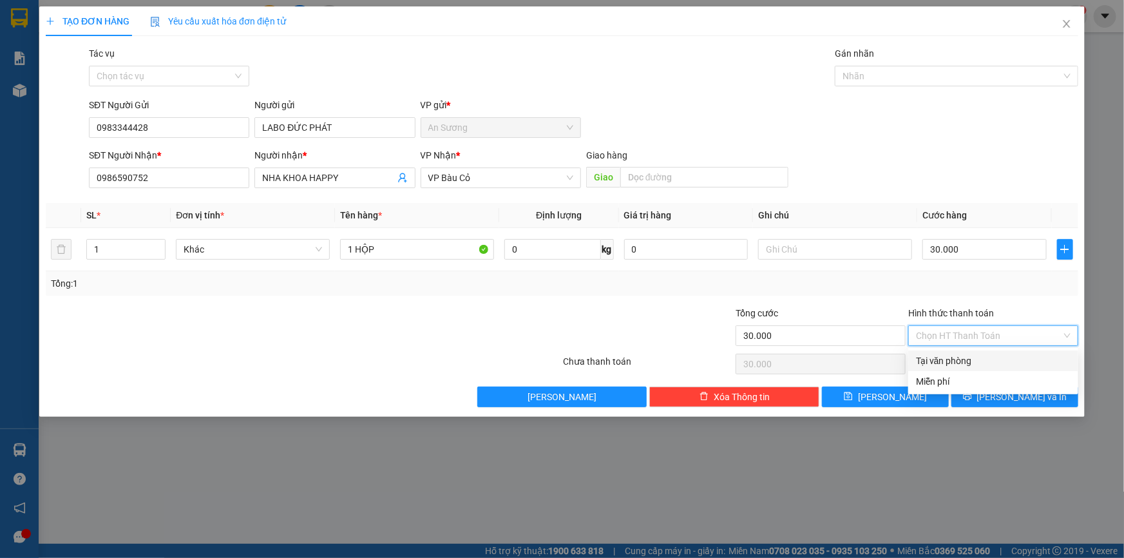
click at [967, 339] on input "Hình thức thanh toán" at bounding box center [989, 335] width 146 height 19
drag, startPoint x: 971, startPoint y: 355, endPoint x: 976, endPoint y: 369, distance: 14.5
click at [970, 357] on div "Tại văn phòng" at bounding box center [993, 361] width 155 height 14
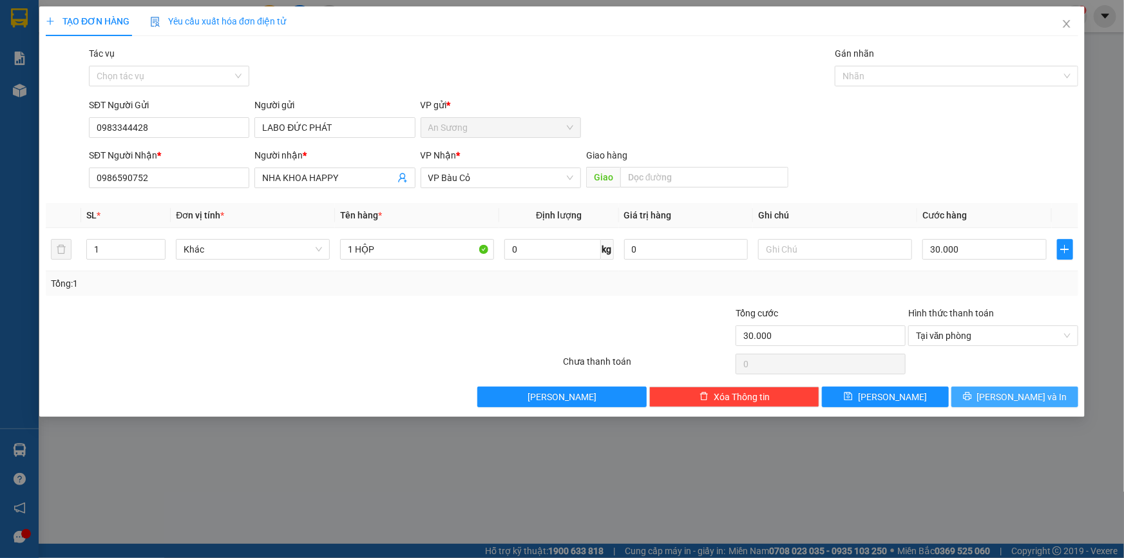
click at [972, 393] on icon "printer" at bounding box center [967, 396] width 9 height 9
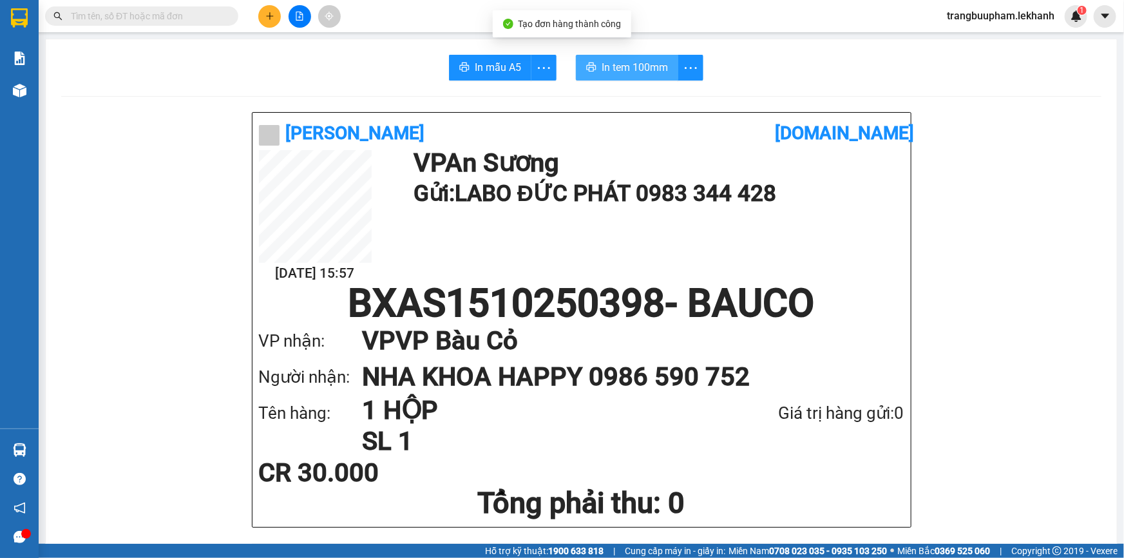
click at [643, 77] on button "In tem 100mm" at bounding box center [627, 68] width 102 height 26
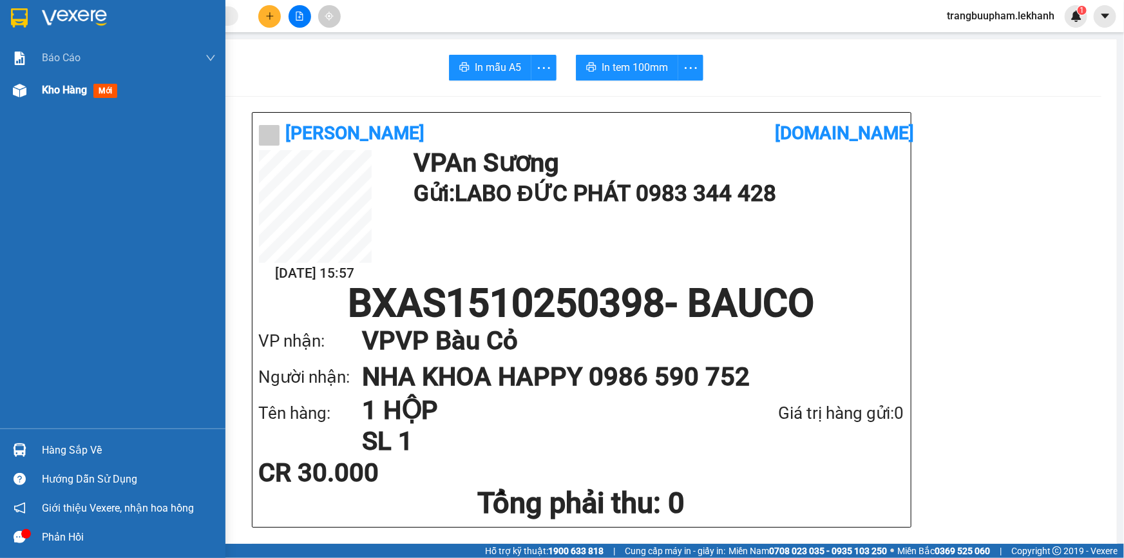
click at [44, 96] on span "Kho hàng" at bounding box center [64, 90] width 45 height 12
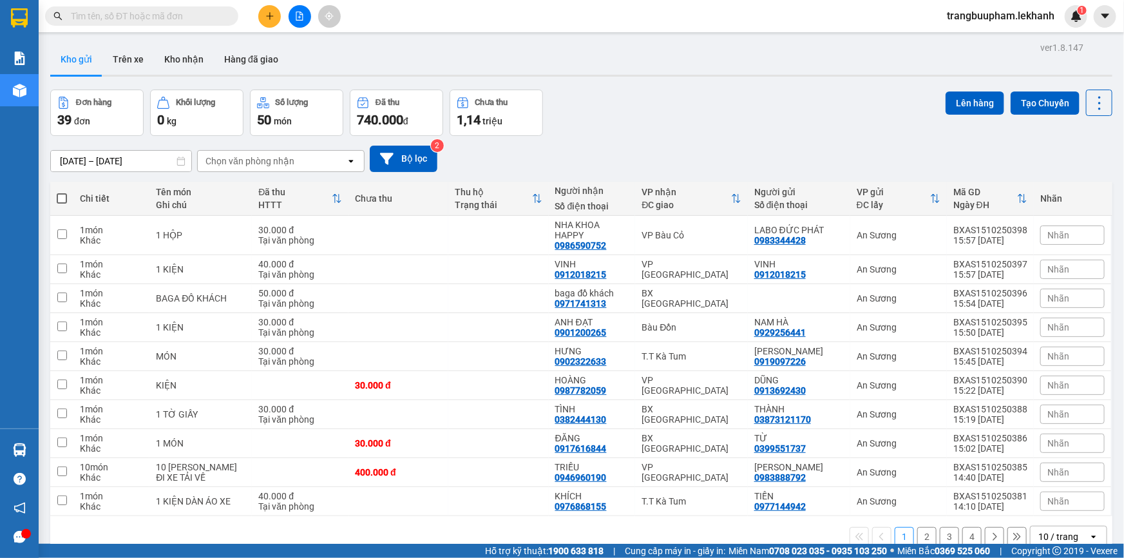
click at [142, 14] on input "text" at bounding box center [147, 16] width 152 height 14
click at [274, 9] on button at bounding box center [269, 16] width 23 height 23
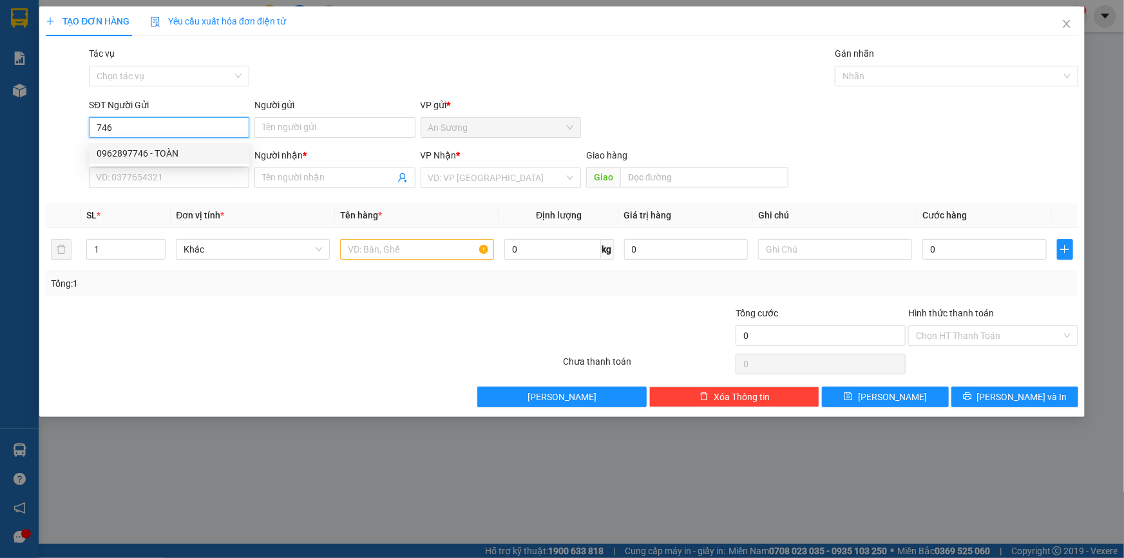
drag, startPoint x: 192, startPoint y: 136, endPoint x: 185, endPoint y: 153, distance: 18.8
click at [185, 153] on body "Kết quả tìm kiếm ( 560 ) Bộ lọc Mã ĐH Trạng thái Món hàng Tổng cước Chưa cước N…" at bounding box center [562, 279] width 1124 height 558
click at [184, 158] on div "0962897746 - TOÀN" at bounding box center [169, 153] width 145 height 14
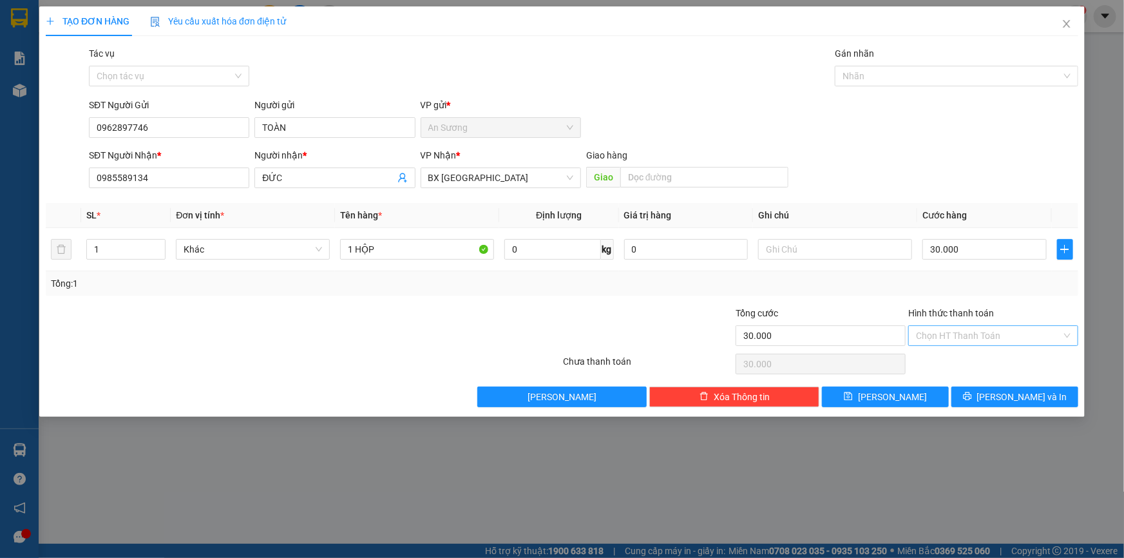
click at [994, 339] on input "Hình thức thanh toán" at bounding box center [989, 335] width 146 height 19
click at [972, 354] on div "Tại văn phòng" at bounding box center [993, 361] width 155 height 14
click at [1003, 395] on button "[PERSON_NAME] và In" at bounding box center [1014, 396] width 127 height 21
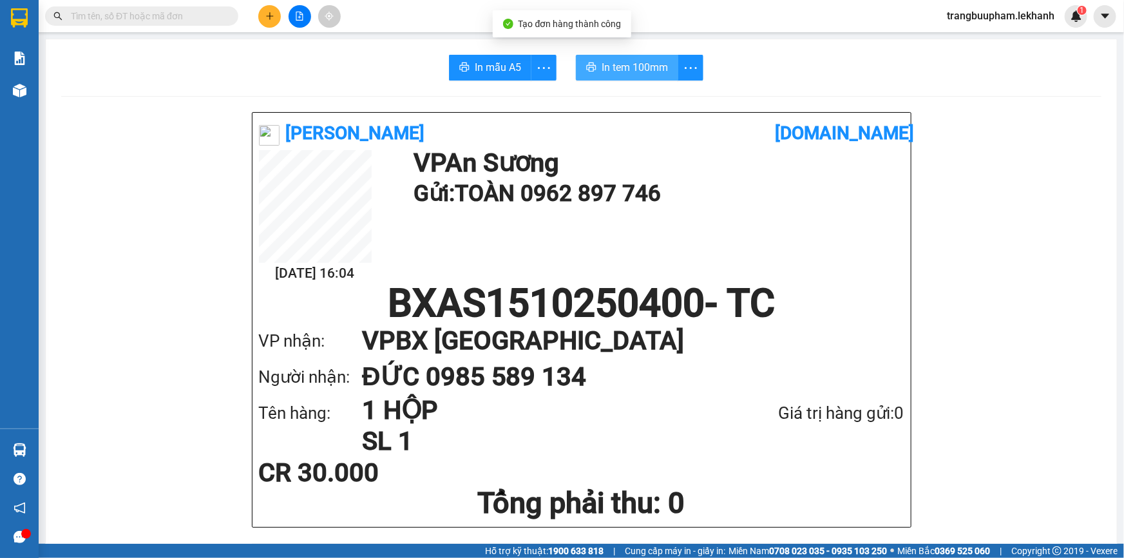
click at [614, 70] on span "In tem 100mm" at bounding box center [634, 67] width 66 height 16
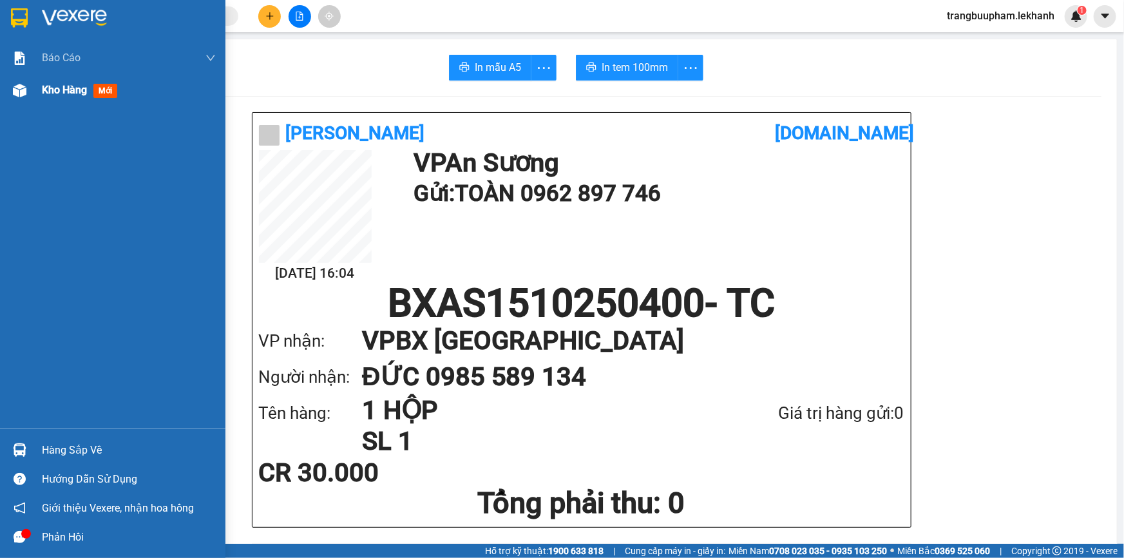
click at [63, 78] on div "Kho hàng mới" at bounding box center [129, 90] width 174 height 32
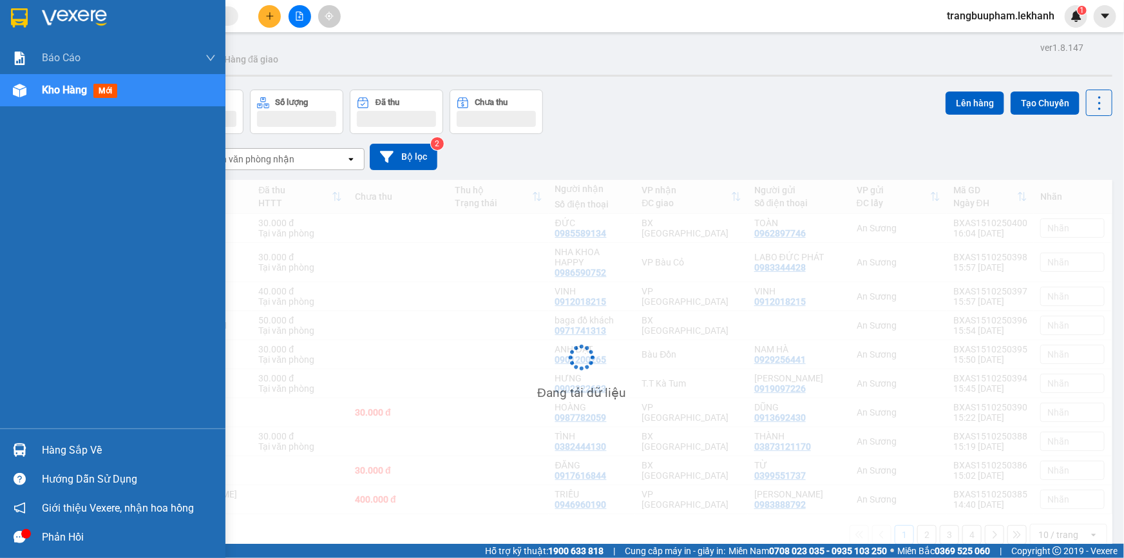
click at [87, 91] on span "Kho hàng" at bounding box center [64, 90] width 45 height 12
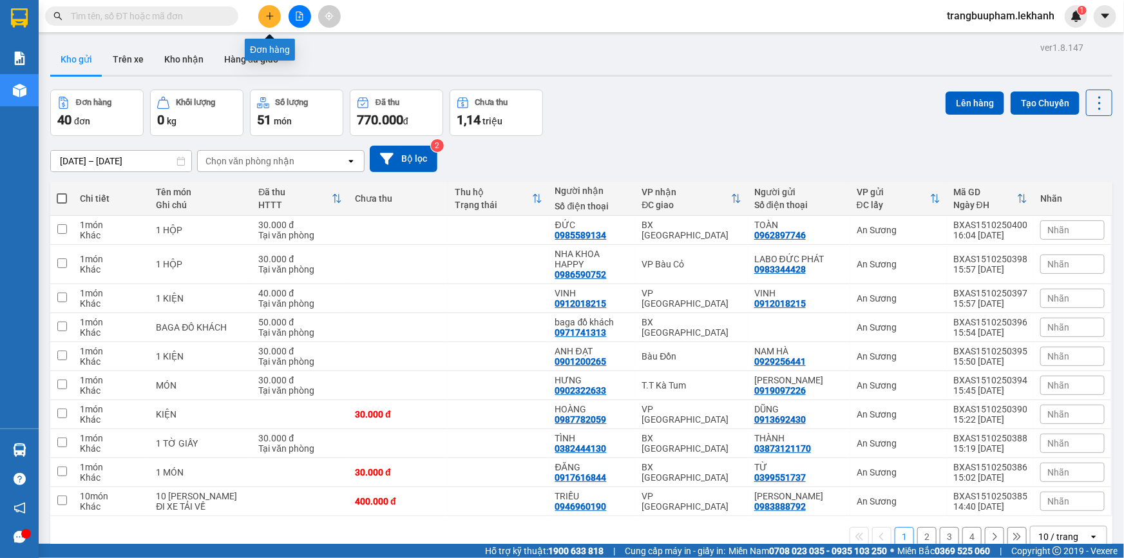
click at [267, 15] on icon "plus" at bounding box center [269, 16] width 9 height 9
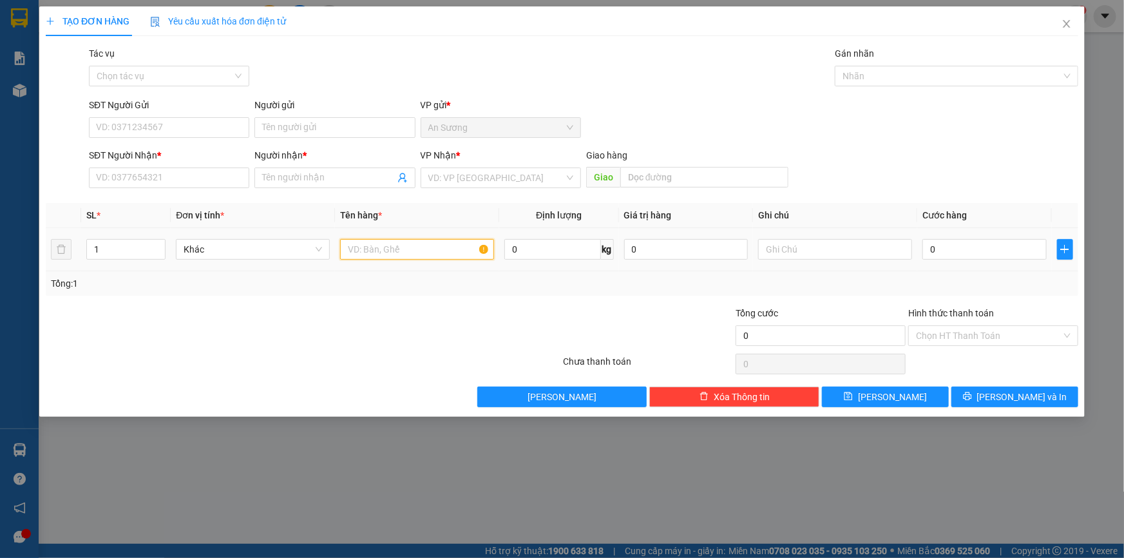
drag, startPoint x: 456, startPoint y: 250, endPoint x: 449, endPoint y: 244, distance: 9.1
click at [455, 250] on input "text" at bounding box center [417, 249] width 154 height 21
click at [449, 193] on body "Kết quả tìm kiếm ( 560 ) Bộ lọc Mã ĐH Trạng thái Món hàng Tổng cước Chưa cước N…" at bounding box center [562, 279] width 1124 height 558
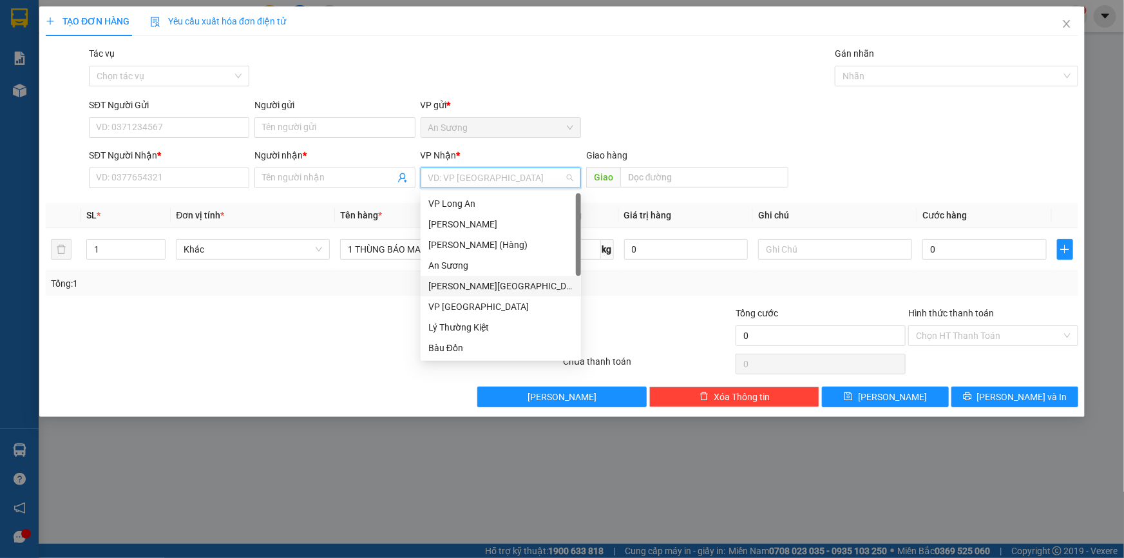
scroll to position [103, 0]
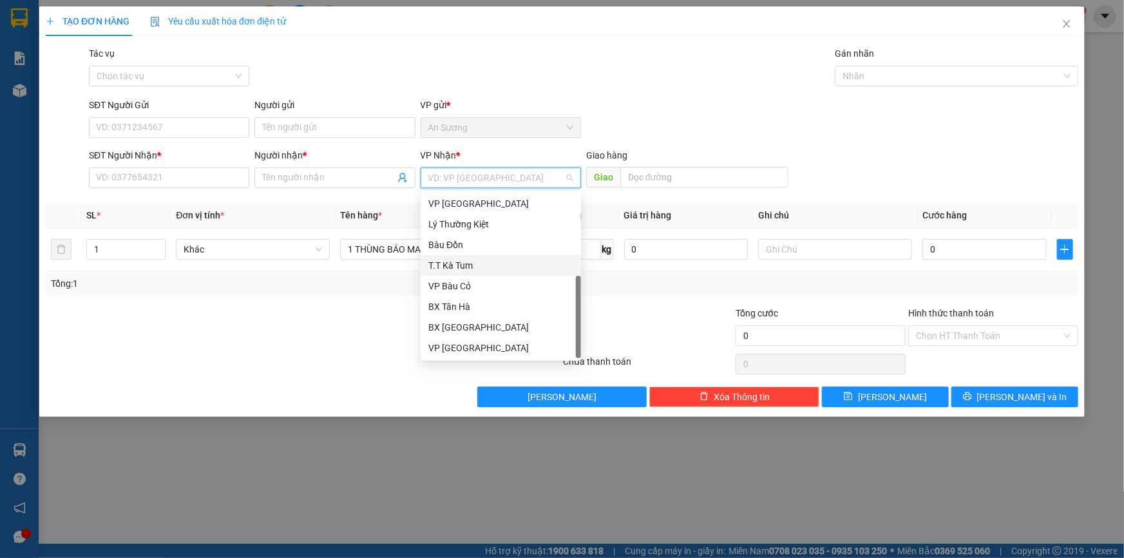
click at [494, 273] on div "T.T Kà Tum" at bounding box center [501, 265] width 160 height 21
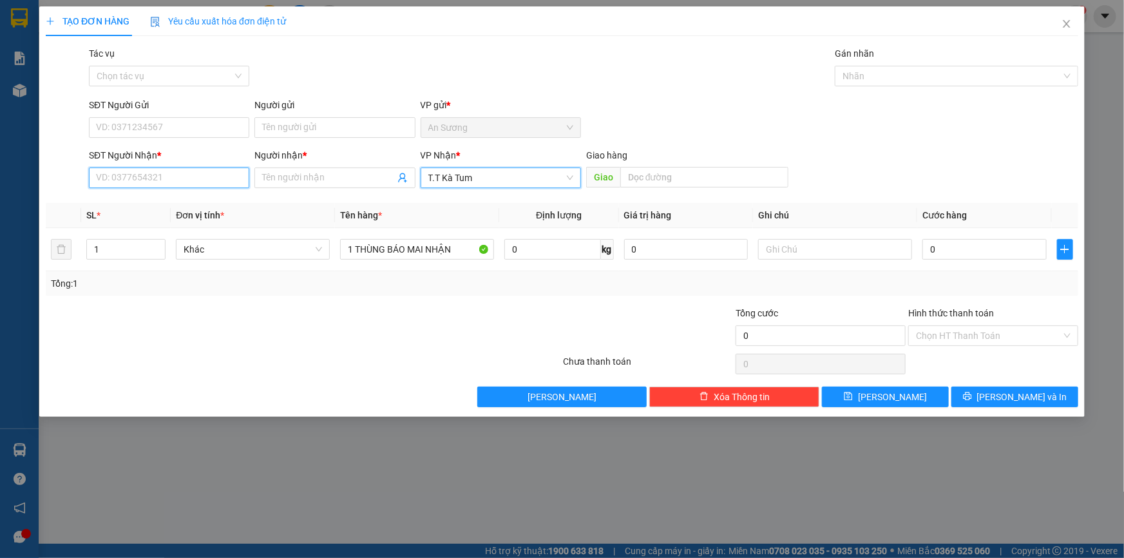
click at [191, 174] on input "SĐT Người Nhận *" at bounding box center [169, 177] width 160 height 21
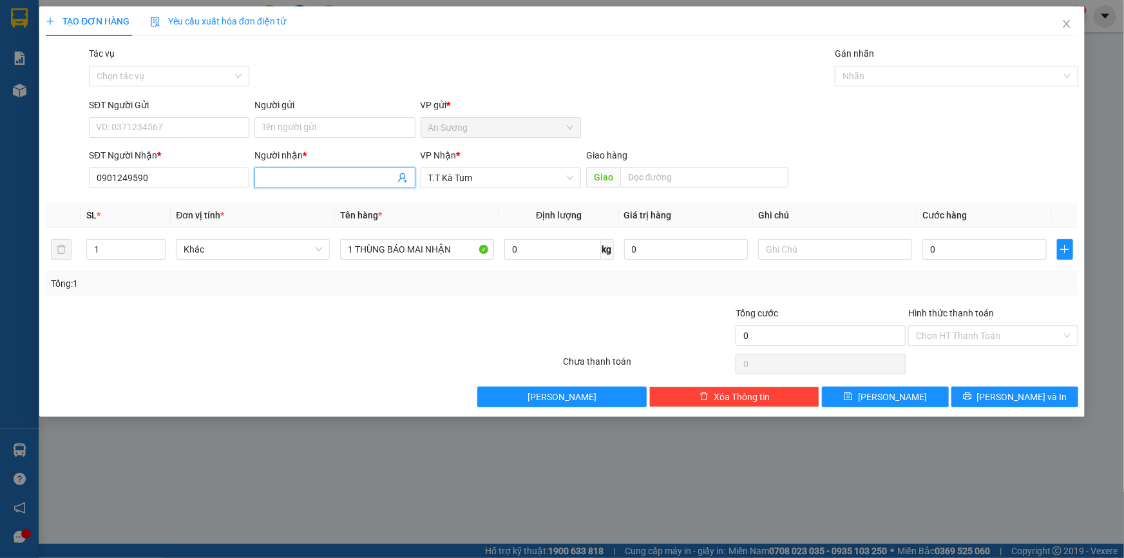
click at [276, 176] on input "Người nhận *" at bounding box center [328, 178] width 132 height 14
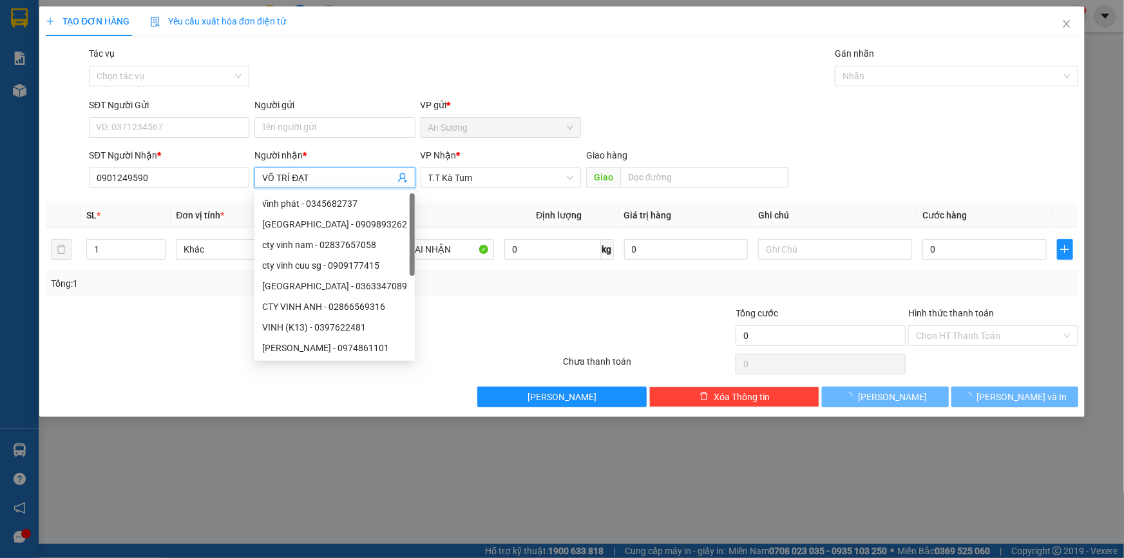
click at [193, 116] on div "SĐT Người Gửi" at bounding box center [169, 107] width 160 height 19
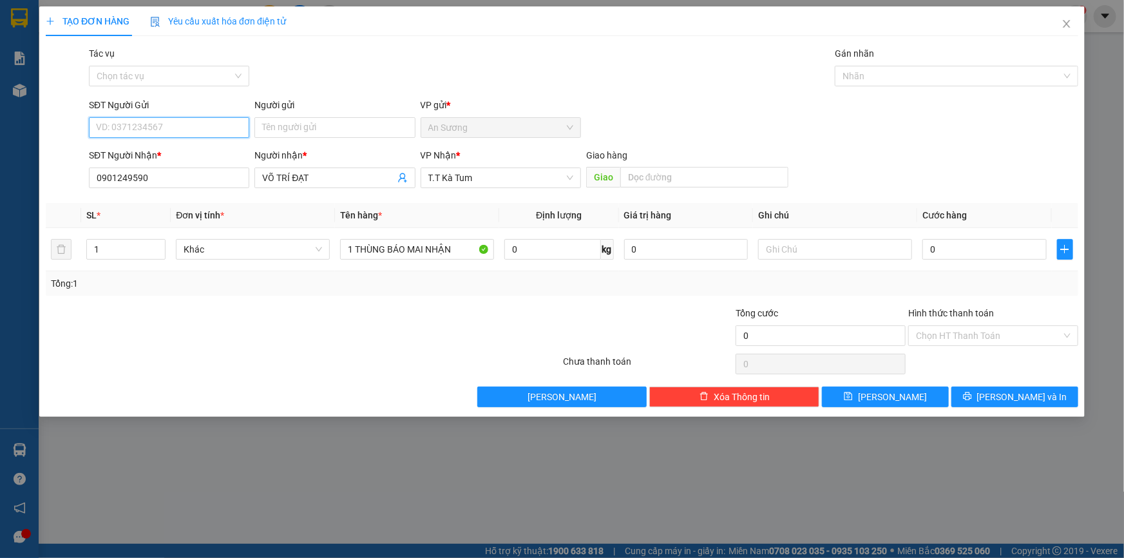
click at [191, 104] on div "SĐT Người Gửi VD: 0371234567" at bounding box center [169, 120] width 160 height 45
click at [287, 130] on input "Người gửi" at bounding box center [334, 127] width 160 height 21
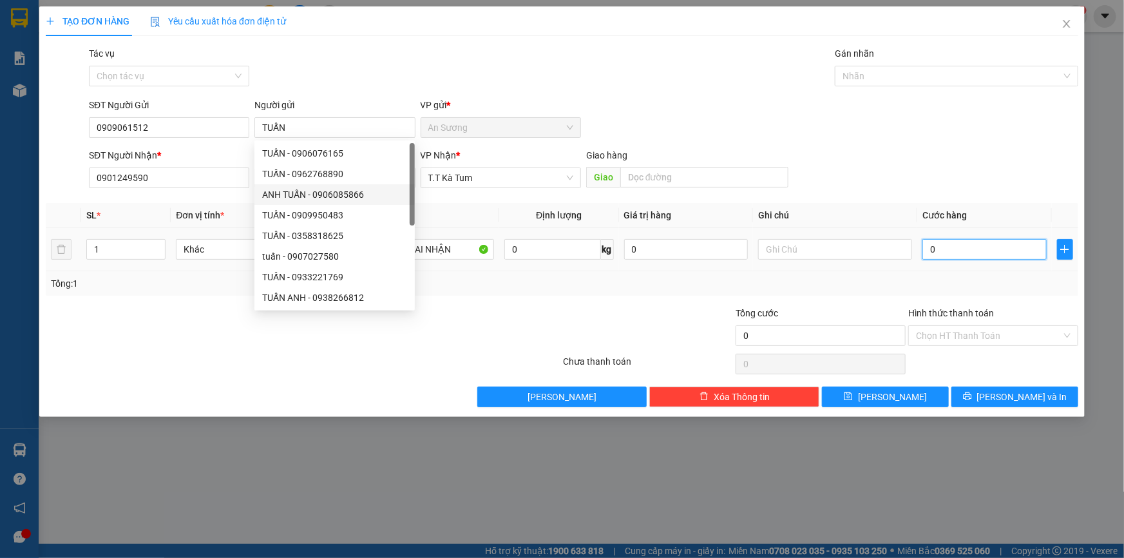
click at [938, 243] on input "0" at bounding box center [984, 249] width 124 height 21
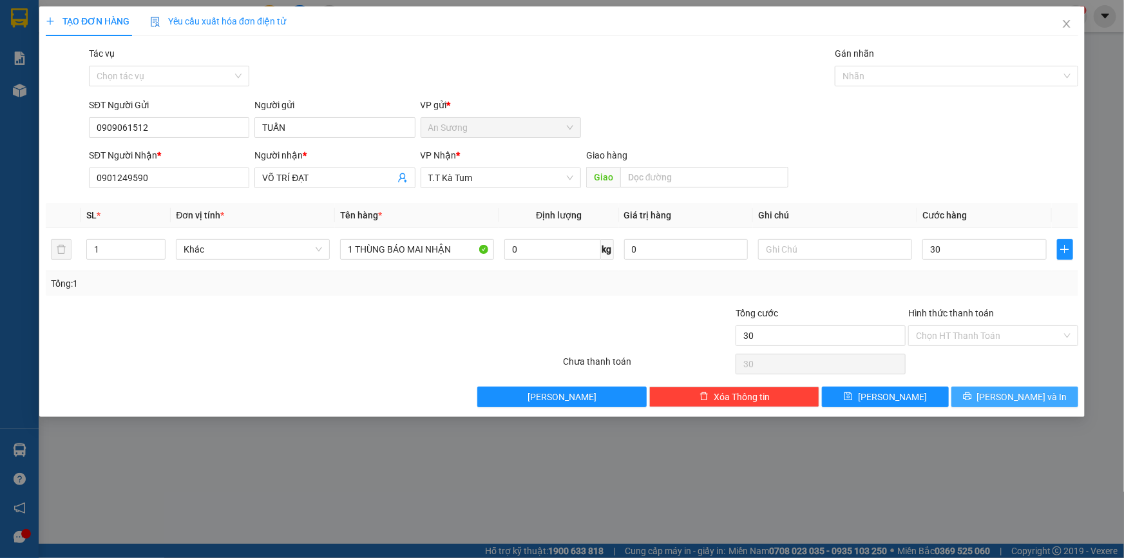
click at [990, 401] on button "[PERSON_NAME] và In" at bounding box center [1014, 396] width 127 height 21
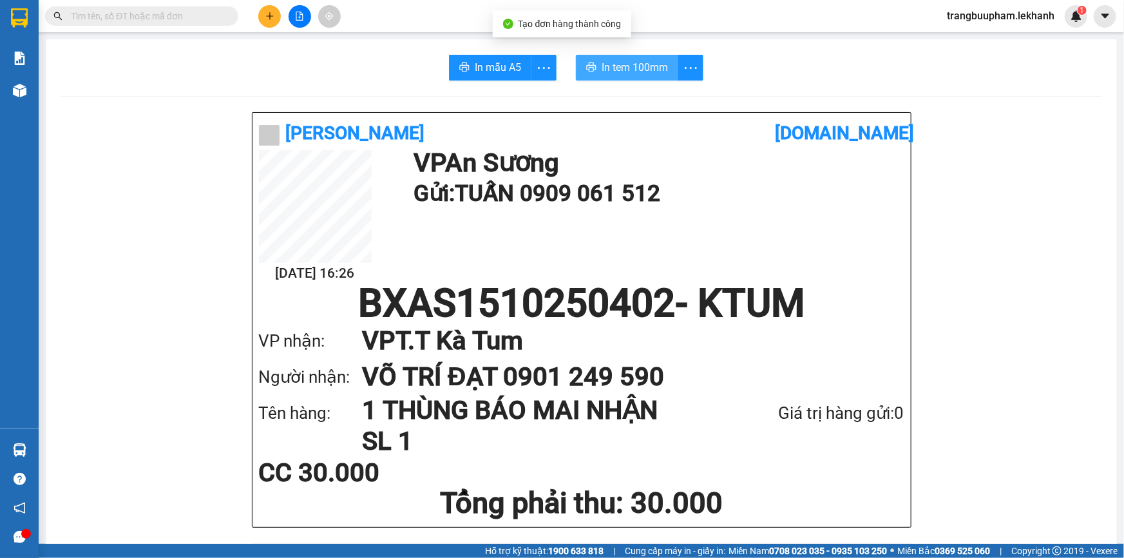
click at [611, 78] on button "In tem 100mm" at bounding box center [627, 68] width 102 height 26
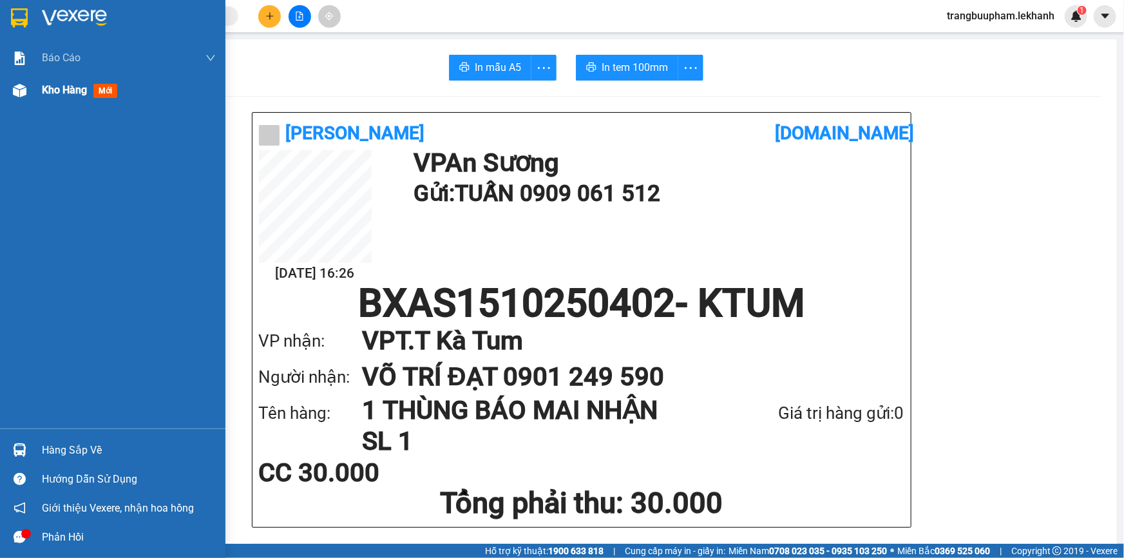
click at [73, 90] on span "Kho hàng" at bounding box center [64, 90] width 45 height 12
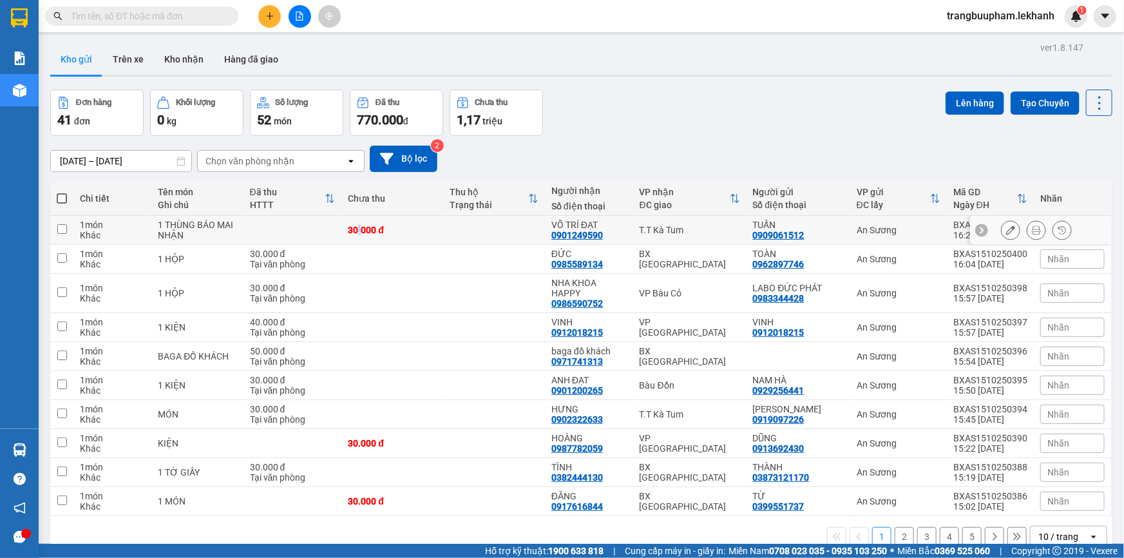
drag, startPoint x: 361, startPoint y: 225, endPoint x: 419, endPoint y: 222, distance: 58.0
click at [361, 225] on td "30.000 đ" at bounding box center [392, 230] width 102 height 29
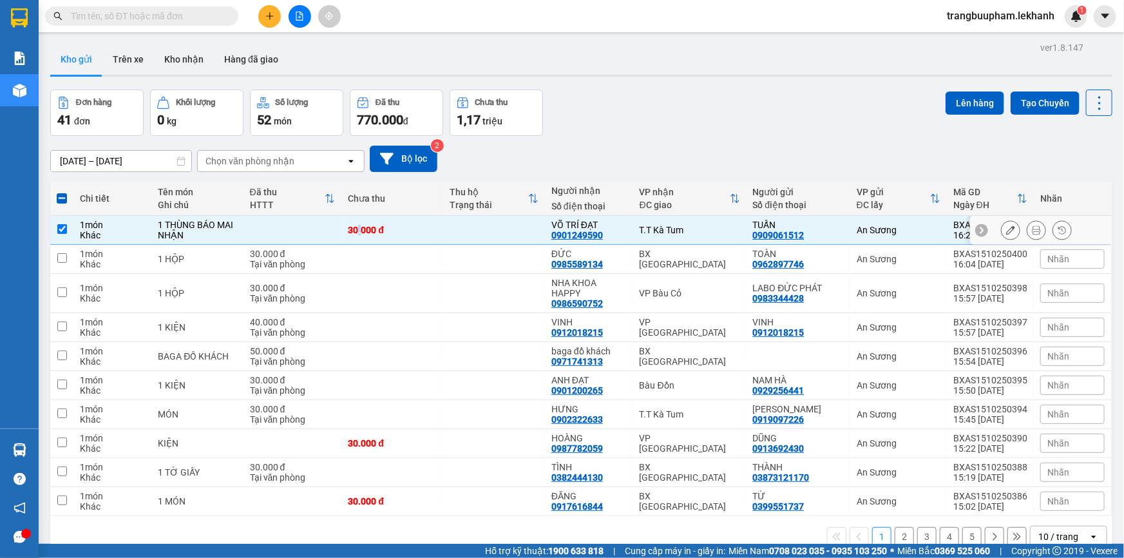
click at [1006, 227] on icon at bounding box center [1010, 229] width 9 height 9
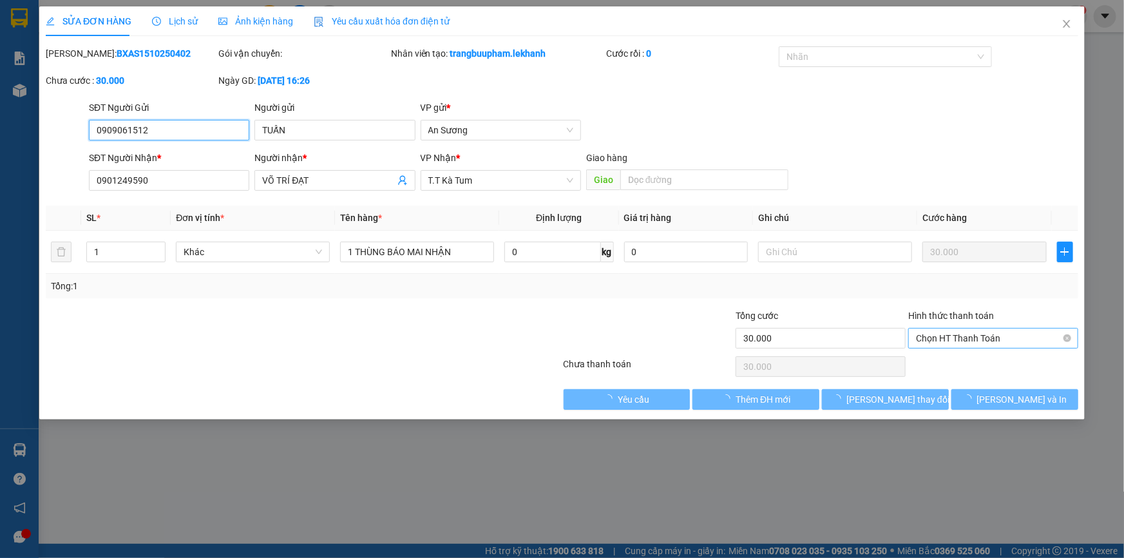
click at [978, 334] on span "Chọn HT Thanh Toán" at bounding box center [993, 337] width 155 height 19
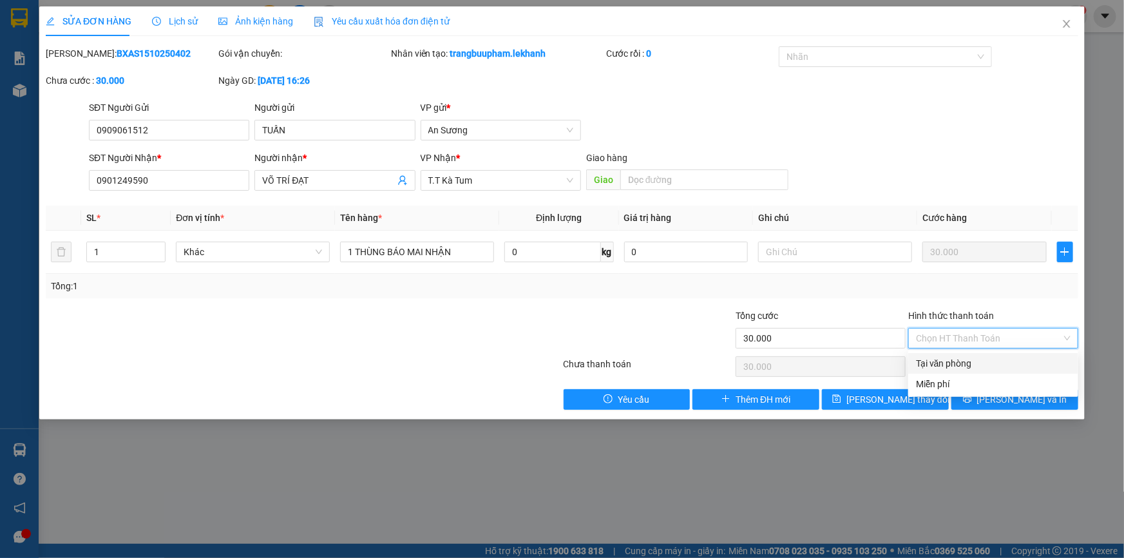
click at [968, 364] on div "Tại văn phòng" at bounding box center [993, 363] width 155 height 14
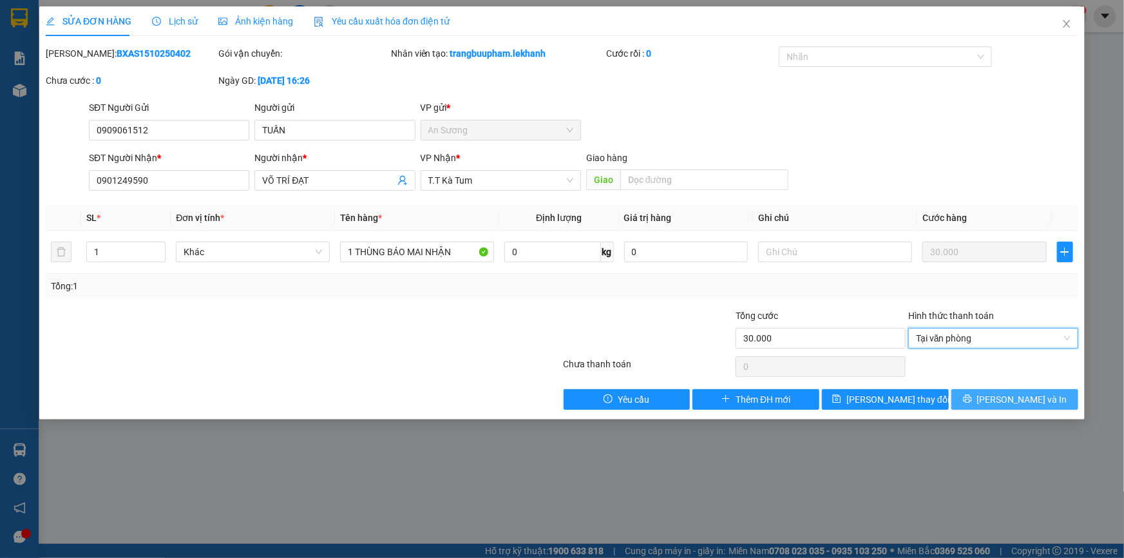
click at [972, 397] on icon "printer" at bounding box center [967, 398] width 9 height 9
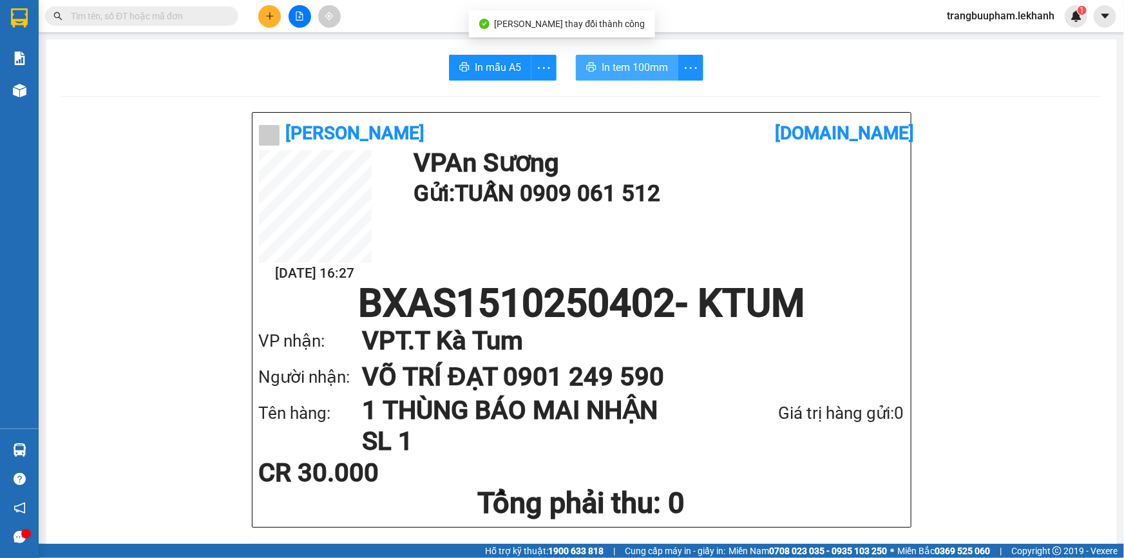
click at [633, 68] on span "In tem 100mm" at bounding box center [634, 67] width 66 height 16
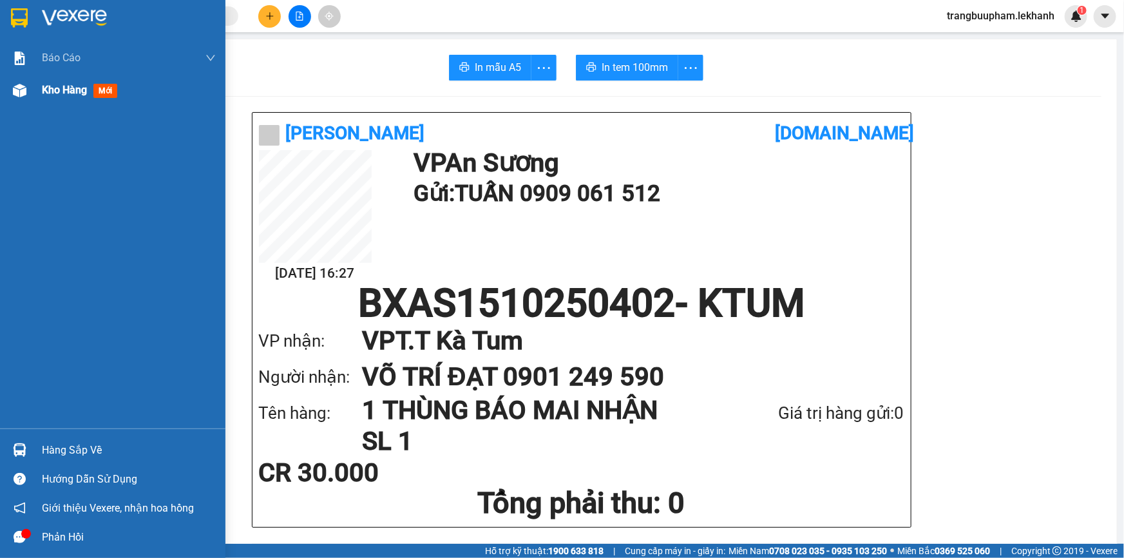
click at [64, 93] on span "Kho hàng" at bounding box center [64, 90] width 45 height 12
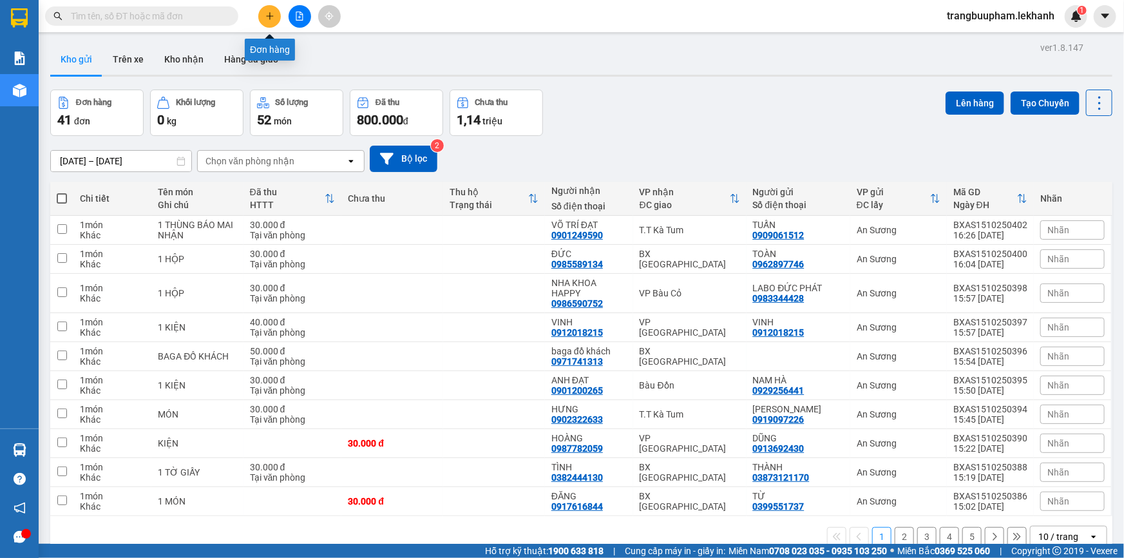
click at [269, 15] on icon "plus" at bounding box center [269, 15] width 7 height 1
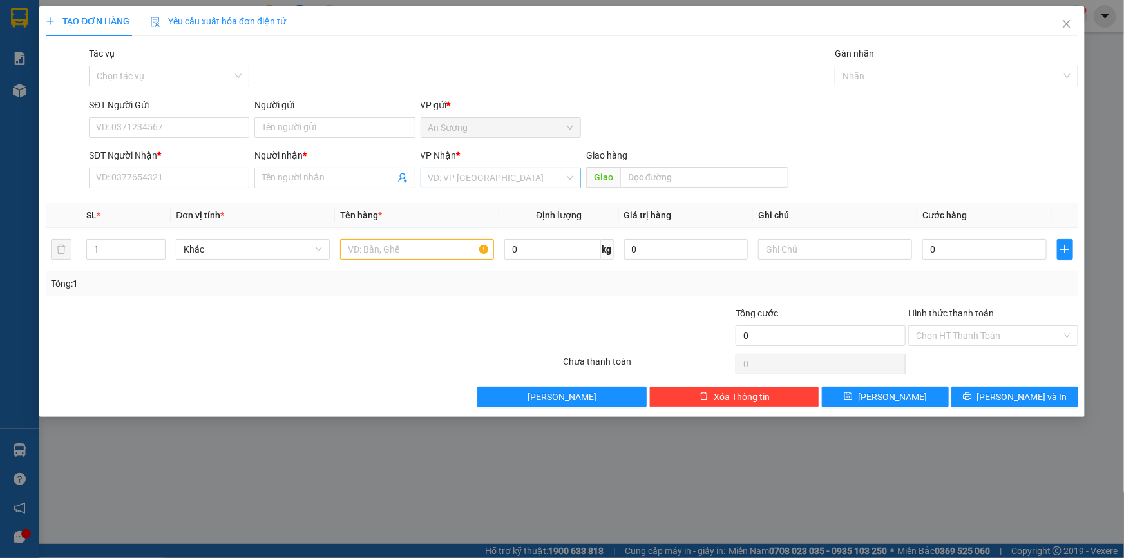
click at [475, 170] on input "search" at bounding box center [496, 177] width 136 height 19
drag, startPoint x: 131, startPoint y: 178, endPoint x: 198, endPoint y: 90, distance: 111.7
click at [149, 146] on form "SĐT Người Gửi VD: 0371234567 Người gửi Tên người gửi VP gửi * [PERSON_NAME] Ngư…" at bounding box center [562, 145] width 1032 height 95
click at [169, 196] on div "0907585966 - CÔ HOA" at bounding box center [169, 203] width 160 height 21
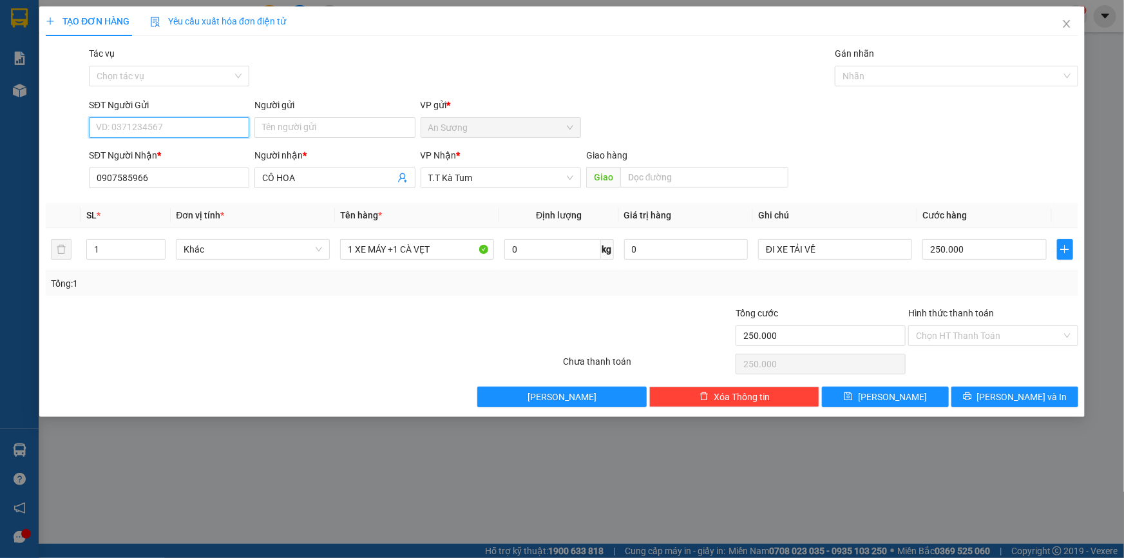
click at [185, 129] on input "SĐT Người Gửi" at bounding box center [169, 127] width 160 height 21
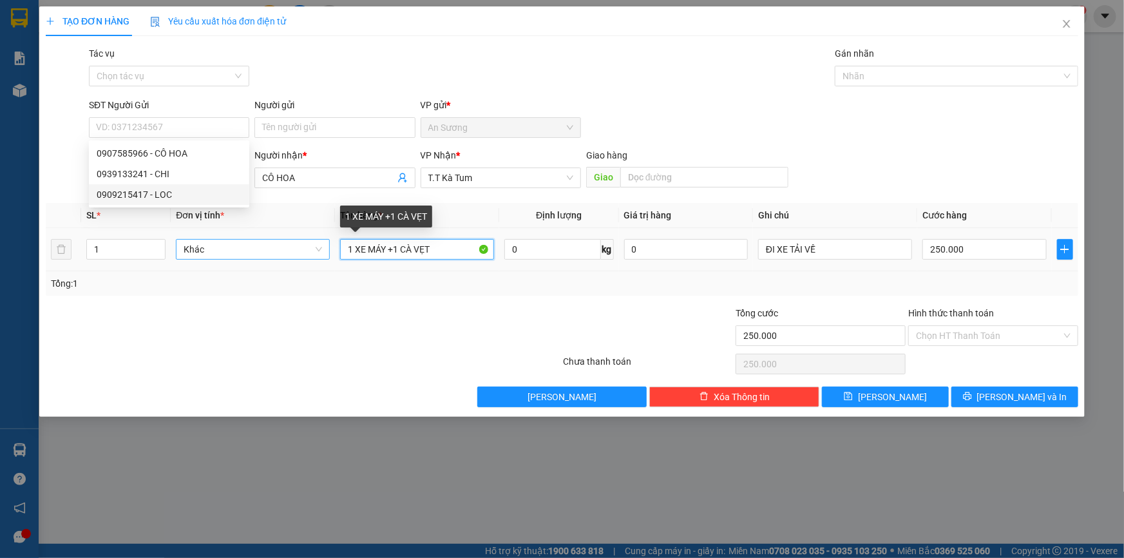
drag, startPoint x: 460, startPoint y: 245, endPoint x: 229, endPoint y: 255, distance: 230.8
click at [229, 255] on tr "1 Khác 1 XE MÁY +1 CÀ VẸT 0 kg 0 ĐI XE TẢI VỀ 250.000" at bounding box center [562, 249] width 1032 height 43
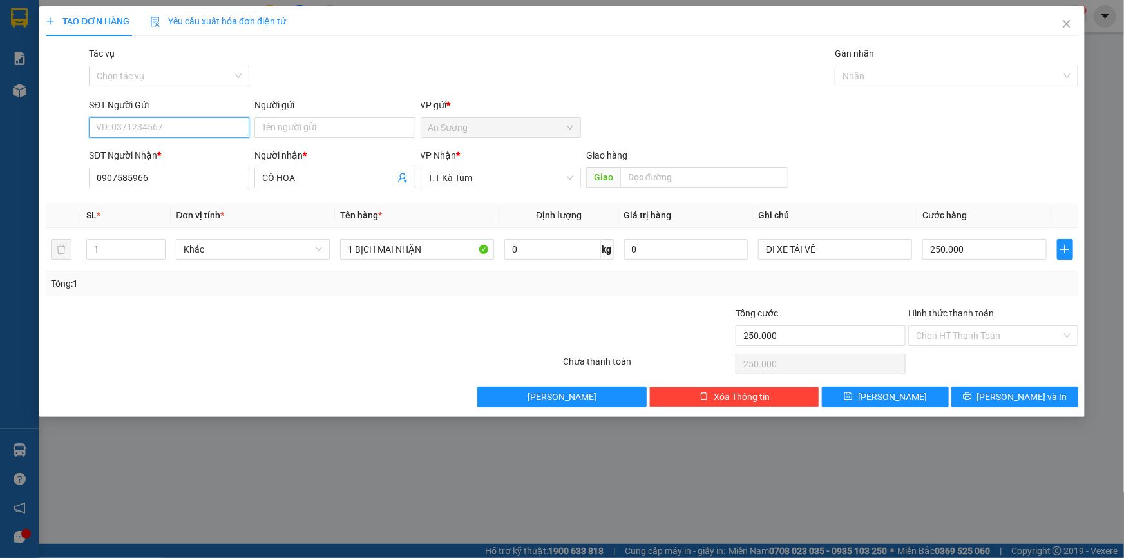
click at [140, 124] on input "SĐT Người Gửi" at bounding box center [169, 127] width 160 height 21
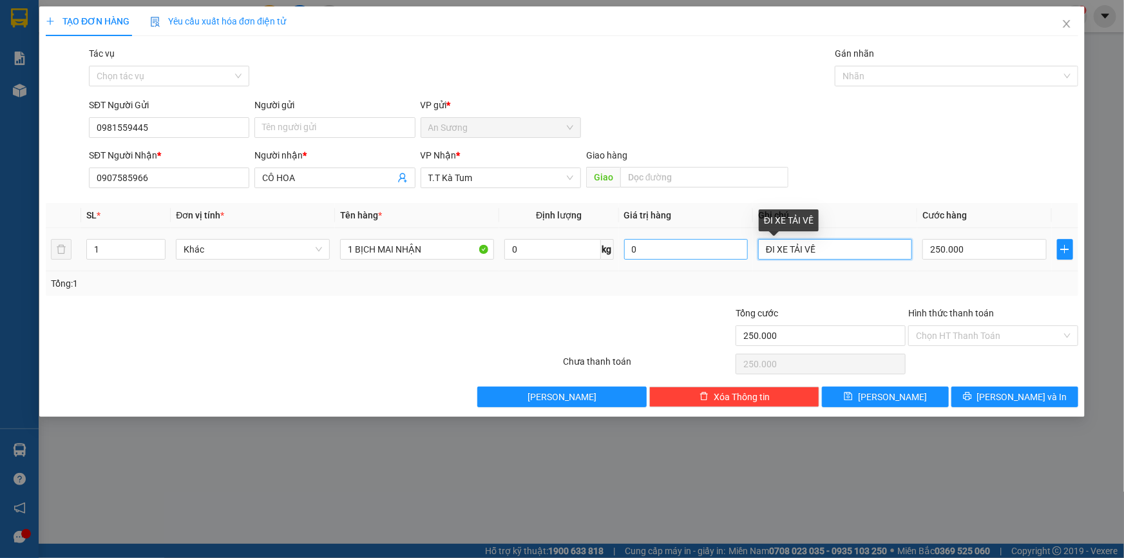
drag, startPoint x: 850, startPoint y: 252, endPoint x: 672, endPoint y: 243, distance: 178.6
click at [677, 258] on tr "1 Khác 1 BỊCH MAI NHẬN 0 kg 0 ĐI XE TẢI VỀ 250.000" at bounding box center [562, 249] width 1032 height 43
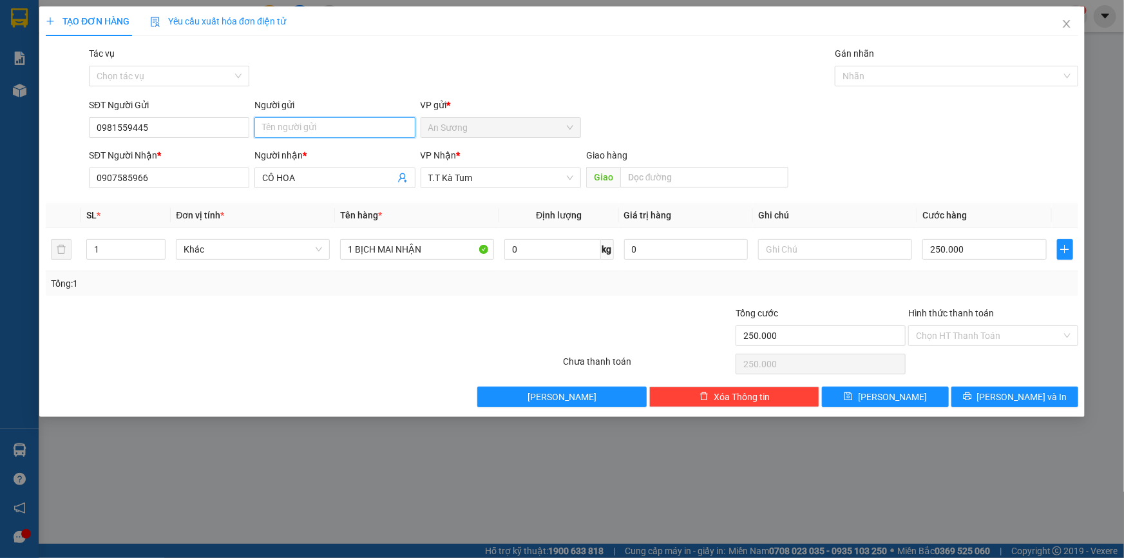
click at [345, 133] on input "Người gửi" at bounding box center [334, 127] width 160 height 21
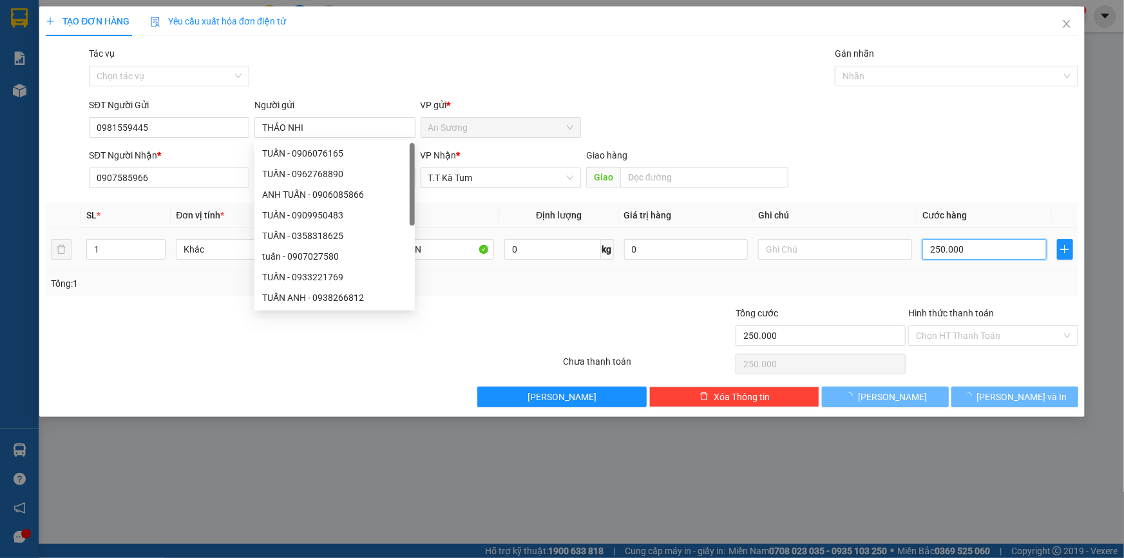
click at [985, 254] on input "250.000" at bounding box center [984, 249] width 124 height 21
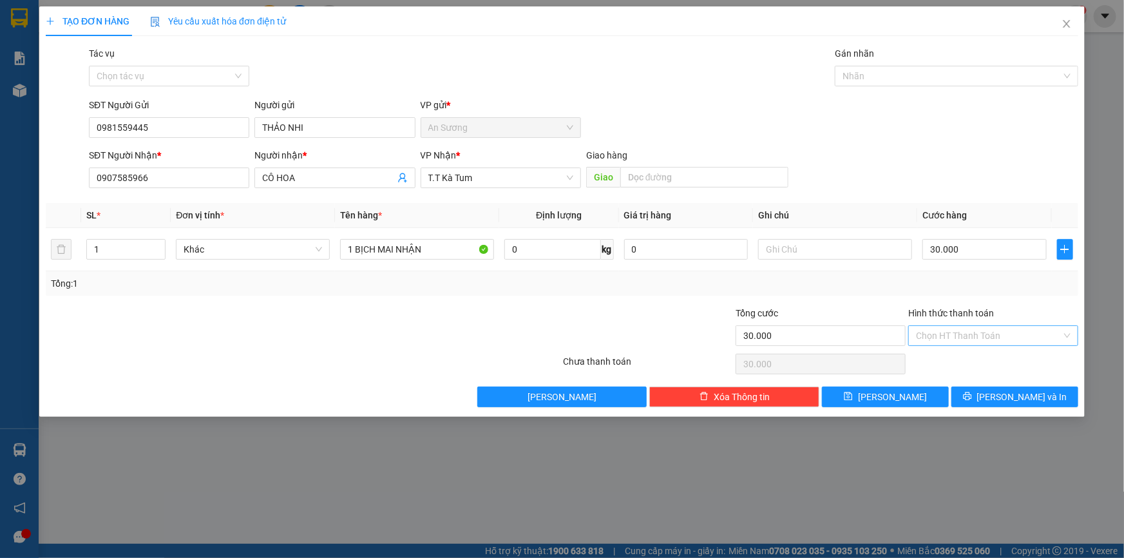
click at [973, 330] on input "Hình thức thanh toán" at bounding box center [989, 335] width 146 height 19
drag, startPoint x: 967, startPoint y: 355, endPoint x: 985, endPoint y: 379, distance: 29.9
click at [967, 356] on div "Tại văn phòng" at bounding box center [993, 361] width 155 height 14
click at [998, 402] on button "[PERSON_NAME] và In" at bounding box center [1014, 396] width 127 height 21
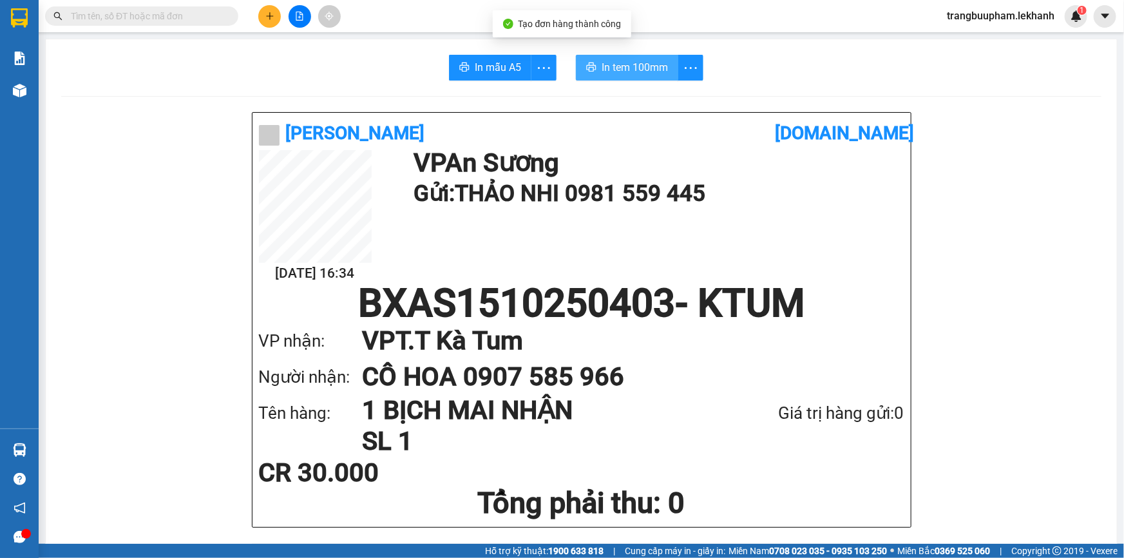
click at [606, 74] on span "In tem 100mm" at bounding box center [634, 67] width 66 height 16
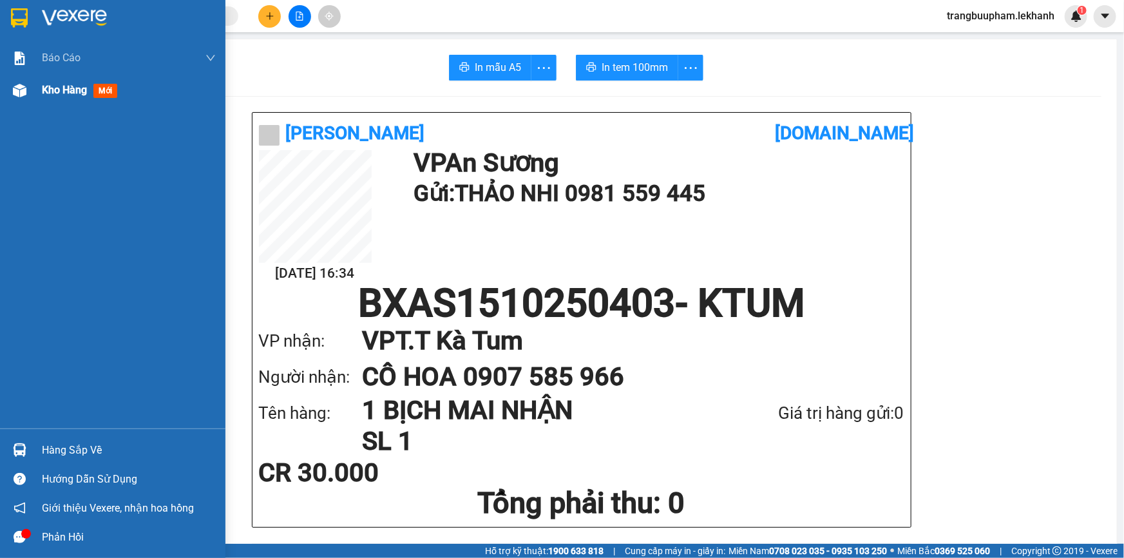
drag, startPoint x: 53, startPoint y: 88, endPoint x: 55, endPoint y: 81, distance: 6.6
click at [55, 86] on span "Kho hàng" at bounding box center [64, 90] width 45 height 12
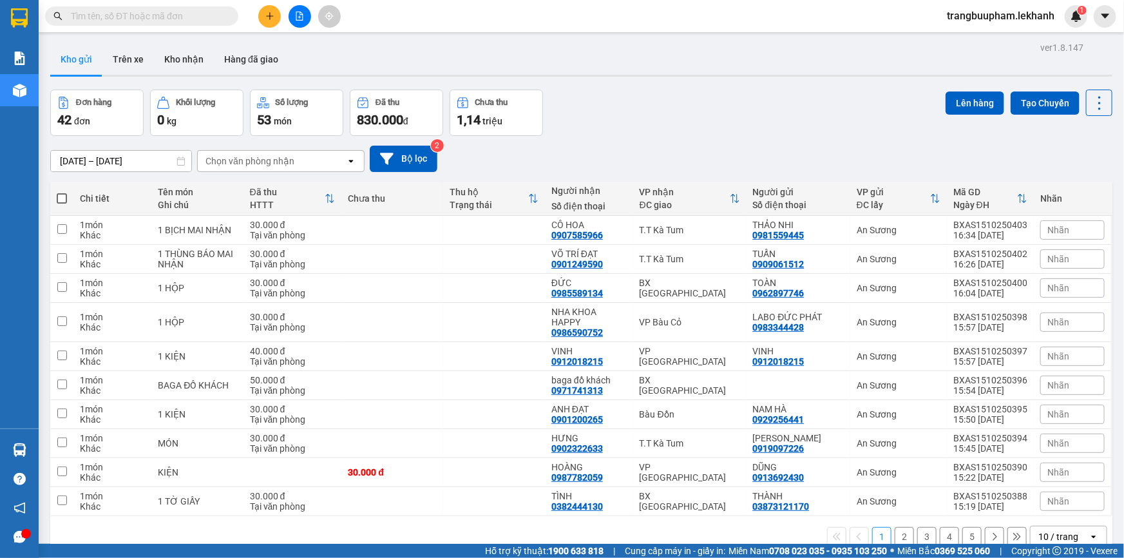
click at [278, 17] on button at bounding box center [269, 16] width 23 height 23
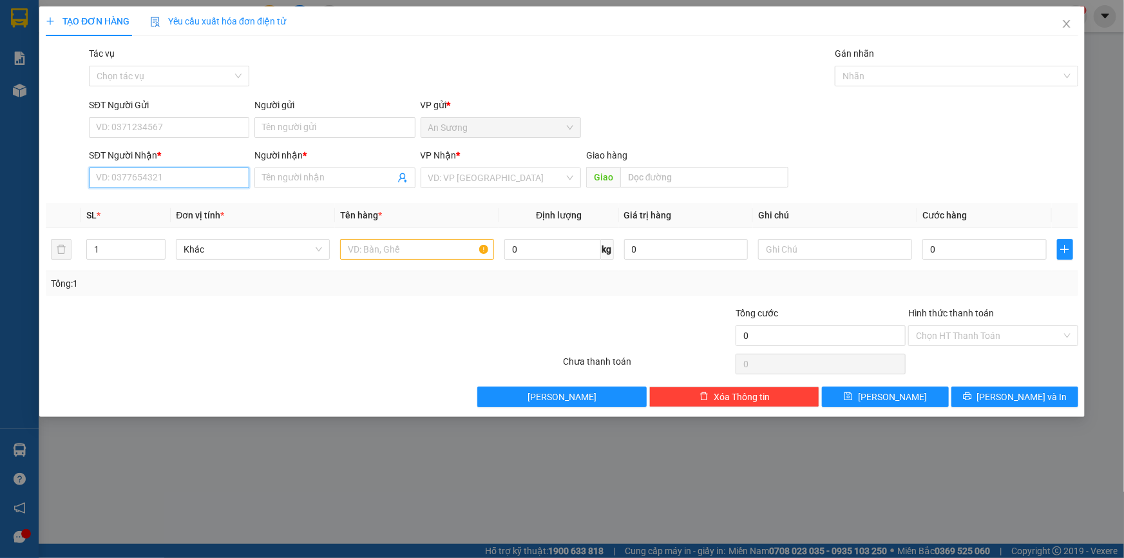
click at [181, 182] on input "SĐT Người Nhận *" at bounding box center [169, 177] width 160 height 21
click at [202, 195] on div "0973155552 - THẮNG" at bounding box center [169, 203] width 160 height 21
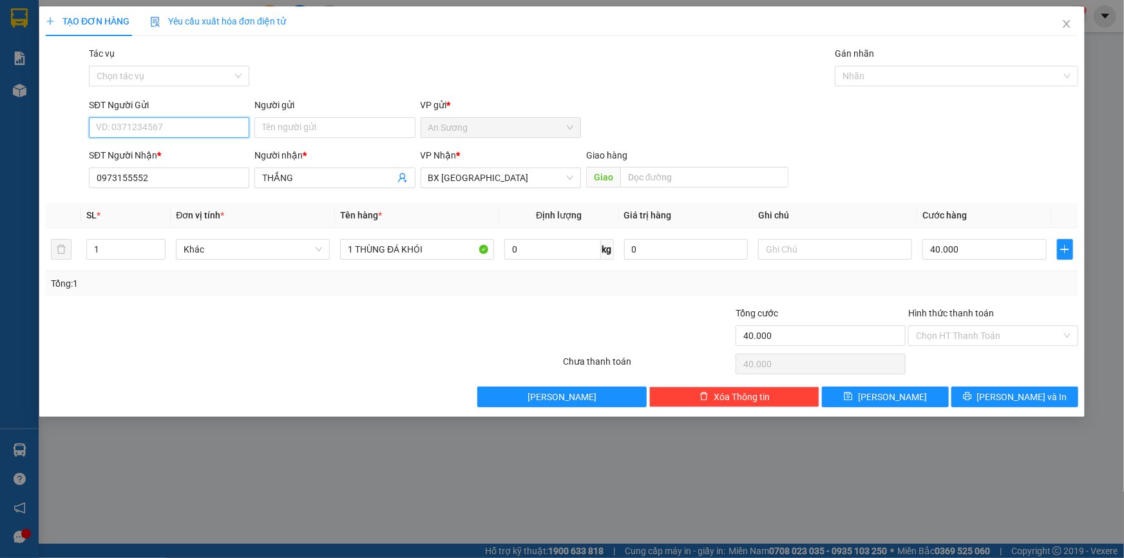
click at [193, 131] on input "SĐT Người Gửi" at bounding box center [169, 127] width 160 height 21
click at [182, 156] on div "0908833738 - HÙNG" at bounding box center [169, 153] width 145 height 14
click at [849, 250] on input "text" at bounding box center [835, 249] width 154 height 21
drag, startPoint x: 190, startPoint y: 122, endPoint x: 0, endPoint y: 131, distance: 190.2
click at [0, 135] on div "TẠO ĐƠN HÀNG Yêu cầu xuất hóa đơn điện tử Transit Pickup Surcharge Ids Transit …" at bounding box center [562, 279] width 1124 height 558
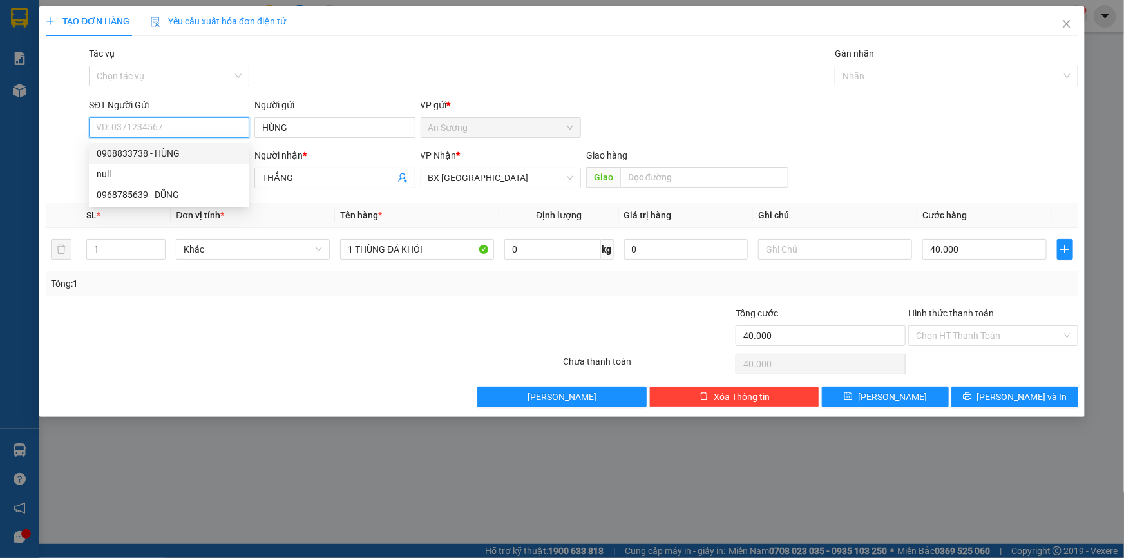
click at [203, 153] on div "0908833738 - HÙNG" at bounding box center [169, 153] width 145 height 14
click at [178, 127] on input "0908833738" at bounding box center [169, 127] width 160 height 21
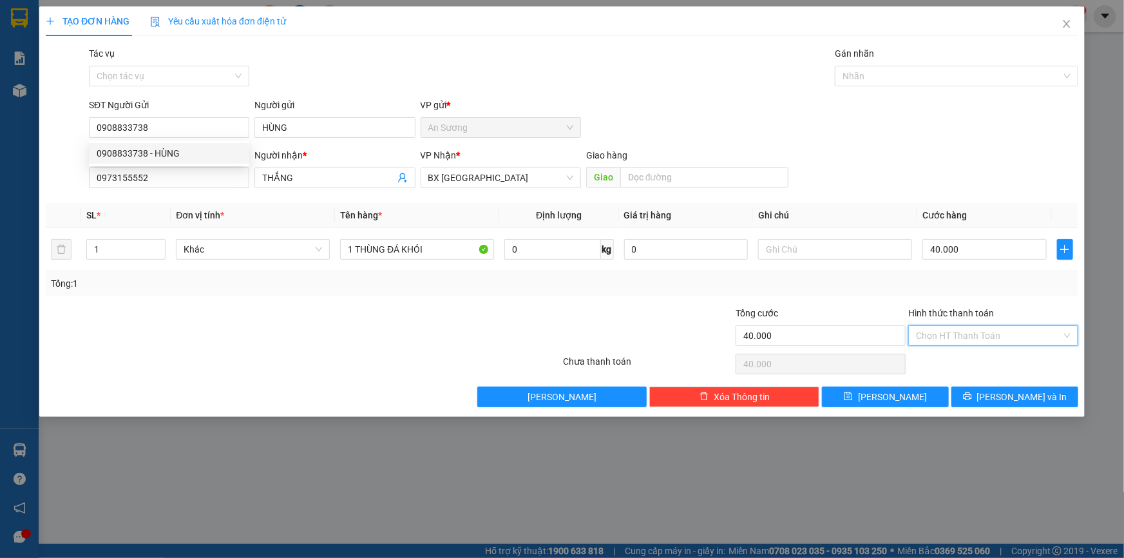
click at [974, 338] on input "Hình thức thanh toán" at bounding box center [989, 335] width 146 height 19
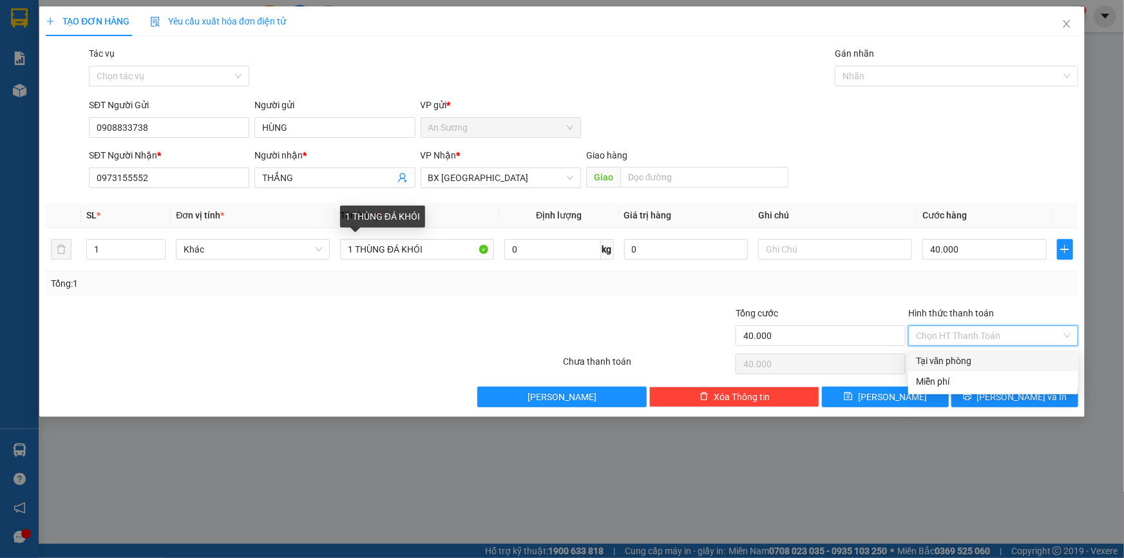
click at [366, 190] on div "Người nhận * THẮNG" at bounding box center [334, 170] width 160 height 45
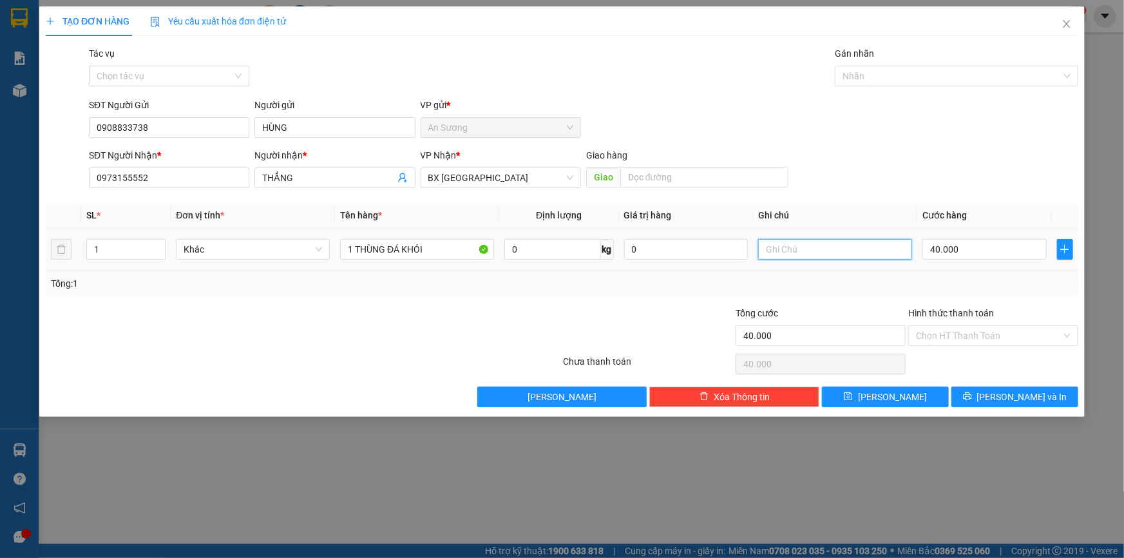
click at [844, 250] on input "text" at bounding box center [835, 249] width 154 height 21
click at [1021, 404] on button "[PERSON_NAME] và In" at bounding box center [1014, 396] width 127 height 21
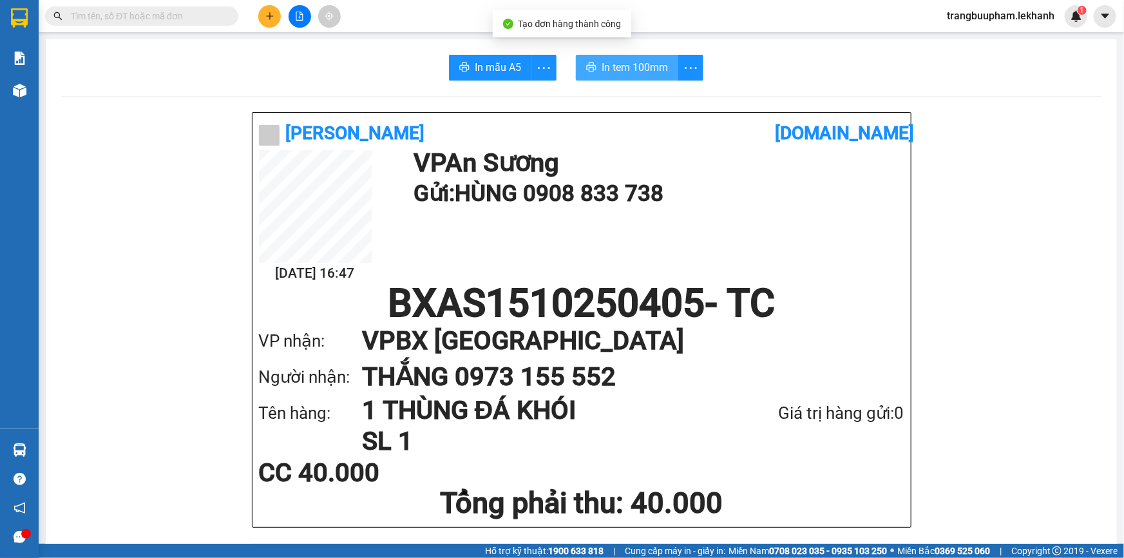
click at [632, 65] on span "In tem 100mm" at bounding box center [634, 67] width 66 height 16
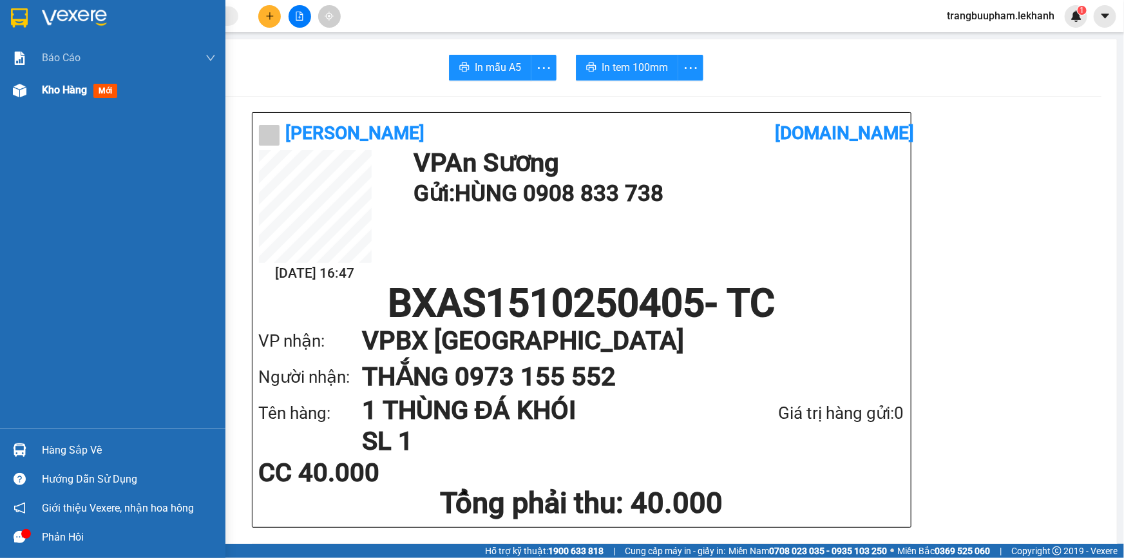
click at [54, 93] on span "Kho hàng" at bounding box center [64, 90] width 45 height 12
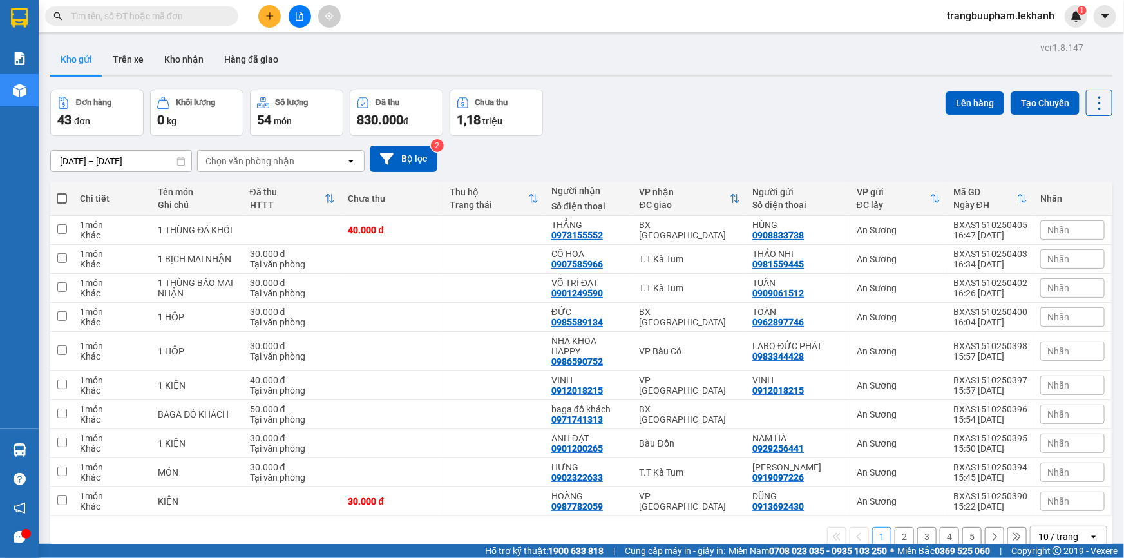
click at [269, 13] on icon "plus" at bounding box center [269, 16] width 9 height 9
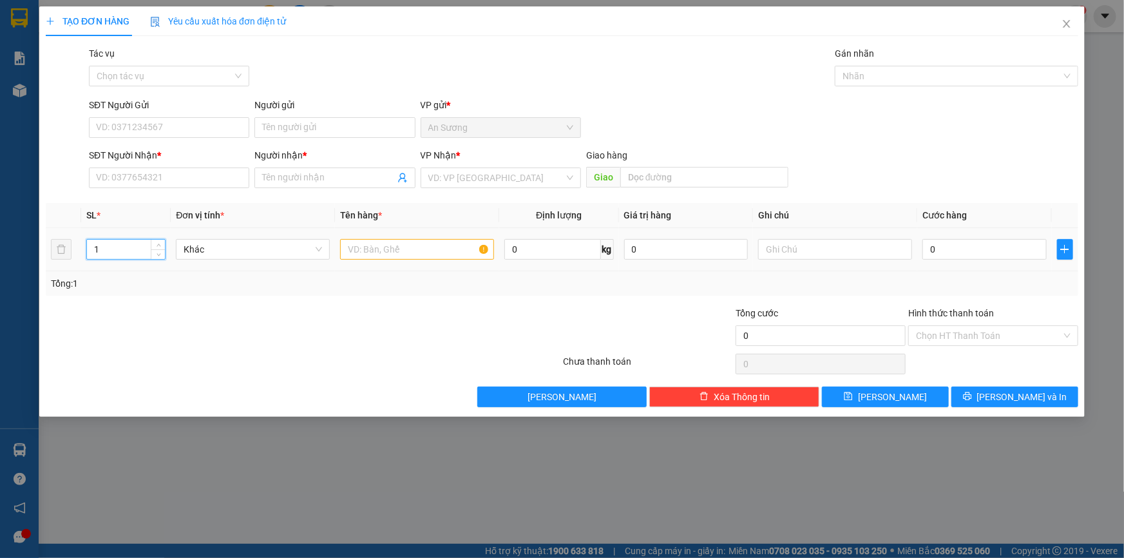
drag, startPoint x: 118, startPoint y: 256, endPoint x: 68, endPoint y: 264, distance: 51.5
click at [68, 264] on tr "1 Khác 0 kg 0 0" at bounding box center [562, 249] width 1032 height 43
click at [187, 180] on input "SĐT Người Nhận *" at bounding box center [169, 177] width 160 height 21
click at [184, 200] on div "0969771110 - a lộc" at bounding box center [169, 203] width 145 height 14
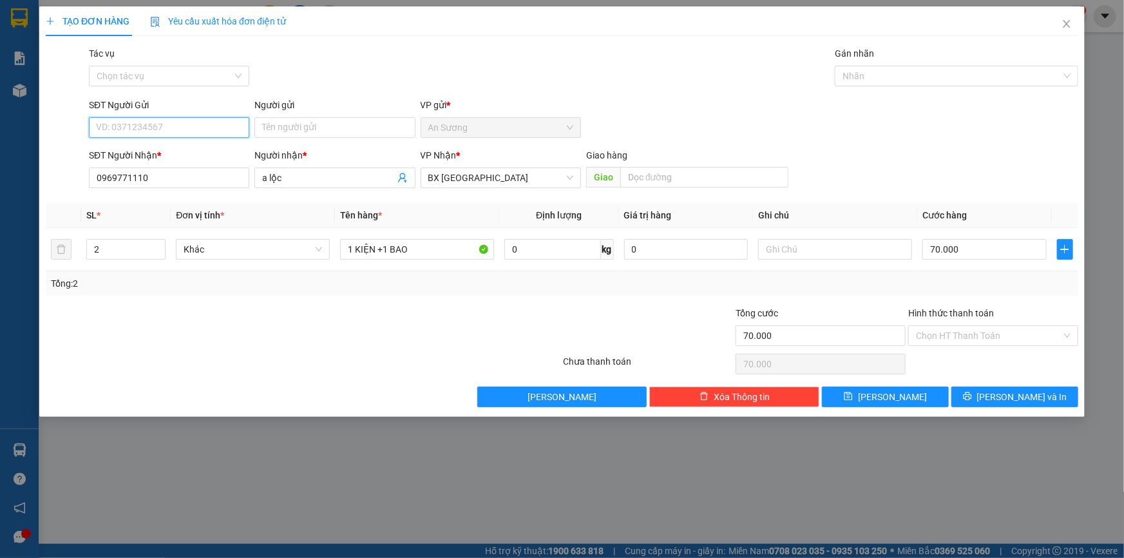
click at [190, 131] on input "SĐT Người Gửi" at bounding box center [169, 127] width 160 height 21
click at [203, 169] on div "0786112858 - chú nghĩa" at bounding box center [169, 174] width 145 height 14
click at [399, 249] on input "1 KIỆN" at bounding box center [417, 249] width 154 height 21
click at [160, 242] on span "up" at bounding box center [159, 246] width 8 height 8
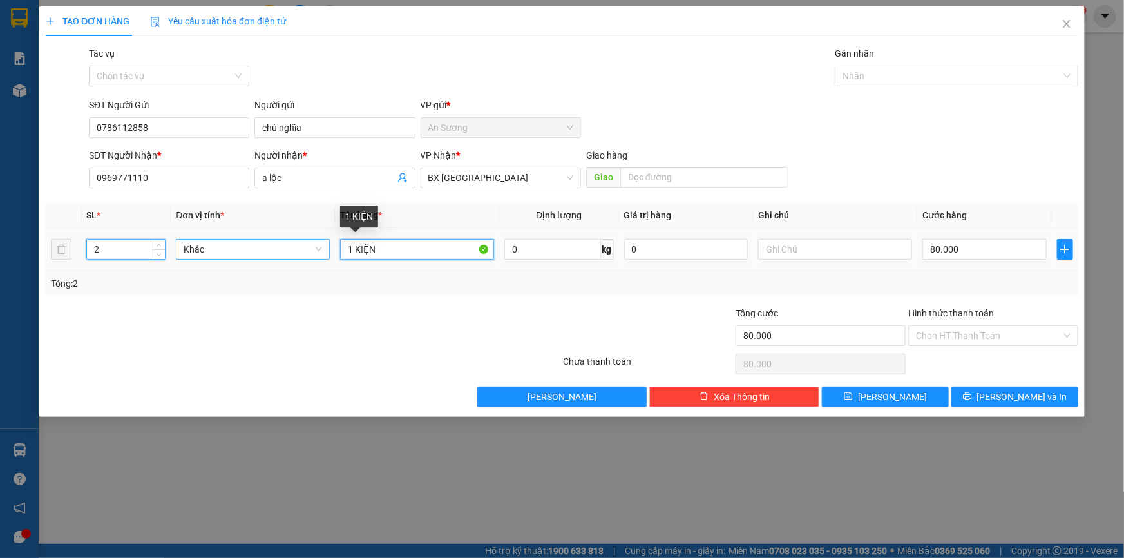
drag, startPoint x: 380, startPoint y: 247, endPoint x: 289, endPoint y: 251, distance: 90.9
click at [298, 268] on tr "2 Khác 1 KIỆN 0 kg 0 80.000" at bounding box center [562, 249] width 1032 height 43
drag, startPoint x: 393, startPoint y: 250, endPoint x: 306, endPoint y: 250, distance: 86.9
click at [306, 250] on tr "2 Khác 2 BAO 0 kg 0 60.000" at bounding box center [562, 249] width 1032 height 43
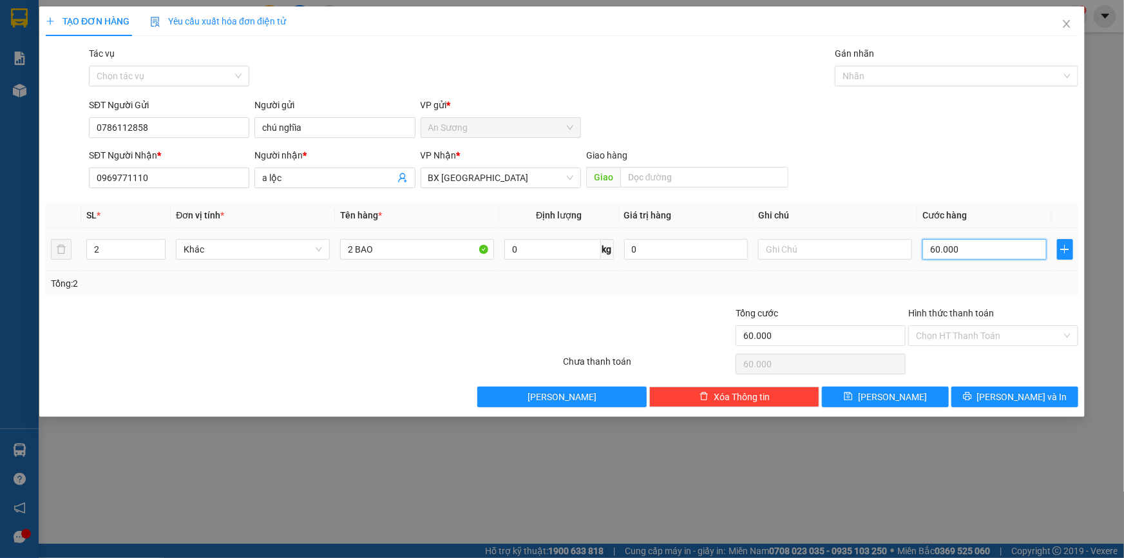
drag, startPoint x: 981, startPoint y: 254, endPoint x: 969, endPoint y: 247, distance: 13.6
click at [981, 253] on input "60.000" at bounding box center [984, 249] width 124 height 21
click at [1019, 403] on button "[PERSON_NAME] và In" at bounding box center [1014, 396] width 127 height 21
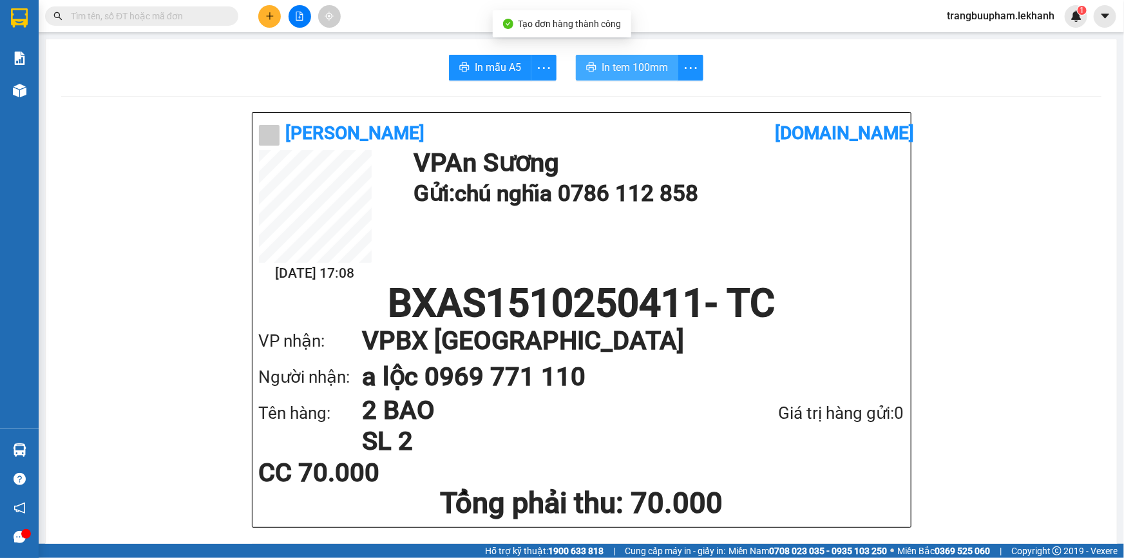
click at [628, 63] on span "In tem 100mm" at bounding box center [634, 67] width 66 height 16
click at [581, 76] on button "In tem 100mm" at bounding box center [627, 68] width 102 height 26
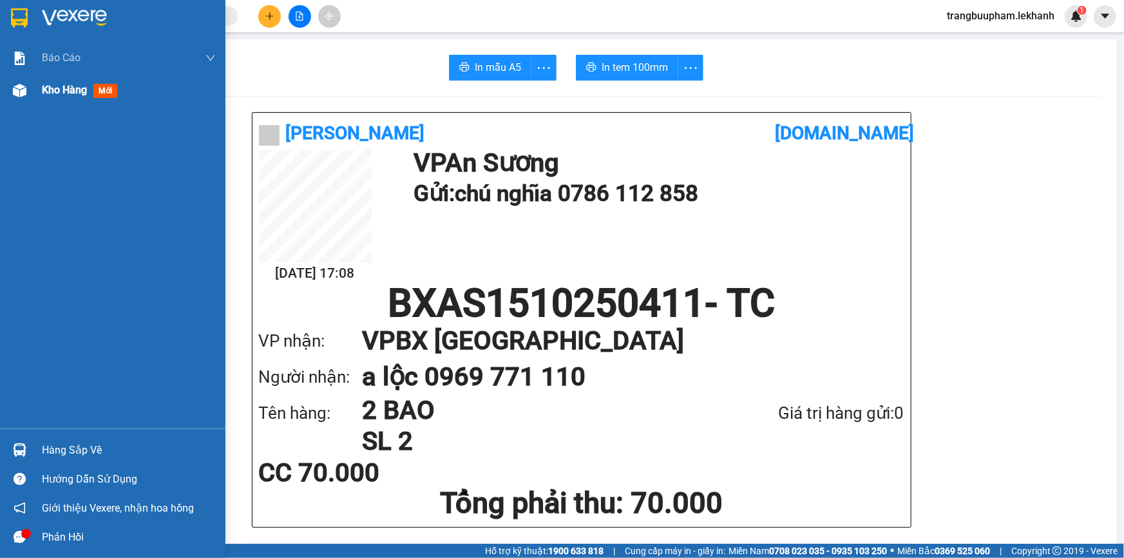
click at [53, 96] on span "Kho hàng" at bounding box center [64, 90] width 45 height 12
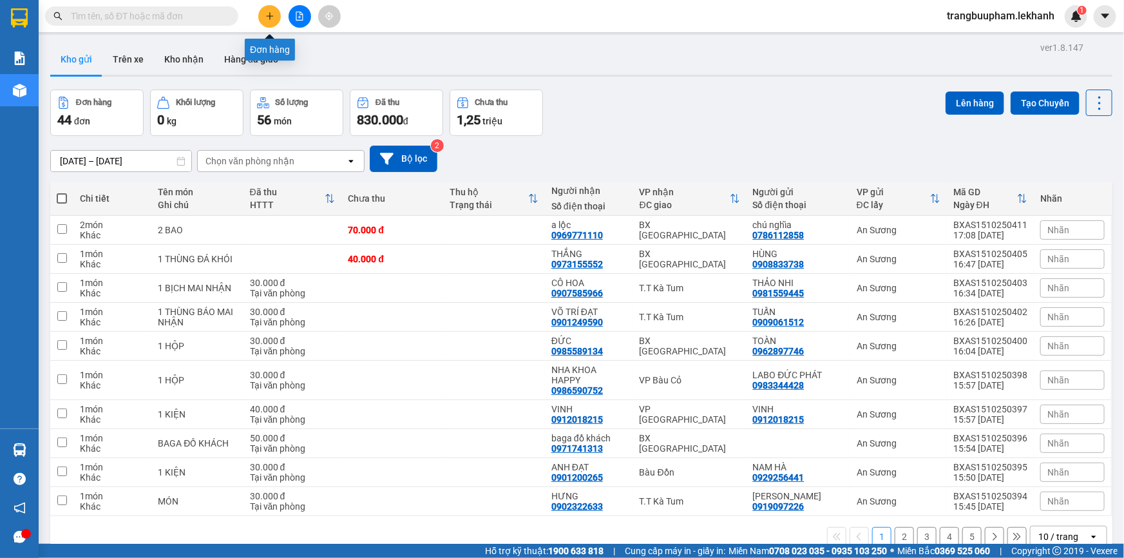
click at [270, 24] on button at bounding box center [269, 16] width 23 height 23
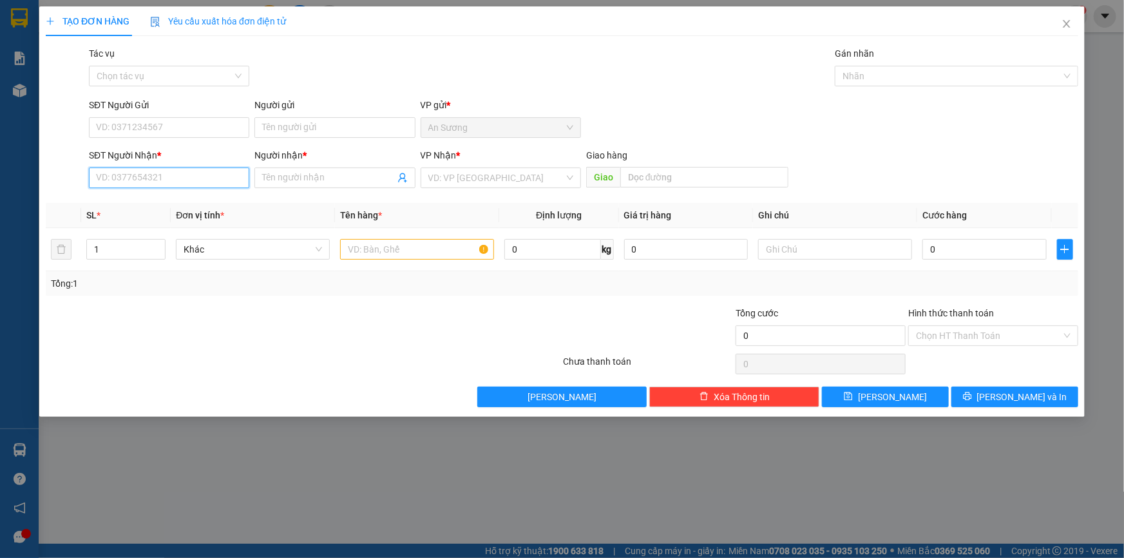
drag, startPoint x: 162, startPoint y: 183, endPoint x: 182, endPoint y: 155, distance: 35.0
click at [164, 179] on input "SĐT Người Nhận *" at bounding box center [169, 177] width 160 height 21
click at [471, 179] on input "search" at bounding box center [496, 177] width 136 height 19
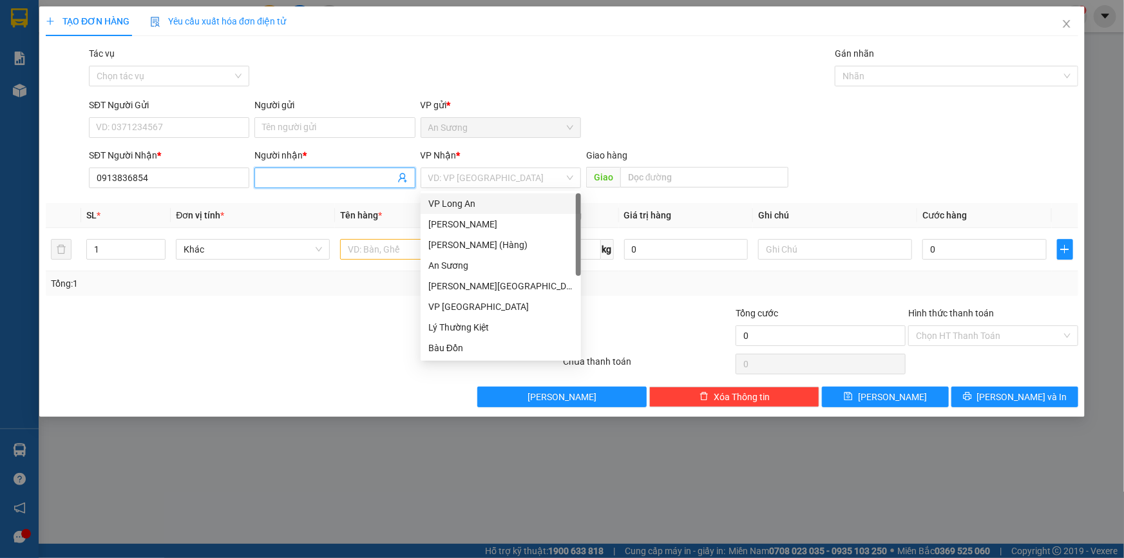
click at [337, 180] on input "Người nhận *" at bounding box center [328, 178] width 132 height 14
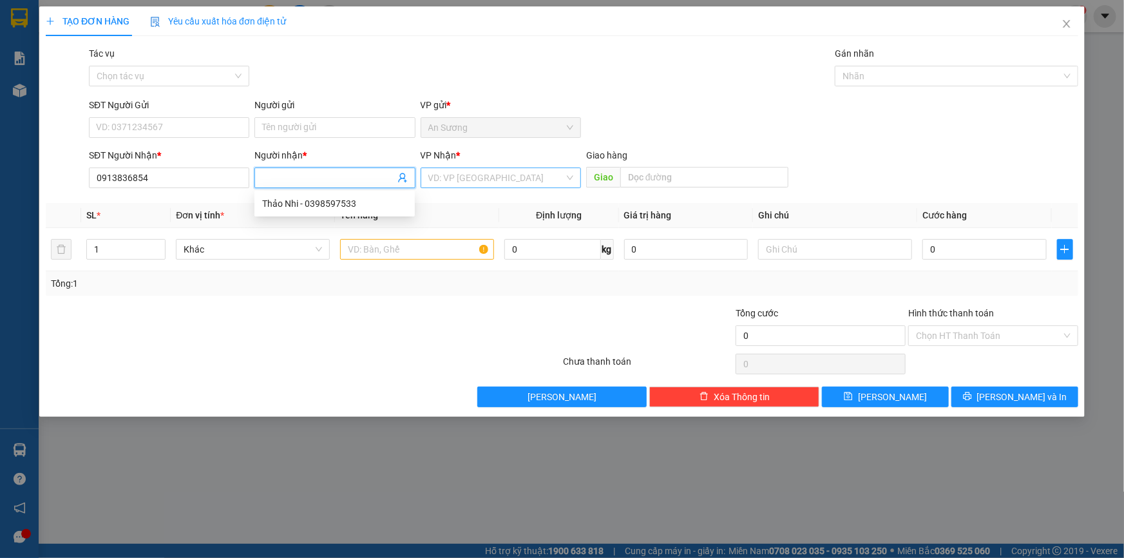
click at [468, 178] on input "search" at bounding box center [496, 177] width 136 height 19
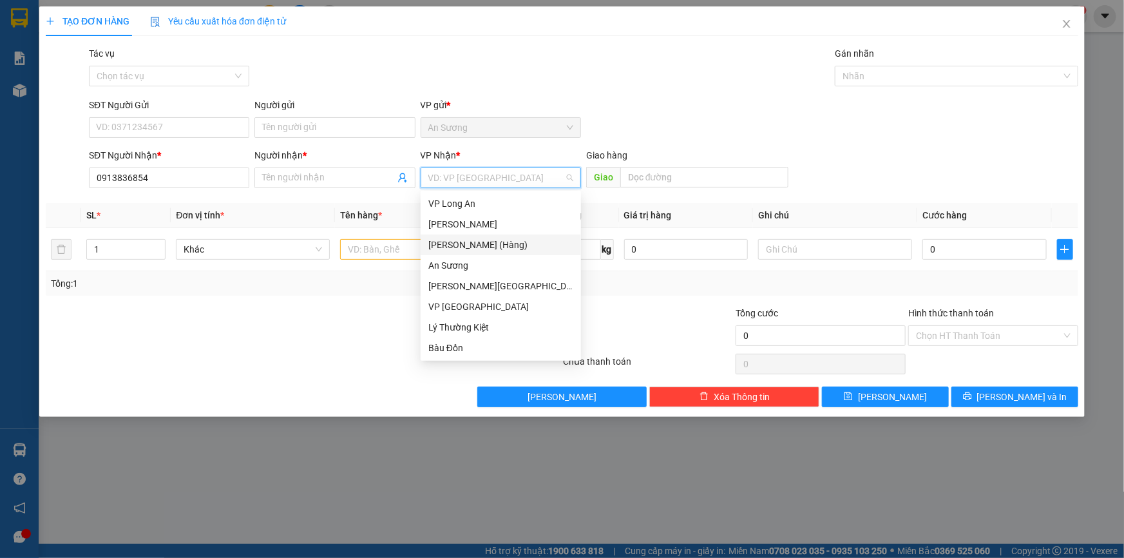
scroll to position [103, 0]
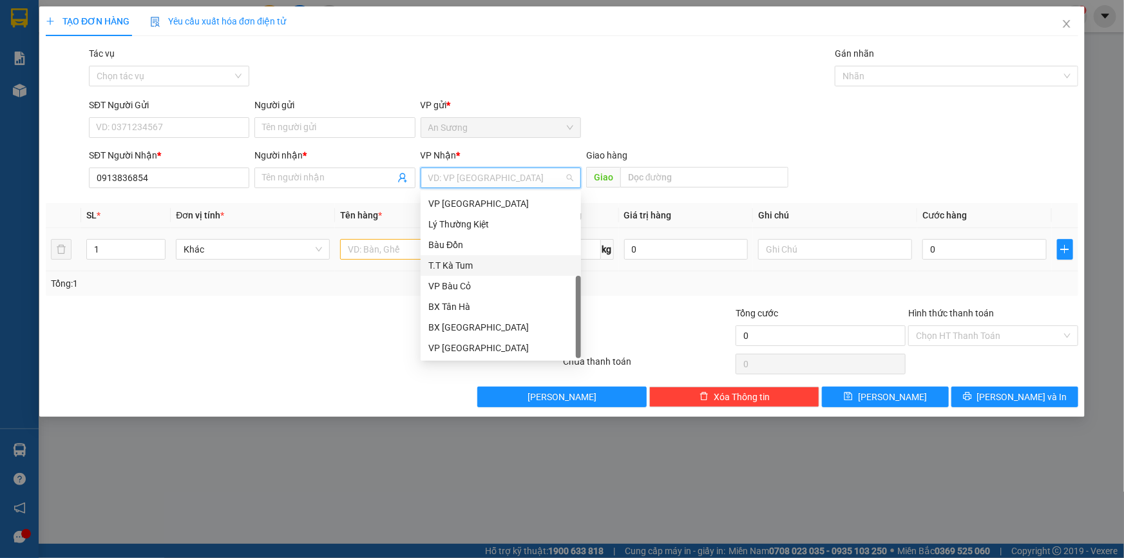
drag, startPoint x: 471, startPoint y: 261, endPoint x: 382, endPoint y: 234, distance: 92.7
click at [471, 261] on div "T.T Kà Tum" at bounding box center [500, 265] width 145 height 14
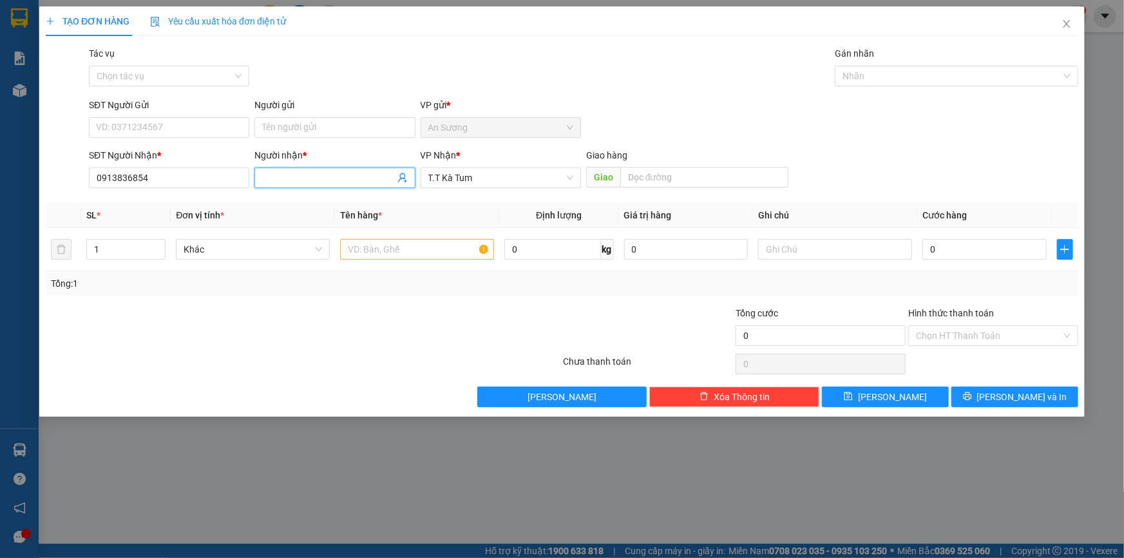
click at [303, 180] on input "Người nhận *" at bounding box center [328, 178] width 132 height 14
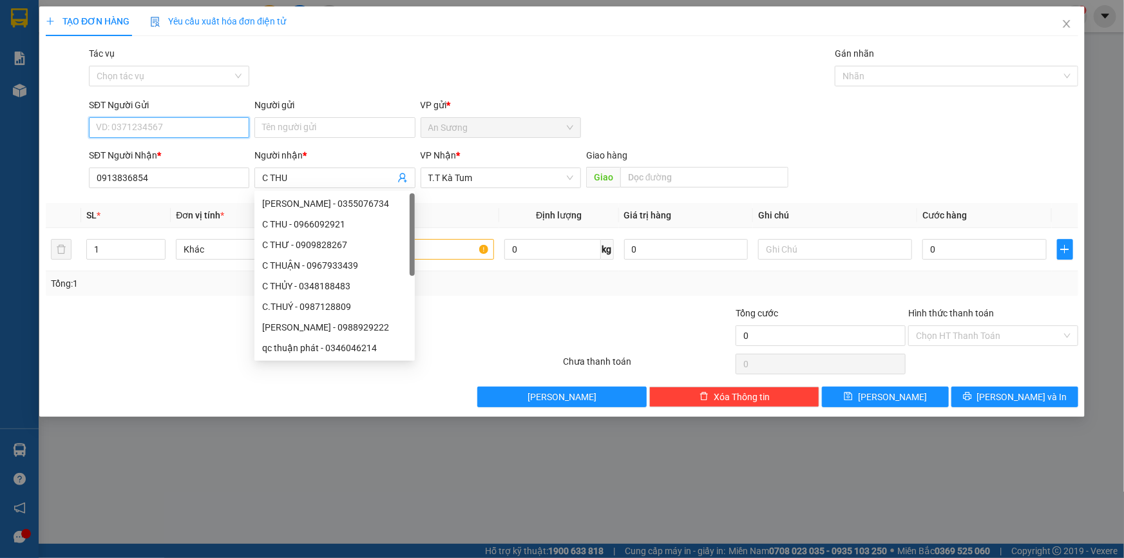
click at [204, 135] on input "SĐT Người Gửi" at bounding box center [169, 127] width 160 height 21
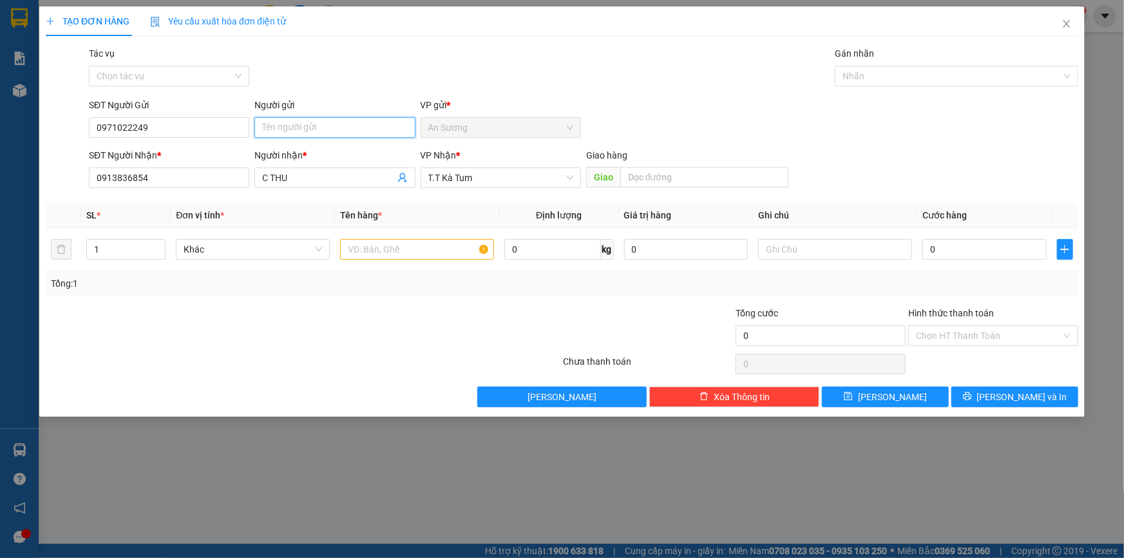
click at [321, 130] on input "Người gửi" at bounding box center [334, 127] width 160 height 21
drag, startPoint x: 460, startPoint y: 248, endPoint x: 460, endPoint y: 238, distance: 9.7
click at [460, 247] on input "text" at bounding box center [417, 249] width 154 height 21
click at [980, 258] on input "0" at bounding box center [984, 249] width 124 height 21
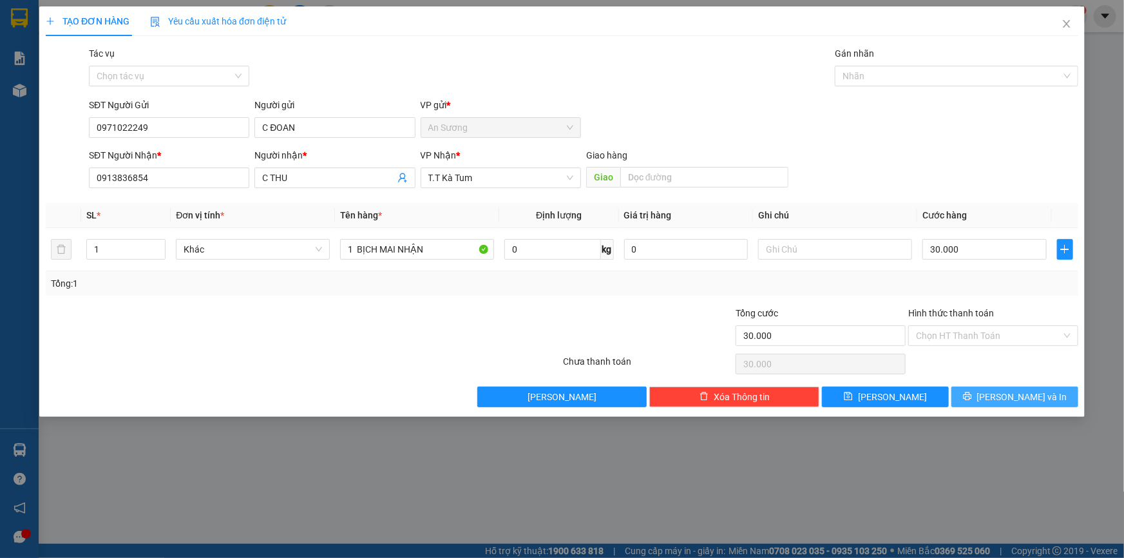
click at [1015, 393] on span "[PERSON_NAME] và In" at bounding box center [1022, 397] width 90 height 14
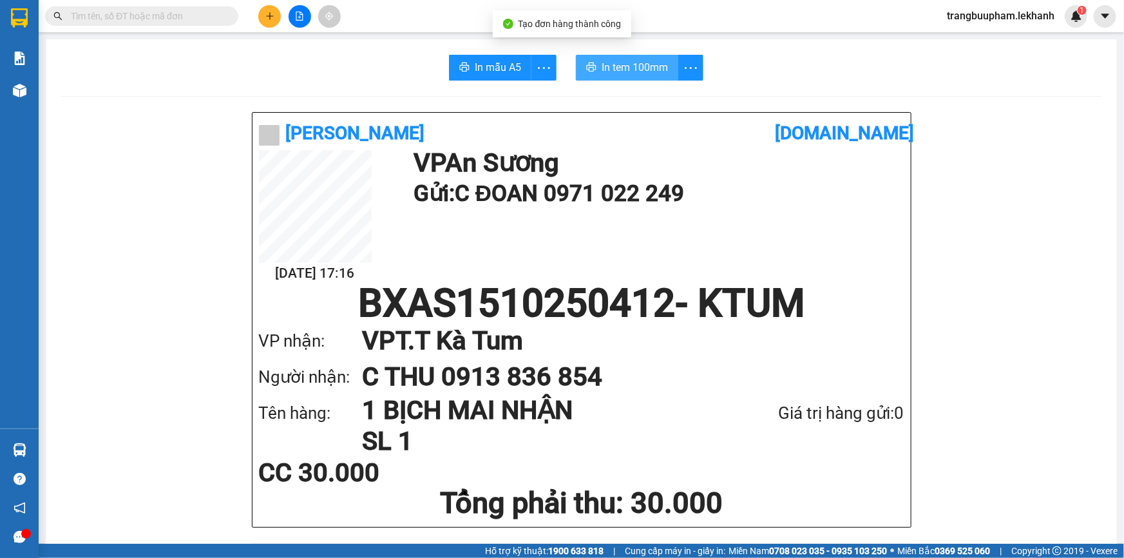
click at [601, 61] on span "In tem 100mm" at bounding box center [634, 67] width 66 height 16
click at [256, 19] on div at bounding box center [299, 16] width 97 height 23
click at [278, 15] on button at bounding box center [269, 16] width 23 height 23
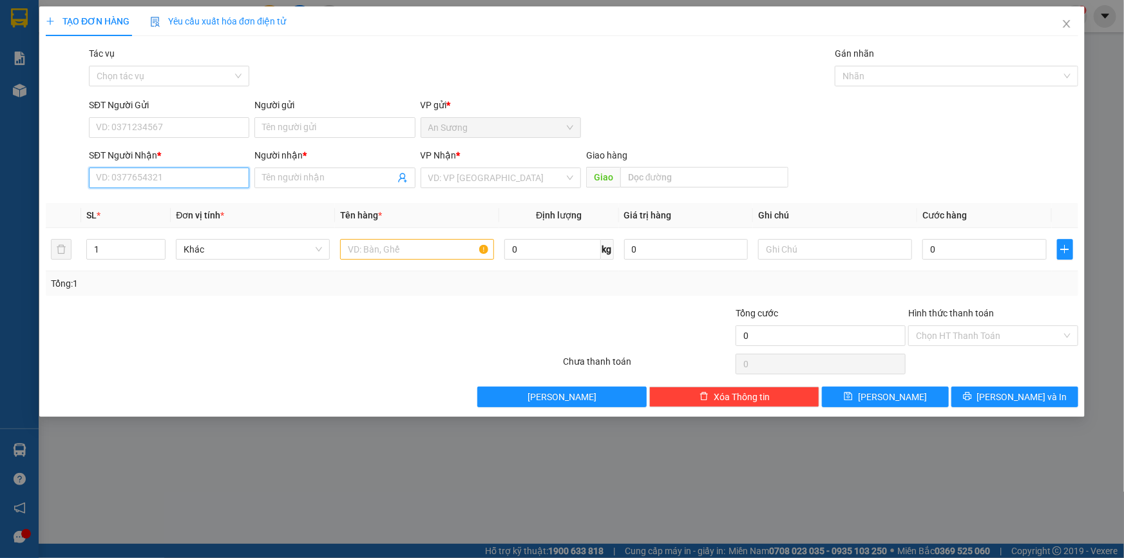
click at [162, 178] on input "SĐT Người Nhận *" at bounding box center [169, 177] width 160 height 21
click at [223, 205] on div "0966994223 - ANH PHÚC" at bounding box center [169, 203] width 145 height 14
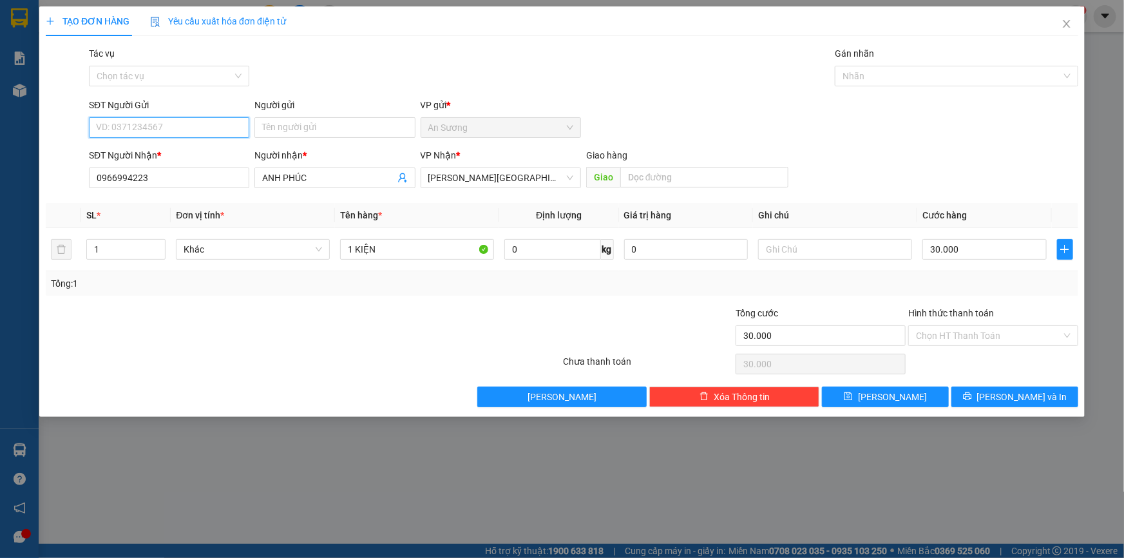
click at [208, 135] on input "SĐT Người Gửi" at bounding box center [169, 127] width 160 height 21
click at [252, 118] on div "Người gửi Tên người gửi" at bounding box center [334, 120] width 165 height 45
click at [284, 128] on input "Người gửi" at bounding box center [334, 127] width 160 height 21
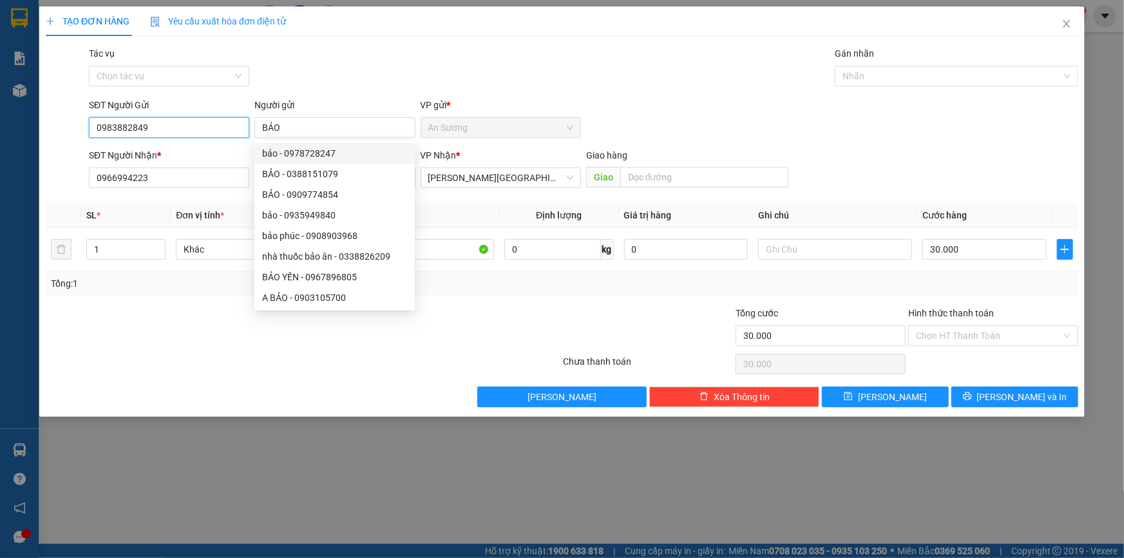
click at [117, 126] on input "0983882849" at bounding box center [169, 127] width 160 height 21
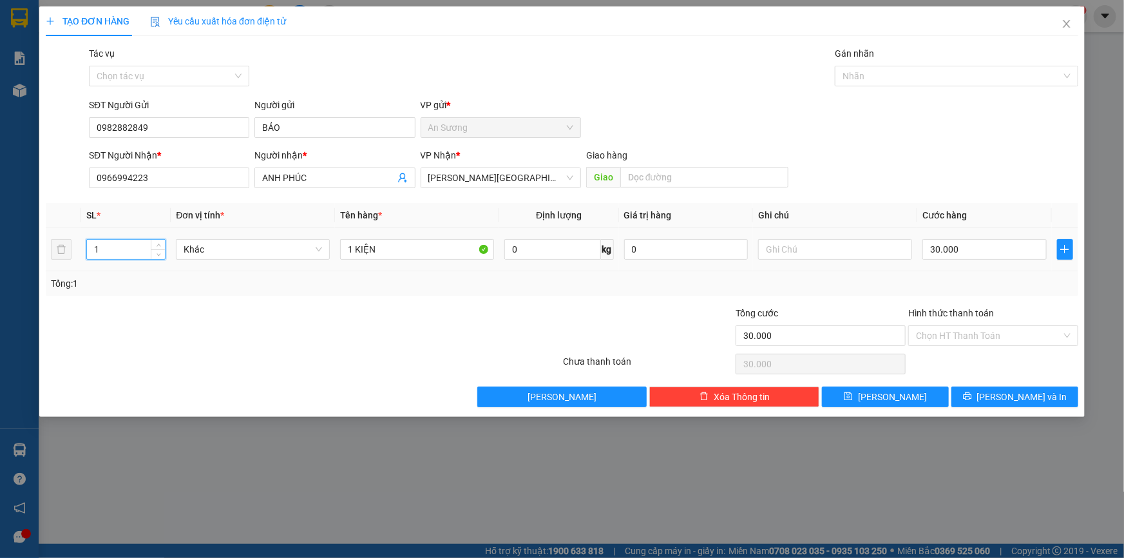
drag, startPoint x: 106, startPoint y: 252, endPoint x: 53, endPoint y: 264, distance: 53.6
click at [53, 264] on tr "1 Khác 1 KIỆN 0 kg 0 30.000" at bounding box center [562, 249] width 1032 height 43
drag, startPoint x: 386, startPoint y: 251, endPoint x: 295, endPoint y: 238, distance: 91.7
click at [295, 243] on tr "2 Khác 1 KIỆN 0 kg 0 30.000" at bounding box center [562, 249] width 1032 height 43
click at [1017, 397] on span "[PERSON_NAME] và In" at bounding box center [1022, 397] width 90 height 14
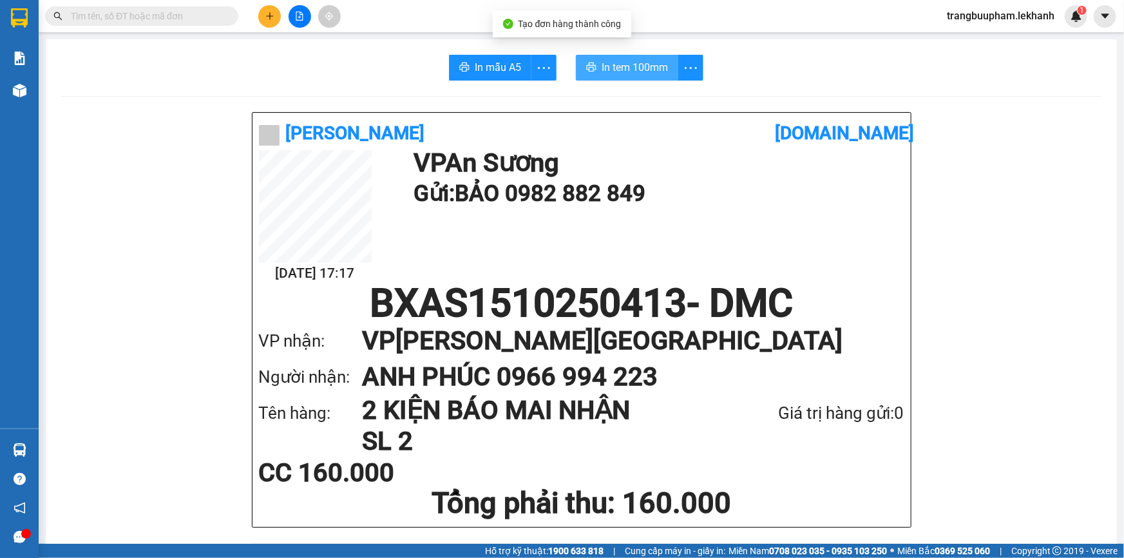
click at [630, 71] on span "In tem 100mm" at bounding box center [634, 67] width 66 height 16
click at [270, 12] on icon "plus" at bounding box center [269, 16] width 9 height 9
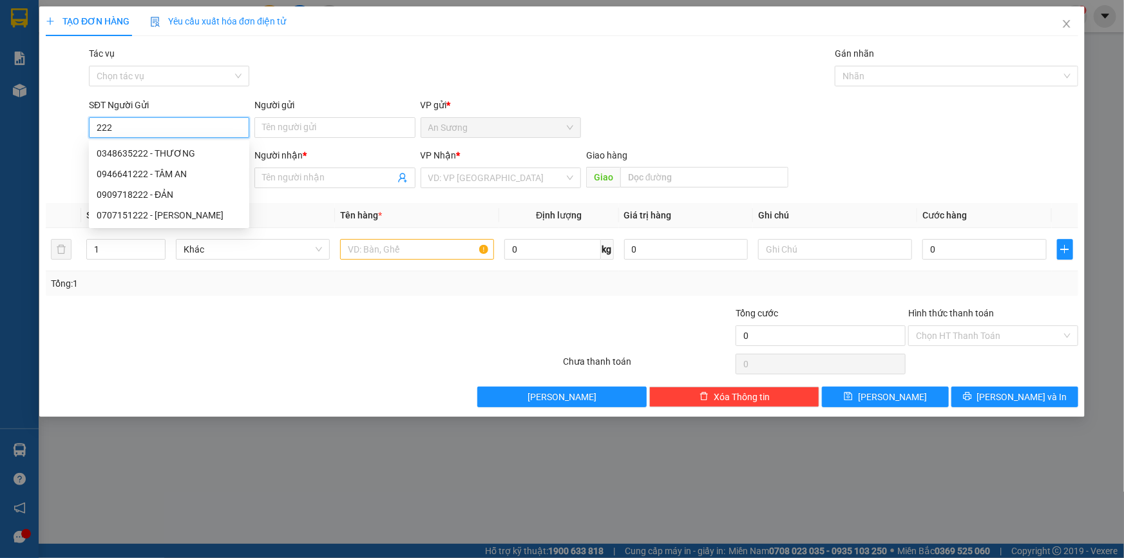
click at [124, 131] on input "222" at bounding box center [169, 127] width 160 height 21
drag, startPoint x: 69, startPoint y: 126, endPoint x: 75, endPoint y: 97, distance: 29.6
click at [69, 124] on div "SĐT Người Gửi 222 Người gửi Tên người gửi VP gửi * [PERSON_NAME]" at bounding box center [561, 120] width 1035 height 45
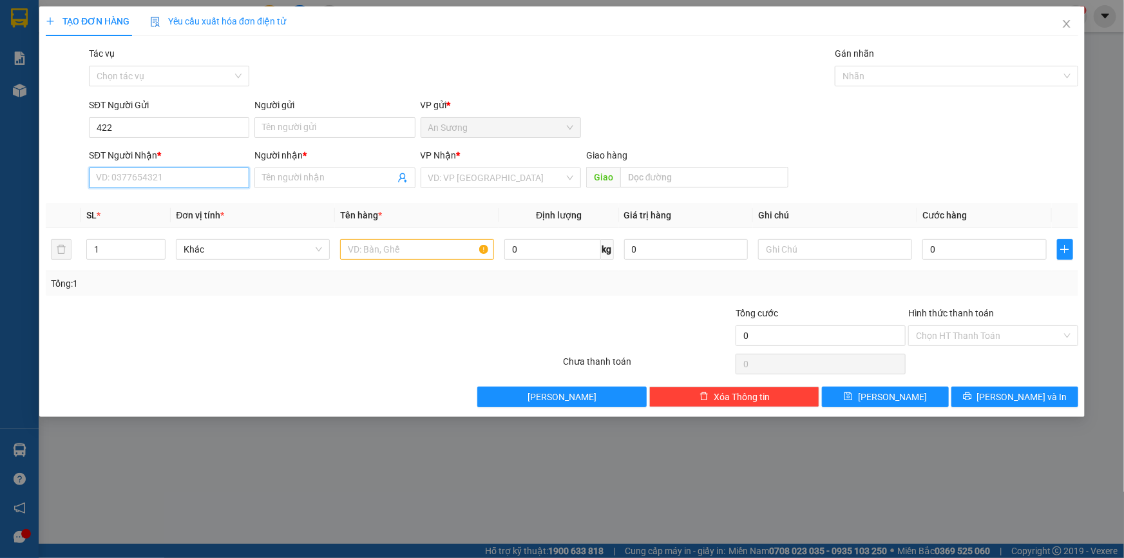
click at [171, 181] on input "SĐT Người Nhận *" at bounding box center [169, 177] width 160 height 21
drag, startPoint x: 103, startPoint y: 135, endPoint x: 45, endPoint y: 114, distance: 61.5
click at [57, 138] on div "SĐT Người Gửi 422 422 Người gửi Tên người gửi VP gửi * [PERSON_NAME]" at bounding box center [561, 120] width 1035 height 45
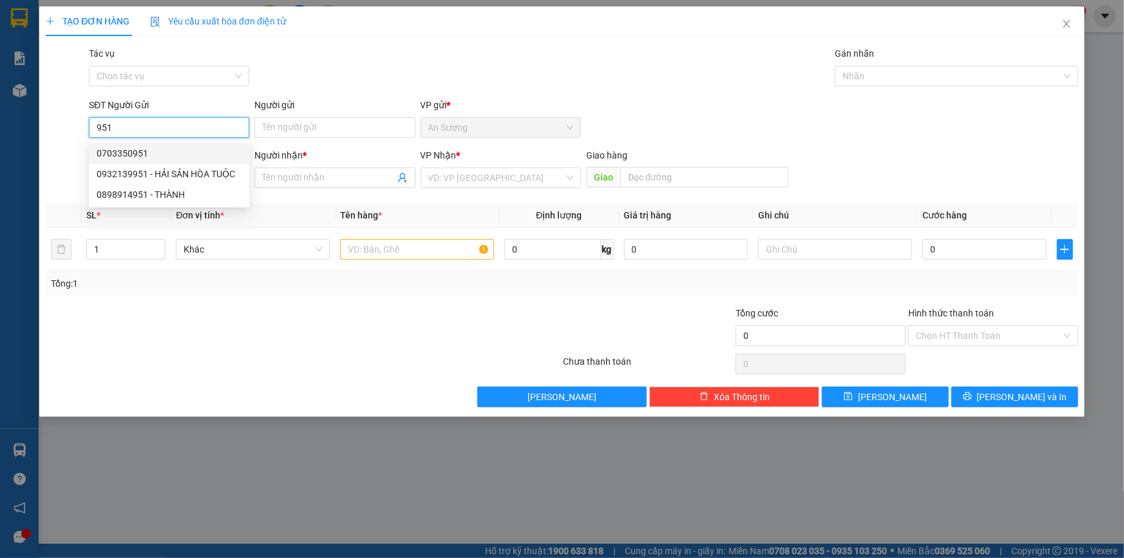
click at [151, 155] on div "0703350951" at bounding box center [169, 153] width 145 height 14
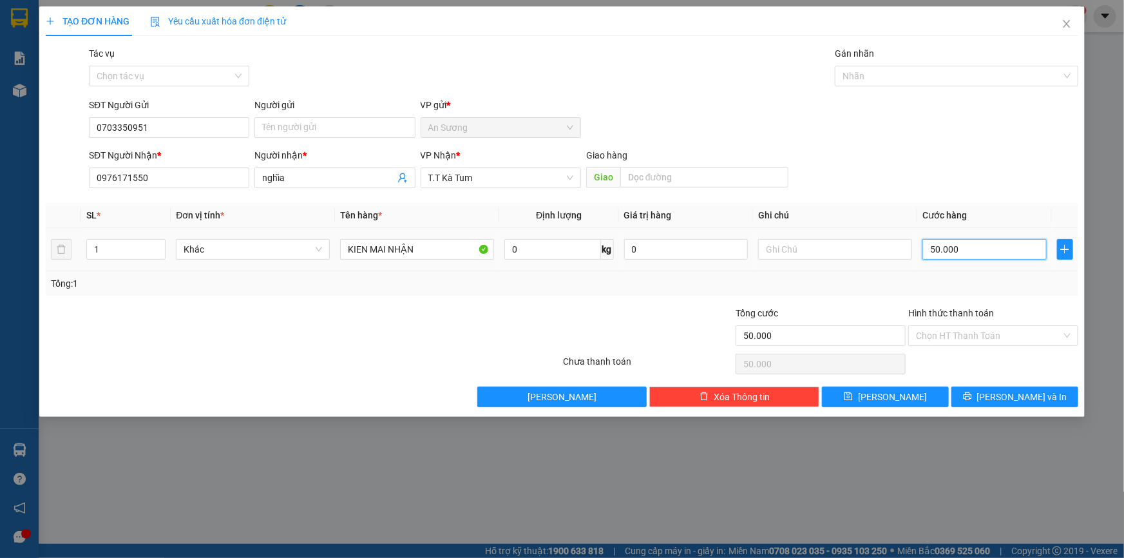
drag, startPoint x: 992, startPoint y: 258, endPoint x: 982, endPoint y: 251, distance: 11.6
click at [991, 257] on input "50.000" at bounding box center [984, 249] width 124 height 21
click at [1006, 393] on span "[PERSON_NAME] và In" at bounding box center [1022, 397] width 90 height 14
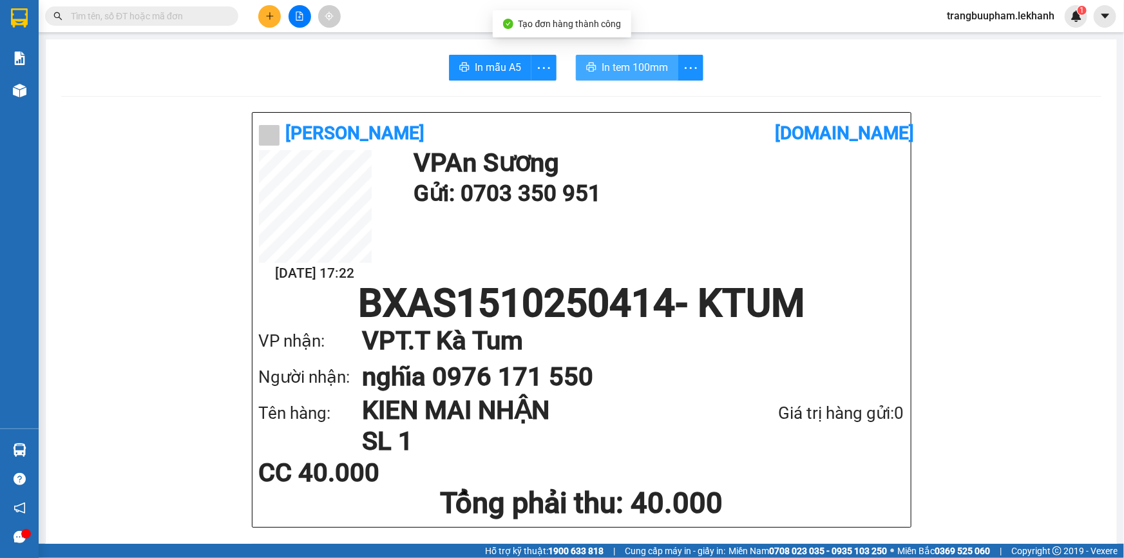
click at [606, 57] on button "In tem 100mm" at bounding box center [627, 68] width 102 height 26
click at [270, 19] on icon "plus" at bounding box center [269, 16] width 9 height 9
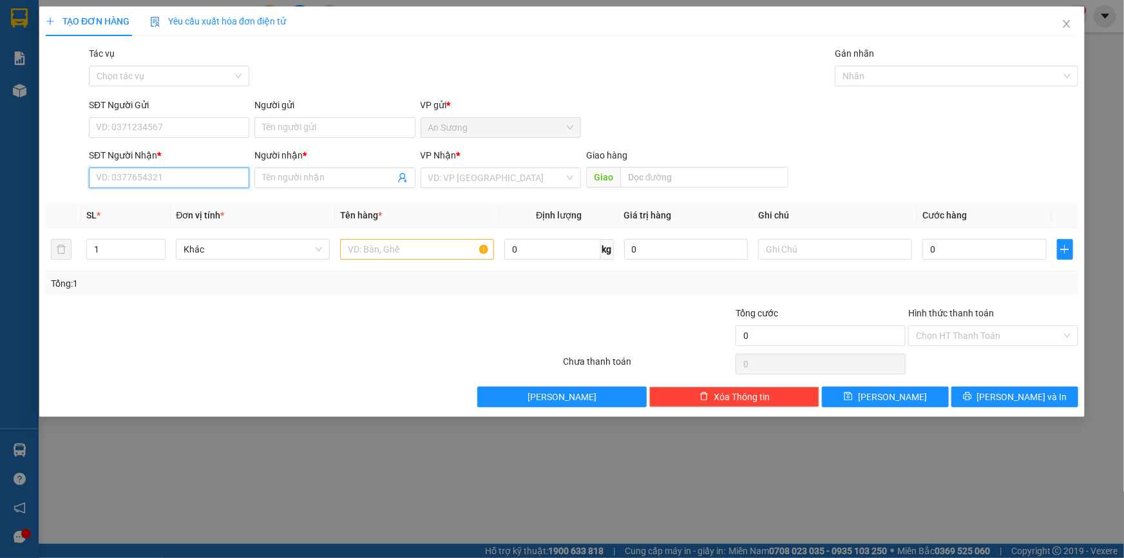
drag, startPoint x: 176, startPoint y: 184, endPoint x: 166, endPoint y: 132, distance: 53.0
click at [175, 182] on input "SĐT Người Nhận *" at bounding box center [169, 177] width 160 height 21
click at [144, 203] on div "0949032580 - NGUYÊN" at bounding box center [169, 203] width 145 height 14
type input "0949032580"
type input "NGUYÊN"
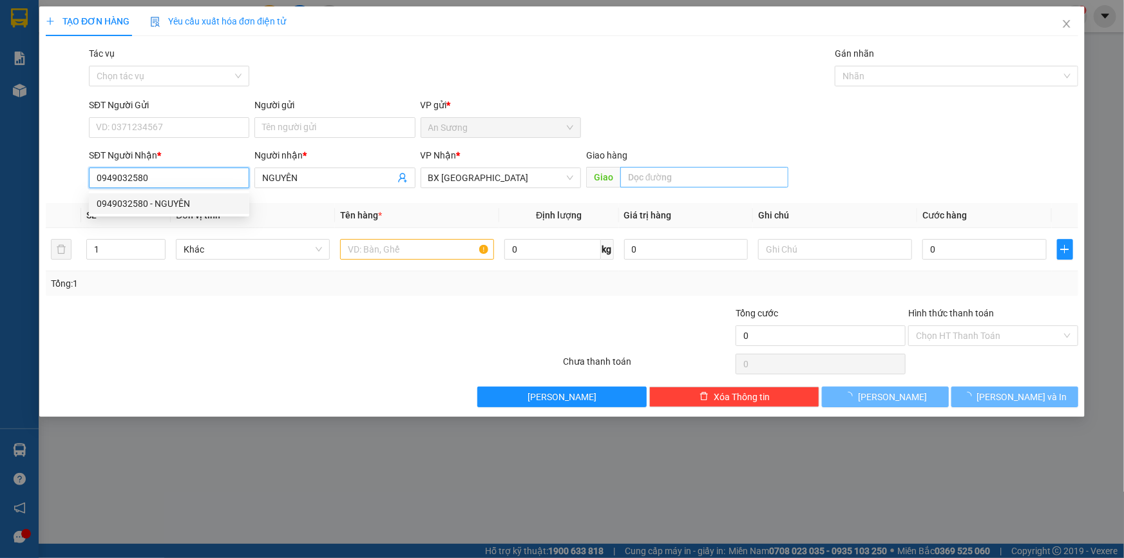
type input "40.000"
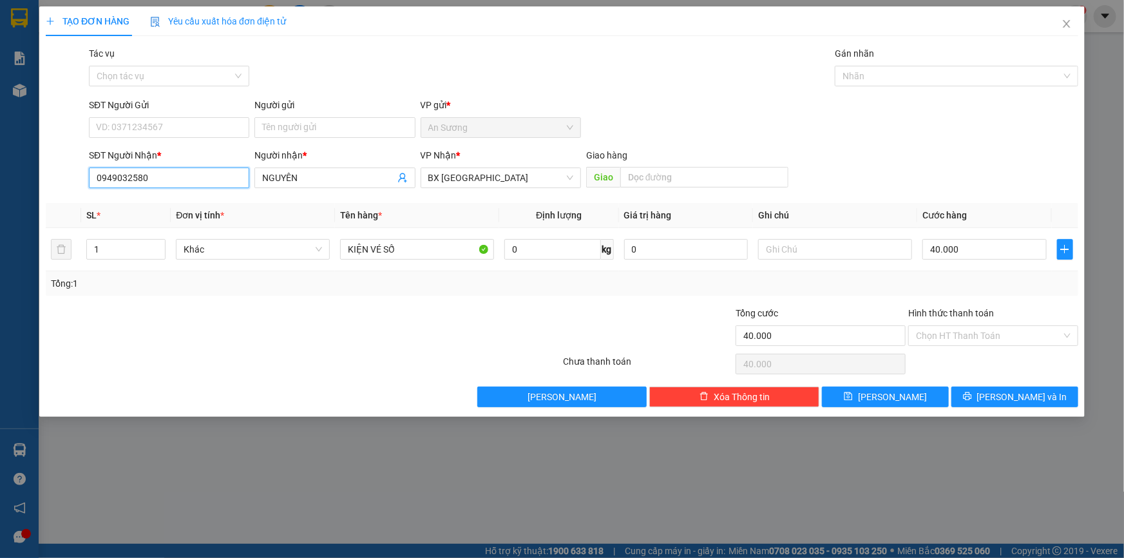
type input "0949032580"
drag, startPoint x: 994, startPoint y: 375, endPoint x: 996, endPoint y: 382, distance: 7.3
click at [995, 379] on div "Transit Pickup Surcharge Ids Transit Deliver Surcharge Ids Transit Deliver Surc…" at bounding box center [562, 226] width 1032 height 361
click at [996, 381] on div "Transit Pickup Surcharge Ids Transit Deliver Surcharge Ids Transit Deliver Surc…" at bounding box center [562, 226] width 1032 height 361
click at [997, 390] on div "Transit Pickup Surcharge Ids Transit Deliver Surcharge Ids Transit Deliver Surc…" at bounding box center [562, 226] width 1032 height 361
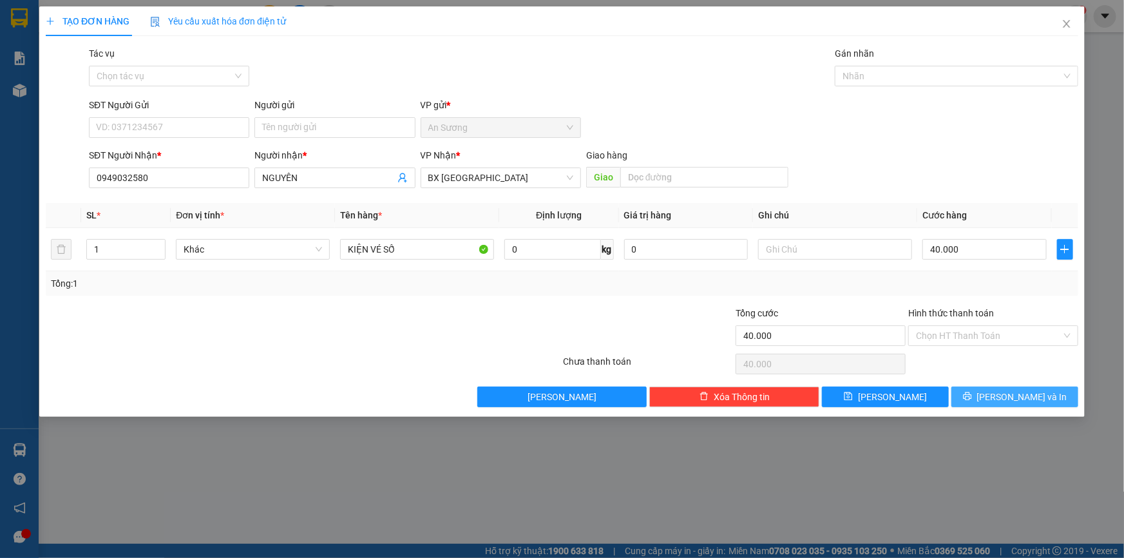
click at [1000, 390] on button "[PERSON_NAME] và In" at bounding box center [1014, 396] width 127 height 21
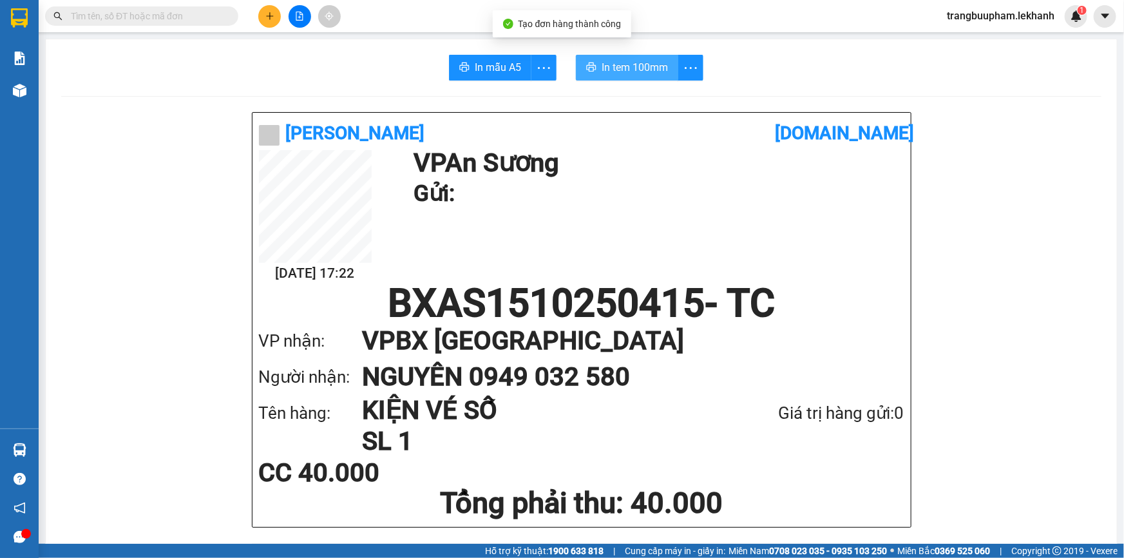
drag, startPoint x: 628, startPoint y: 66, endPoint x: 747, endPoint y: 98, distance: 123.2
click at [629, 66] on span "In tem 100mm" at bounding box center [634, 67] width 66 height 16
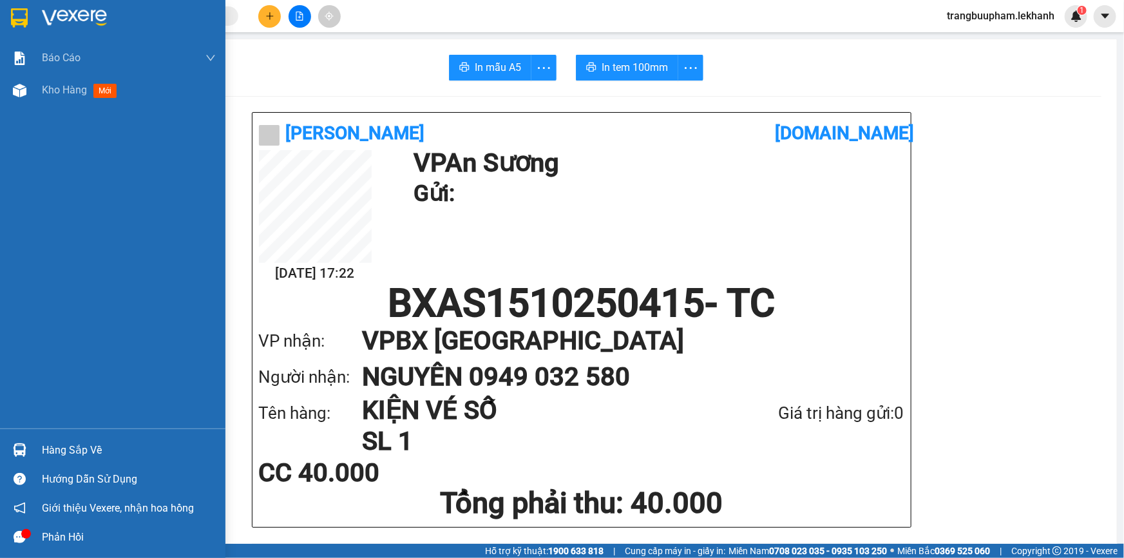
click at [63, 109] on div "Báo cáo Báo cáo dòng tiền (nhân viên) Doanh số tạo đơn theo VP gửi (nhân viên) …" at bounding box center [112, 235] width 225 height 386
click at [63, 102] on div "Kho hàng mới" at bounding box center [129, 90] width 174 height 32
click at [64, 92] on span "Kho hàng" at bounding box center [64, 90] width 45 height 12
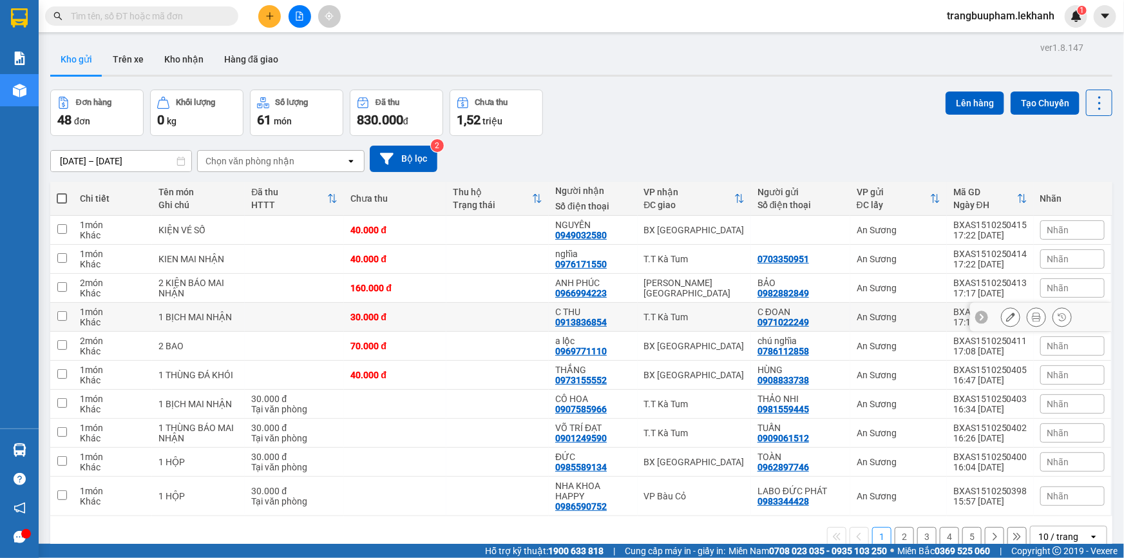
click at [540, 315] on td at bounding box center [497, 317] width 102 height 29
checkbox input "true"
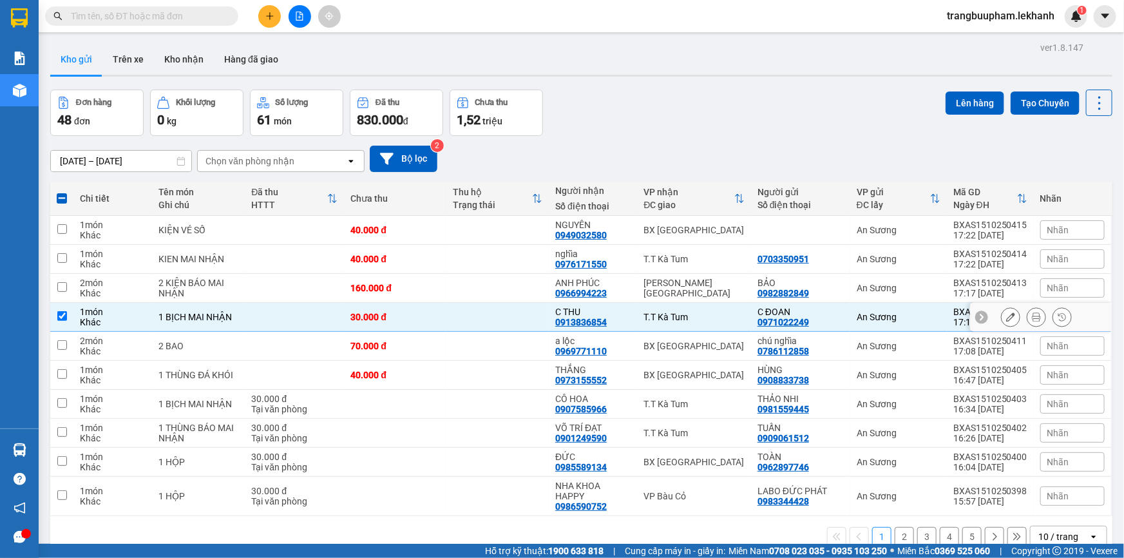
click at [1032, 320] on icon at bounding box center [1036, 316] width 9 height 9
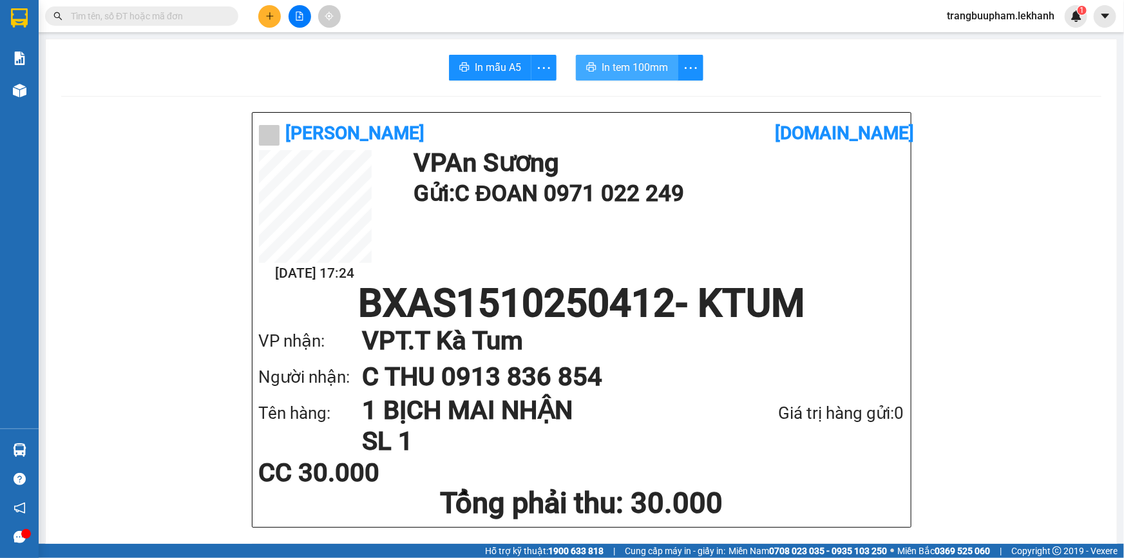
click at [660, 68] on span "In tem 100mm" at bounding box center [634, 67] width 66 height 16
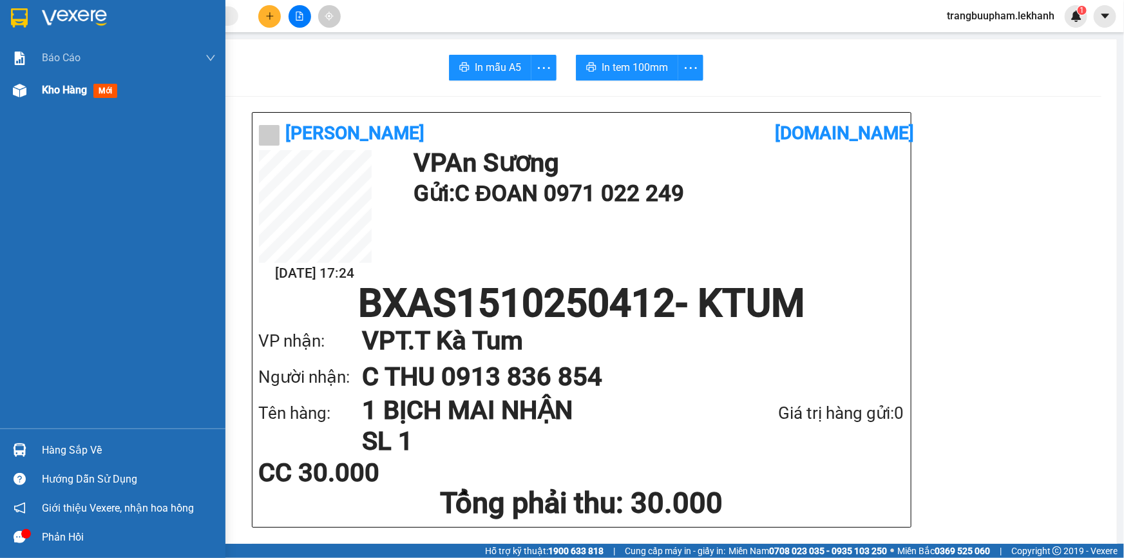
drag, startPoint x: 32, startPoint y: 94, endPoint x: 73, endPoint y: 113, distance: 44.7
click at [33, 94] on div "Kho hàng mới" at bounding box center [112, 90] width 225 height 32
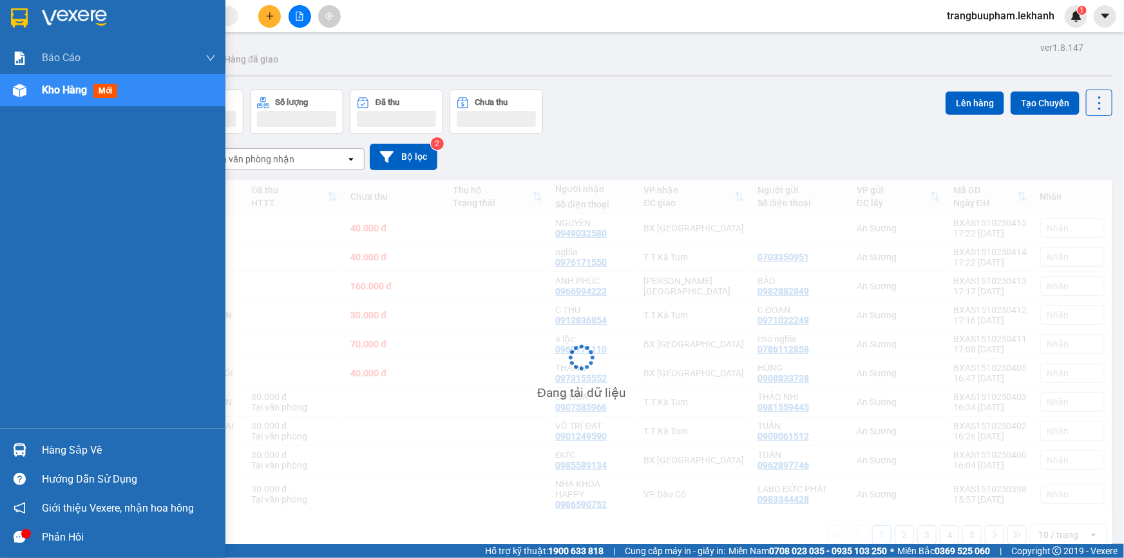
click at [60, 90] on span "Kho hàng" at bounding box center [64, 90] width 45 height 12
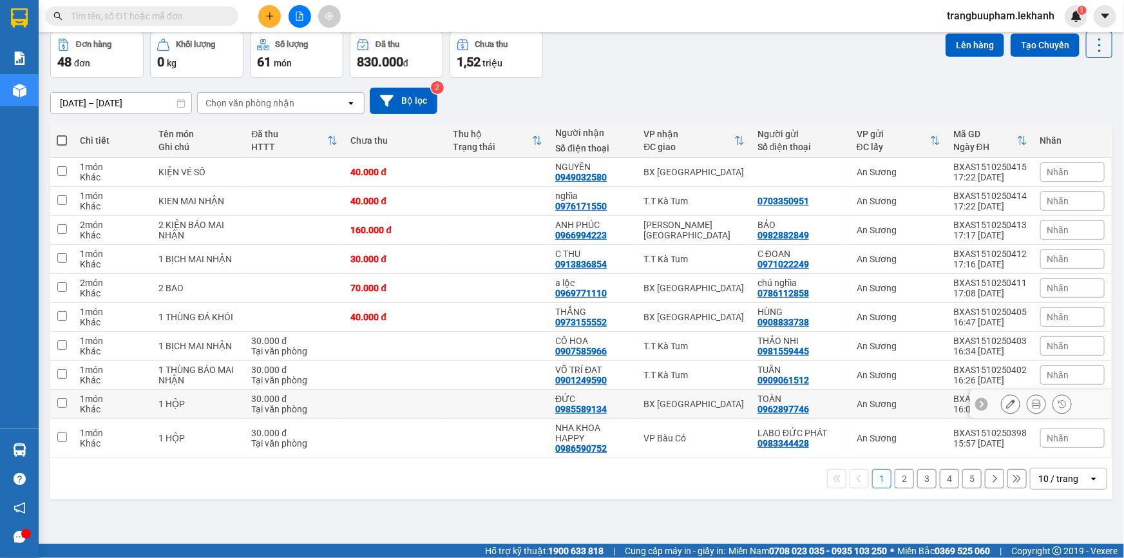
scroll to position [59, 0]
click at [894, 469] on button "2" at bounding box center [903, 477] width 19 height 19
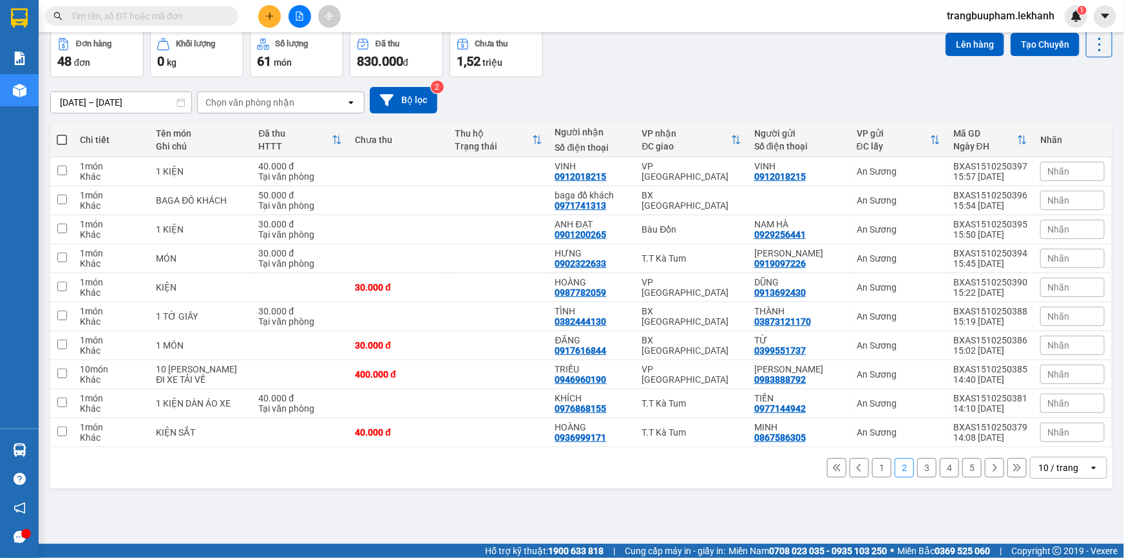
click at [872, 474] on button "1" at bounding box center [881, 467] width 19 height 19
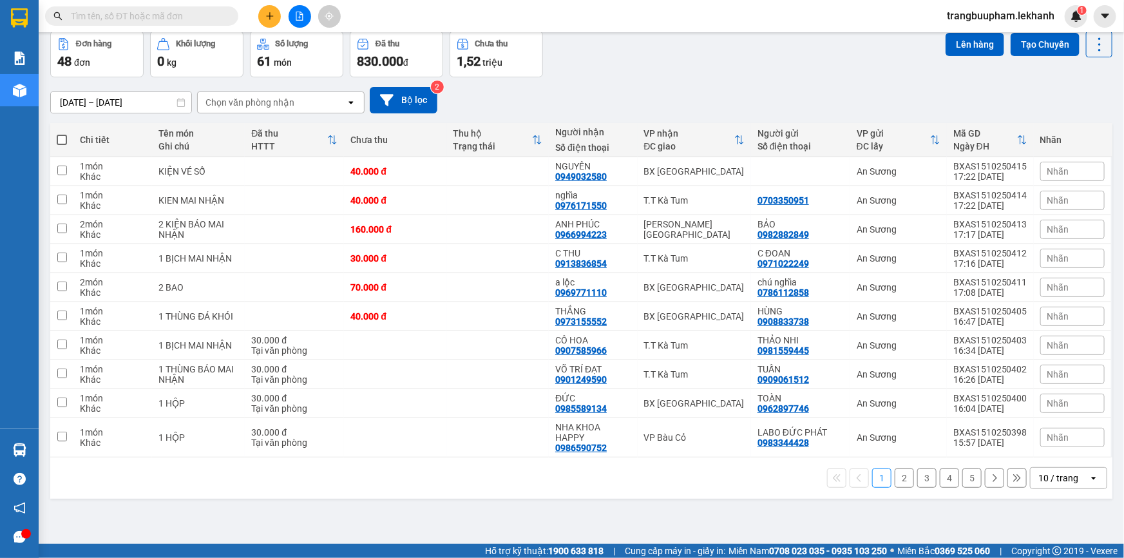
click at [271, 14] on icon "plus" at bounding box center [269, 16] width 9 height 9
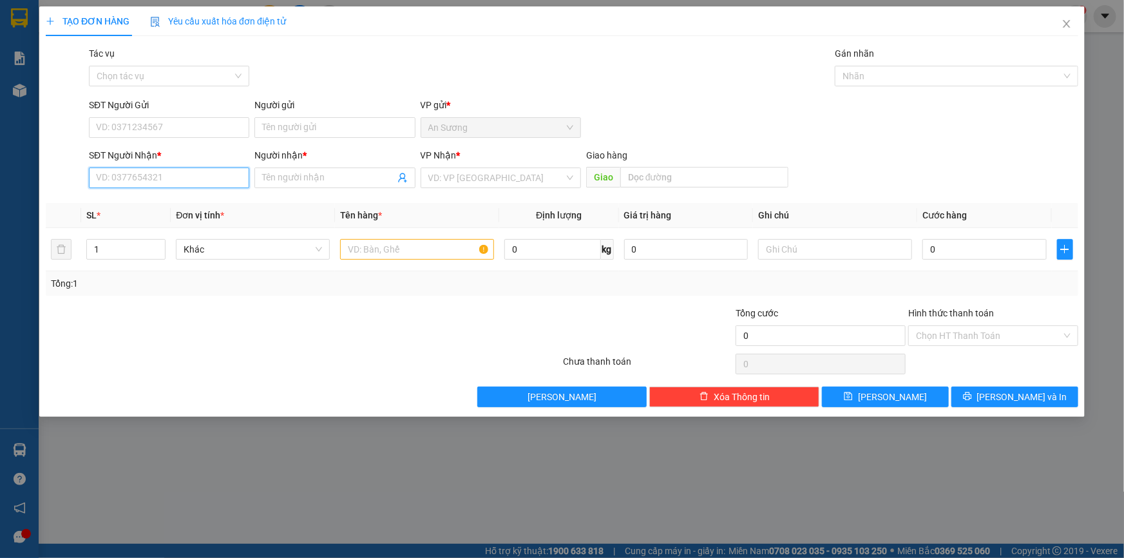
click at [184, 183] on input "SĐT Người Nhận *" at bounding box center [169, 177] width 160 height 21
type input "0936000656"
click at [303, 171] on input "Người nhận *" at bounding box center [328, 178] width 132 height 14
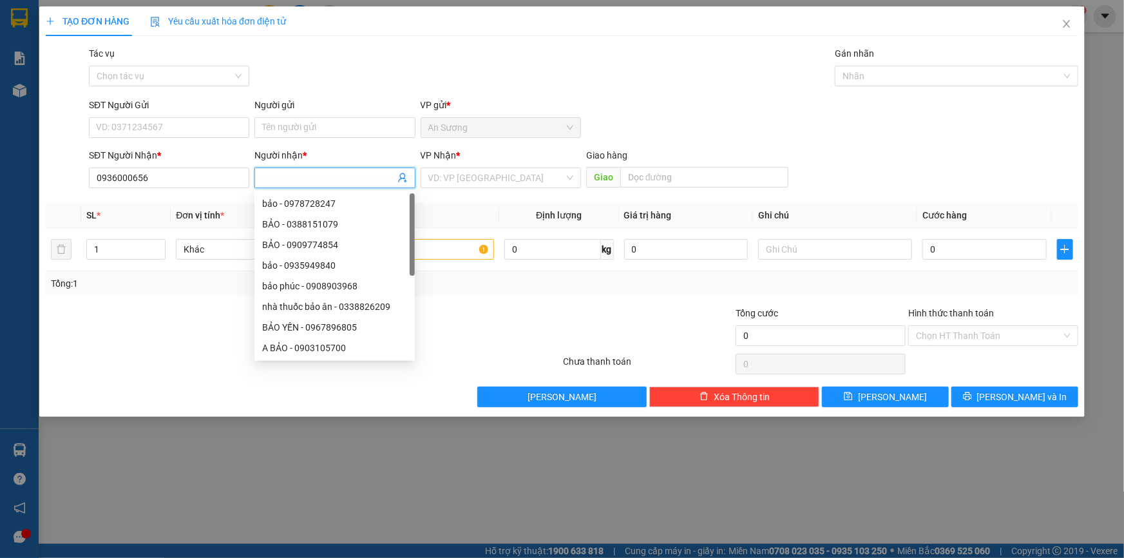
click at [298, 183] on input "Người nhận *" at bounding box center [328, 178] width 132 height 14
click at [462, 181] on input "search" at bounding box center [496, 177] width 136 height 19
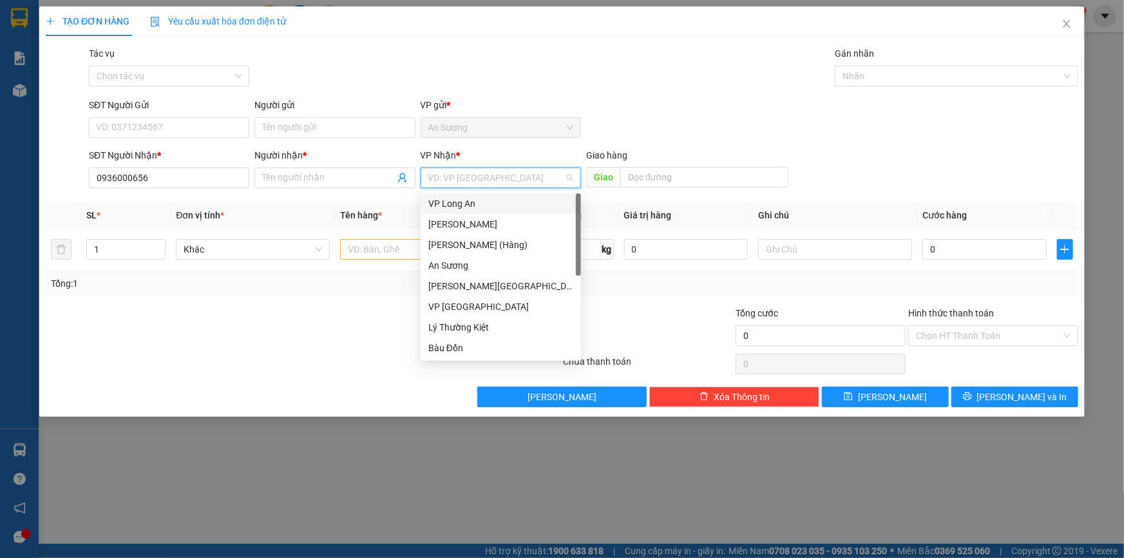
scroll to position [103, 0]
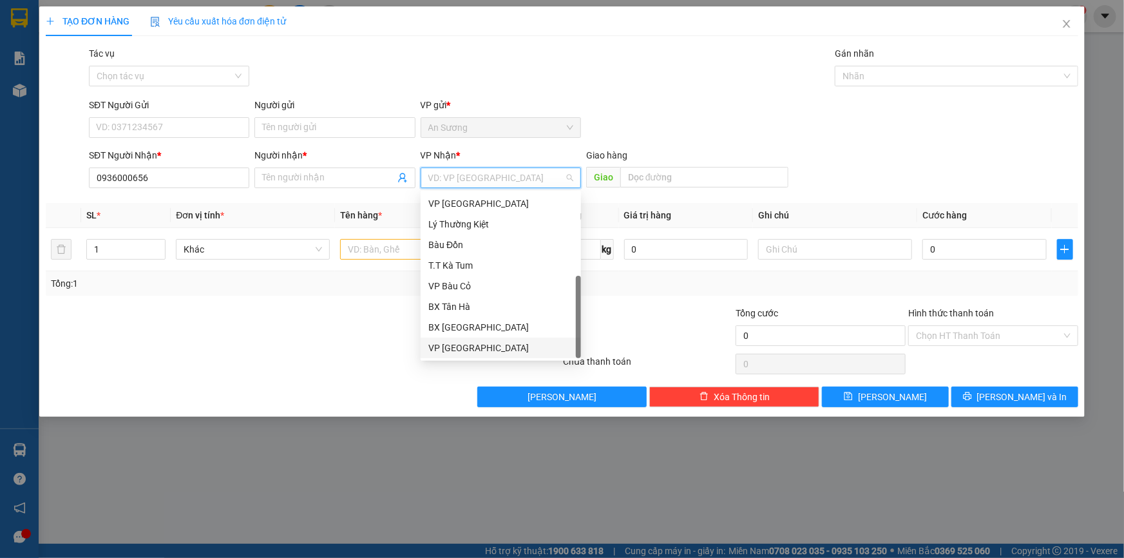
drag, startPoint x: 479, startPoint y: 339, endPoint x: 408, endPoint y: 275, distance: 95.8
click at [480, 339] on div "VP [GEOGRAPHIC_DATA]" at bounding box center [501, 347] width 160 height 21
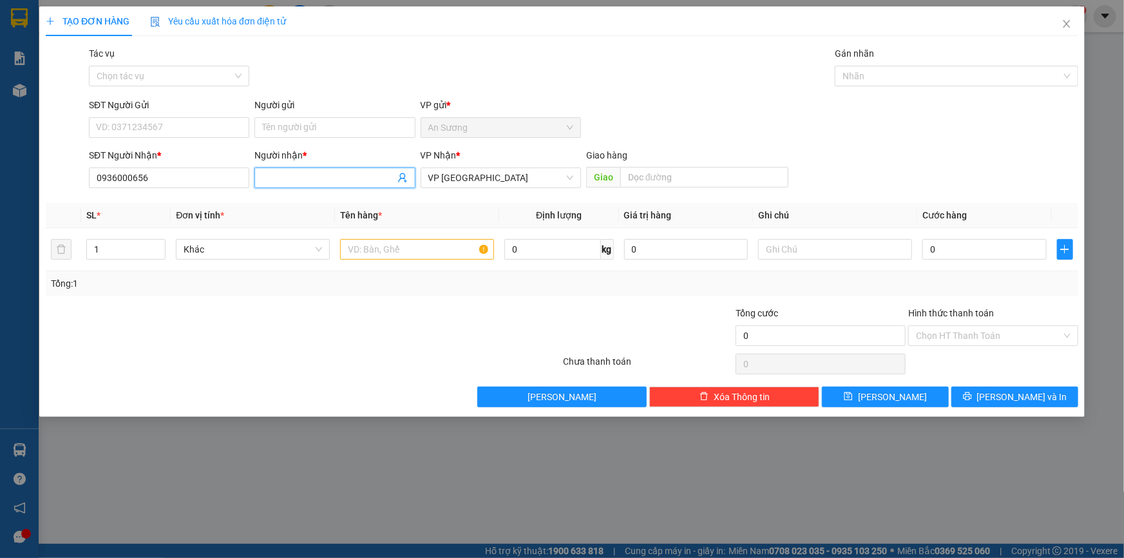
click at [315, 180] on input "Người nhận *" at bounding box center [328, 178] width 132 height 14
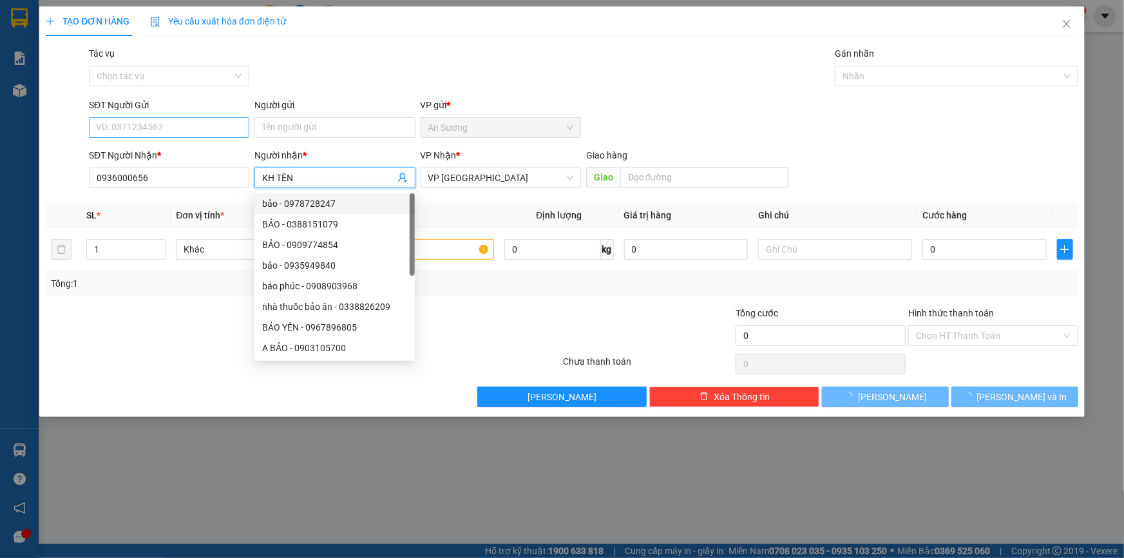
type input "KH TÊN"
click at [174, 129] on input "SĐT Người Gửi" at bounding box center [169, 127] width 160 height 21
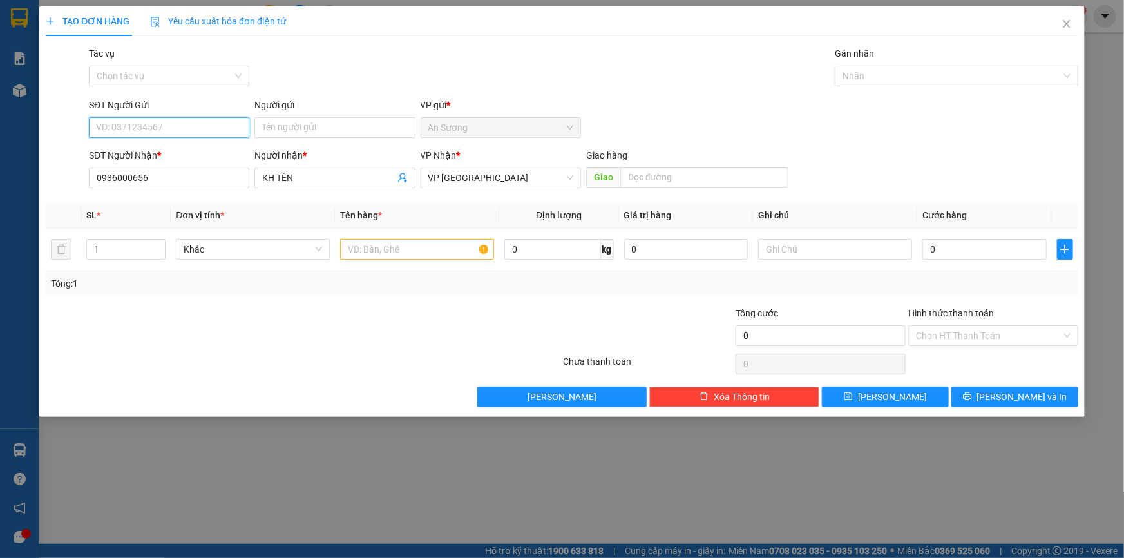
drag, startPoint x: 211, startPoint y: 132, endPoint x: 206, endPoint y: 122, distance: 10.9
click at [211, 131] on input "SĐT Người Gửi" at bounding box center [169, 127] width 160 height 21
type input "0"
click at [276, 135] on input "Người gửi" at bounding box center [334, 127] width 160 height 21
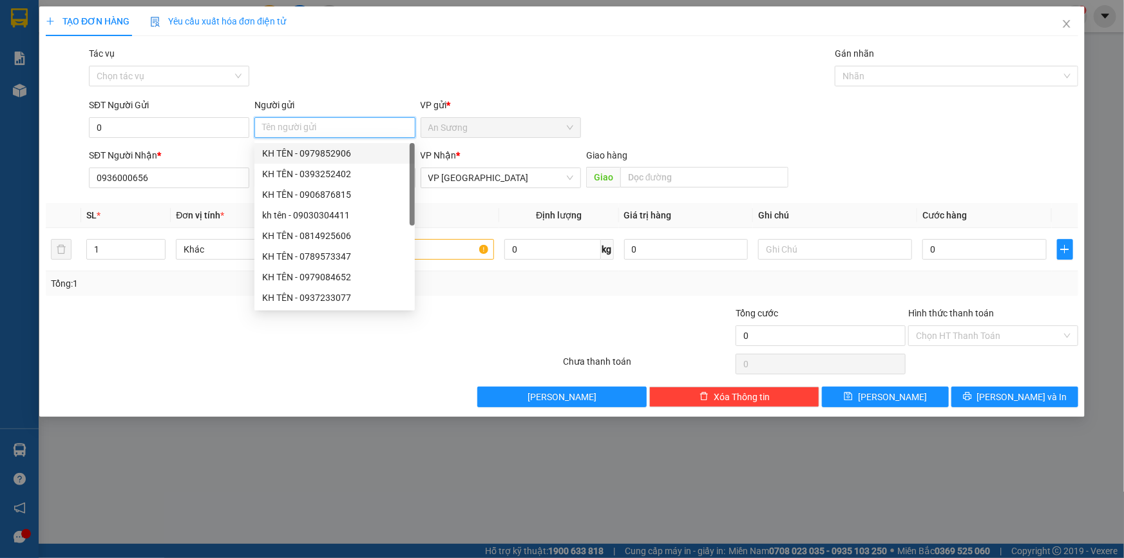
type input "C"
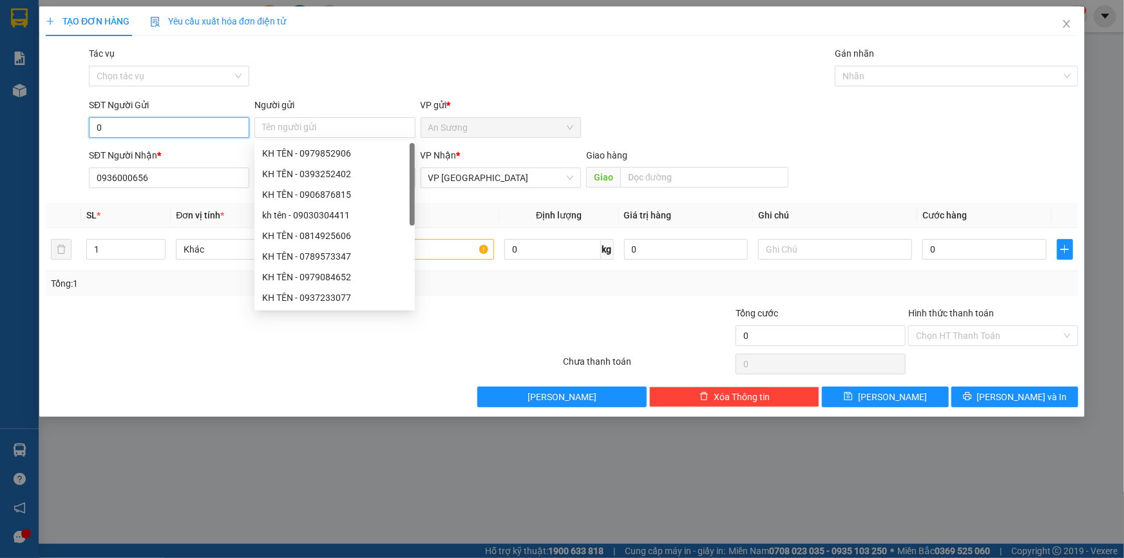
click at [138, 126] on input "0" at bounding box center [169, 127] width 160 height 21
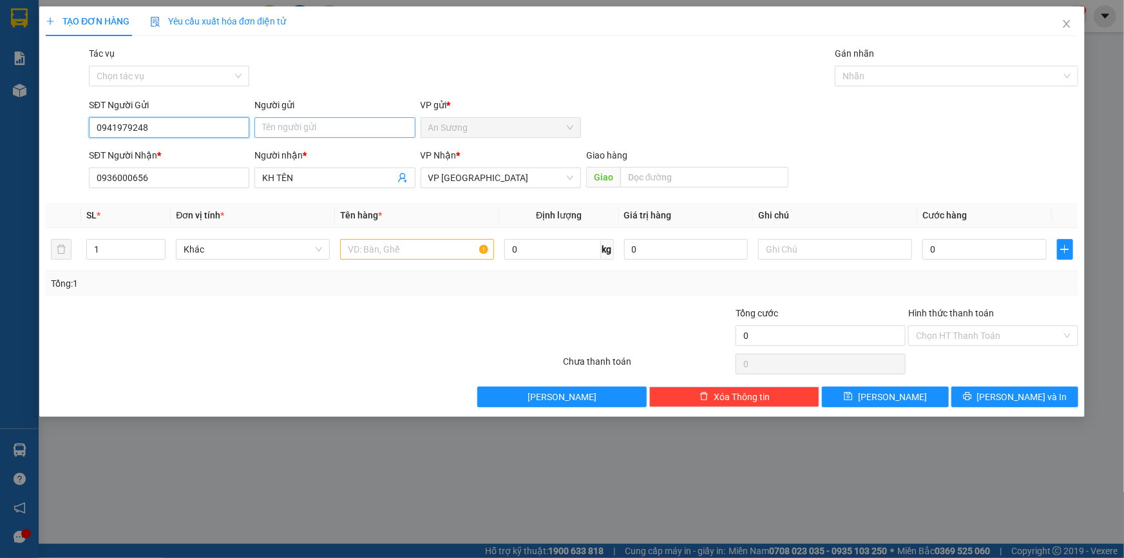
type input "0941979248"
click at [328, 127] on input "Người gửi" at bounding box center [334, 127] width 160 height 21
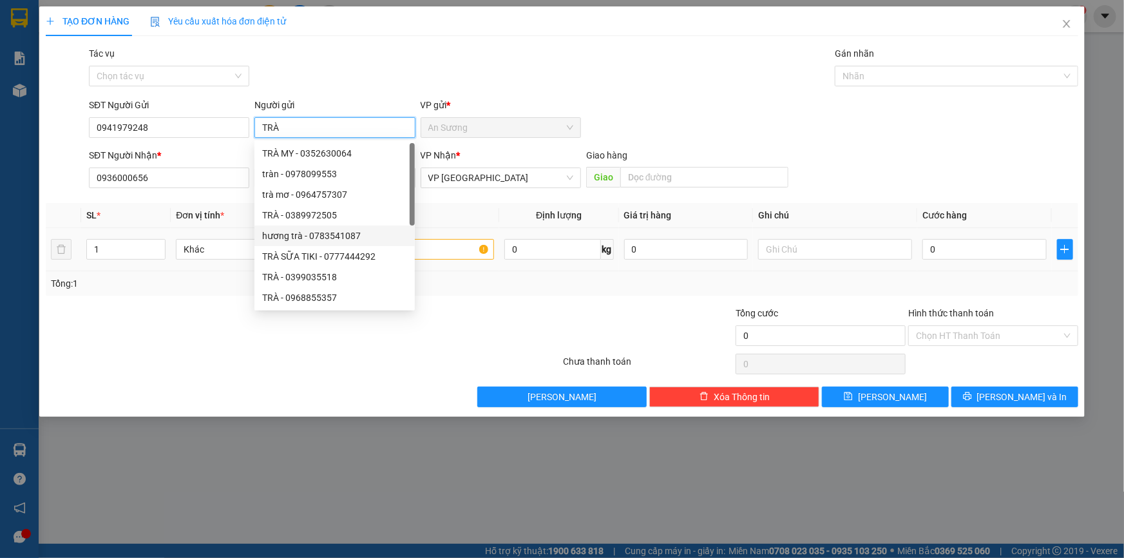
type input "TRÀ"
click at [463, 260] on div at bounding box center [417, 249] width 154 height 26
drag, startPoint x: 463, startPoint y: 250, endPoint x: 457, endPoint y: 234, distance: 17.7
click at [462, 245] on input "text" at bounding box center [417, 249] width 154 height 21
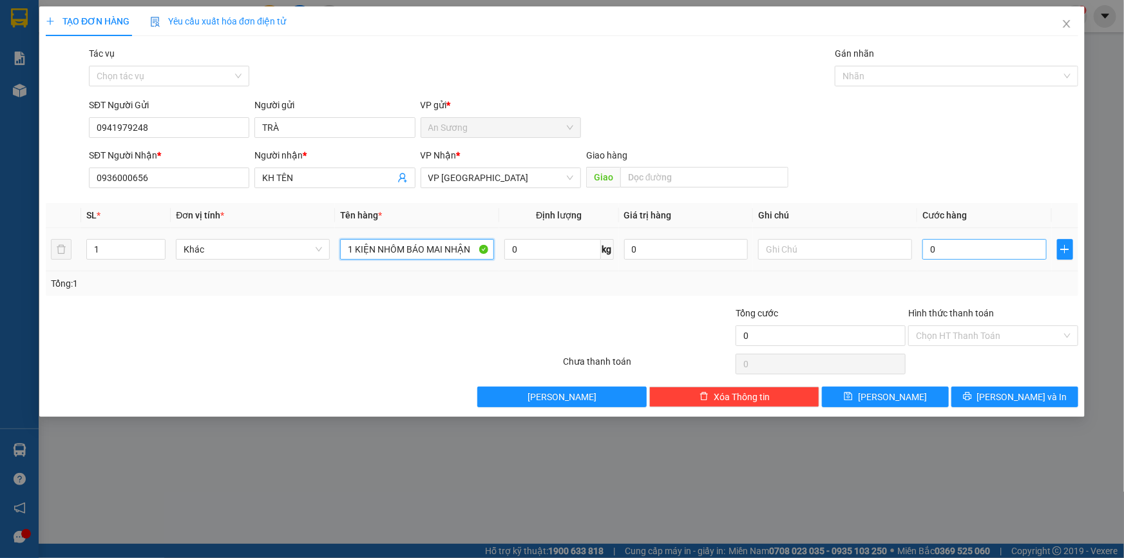
type input "1 KIỆN NHÔM BÁO MAI NHẬN"
click at [981, 250] on input "0" at bounding box center [984, 249] width 124 height 21
type input "1"
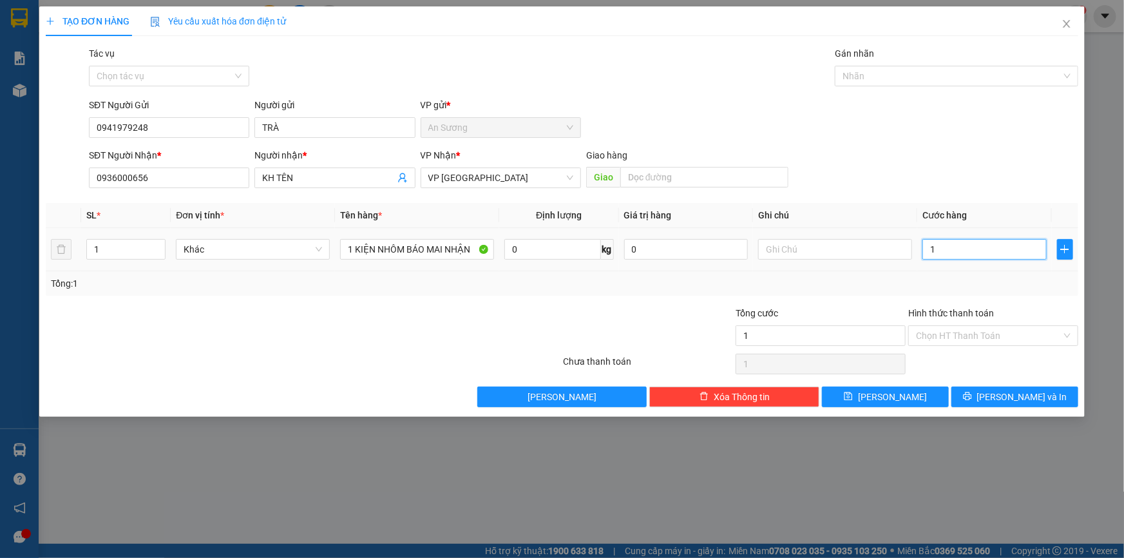
type input "10"
type input "100"
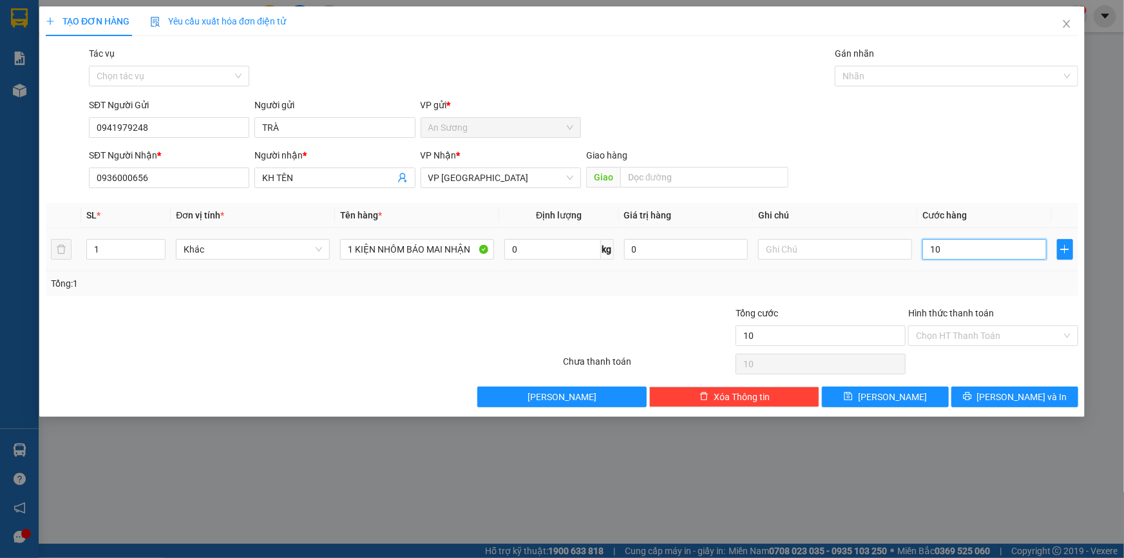
type input "100"
click at [994, 401] on button "[PERSON_NAME] và In" at bounding box center [1014, 396] width 127 height 21
type input "100.000"
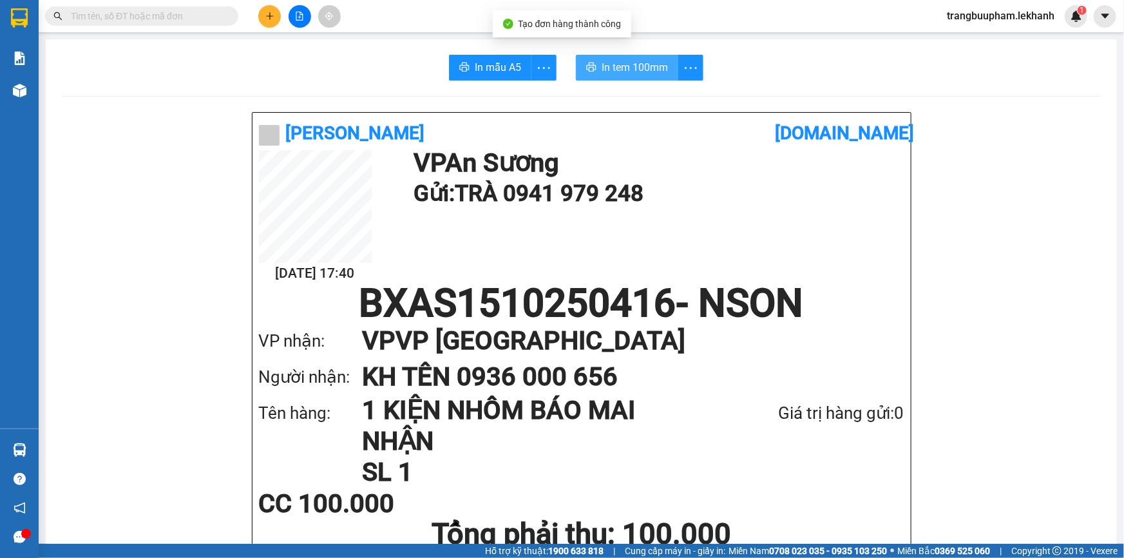
click at [614, 77] on button "In tem 100mm" at bounding box center [627, 68] width 102 height 26
click at [265, 19] on icon "plus" at bounding box center [269, 16] width 9 height 9
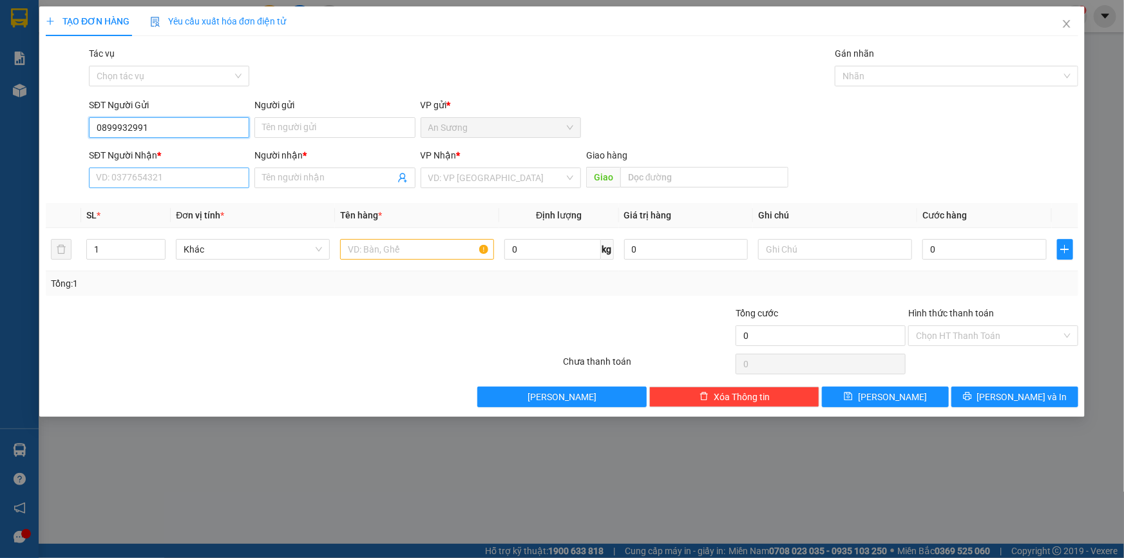
type input "0899932991"
click at [160, 178] on input "SĐT Người Nhận *" at bounding box center [169, 177] width 160 height 21
type input "0977577757"
drag, startPoint x: 308, startPoint y: 180, endPoint x: 306, endPoint y: 172, distance: 8.8
click at [308, 180] on input "Người nhận *" at bounding box center [328, 178] width 132 height 14
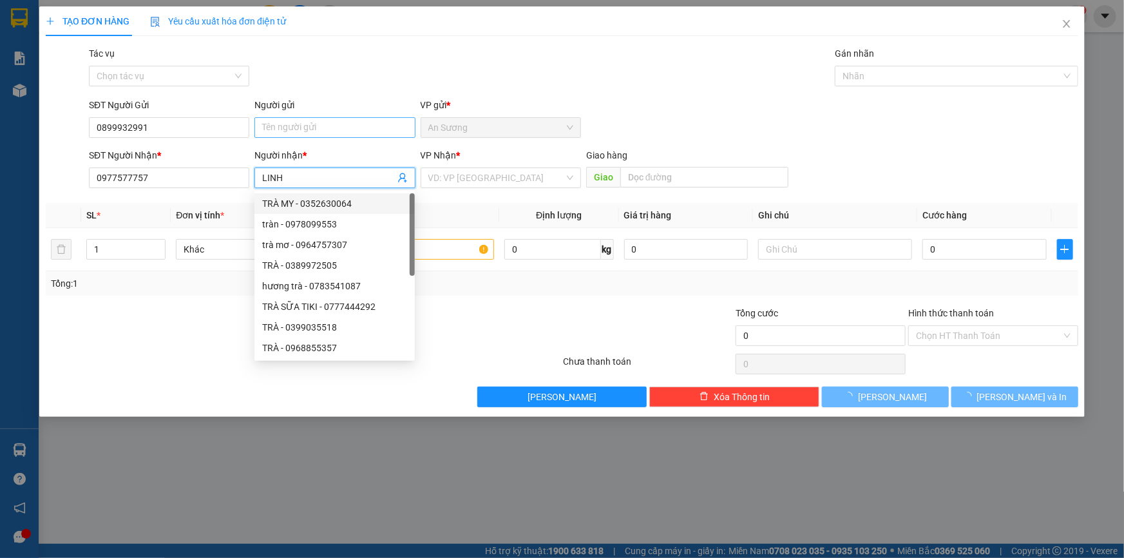
type input "LINH"
click at [294, 126] on input "Người gửi" at bounding box center [334, 127] width 160 height 21
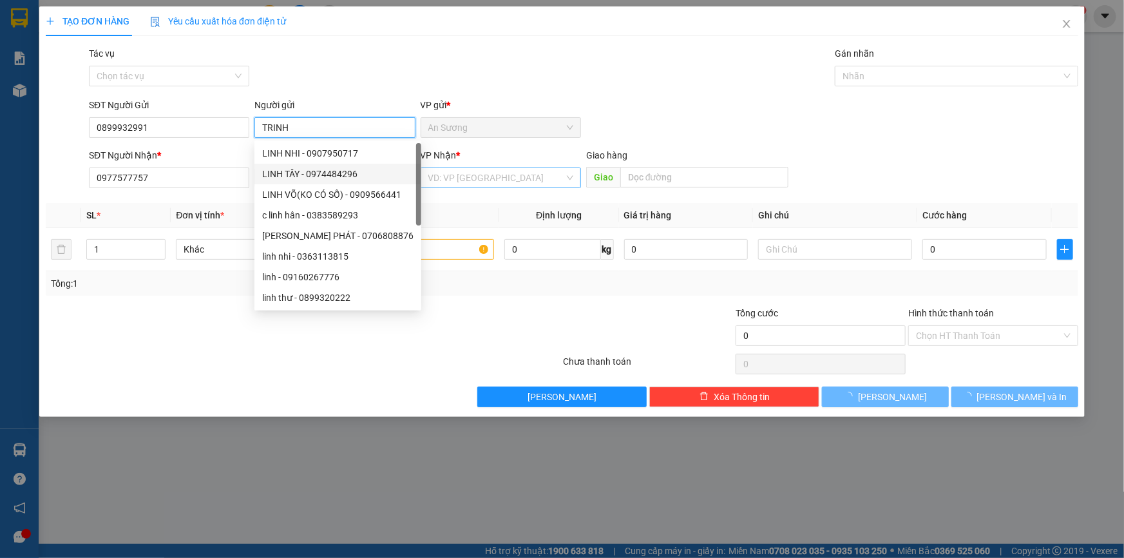
type input "TRINH"
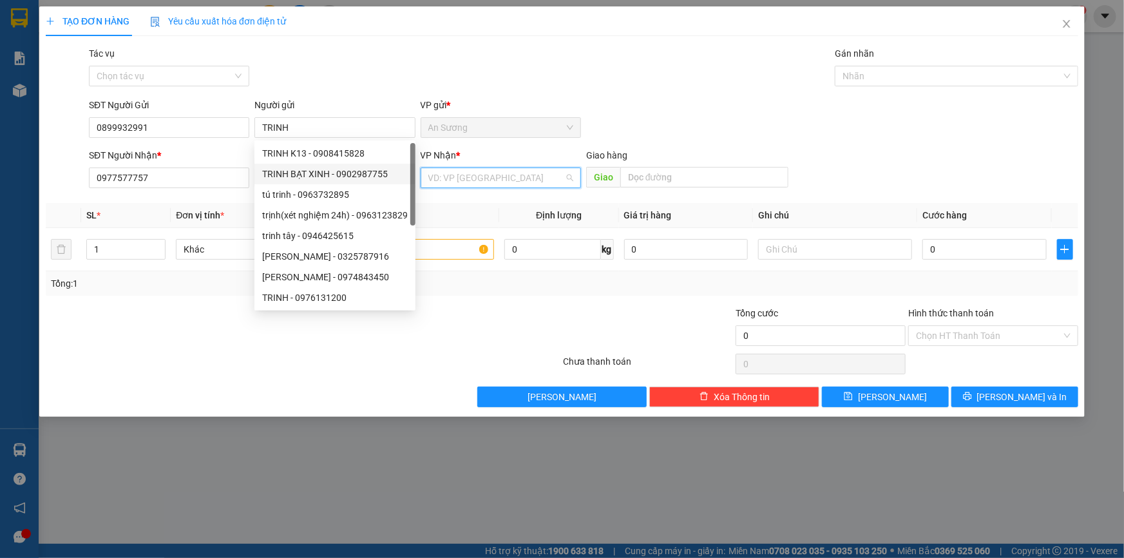
click at [475, 174] on input "search" at bounding box center [496, 177] width 136 height 19
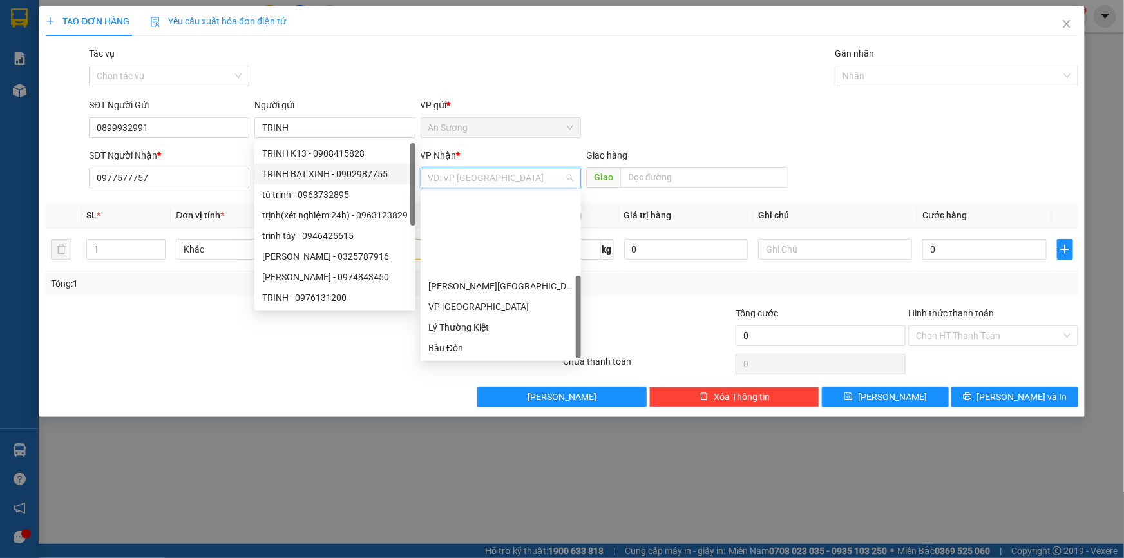
scroll to position [103, 0]
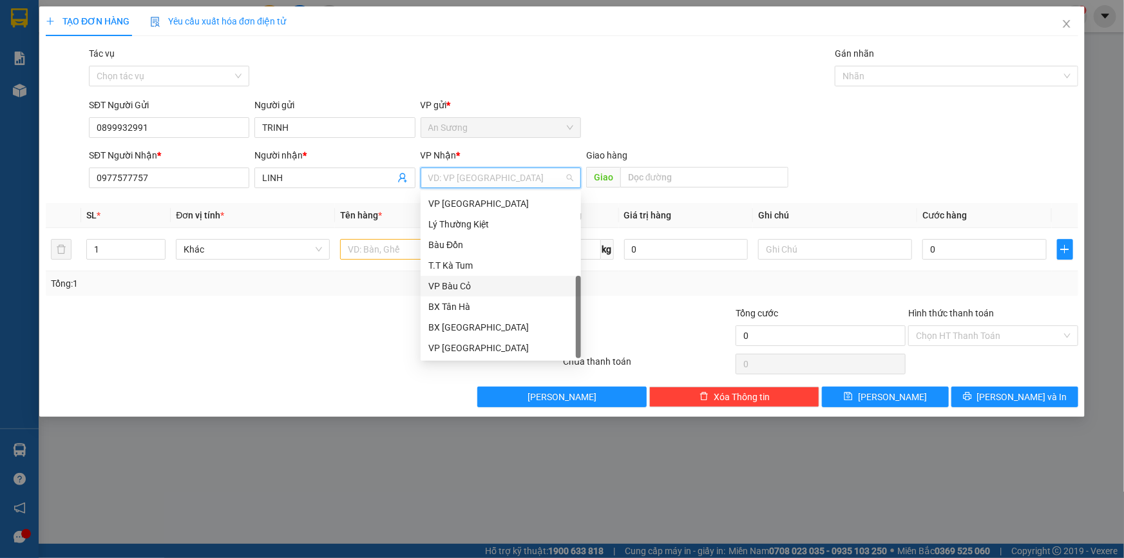
click at [477, 261] on div "T.T Kà Tum" at bounding box center [500, 265] width 145 height 14
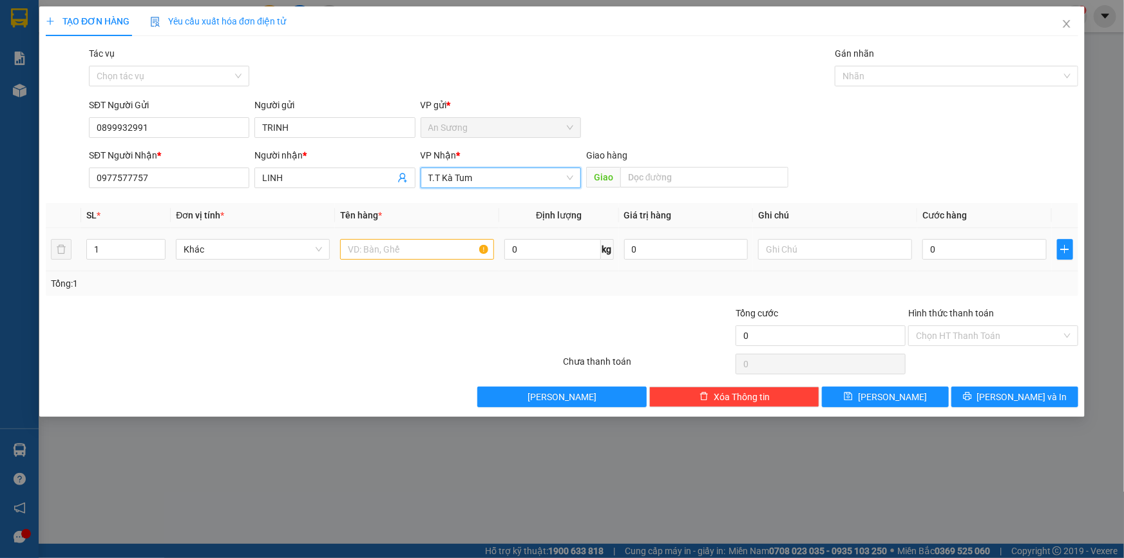
click at [393, 234] on td at bounding box center [417, 249] width 164 height 43
click at [386, 248] on div at bounding box center [417, 249] width 154 height 26
click at [385, 248] on input "text" at bounding box center [417, 249] width 154 height 21
type input "1 KIỆN MAI NHẬN"
drag, startPoint x: 939, startPoint y: 255, endPoint x: 934, endPoint y: 249, distance: 7.9
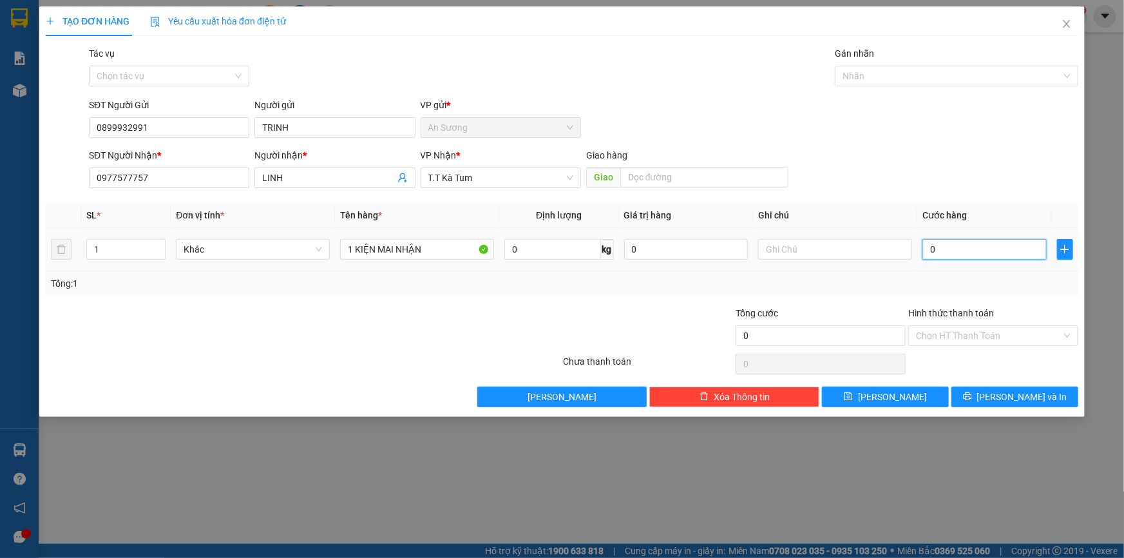
click at [940, 255] on input "0" at bounding box center [984, 249] width 124 height 21
type input "4"
type input "40"
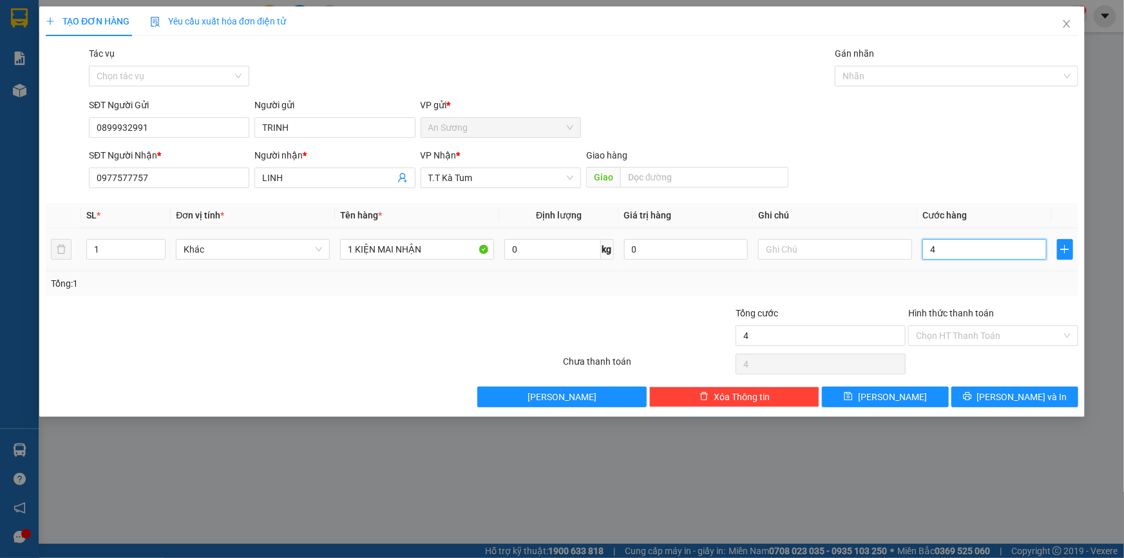
type input "40"
click at [1002, 393] on button "[PERSON_NAME] và In" at bounding box center [1014, 396] width 127 height 21
type input "40.000"
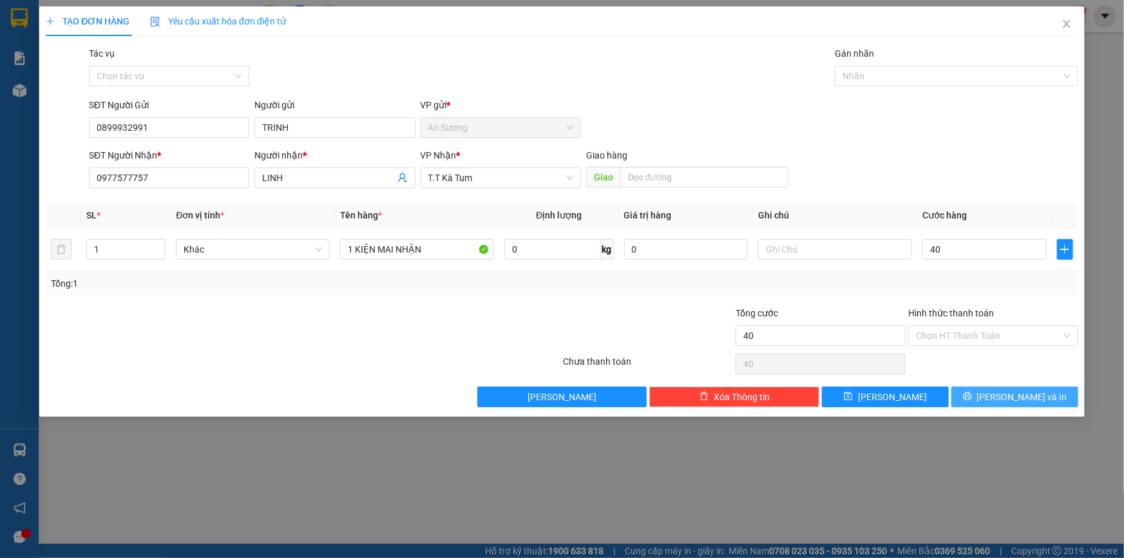
type input "40.000"
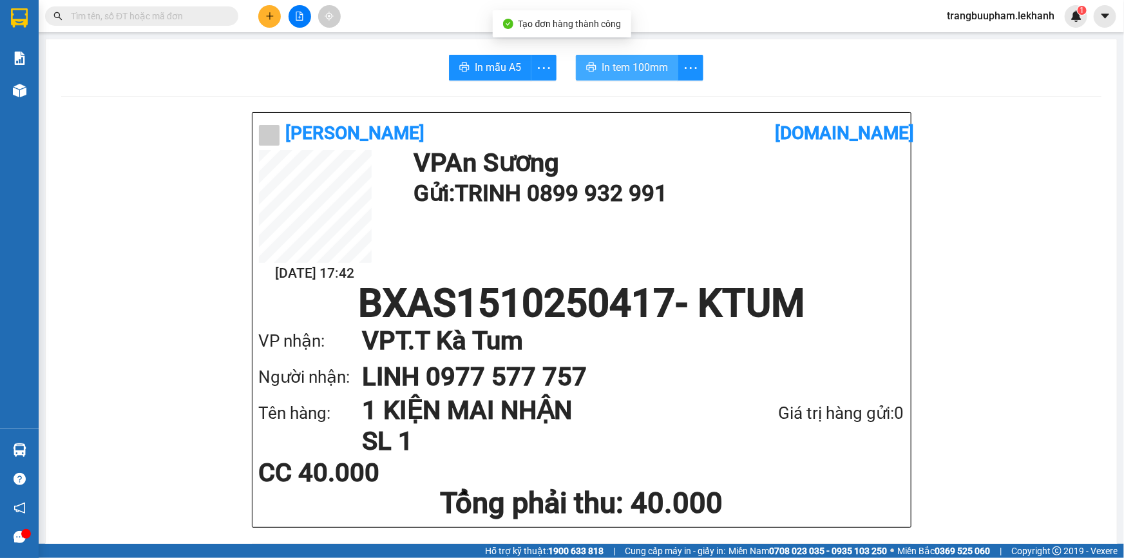
click at [629, 66] on span "In tem 100mm" at bounding box center [634, 67] width 66 height 16
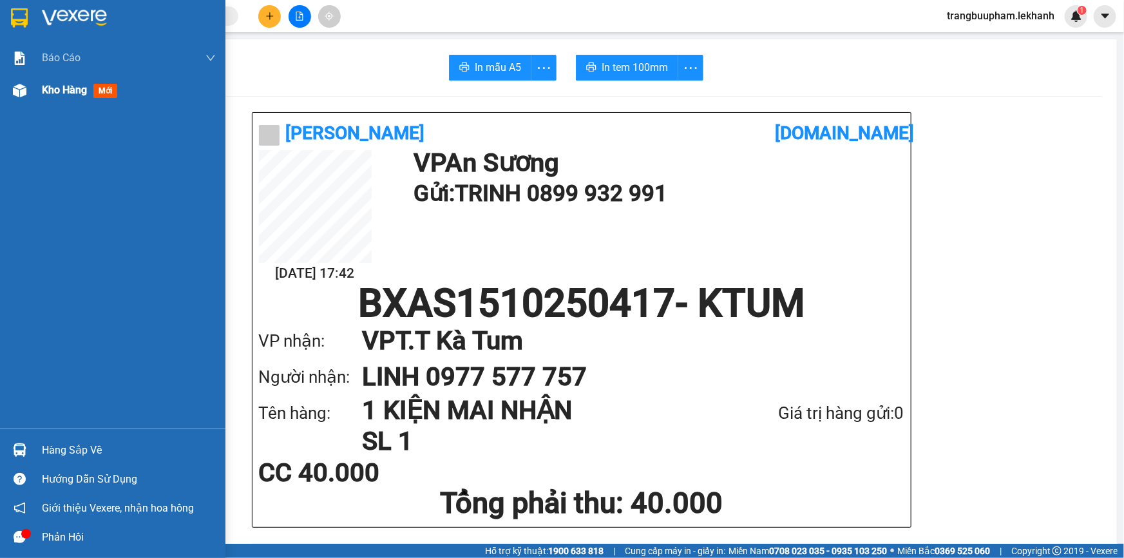
click at [54, 93] on span "Kho hàng" at bounding box center [64, 90] width 45 height 12
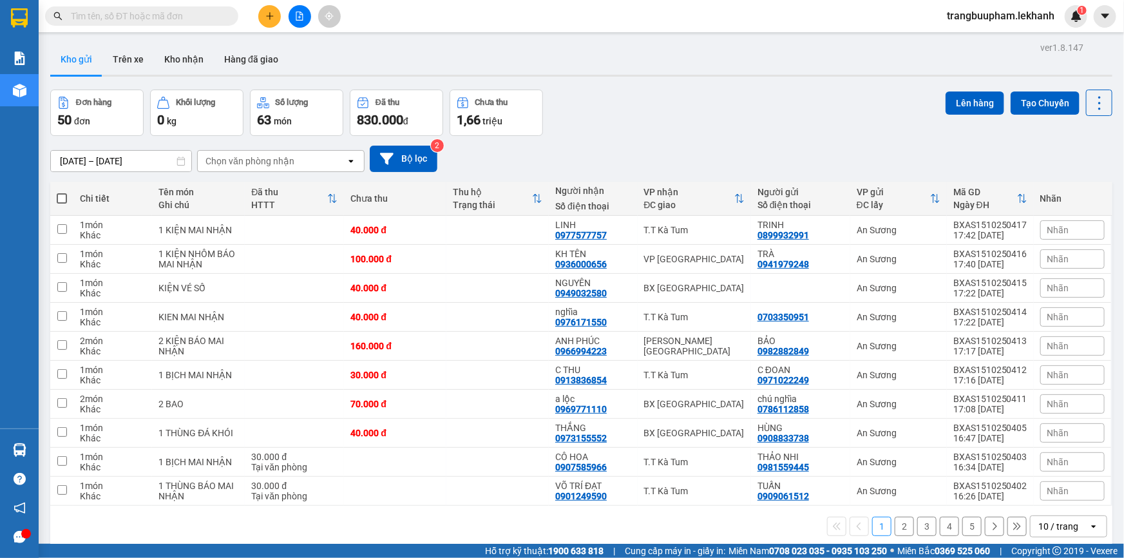
click at [270, 23] on button at bounding box center [269, 16] width 23 height 23
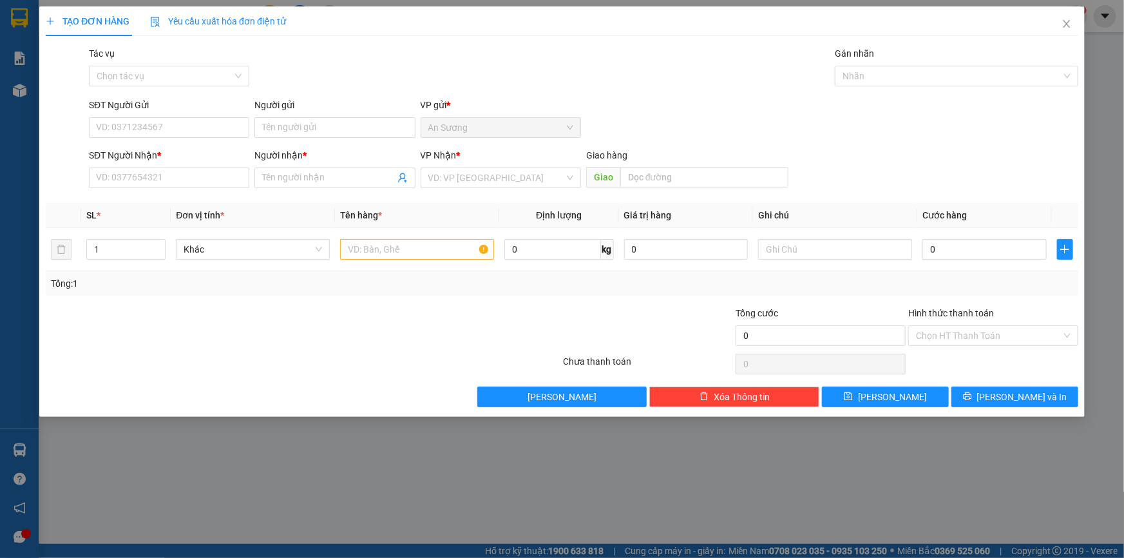
click at [471, 160] on div "VP Nhận *" at bounding box center [501, 155] width 160 height 14
drag, startPoint x: 469, startPoint y: 184, endPoint x: 542, endPoint y: 337, distance: 169.7
click at [469, 184] on input "search" at bounding box center [496, 177] width 136 height 19
click at [205, 124] on input "SĐT Người Gửi" at bounding box center [169, 127] width 160 height 21
click at [167, 156] on div "0353258085 - HỮU" at bounding box center [169, 153] width 145 height 14
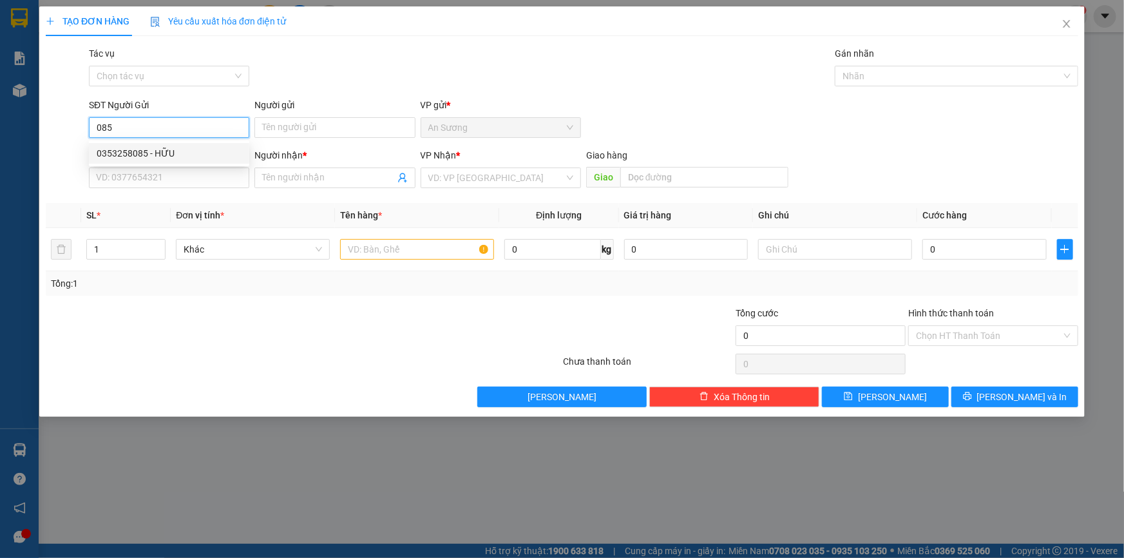
type input "0353258085"
type input "HỮU"
type input "0988228779"
type input "TUẤN"
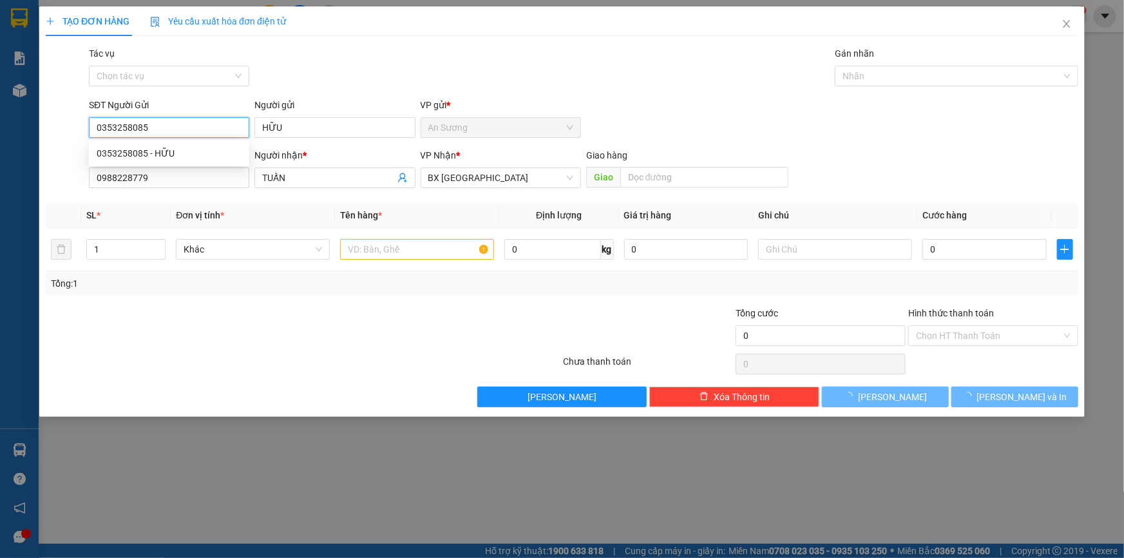
type input "60.000"
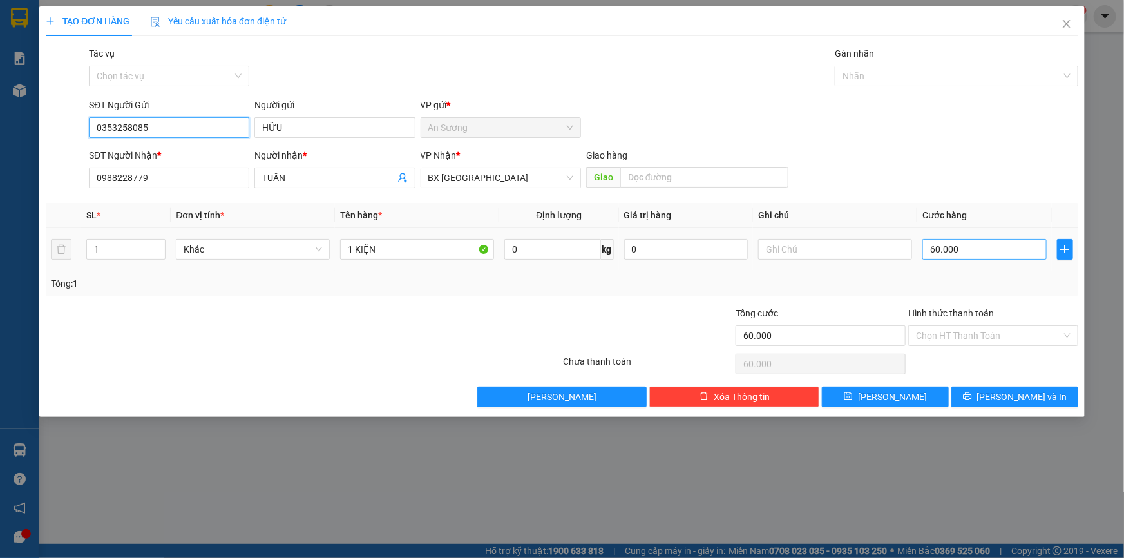
type input "0353258085"
drag, startPoint x: 966, startPoint y: 258, endPoint x: 966, endPoint y: 245, distance: 12.9
click at [966, 256] on input "60.000" at bounding box center [984, 249] width 124 height 21
type input "7"
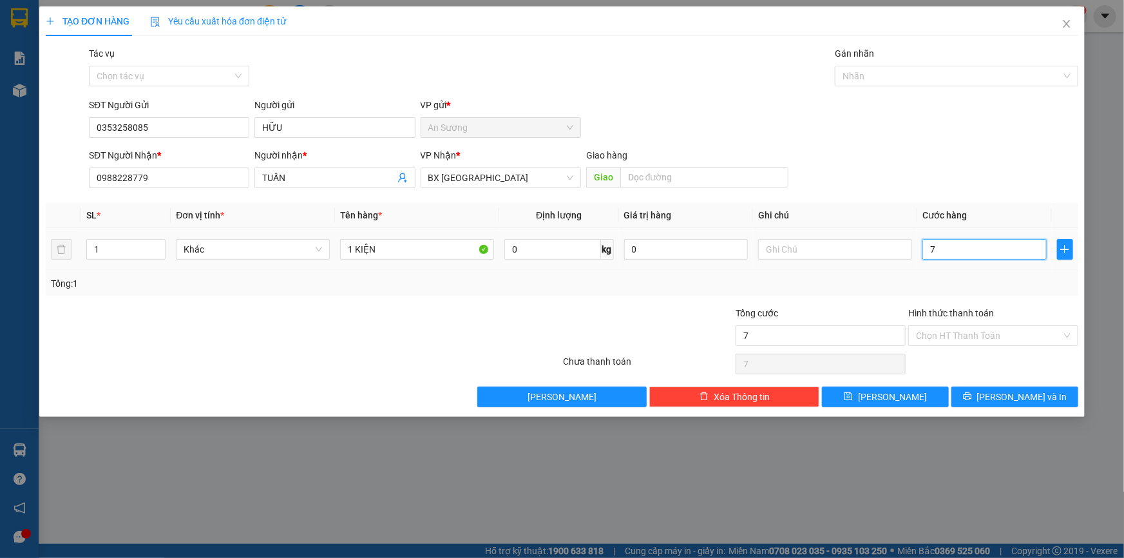
type input "7"
type input "70"
type input "70.000"
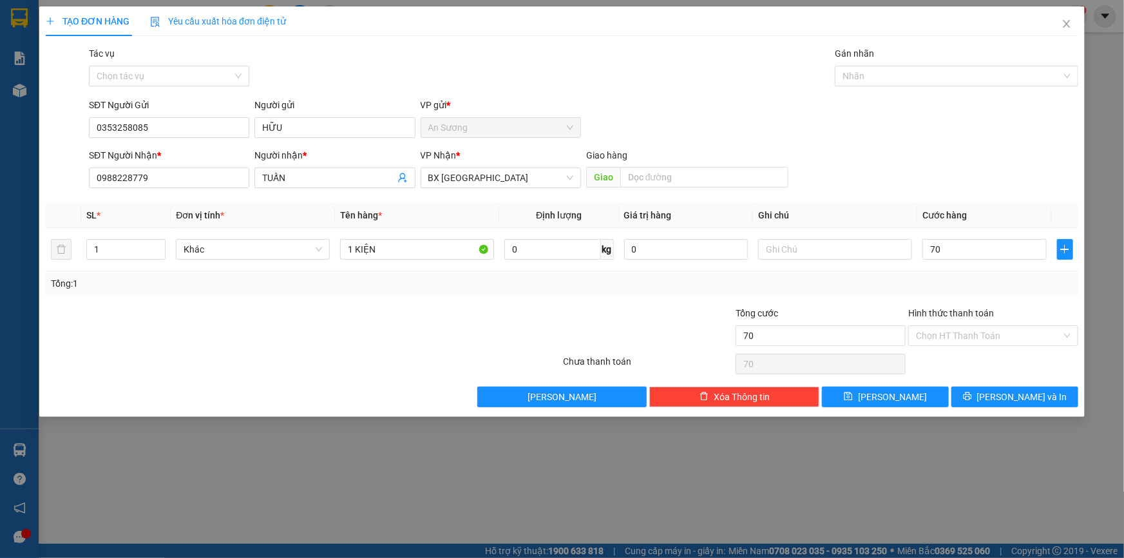
type input "70.000"
click at [1044, 407] on div "TẠO ĐƠN HÀNG Yêu cầu xuất hóa đơn điện tử Transit Pickup Surcharge Ids Transit …" at bounding box center [561, 211] width 1045 height 410
click at [1043, 399] on button "[PERSON_NAME] và In" at bounding box center [1014, 396] width 127 height 21
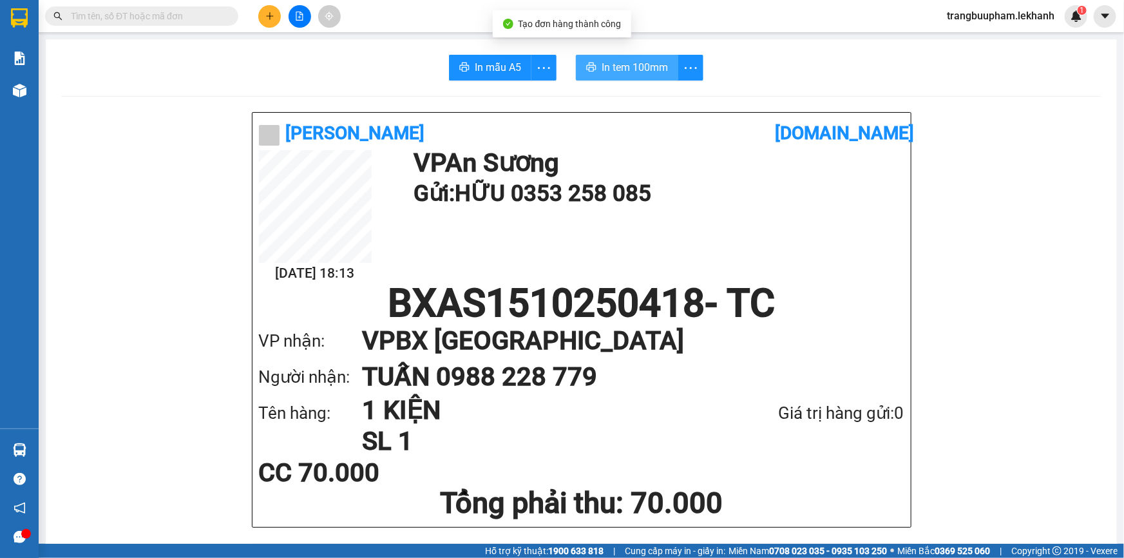
click at [625, 66] on span "In tem 100mm" at bounding box center [634, 67] width 66 height 16
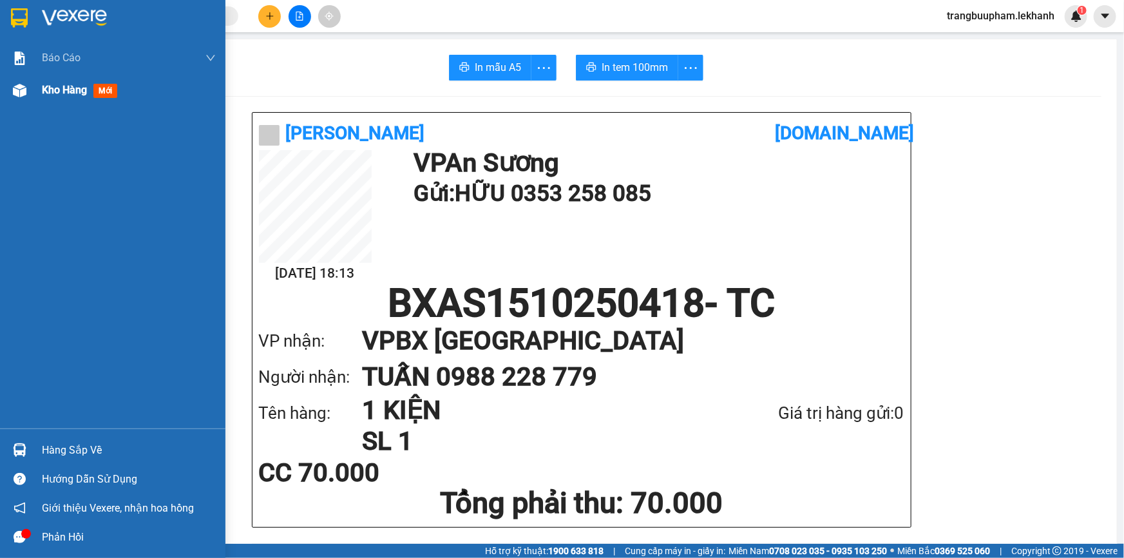
click at [67, 97] on div "Kho hàng mới" at bounding box center [82, 90] width 80 height 16
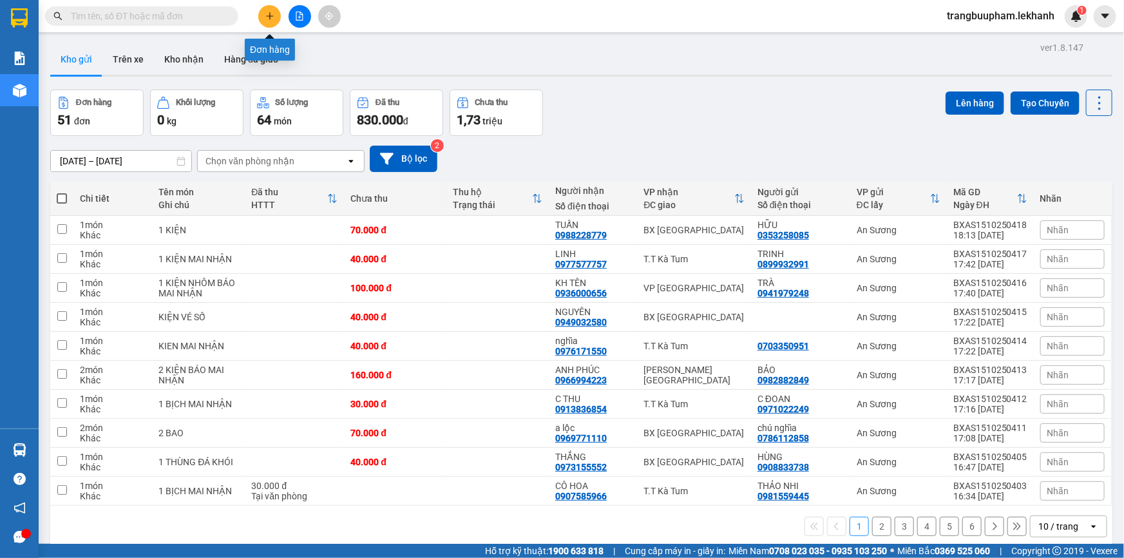
click at [265, 17] on icon "plus" at bounding box center [269, 16] width 9 height 9
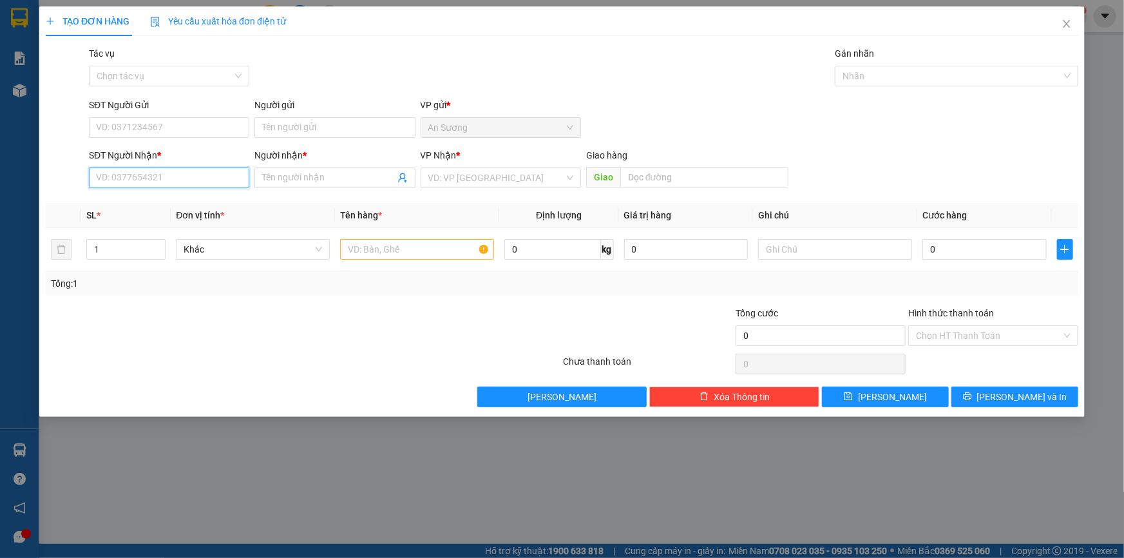
click at [203, 174] on input "SĐT Người Nhận *" at bounding box center [169, 177] width 160 height 21
type input "0965723011"
click at [288, 184] on input "Người nhận *" at bounding box center [328, 178] width 132 height 14
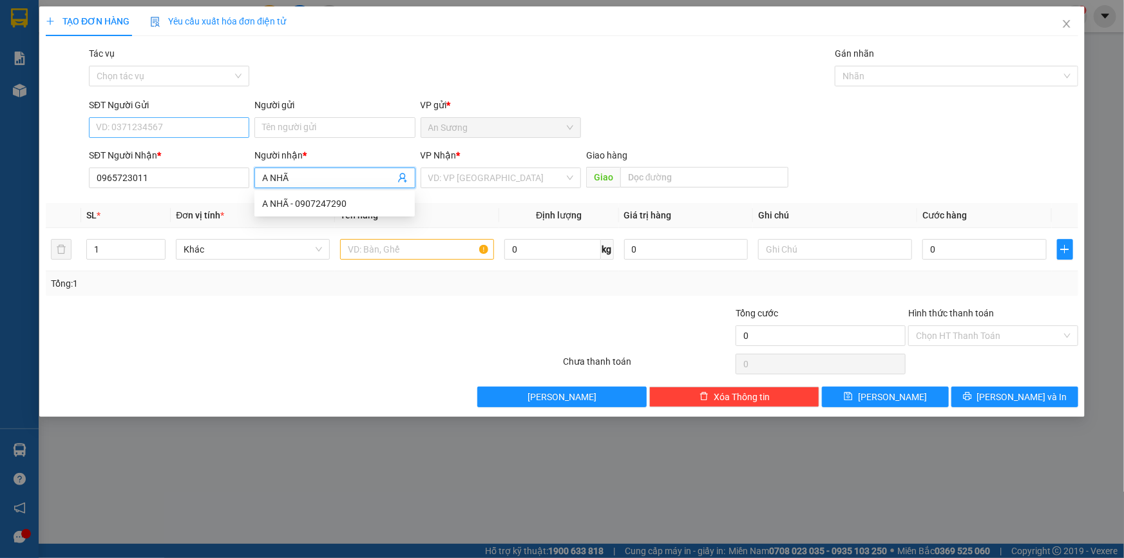
type input "A NHÃ"
click at [161, 121] on input "SĐT Người Gửi" at bounding box center [169, 127] width 160 height 21
click at [116, 129] on input "08888319" at bounding box center [169, 127] width 160 height 21
click at [156, 128] on input "0888319" at bounding box center [169, 127] width 160 height 21
type input "0888319798"
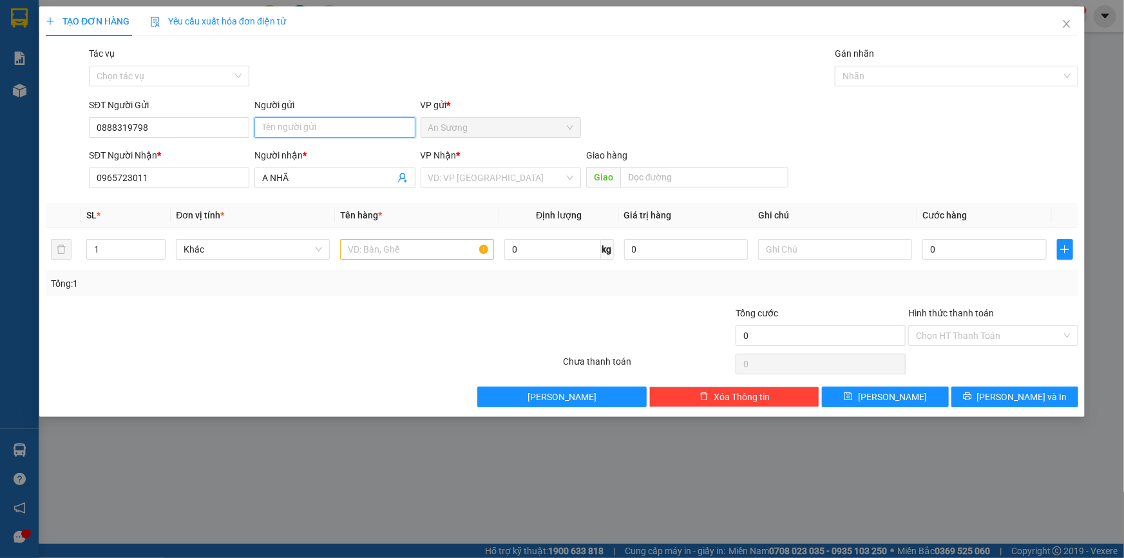
click at [288, 124] on input "Người gửi" at bounding box center [334, 127] width 160 height 21
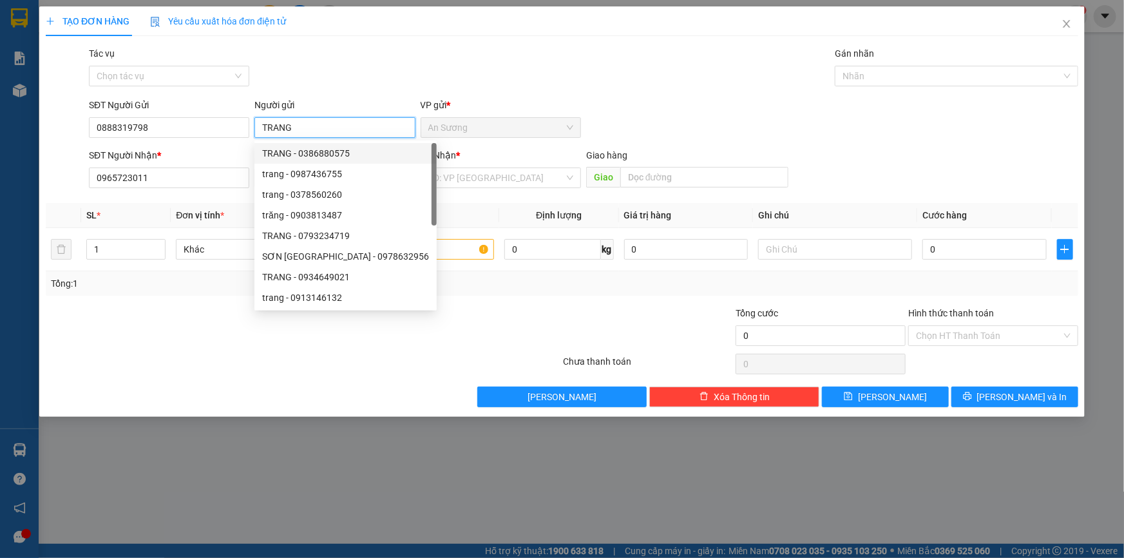
type input "TRANG"
click at [189, 187] on div "SĐT Người Nhận * 0965723011" at bounding box center [169, 170] width 160 height 45
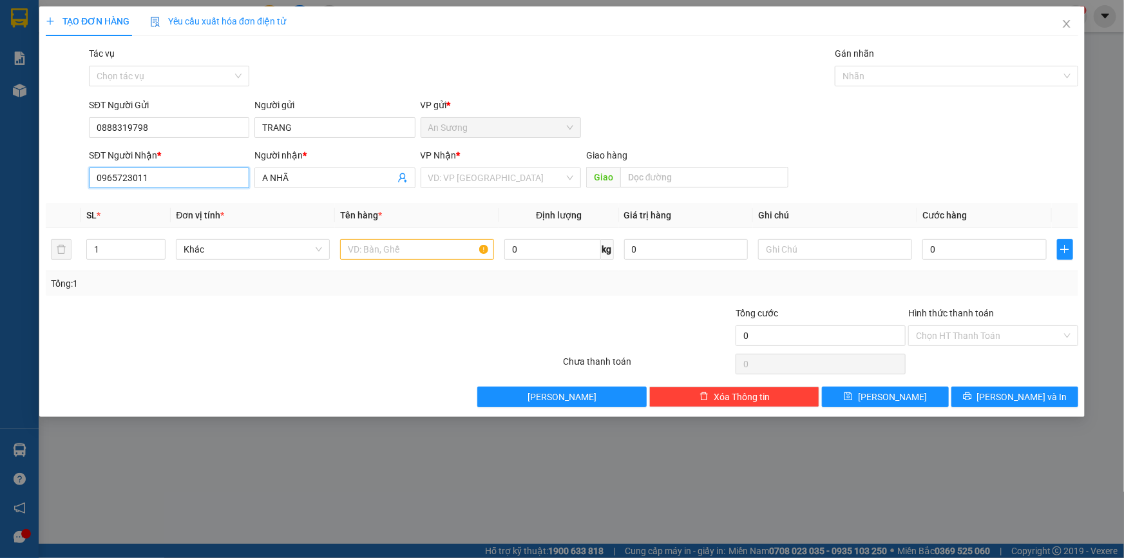
click at [189, 184] on input "0965723011" at bounding box center [169, 177] width 160 height 21
click at [473, 178] on input "search" at bounding box center [496, 177] width 136 height 19
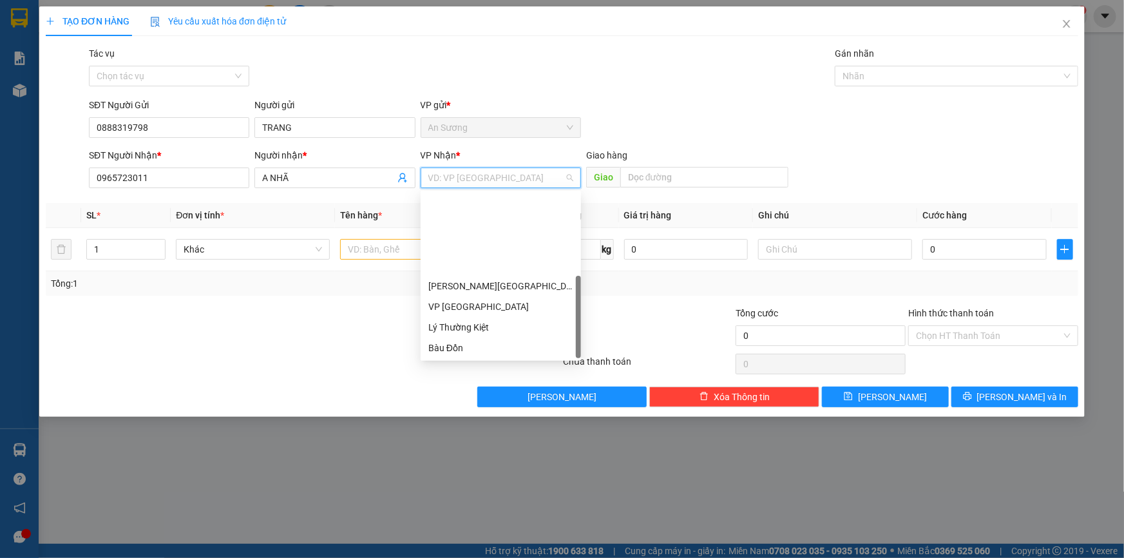
scroll to position [103, 0]
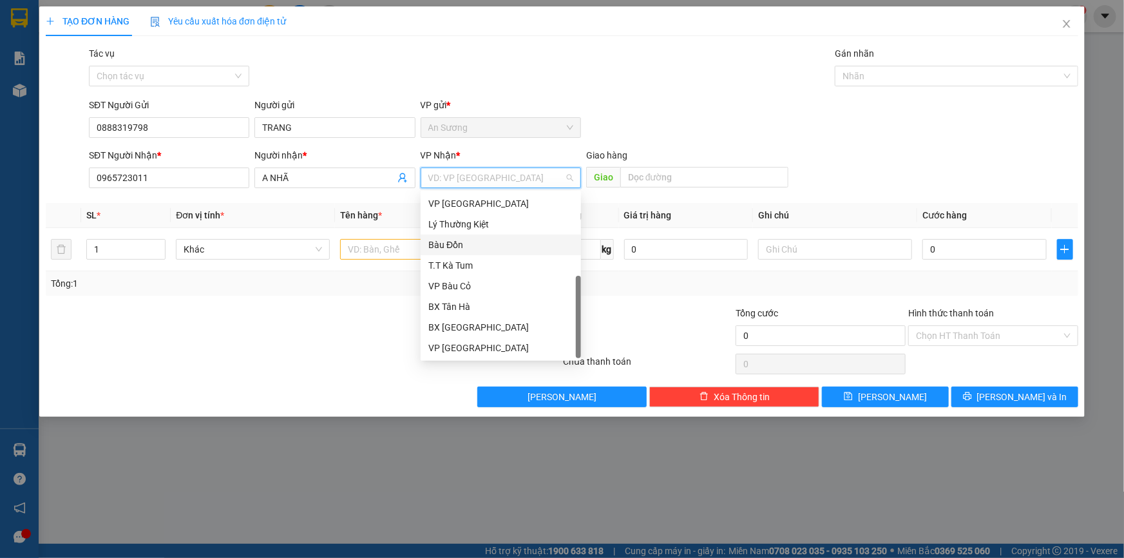
click at [462, 241] on div "Bàu Đồn" at bounding box center [500, 245] width 145 height 14
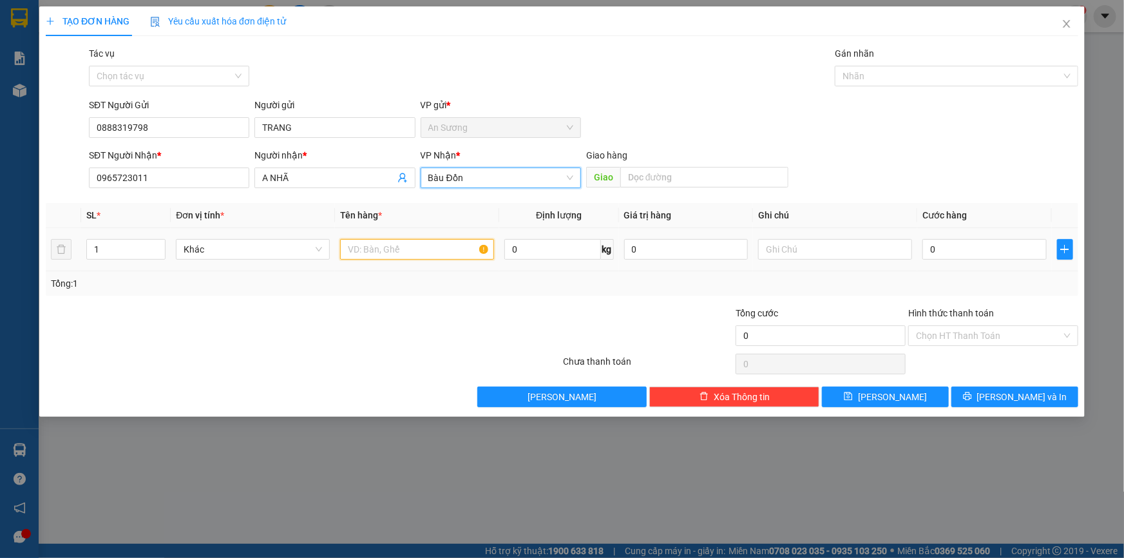
click at [383, 245] on input "text" at bounding box center [417, 249] width 154 height 21
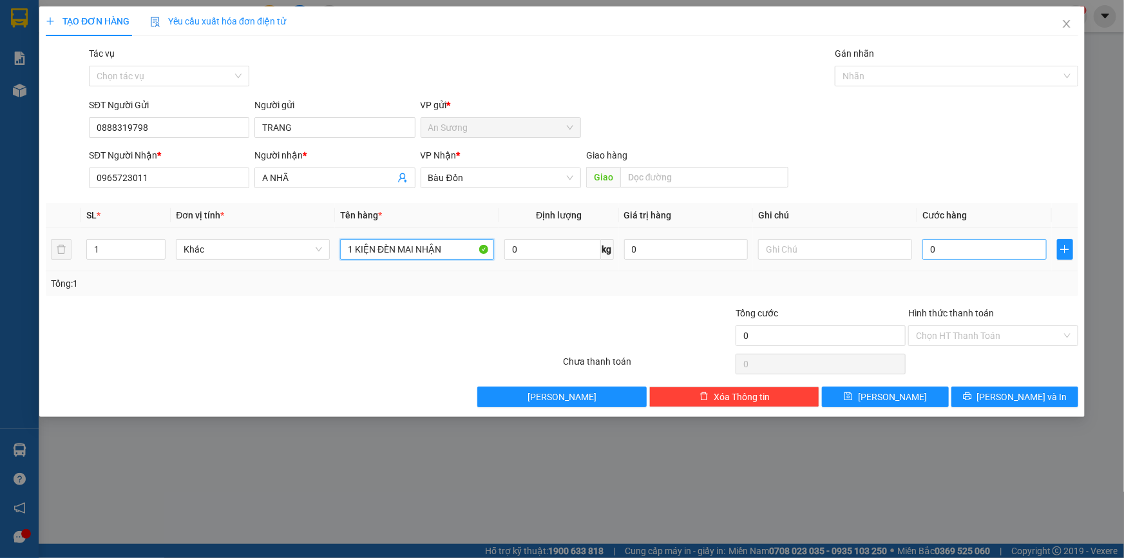
type input "1 KIỆN ĐÈN MAI NHẬN"
click at [931, 245] on input "0" at bounding box center [984, 249] width 124 height 21
type input "5"
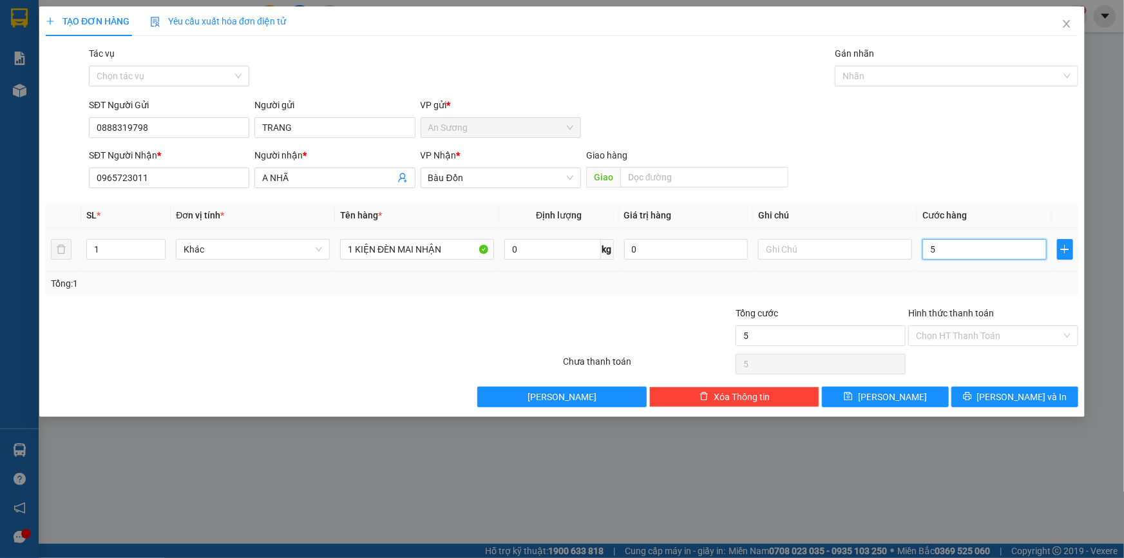
type input "50"
type input "50.000"
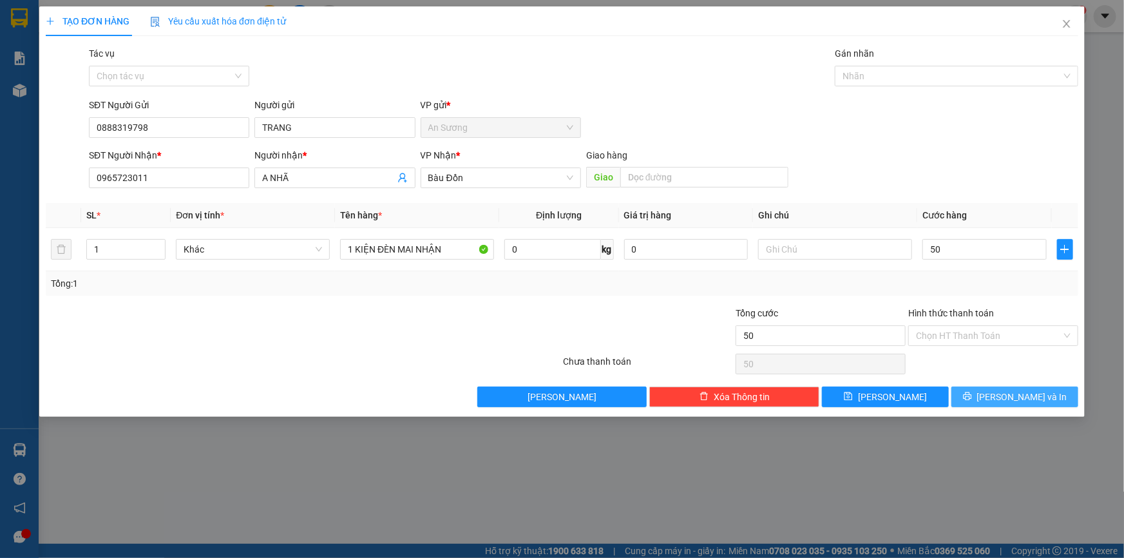
type input "50.000"
click at [1019, 395] on span "[PERSON_NAME] và In" at bounding box center [1022, 397] width 90 height 14
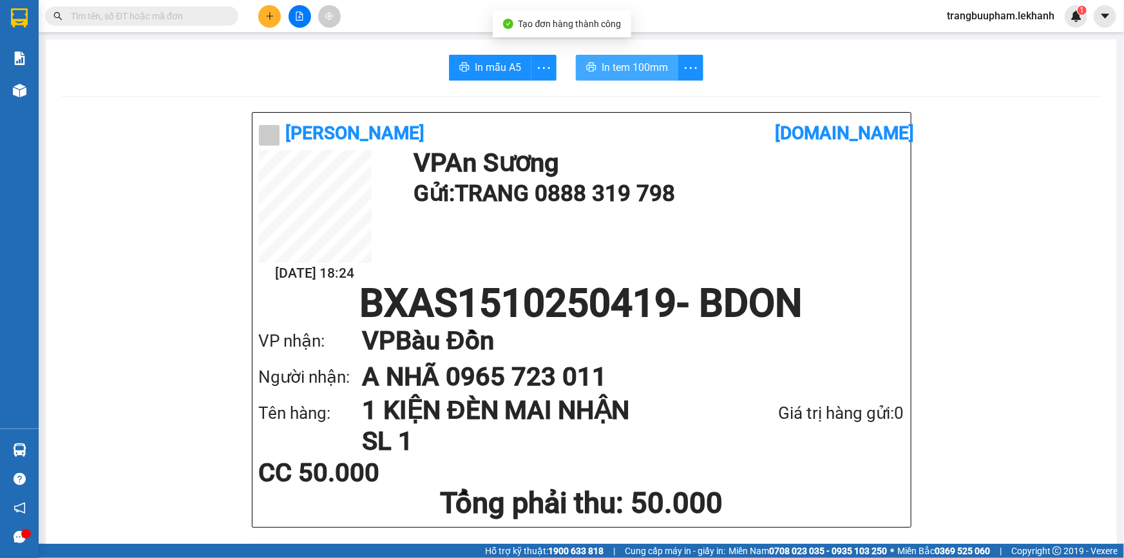
click at [645, 66] on span "In tem 100mm" at bounding box center [634, 67] width 66 height 16
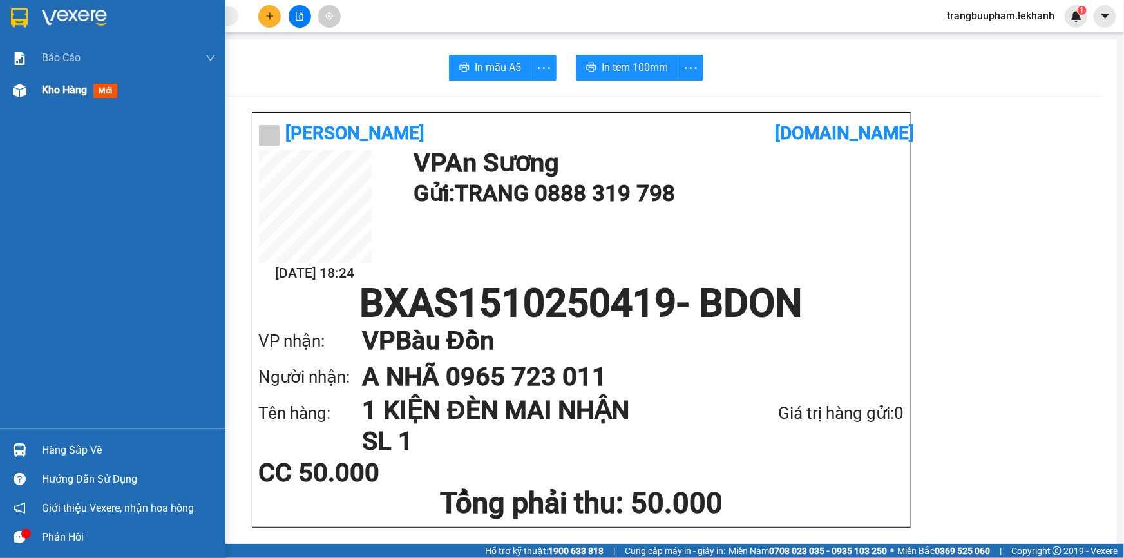
click at [46, 97] on div "Kho hàng mới" at bounding box center [82, 90] width 80 height 16
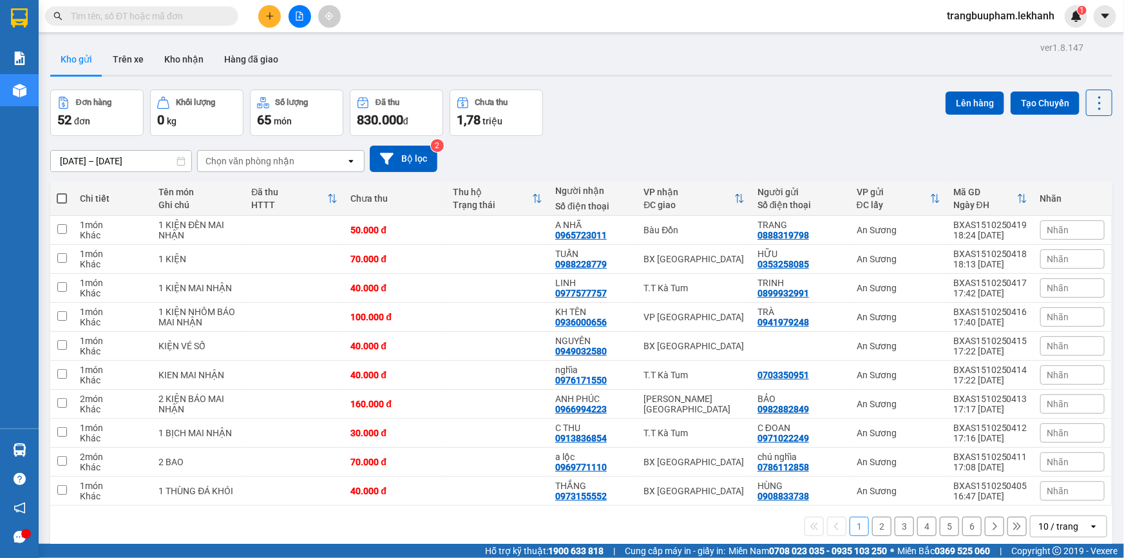
click at [270, 16] on icon "plus" at bounding box center [269, 15] width 7 height 1
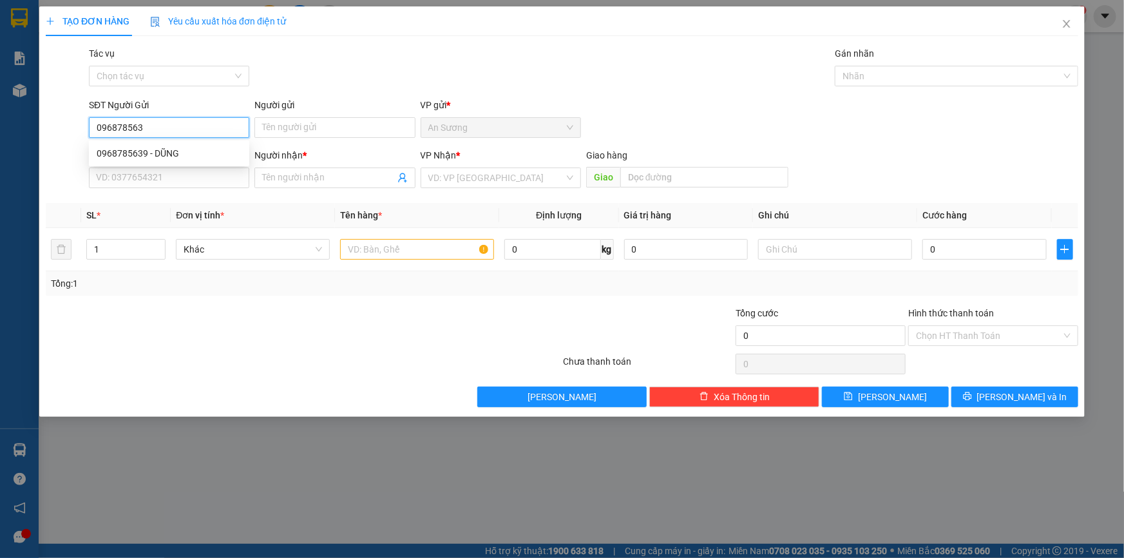
type input "0968785639"
click at [161, 159] on div "0968785639 - DŨNG" at bounding box center [169, 153] width 145 height 14
type input "DŨNG"
type input "0585953409"
type input "KHÔI"
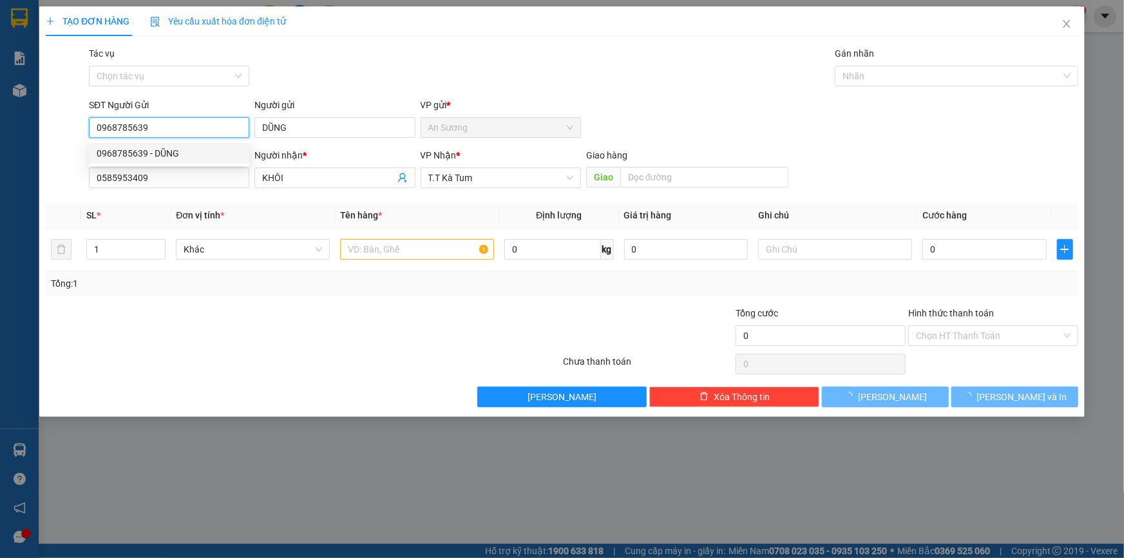
type input "30.000"
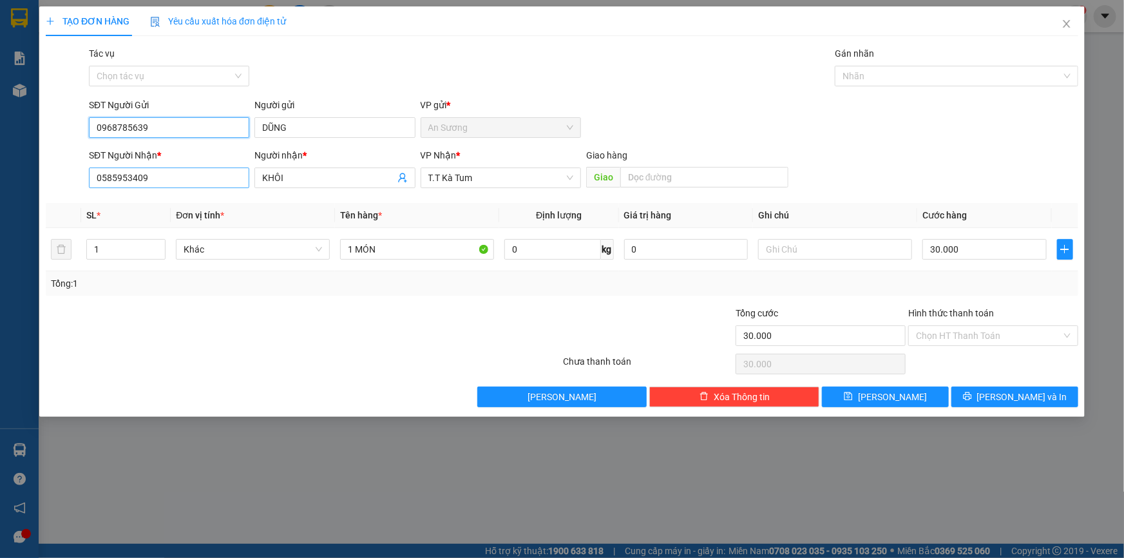
type input "0968785639"
drag, startPoint x: 168, startPoint y: 172, endPoint x: 0, endPoint y: 154, distance: 169.0
click at [0, 154] on div "TẠO ĐƠN HÀNG Yêu cầu xuất hóa đơn điện tử Transit Pickup Surcharge Ids Transit …" at bounding box center [562, 279] width 1124 height 558
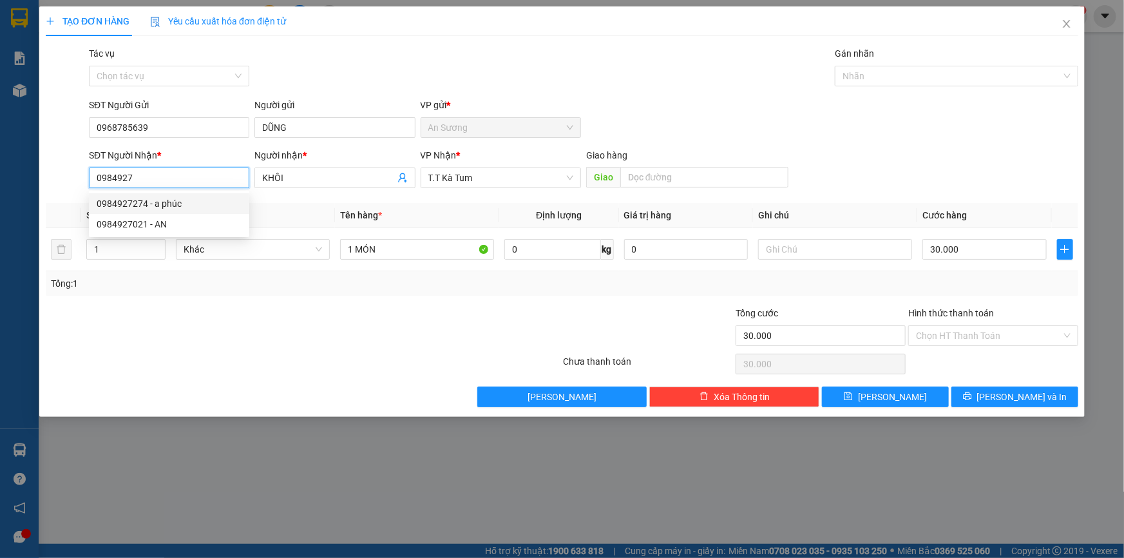
click at [184, 200] on div "0984927274 - a phúc" at bounding box center [169, 203] width 145 height 14
type input "0984927274"
type input "a phúc"
type input "0984927274"
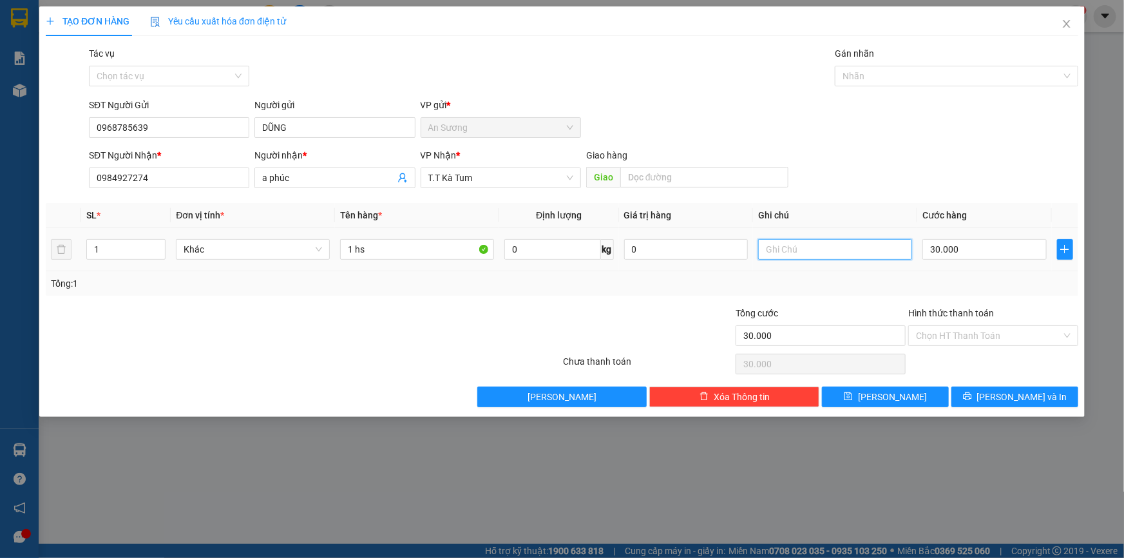
click at [856, 245] on input "text" at bounding box center [835, 249] width 154 height 21
type input "MAI NHẬN"
click at [978, 328] on input "Hình thức thanh toán" at bounding box center [989, 335] width 146 height 19
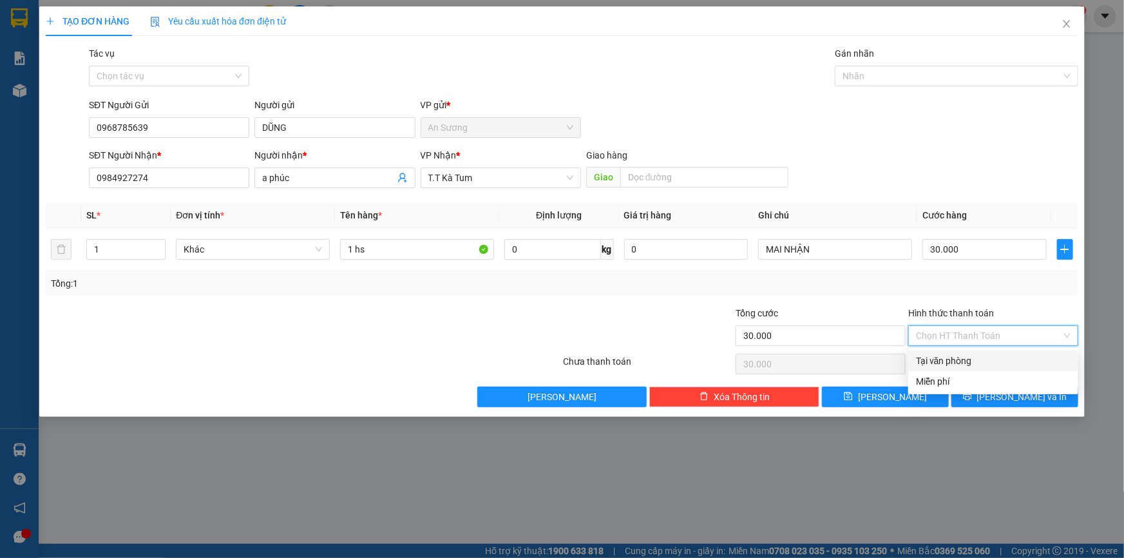
drag, startPoint x: 970, startPoint y: 361, endPoint x: 994, endPoint y: 389, distance: 37.0
click at [970, 360] on div "Tại văn phòng" at bounding box center [993, 361] width 155 height 14
type input "0"
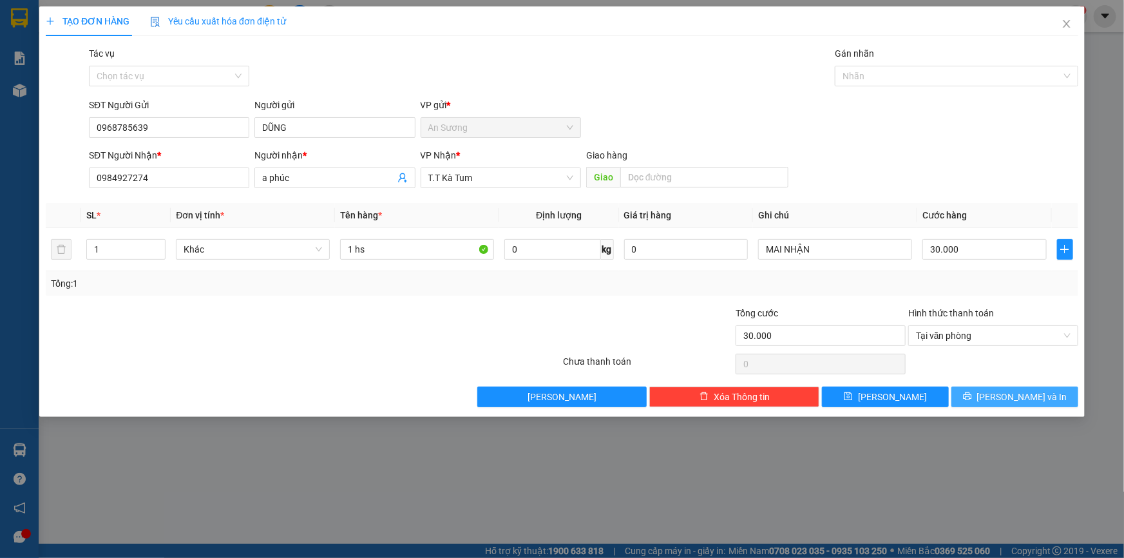
drag, startPoint x: 1004, startPoint y: 399, endPoint x: 1008, endPoint y: 393, distance: 7.0
click at [1006, 396] on span "[PERSON_NAME] và In" at bounding box center [1022, 397] width 90 height 14
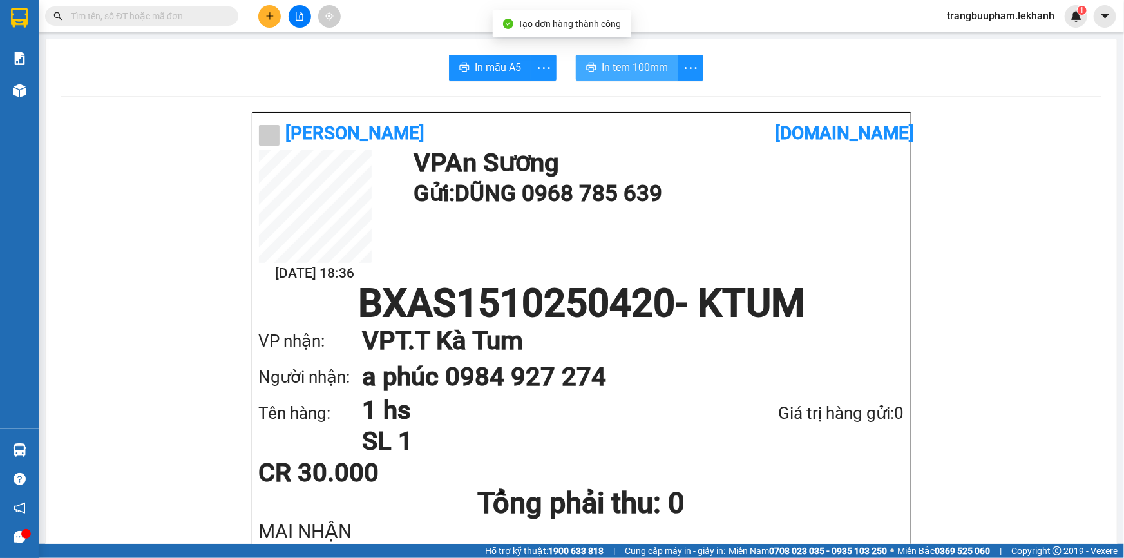
click at [634, 71] on span "In tem 100mm" at bounding box center [634, 67] width 66 height 16
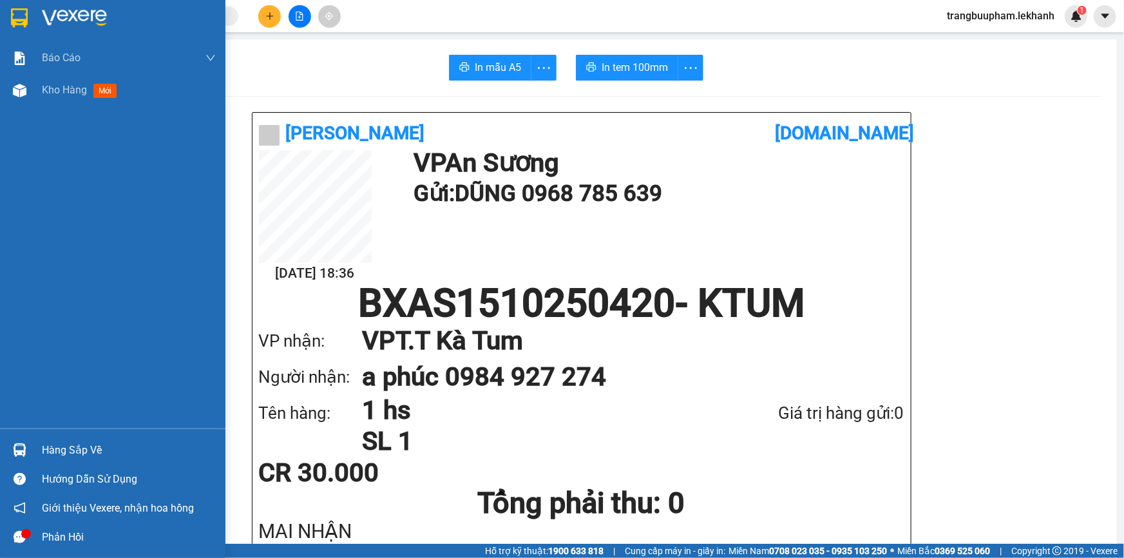
click at [77, 90] on span "Kho hàng" at bounding box center [64, 90] width 45 height 12
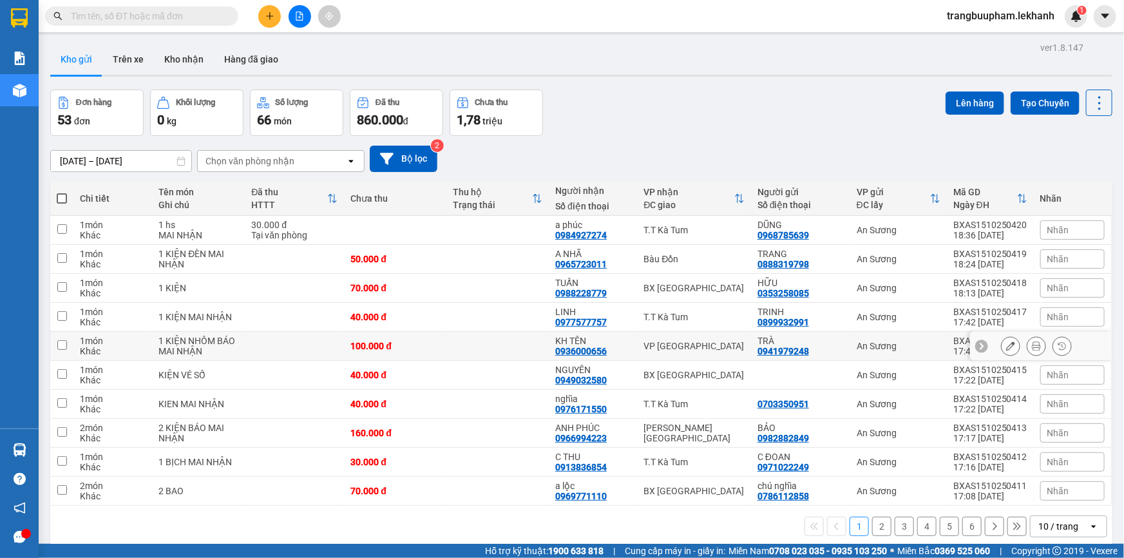
click at [516, 334] on td at bounding box center [497, 346] width 102 height 29
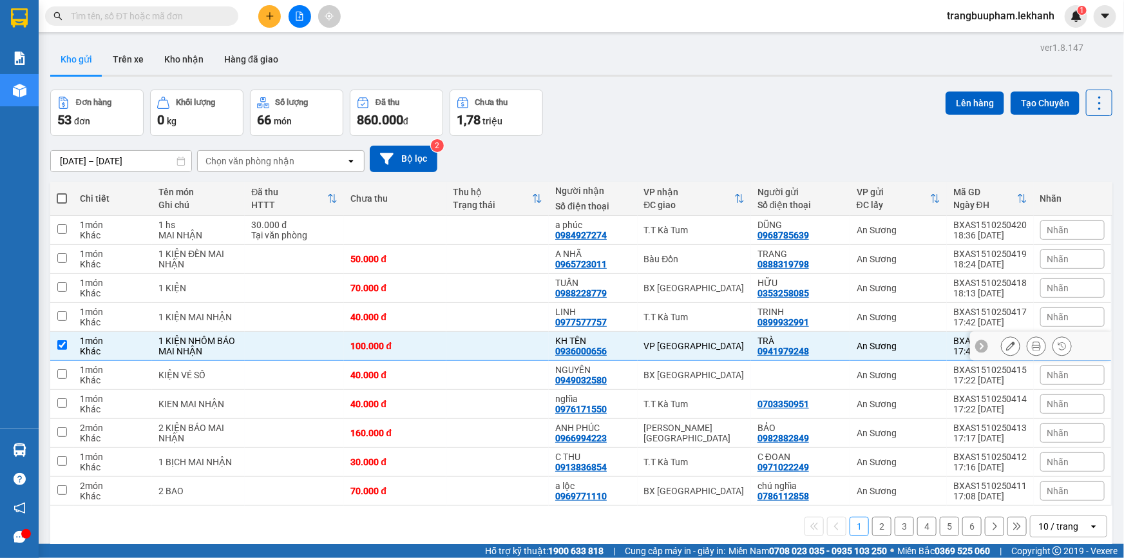
click at [515, 339] on td at bounding box center [497, 346] width 102 height 29
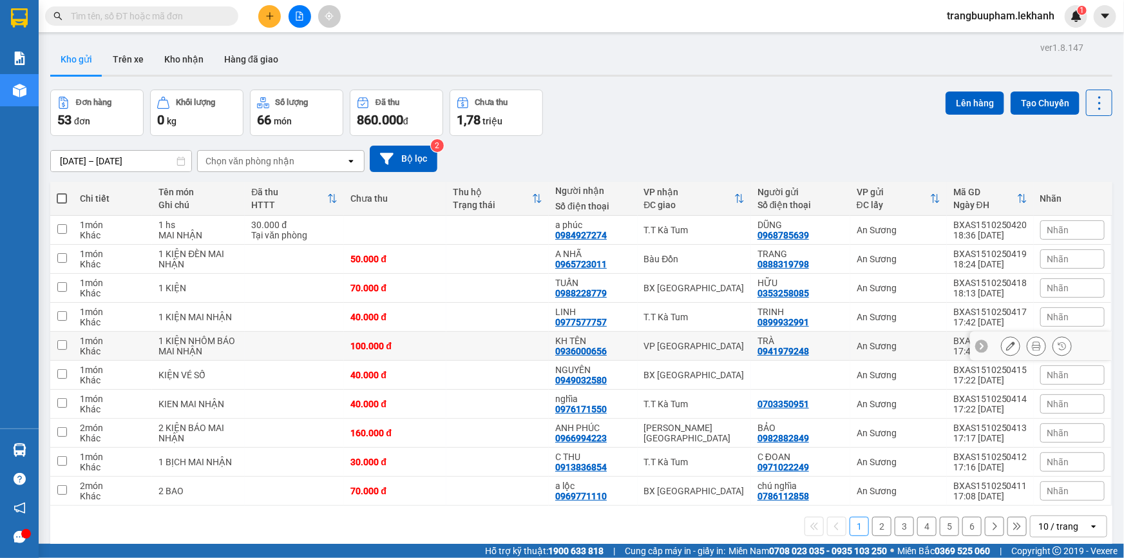
click at [518, 348] on td at bounding box center [497, 346] width 102 height 29
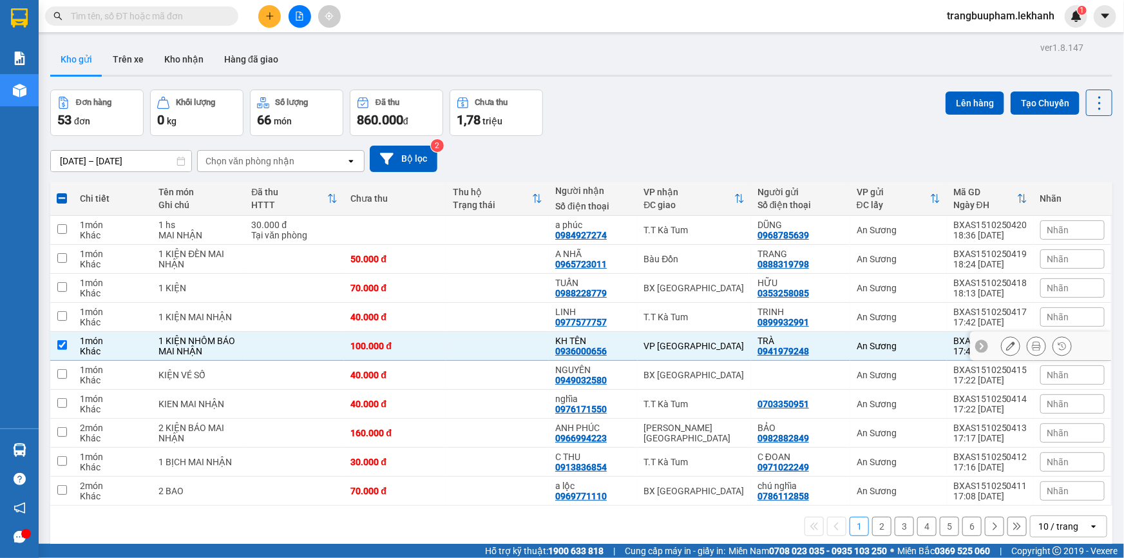
click at [540, 354] on td at bounding box center [497, 346] width 102 height 29
checkbox input "false"
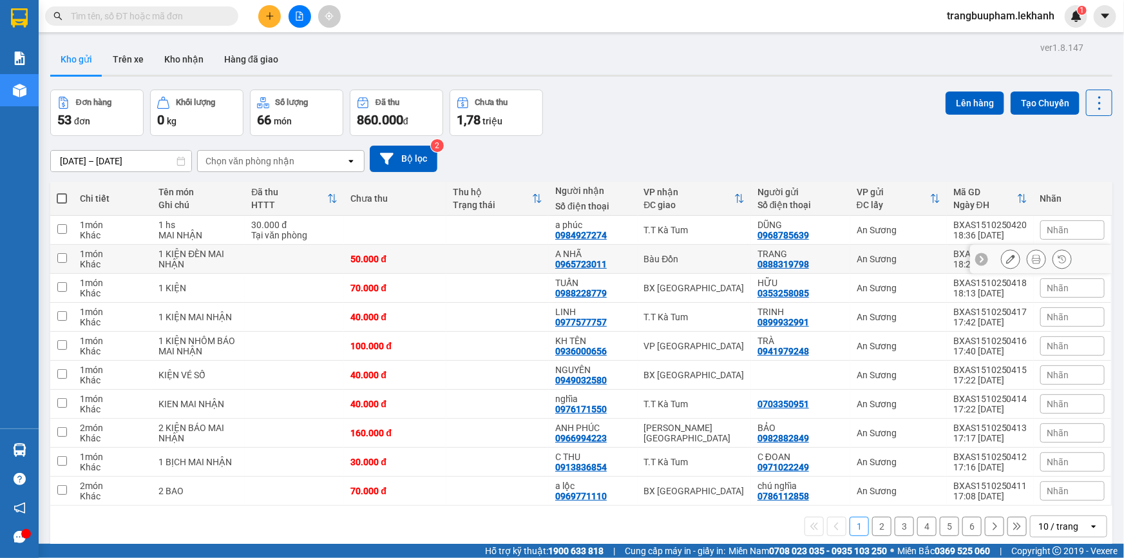
click at [532, 264] on td at bounding box center [497, 259] width 102 height 29
checkbox input "true"
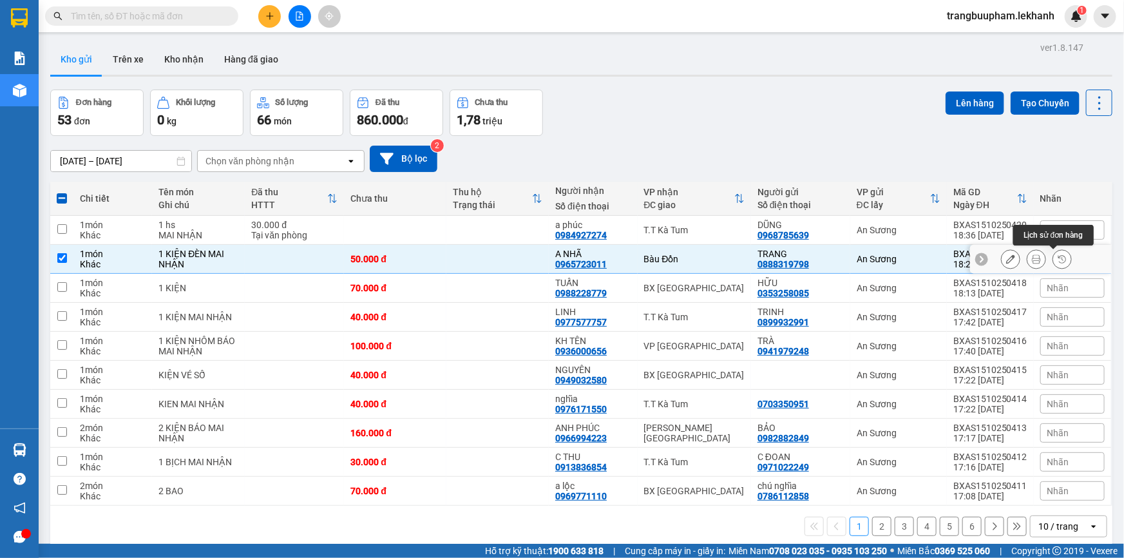
click at [1032, 261] on icon at bounding box center [1036, 258] width 9 height 9
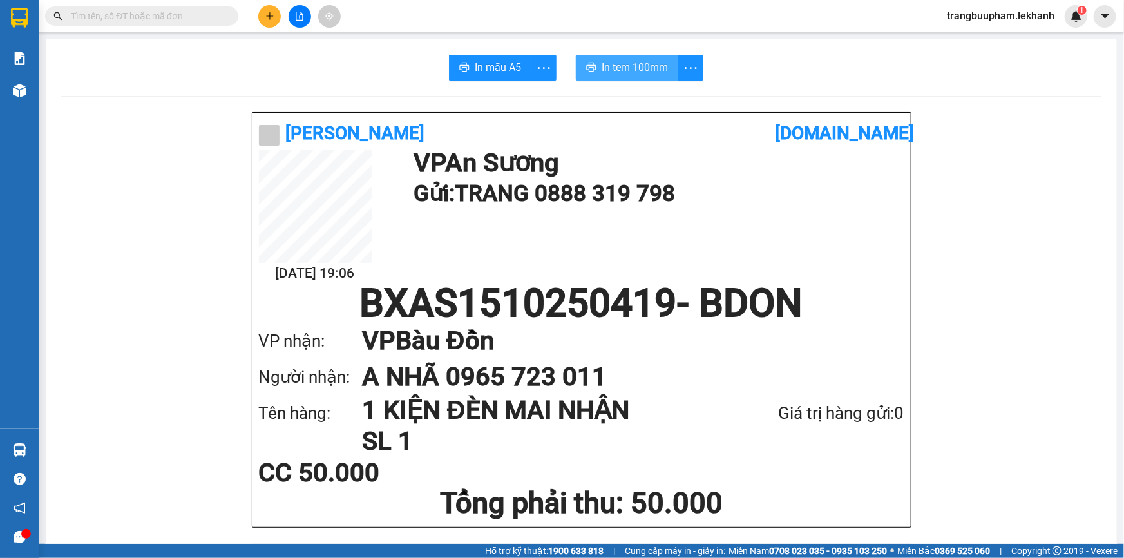
click at [634, 64] on span "In tem 100mm" at bounding box center [634, 67] width 66 height 16
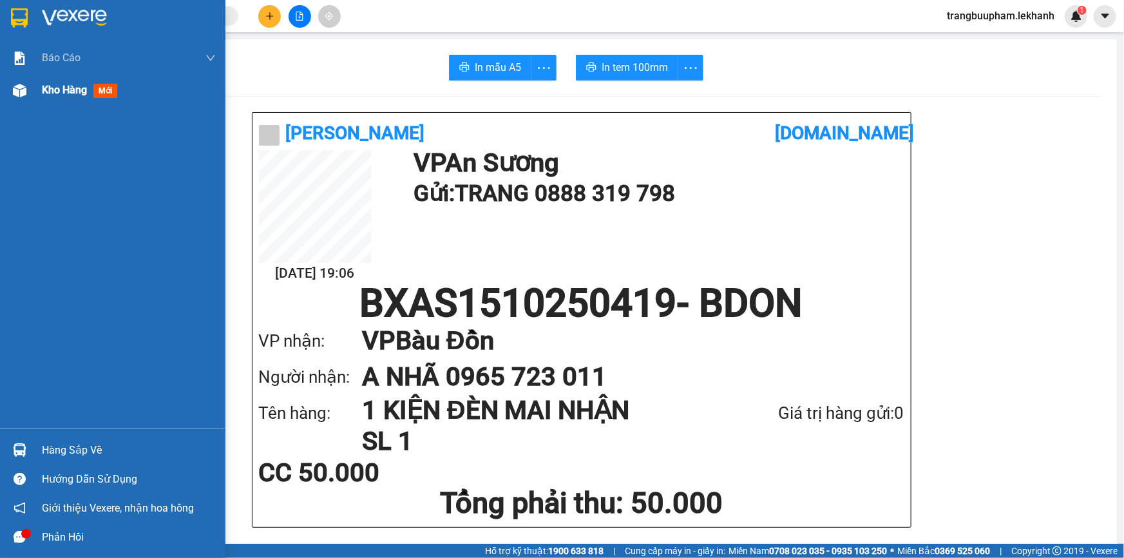
click at [70, 93] on span "Kho hàng" at bounding box center [64, 90] width 45 height 12
